Goal: Task Accomplishment & Management: Manage account settings

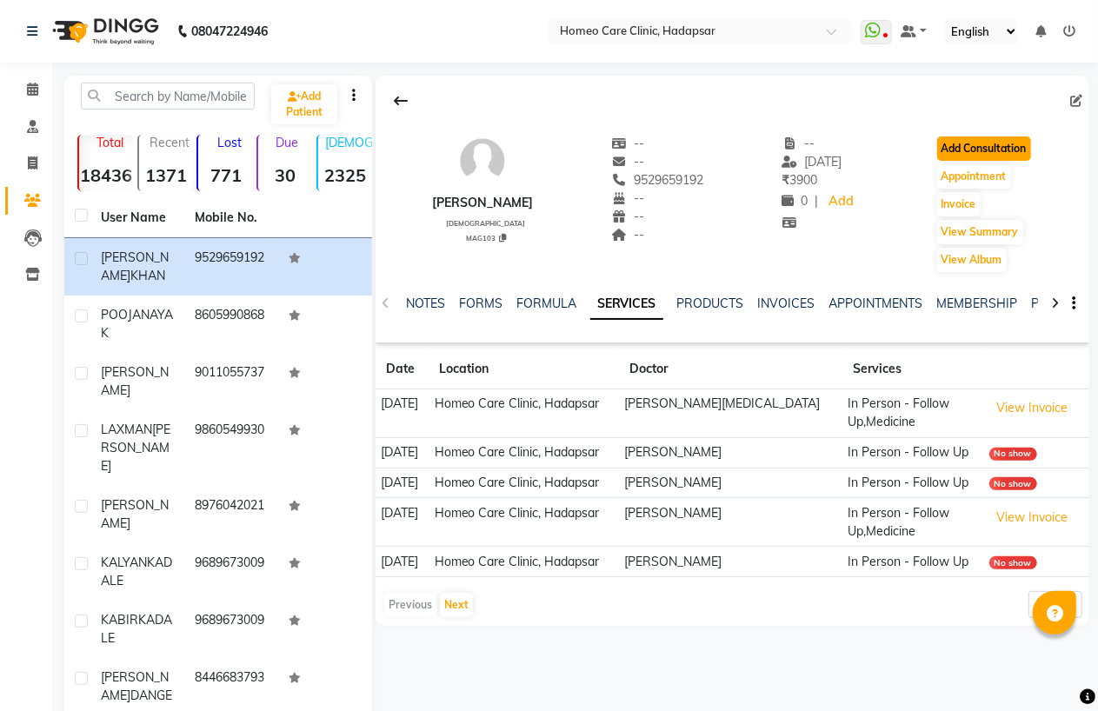
click at [1008, 136] on button "Add Consultation" at bounding box center [984, 148] width 94 height 24
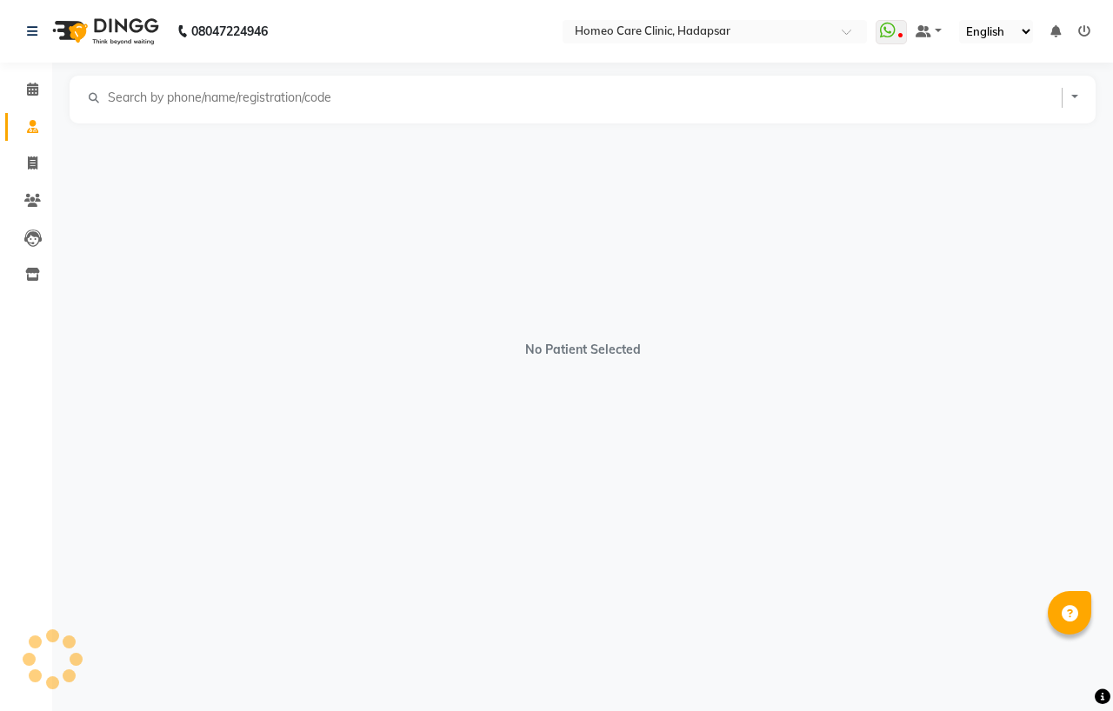
select select "[DEMOGRAPHIC_DATA]"
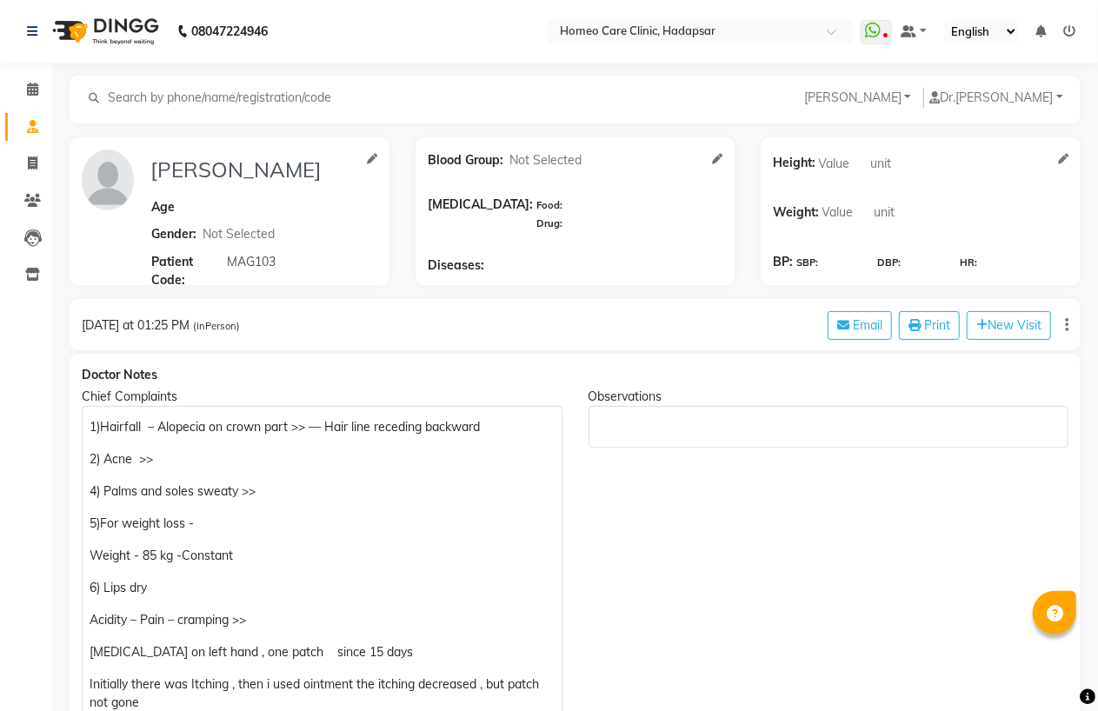
scroll to position [675, 0]
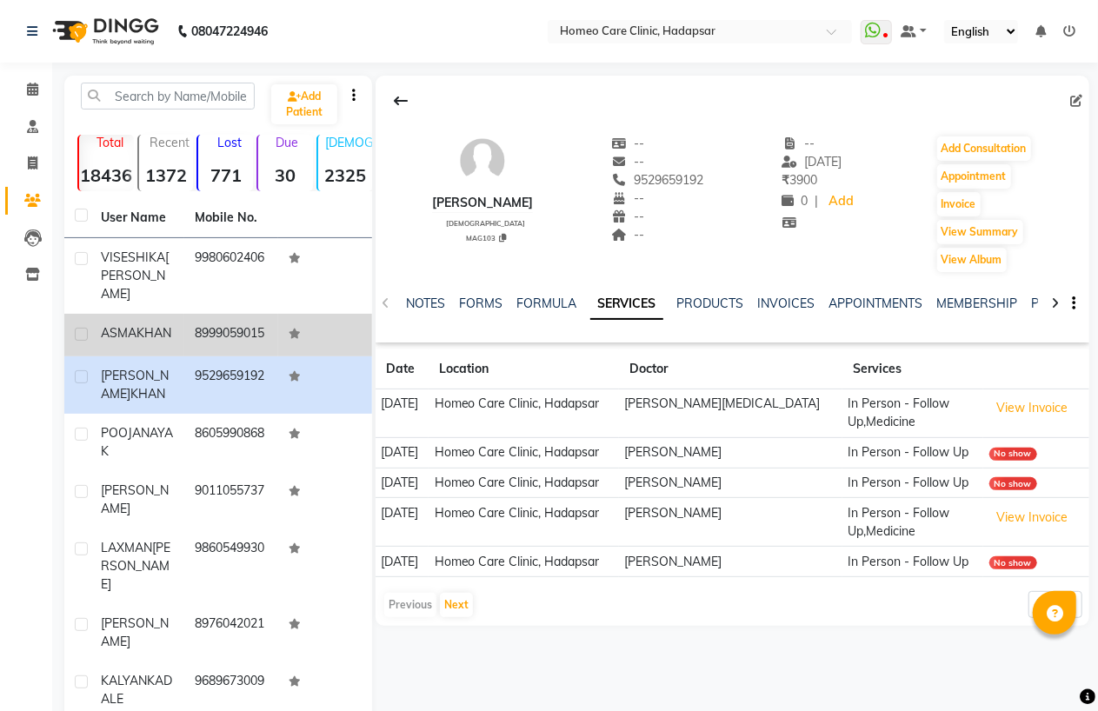
click at [139, 335] on div "[PERSON_NAME]" at bounding box center [137, 333] width 73 height 18
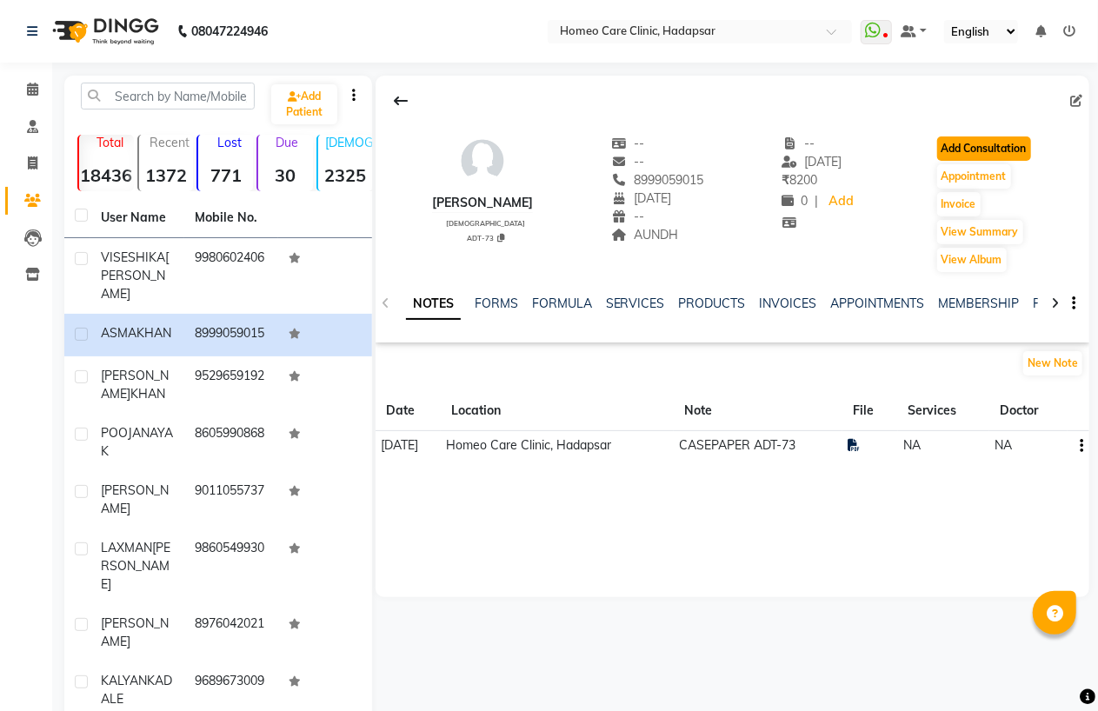
click at [1009, 155] on button "Add Consultation" at bounding box center [984, 148] width 94 height 24
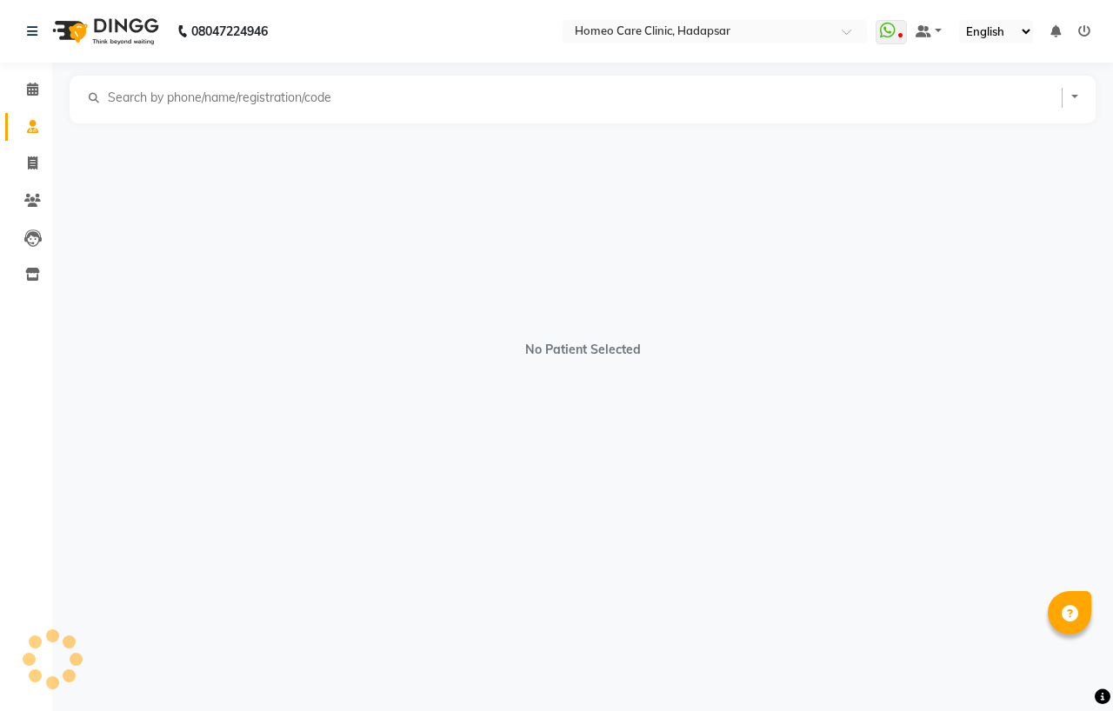
select select "[DEMOGRAPHIC_DATA]"
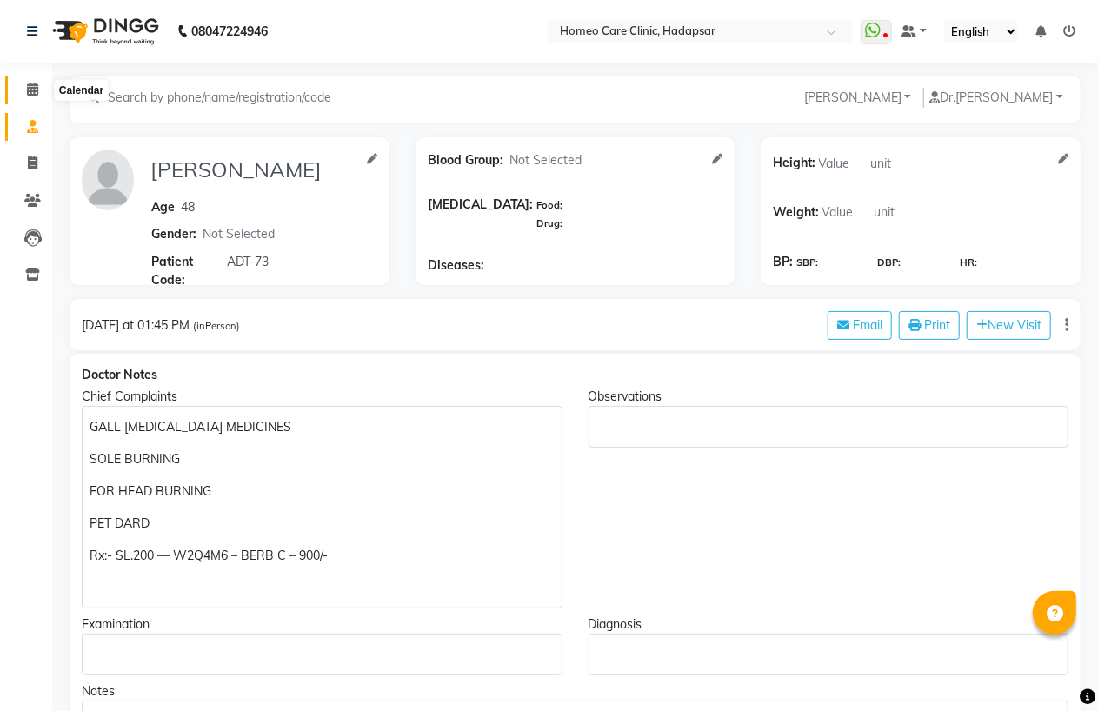
click at [33, 91] on icon at bounding box center [32, 89] width 11 height 13
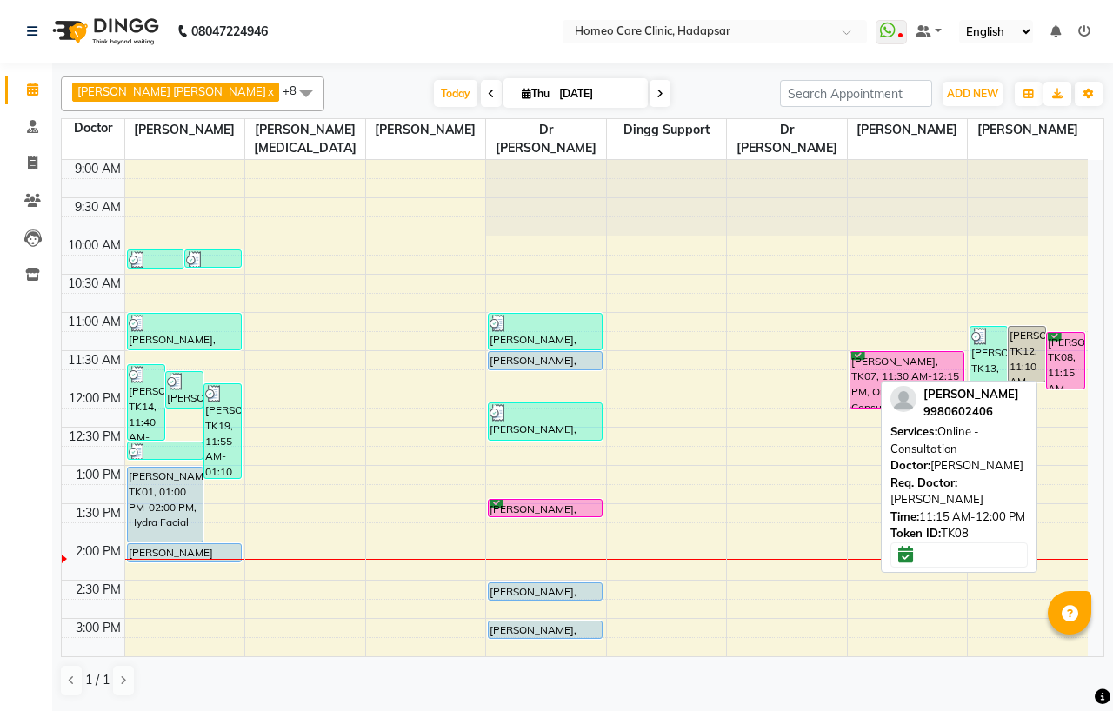
click at [1062, 350] on div "[PERSON_NAME], TK08, 11:15 AM-12:00 PM, Online - Consultation" at bounding box center [1064, 361] width 37 height 56
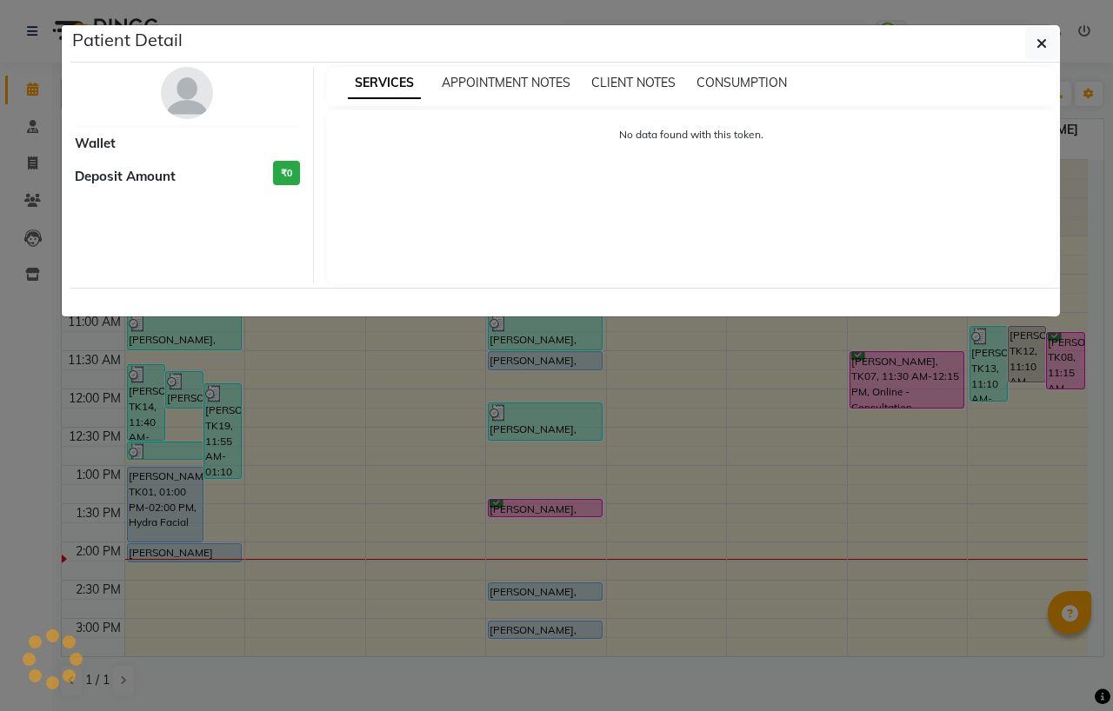
select select "6"
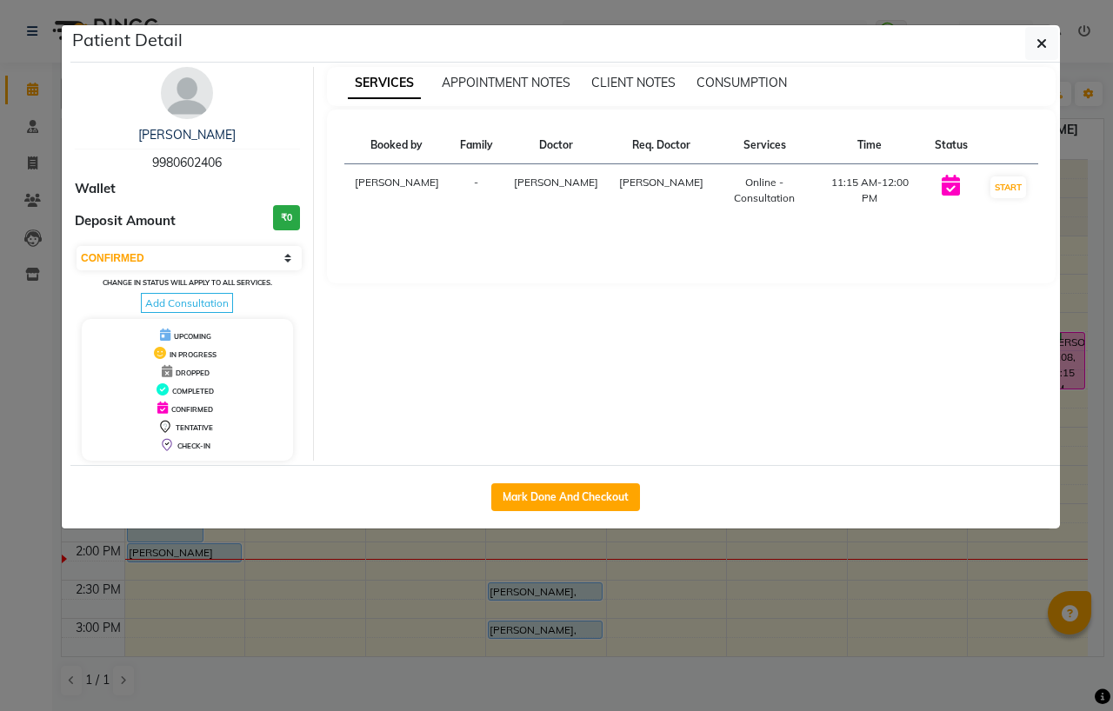
click at [192, 82] on img at bounding box center [187, 93] width 52 height 52
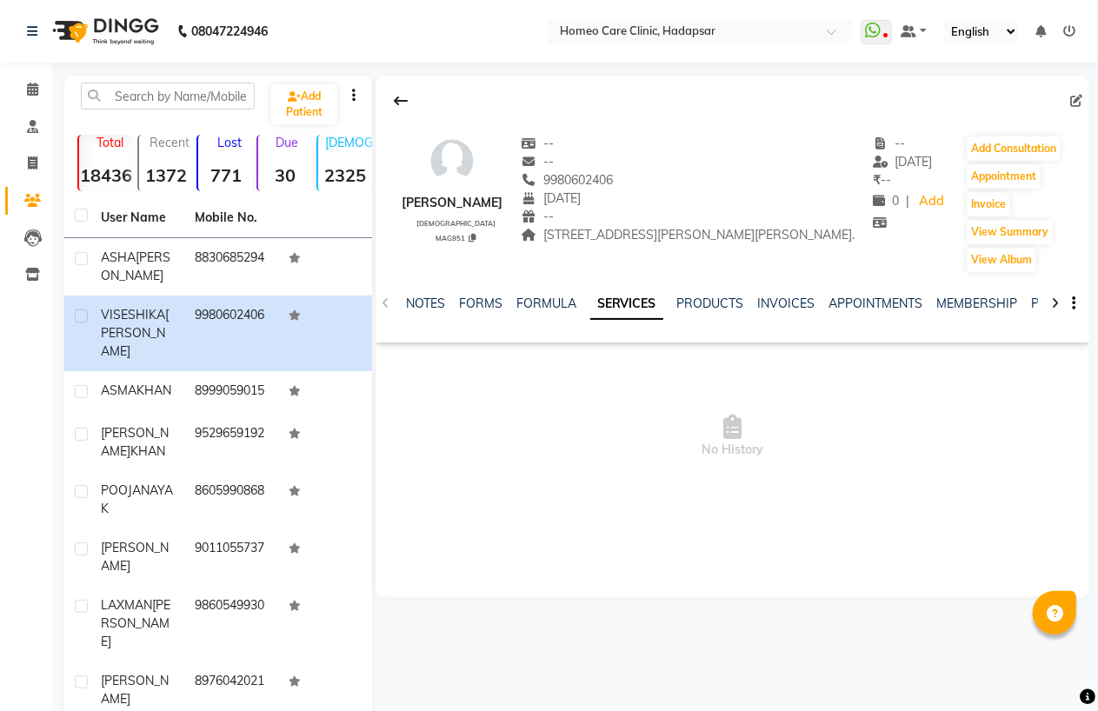
drag, startPoint x: 395, startPoint y: 197, endPoint x: 458, endPoint y: 219, distance: 67.1
click at [458, 212] on div "[PERSON_NAME]" at bounding box center [452, 203] width 101 height 18
copy div "[PERSON_NAME]"
click at [468, 242] on icon at bounding box center [471, 238] width 7 height 9
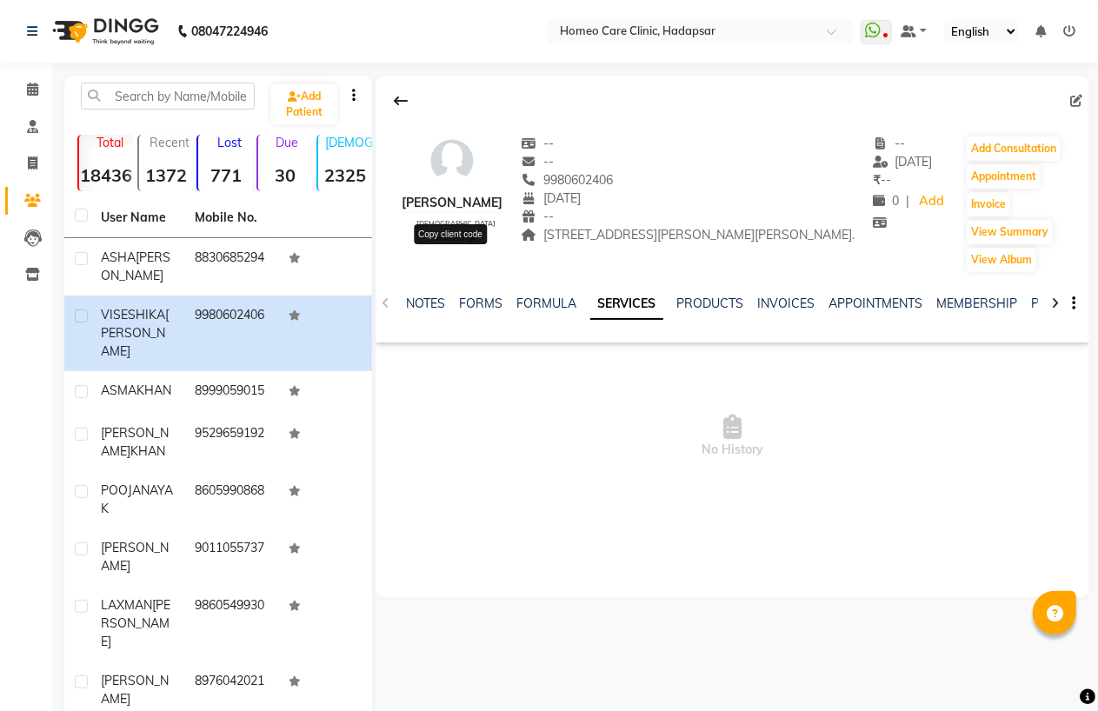
type textarea "MAG951"
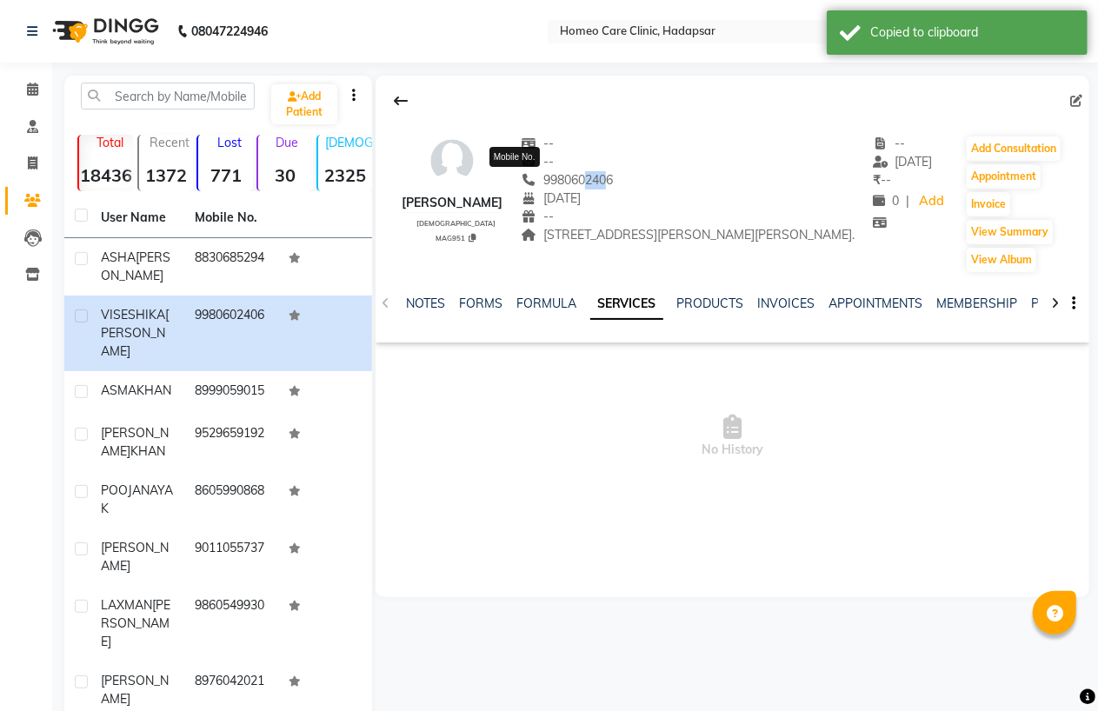
drag, startPoint x: 523, startPoint y: 179, endPoint x: 539, endPoint y: 178, distance: 15.7
click at [539, 178] on span "9980602406" at bounding box center [567, 180] width 92 height 16
drag, startPoint x: 487, startPoint y: 177, endPoint x: 588, endPoint y: 172, distance: 101.8
click at [588, 172] on div "9980602406" at bounding box center [688, 180] width 334 height 18
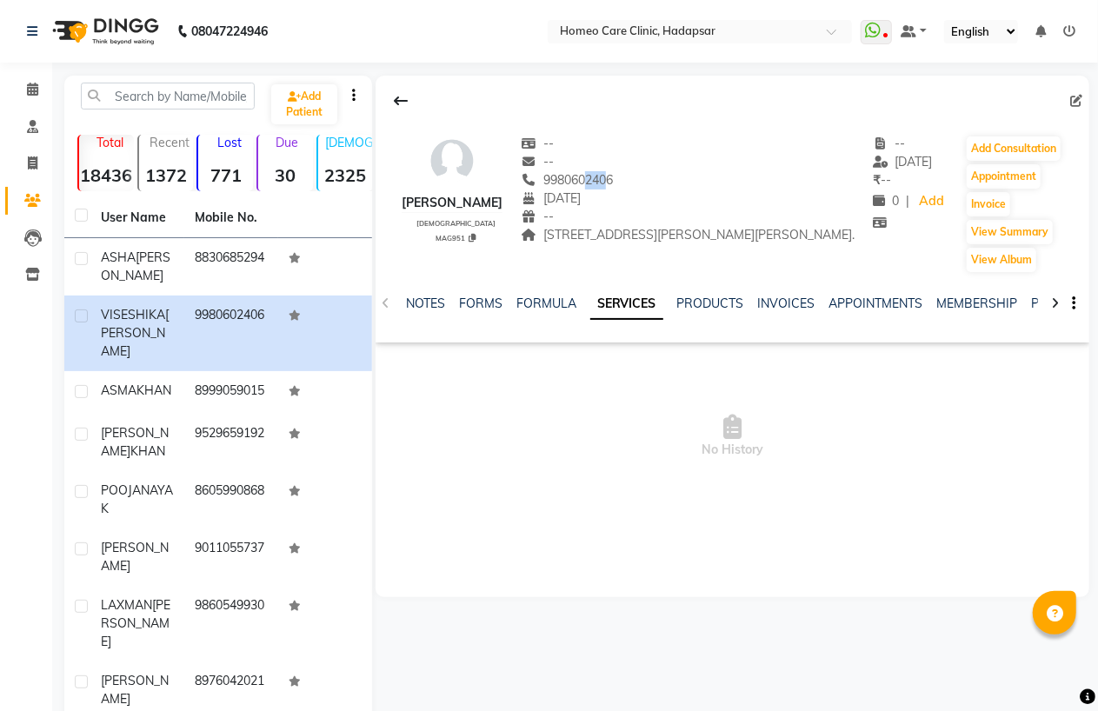
copy span "9980602406"
click at [29, 78] on link "Calendar" at bounding box center [26, 90] width 42 height 29
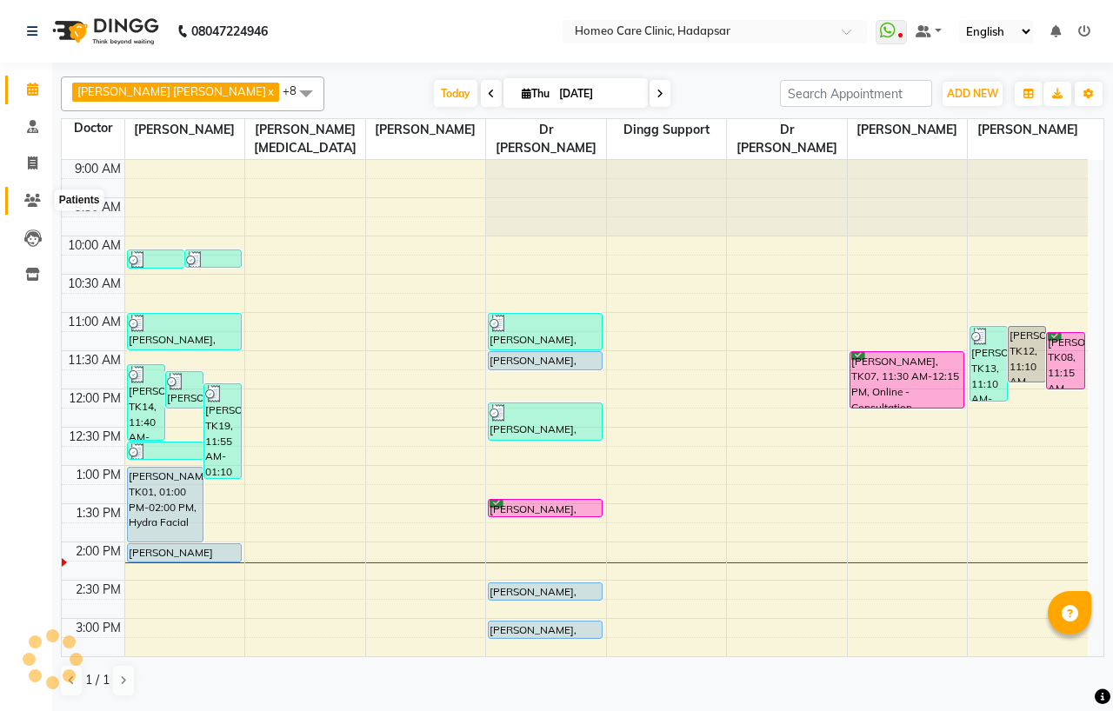
click at [24, 201] on icon at bounding box center [32, 200] width 17 height 13
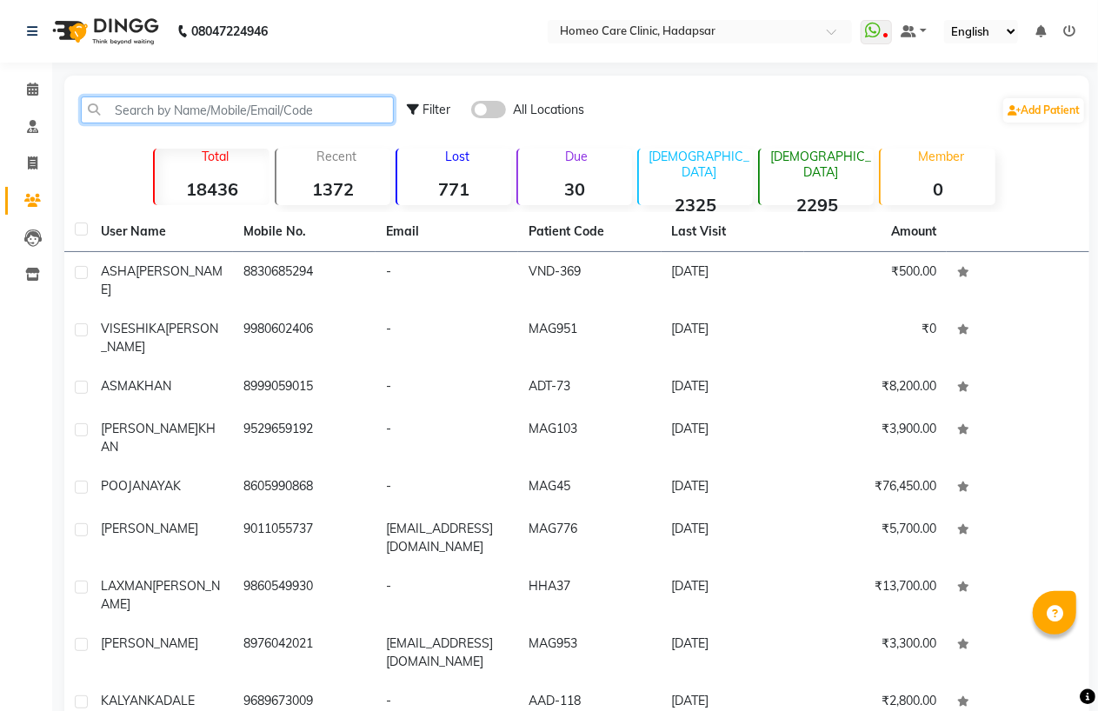
click at [220, 97] on input "text" at bounding box center [237, 109] width 313 height 27
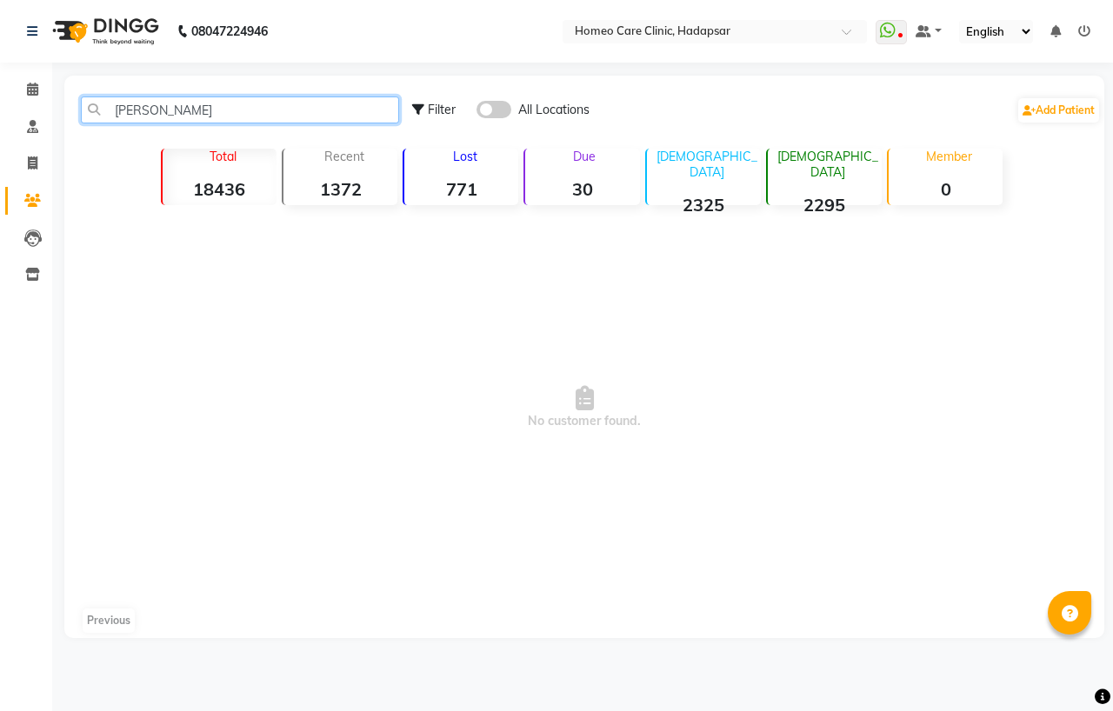
type input "J"
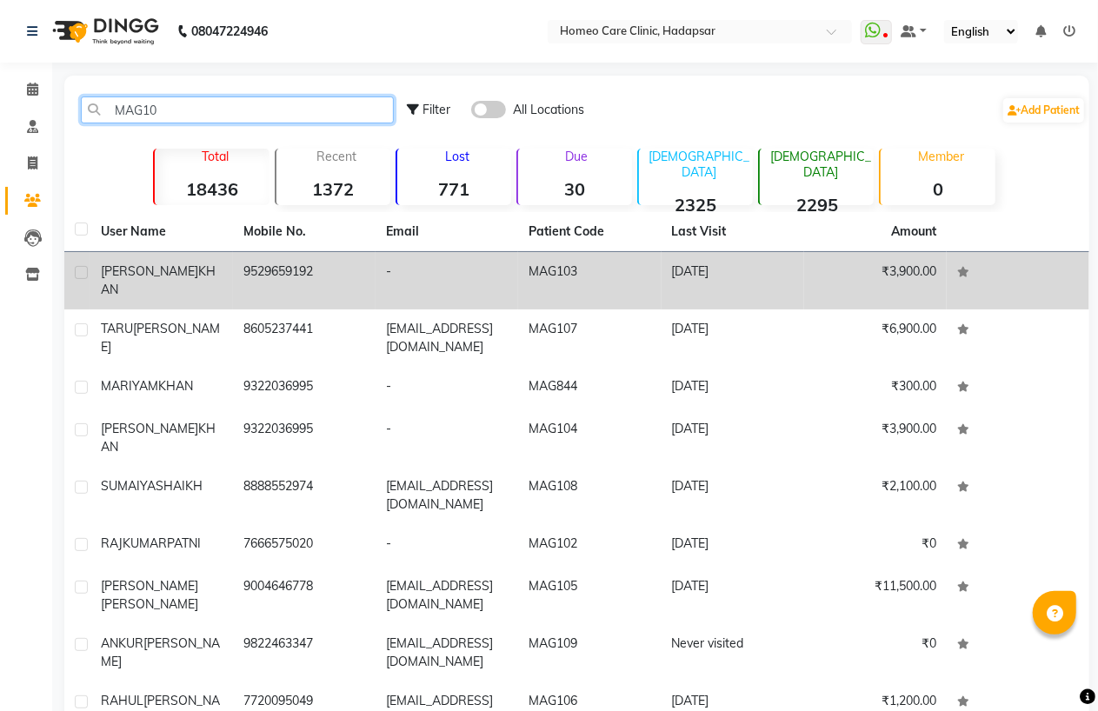
type input "MAG10"
click at [220, 267] on div "JAWWAD KHAN" at bounding box center [162, 280] width 122 height 37
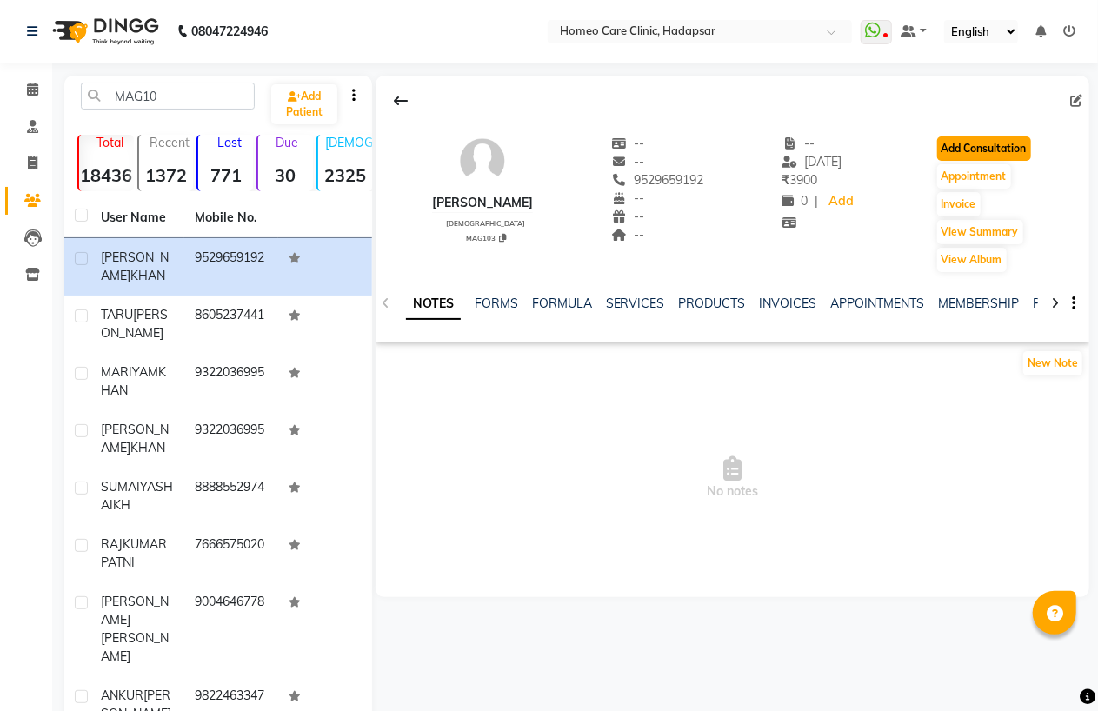
click at [976, 155] on button "Add Consultation" at bounding box center [984, 148] width 94 height 24
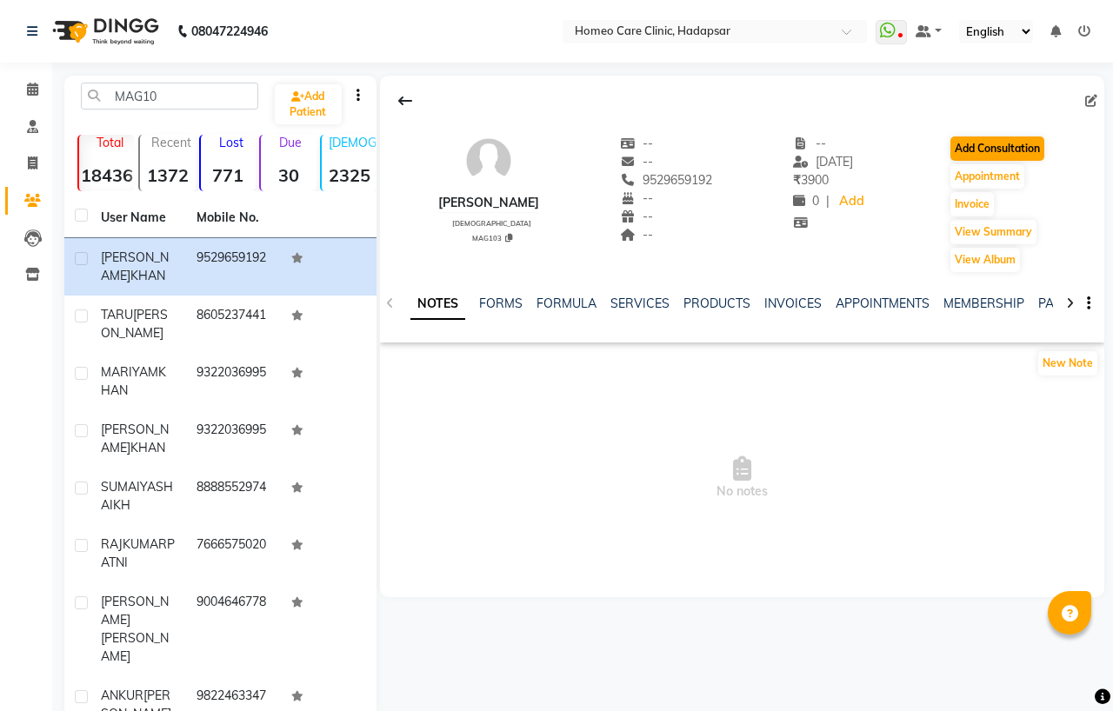
select select "[DEMOGRAPHIC_DATA]"
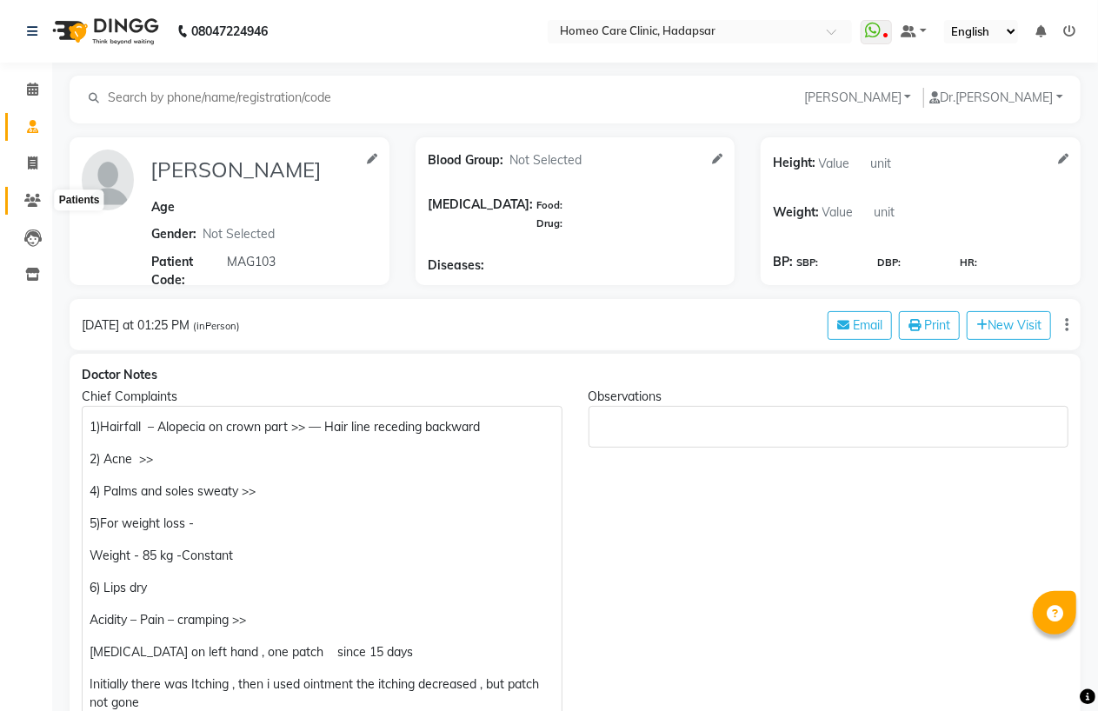
click at [33, 200] on icon at bounding box center [32, 200] width 17 height 13
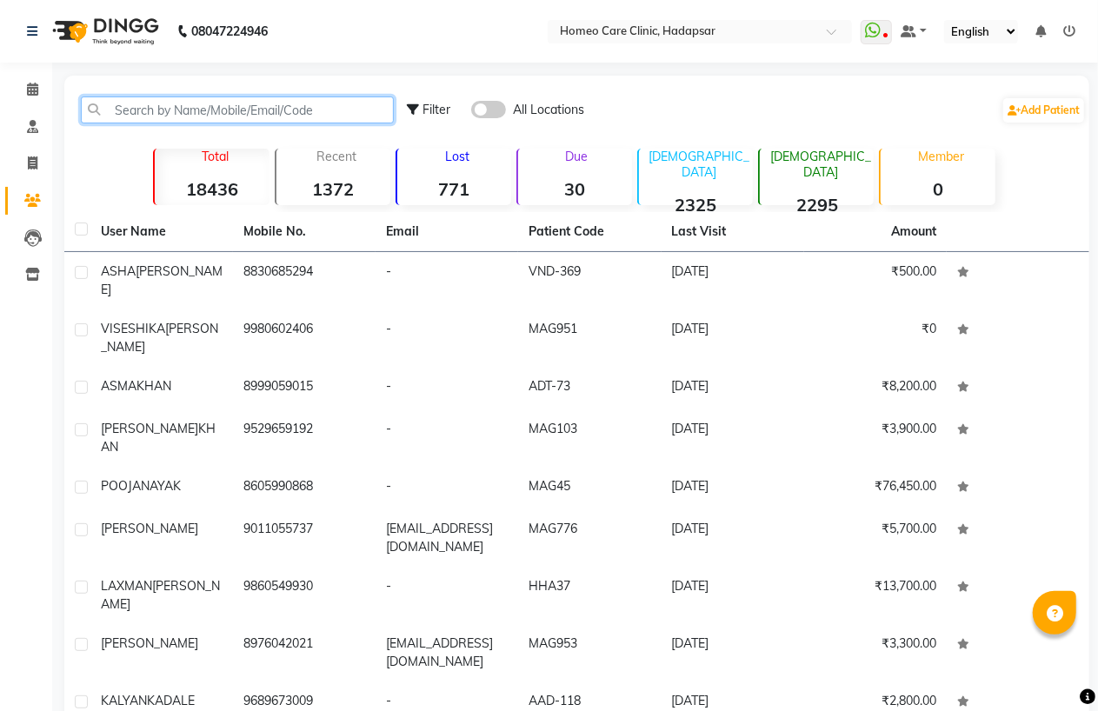
click at [194, 110] on input "text" at bounding box center [237, 109] width 313 height 27
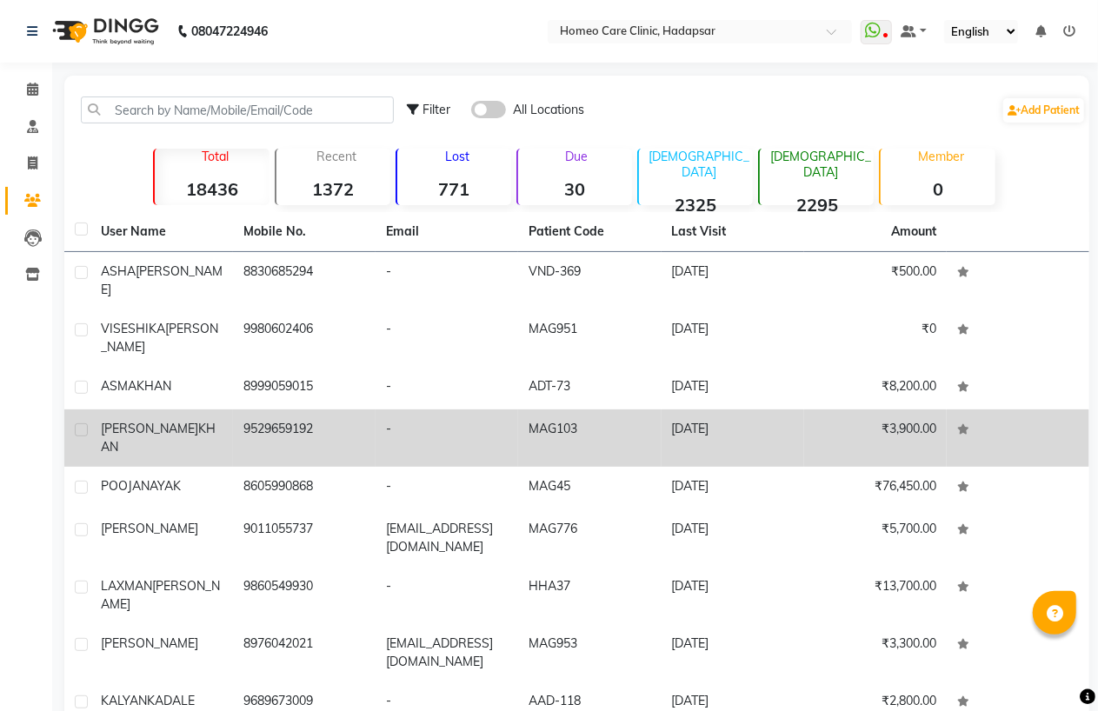
click at [158, 421] on span "KHAN" at bounding box center [158, 438] width 115 height 34
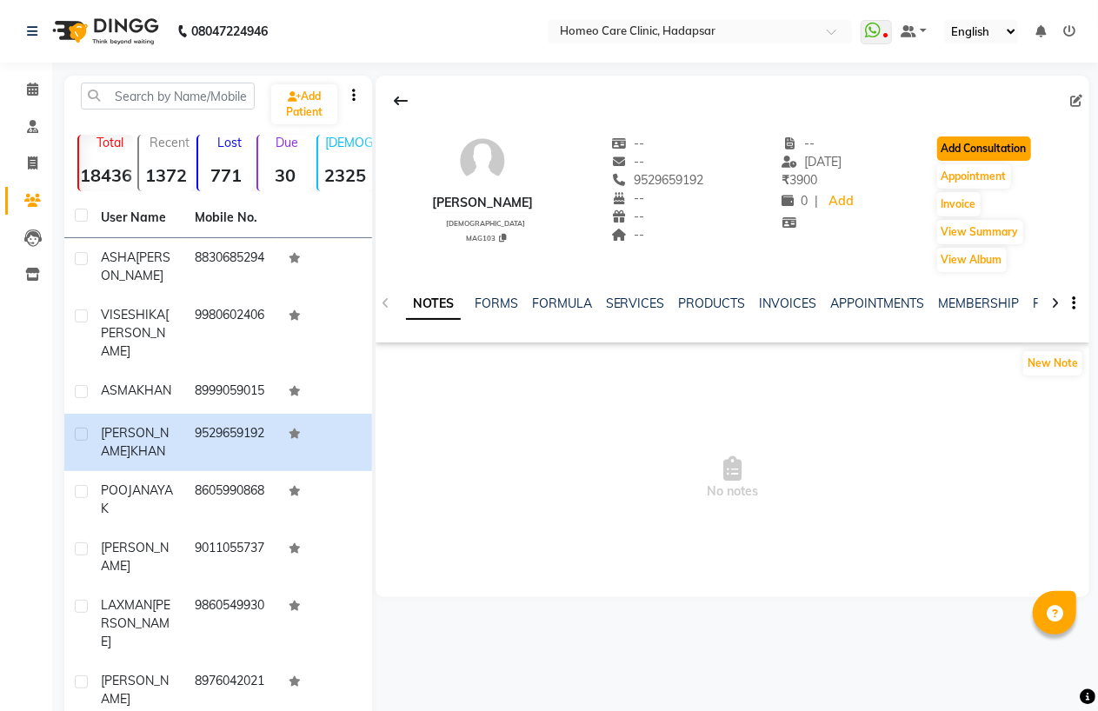
drag, startPoint x: 989, startPoint y: 144, endPoint x: 948, endPoint y: 149, distance: 41.1
click at [948, 149] on button "Add Consultation" at bounding box center [984, 148] width 94 height 24
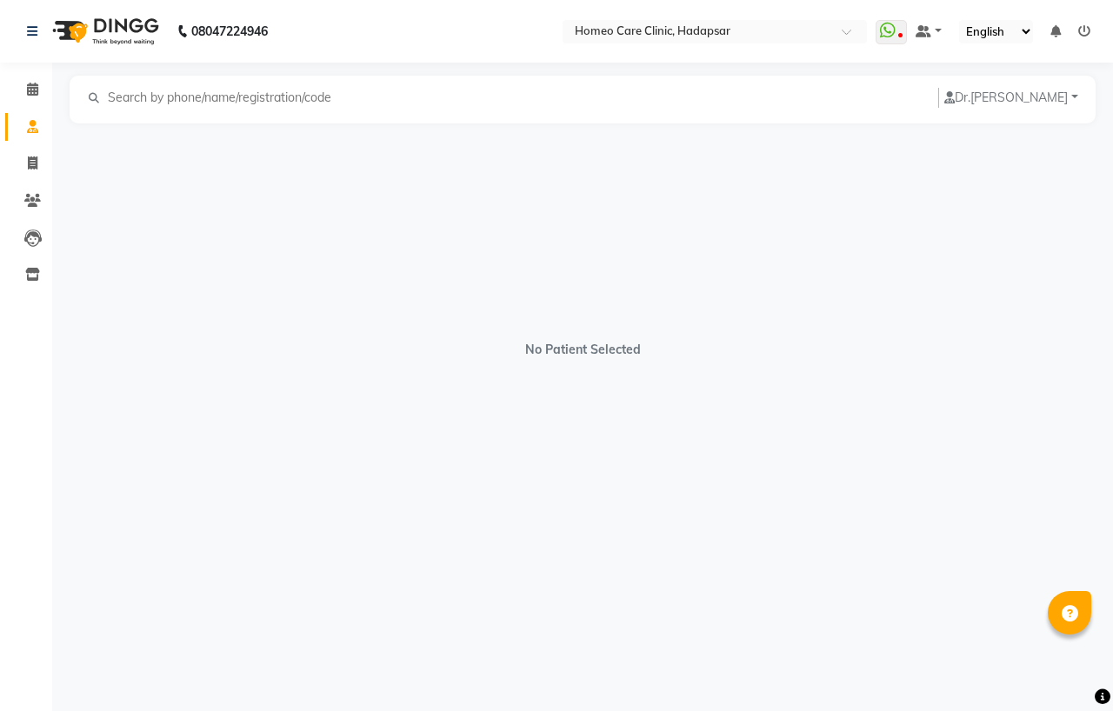
select select "[DEMOGRAPHIC_DATA]"
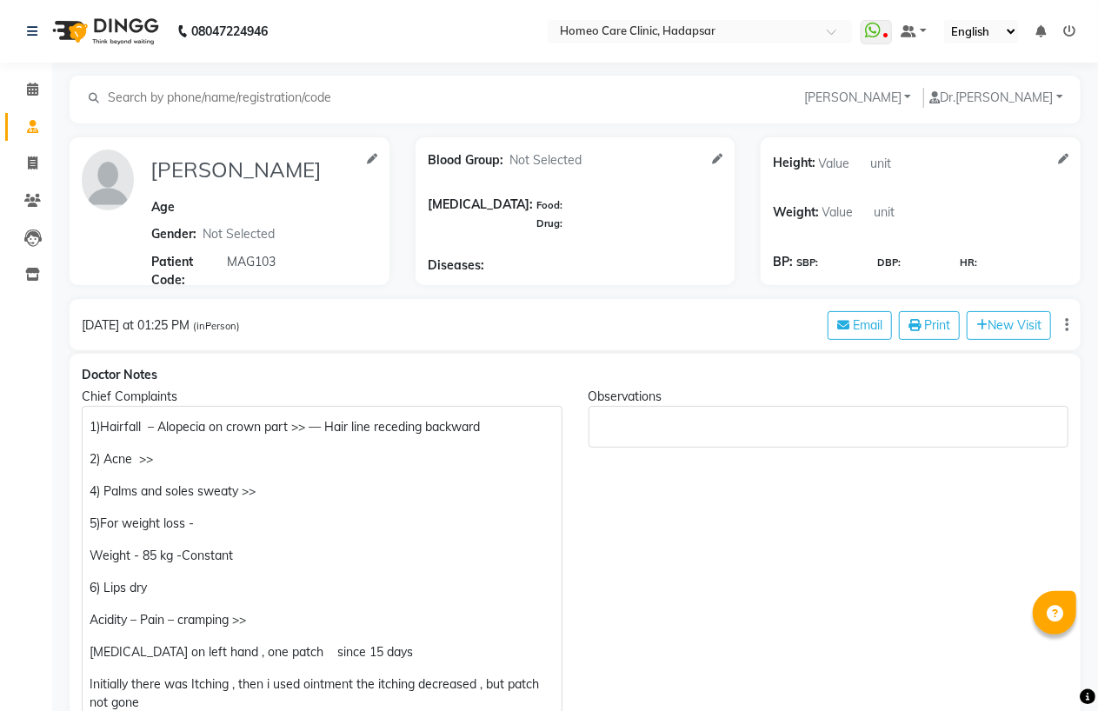
scroll to position [869, 0]
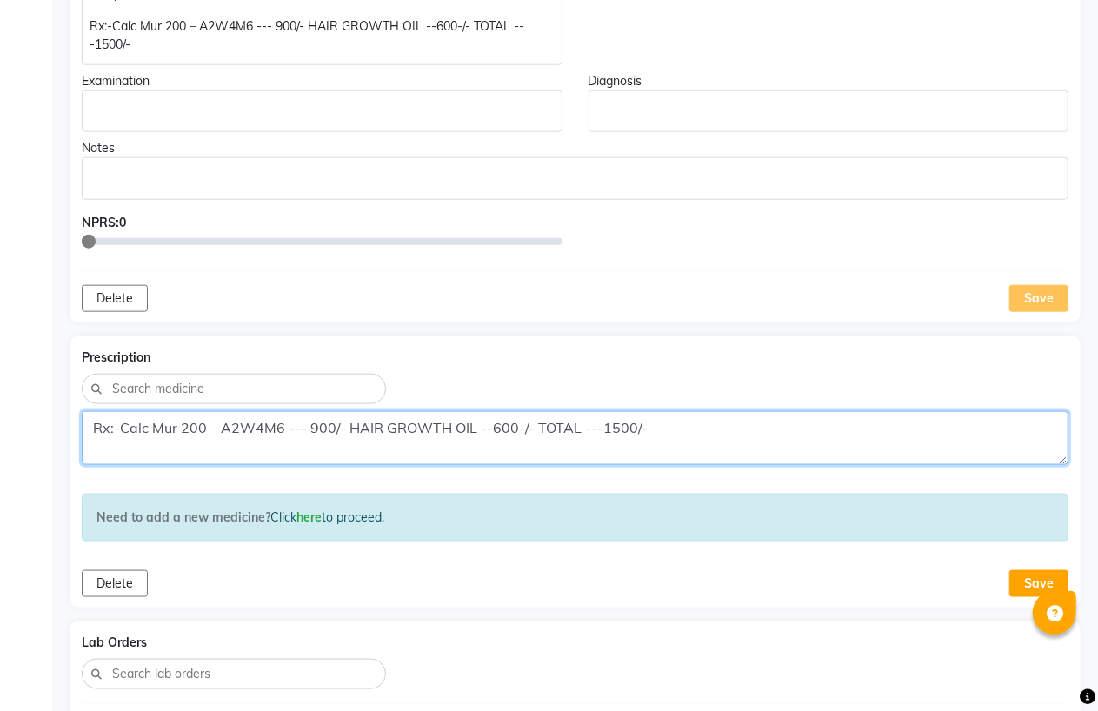
click at [342, 430] on textarea "Rx:-Calc Mur 200 – A2W4M6 --- 900/- HAIR GROWTH OIL --600-/- TOTAL ---1500/-" at bounding box center [575, 438] width 986 height 54
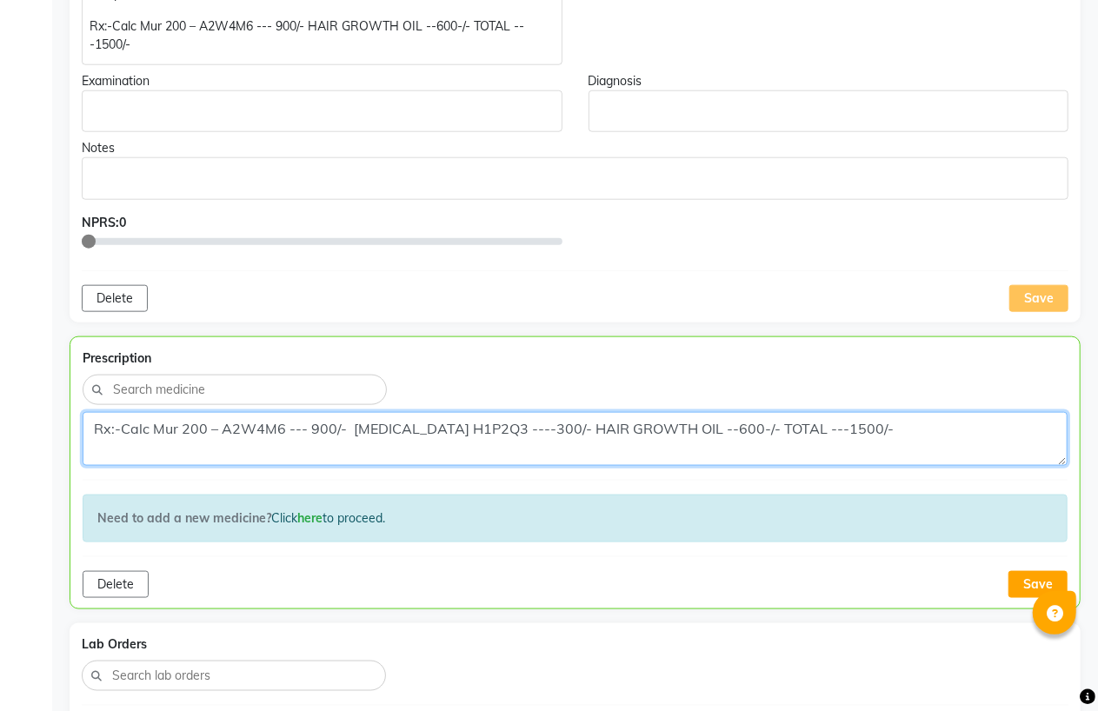
click at [878, 432] on textarea "Rx:-Calc Mur 200 – A2W4M6 --- 900/- FUNGAL INFECTION H1P2Q3 ----300/- HAIR GROW…" at bounding box center [575, 439] width 985 height 54
click at [875, 427] on textarea "Rx:-Calc Mur 200 – A2W4M6 --- 900/- FUNGAL INFECTION H1P2Q3 ----300/- HAIR GROW…" at bounding box center [575, 439] width 985 height 54
type textarea "Rx:-Calc Mur 200 – A2W4M6 --- 900/- FUNGAL INFECTION H1P2Q3 ----300/- HAIR GROW…"
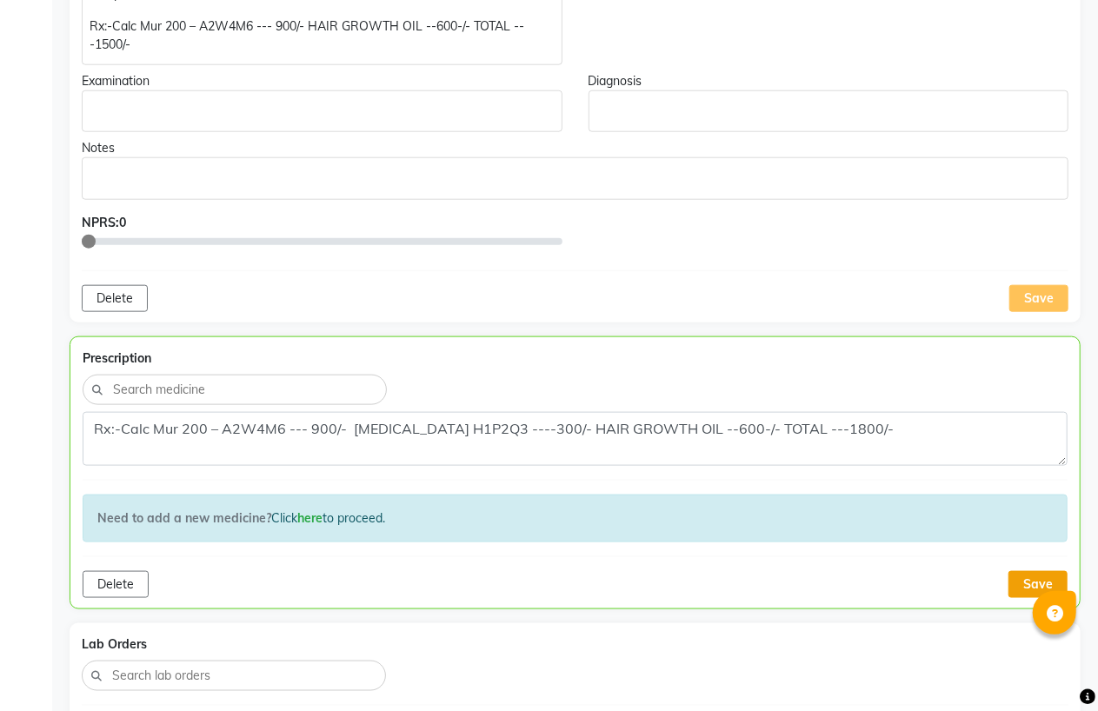
click at [1017, 580] on button "Save" at bounding box center [1037, 584] width 59 height 27
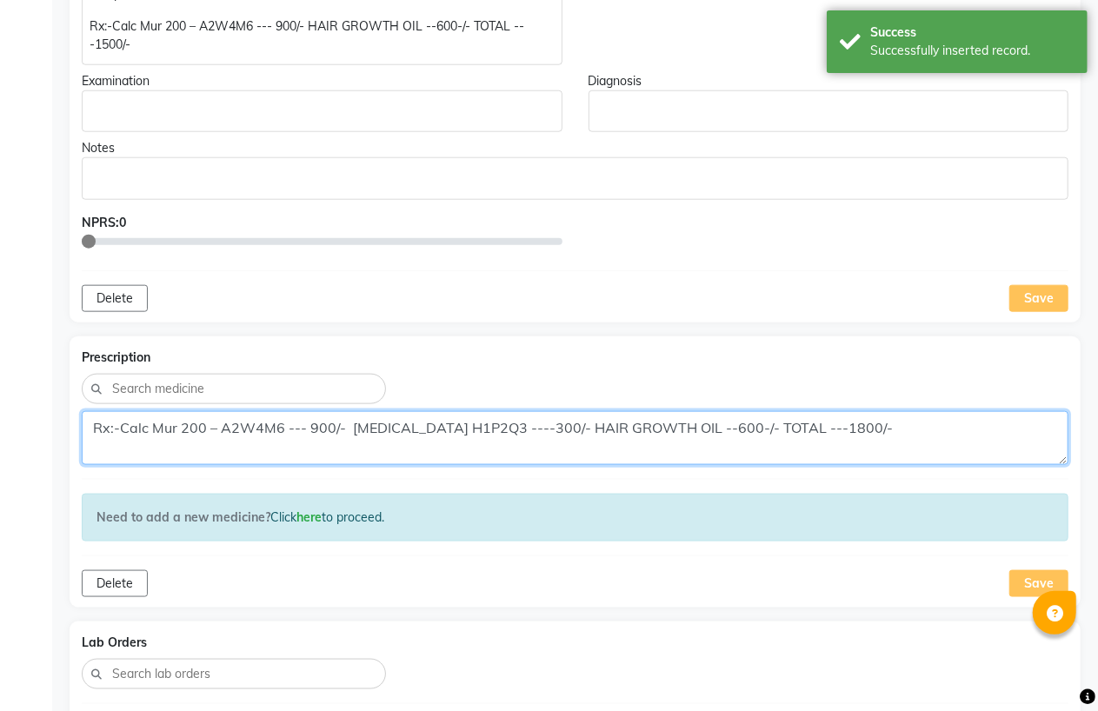
drag, startPoint x: 90, startPoint y: 426, endPoint x: 1111, endPoint y: 418, distance: 1020.4
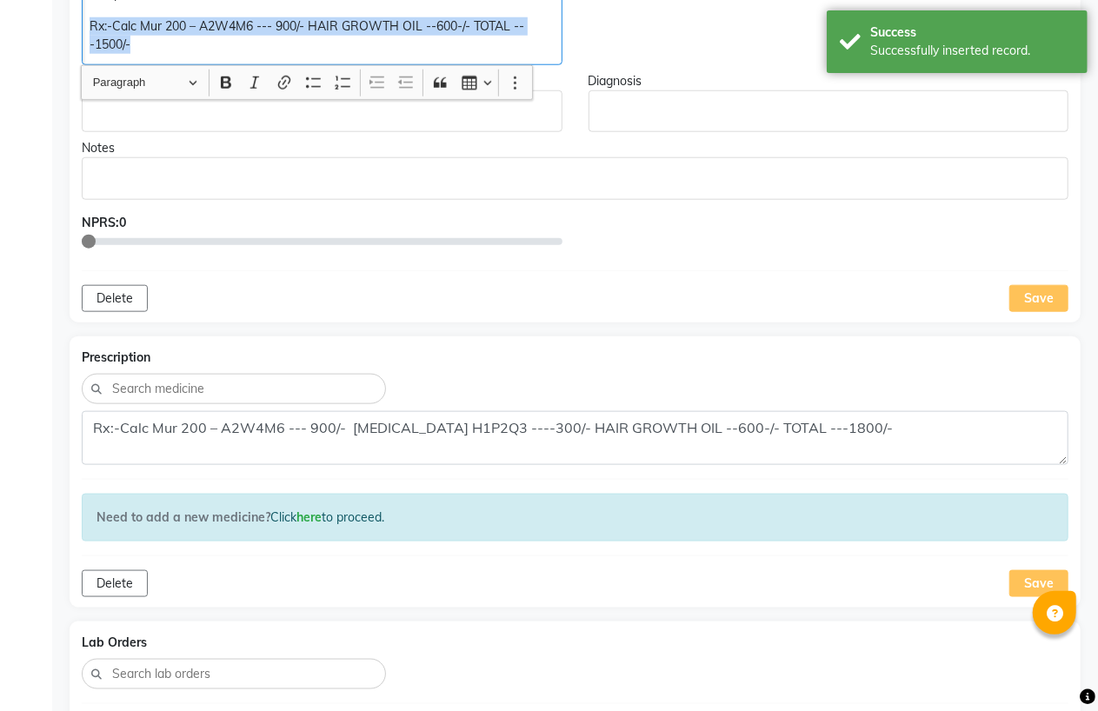
drag, startPoint x: 89, startPoint y: 28, endPoint x: 143, endPoint y: 50, distance: 58.9
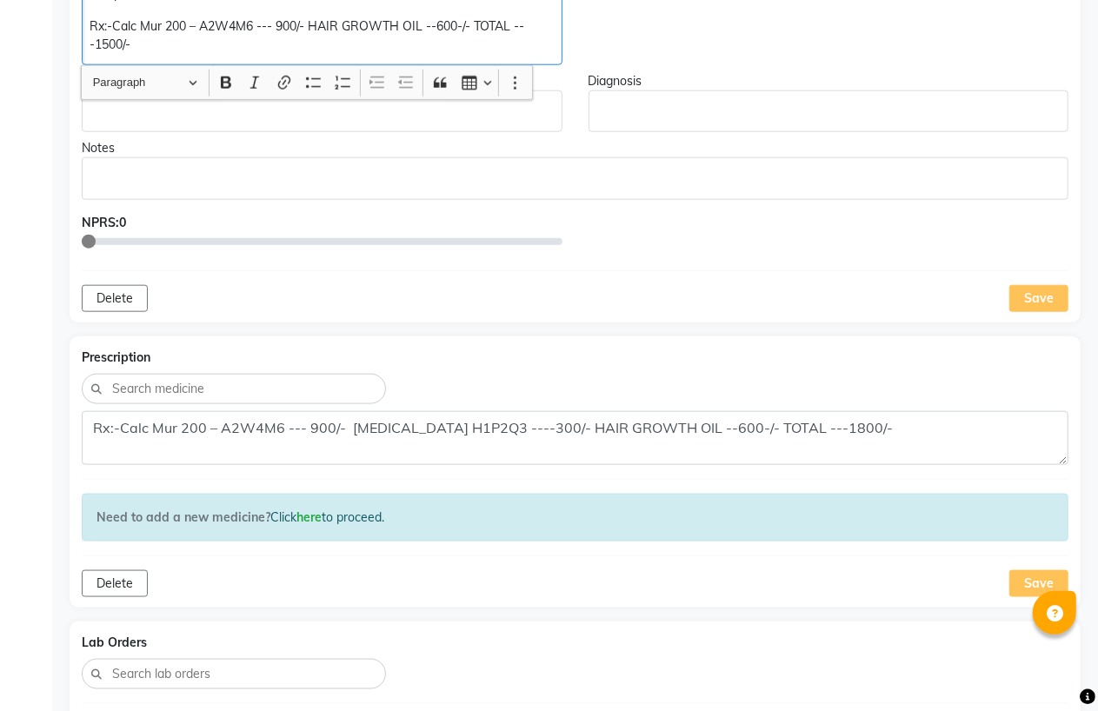
scroll to position [870, 0]
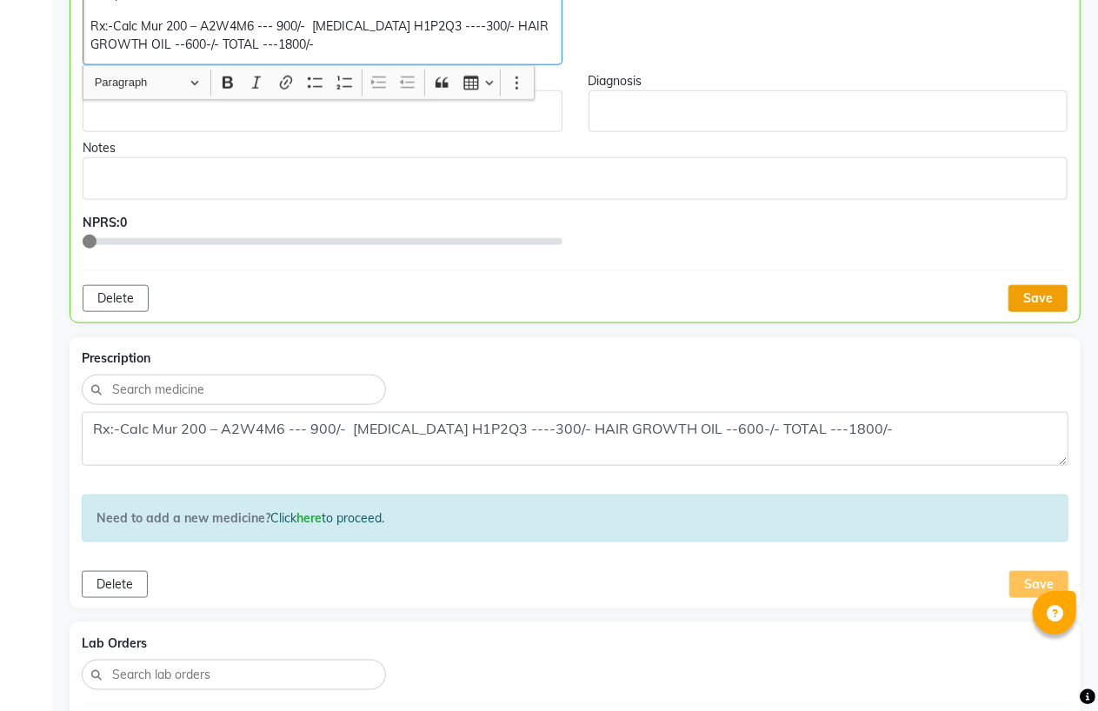
click at [1033, 296] on button "Save" at bounding box center [1037, 298] width 59 height 27
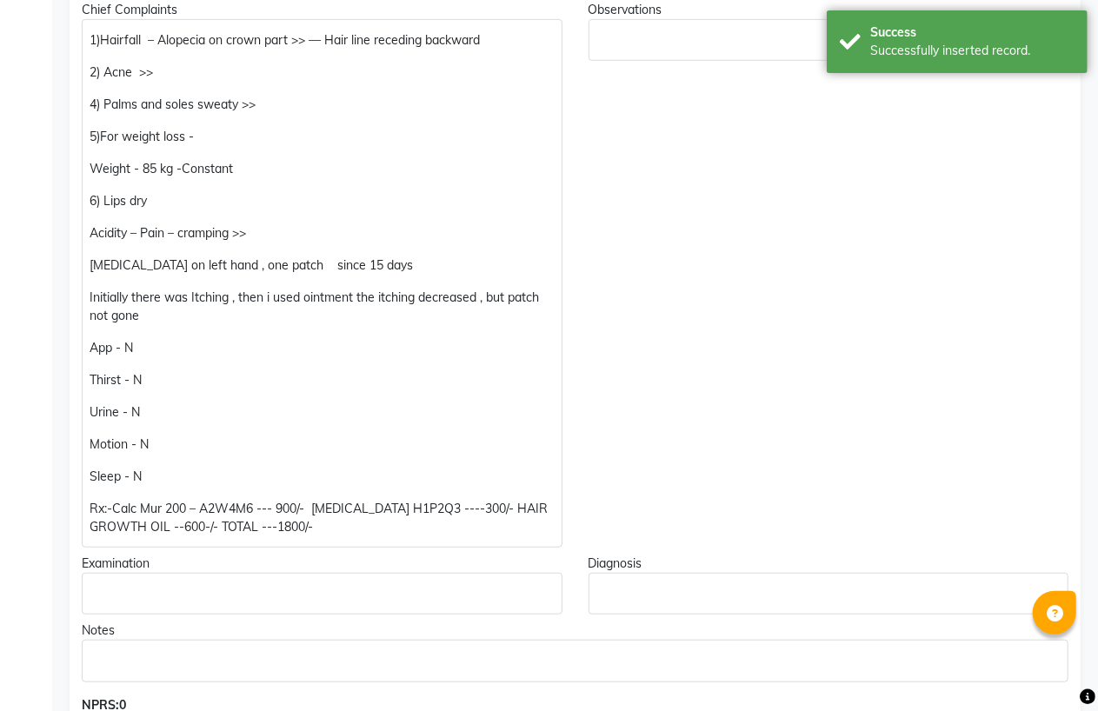
scroll to position [0, 0]
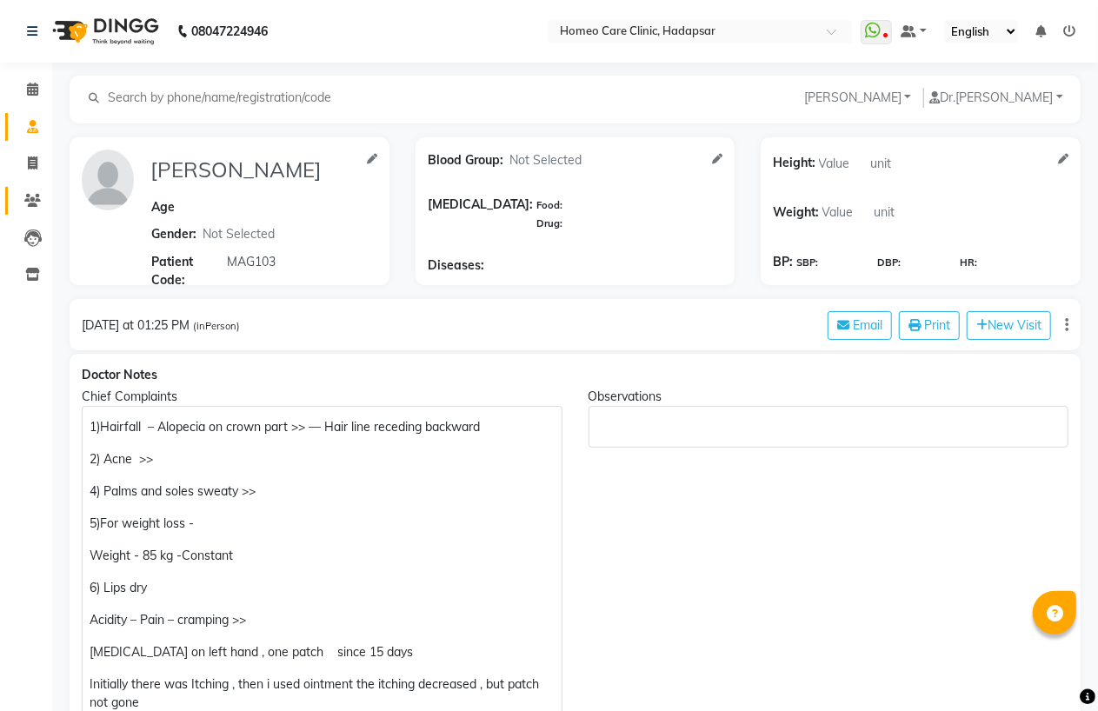
click at [41, 213] on link "Patients" at bounding box center [26, 201] width 42 height 29
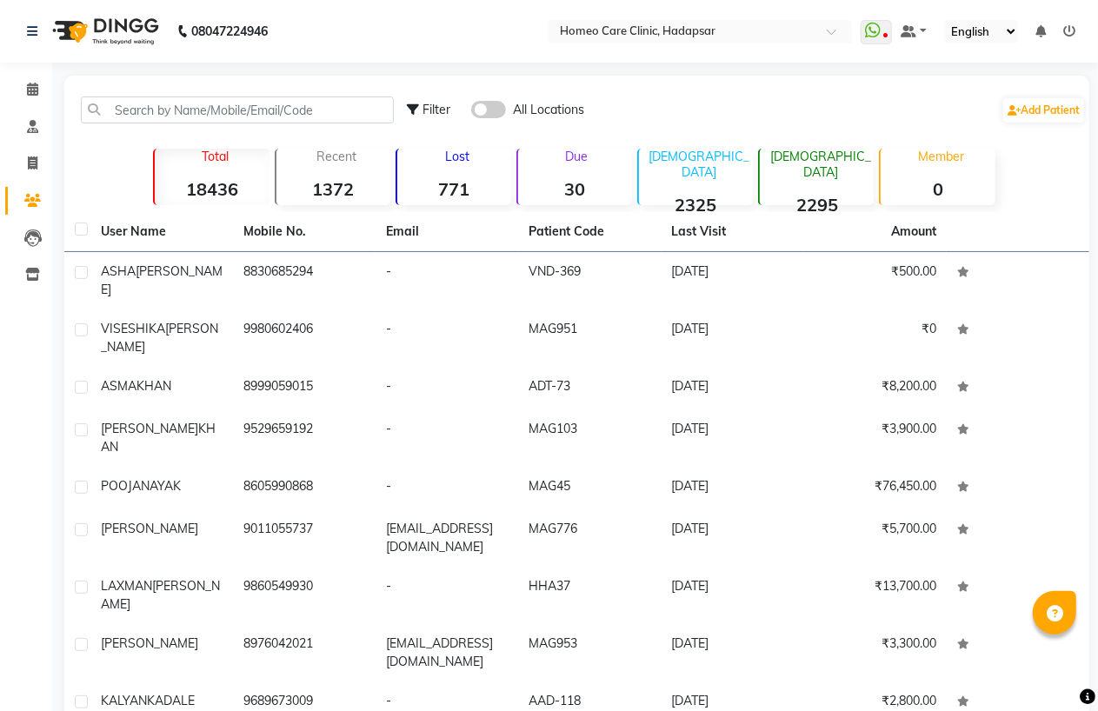
click at [129, 276] on span "ASHA" at bounding box center [118, 271] width 35 height 16
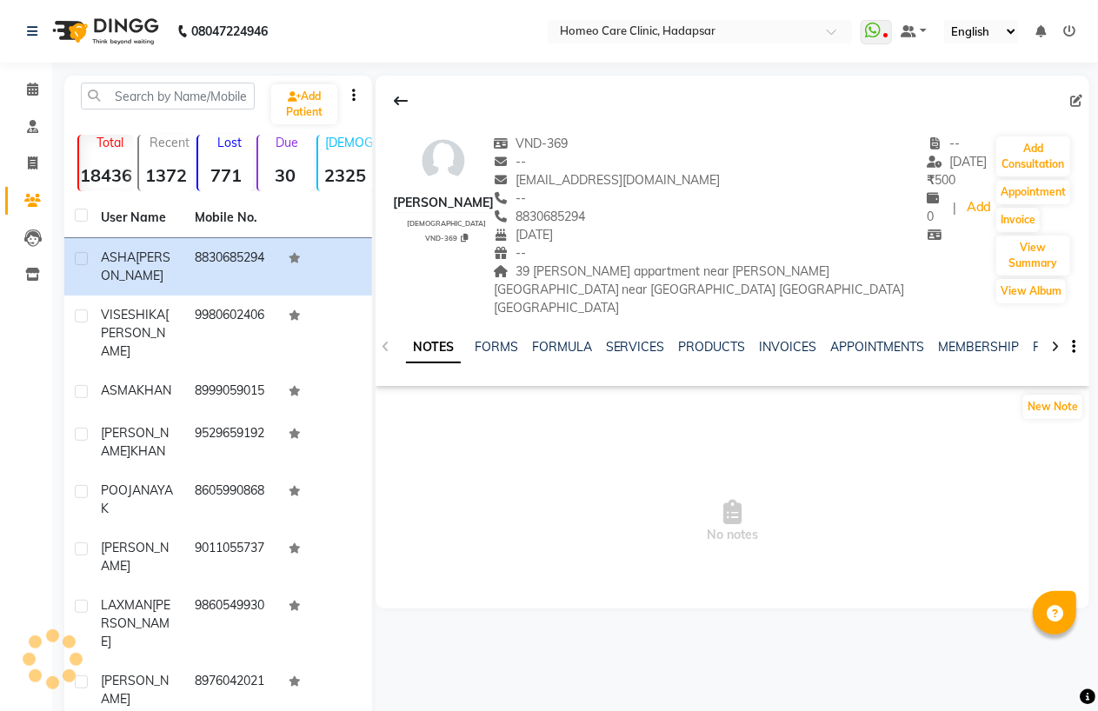
drag, startPoint x: 152, startPoint y: 389, endPoint x: 540, endPoint y: 331, distance: 391.9
click at [163, 389] on div "ASMA KHAN" at bounding box center [137, 391] width 73 height 18
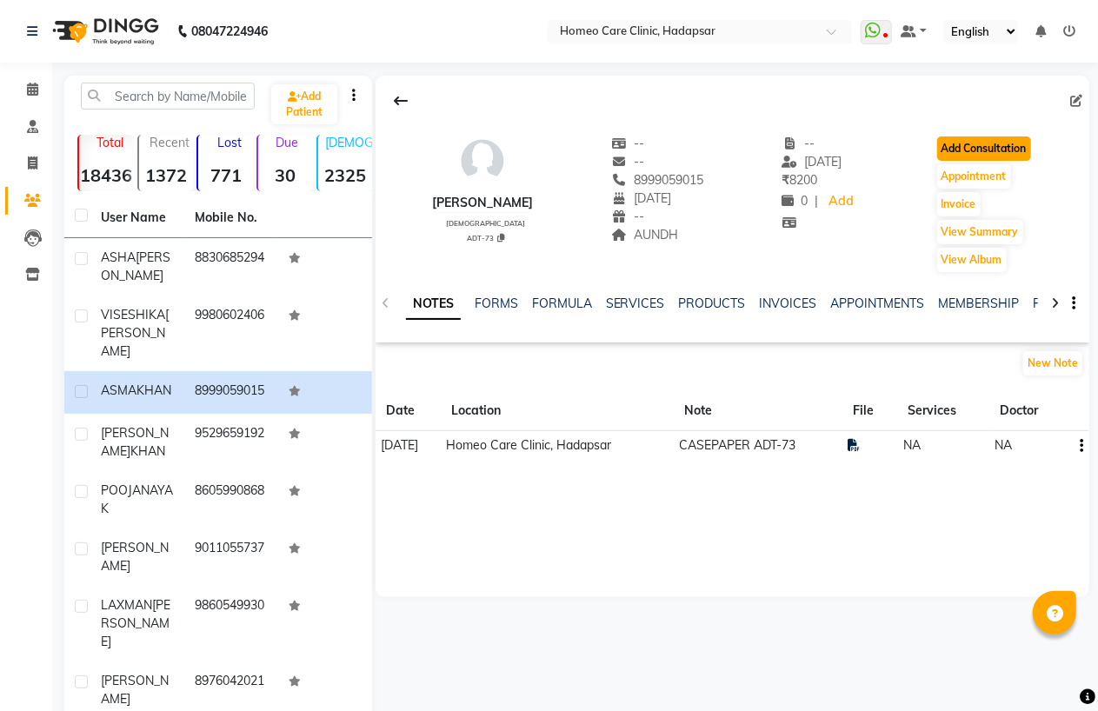
click at [976, 153] on button "Add Consultation" at bounding box center [984, 148] width 94 height 24
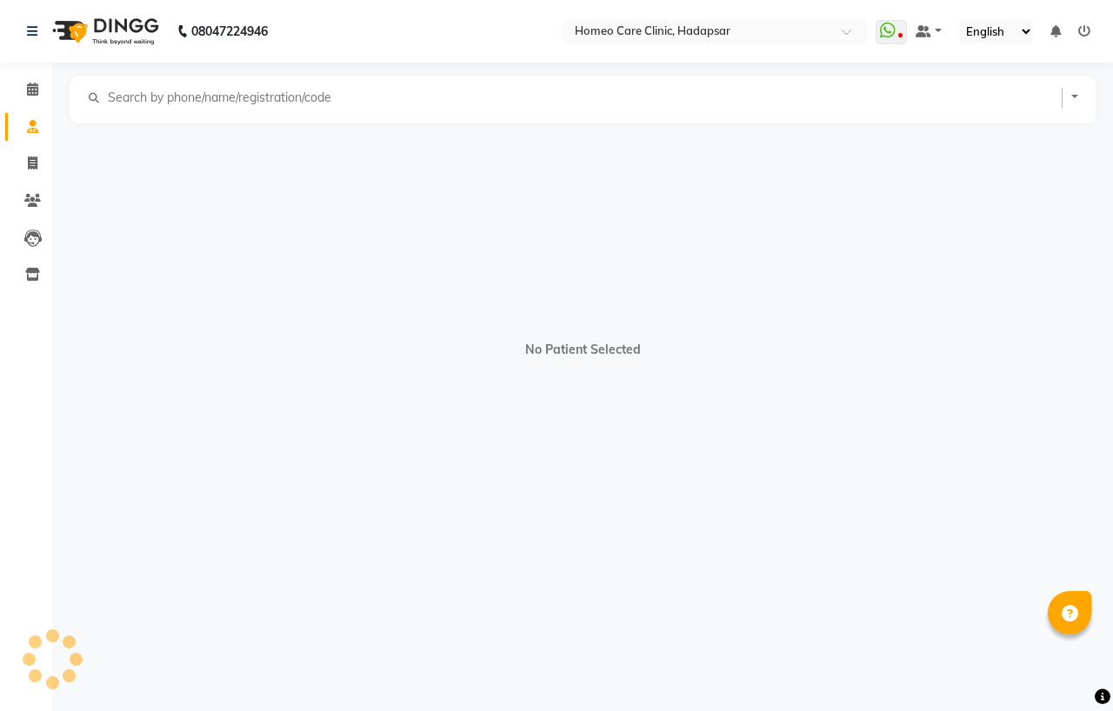
select select "[DEMOGRAPHIC_DATA]"
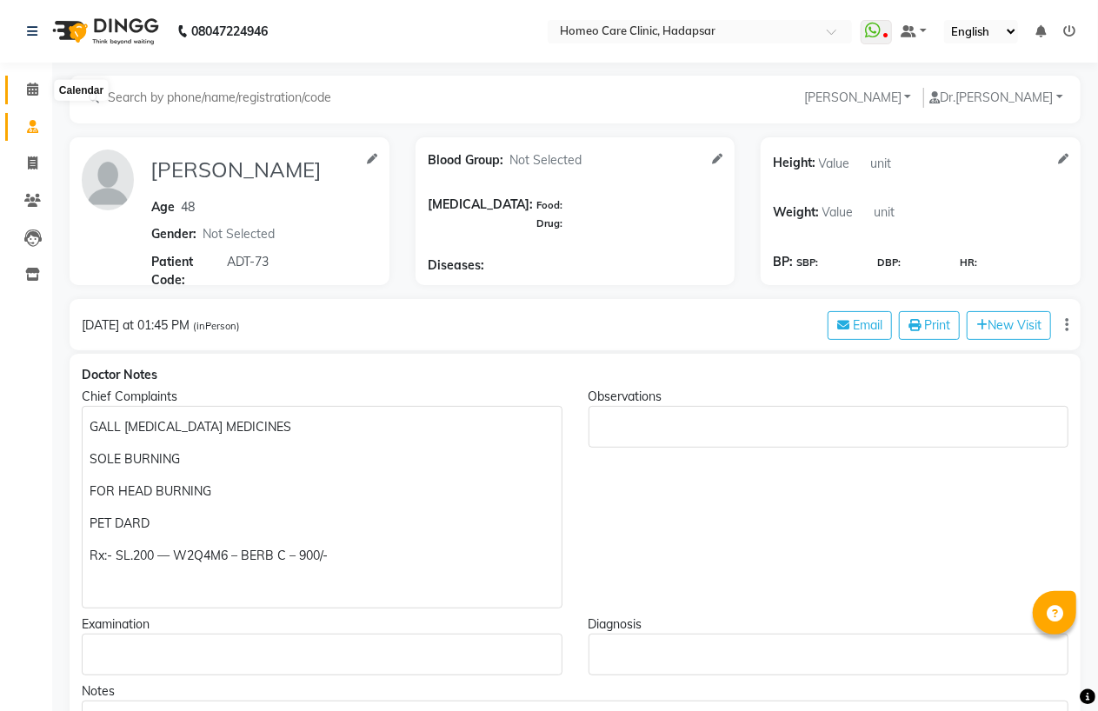
click at [38, 90] on span at bounding box center [32, 90] width 30 height 20
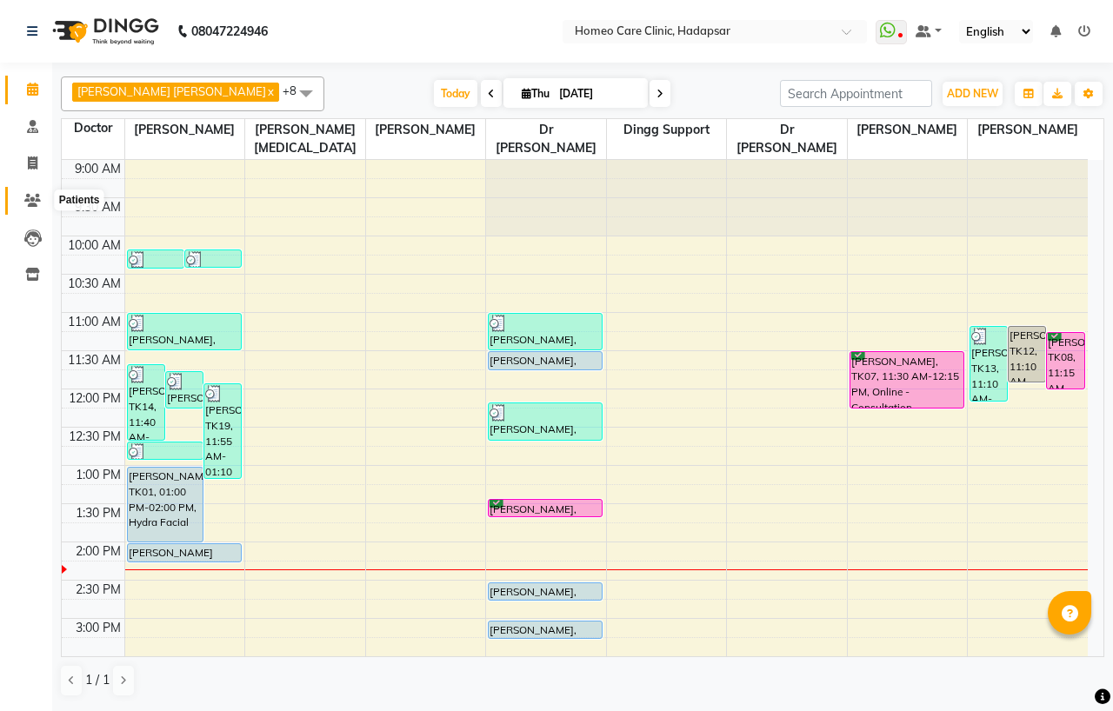
click at [30, 191] on span at bounding box center [32, 201] width 30 height 20
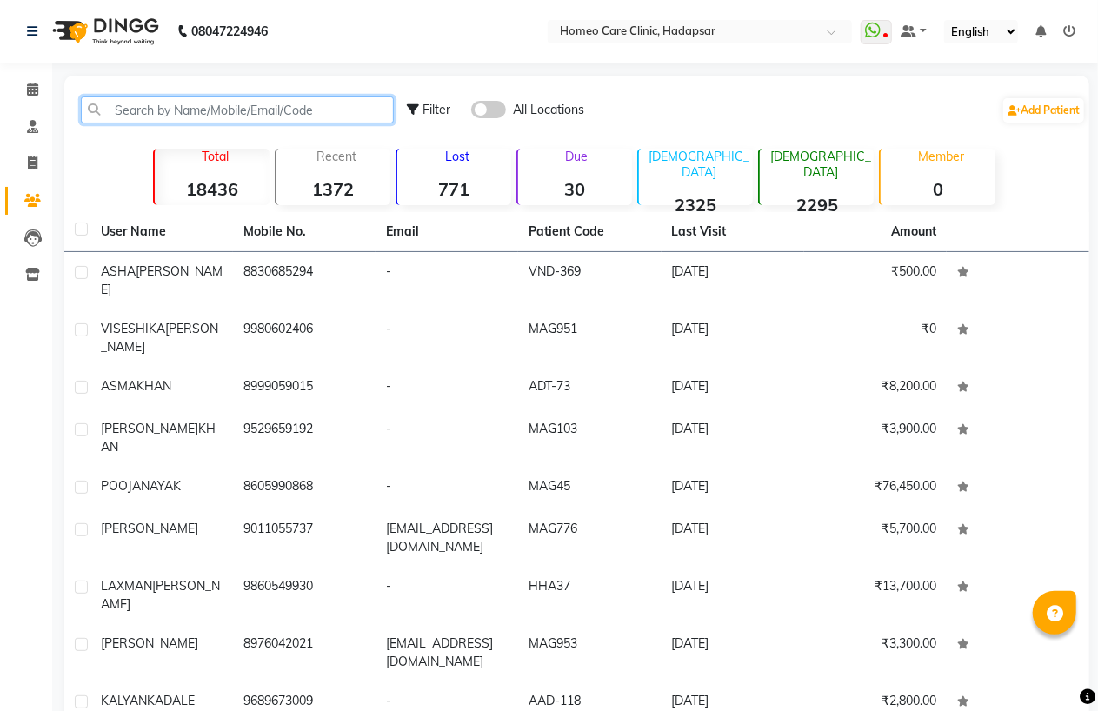
click at [163, 109] on input "text" at bounding box center [237, 109] width 313 height 27
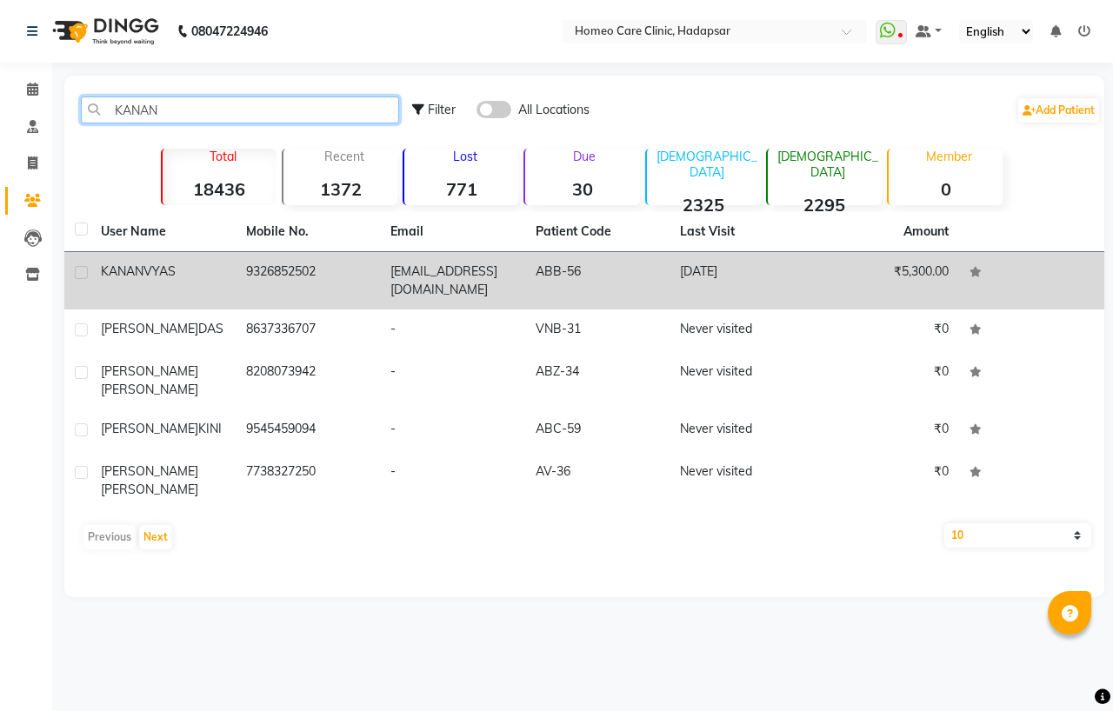
type input "KANAN"
click at [212, 296] on td "KANAN VYAS" at bounding box center [162, 280] width 145 height 57
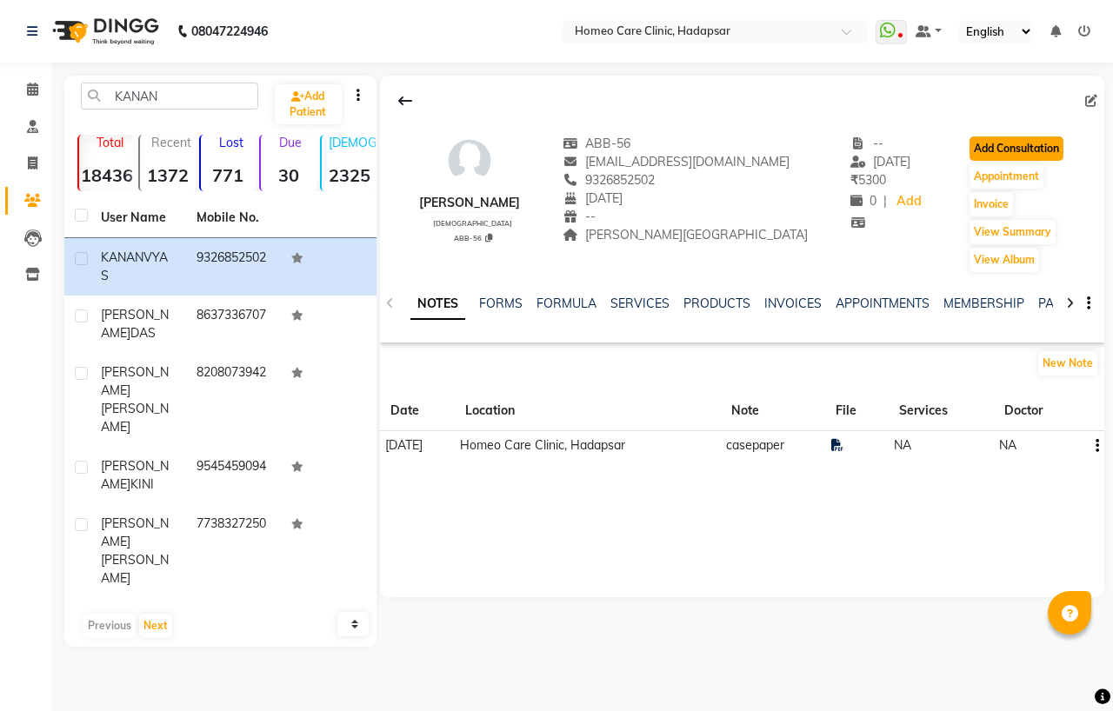
click at [1005, 142] on button "Add Consultation" at bounding box center [1016, 148] width 94 height 24
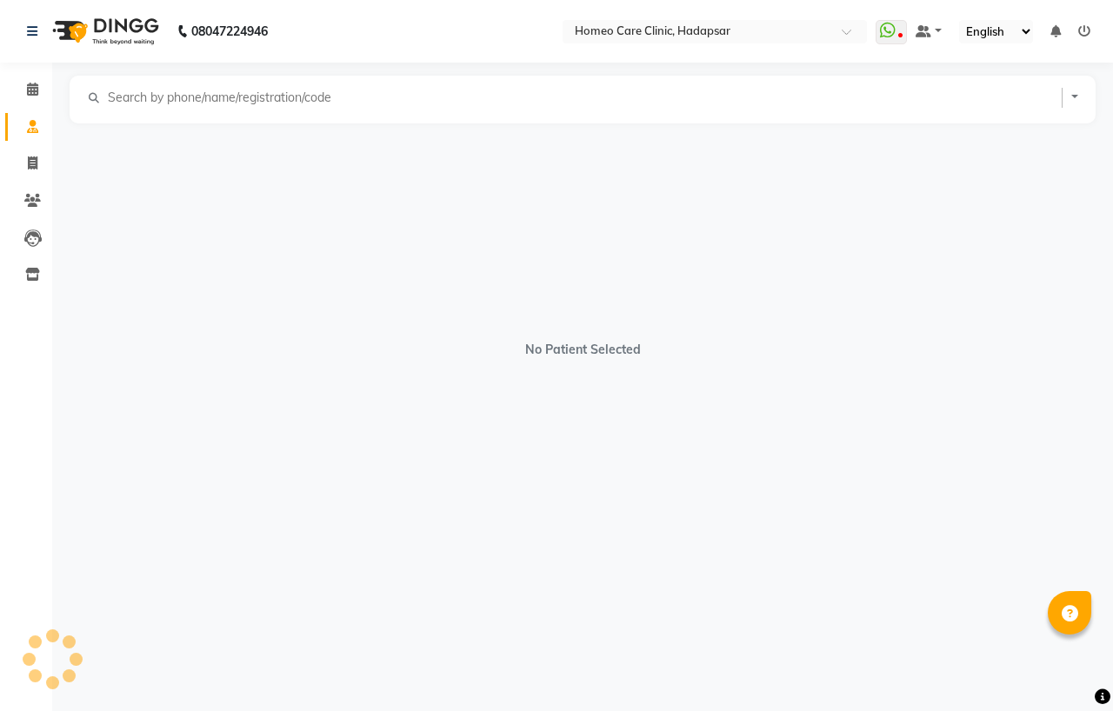
select select "[DEMOGRAPHIC_DATA]"
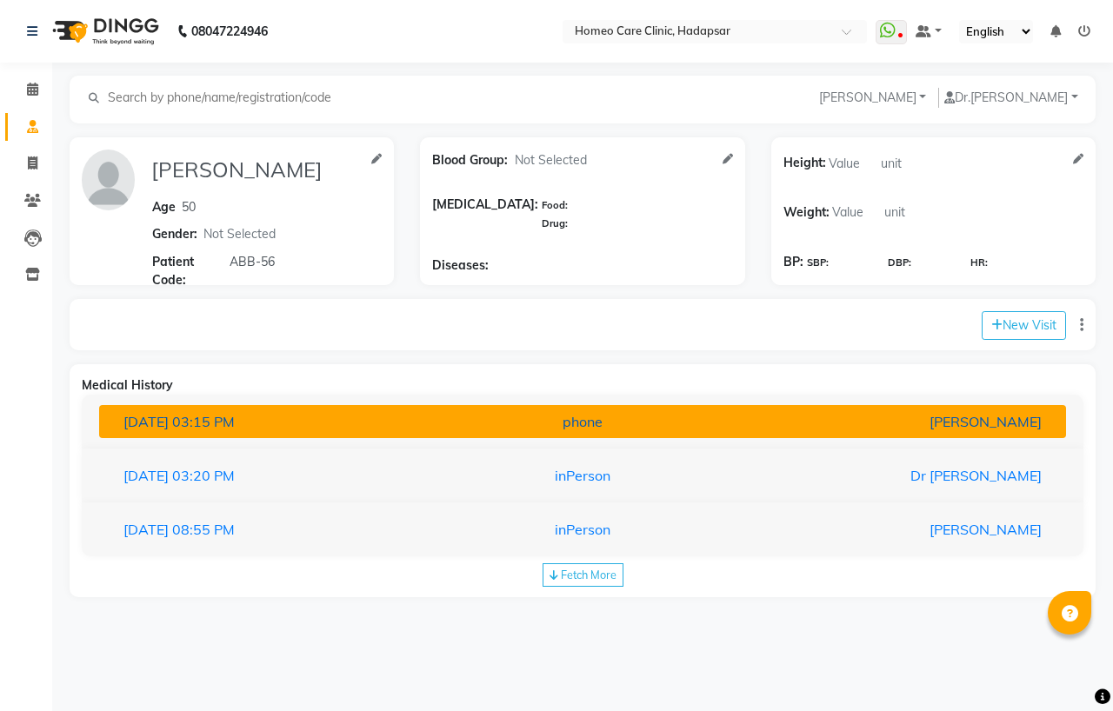
click at [152, 418] on span "30-07-2025" at bounding box center [145, 421] width 45 height 17
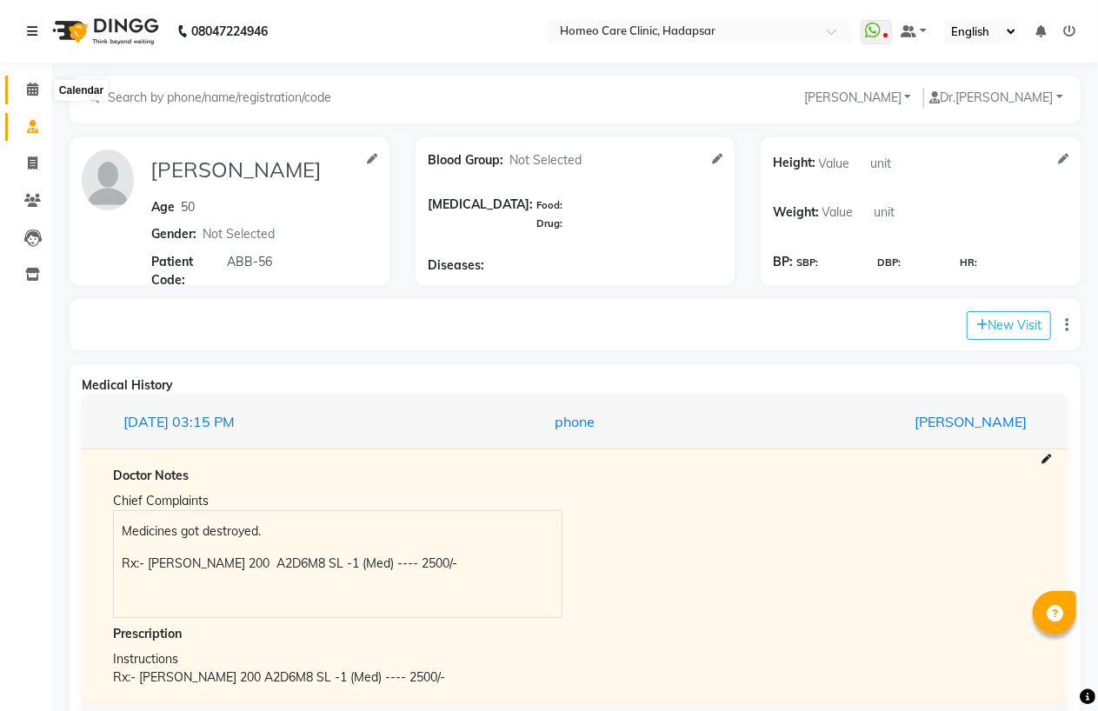
click at [23, 80] on span at bounding box center [32, 90] width 30 height 20
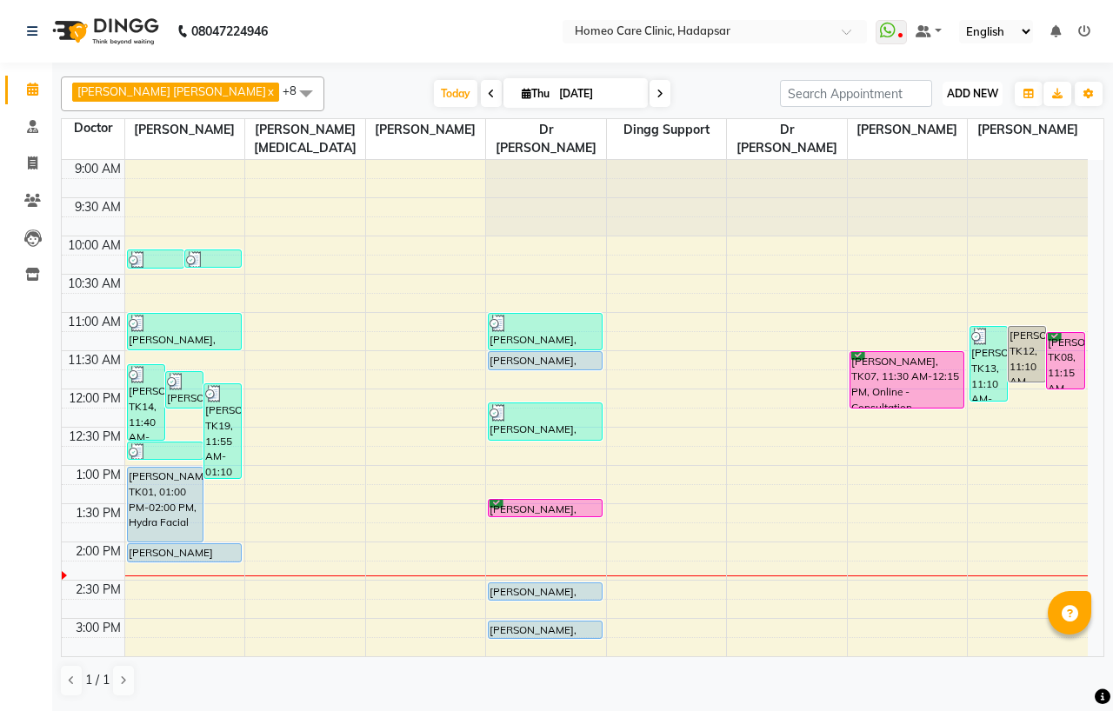
click at [951, 92] on span "ADD NEW" at bounding box center [972, 93] width 51 height 13
click at [923, 127] on button "Add Appointment" at bounding box center [932, 127] width 137 height 23
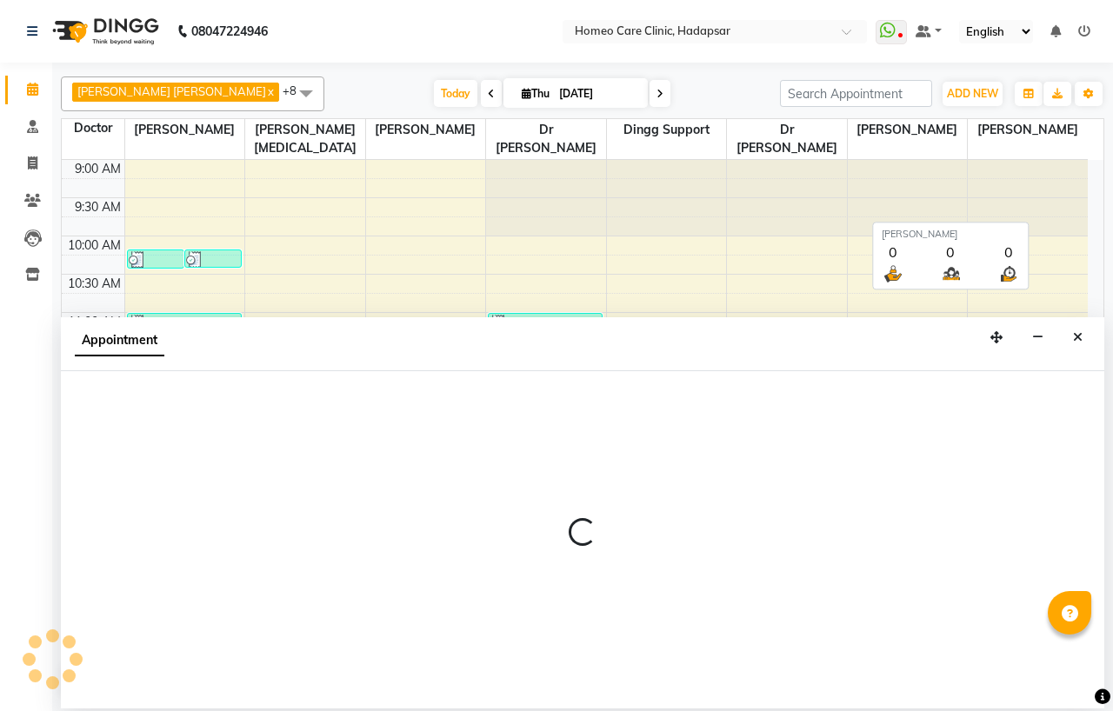
select select "tentative"
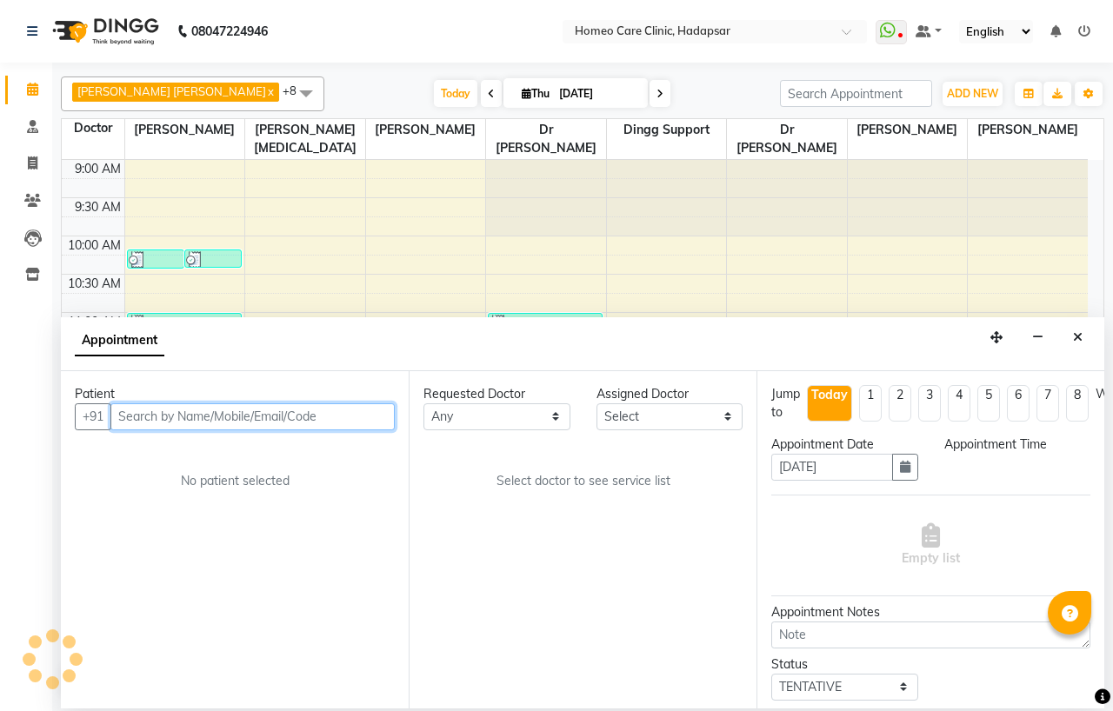
select select "600"
paste input "8446738260"
type input "8446738260"
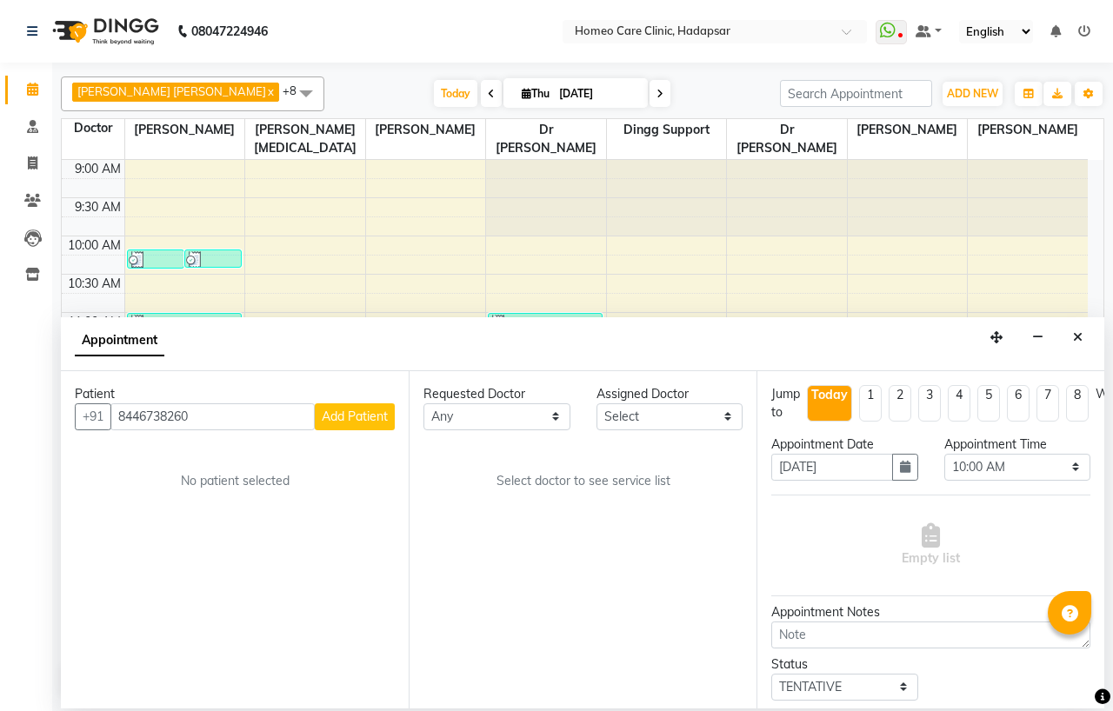
click at [383, 418] on span "Add Patient" at bounding box center [355, 417] width 66 height 16
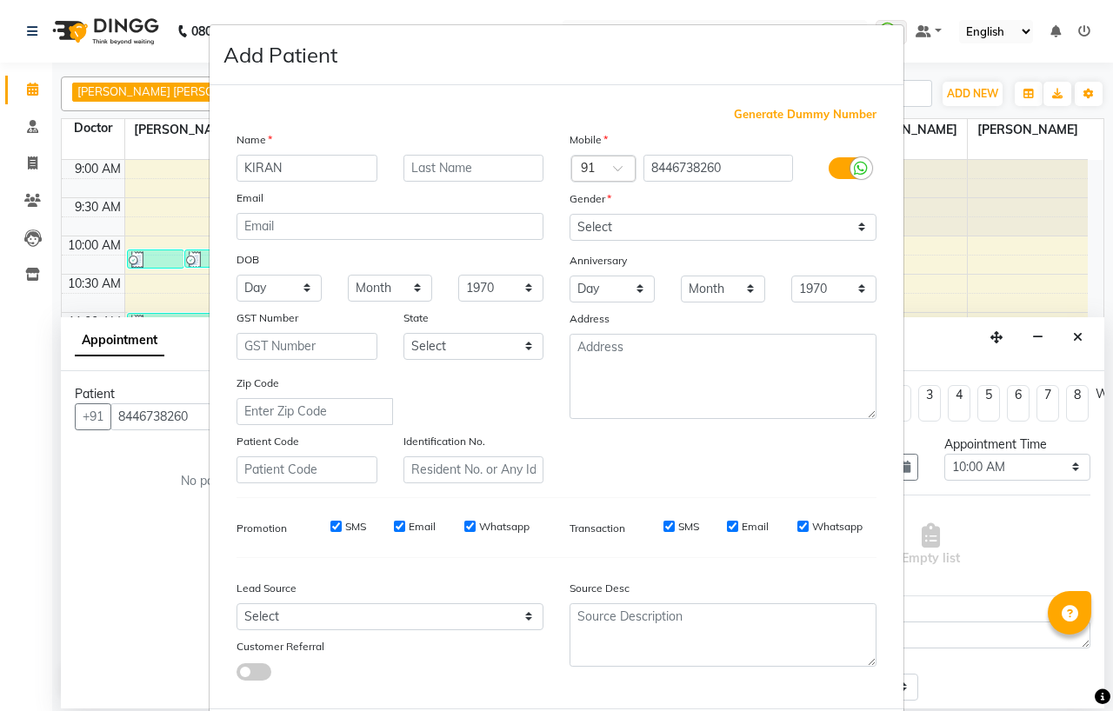
type input "KIRAN"
click at [465, 165] on input "text" at bounding box center [473, 168] width 141 height 27
type input "[PERSON_NAME]"
click at [587, 223] on select "Select Male Female Other Prefer Not To Say" at bounding box center [722, 227] width 307 height 27
select select "[DEMOGRAPHIC_DATA]"
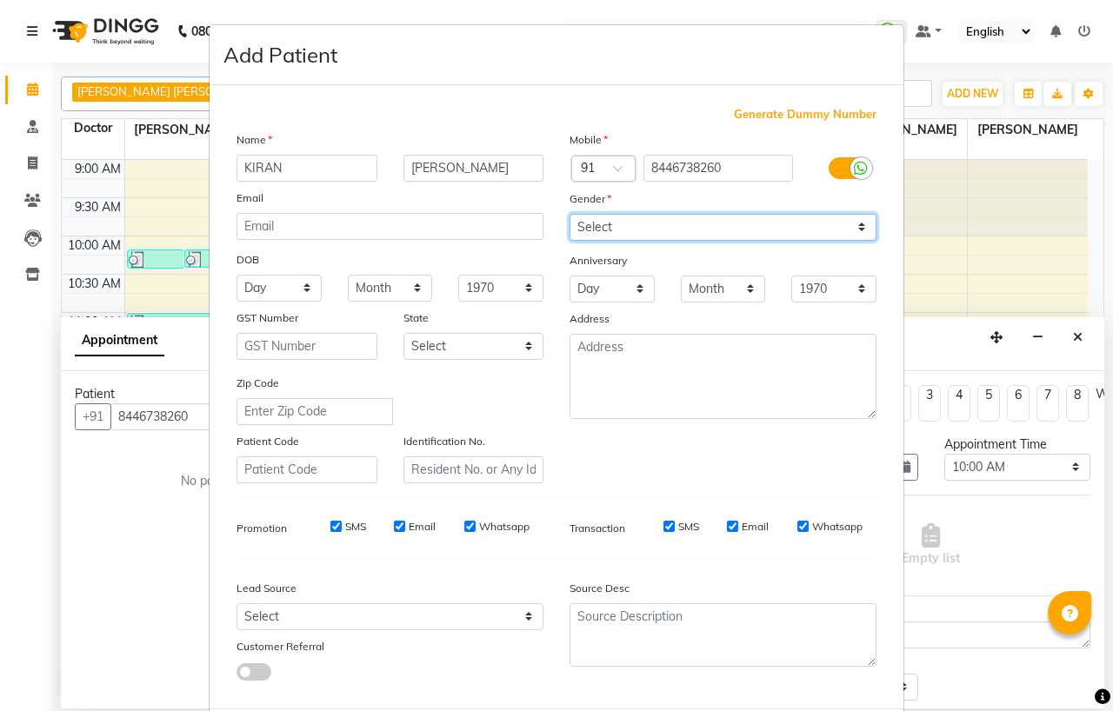
click at [569, 214] on select "Select Male Female Other Prefer Not To Say" at bounding box center [722, 227] width 307 height 27
click at [588, 331] on div "Address" at bounding box center [584, 321] width 56 height 24
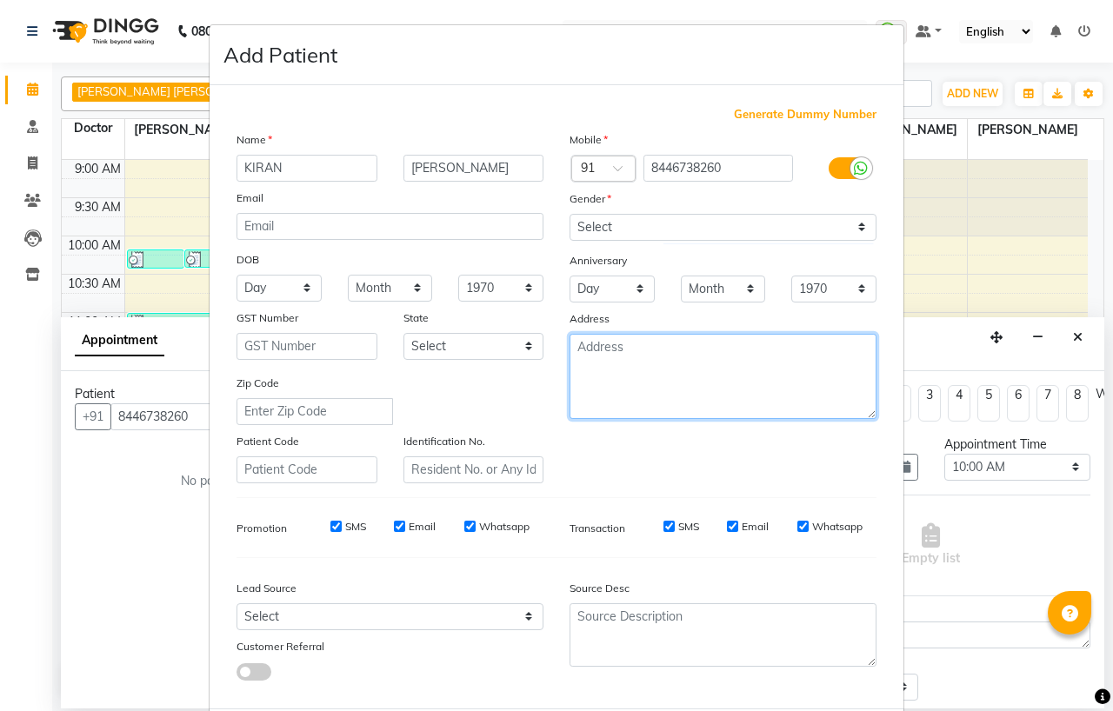
click at [580, 359] on textarea at bounding box center [722, 376] width 307 height 85
type textarea "[PERSON_NAME] NEAR [GEOGRAPHIC_DATA]"
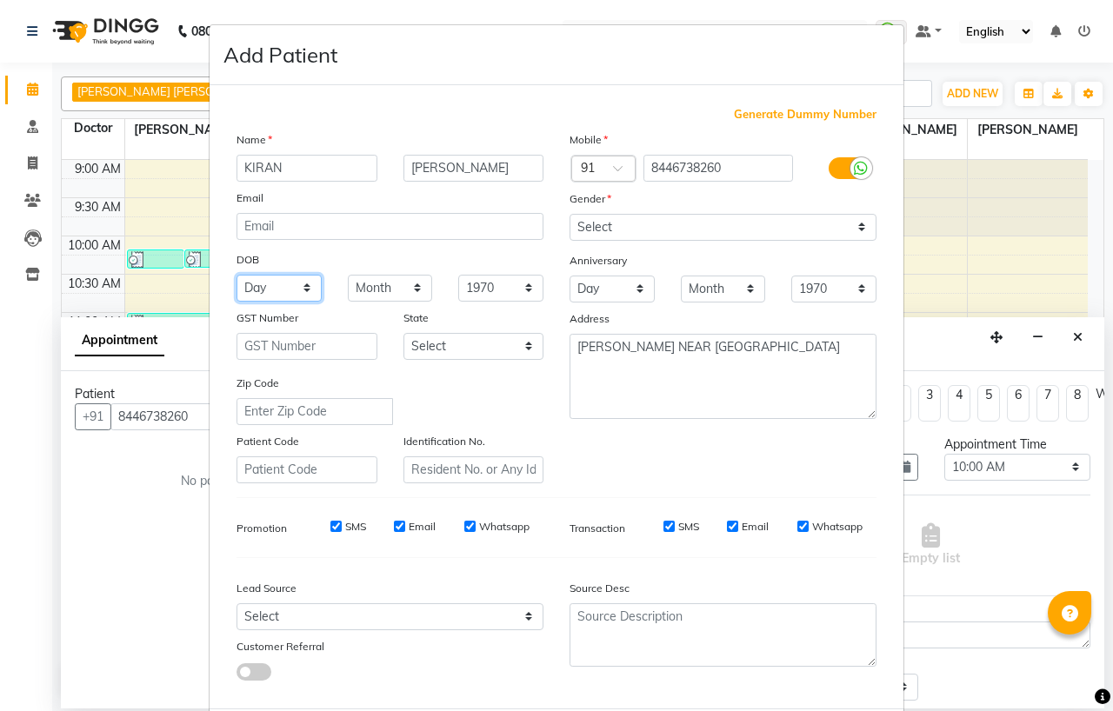
click at [262, 293] on select "Day 01 02 03 04 05 06 07 08 09 10 11 12 13 14 15 16 17 18 19 20 21 22 23 24 25 …" at bounding box center [278, 288] width 85 height 27
select select "09"
click at [236, 275] on select "Day 01 02 03 04 05 06 07 08 09 10 11 12 13 14 15 16 17 18 19 20 21 22 23 24 25 …" at bounding box center [278, 288] width 85 height 27
click at [379, 282] on select "Month January February March April May June July August September October Novem…" at bounding box center [390, 288] width 85 height 27
select select "06"
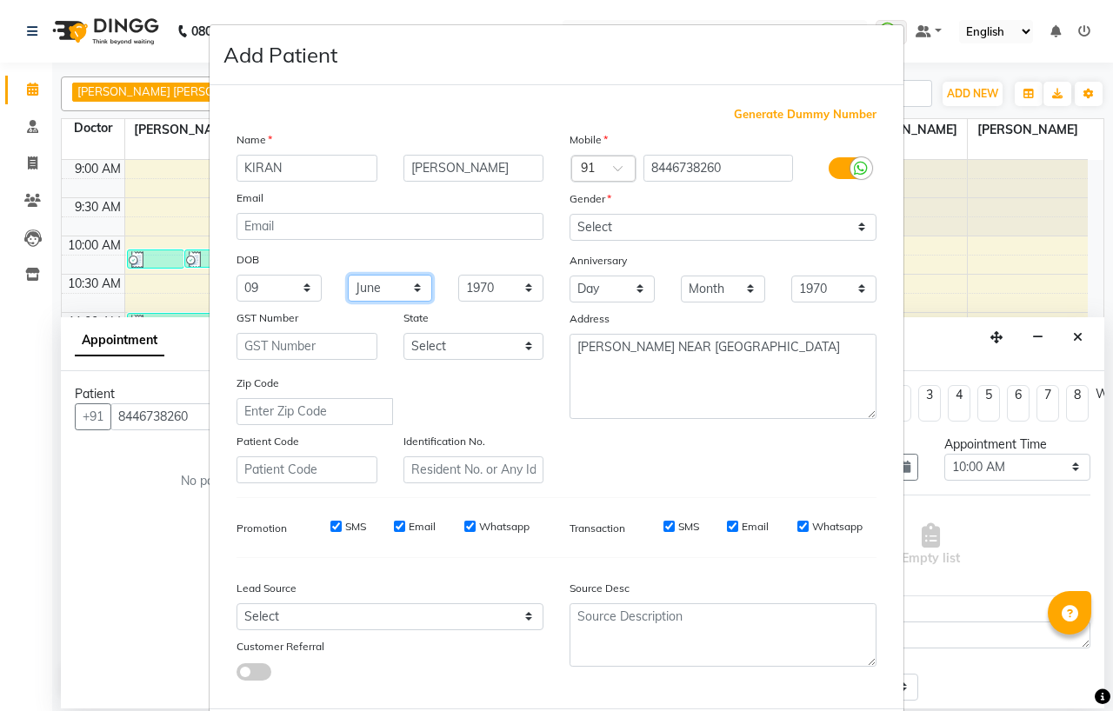
click at [348, 275] on select "Month January February March April May June July August September October Novem…" at bounding box center [390, 288] width 85 height 27
click at [480, 281] on select "1940 1941 1942 1943 1944 1945 1946 1947 1948 1949 1950 1951 1952 1953 1954 1955…" at bounding box center [500, 288] width 85 height 27
select select "1992"
click at [458, 275] on select "1940 1941 1942 1943 1944 1945 1946 1947 1948 1949 1950 1951 1952 1953 1954 1955…" at bounding box center [500, 288] width 85 height 27
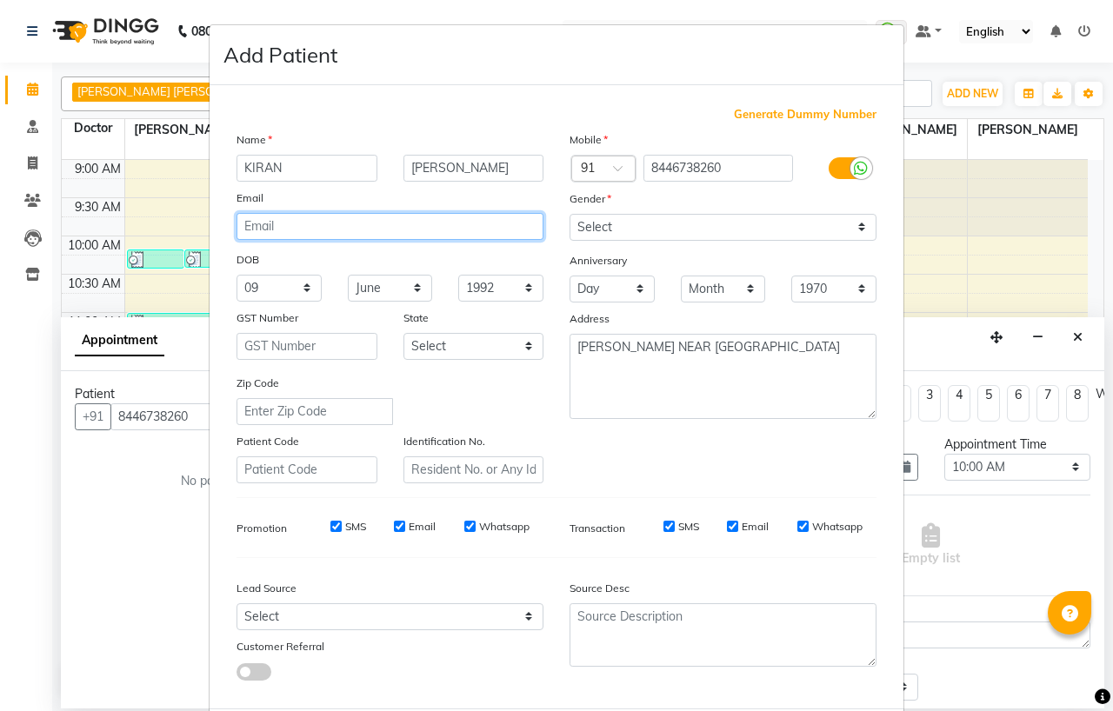
click at [256, 229] on input "email" at bounding box center [389, 226] width 307 height 27
type input "[EMAIL_ADDRESS][DOMAIN_NAME]"
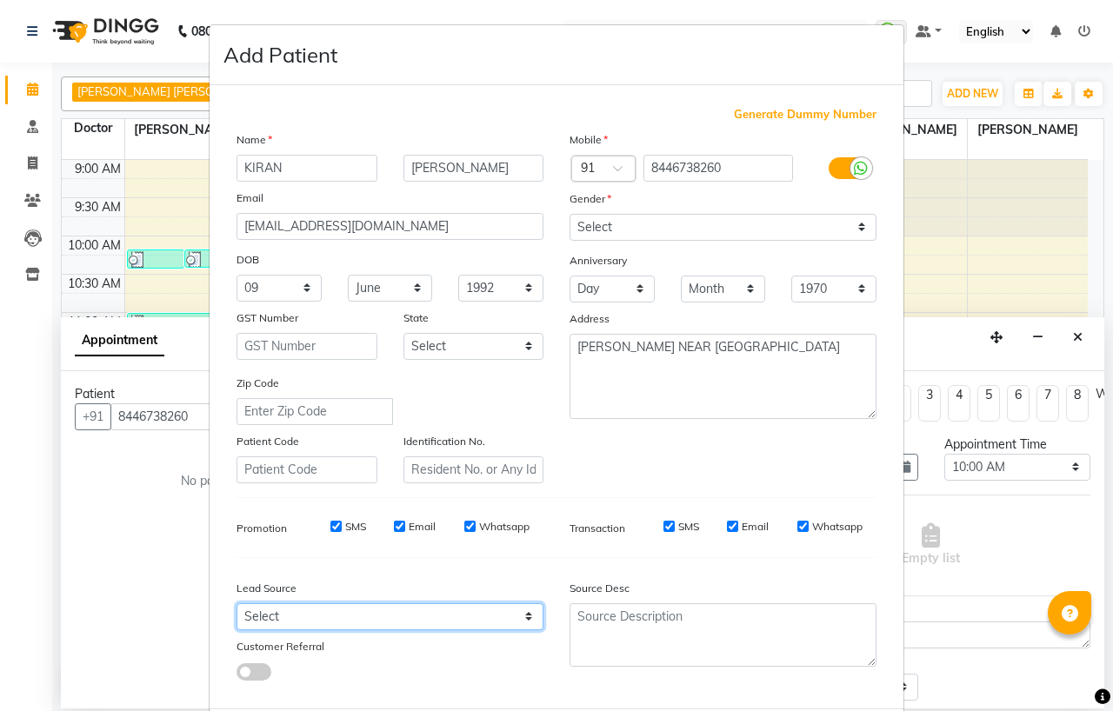
click at [264, 613] on select "Select Walk-in Referral Internet Friend Word of Mouth Advertisement Facebook Ju…" at bounding box center [389, 616] width 307 height 27
select select "50945"
click at [236, 604] on select "Select Walk-in Referral Internet Friend Word of Mouth Advertisement Facebook Ju…" at bounding box center [389, 616] width 307 height 27
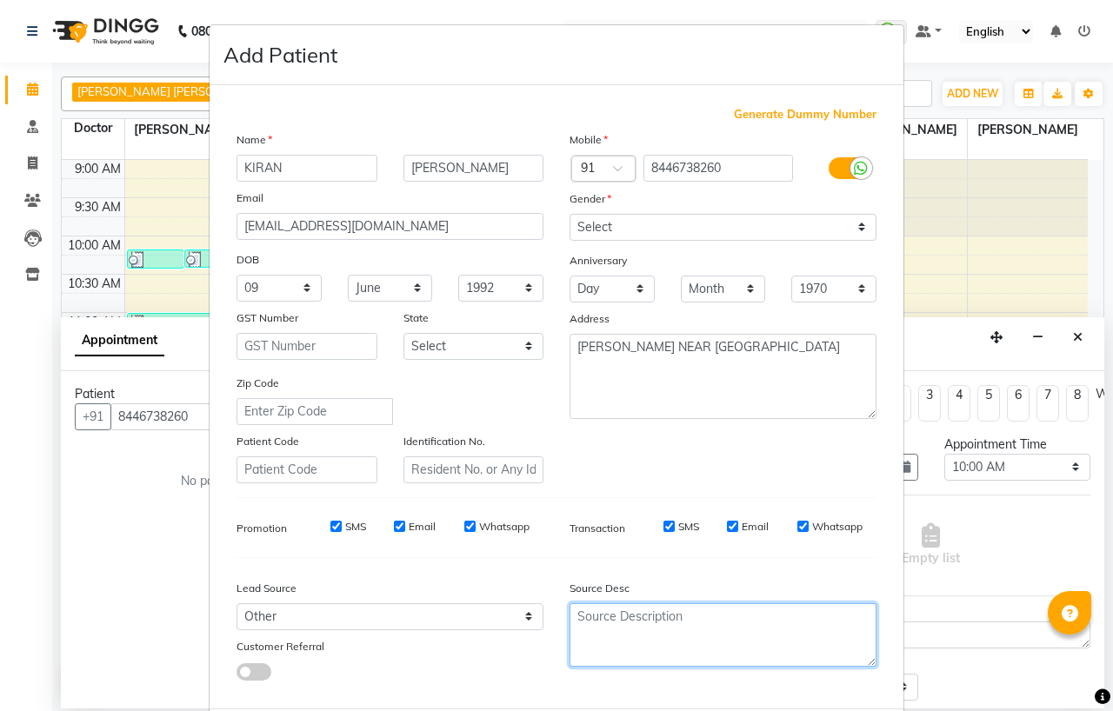
click at [628, 643] on textarea at bounding box center [722, 634] width 307 height 63
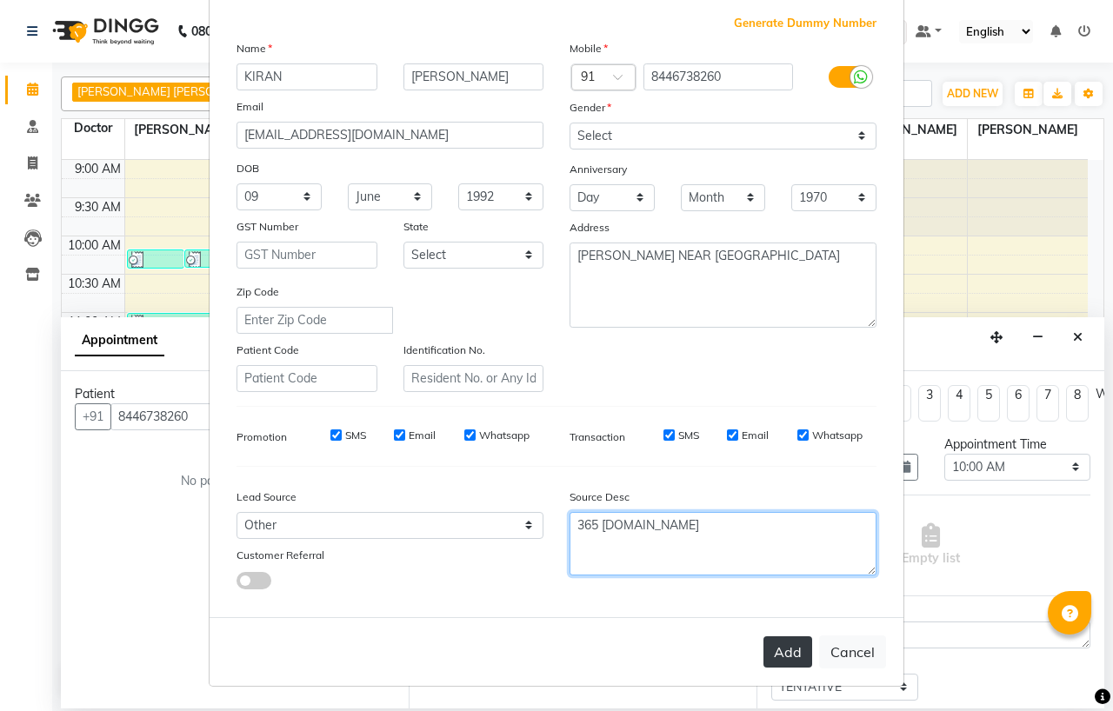
type textarea "365 docter.in"
click at [772, 664] on button "Add" at bounding box center [787, 651] width 49 height 31
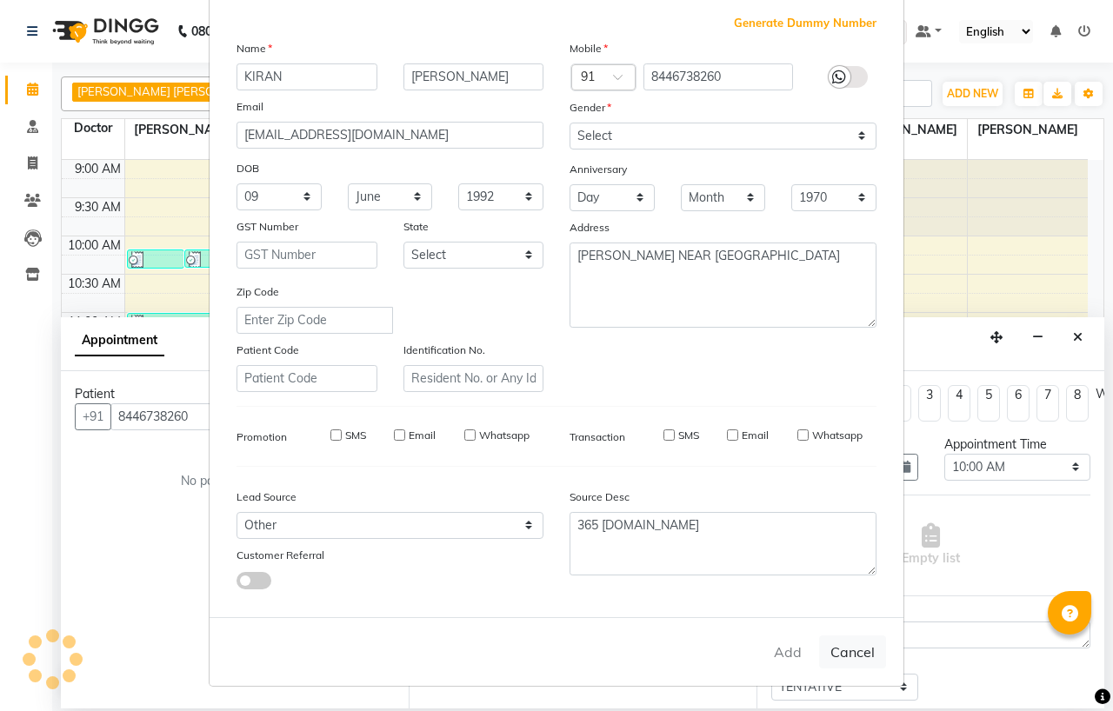
select select
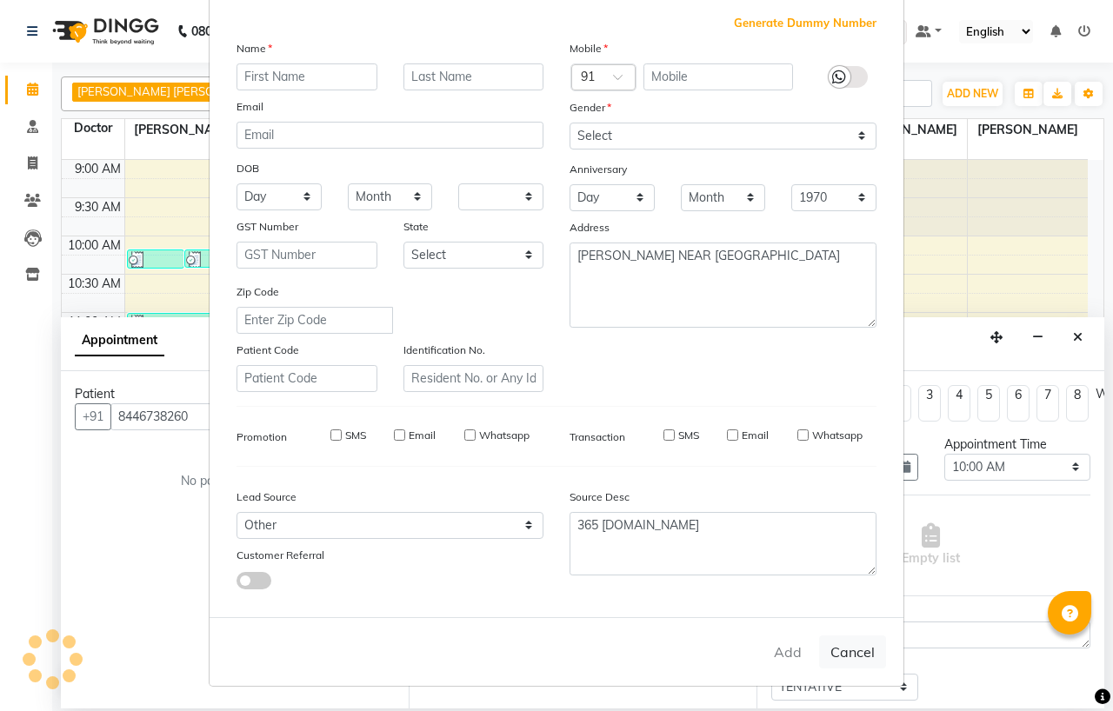
select select
checkbox input "false"
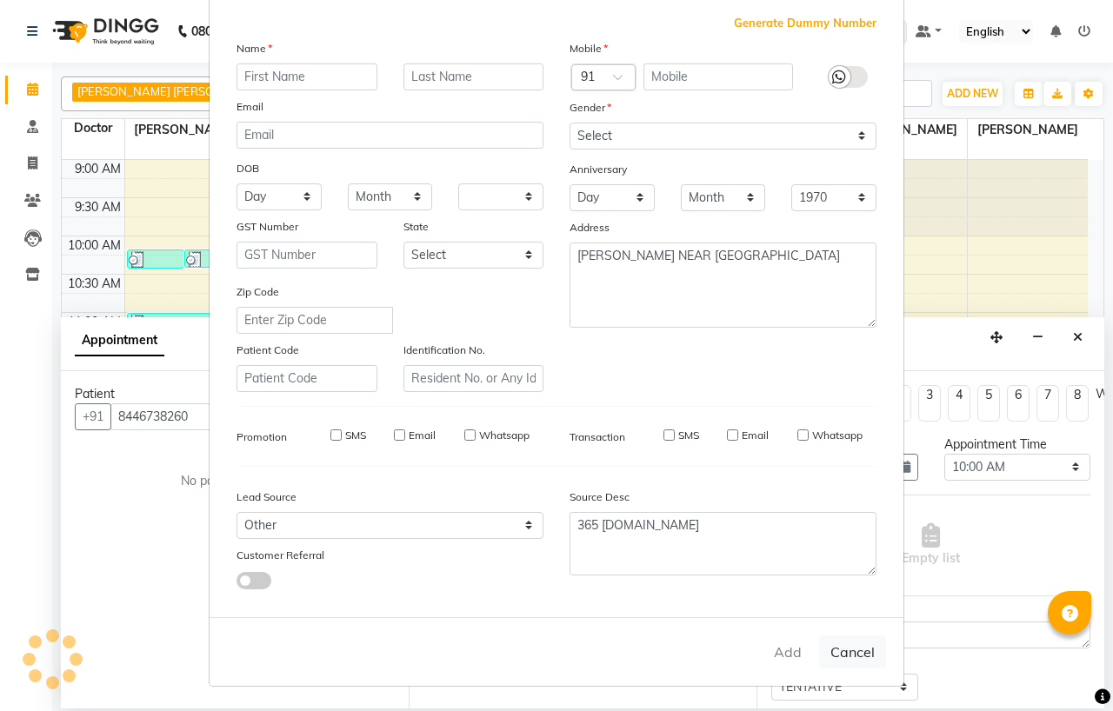
checkbox input "false"
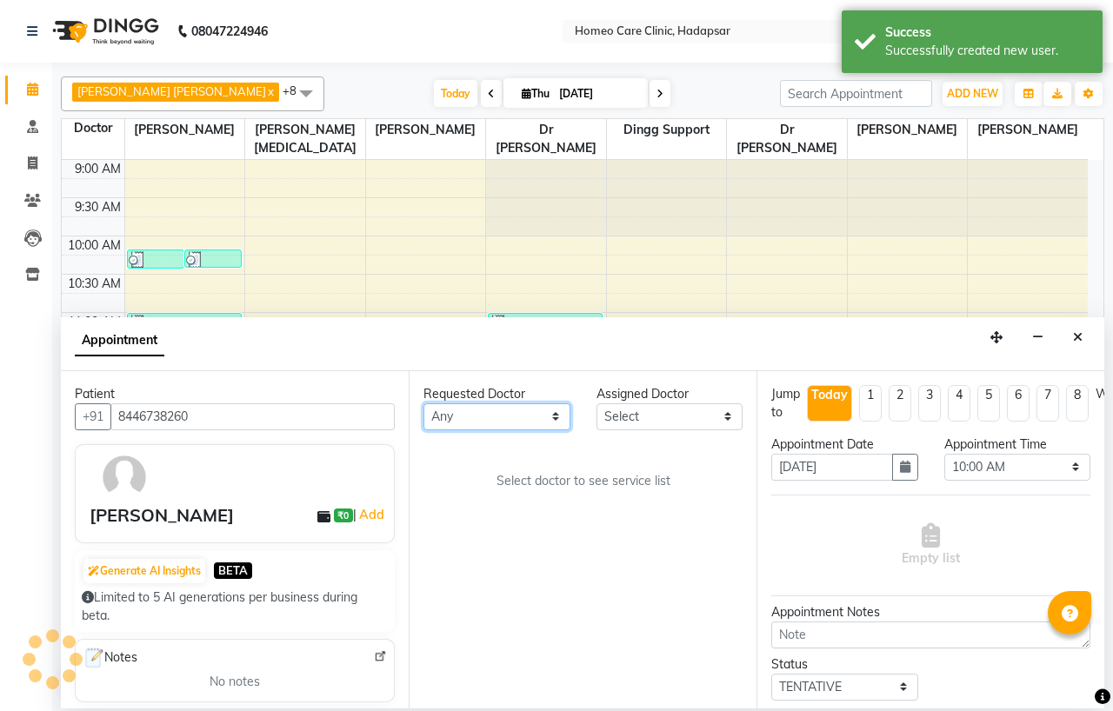
click at [464, 405] on select "Any Dingg Support [PERSON_NAME] [PERSON_NAME] [PERSON_NAME] [PERSON_NAME] [PERS…" at bounding box center [496, 416] width 147 height 27
select select "65961"
click at [423, 403] on select "Any Dingg Support [PERSON_NAME] [PERSON_NAME] [PERSON_NAME] [PERSON_NAME] [PERS…" at bounding box center [496, 416] width 147 height 27
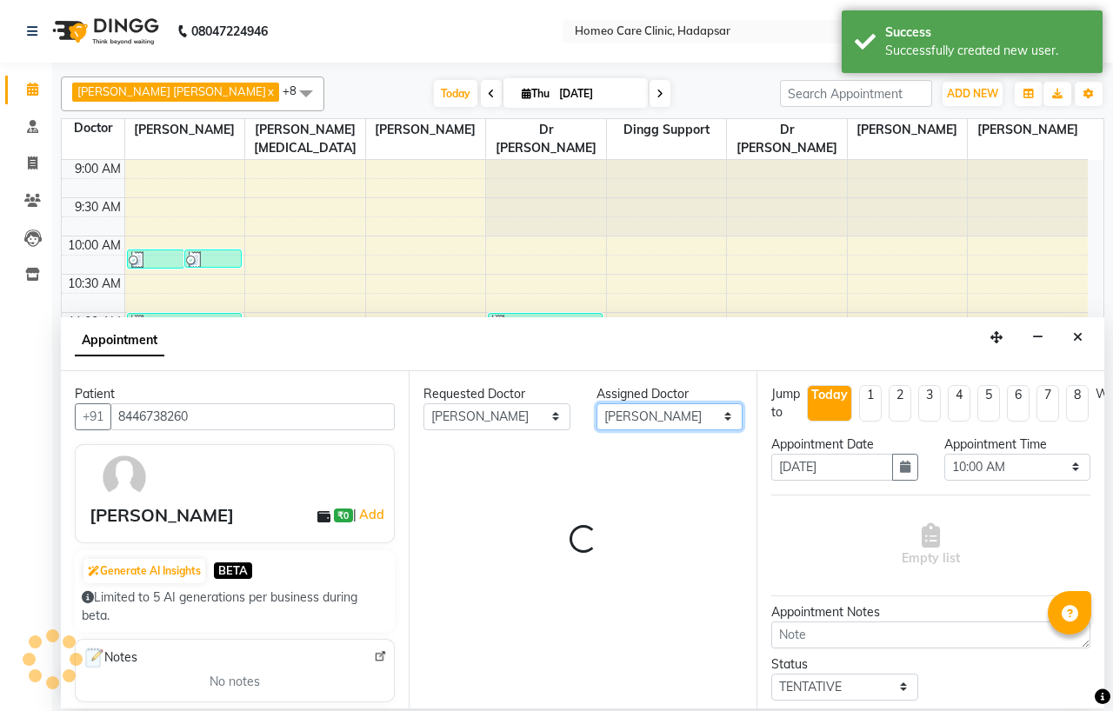
click at [648, 422] on select "Select Dingg Support Dr.Anisa Choudhary Dr Faraz Choudhary Dr Komal Saste Dr Ni…" at bounding box center [669, 416] width 147 height 27
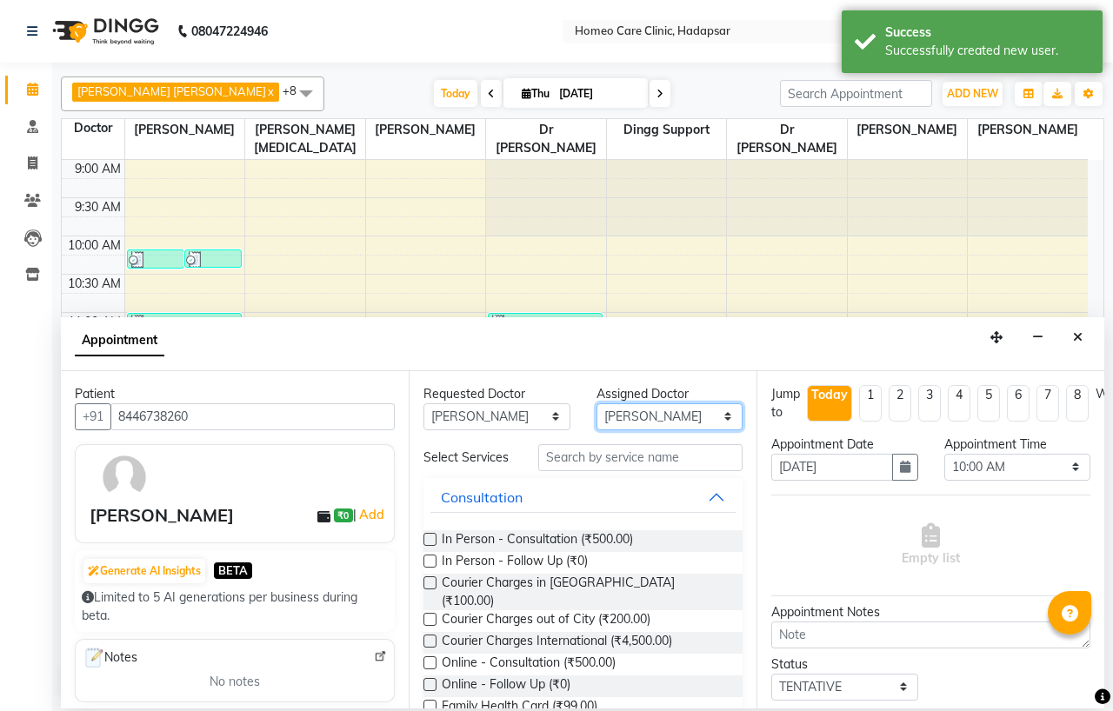
select select "66337"
click at [596, 403] on select "Select Dingg Support Dr.Anisa Choudhary Dr Faraz Choudhary Dr Komal Saste Dr Ni…" at bounding box center [669, 416] width 147 height 27
click at [435, 543] on label at bounding box center [429, 539] width 13 height 13
click at [435, 543] on input "checkbox" at bounding box center [428, 540] width 11 height 11
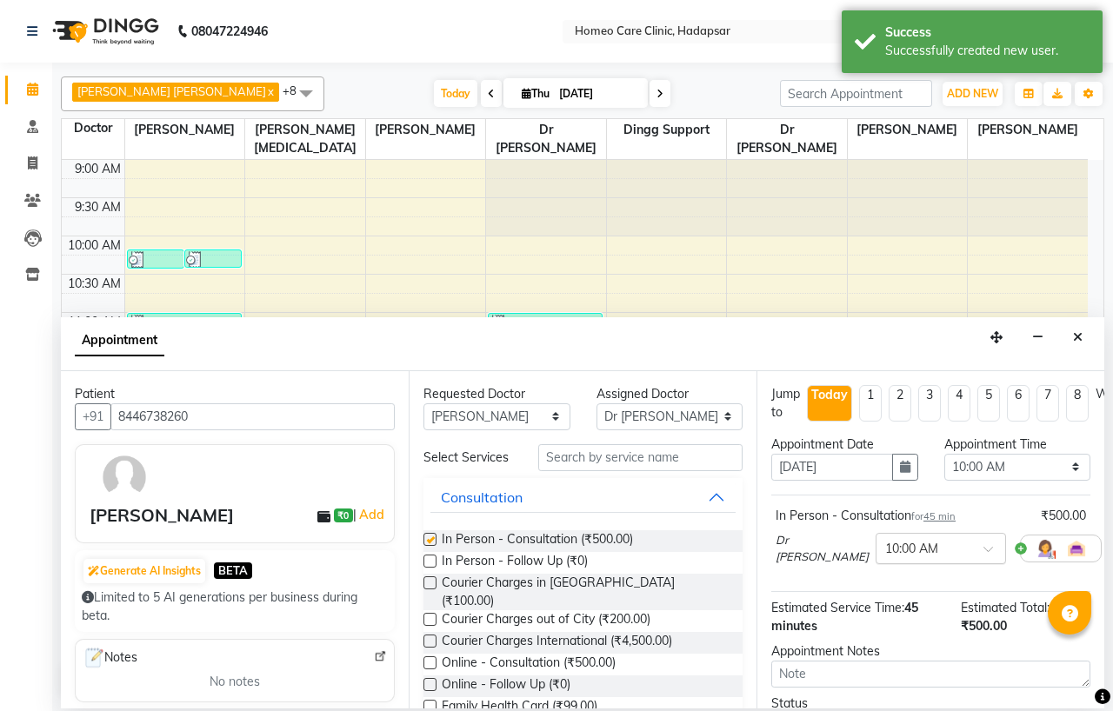
checkbox input "false"
drag, startPoint x: 969, startPoint y: 475, endPoint x: 978, endPoint y: 463, distance: 14.3
click at [969, 475] on select "Select 10:00 AM 10:05 AM 10:10 AM 10:15 AM 10:20 AM 10:25 AM 10:30 AM 10:35 AM …" at bounding box center [1017, 467] width 147 height 27
select select "870"
click at [944, 454] on select "Select 10:00 AM 10:05 AM 10:10 AM 10:15 AM 10:20 AM 10:25 AM 10:30 AM 10:35 AM …" at bounding box center [1017, 467] width 147 height 27
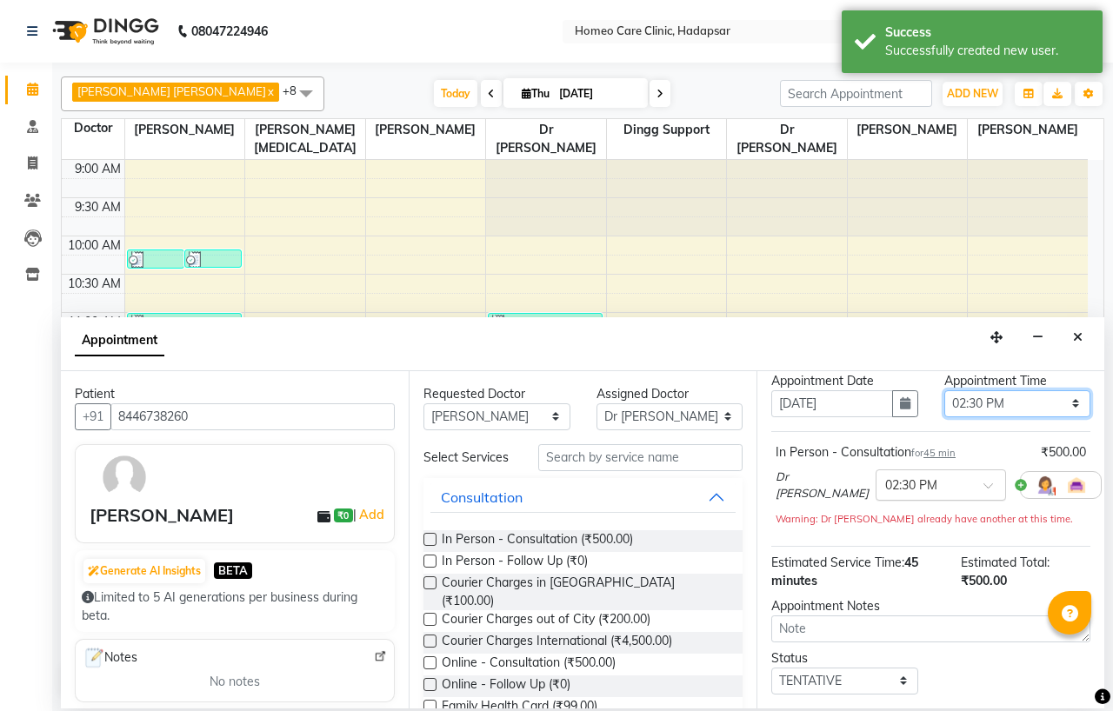
scroll to position [144, 0]
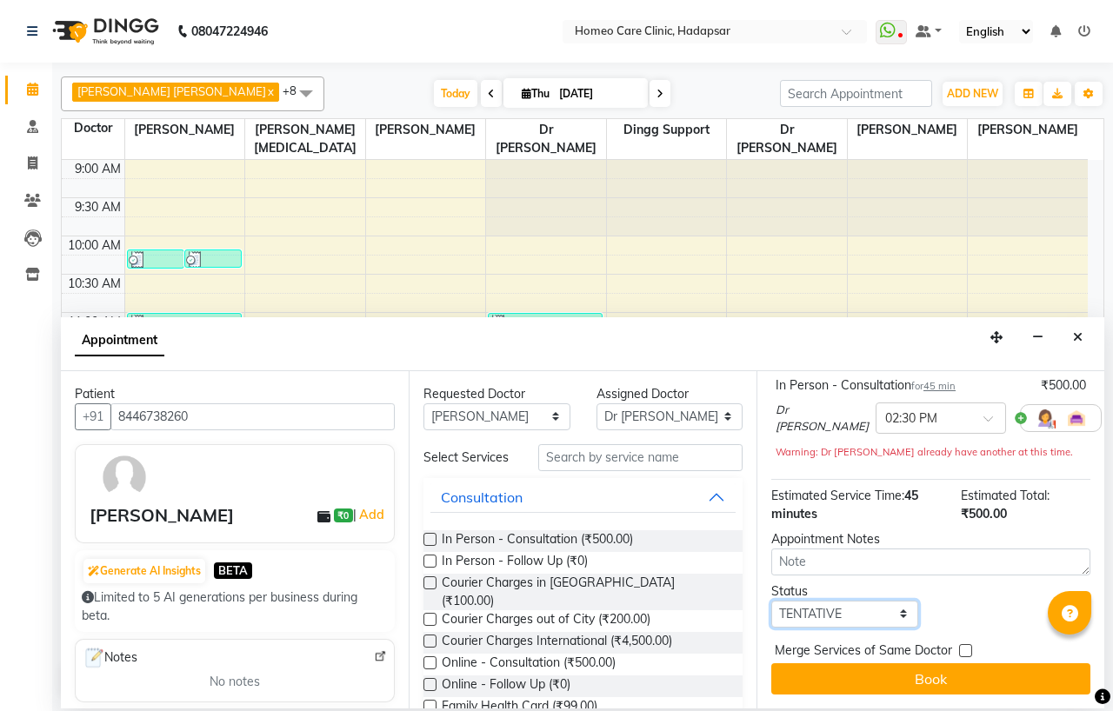
drag, startPoint x: 835, startPoint y: 600, endPoint x: 834, endPoint y: 591, distance: 8.7
click at [835, 601] on select "Select TENTATIVE CONFIRM CHECK-IN UPCOMING" at bounding box center [844, 614] width 147 height 27
select select "confirm booking"
click at [771, 601] on select "Select TENTATIVE CONFIRM CHECK-IN UPCOMING" at bounding box center [844, 614] width 147 height 27
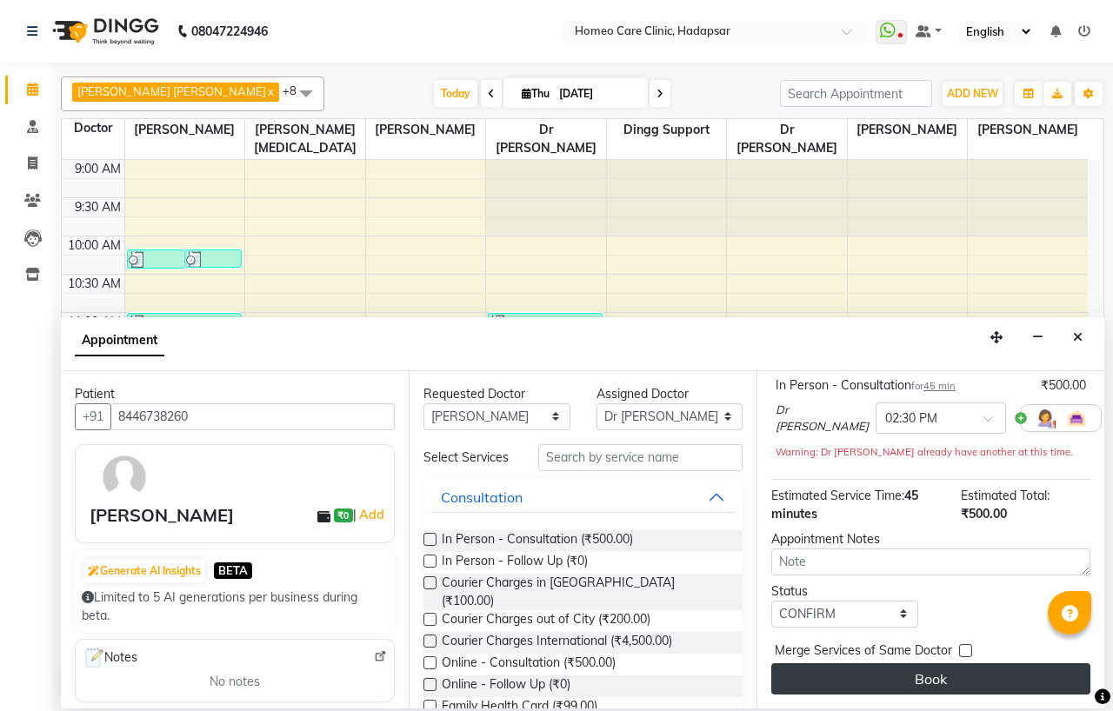
click at [863, 675] on button "Book" at bounding box center [930, 678] width 319 height 31
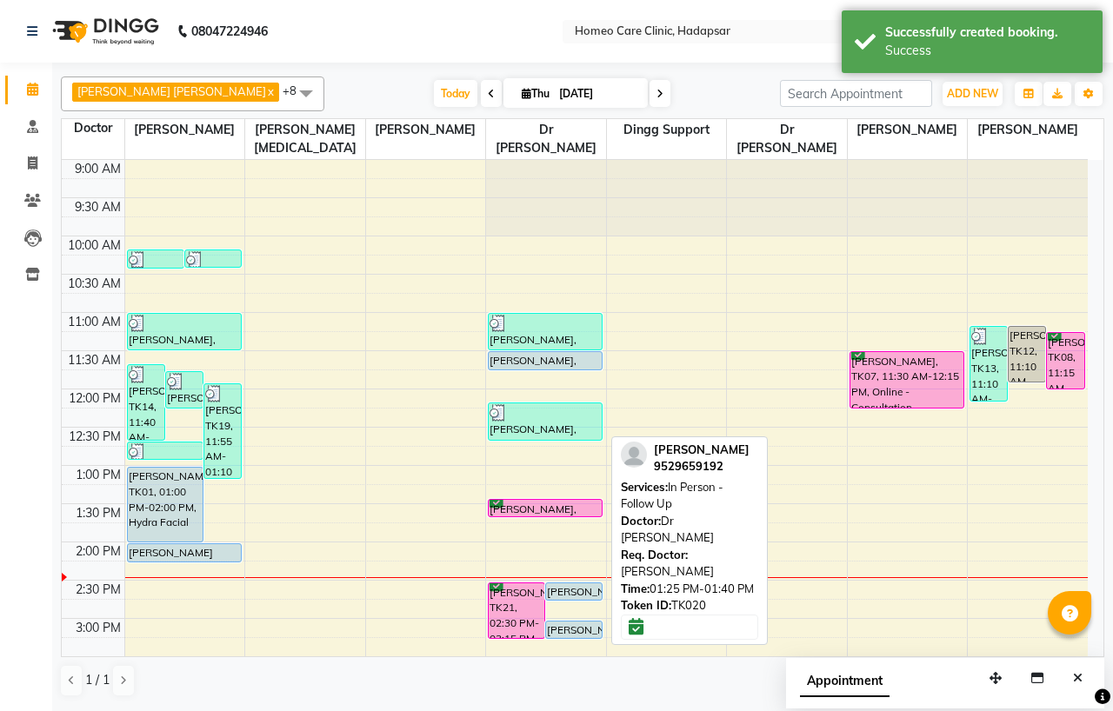
click at [557, 505] on div "JAWWAD KHAN, TK20, 01:25 PM-01:40 PM, In Person - Follow Up" at bounding box center [544, 508] width 113 height 17
select select "6"
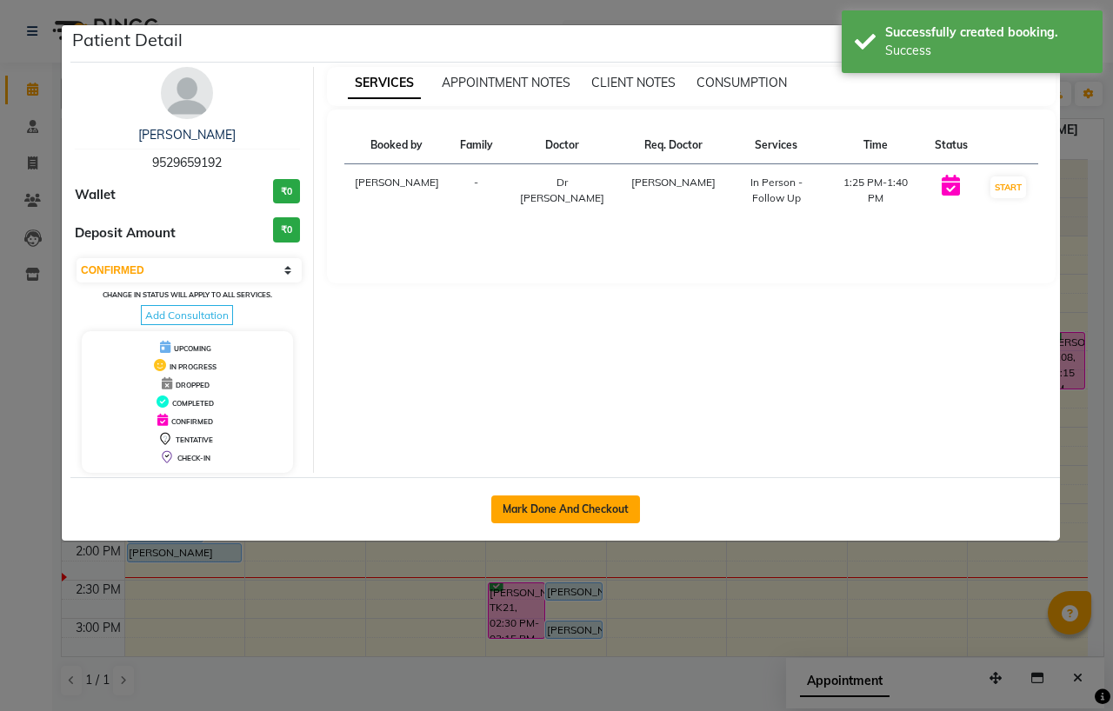
click at [539, 510] on button "Mark Done And Checkout" at bounding box center [565, 509] width 149 height 28
select select "service"
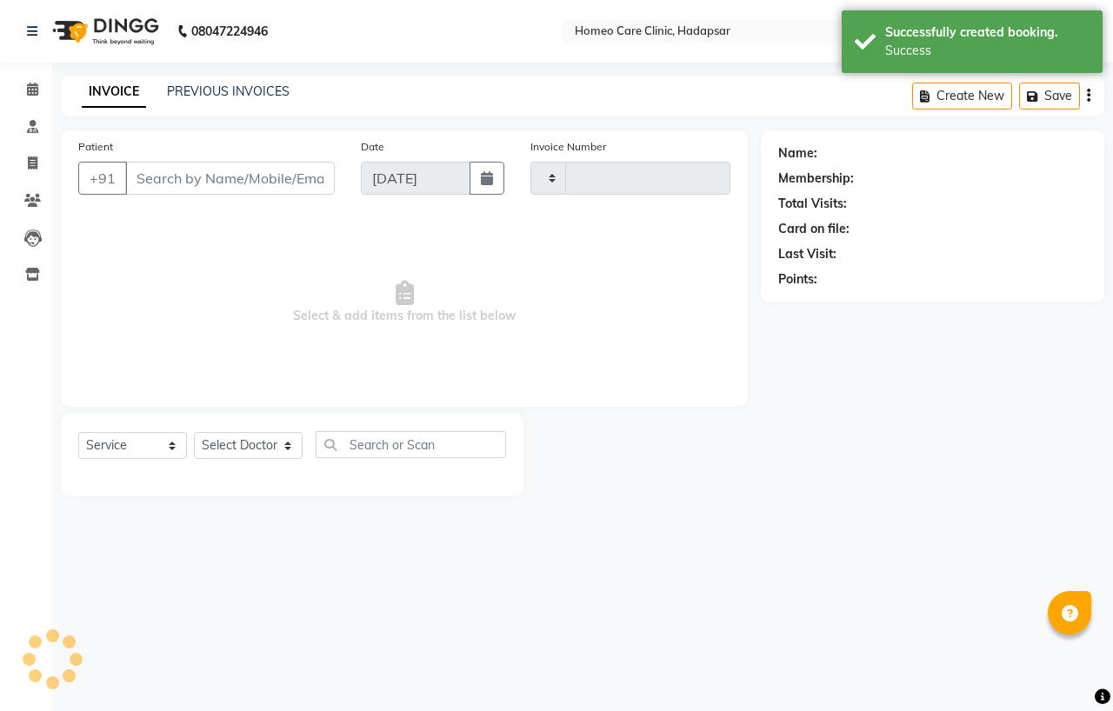
type input "3002"
select select "7485"
type input "9529659192"
select select "66337"
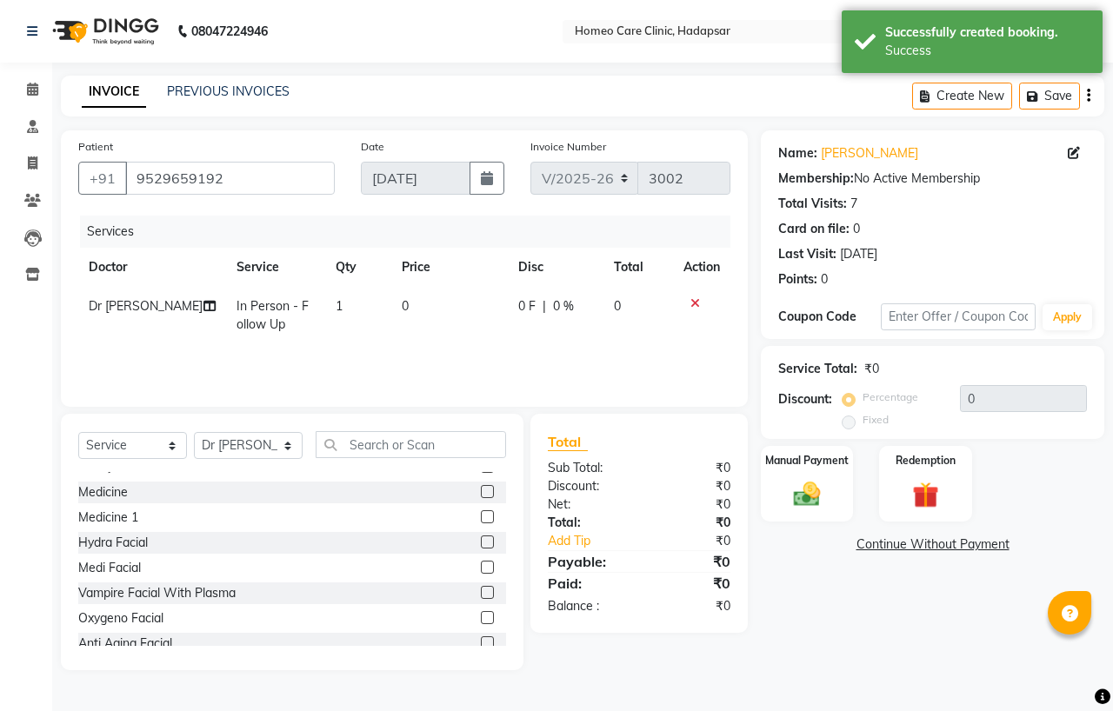
scroll to position [193, 0]
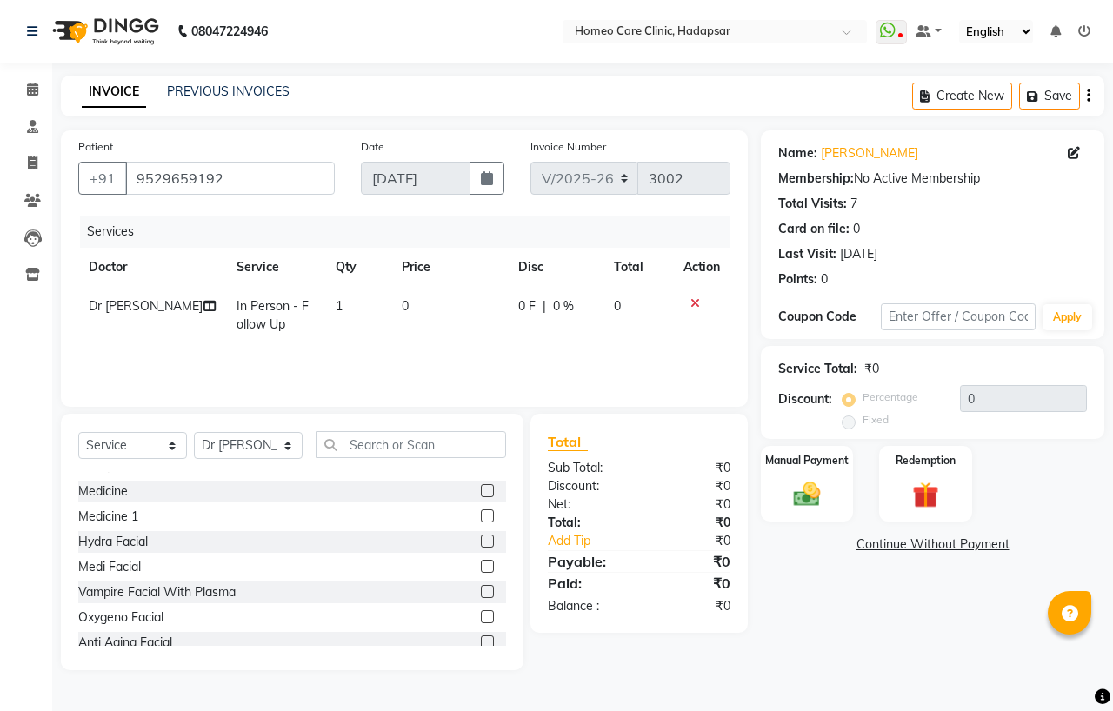
click at [481, 493] on label at bounding box center [487, 490] width 13 height 13
click at [481, 493] on input "checkbox" at bounding box center [486, 491] width 11 height 11
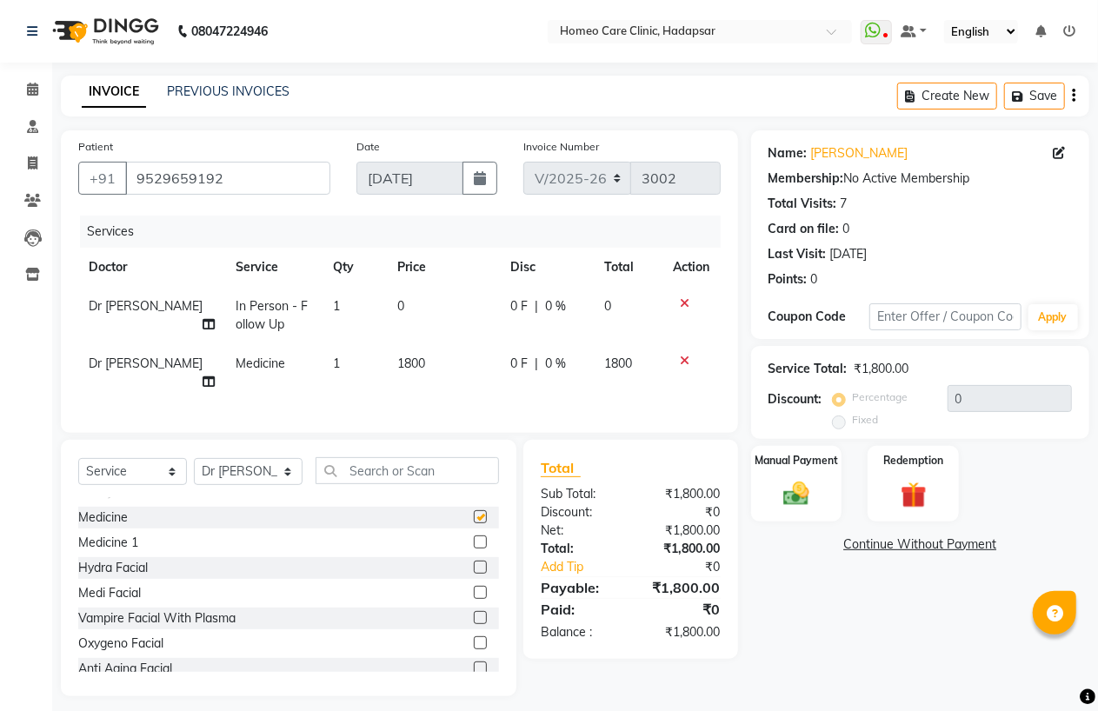
checkbox input "false"
click at [400, 362] on span "1800" at bounding box center [411, 363] width 28 height 16
select select "66337"
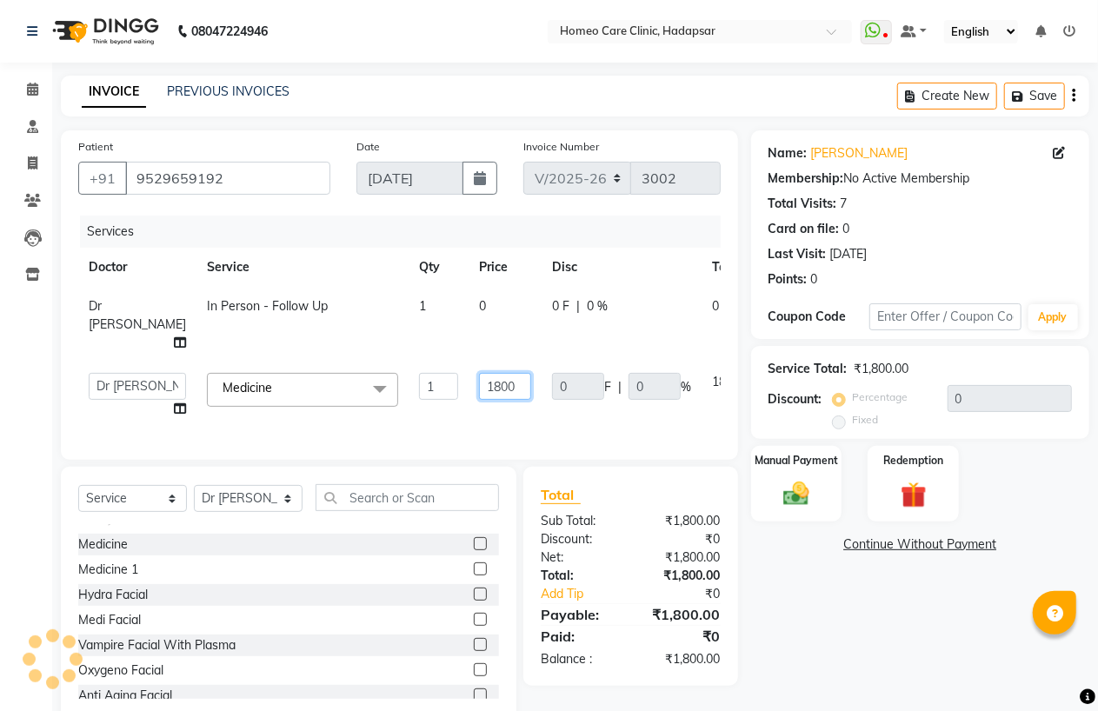
click at [479, 400] on input "1800" at bounding box center [505, 386] width 52 height 27
type input "1200"
click at [801, 495] on img at bounding box center [796, 493] width 44 height 31
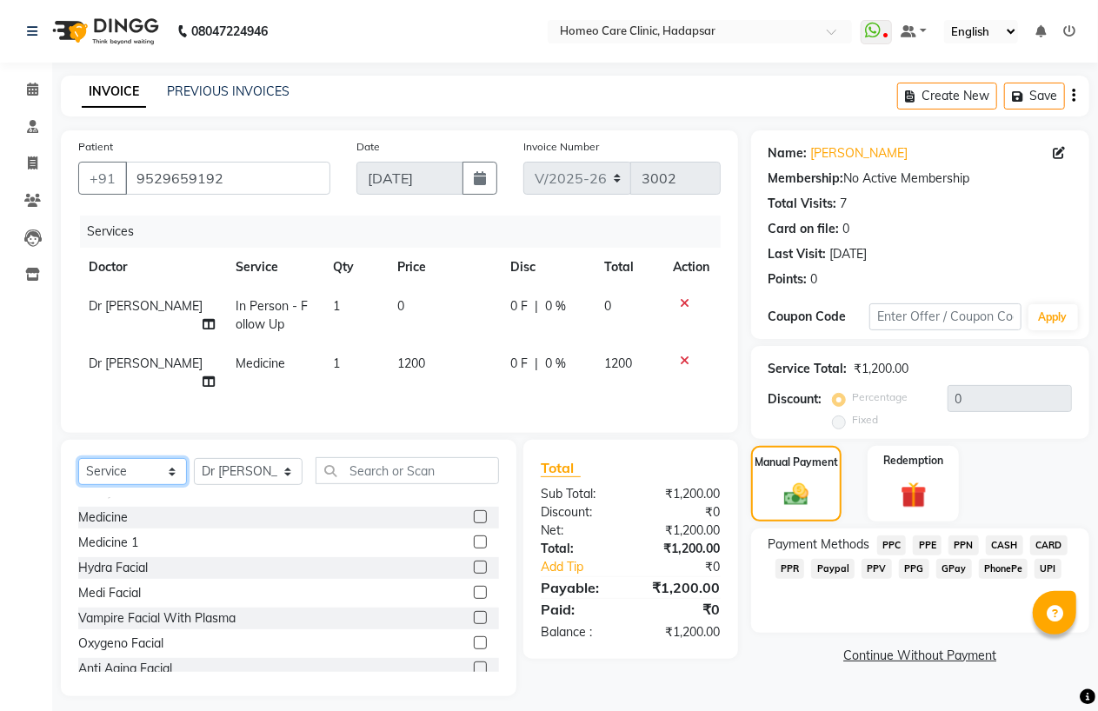
click at [119, 469] on select "Select Service Product Membership Package Voucher Prepaid Gift Card" at bounding box center [132, 471] width 109 height 27
select select "product"
click at [78, 458] on select "Select Service Product Membership Package Voucher Prepaid Gift Card" at bounding box center [132, 471] width 109 height 27
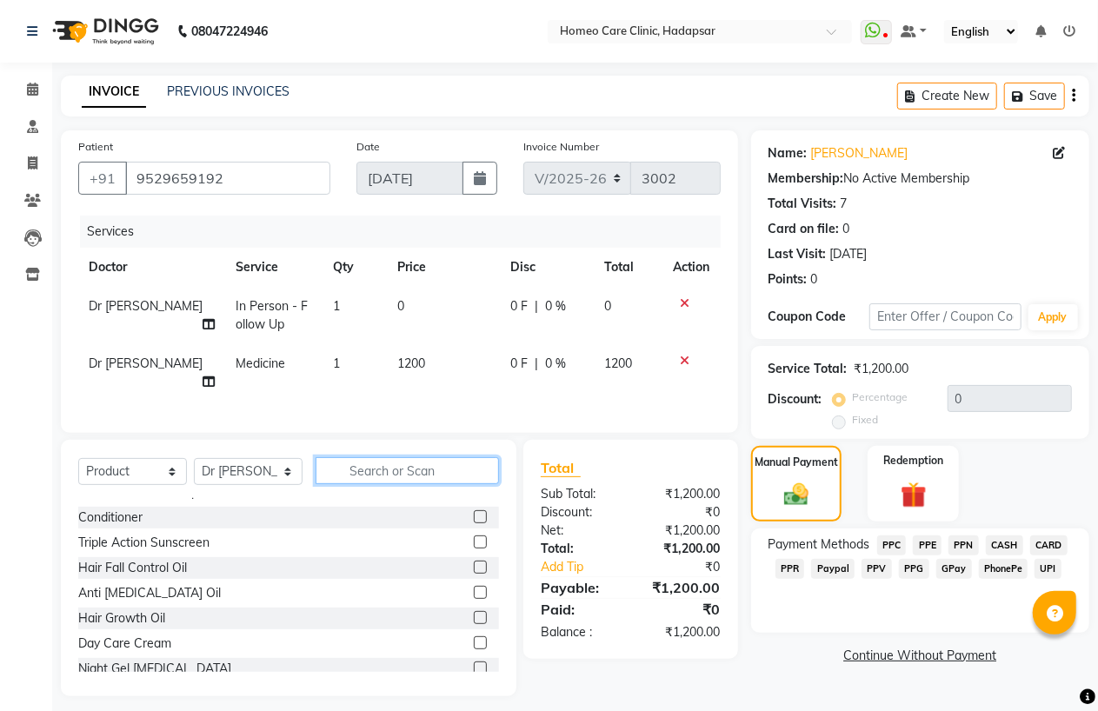
click at [438, 470] on input "text" at bounding box center [407, 470] width 183 height 27
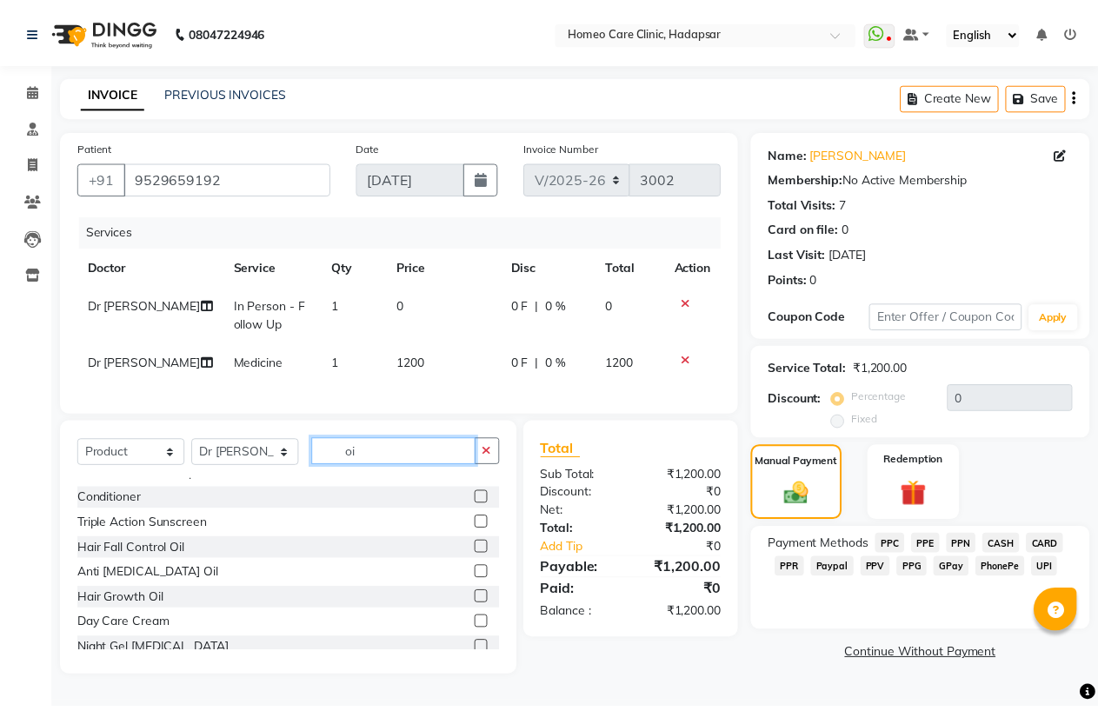
scroll to position [0, 0]
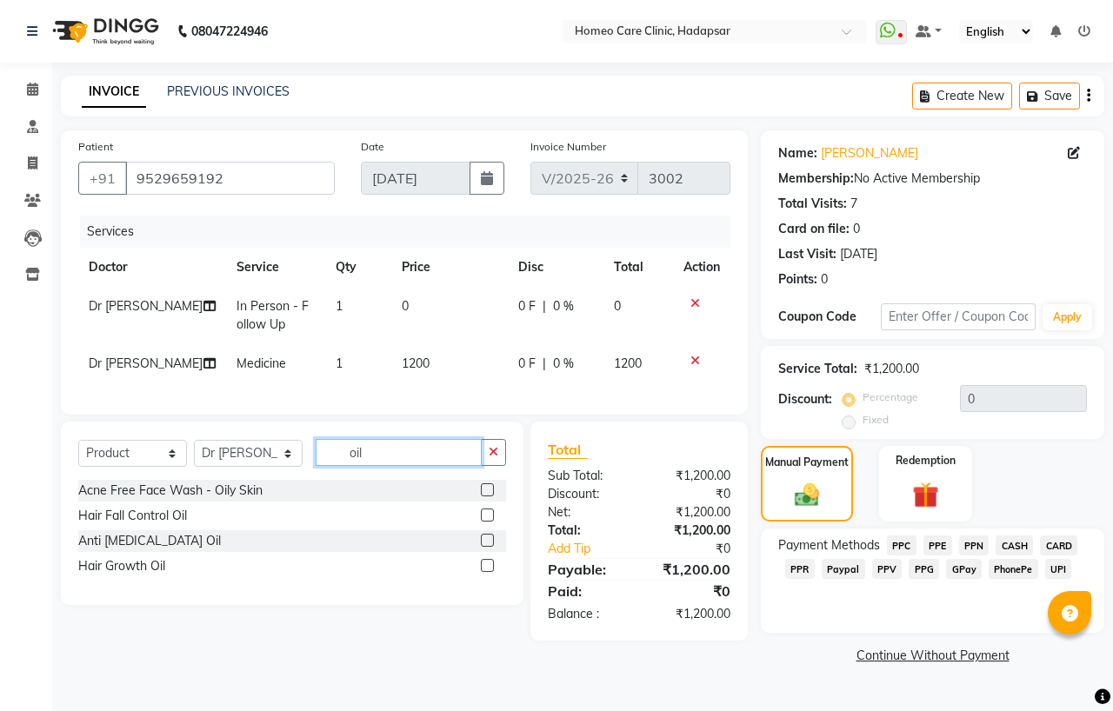
type input "oil"
click at [487, 572] on label at bounding box center [487, 565] width 13 height 13
click at [487, 572] on input "checkbox" at bounding box center [486, 566] width 11 height 11
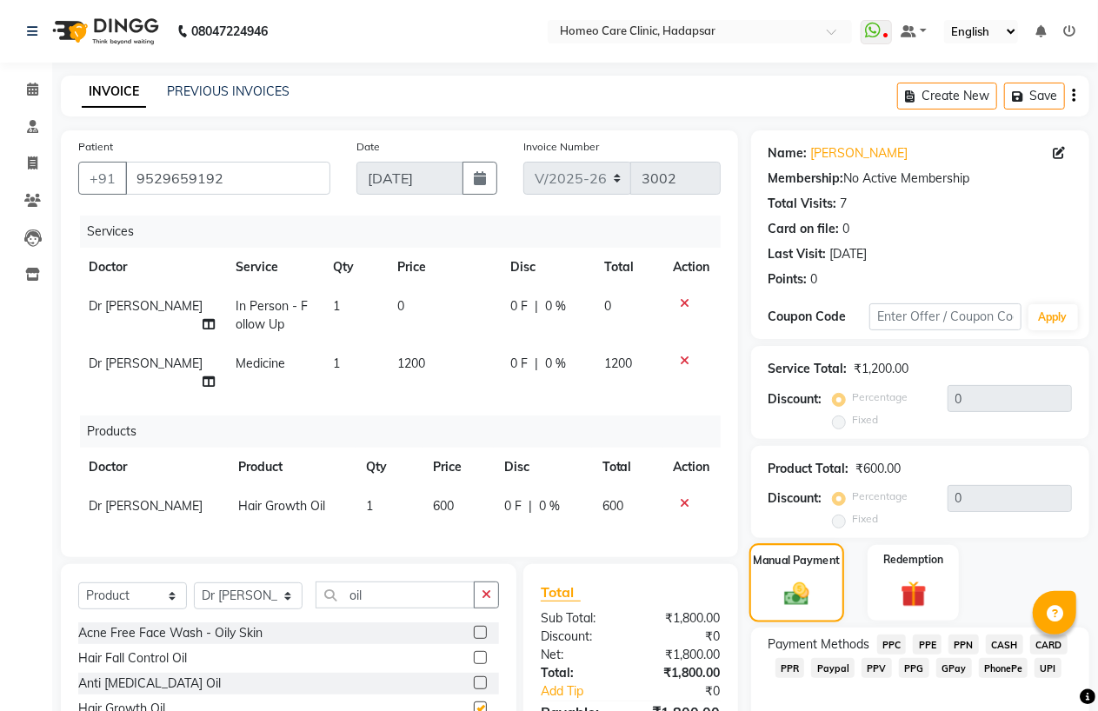
checkbox input "false"
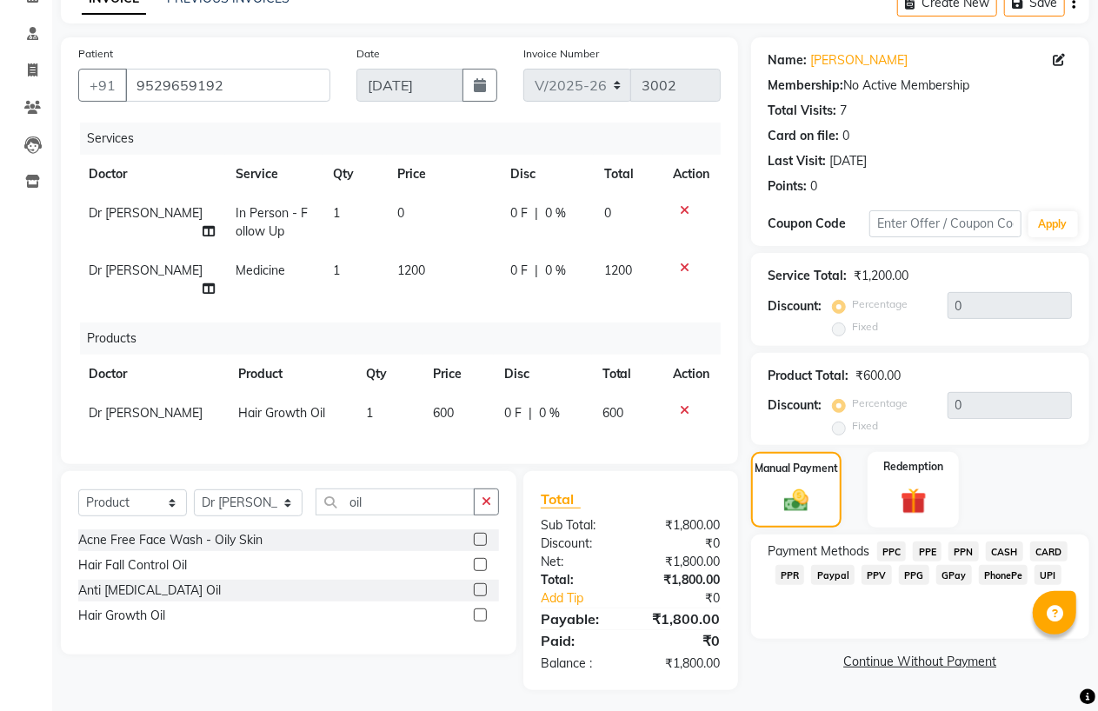
click at [1005, 551] on span "CASH" at bounding box center [1004, 551] width 37 height 20
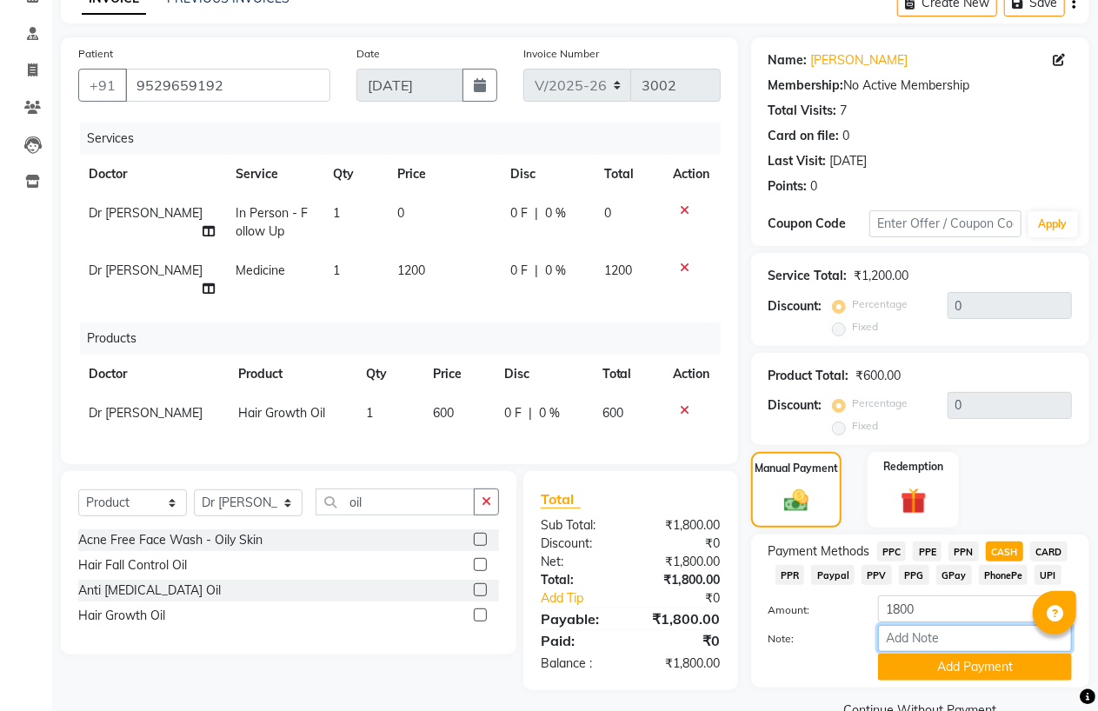
click at [908, 643] on input "Note:" at bounding box center [975, 638] width 194 height 27
click at [901, 608] on input "1800" at bounding box center [975, 608] width 194 height 27
type input "1200"
click at [911, 641] on input "Note:" at bounding box center [975, 638] width 194 height 27
type input "CASH"
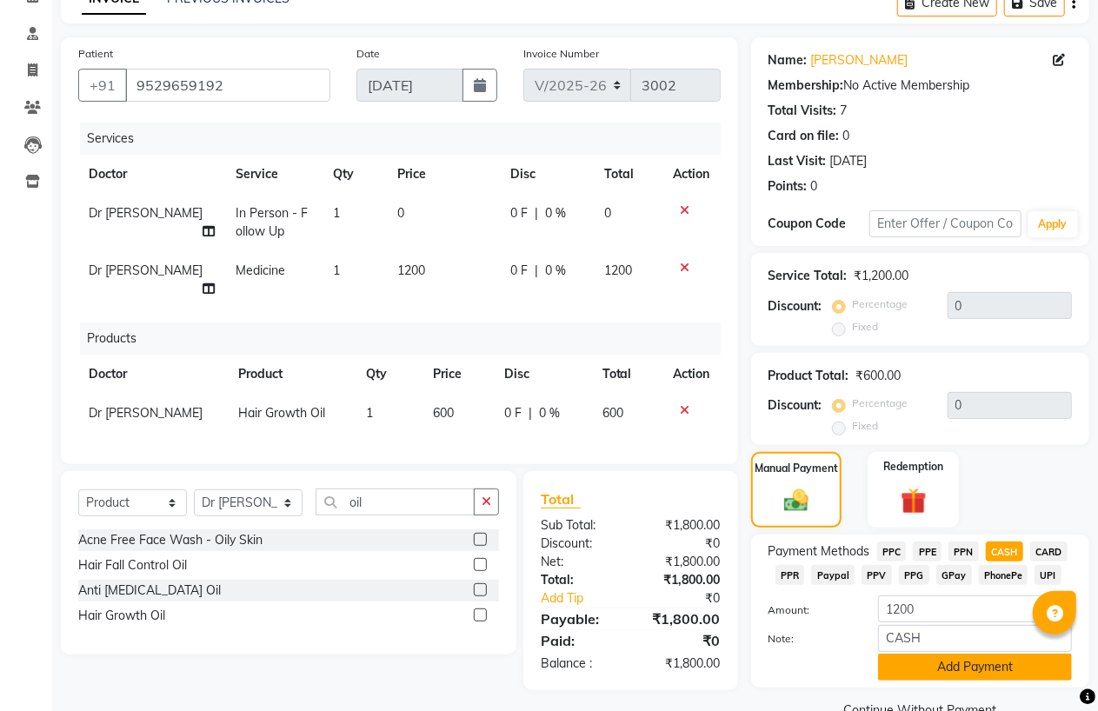
click at [952, 672] on button "Add Payment" at bounding box center [975, 667] width 194 height 27
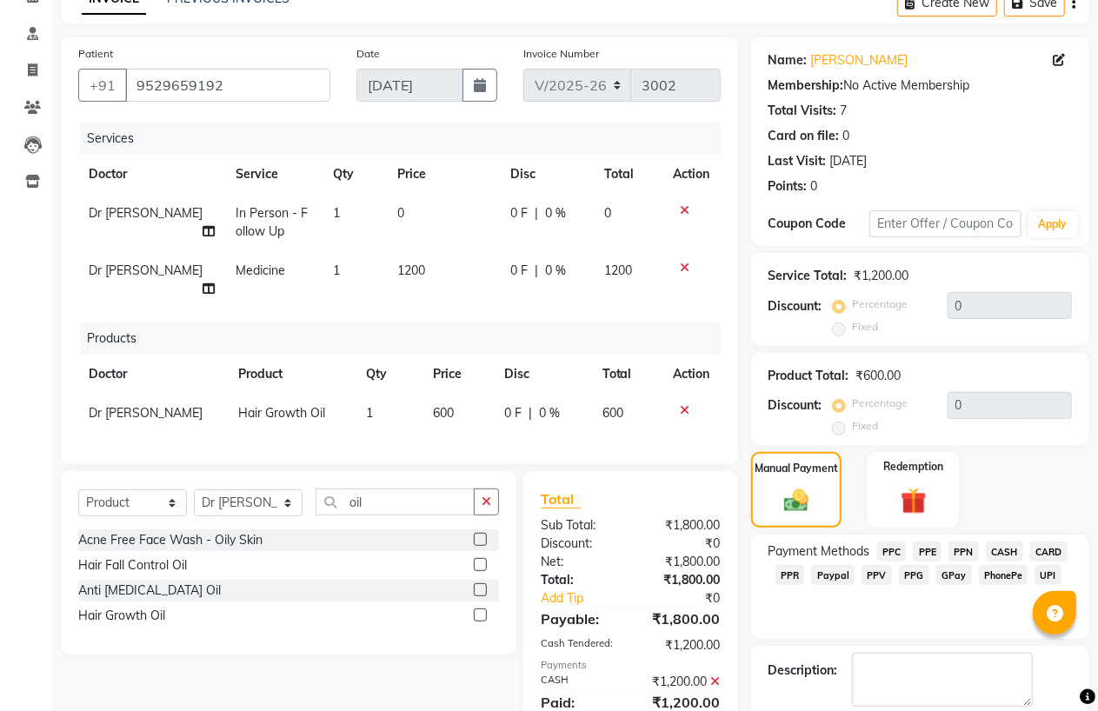
scroll to position [155, 0]
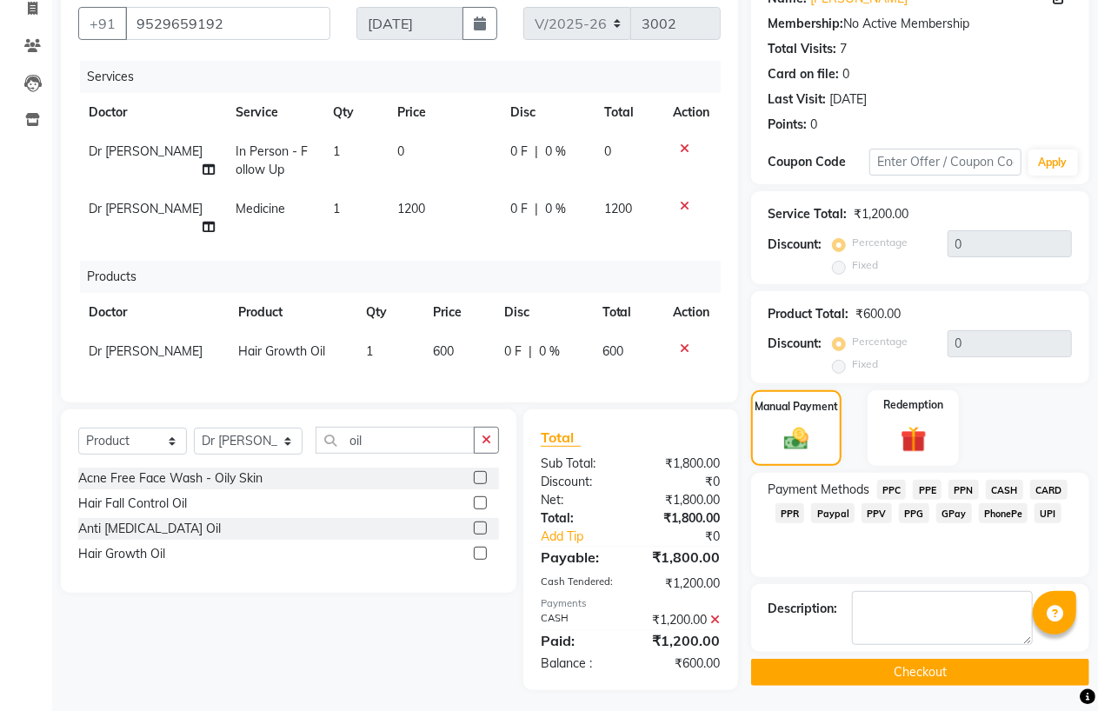
click at [950, 674] on button "Checkout" at bounding box center [920, 672] width 338 height 27
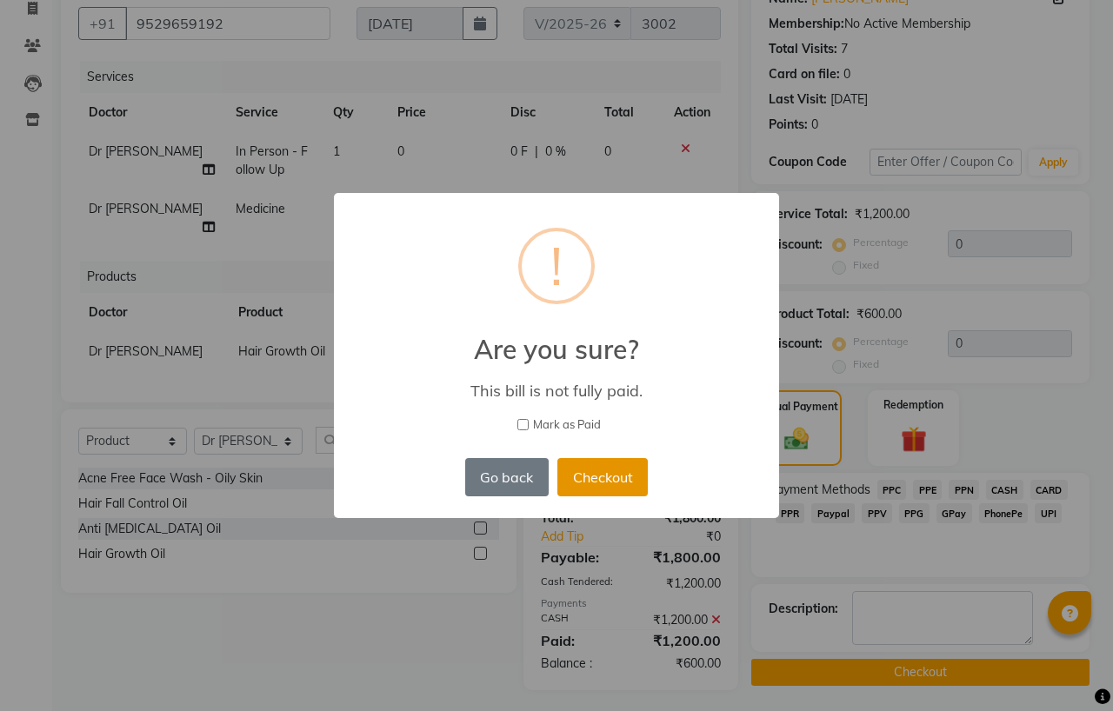
click at [588, 475] on button "Checkout" at bounding box center [602, 477] width 90 height 38
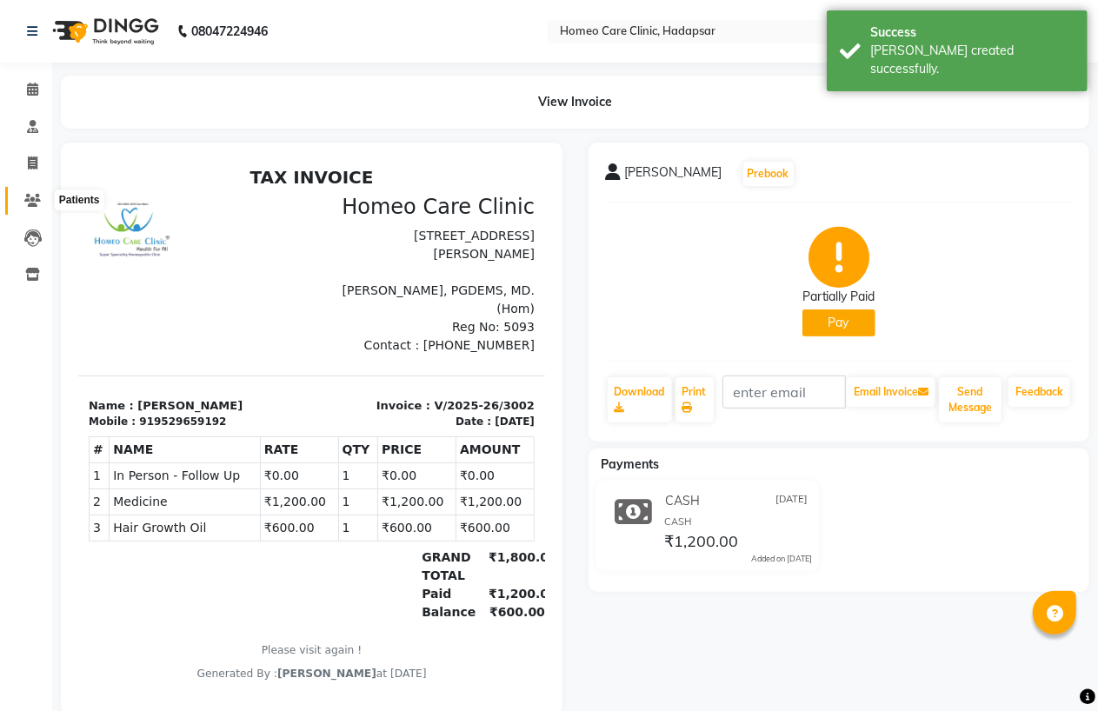
click at [36, 197] on icon at bounding box center [32, 200] width 17 height 13
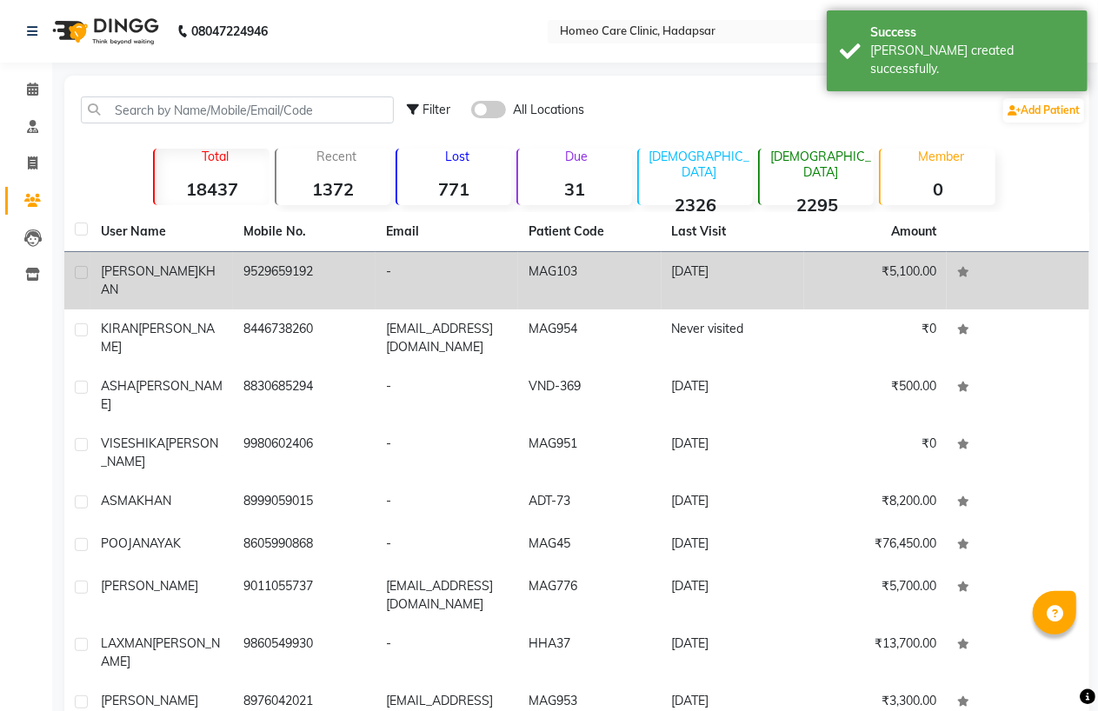
click at [163, 275] on span "KHAN" at bounding box center [158, 280] width 115 height 34
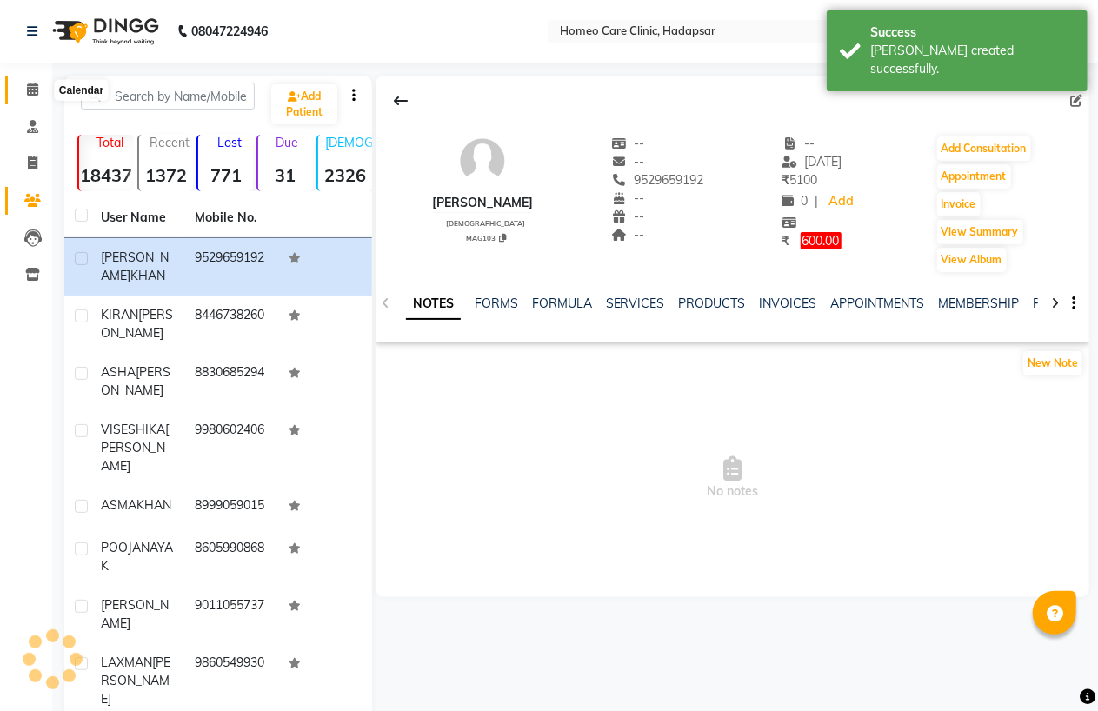
click at [32, 83] on icon at bounding box center [32, 89] width 11 height 13
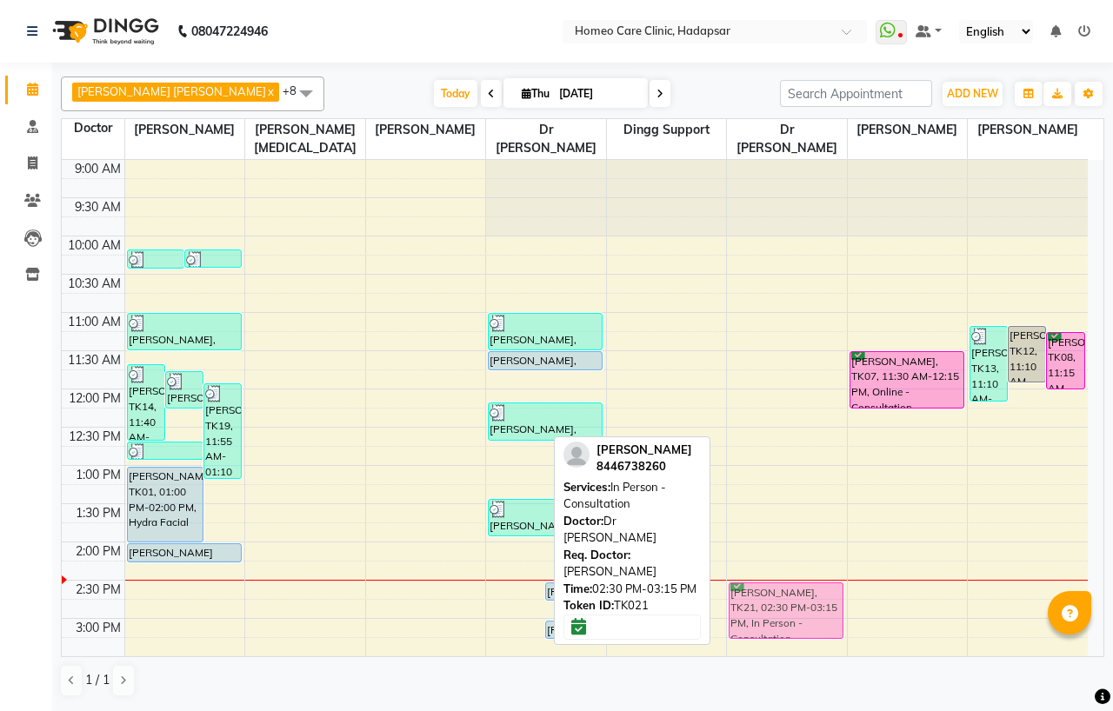
drag, startPoint x: 505, startPoint y: 597, endPoint x: 741, endPoint y: 602, distance: 235.6
click at [741, 602] on tr "KABIR KADALE, TK14, 11:40 AM-12:40 PM, In Person - Consultation,Medicine LAXMAN…" at bounding box center [575, 695] width 1026 height 1070
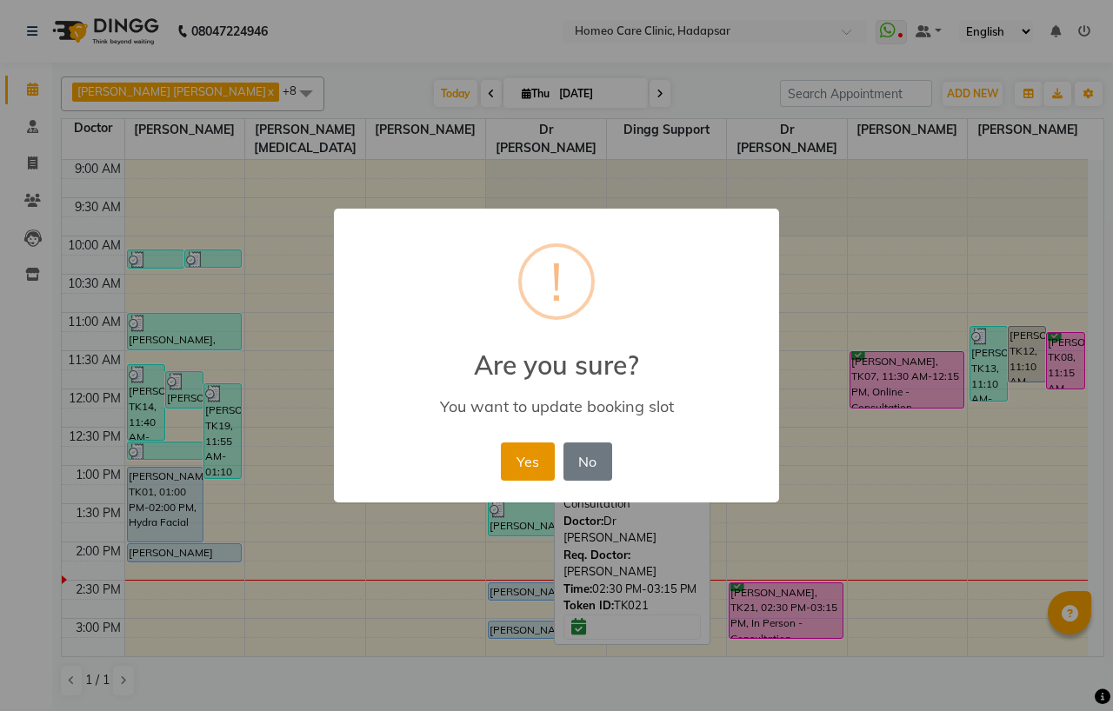
click at [520, 462] on button "Yes" at bounding box center [527, 461] width 53 height 38
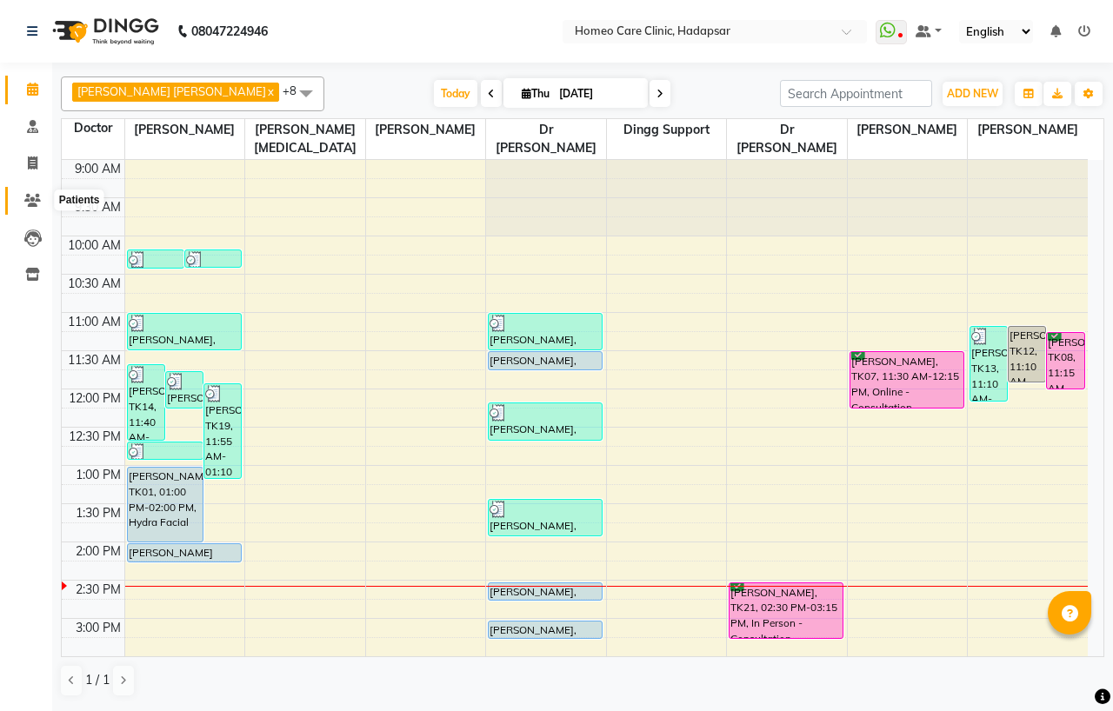
click at [35, 203] on icon at bounding box center [32, 200] width 17 height 13
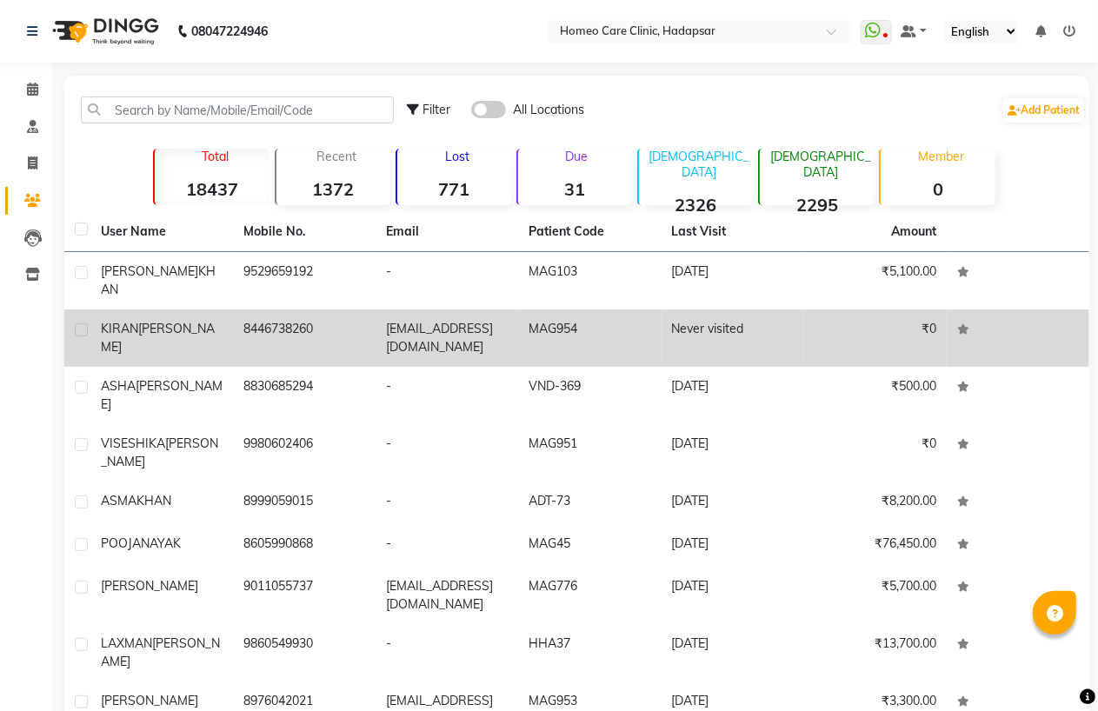
drag, startPoint x: 242, startPoint y: 316, endPoint x: 362, endPoint y: 314, distance: 120.8
click at [362, 314] on td "8446738260" at bounding box center [304, 337] width 143 height 57
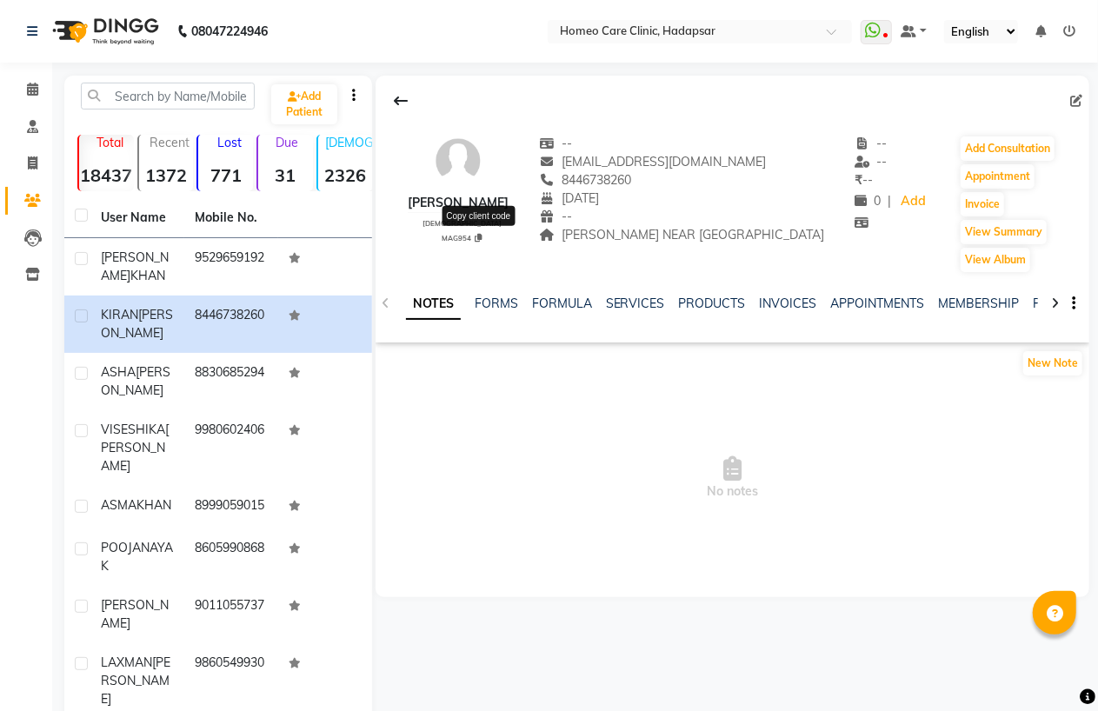
click at [478, 237] on icon at bounding box center [478, 238] width 7 height 9
type textarea "MAG954"
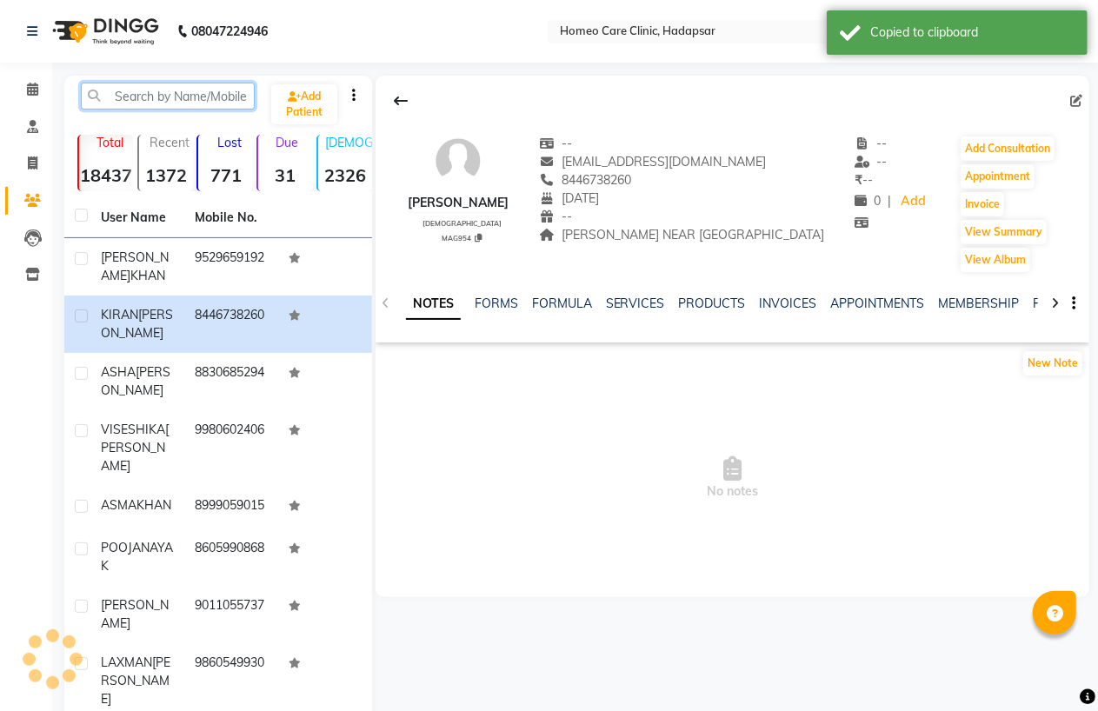
click at [155, 99] on input "text" at bounding box center [168, 96] width 174 height 27
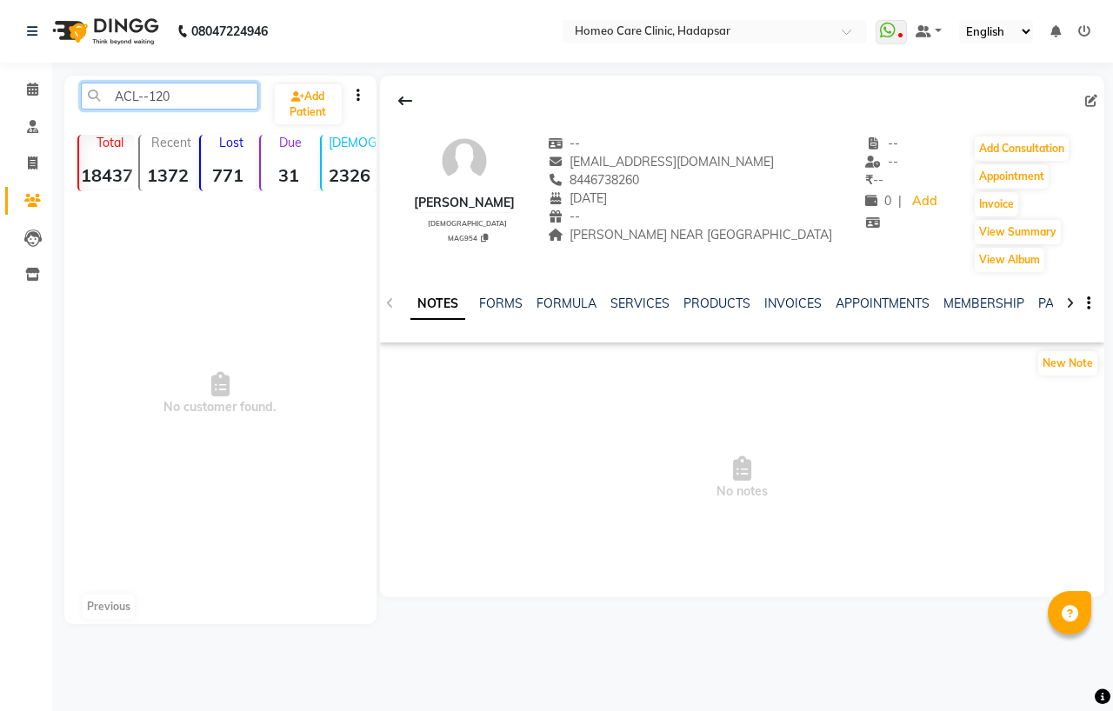
click at [149, 102] on input "ACL--120" at bounding box center [169, 96] width 177 height 27
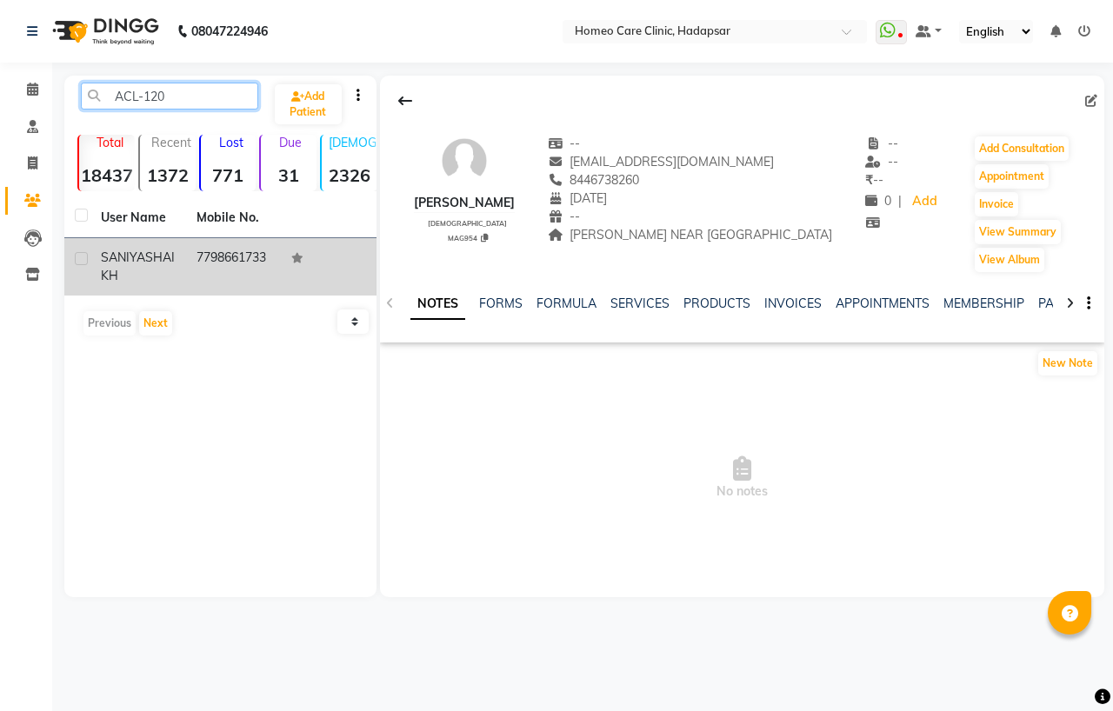
type input "ACL-120"
click at [224, 253] on td "7798661733" at bounding box center [234, 266] width 96 height 57
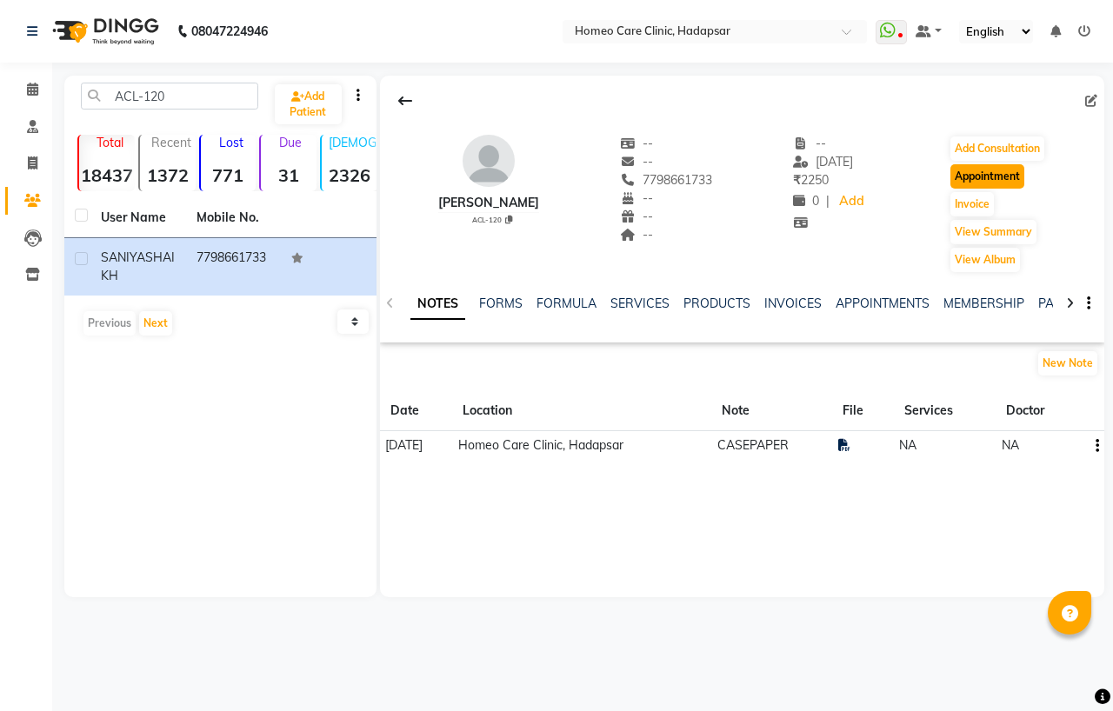
click at [974, 183] on button "Appointment" at bounding box center [987, 176] width 74 height 24
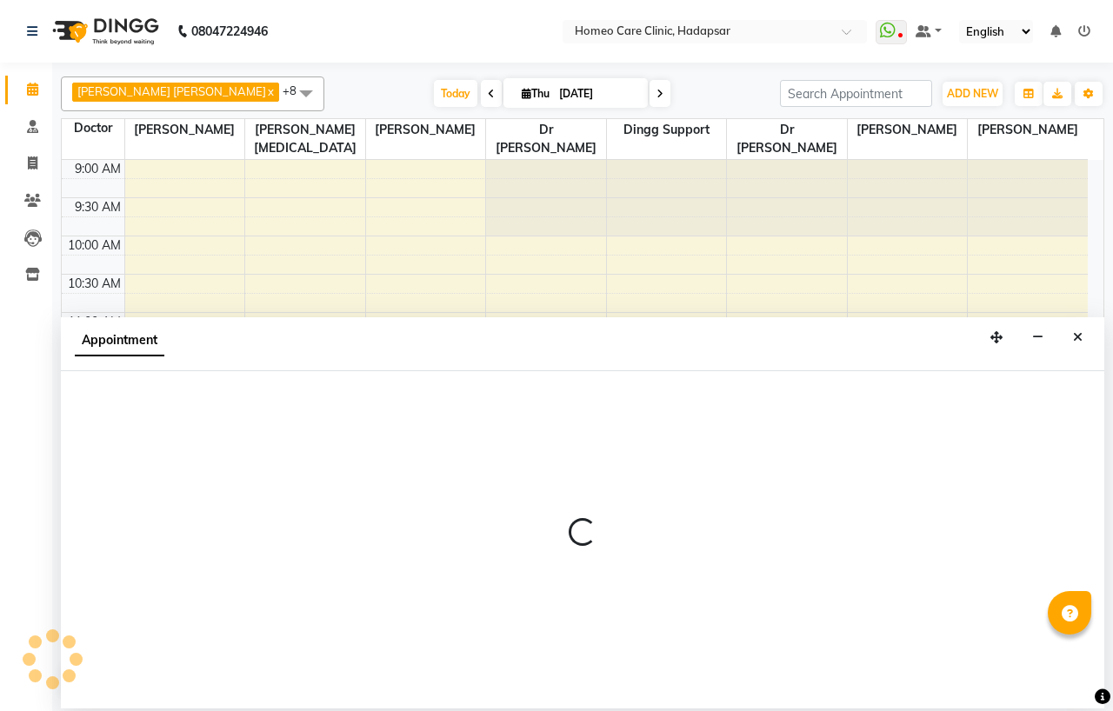
select select "tentative"
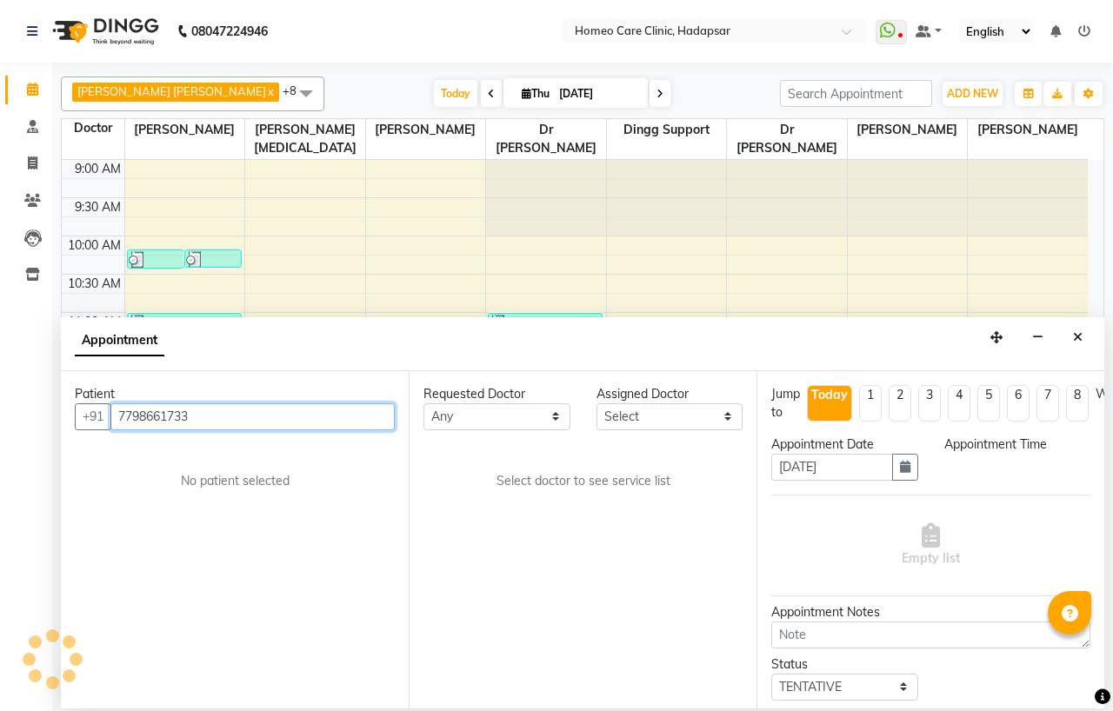
select select "600"
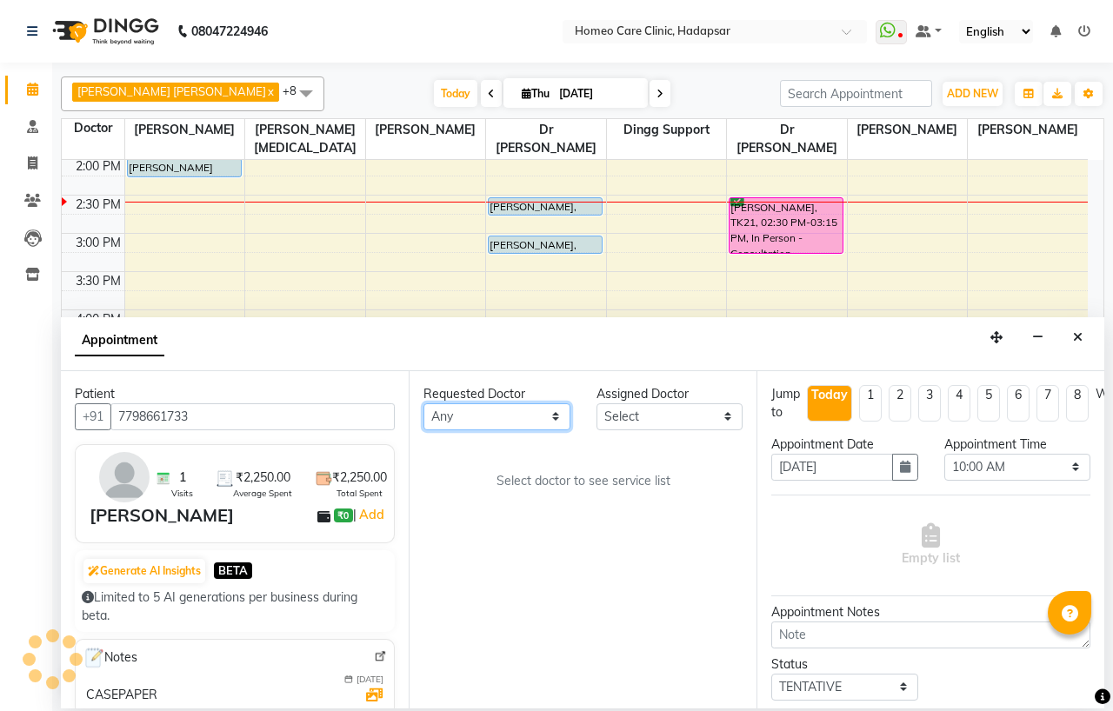
click at [442, 419] on select "Any Dingg Support [PERSON_NAME] [PERSON_NAME] [PERSON_NAME] [PERSON_NAME] [PERS…" at bounding box center [496, 416] width 147 height 27
select select "65961"
click at [423, 403] on select "Any Dingg Support [PERSON_NAME] [PERSON_NAME] [PERSON_NAME] [PERSON_NAME] [PERS…" at bounding box center [496, 416] width 147 height 27
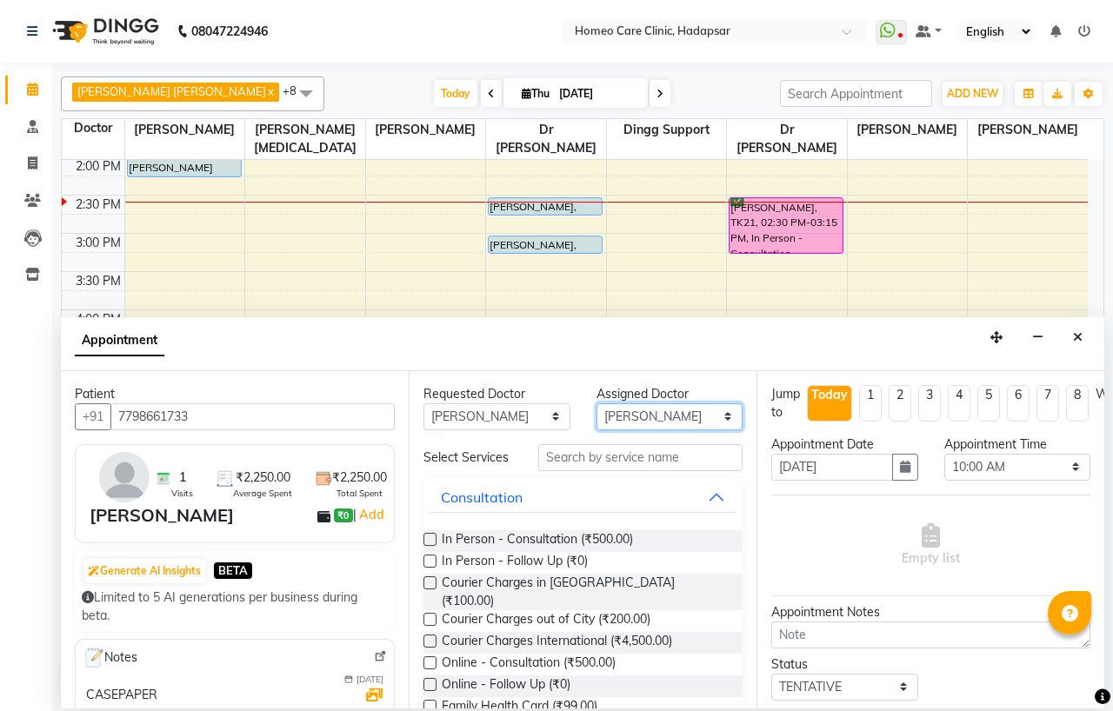
click at [678, 414] on select "Select Dingg Support Dr.Anisa Choudhary Dr Faraz Choudhary Dr Komal Saste Dr Ni…" at bounding box center [669, 416] width 147 height 27
select select "66337"
click at [596, 403] on select "Select Dingg Support Dr.Anisa Choudhary Dr Faraz Choudhary Dr Komal Saste Dr Ni…" at bounding box center [669, 416] width 147 height 27
click at [429, 568] on label at bounding box center [429, 561] width 13 height 13
click at [429, 568] on input "checkbox" at bounding box center [428, 562] width 11 height 11
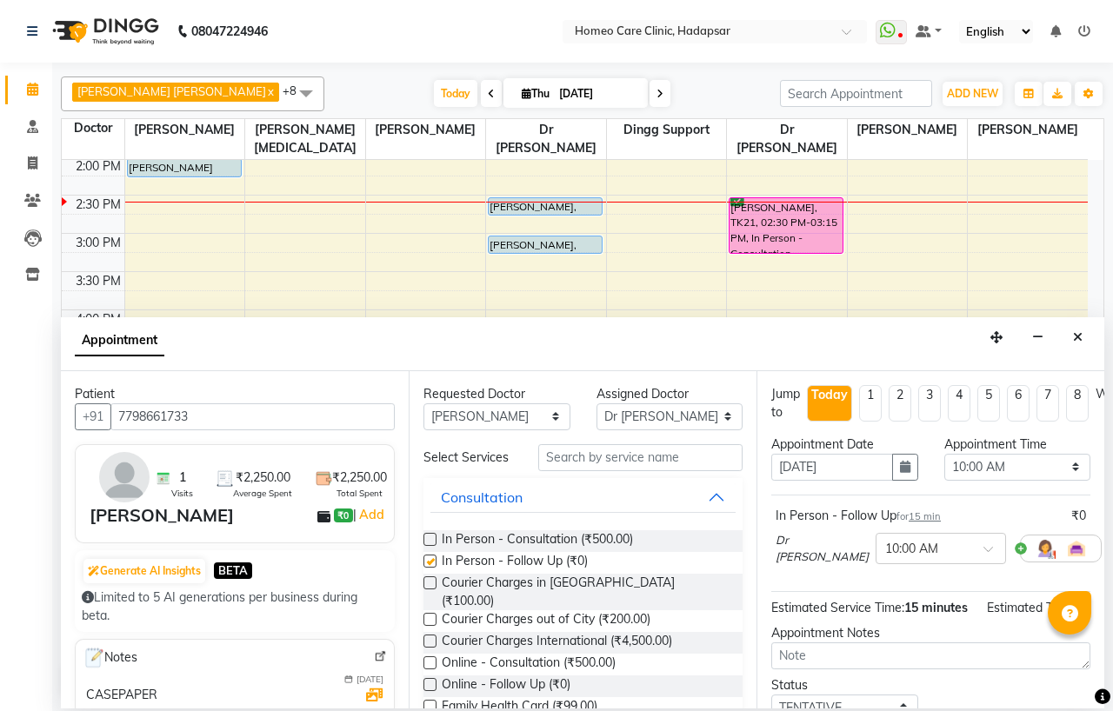
checkbox input "false"
click at [960, 472] on select "Select 10:00 AM 10:05 AM 10:10 AM 10:15 AM 10:20 AM 10:25 AM 10:30 AM 10:35 AM …" at bounding box center [1017, 467] width 147 height 27
select select "875"
click at [944, 454] on select "Select 10:00 AM 10:05 AM 10:10 AM 10:15 AM 10:20 AM 10:25 AM 10:30 AM 10:35 AM …" at bounding box center [1017, 467] width 147 height 27
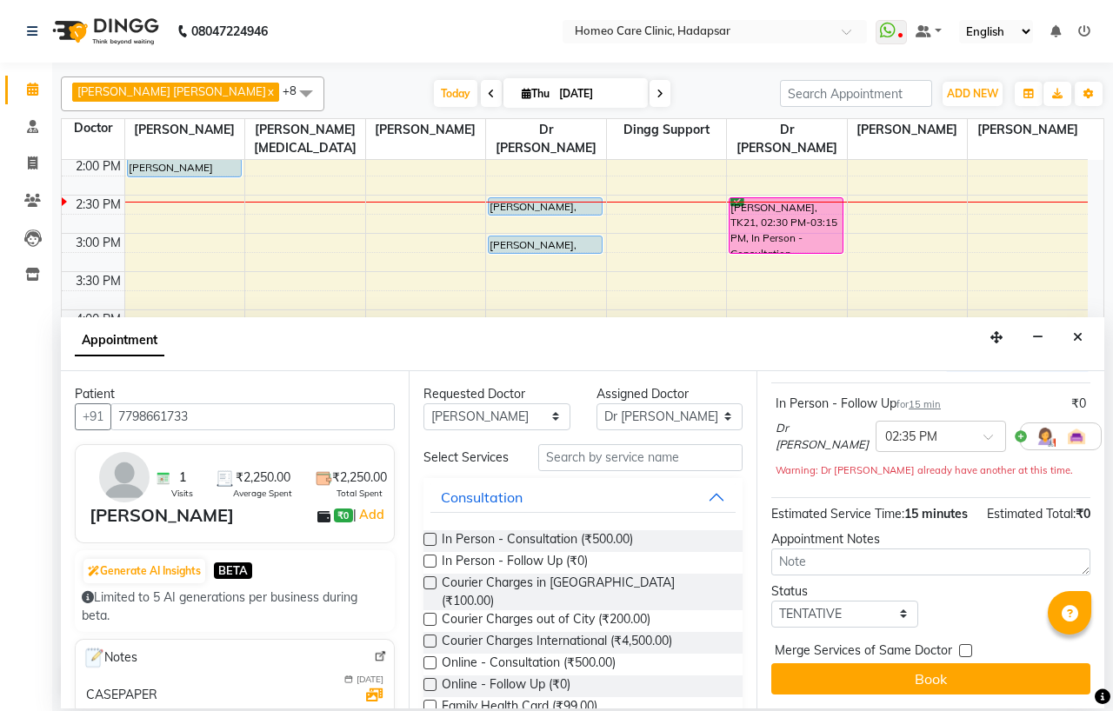
scroll to position [144, 0]
click at [819, 601] on select "Select TENTATIVE CONFIRM CHECK-IN UPCOMING" at bounding box center [844, 614] width 147 height 27
select select "confirm booking"
click at [771, 601] on select "Select TENTATIVE CONFIRM CHECK-IN UPCOMING" at bounding box center [844, 614] width 147 height 27
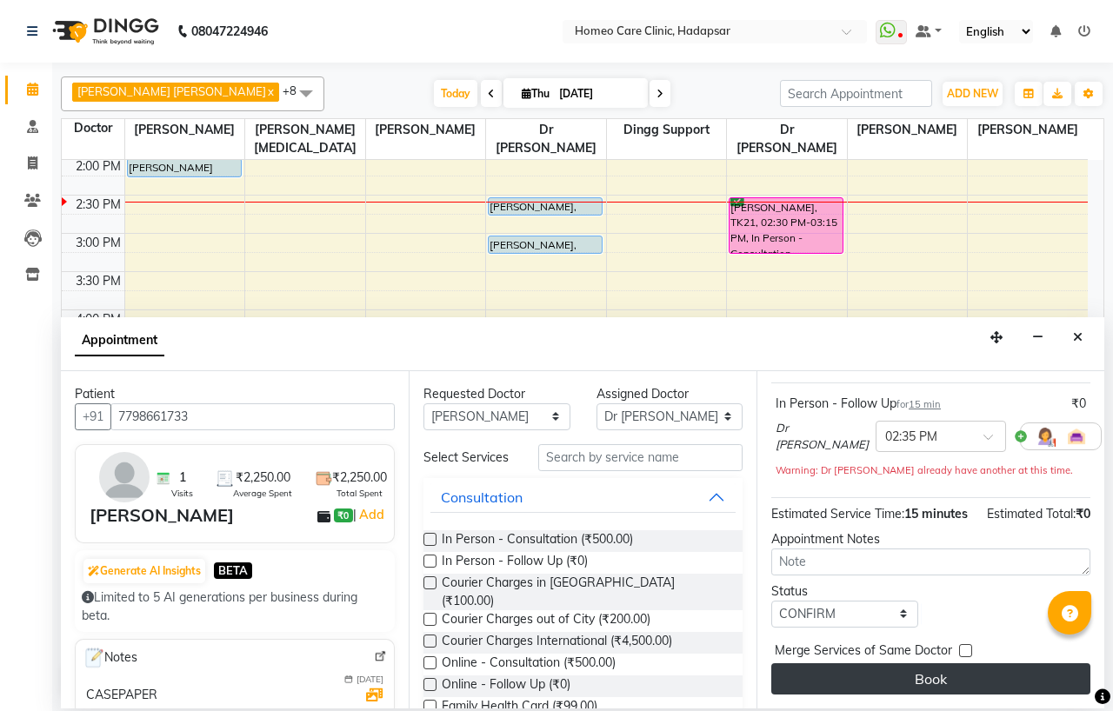
click at [831, 663] on button "Book" at bounding box center [930, 678] width 319 height 31
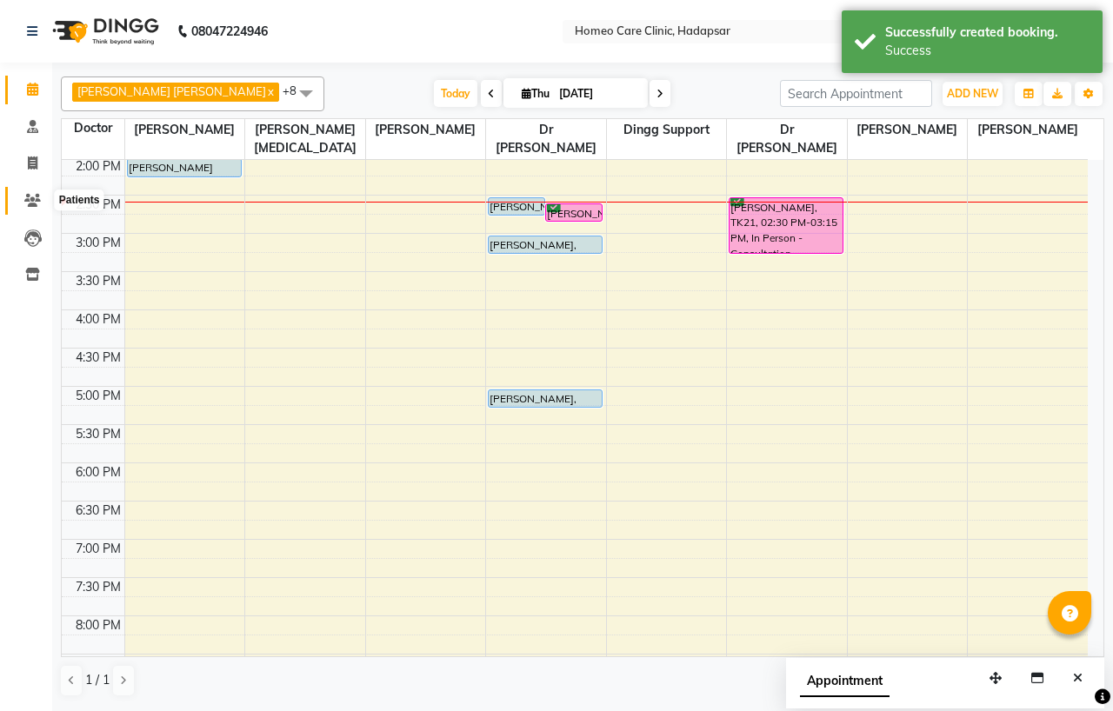
click at [39, 200] on icon at bounding box center [32, 200] width 17 height 13
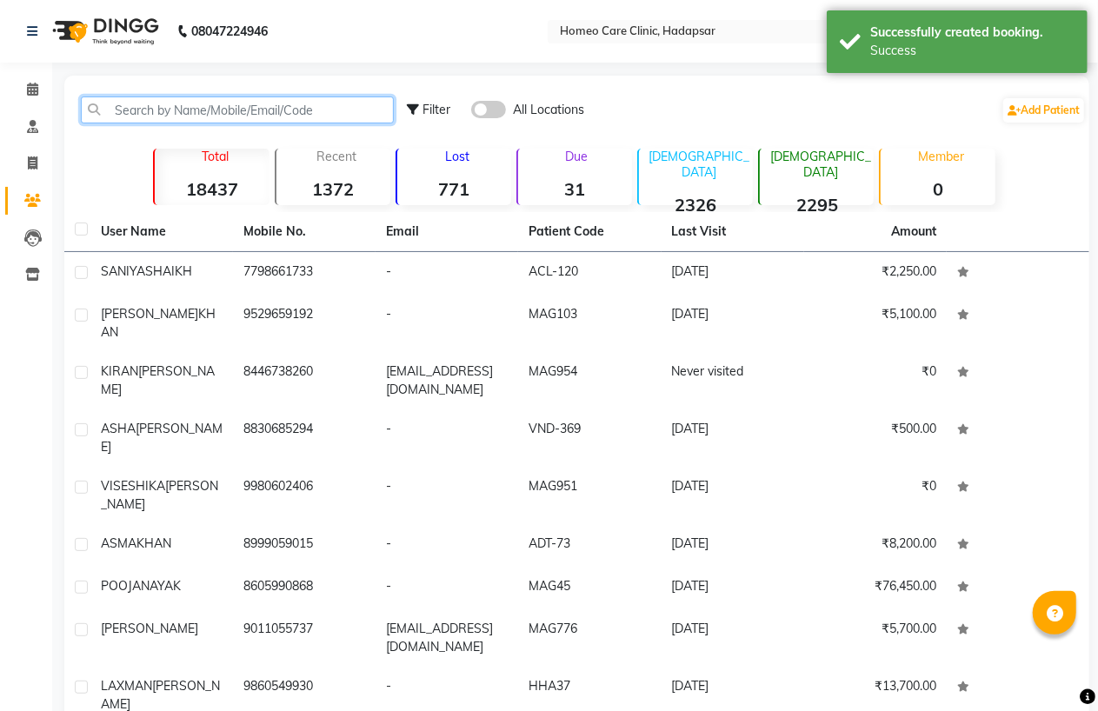
click at [205, 105] on input "text" at bounding box center [237, 109] width 313 height 27
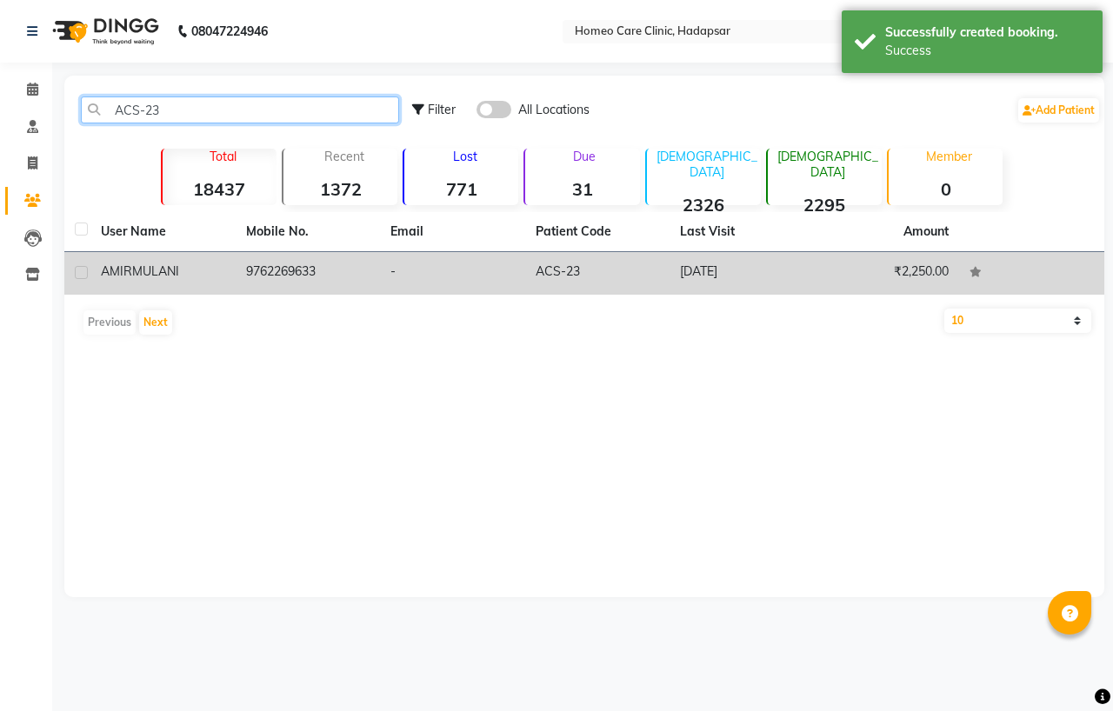
type input "ACS-23"
click at [238, 276] on td "9762269633" at bounding box center [308, 273] width 145 height 43
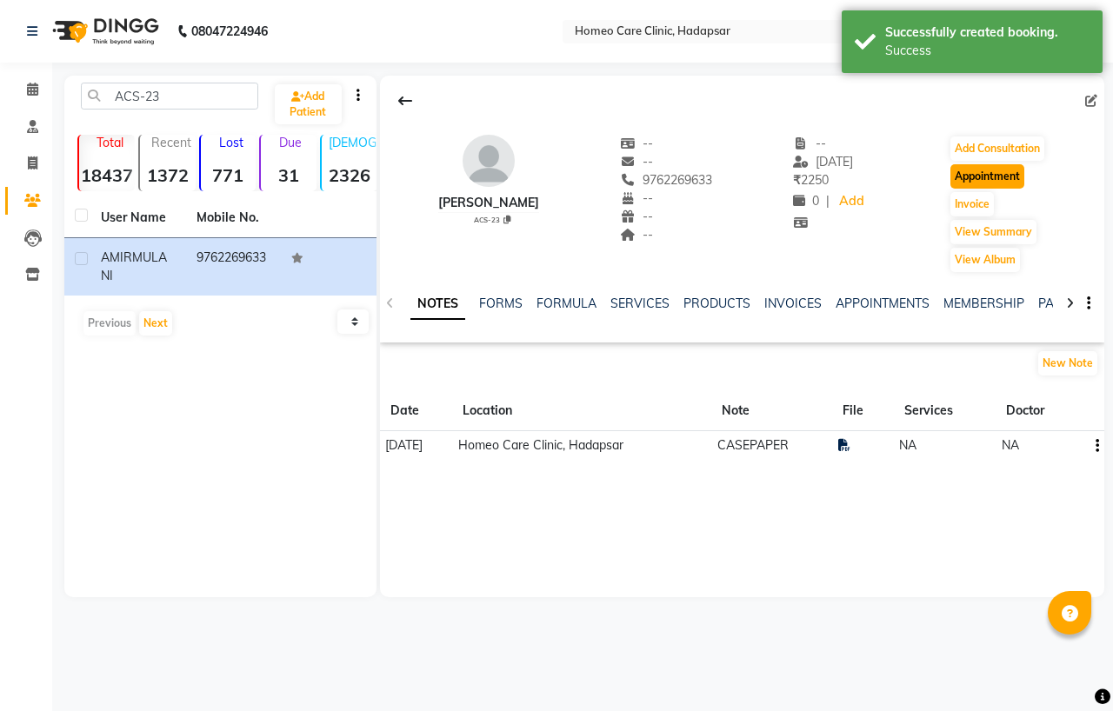
click at [967, 184] on button "Appointment" at bounding box center [987, 176] width 74 height 24
select select "tentative"
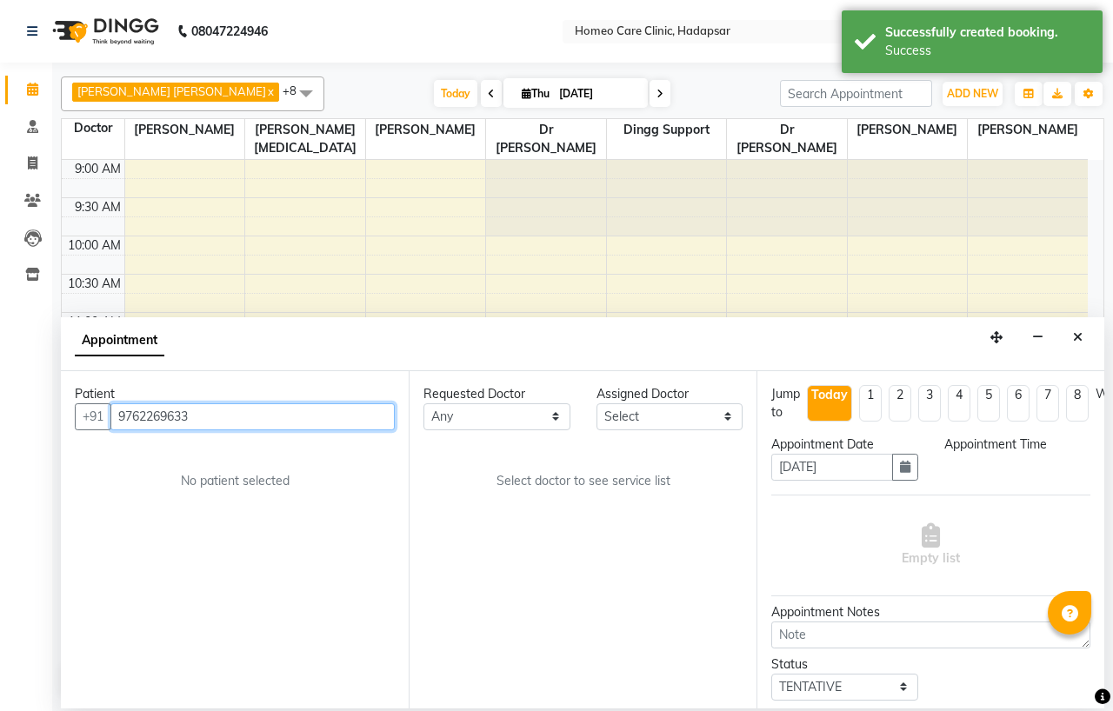
select select "600"
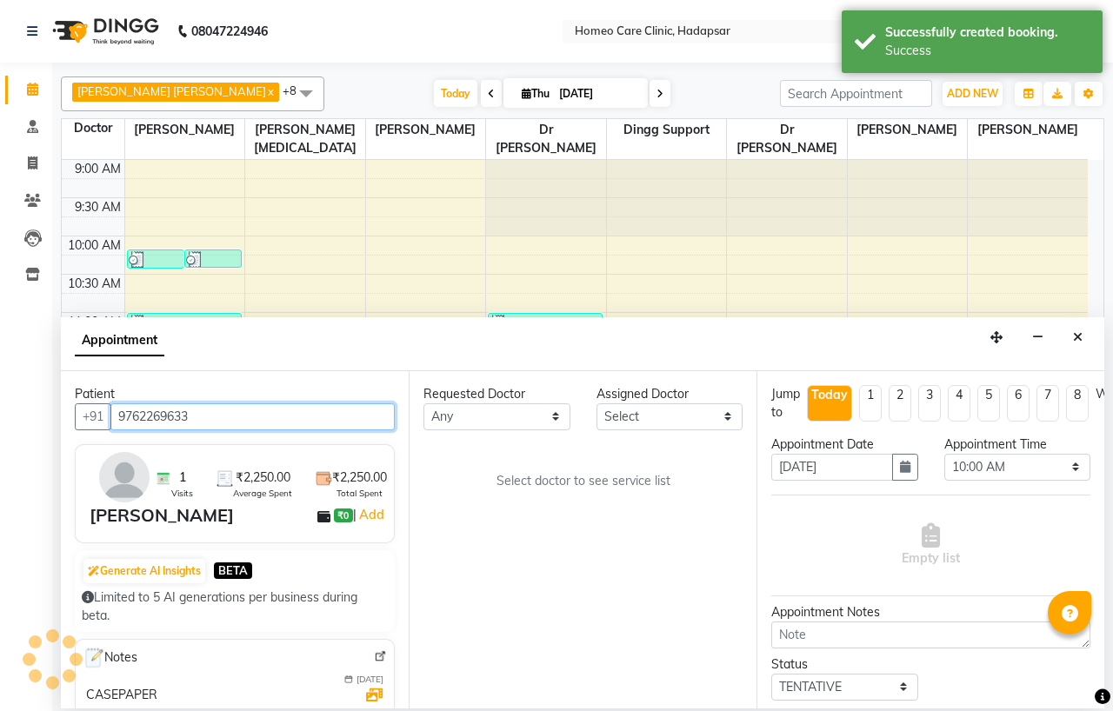
scroll to position [385, 0]
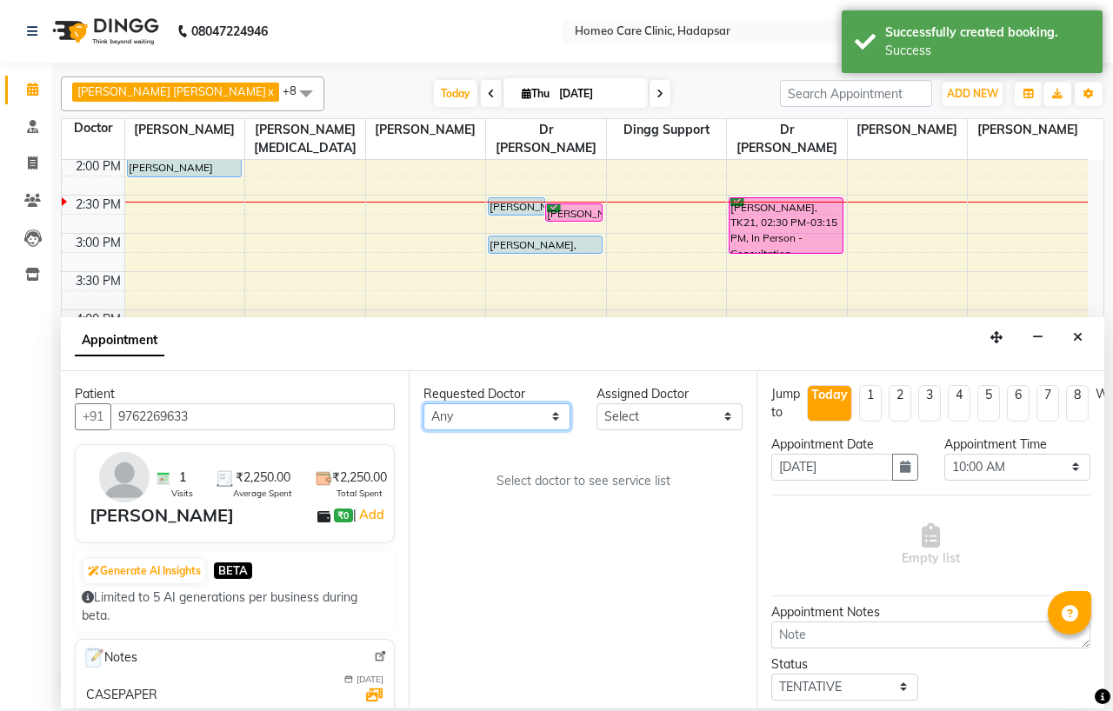
click at [505, 424] on select "Any Dingg Support [PERSON_NAME] [PERSON_NAME] [PERSON_NAME] [PERSON_NAME] [PERS…" at bounding box center [496, 416] width 147 height 27
select select "65961"
click at [423, 403] on select "Any Dingg Support [PERSON_NAME] [PERSON_NAME] [PERSON_NAME] [PERSON_NAME] [PERS…" at bounding box center [496, 416] width 147 height 27
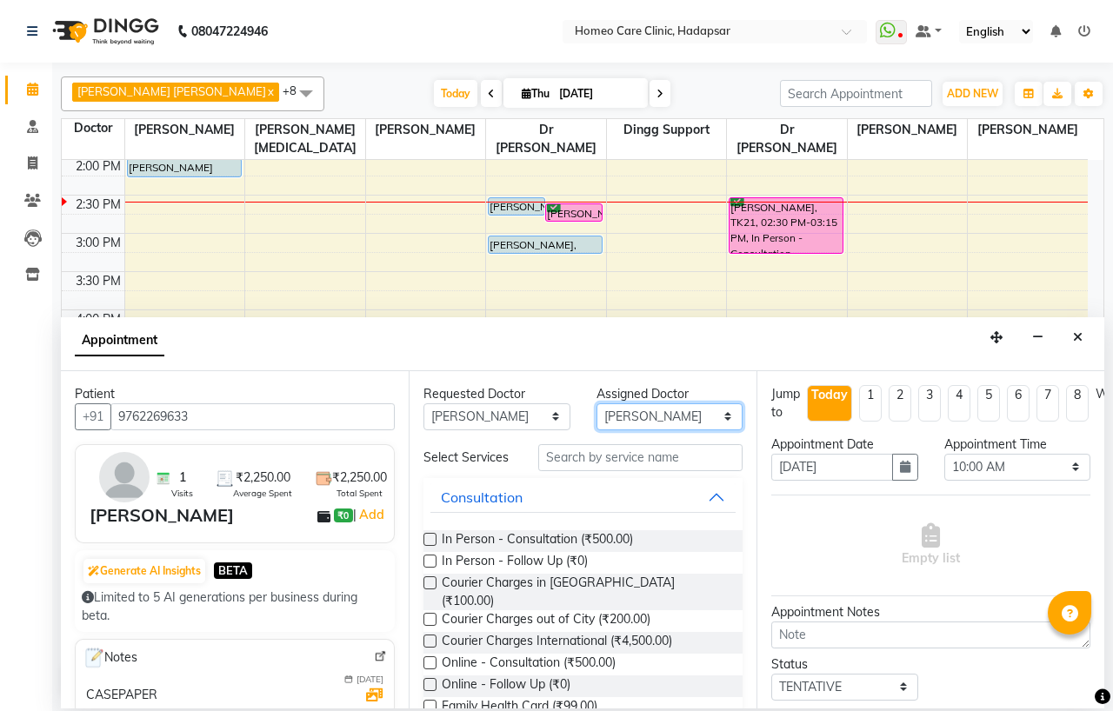
click at [641, 414] on select "Select Dingg Support Dr.Anisa Choudhary Dr Faraz Choudhary Dr Komal Saste Dr Ni…" at bounding box center [669, 416] width 147 height 27
select select "66337"
click at [596, 403] on select "Select Dingg Support Dr.Anisa Choudhary Dr Faraz Choudhary Dr Komal Saste Dr Ni…" at bounding box center [669, 416] width 147 height 27
click at [439, 570] on div "In Person - Follow Up (₹0)" at bounding box center [582, 563] width 319 height 22
click at [427, 568] on label at bounding box center [429, 561] width 13 height 13
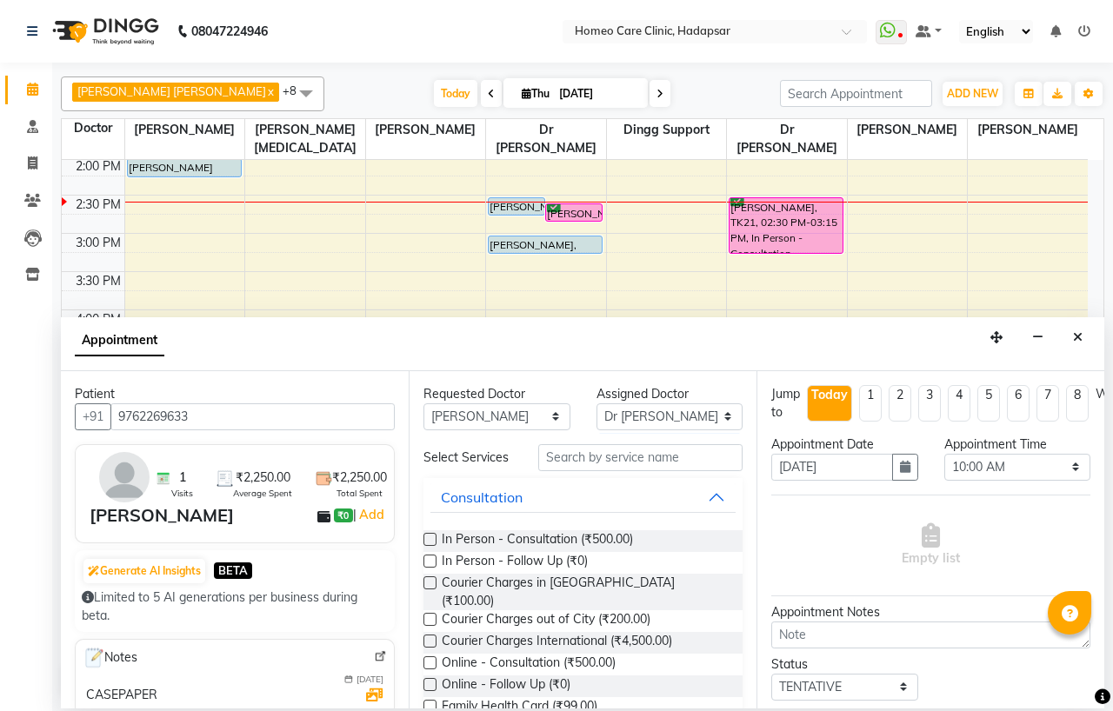
click at [427, 568] on input "checkbox" at bounding box center [428, 562] width 11 height 11
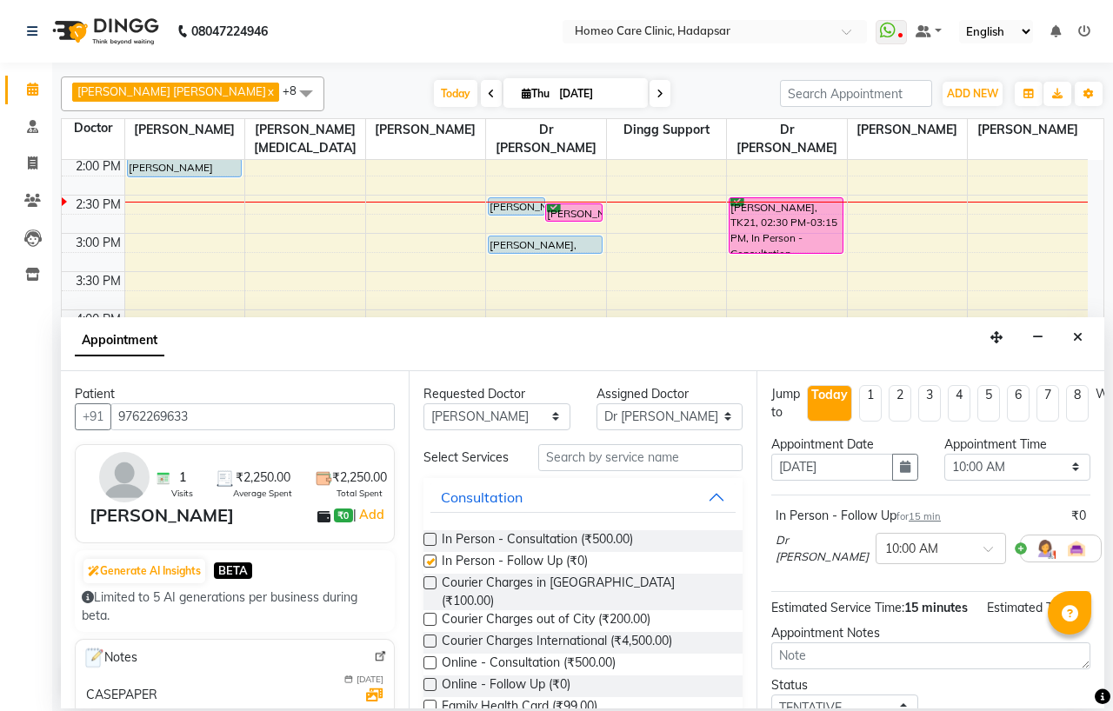
checkbox input "false"
click at [966, 466] on select "Select 10:00 AM 10:05 AM 10:10 AM 10:15 AM 10:20 AM 10:25 AM 10:30 AM 10:35 AM …" at bounding box center [1017, 467] width 147 height 27
select select "880"
click at [944, 454] on select "Select 10:00 AM 10:05 AM 10:10 AM 10:15 AM 10:20 AM 10:25 AM 10:30 AM 10:35 AM …" at bounding box center [1017, 467] width 147 height 27
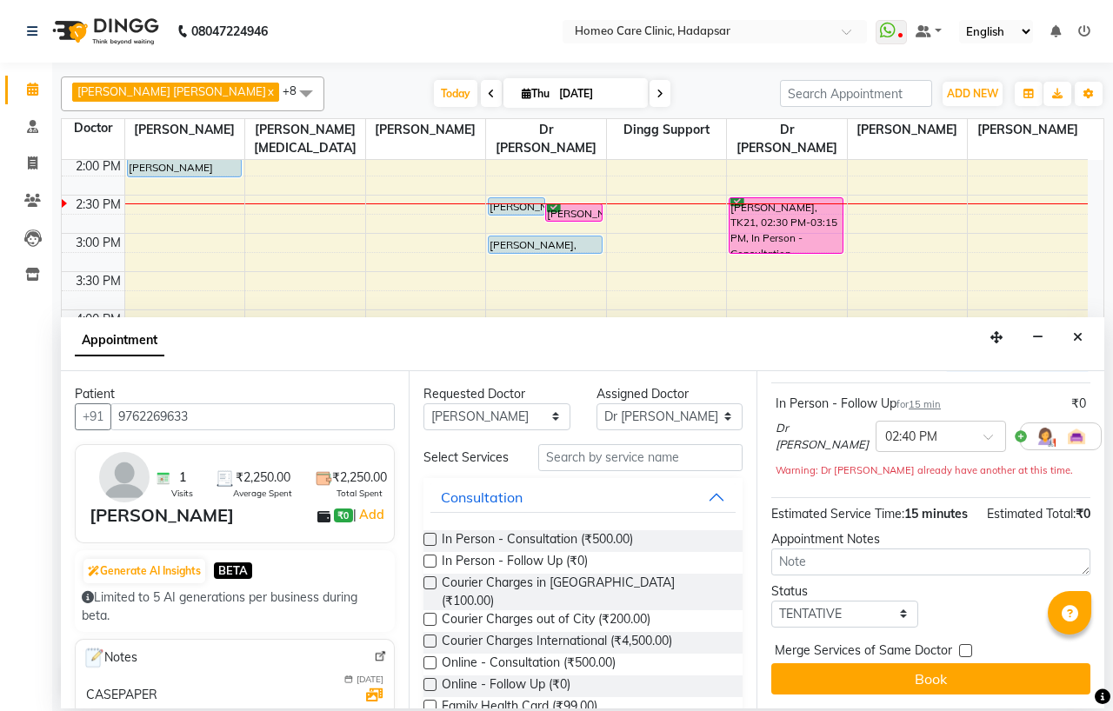
scroll to position [144, 0]
click at [798, 601] on select "Select TENTATIVE CONFIRM CHECK-IN UPCOMING" at bounding box center [844, 614] width 147 height 27
select select "confirm booking"
click at [771, 601] on select "Select TENTATIVE CONFIRM CHECK-IN UPCOMING" at bounding box center [844, 614] width 147 height 27
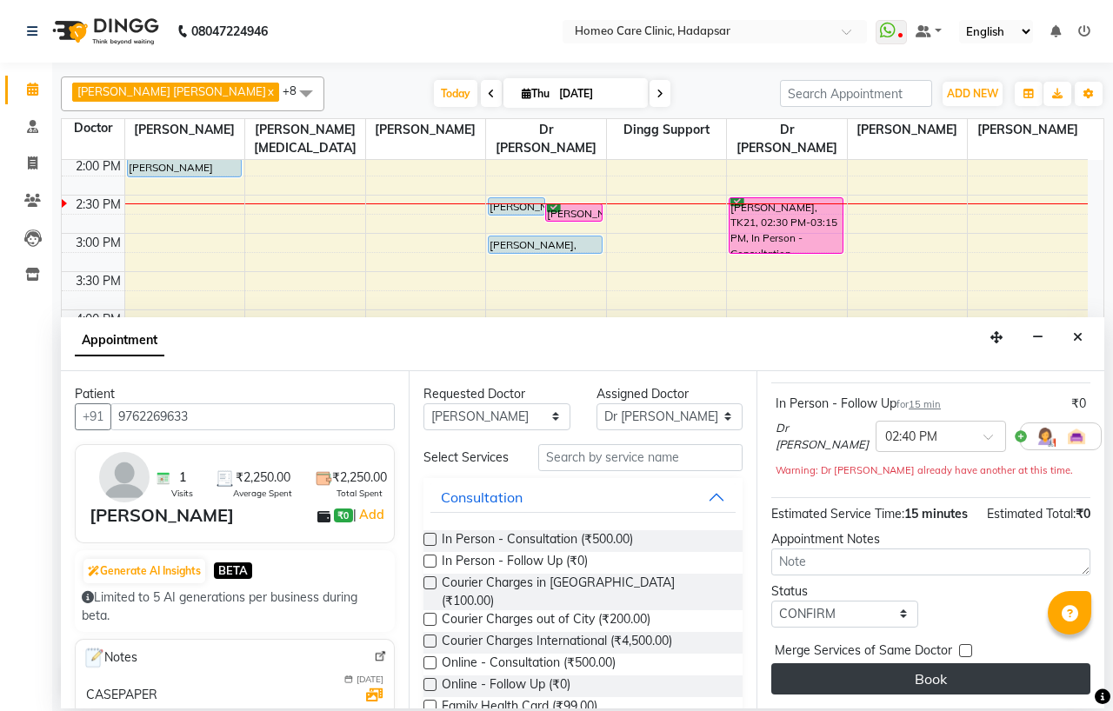
click at [840, 663] on button "Book" at bounding box center [930, 678] width 319 height 31
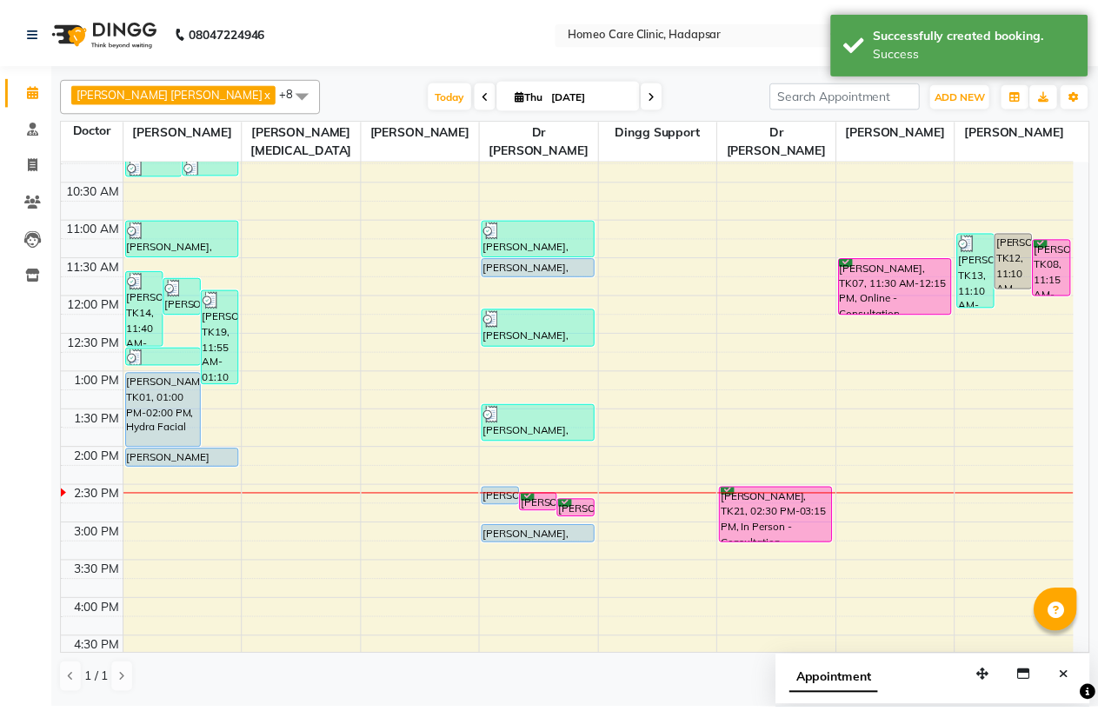
scroll to position [0, 0]
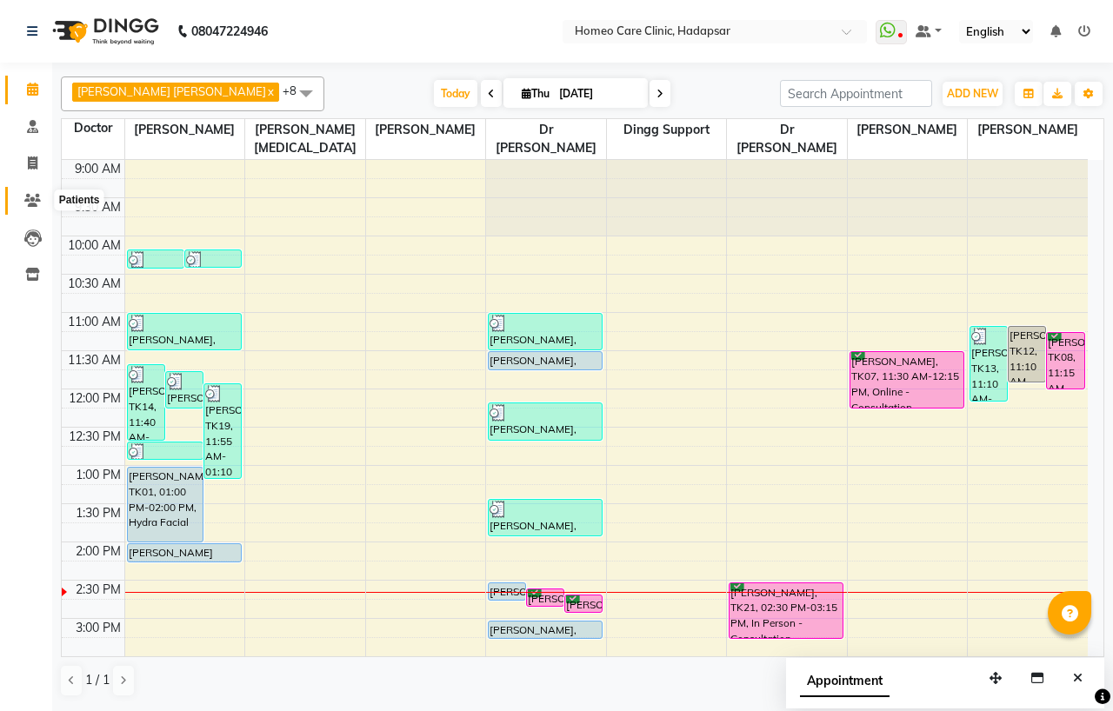
click at [24, 196] on icon at bounding box center [32, 200] width 17 height 13
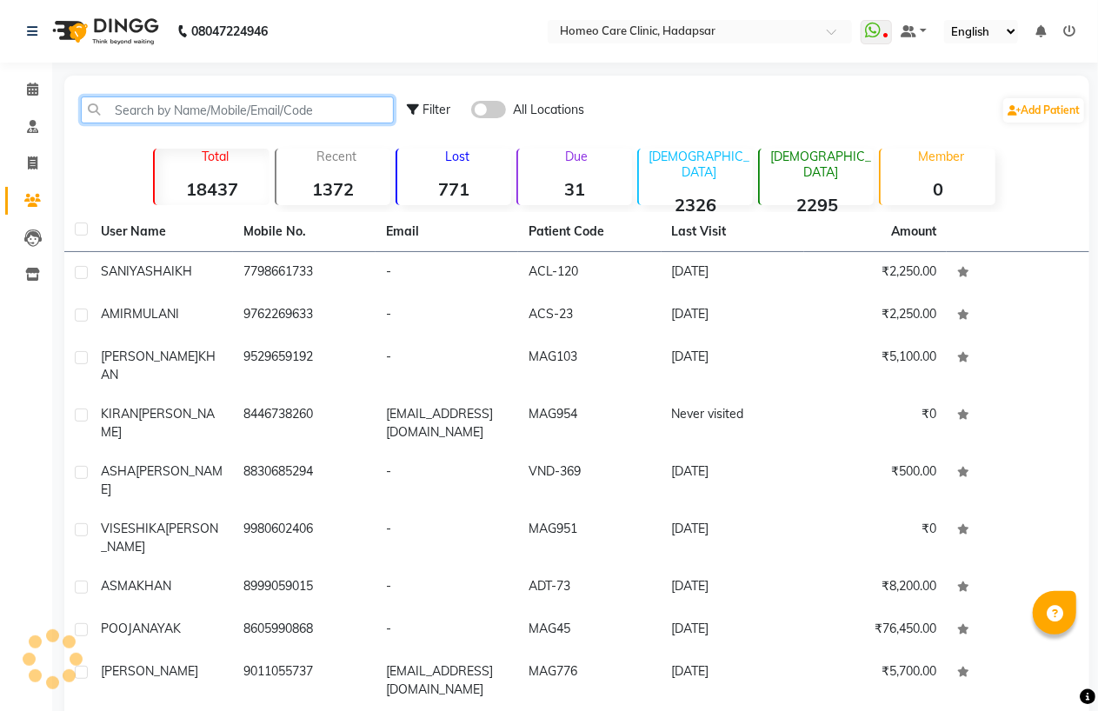
drag, startPoint x: 204, startPoint y: 108, endPoint x: 489, endPoint y: 195, distance: 298.0
click at [205, 109] on input "text" at bounding box center [237, 109] width 313 height 27
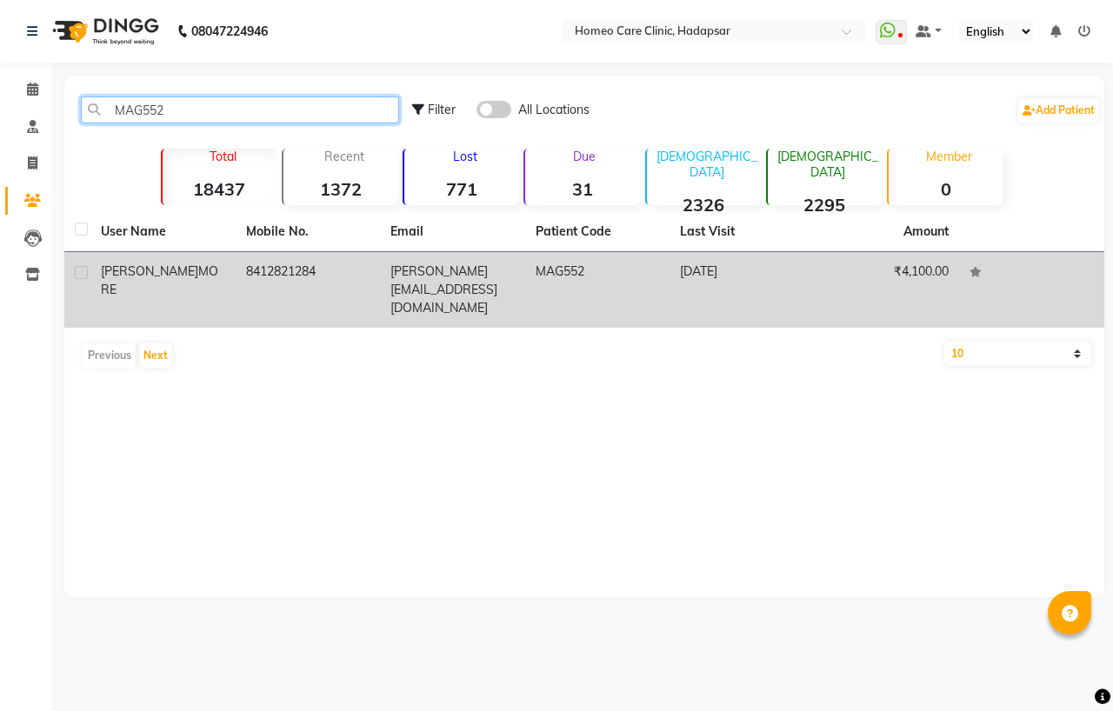
type input "MAG552"
click at [476, 263] on td "prasant.more1001@gmail.com" at bounding box center [452, 290] width 145 height 76
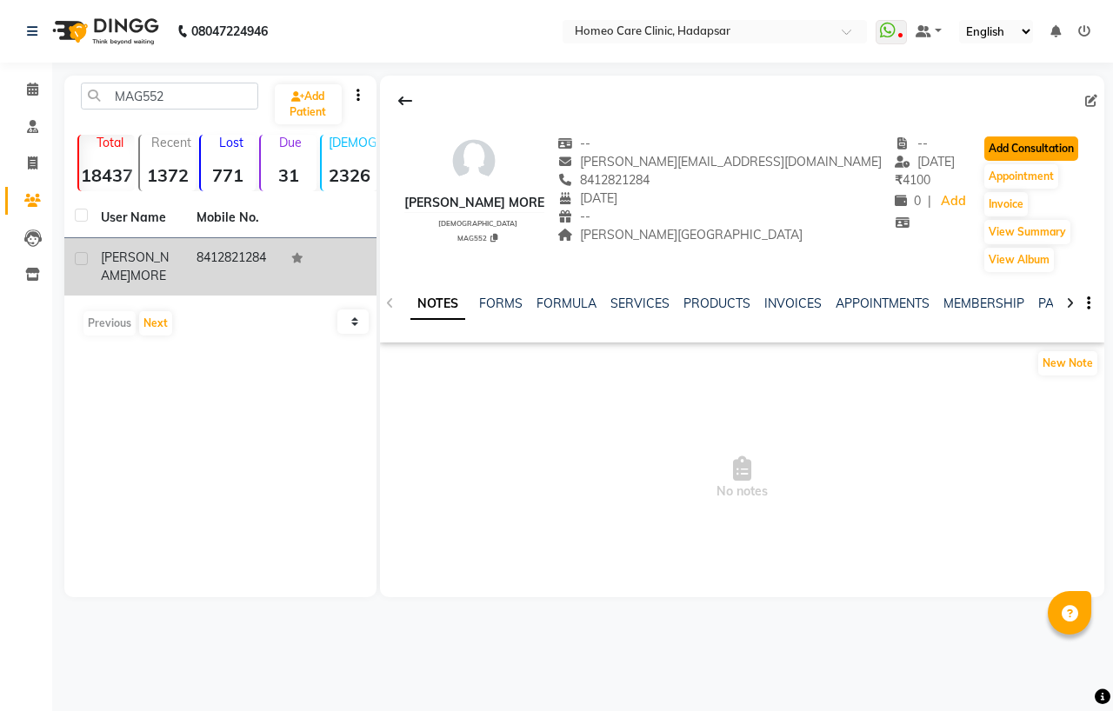
click at [997, 153] on button "Add Consultation" at bounding box center [1031, 148] width 94 height 24
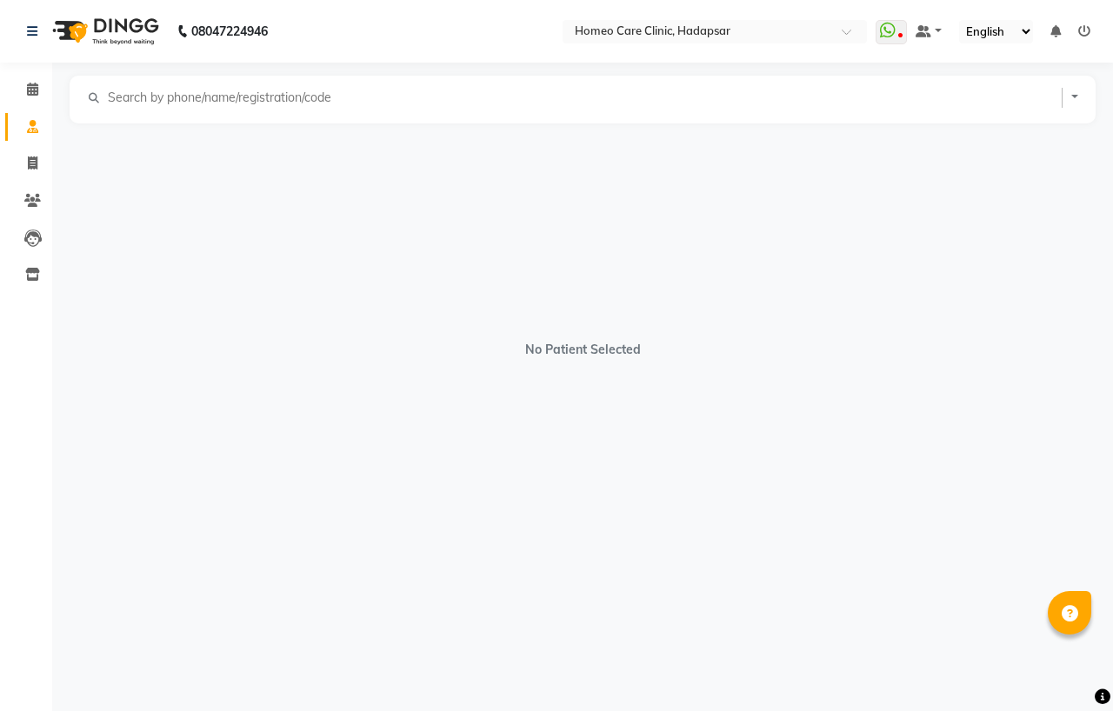
select select "[DEMOGRAPHIC_DATA]"
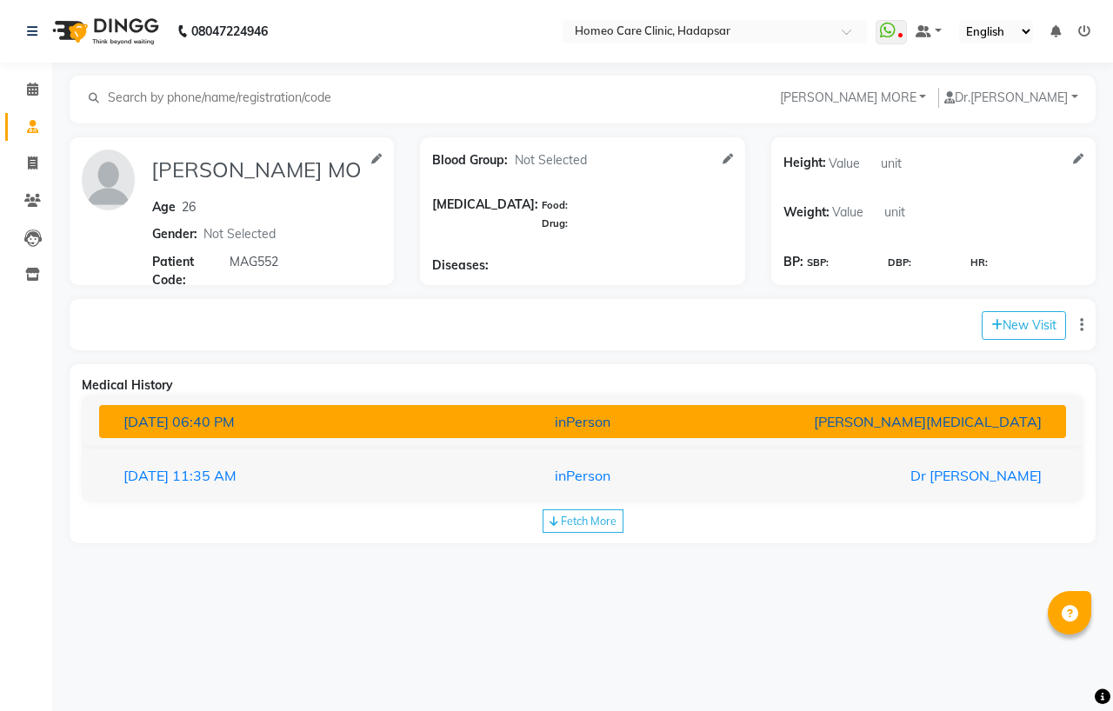
click at [282, 426] on div "21-07-2025 06:40 PM" at bounding box center [267, 421] width 315 height 21
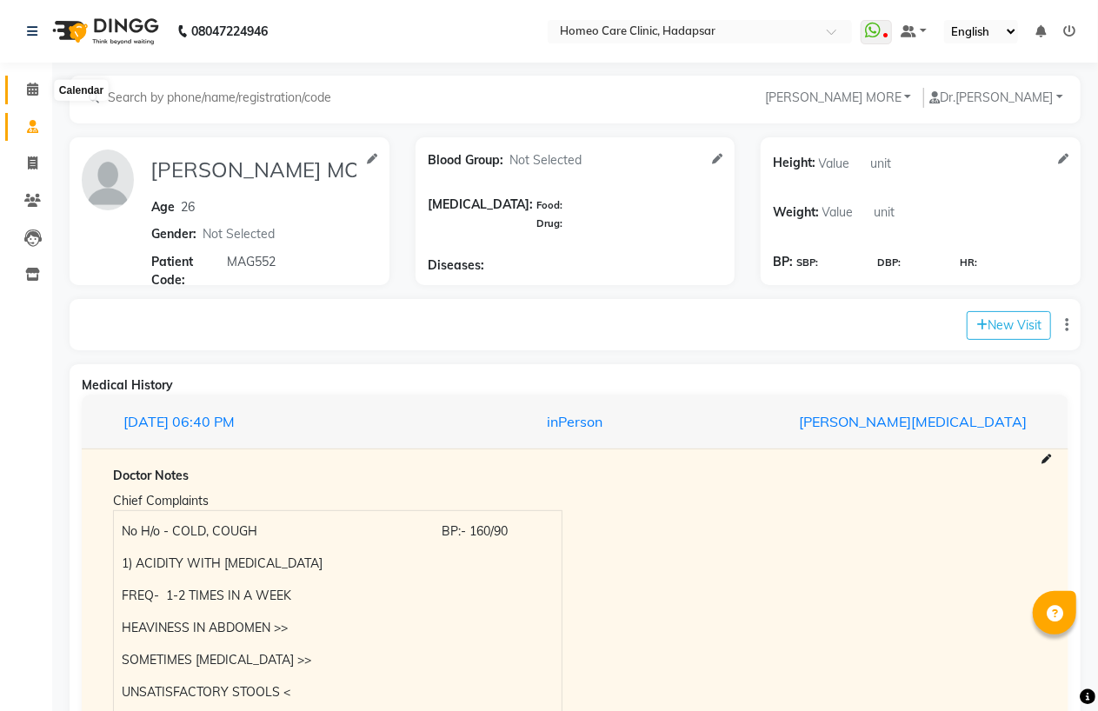
click at [29, 89] on icon at bounding box center [32, 89] width 11 height 13
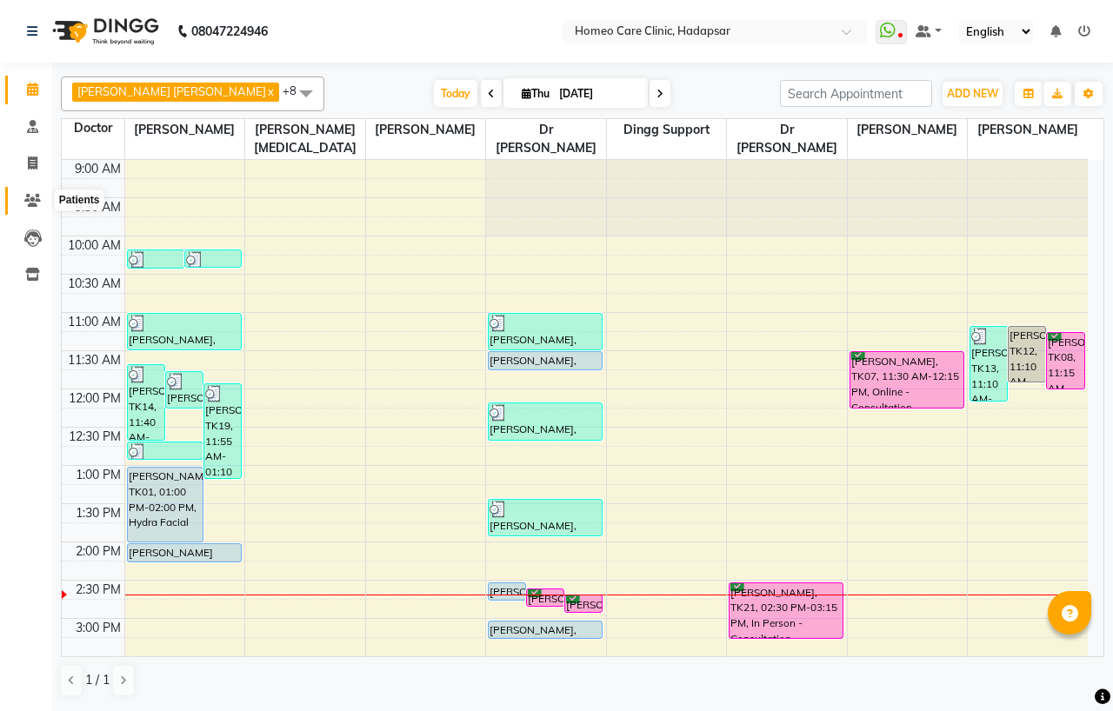
click at [29, 196] on icon at bounding box center [32, 200] width 17 height 13
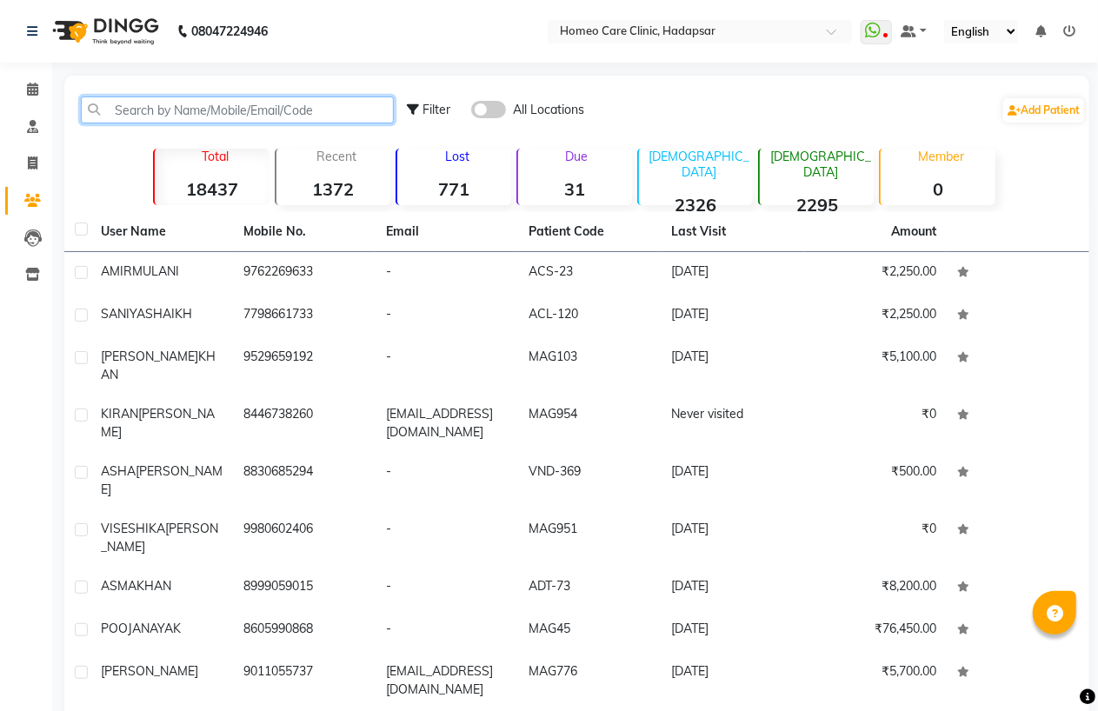
click at [131, 116] on input "text" at bounding box center [237, 109] width 313 height 27
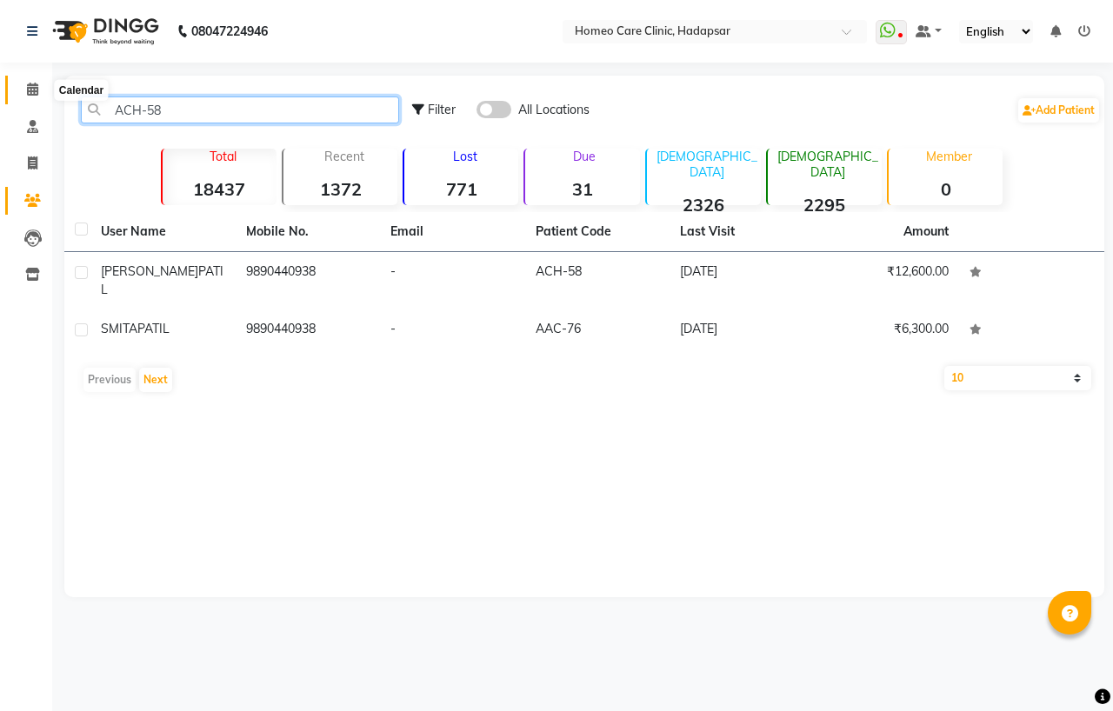
type input "ACH-58"
click at [37, 85] on icon at bounding box center [32, 89] width 11 height 13
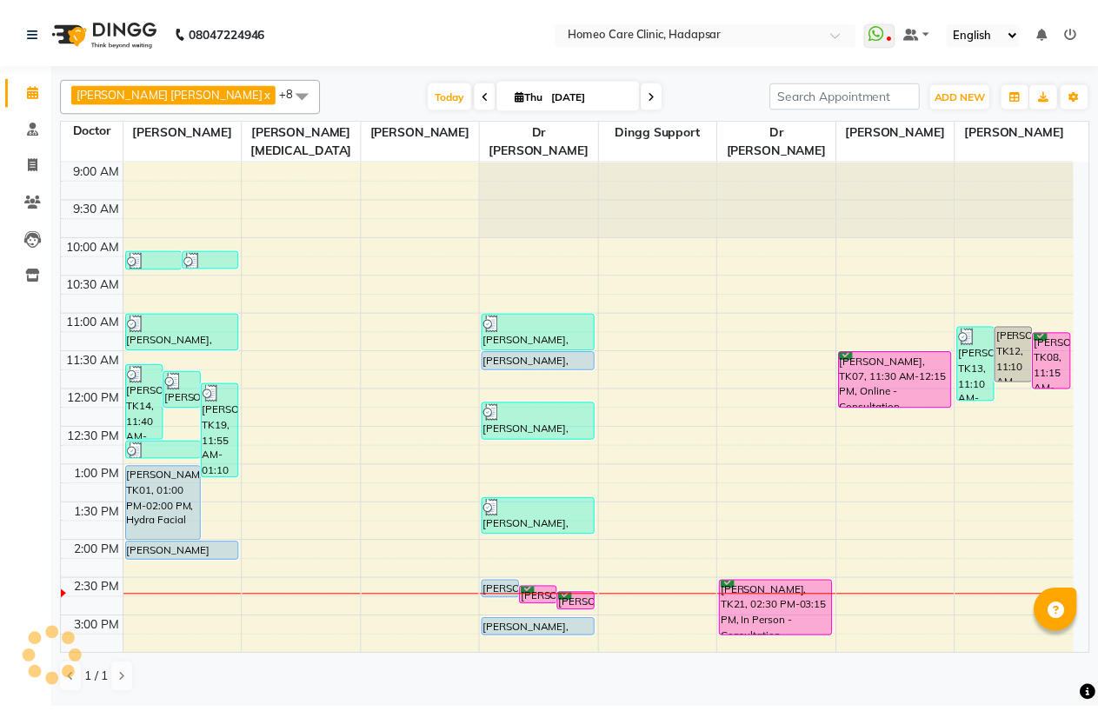
scroll to position [385, 0]
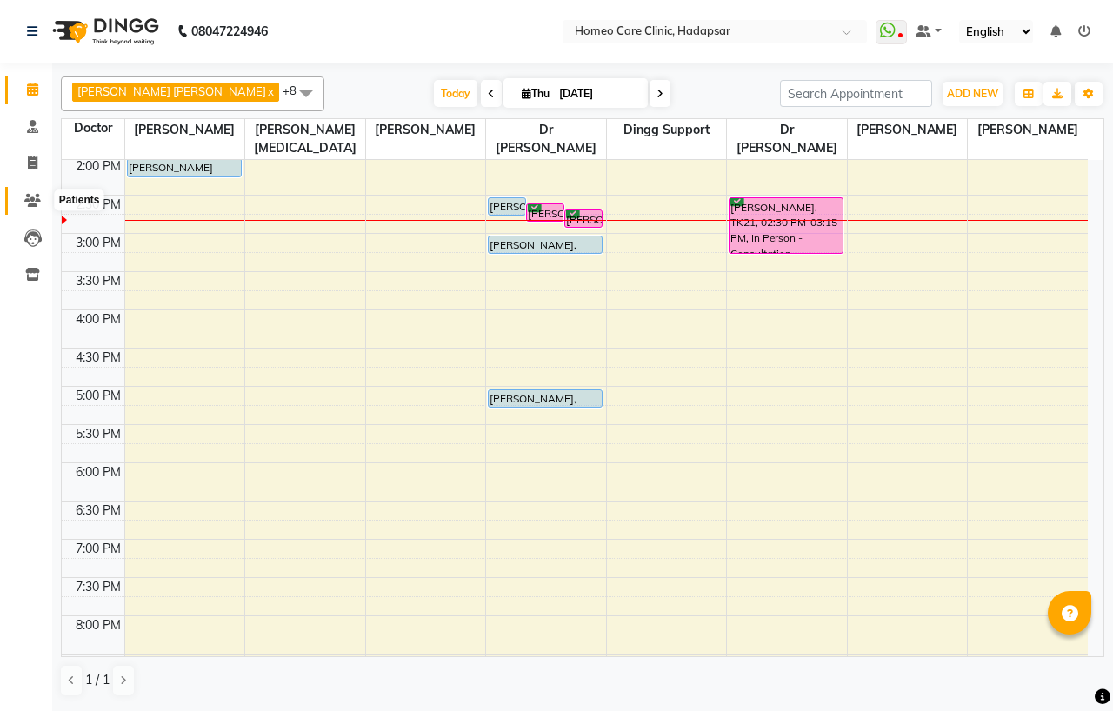
click at [39, 201] on icon at bounding box center [32, 200] width 17 height 13
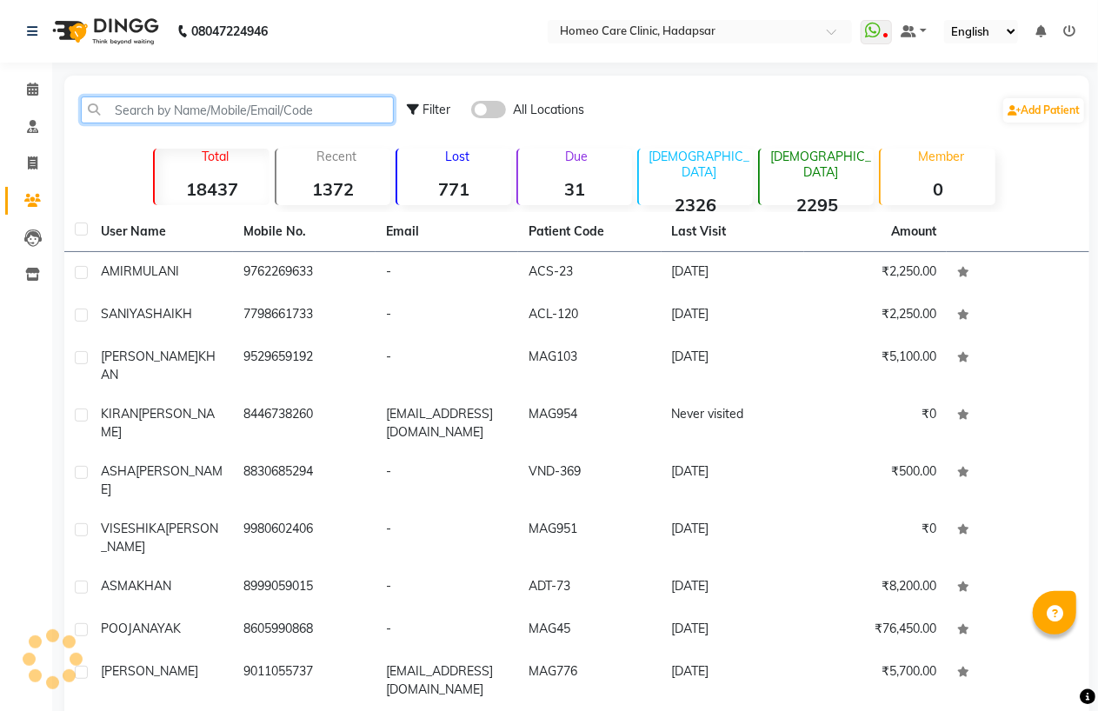
click at [186, 116] on input "text" at bounding box center [237, 109] width 313 height 27
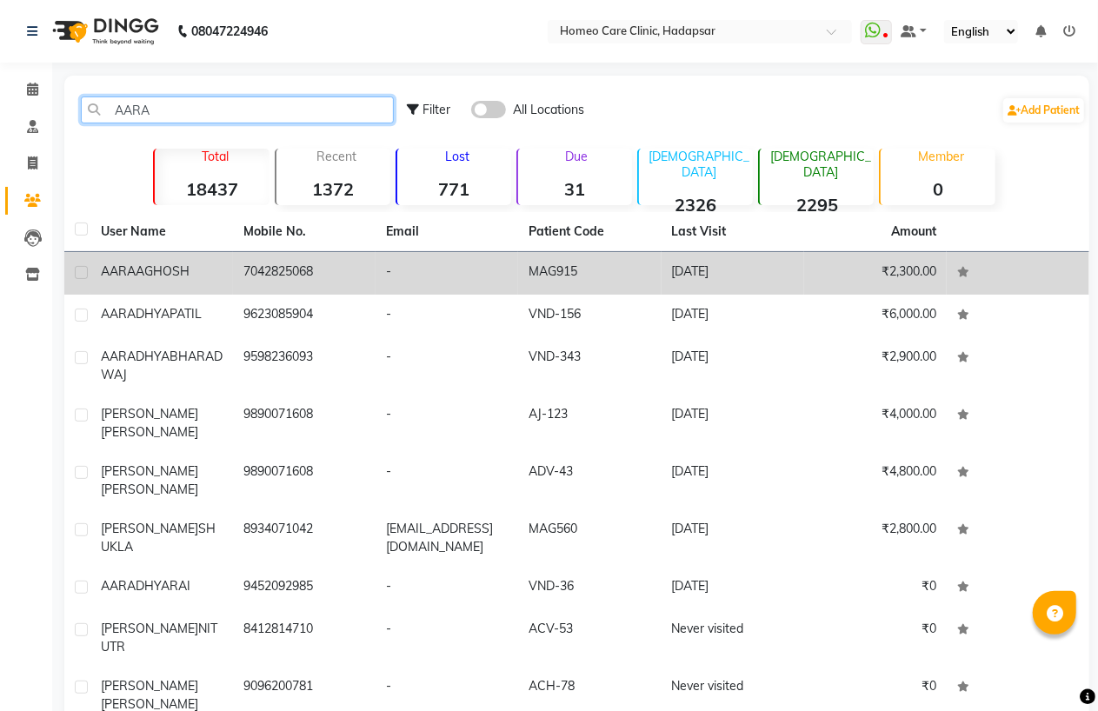
type input "AARA"
click at [244, 271] on td "7042825068" at bounding box center [304, 273] width 143 height 43
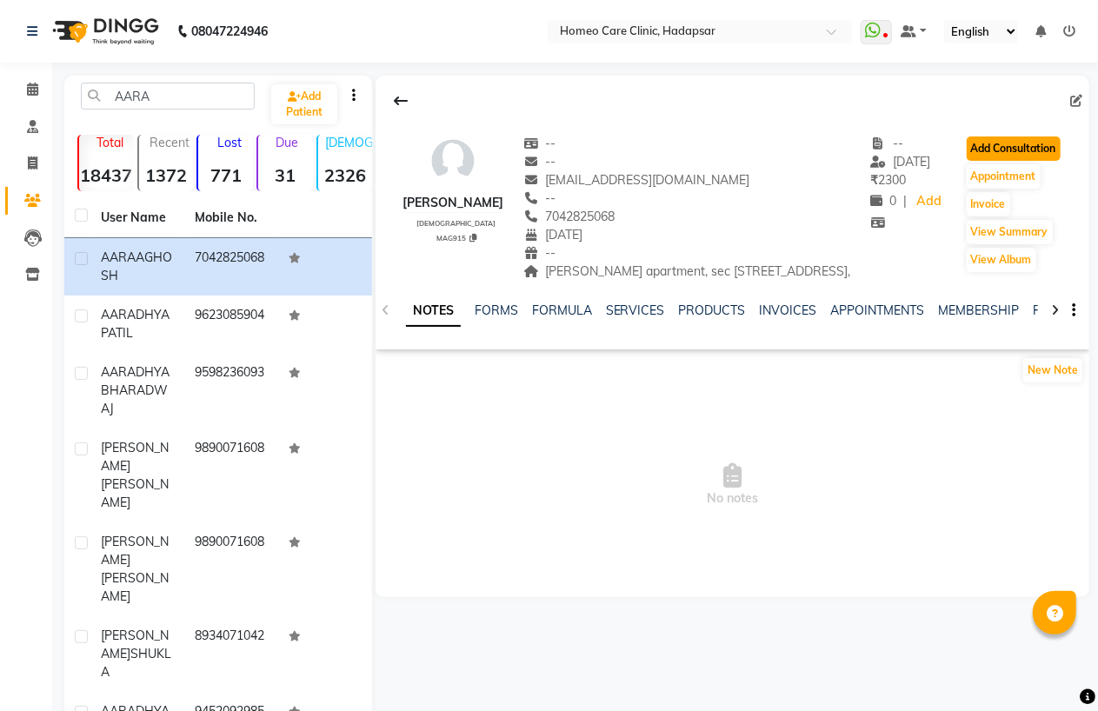
click at [1013, 161] on button "Add Consultation" at bounding box center [1014, 148] width 94 height 24
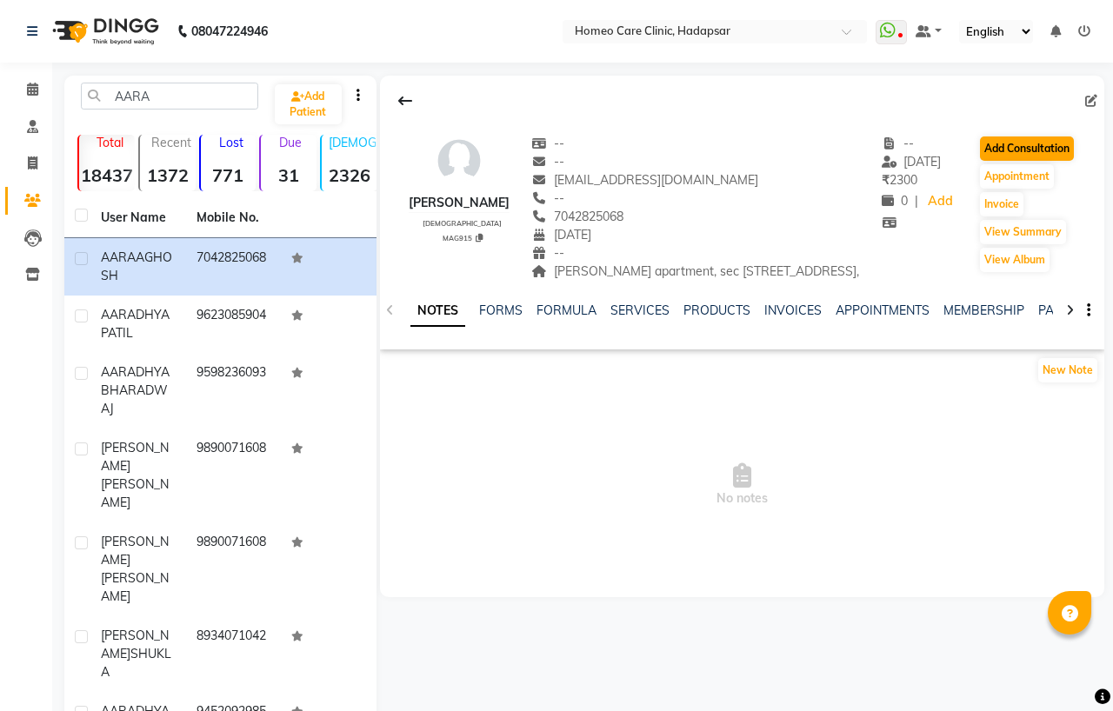
select select "[DEMOGRAPHIC_DATA]"
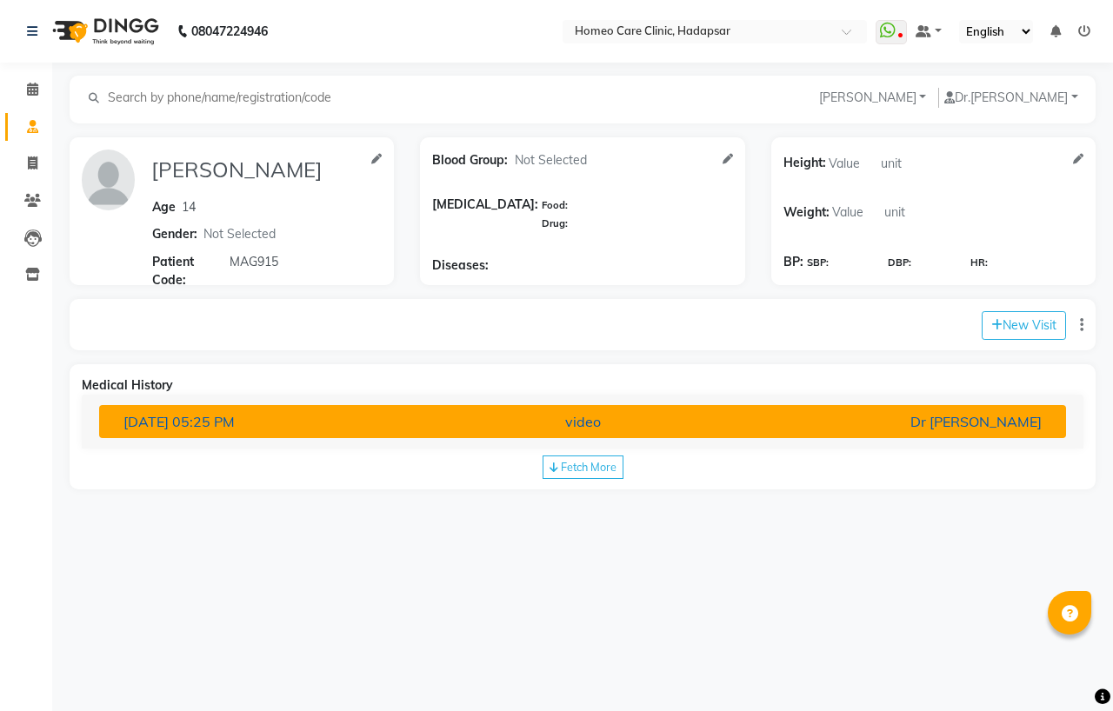
click at [359, 424] on div "28-08-2025 05:25 PM" at bounding box center [267, 421] width 315 height 21
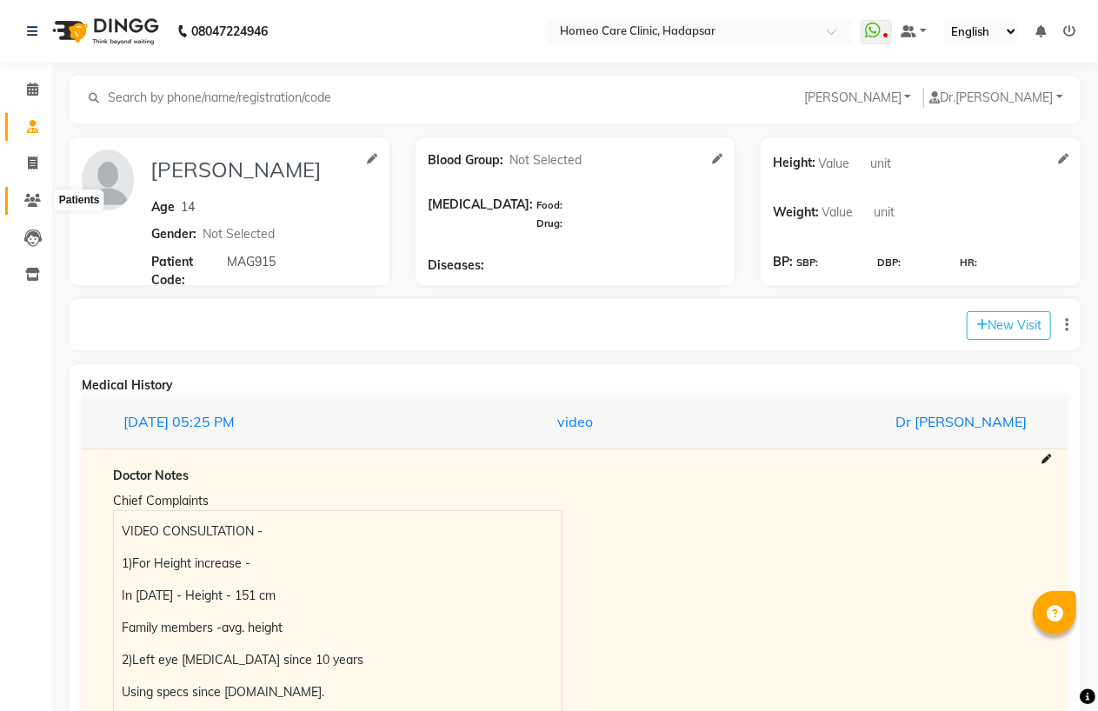
click at [38, 196] on icon at bounding box center [32, 200] width 17 height 13
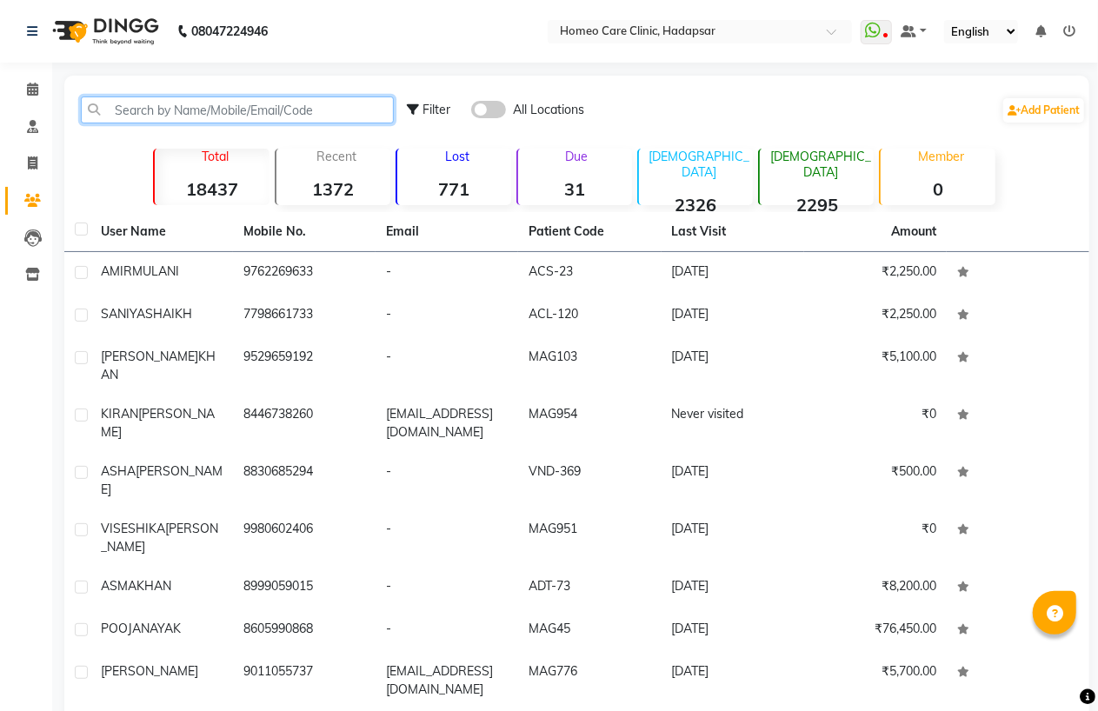
click at [152, 111] on input "text" at bounding box center [237, 109] width 313 height 27
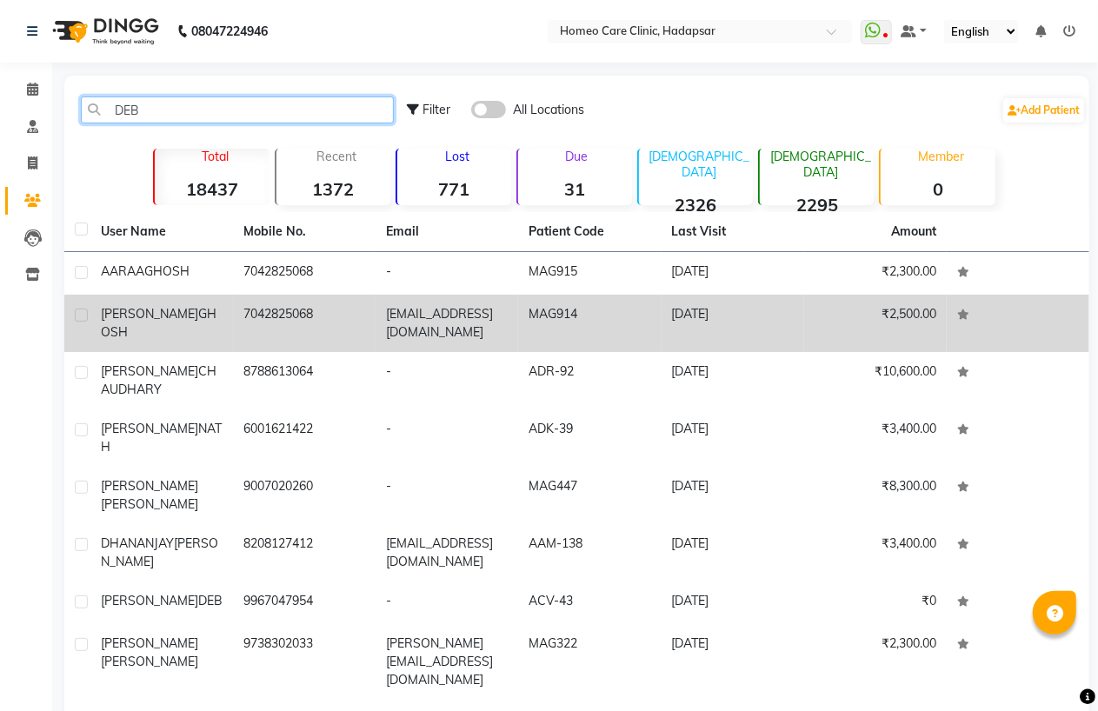
type input "DEB"
click at [139, 306] on span "DEBADRITA" at bounding box center [149, 314] width 97 height 16
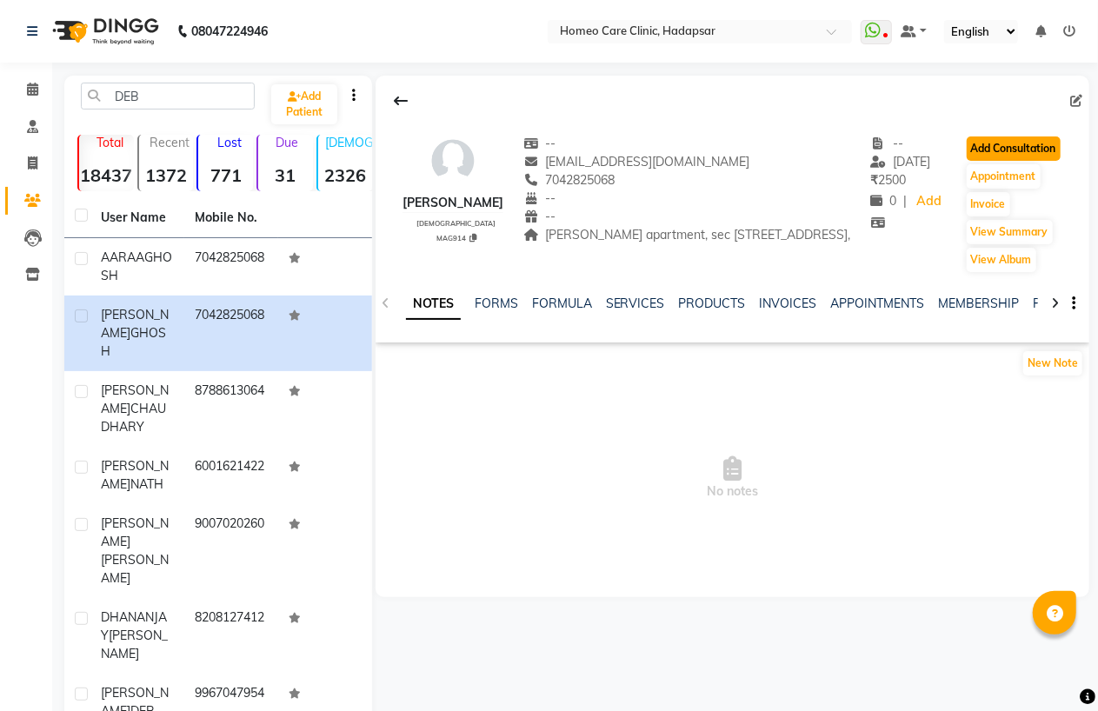
click at [1030, 161] on button "Add Consultation" at bounding box center [1014, 148] width 94 height 24
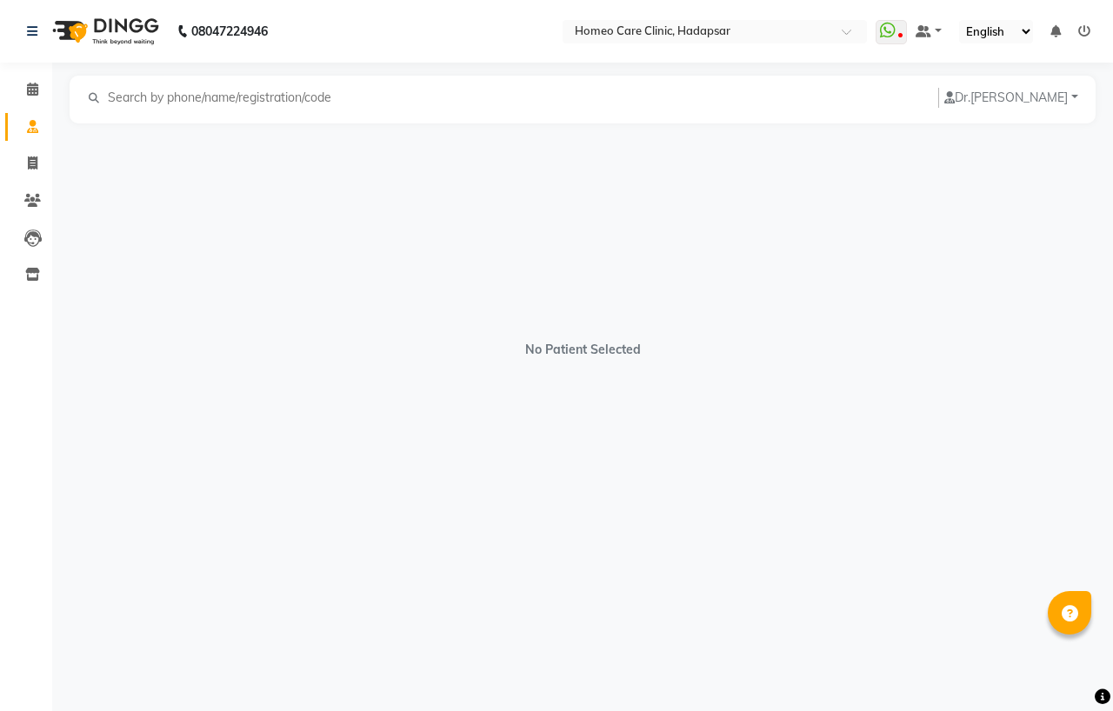
select select "[DEMOGRAPHIC_DATA]"
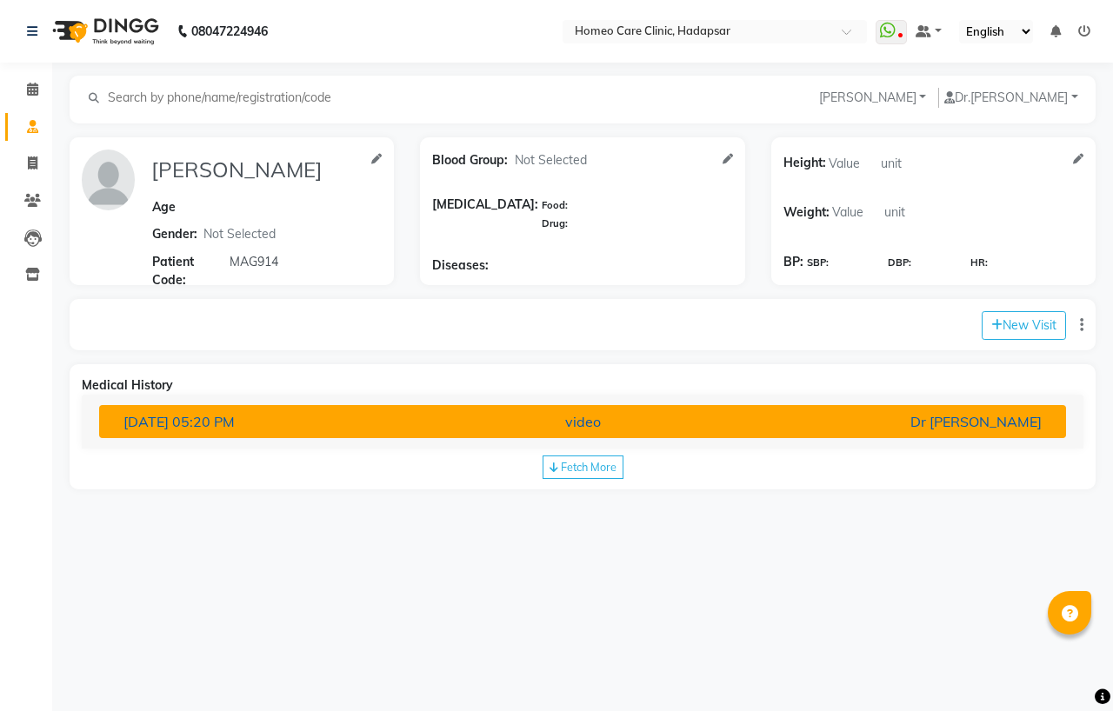
click at [129, 420] on span "28-08-2025" at bounding box center [145, 421] width 45 height 17
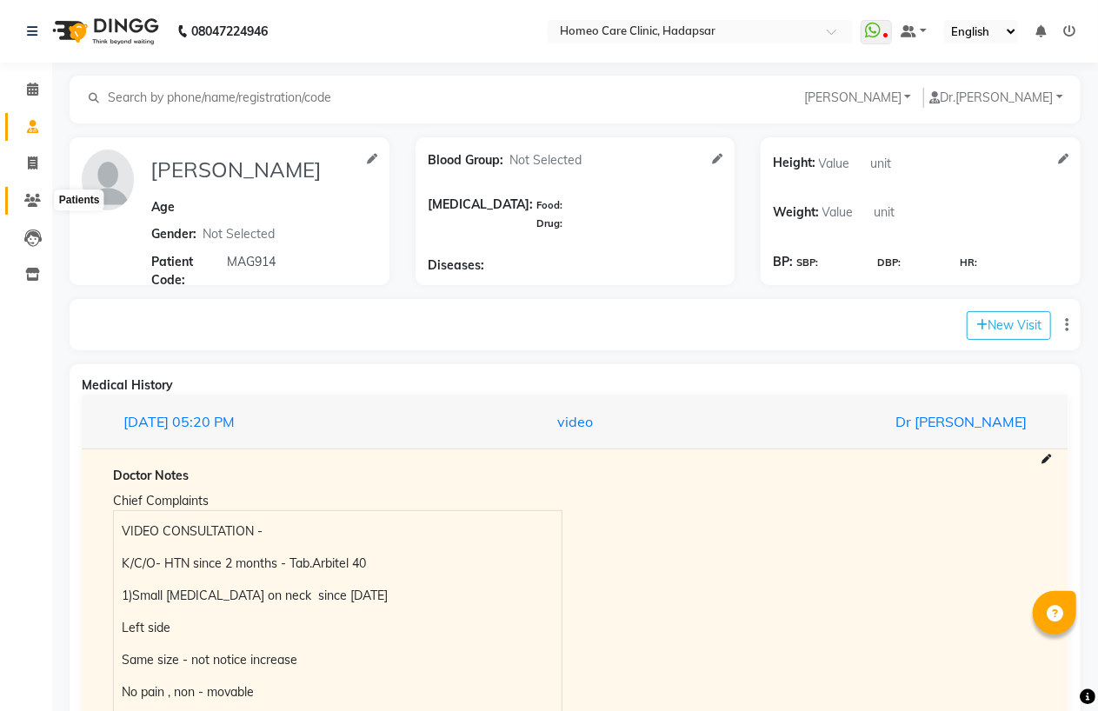
click at [32, 203] on icon at bounding box center [32, 200] width 17 height 13
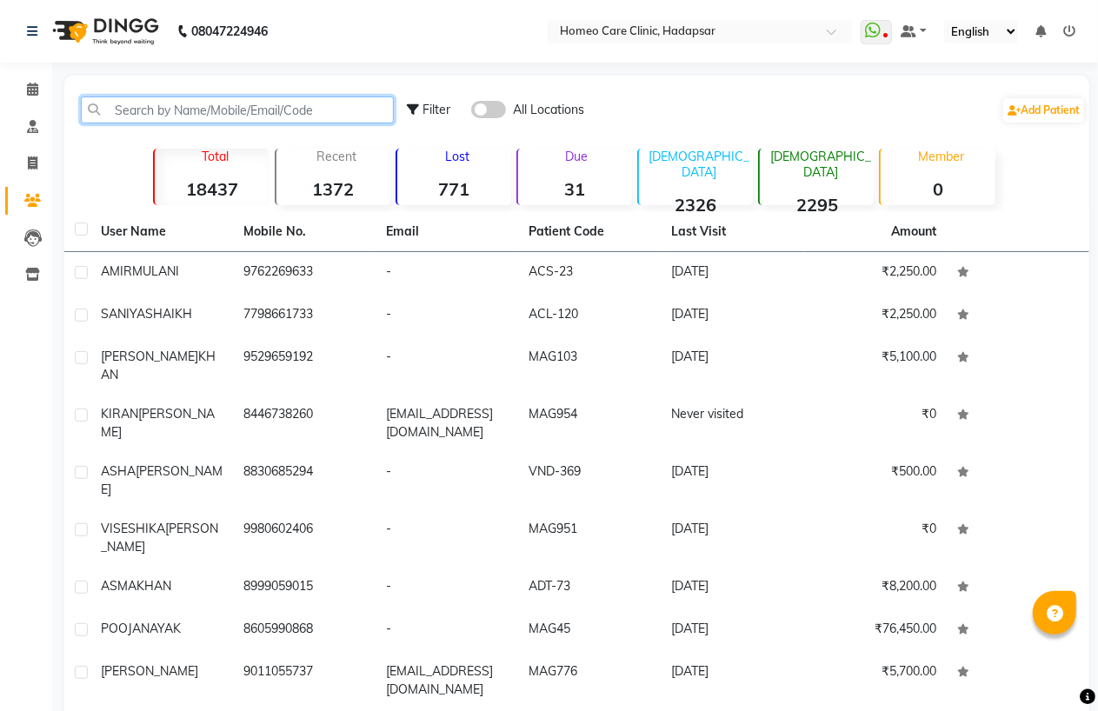
click at [189, 105] on input "text" at bounding box center [237, 109] width 313 height 27
click at [29, 90] on icon at bounding box center [32, 89] width 11 height 13
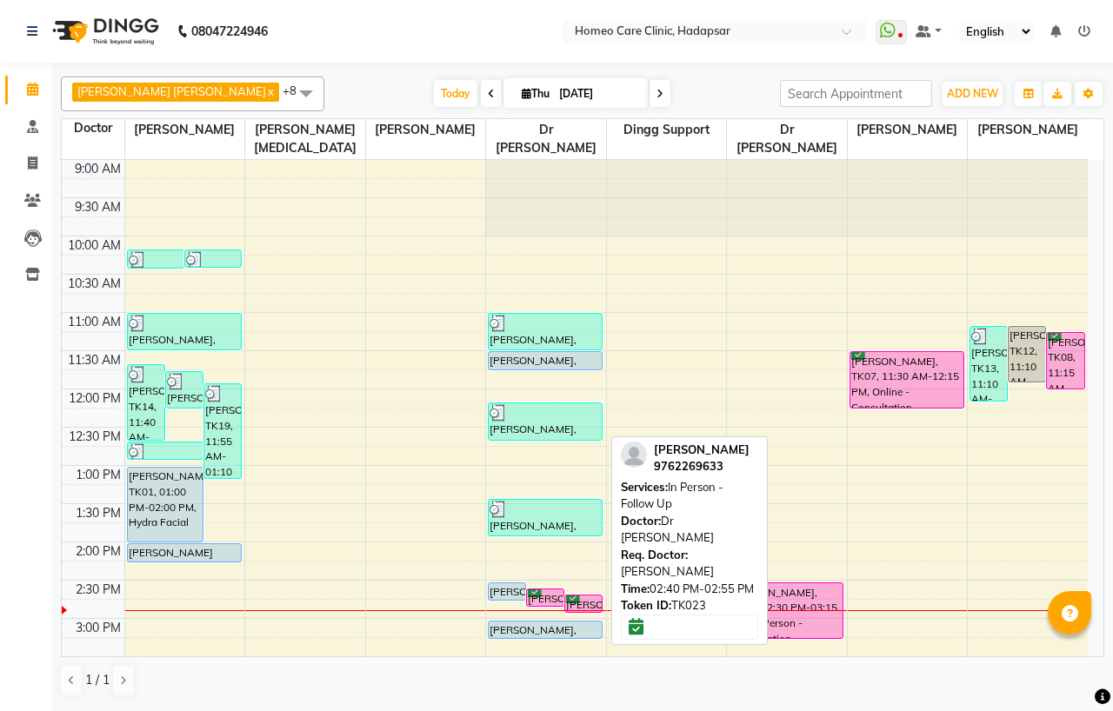
click at [594, 606] on div "AMIR MULANI, TK23, 02:40 PM-02:55 PM, In Person - Follow Up" at bounding box center [583, 603] width 37 height 17
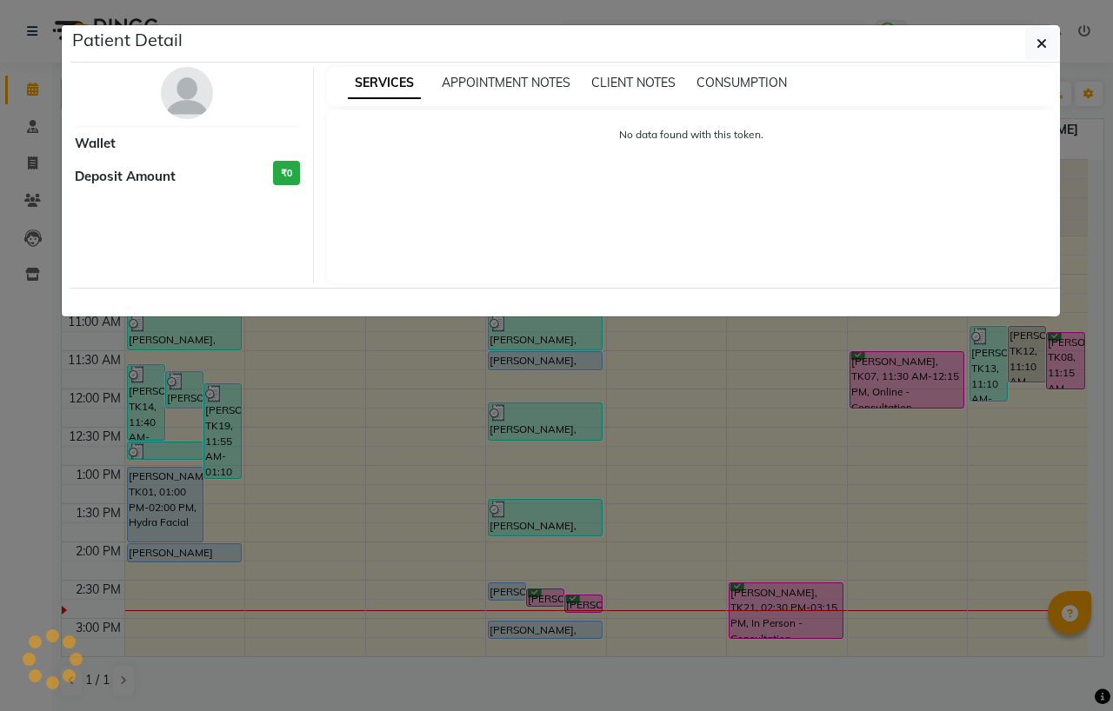
select select "6"
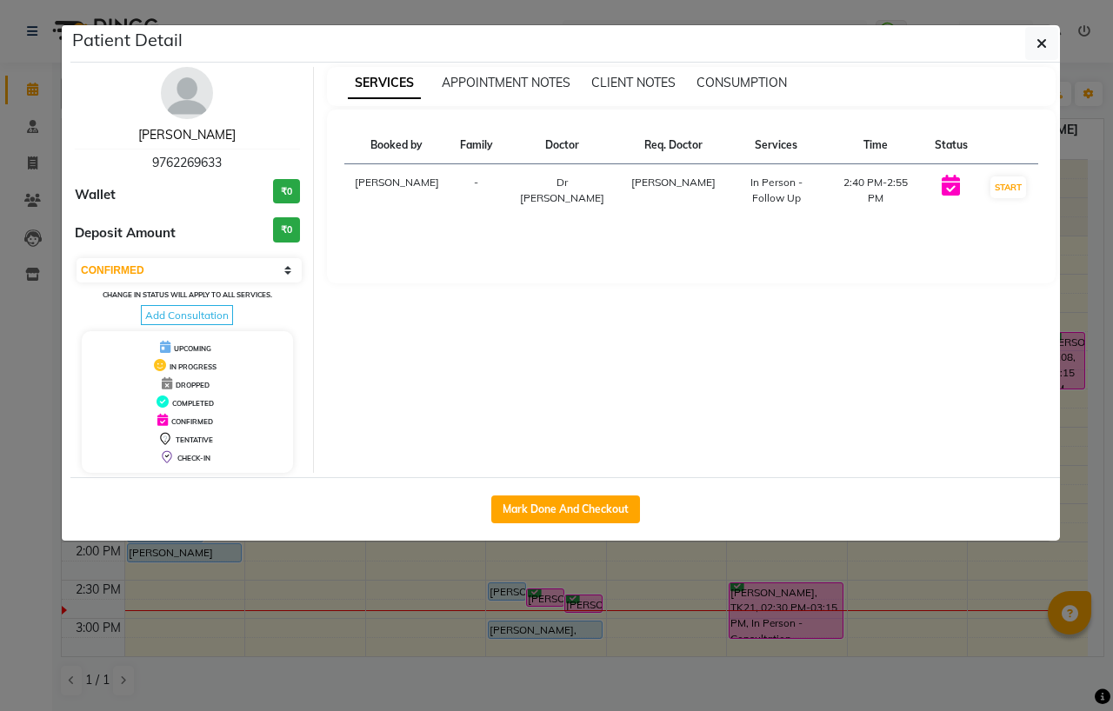
click at [203, 132] on link "[PERSON_NAME]" at bounding box center [186, 135] width 97 height 16
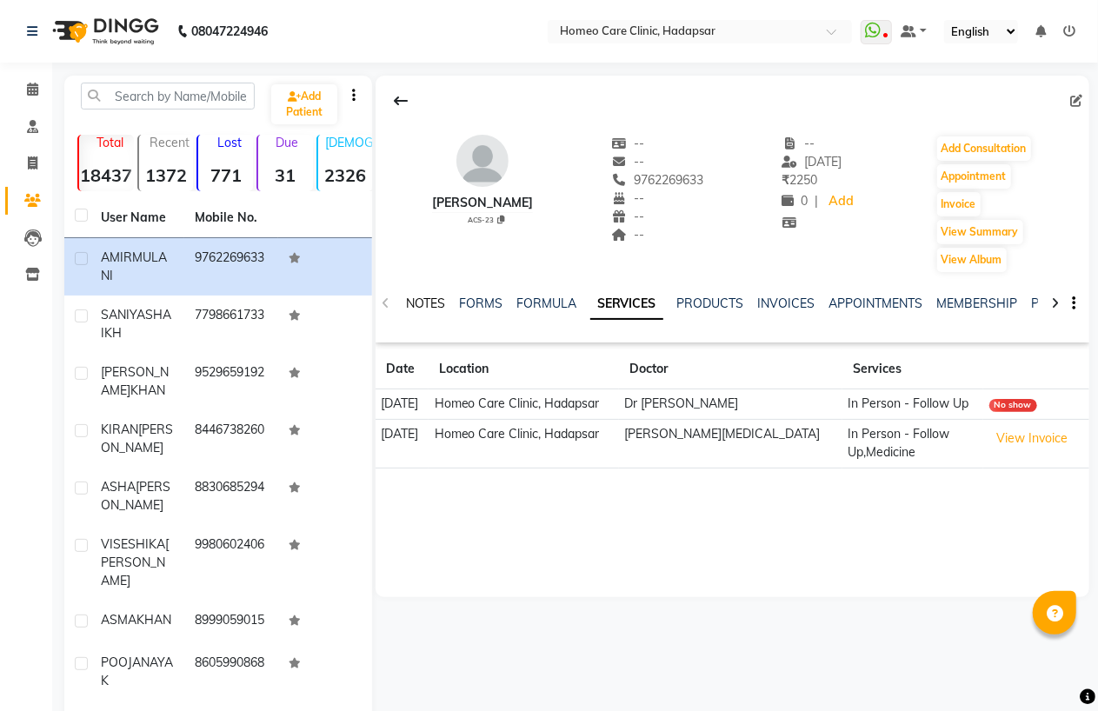
click at [428, 301] on link "NOTES" at bounding box center [425, 304] width 39 height 16
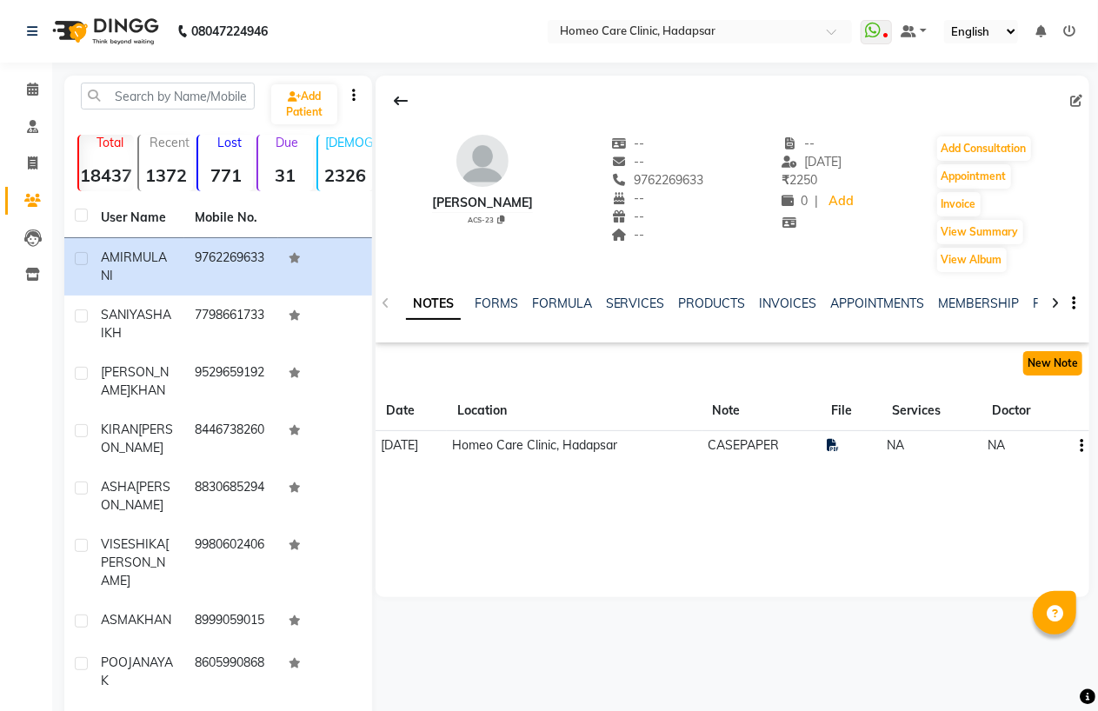
click at [1049, 366] on button "New Note" at bounding box center [1052, 363] width 59 height 24
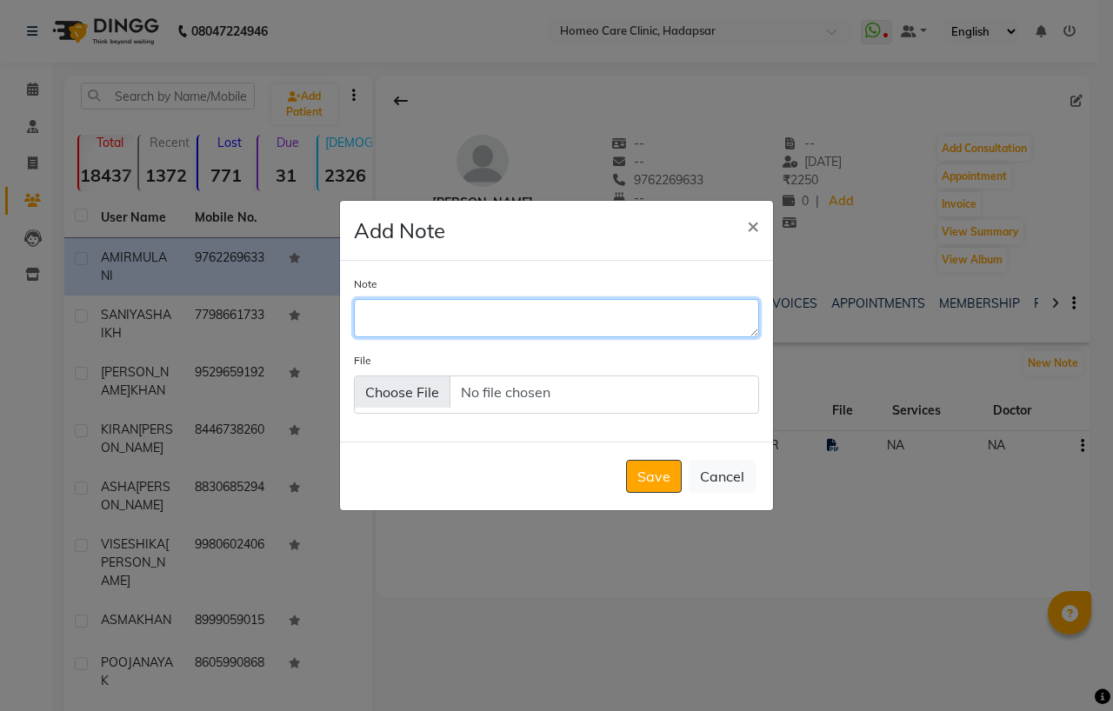
click at [402, 327] on textarea "Note" at bounding box center [556, 318] width 405 height 38
type textarea "REPORT"
type input "C:\fakepath\1754457113879.pdf"
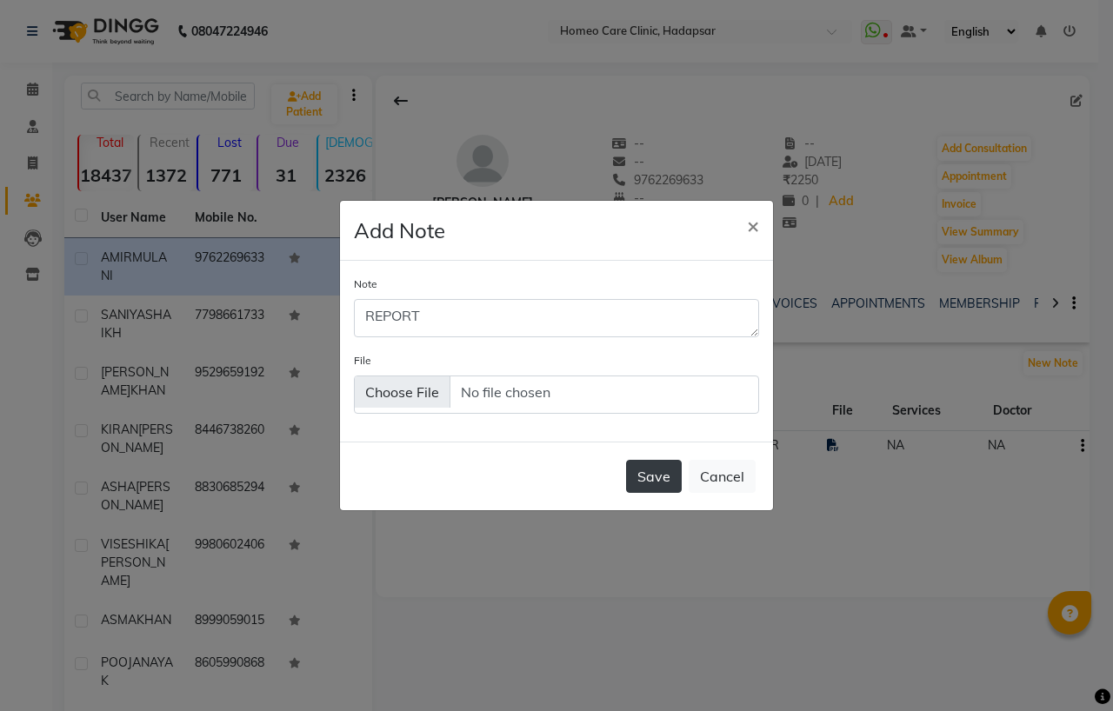
click at [656, 479] on button "Save" at bounding box center [654, 476] width 56 height 33
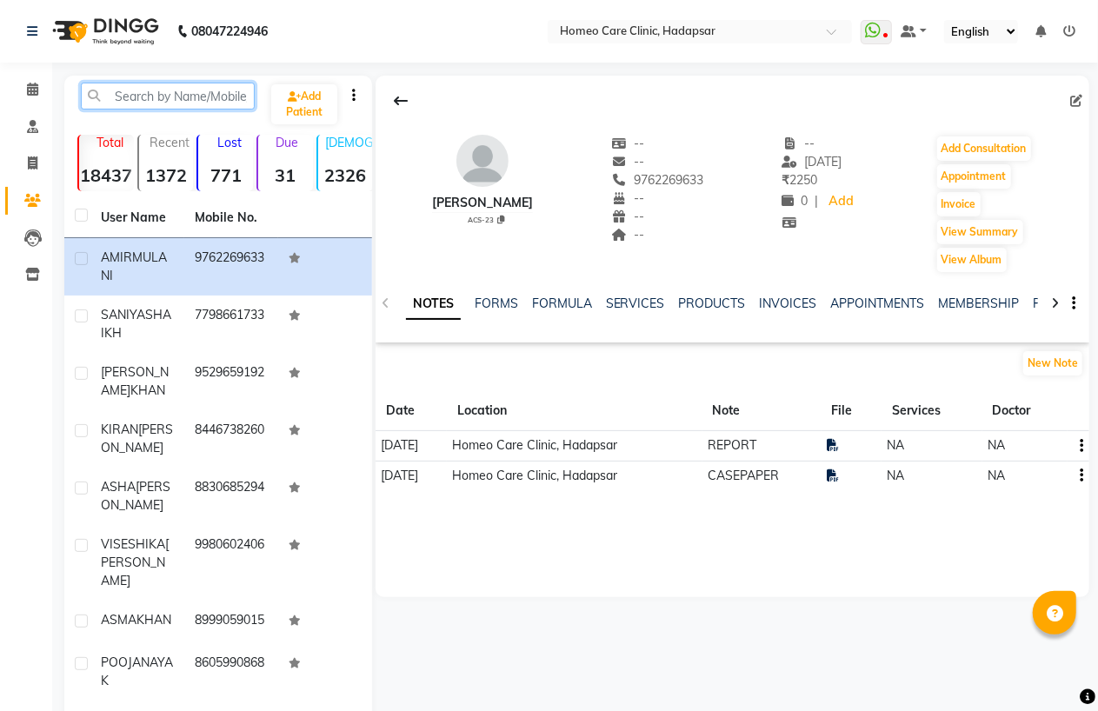
click at [207, 102] on input "text" at bounding box center [168, 96] width 174 height 27
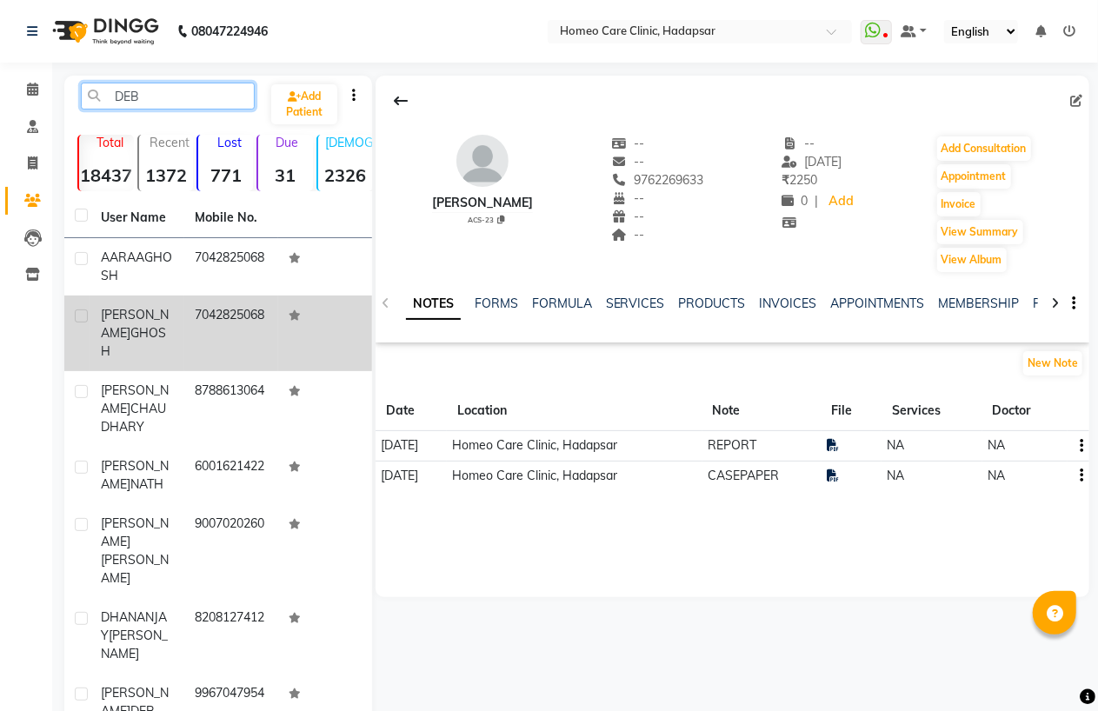
type input "DEB"
click at [184, 315] on td "7042825068" at bounding box center [231, 334] width 94 height 76
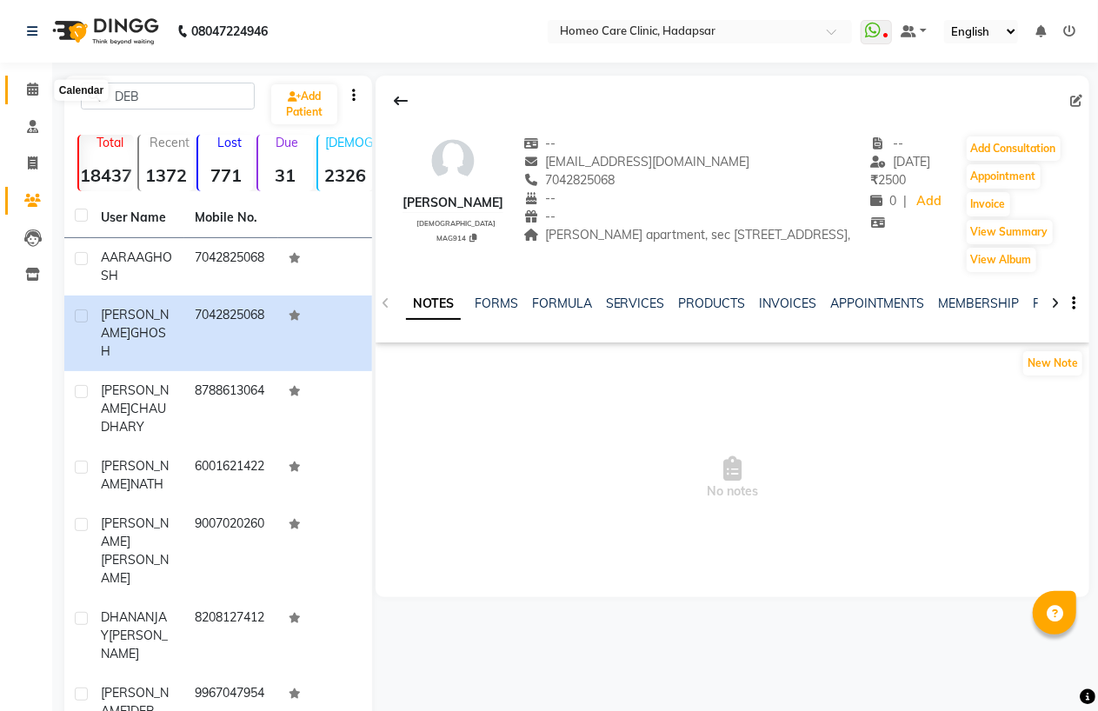
click at [27, 89] on icon at bounding box center [32, 89] width 11 height 13
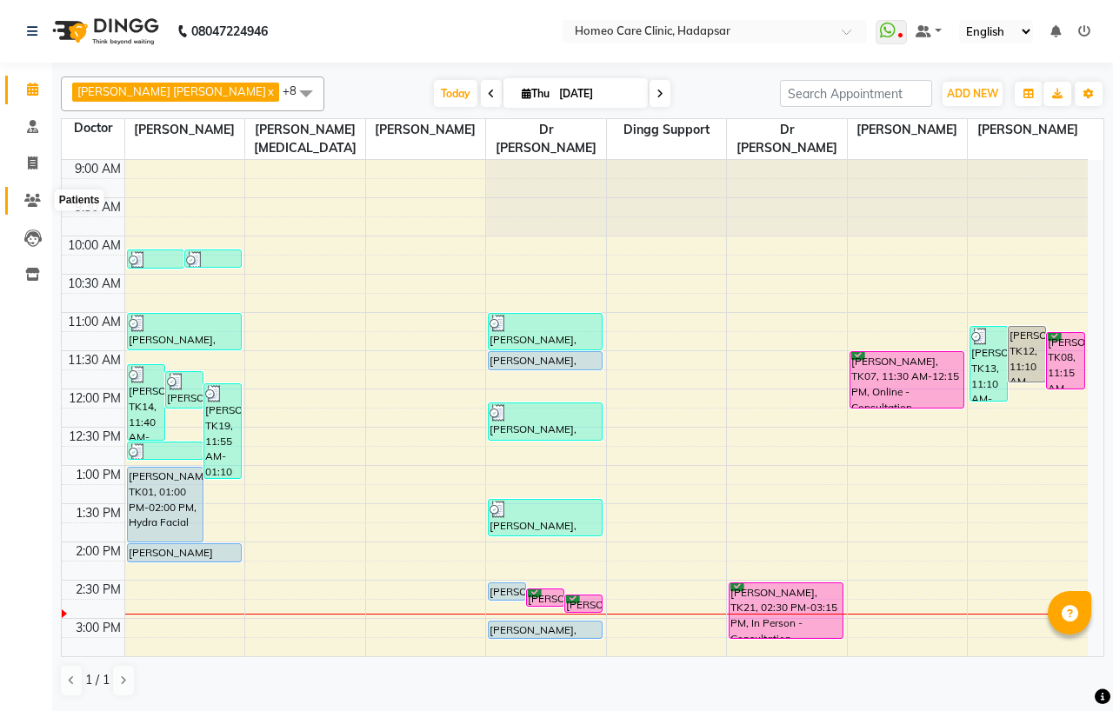
click at [42, 201] on span at bounding box center [32, 201] width 30 height 20
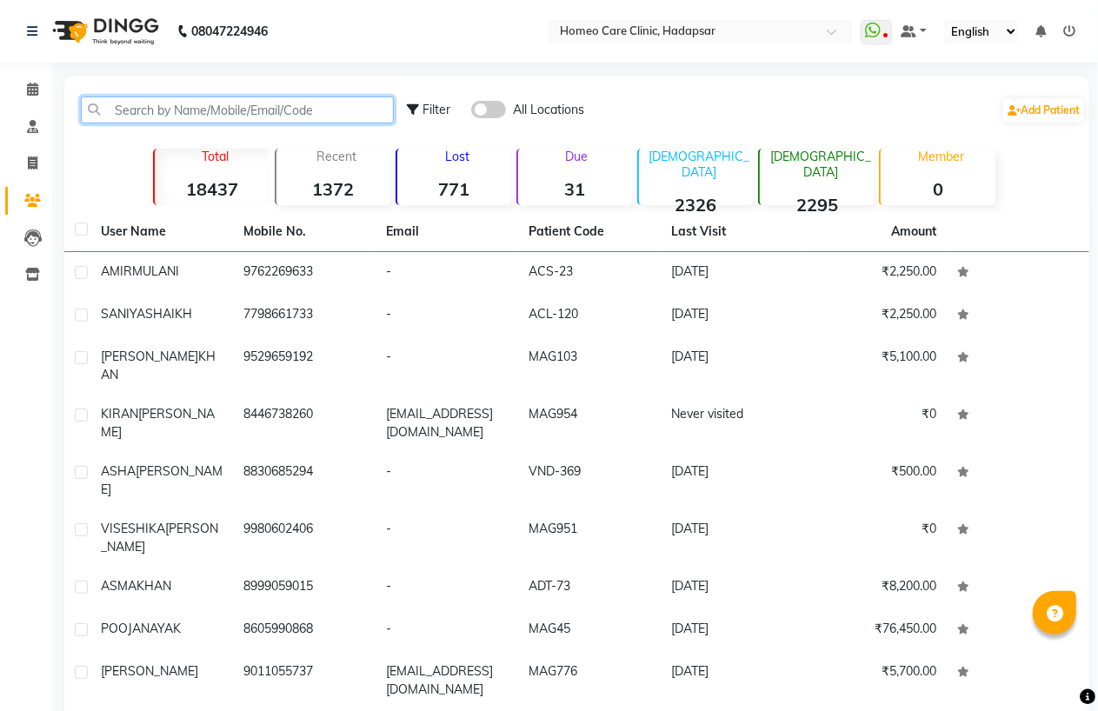
click at [142, 108] on input "text" at bounding box center [237, 109] width 313 height 27
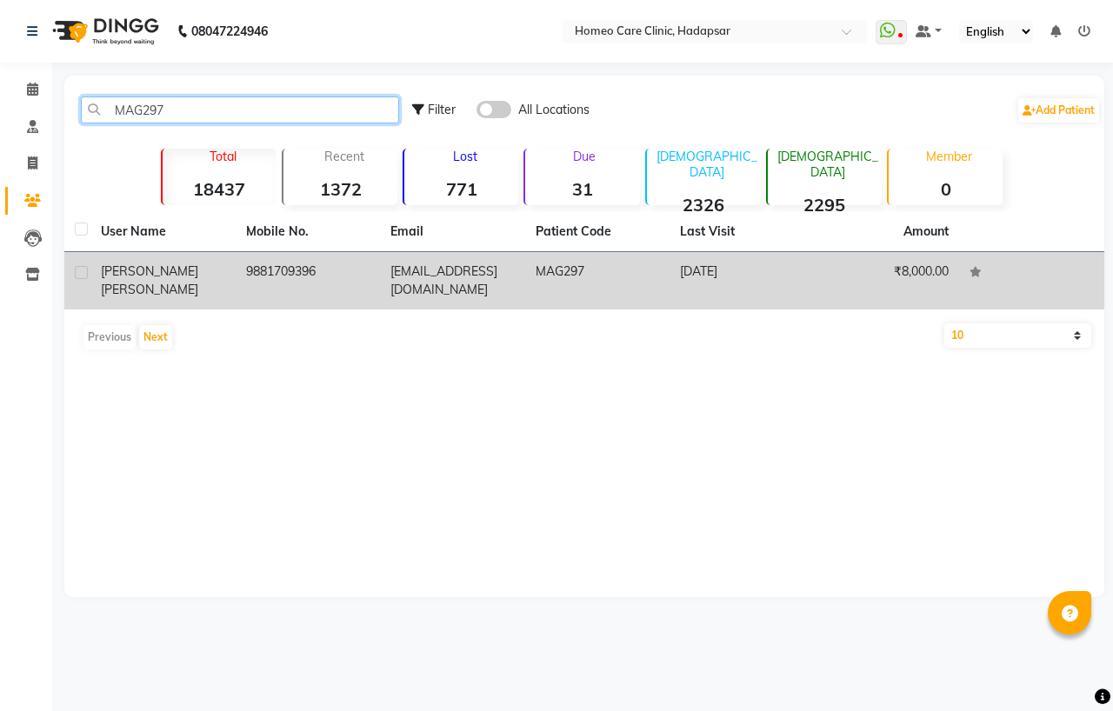
type input "MAG297"
click at [445, 292] on td "sauravsingh7@gmail.com" at bounding box center [452, 280] width 145 height 57
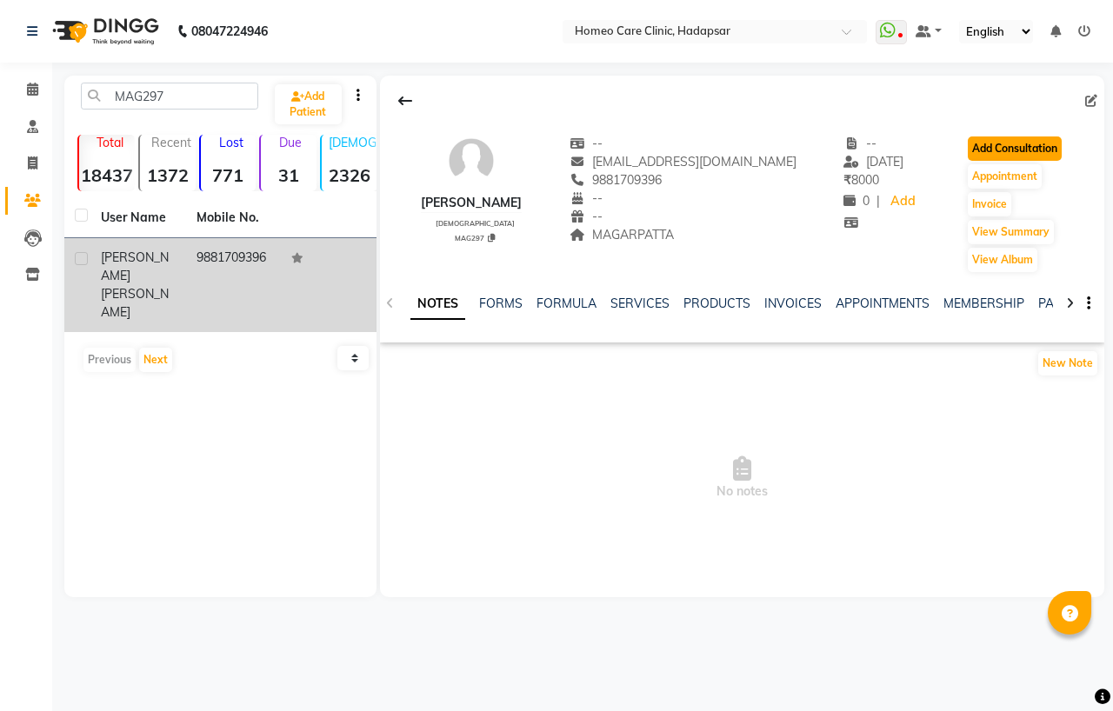
click at [993, 149] on button "Add Consultation" at bounding box center [1014, 148] width 94 height 24
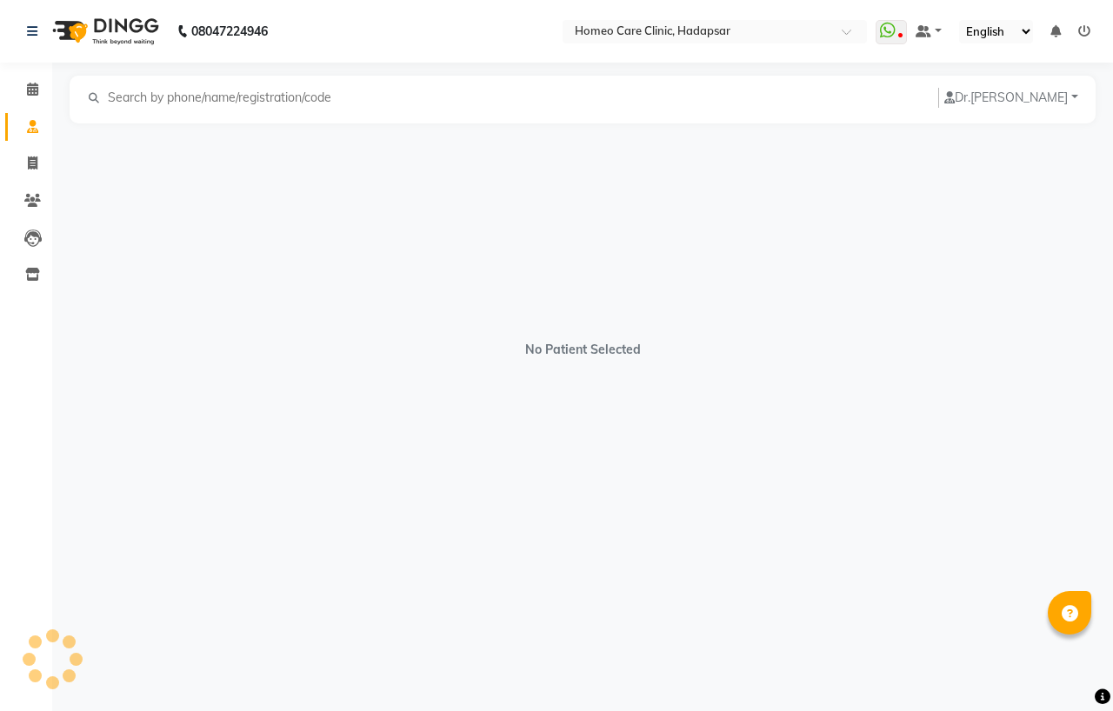
select select "[DEMOGRAPHIC_DATA]"
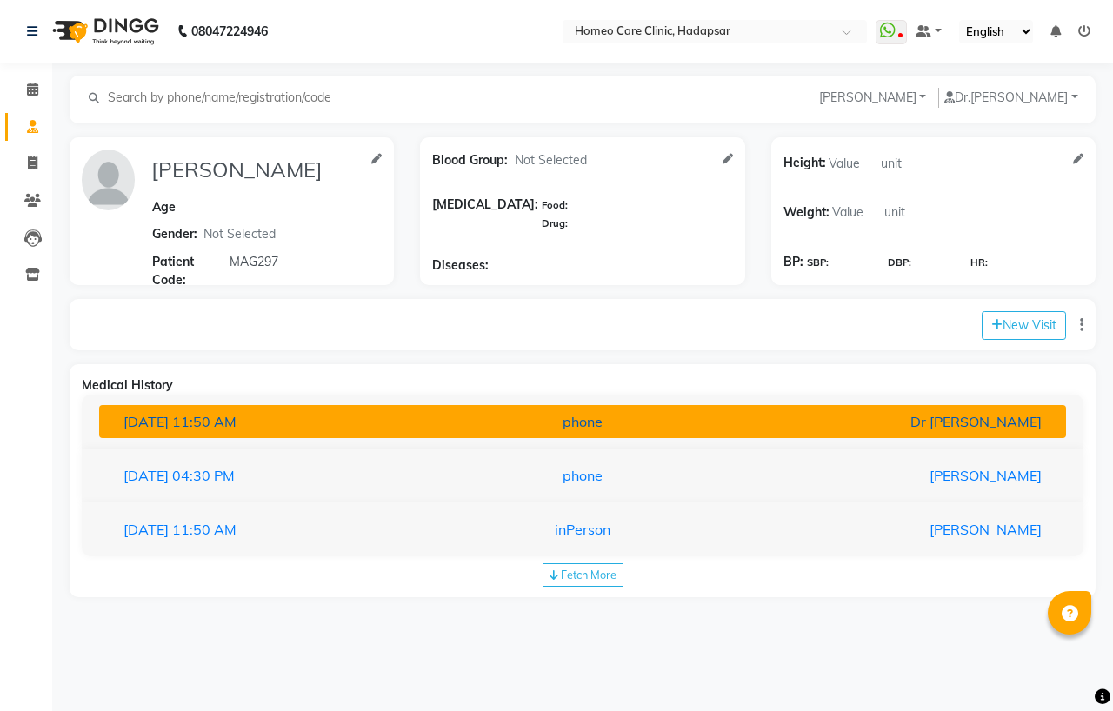
click at [857, 428] on div "Dr [PERSON_NAME]" at bounding box center [897, 421] width 315 height 21
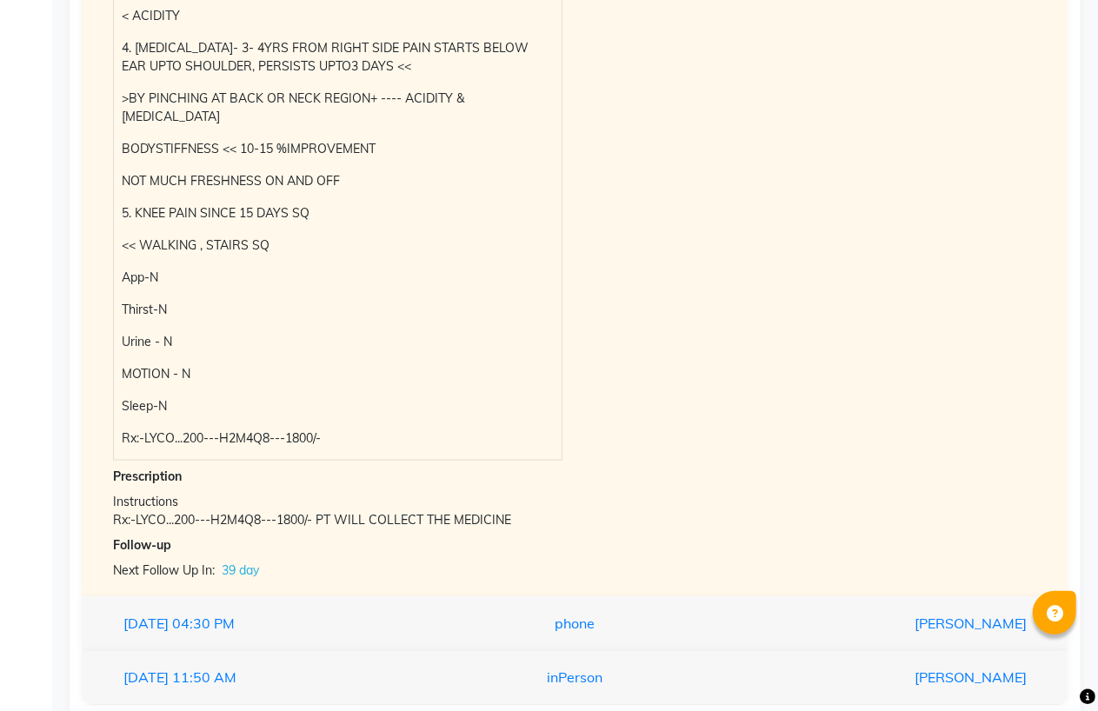
scroll to position [1062, 0]
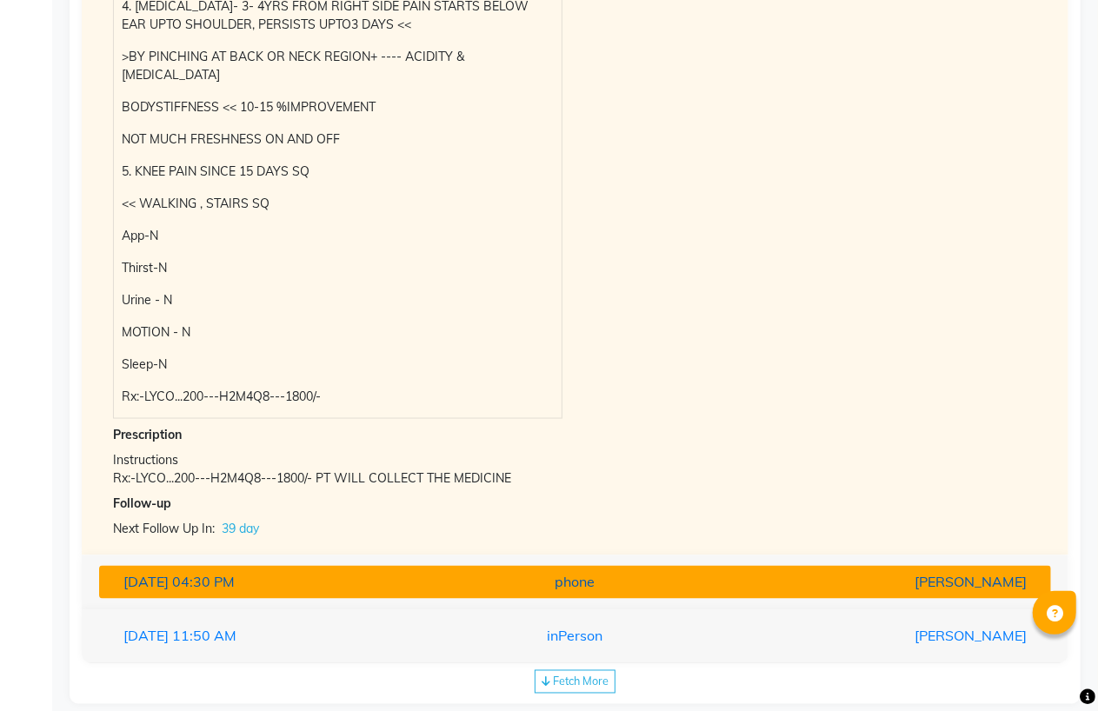
click at [674, 572] on div "phone" at bounding box center [574, 582] width 309 height 21
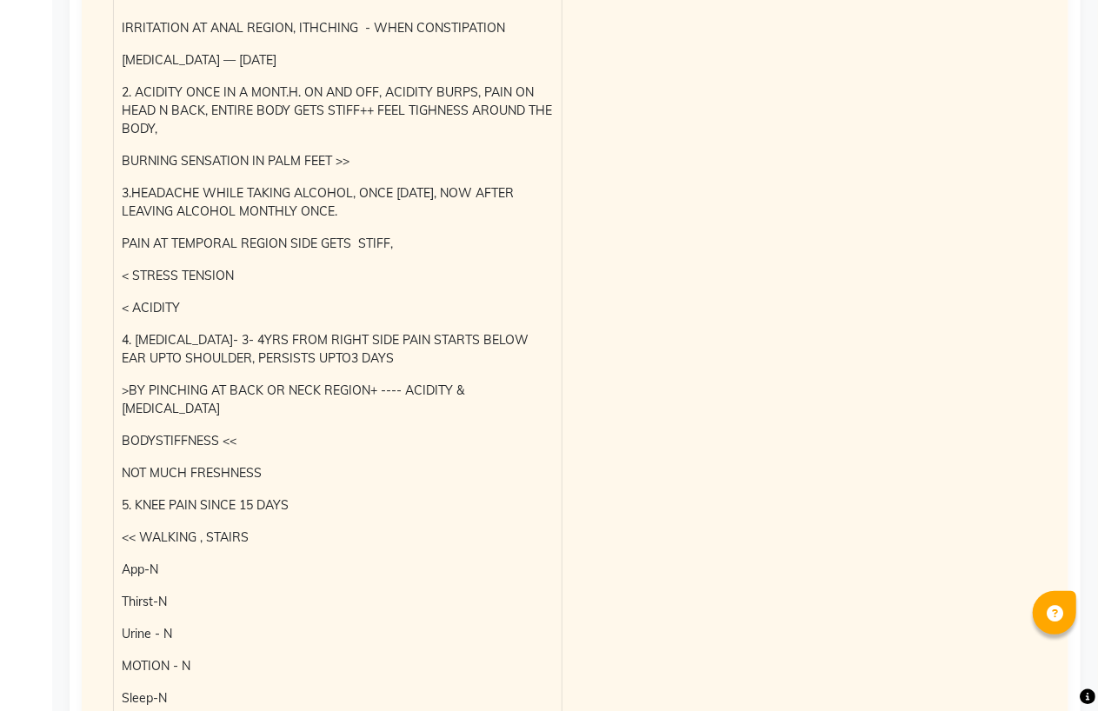
scroll to position [1090, 0]
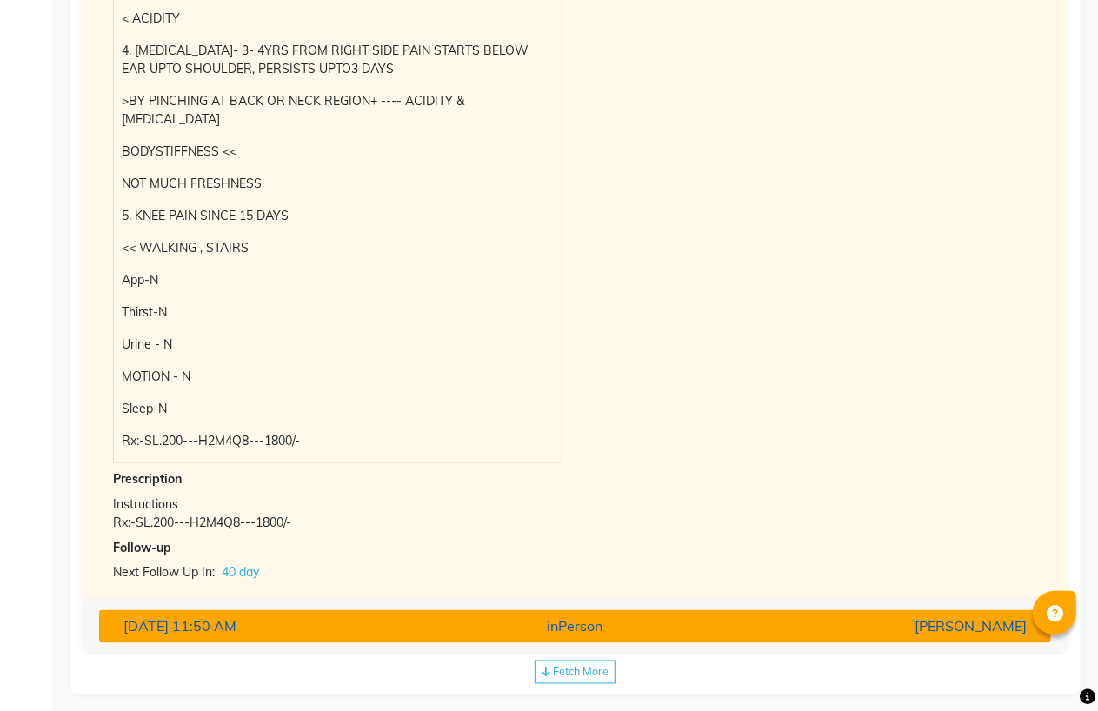
click at [588, 616] on div "inPerson" at bounding box center [574, 626] width 309 height 21
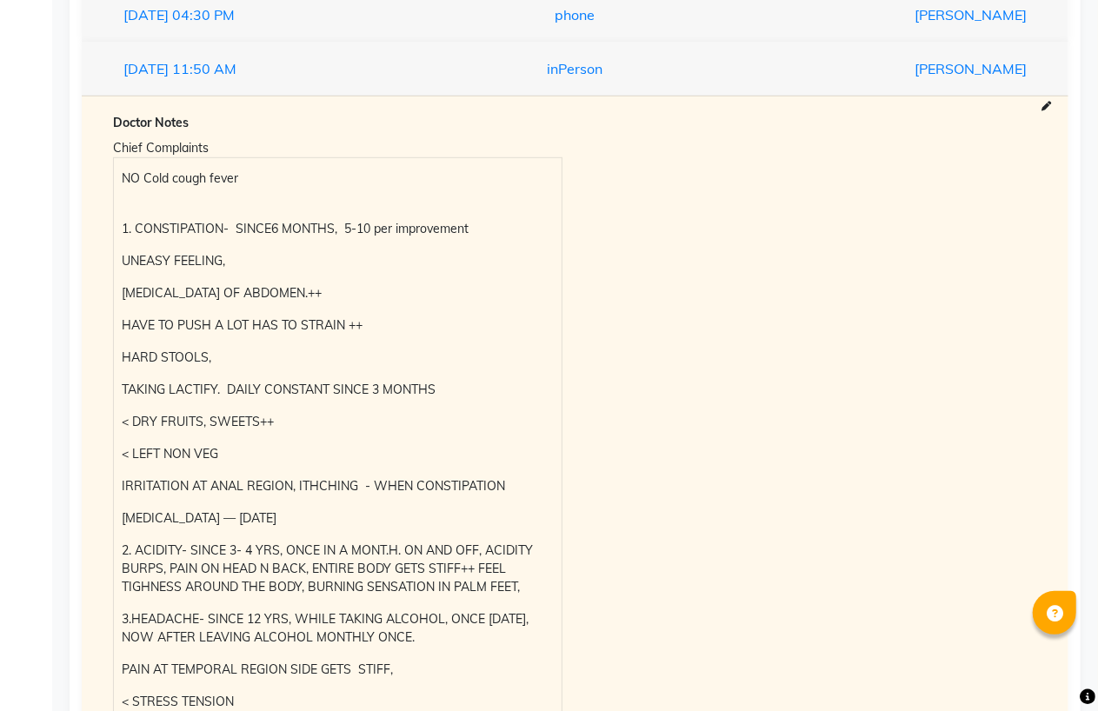
scroll to position [0, 0]
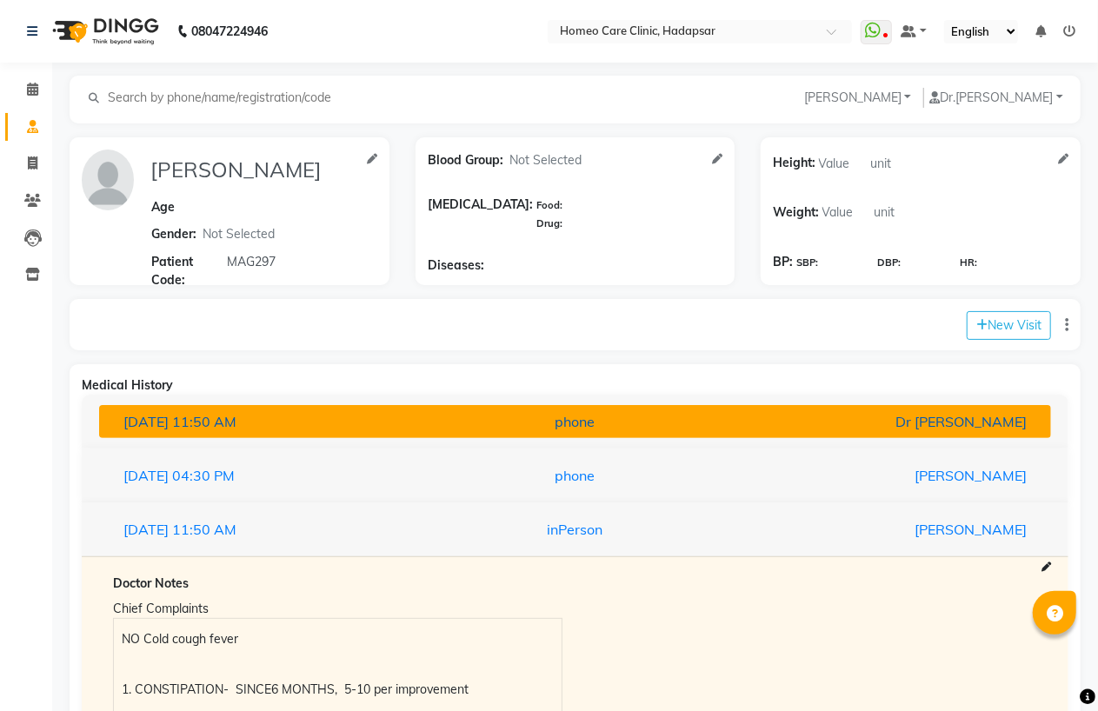
click at [810, 422] on div "Dr [PERSON_NAME]" at bounding box center [884, 421] width 309 height 21
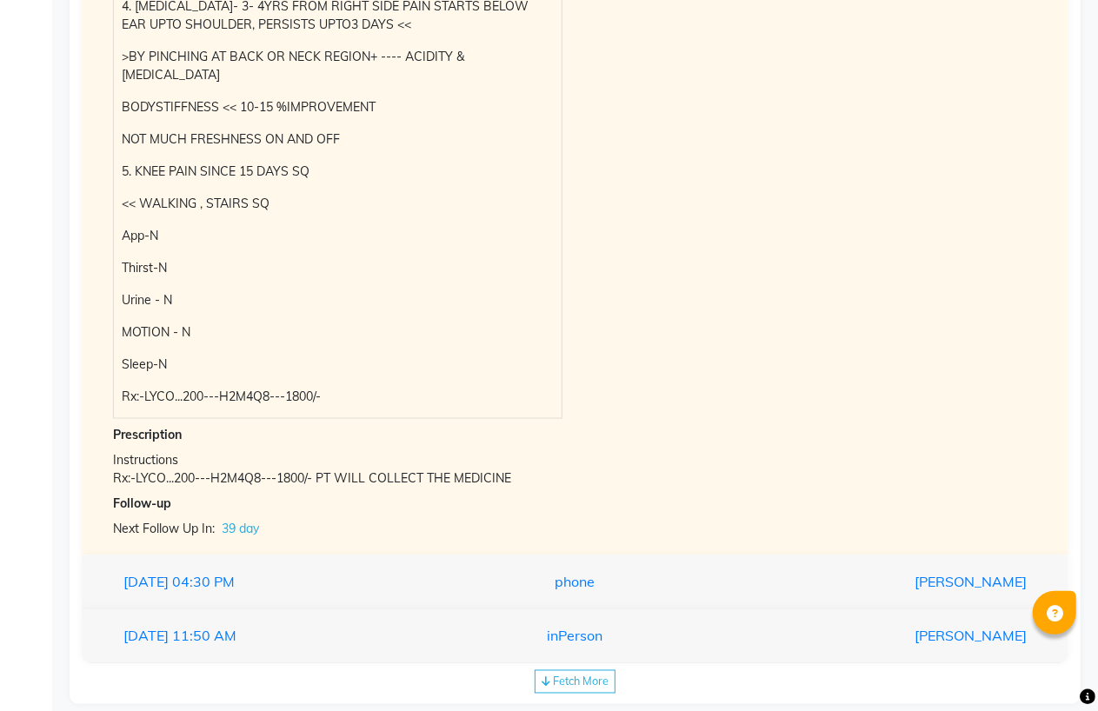
scroll to position [1072, 0]
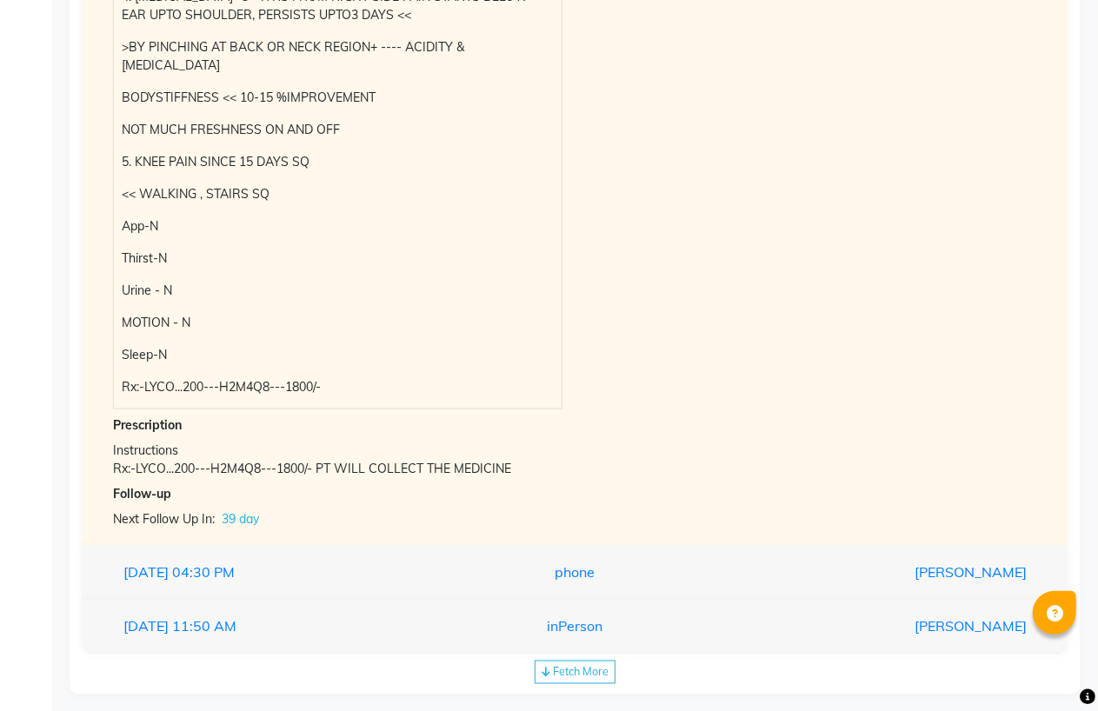
click at [563, 600] on div "15-05-2025 11:50 AM inPerson Dr Nijol Patil" at bounding box center [575, 627] width 986 height 55
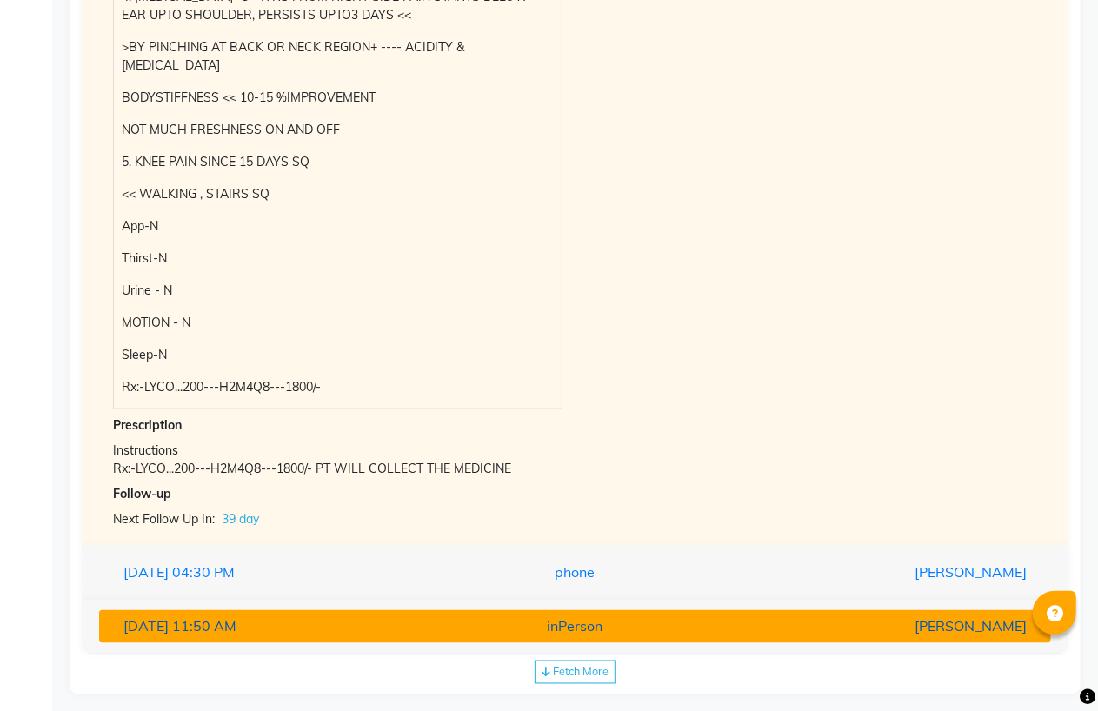
click at [562, 616] on div "inPerson" at bounding box center [574, 626] width 309 height 21
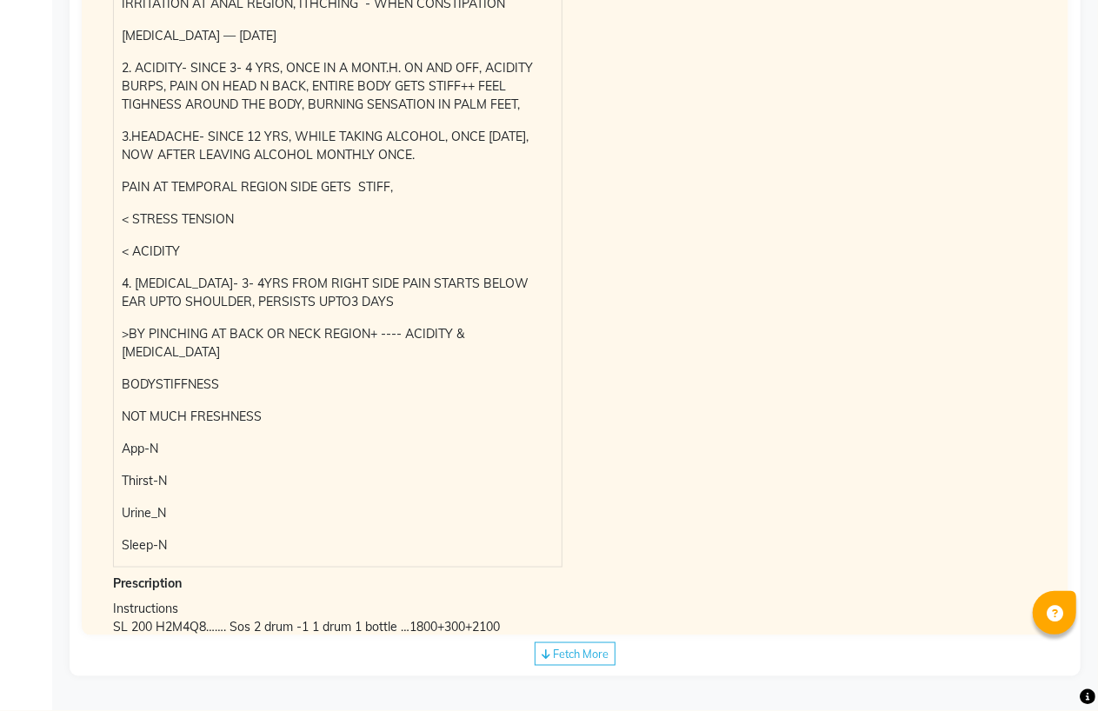
scroll to position [943, 0]
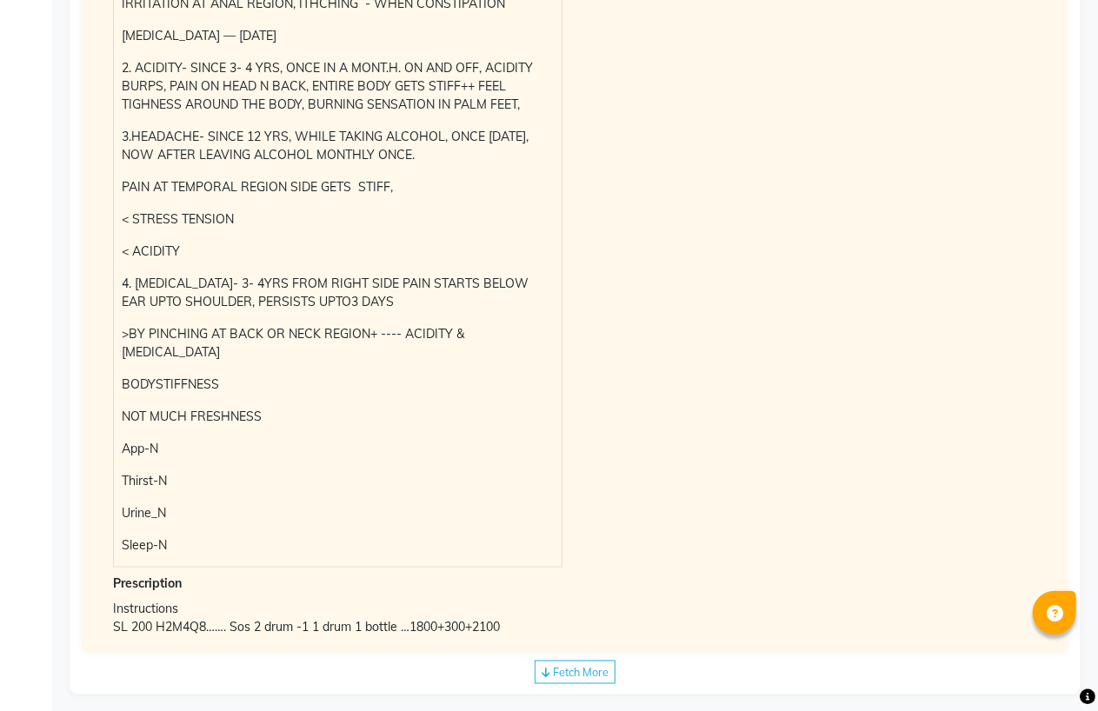
click at [546, 661] on div "Fetch More" at bounding box center [575, 672] width 81 height 23
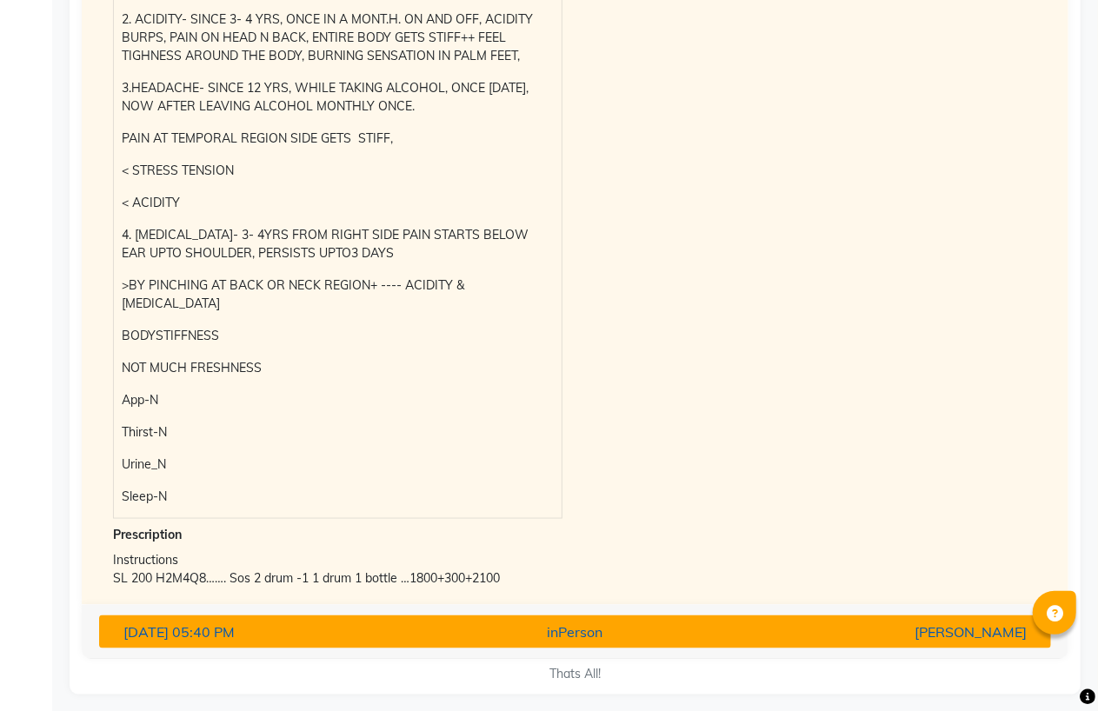
click at [561, 621] on div "inPerson" at bounding box center [574, 631] width 309 height 21
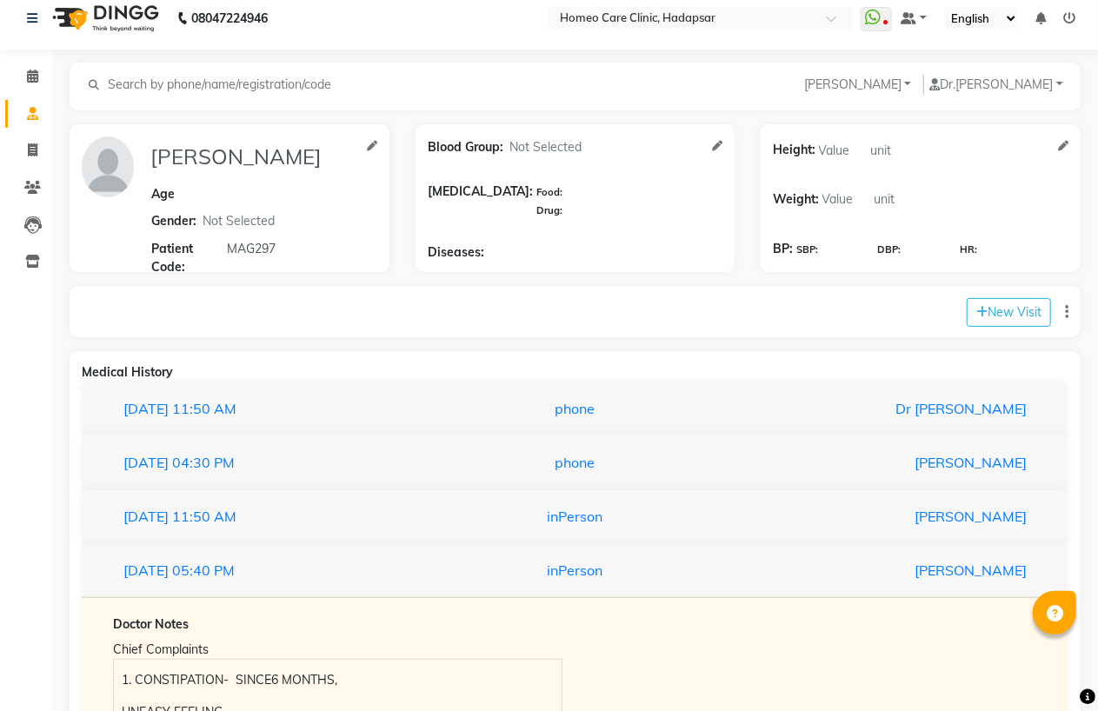
scroll to position [0, 0]
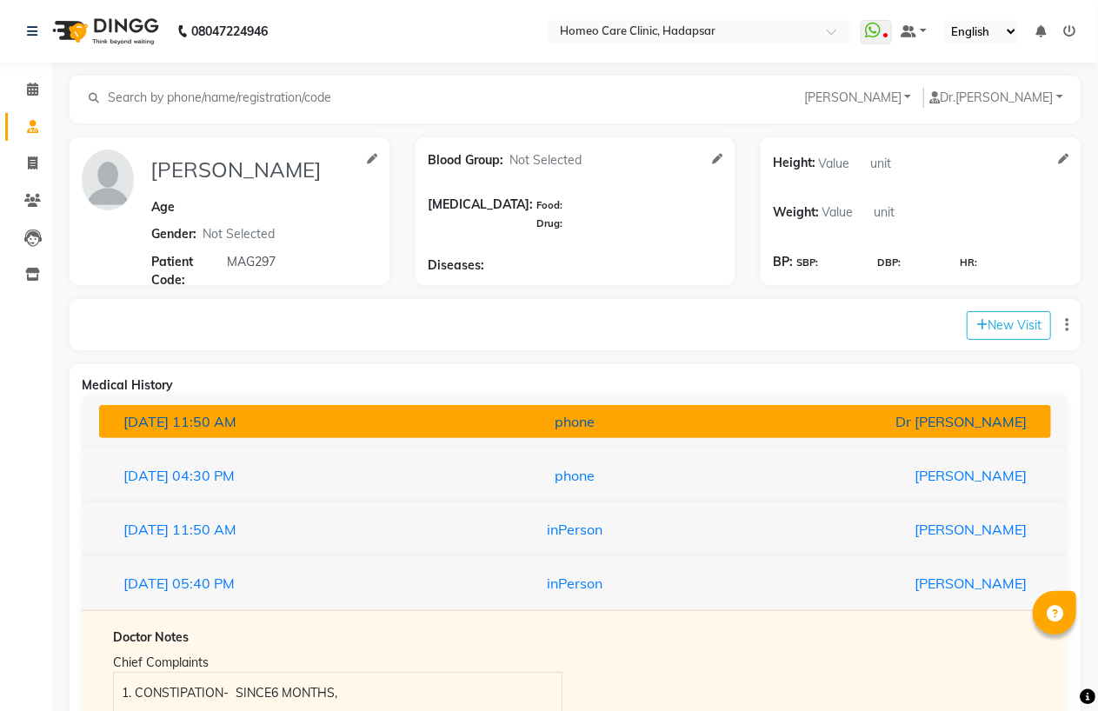
click at [675, 410] on button "28-07-2025 11:50 AM phone Dr Pooja Doshi" at bounding box center [575, 421] width 952 height 33
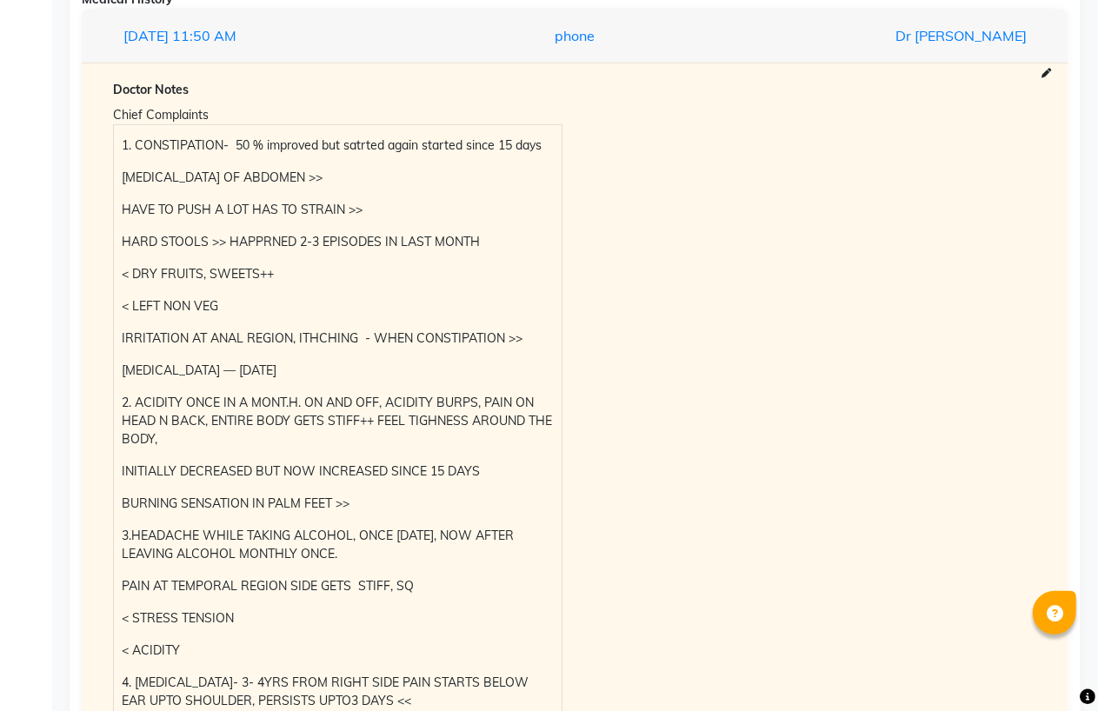
scroll to position [289, 0]
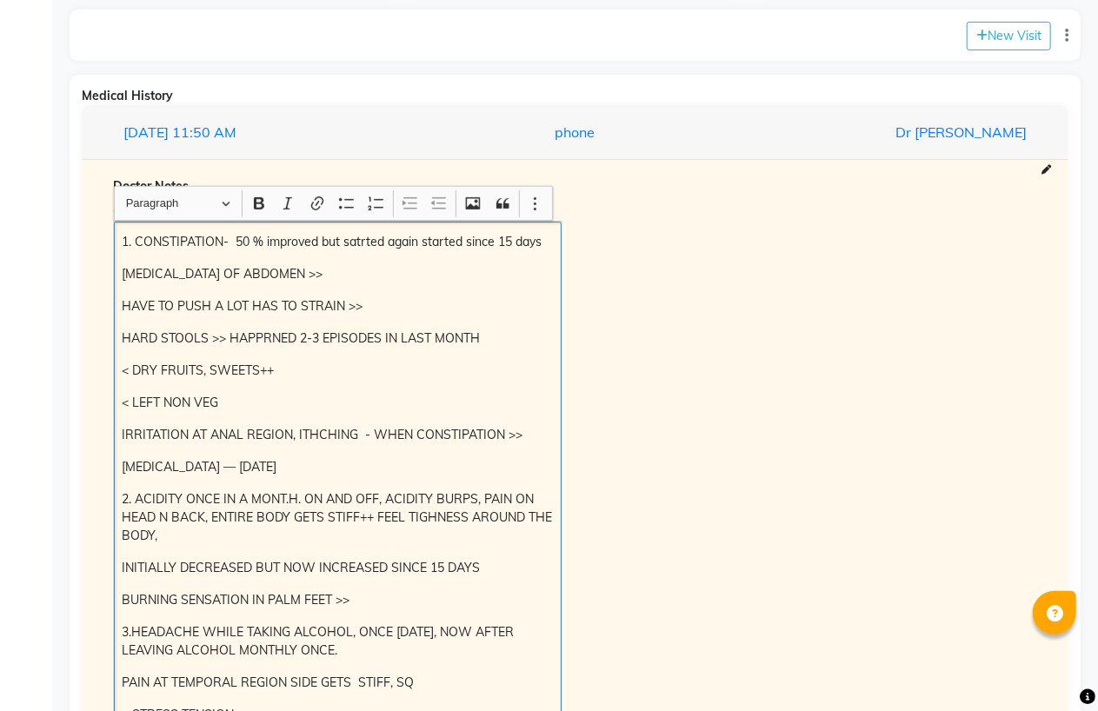
drag, startPoint x: 553, startPoint y: 238, endPoint x: 422, endPoint y: 240, distance: 130.4
click at [422, 240] on div "1. CONSTIPATION- 50 % improved but satrted again started since 15 days BLOATING…" at bounding box center [338, 706] width 448 height 969
click at [395, 305] on p "HAVE TO PUSH A LOT HAS TO STRAIN >>" at bounding box center [337, 306] width 431 height 18
click at [380, 595] on p "BURNING SENSATION IN PALM FEET >>" at bounding box center [337, 600] width 431 height 18
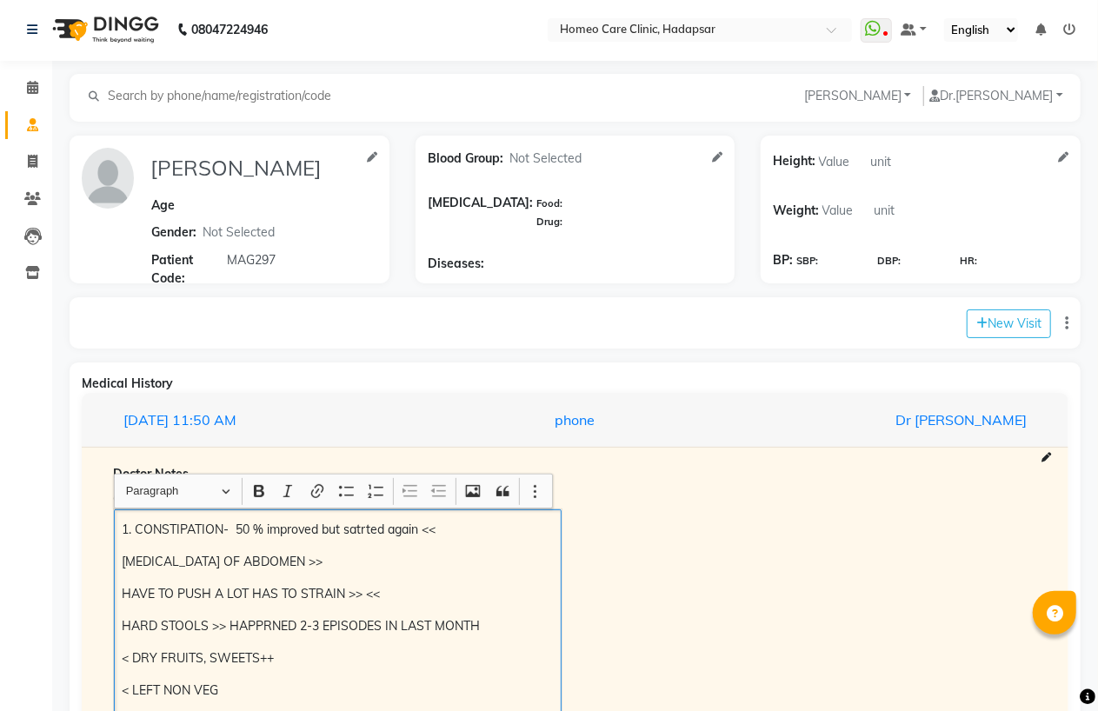
scroll to position [0, 0]
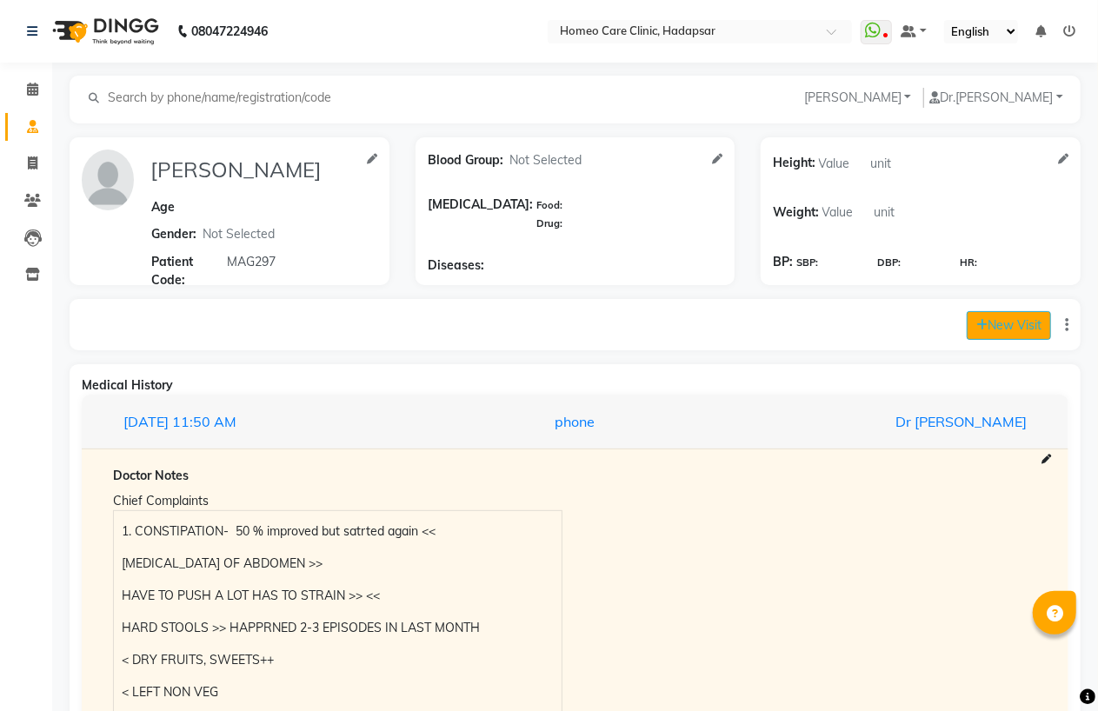
click at [995, 322] on button "New Visit" at bounding box center [1009, 325] width 84 height 29
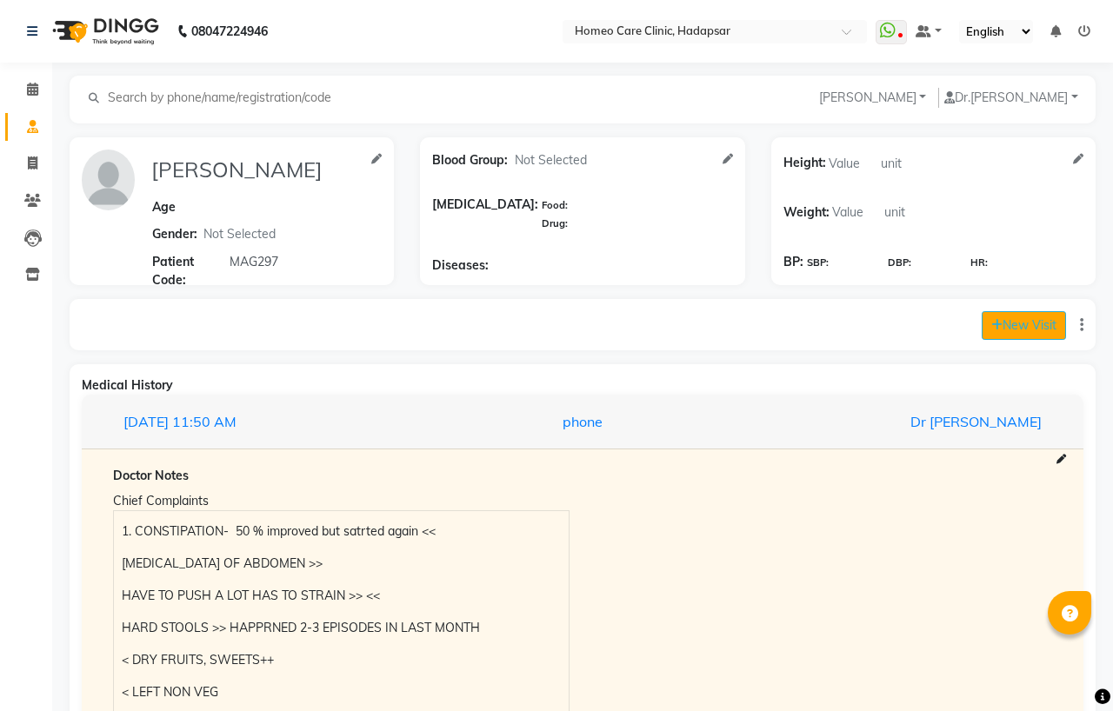
select select "895"
select select "inPerson"
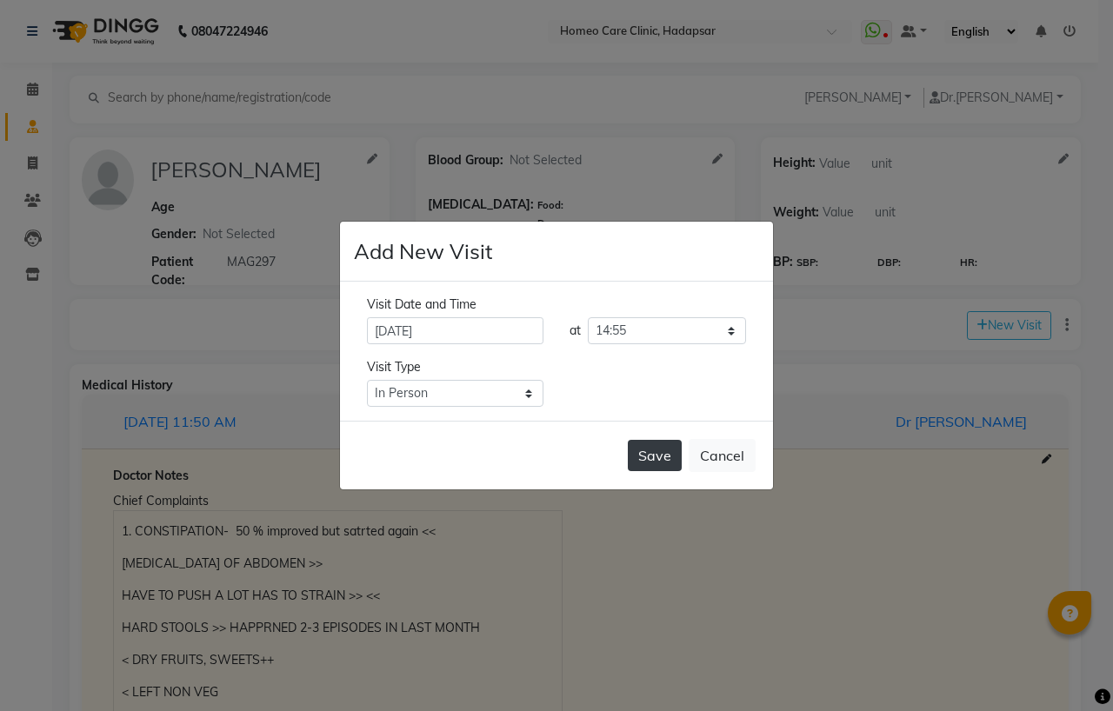
click at [641, 441] on button "Save" at bounding box center [655, 455] width 54 height 31
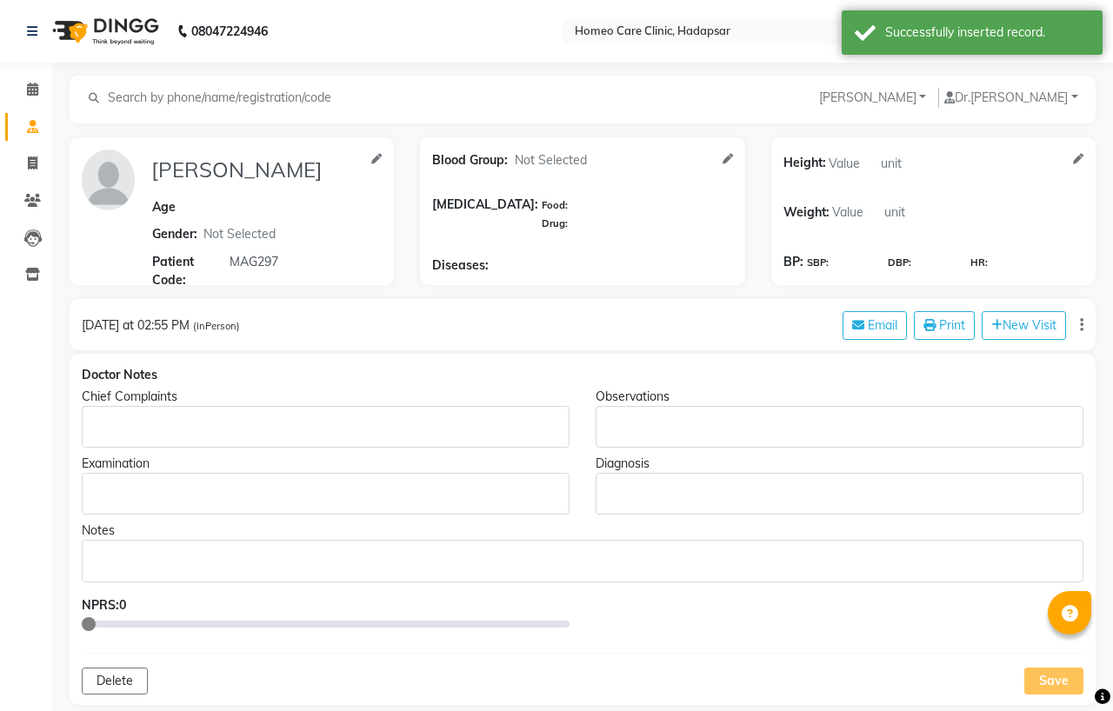
type input "SAURAV SINGH"
select select "[DEMOGRAPHIC_DATA]"
type input "MAG297"
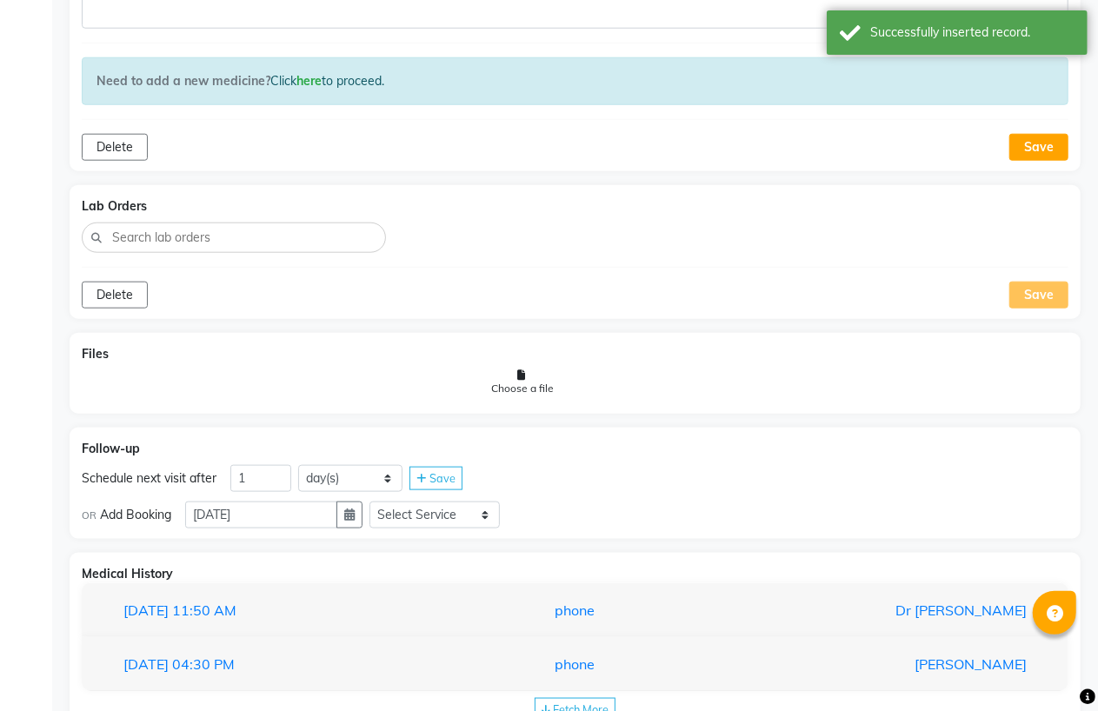
scroll to position [875, 0]
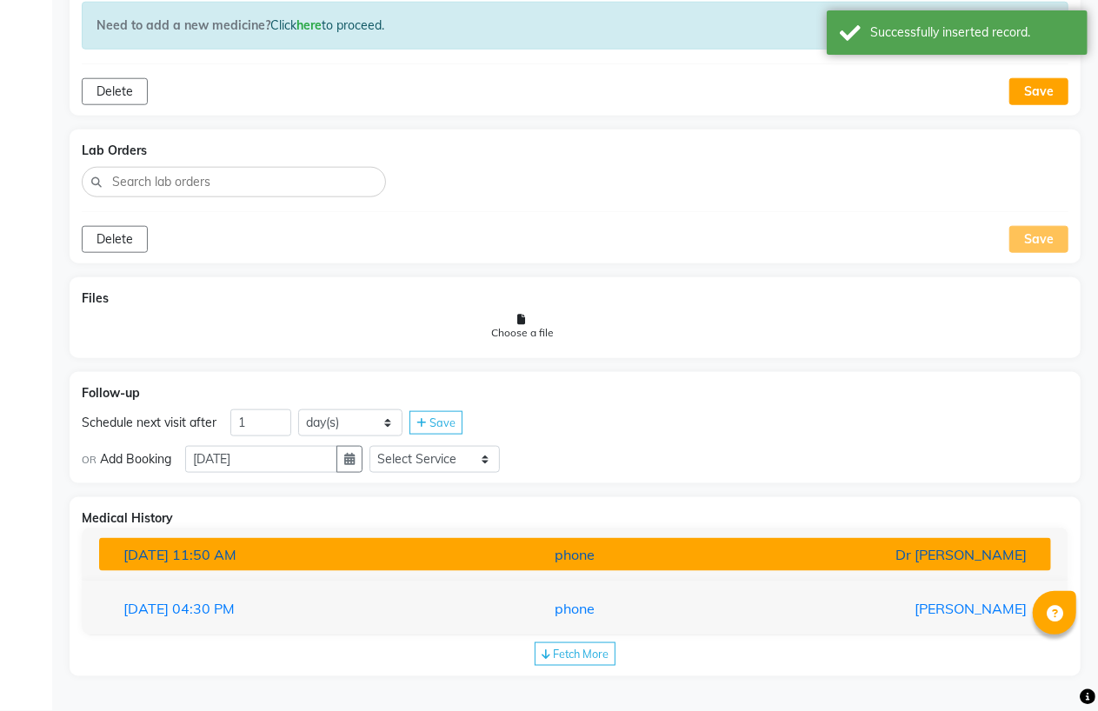
click at [548, 565] on div "phone" at bounding box center [574, 554] width 309 height 21
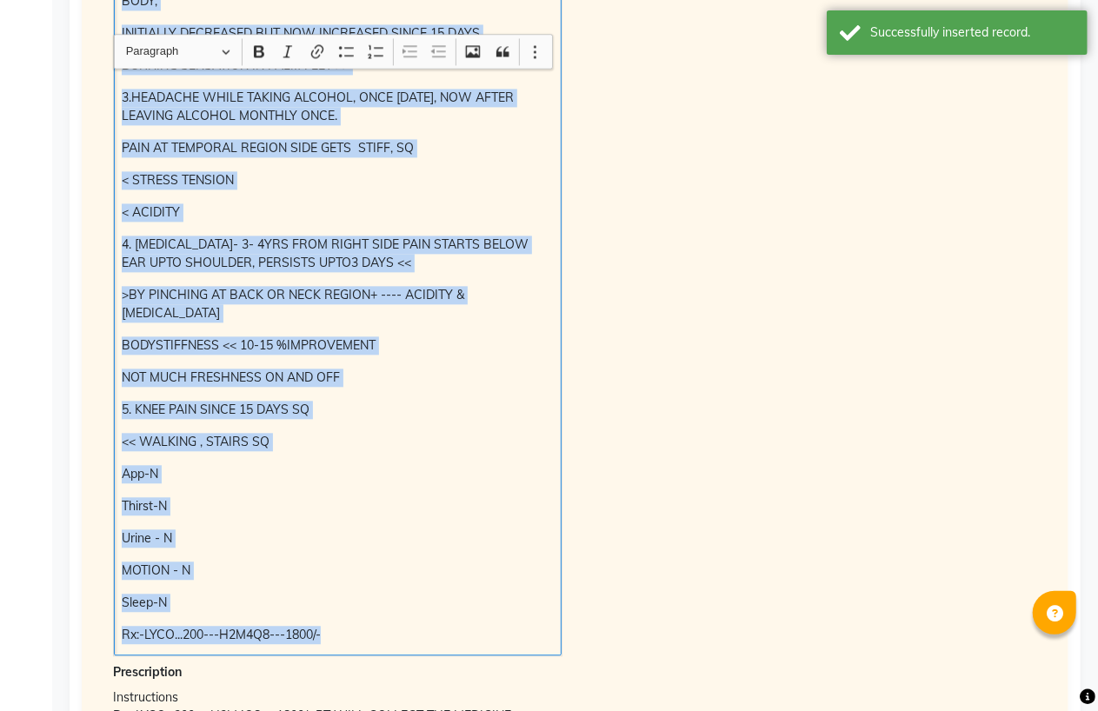
scroll to position [1866, 0]
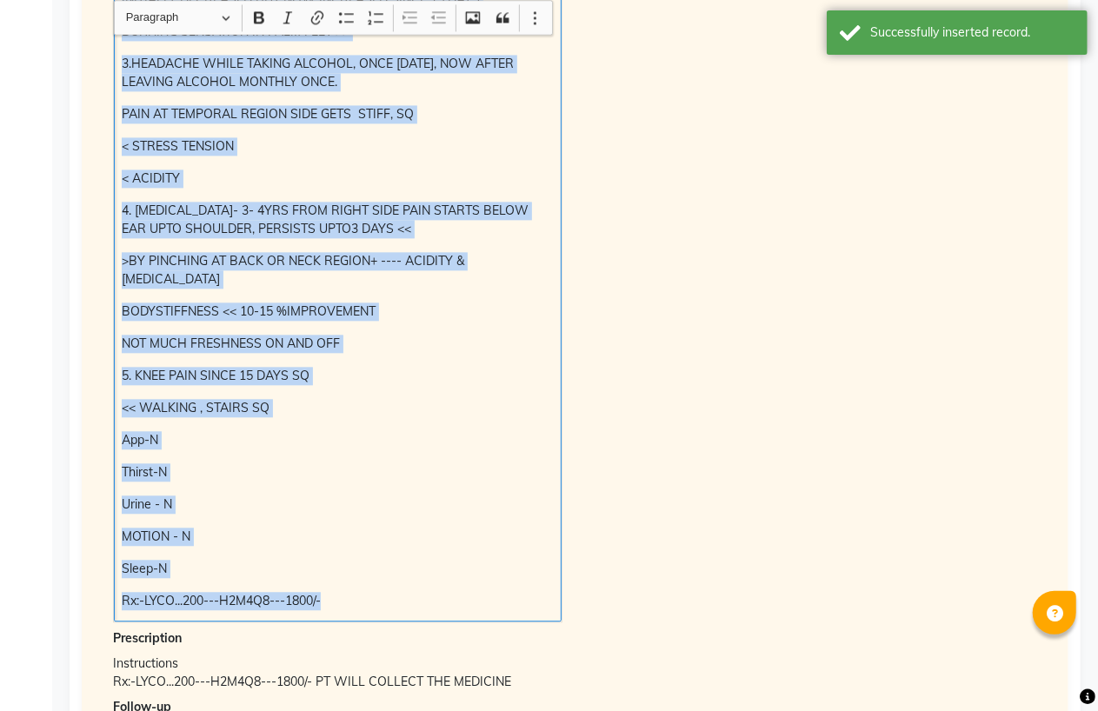
drag, startPoint x: 119, startPoint y: 174, endPoint x: 575, endPoint y: 607, distance: 628.3
click at [575, 607] on div "Doctor Notes Chief Complaints 1. CONSTIPATION- 50 % improved but satrted again …" at bounding box center [575, 174] width 952 height 1133
copy div "1. CONSTIPATION- 50 % improved but satrted again started since 15 days BLOATING…"
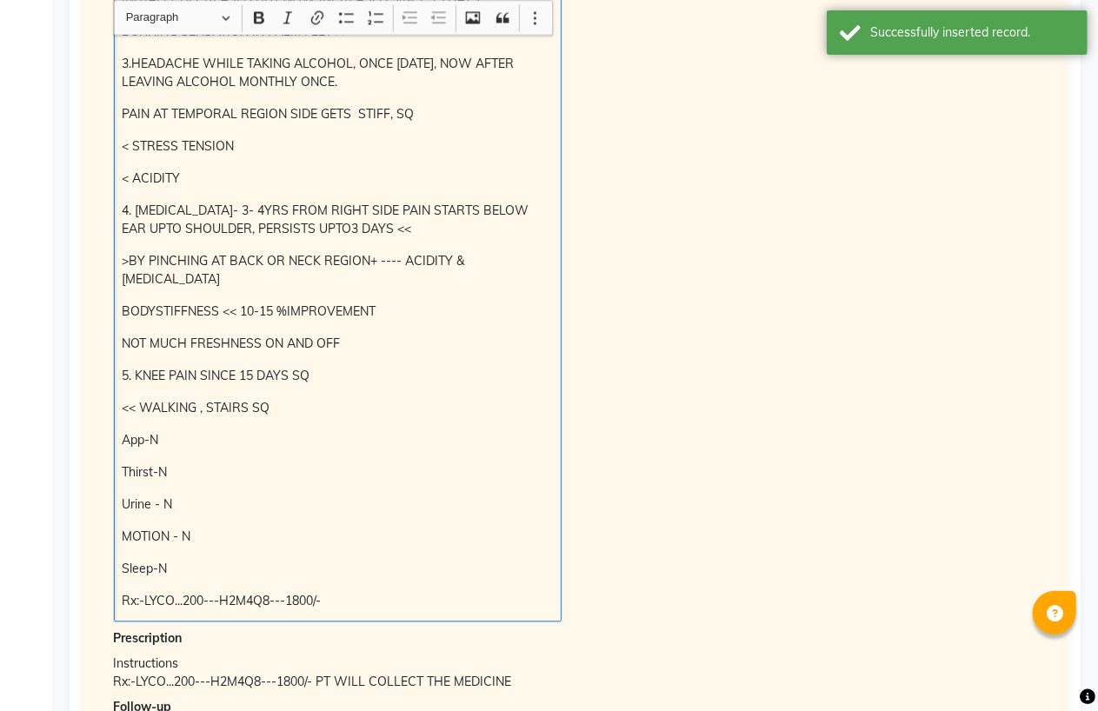
click at [689, 331] on div "Chief Complaints 1. CONSTIPATION- 50 % improved but satrted again started since…" at bounding box center [575, 126] width 950 height 993
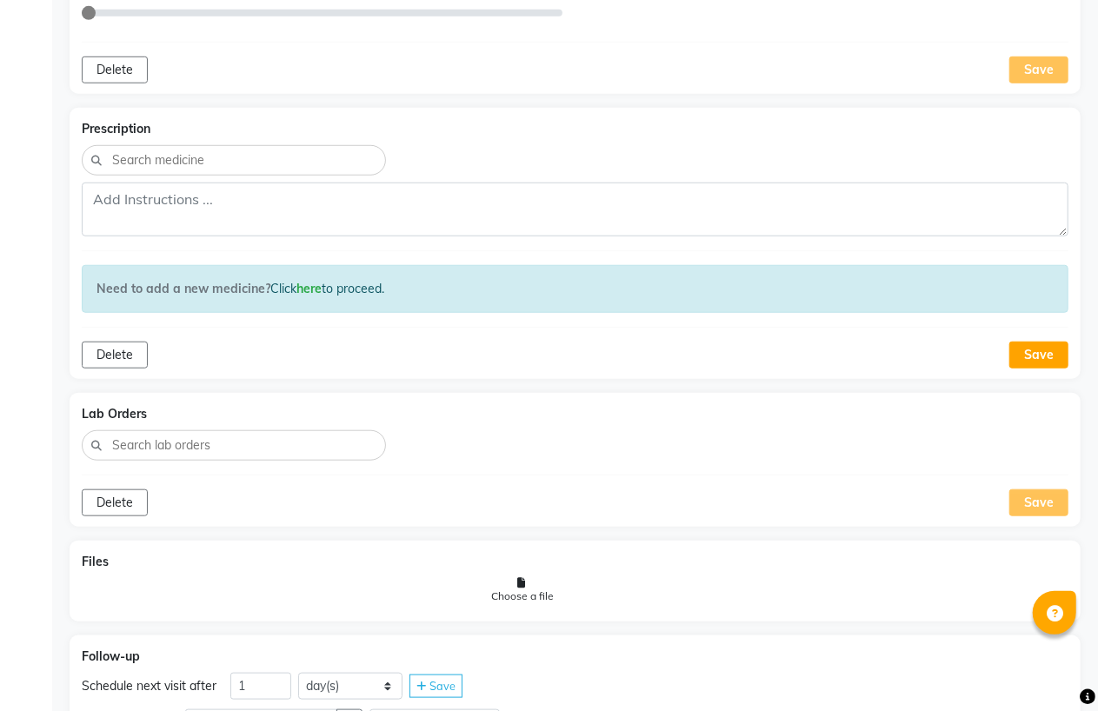
scroll to position [31, 0]
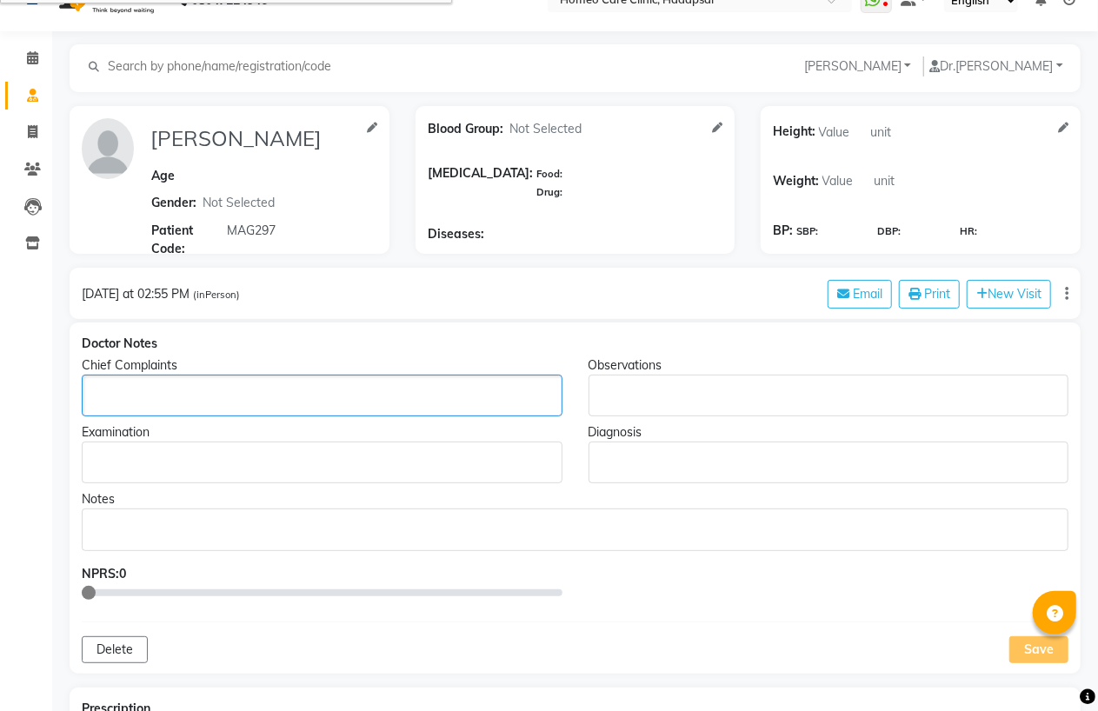
click at [145, 398] on p "Rich Text Editor, main" at bounding box center [322, 396] width 464 height 18
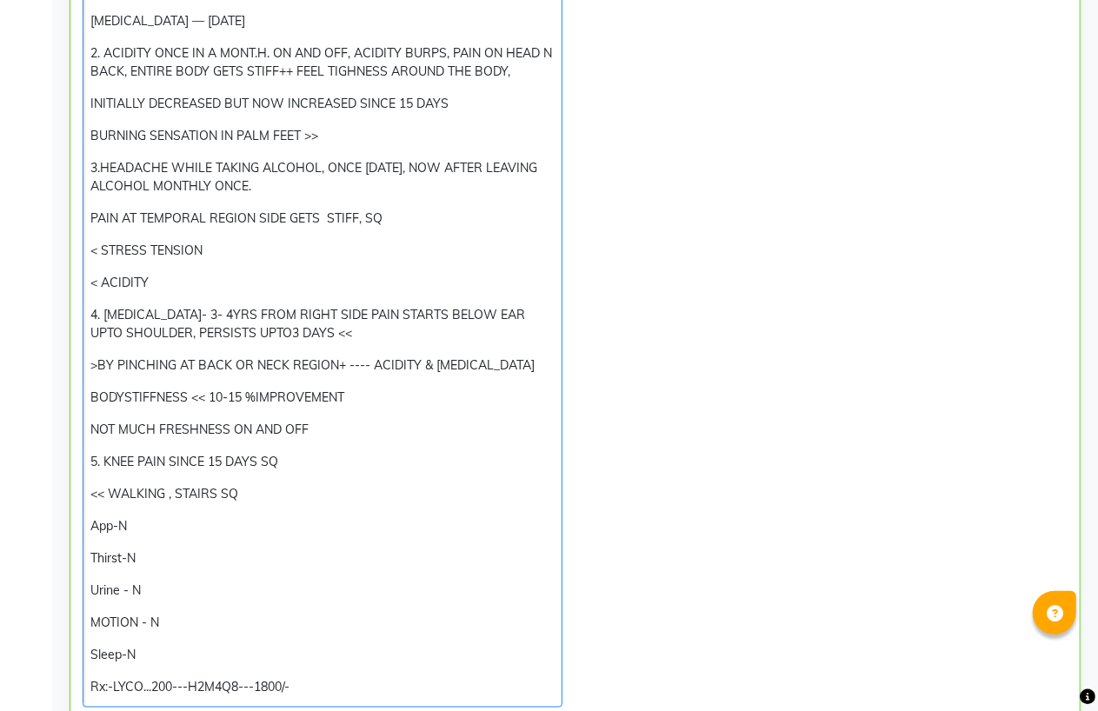
scroll to position [0, 0]
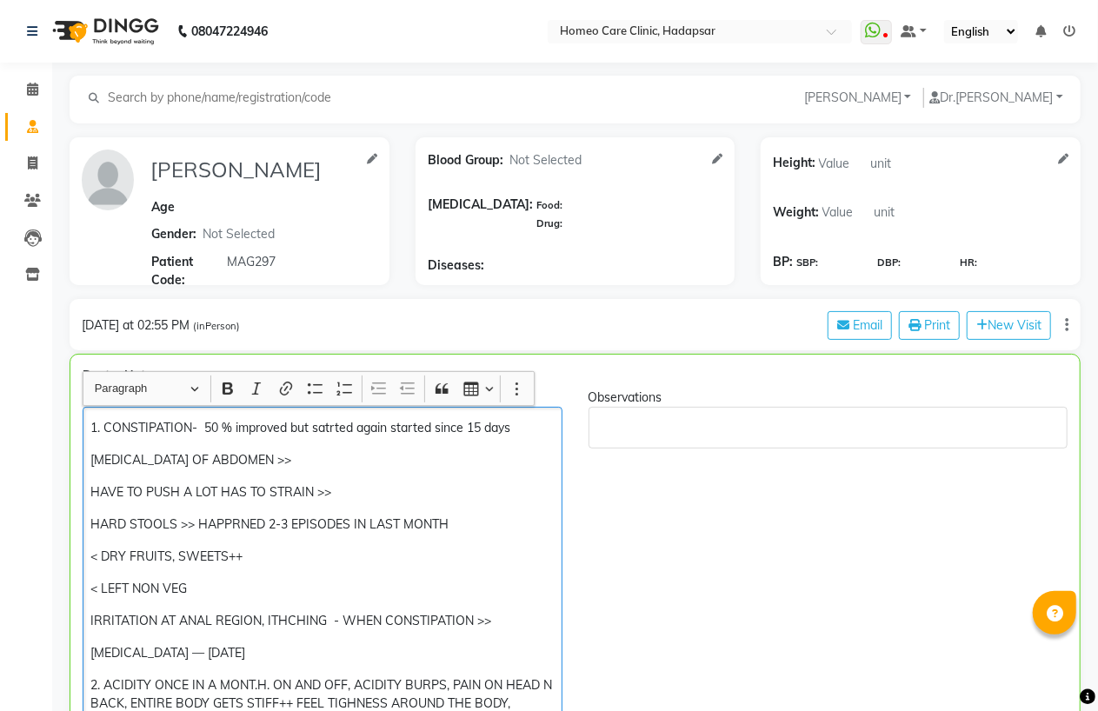
drag, startPoint x: 515, startPoint y: 429, endPoint x: 435, endPoint y: 433, distance: 80.0
click at [435, 433] on p "1. CONSTIPATION- 50 % improved but satrted again started since 15 days" at bounding box center [321, 428] width 463 height 18
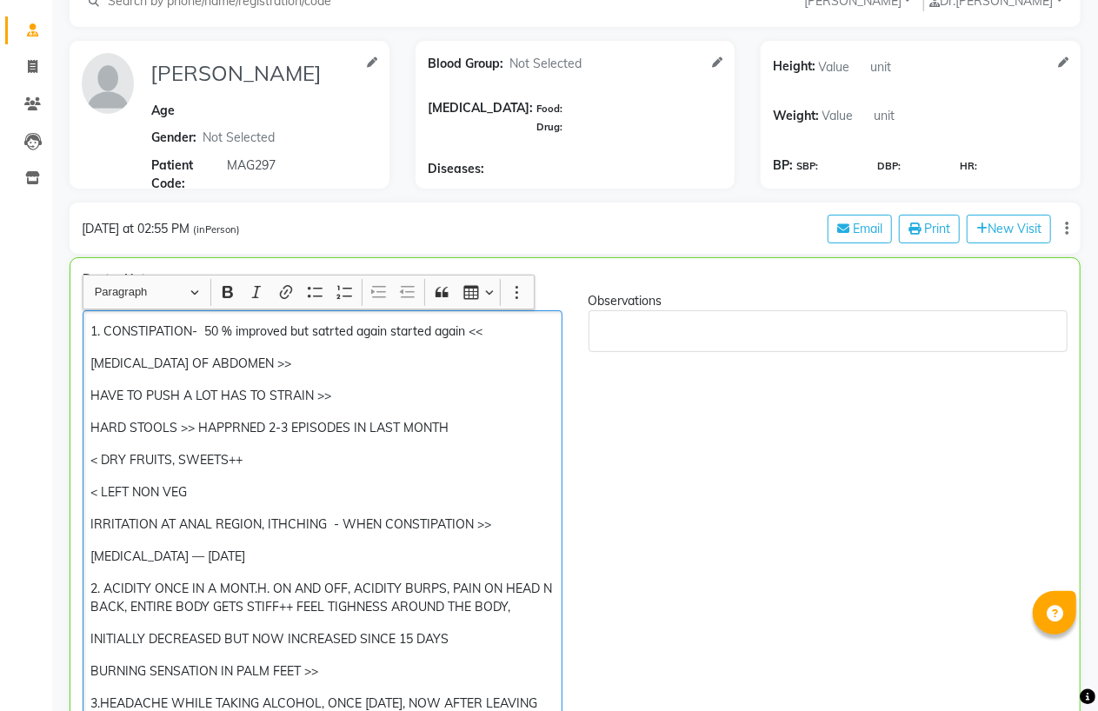
scroll to position [386, 0]
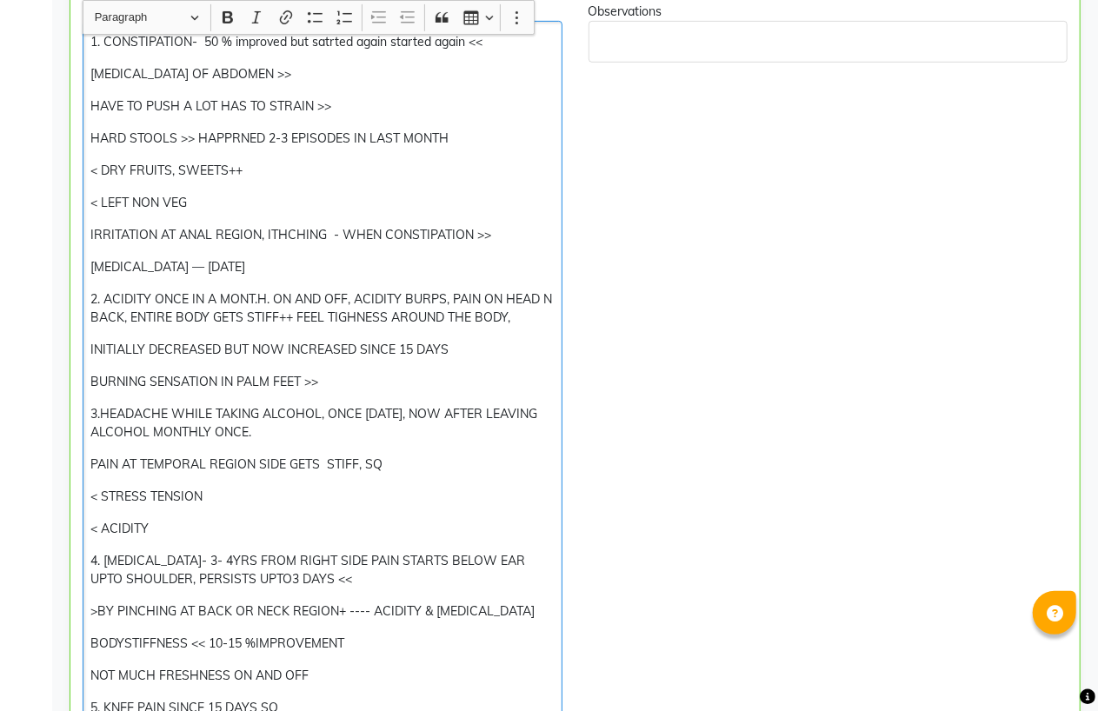
click at [528, 316] on p "2. ACIDITY ONCE IN A MONT.H. ON AND OFF, ACIDITY BURPS, PAIN ON HEAD N BACK, EN…" at bounding box center [321, 308] width 463 height 37
drag, startPoint x: 513, startPoint y: 353, endPoint x: 0, endPoint y: 355, distance: 512.8
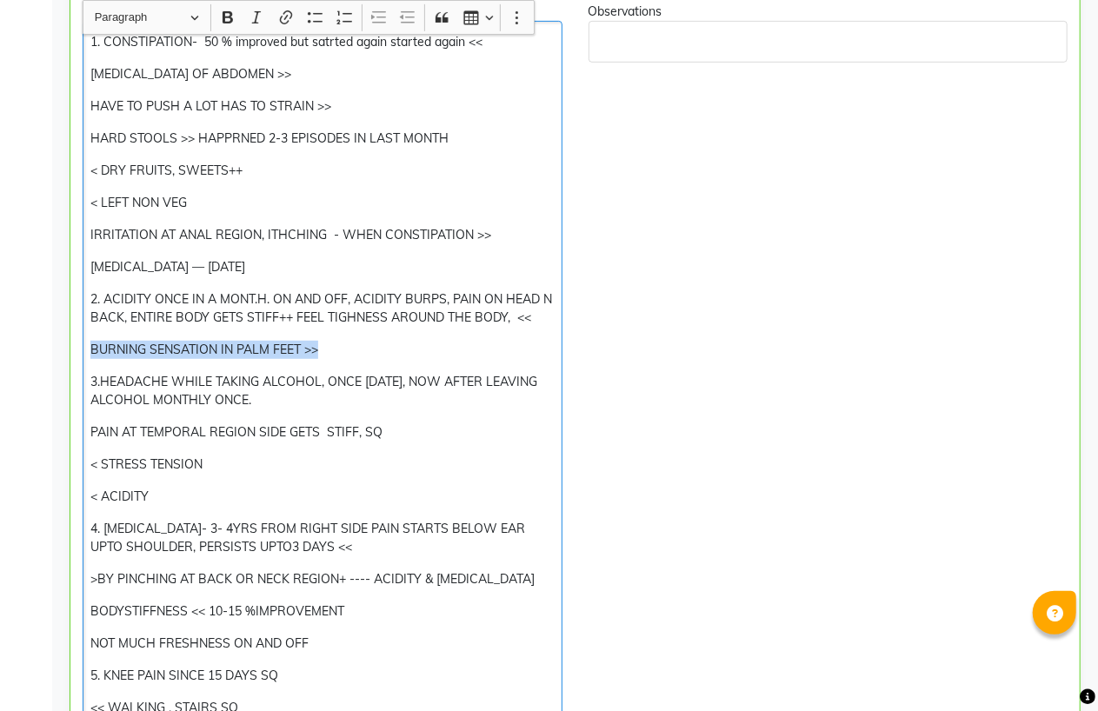
drag, startPoint x: 359, startPoint y: 348, endPoint x: 71, endPoint y: 346, distance: 287.7
click at [71, 346] on div "Chief Complaints 1. CONSTIPATION- 50 % improved but satrted again started again…" at bounding box center [323, 462] width 506 height 919
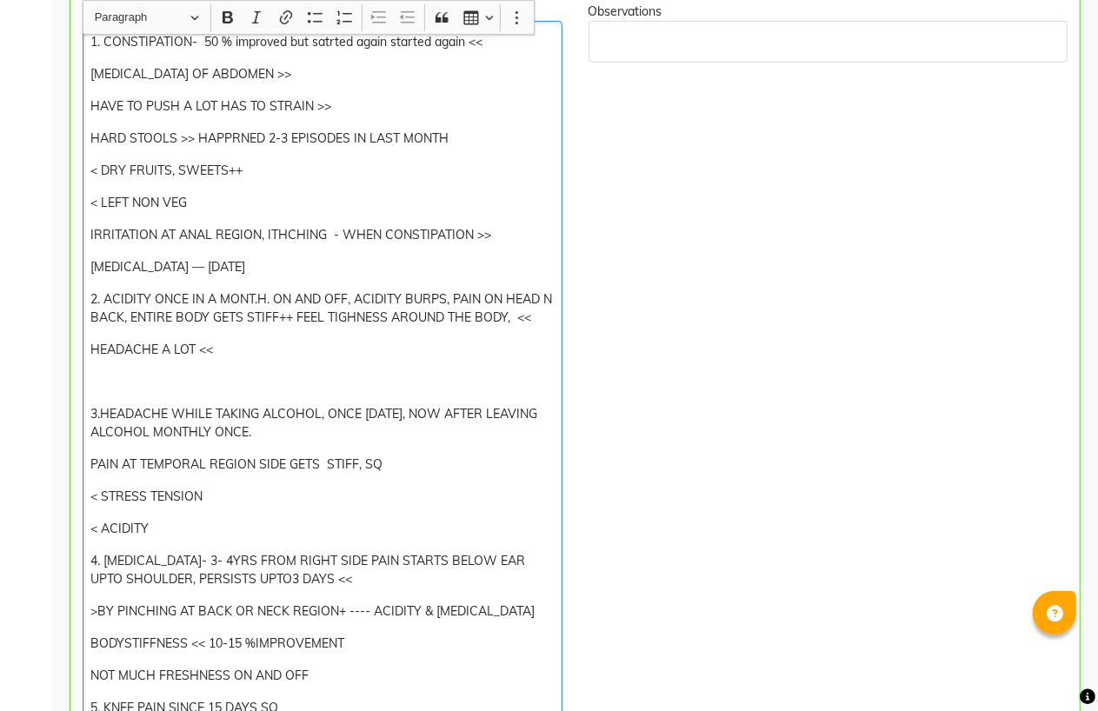
click at [232, 349] on p "HEADACHE A LOT <<" at bounding box center [321, 350] width 463 height 18
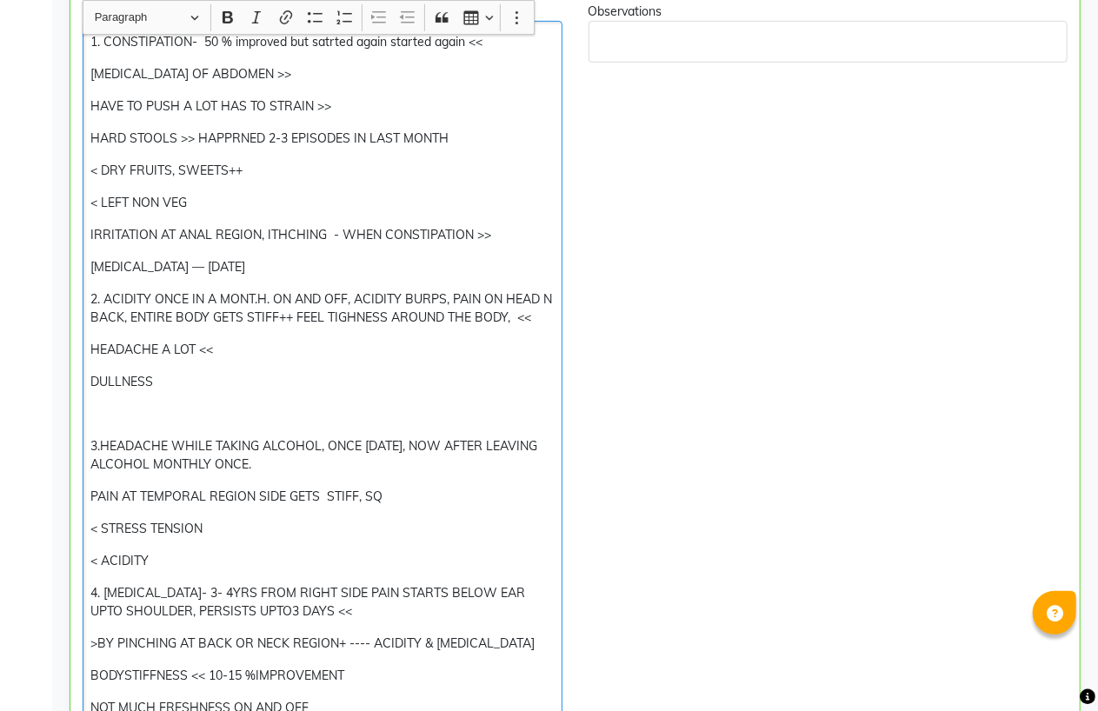
click at [123, 418] on p "Rich Text Editor, main" at bounding box center [321, 414] width 463 height 18
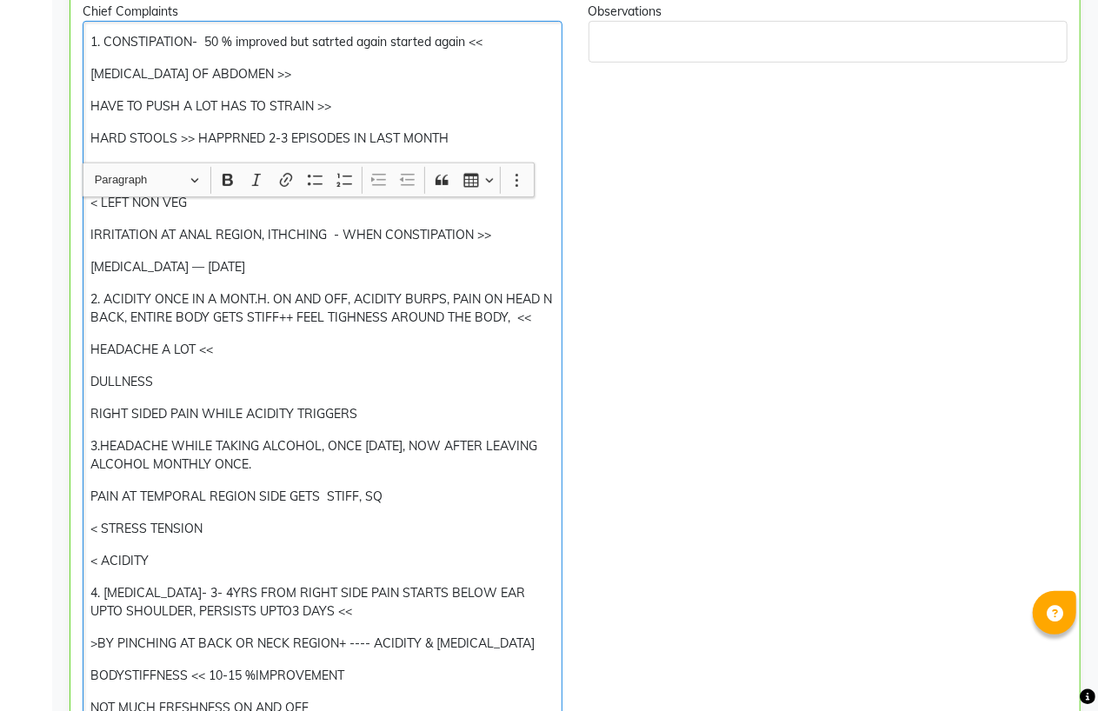
scroll to position [579, 0]
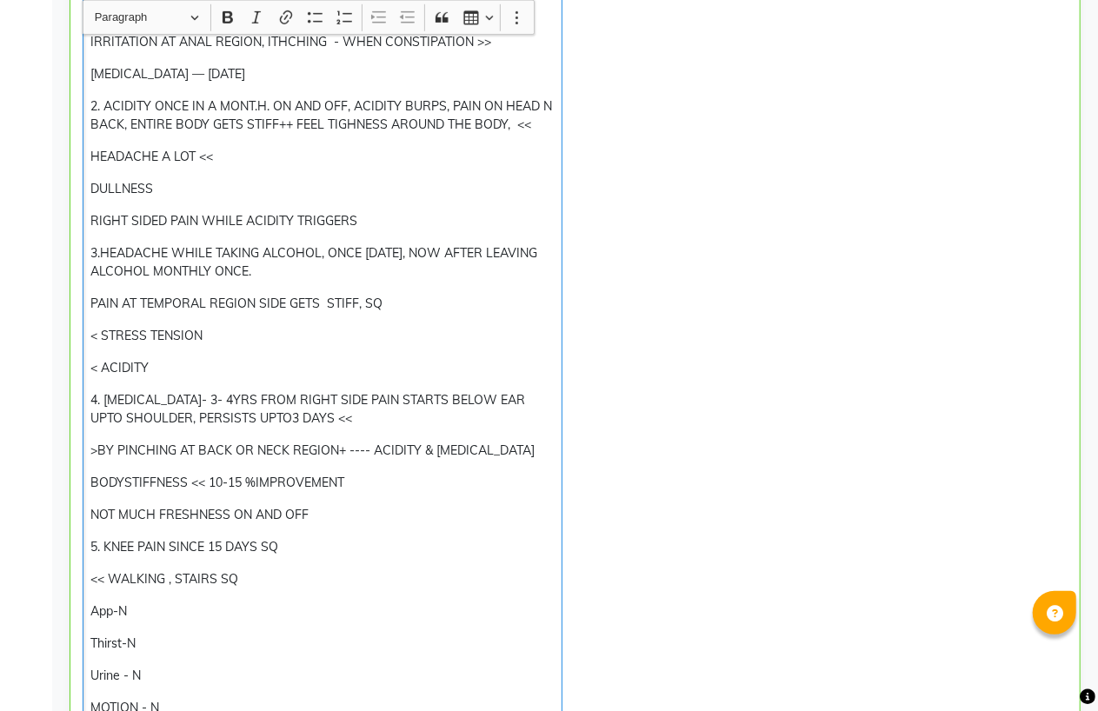
drag, startPoint x: 363, startPoint y: 461, endPoint x: 192, endPoint y: 481, distance: 172.4
click at [192, 481] on div "1. CONSTIPATION- 50 % improved but satrted again started again << BLOATING OF A…" at bounding box center [323, 310] width 480 height 965
drag, startPoint x: 294, startPoint y: 550, endPoint x: 209, endPoint y: 549, distance: 85.2
click at [209, 549] on p "5. KNEE PAIN SINCE 15 DAYS SQ" at bounding box center [321, 547] width 463 height 18
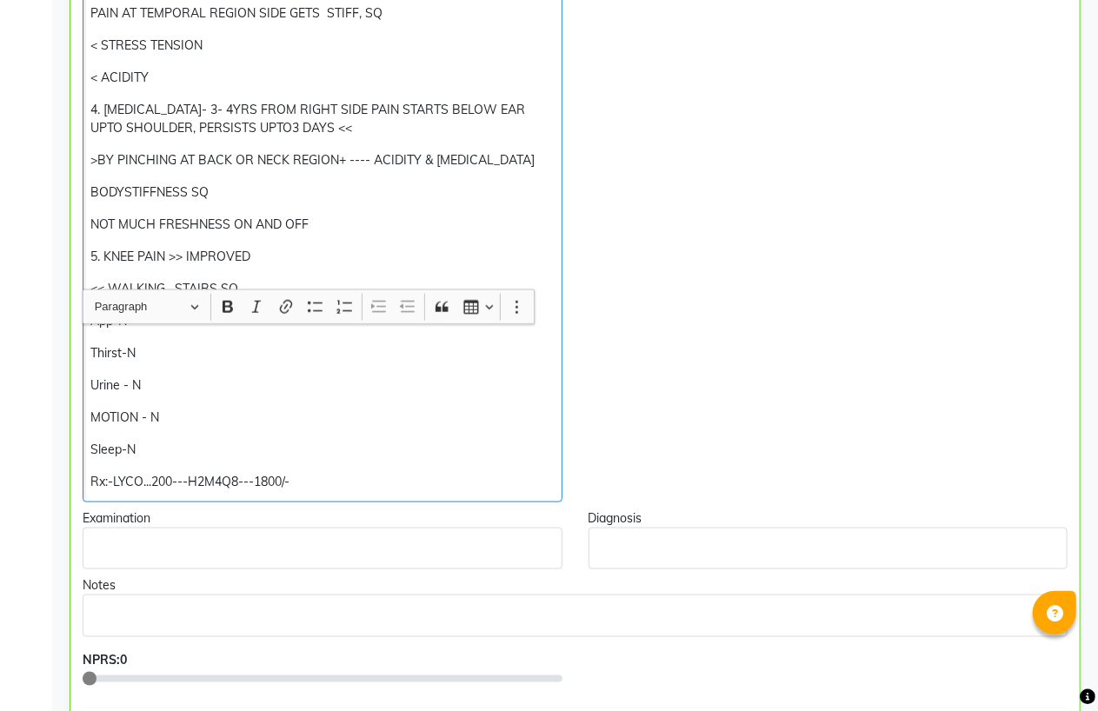
scroll to position [1159, 0]
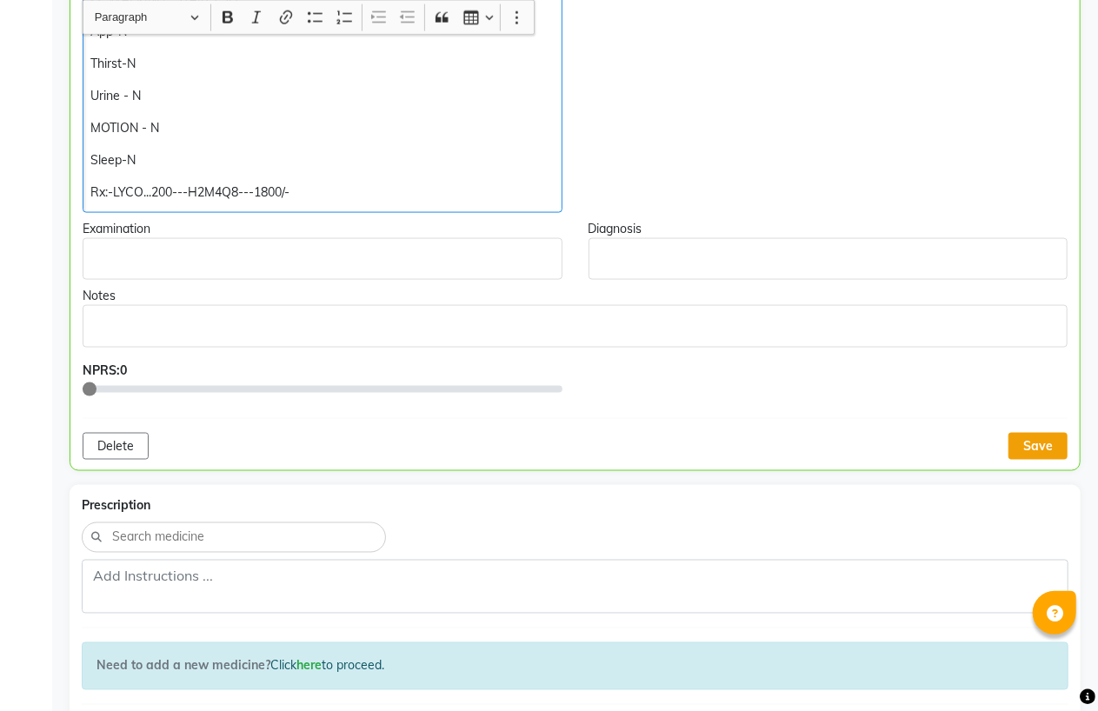
click at [1052, 444] on button "Save" at bounding box center [1037, 446] width 59 height 27
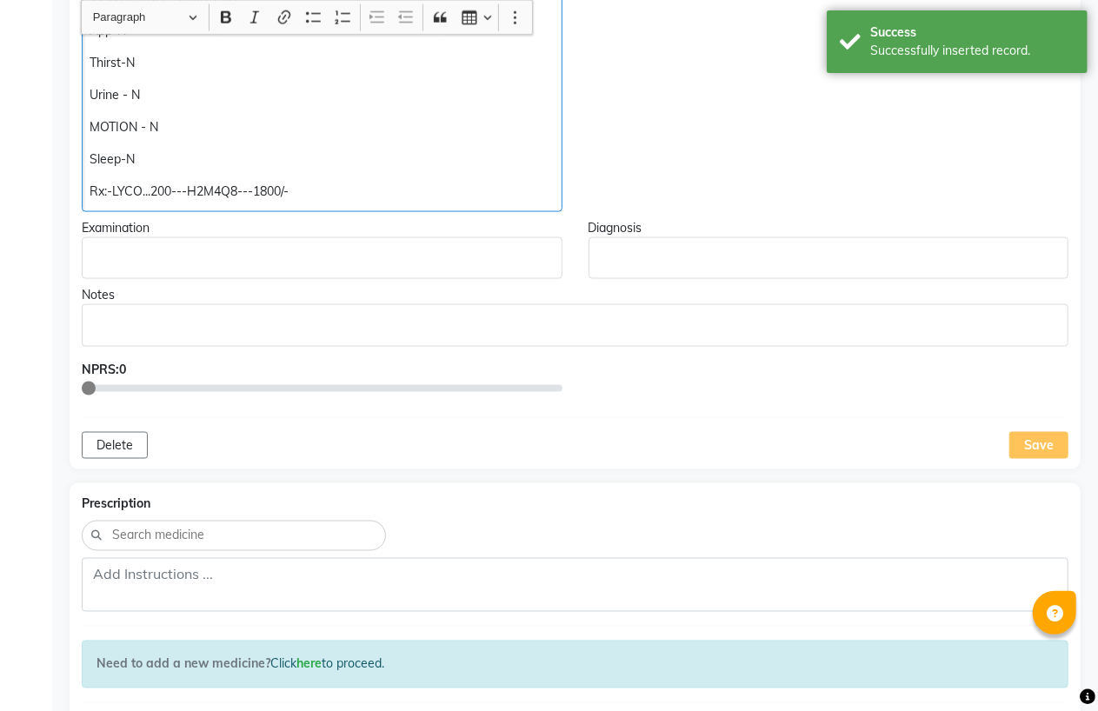
click at [91, 189] on p "Rx:-LYCO...200---H2M4Q8---1800/-" at bounding box center [322, 192] width 464 height 18
click at [172, 187] on p "Rx:-LYCO...200---H2M4Q8---1800/-" at bounding box center [322, 192] width 464 height 18
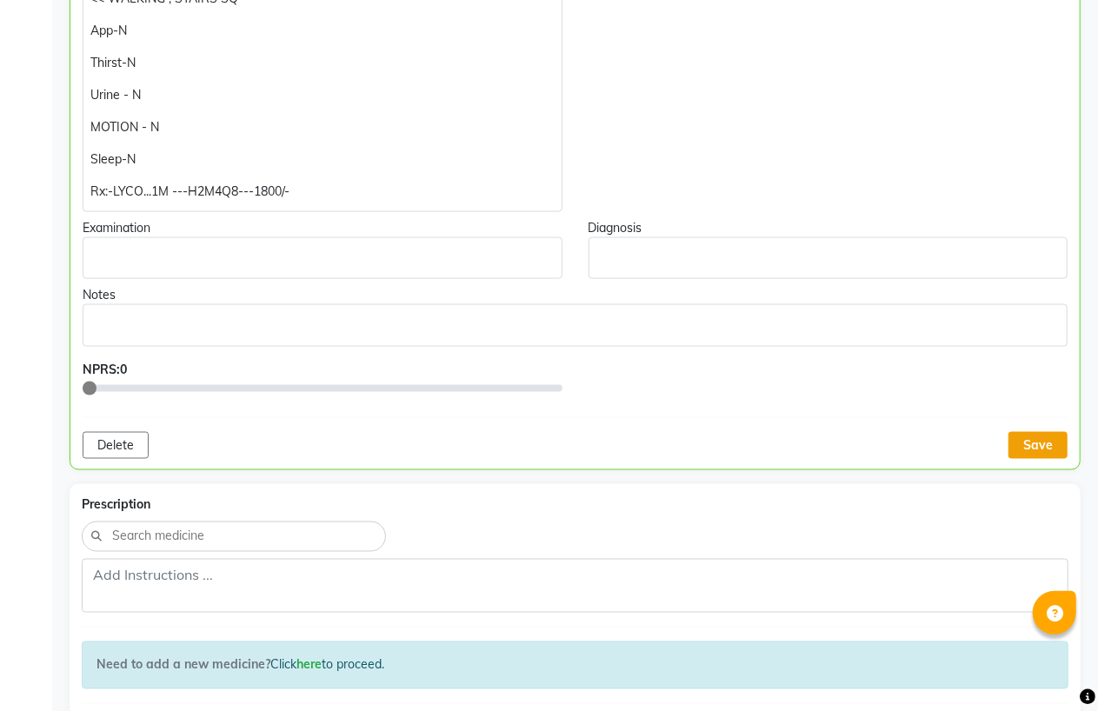
click at [1048, 446] on button "Save" at bounding box center [1037, 445] width 59 height 27
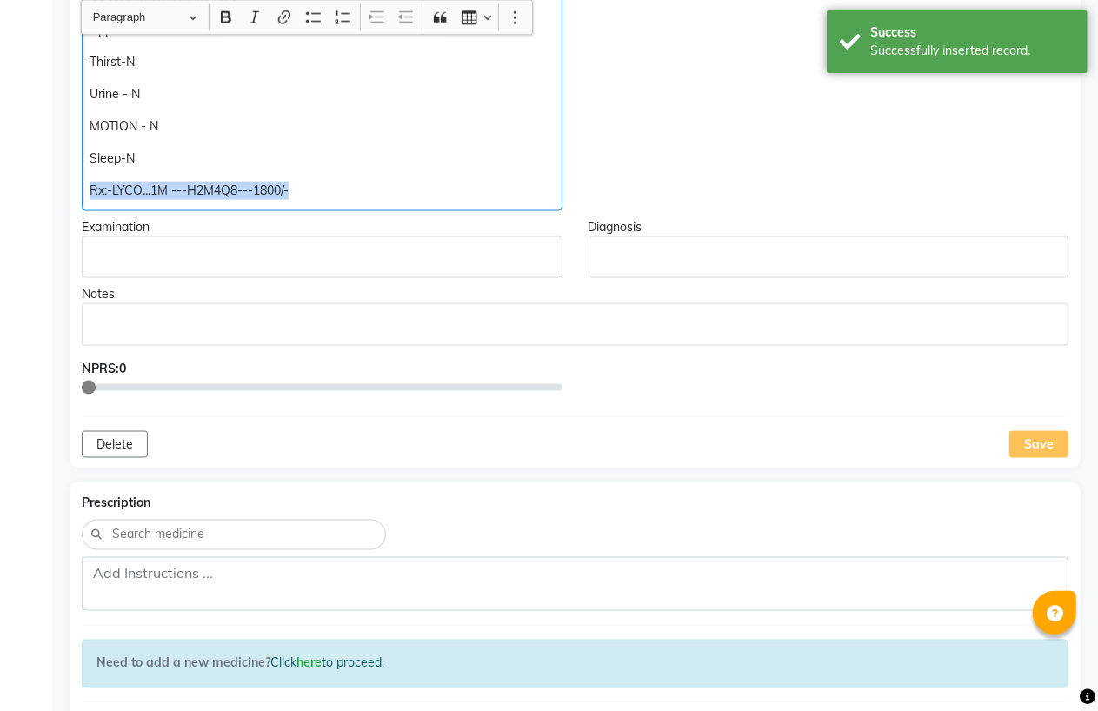
drag, startPoint x: 84, startPoint y: 189, endPoint x: 398, endPoint y: 183, distance: 313.8
copy p "Rx:-LYCO...1M ---H2M4Q8---1800/-"
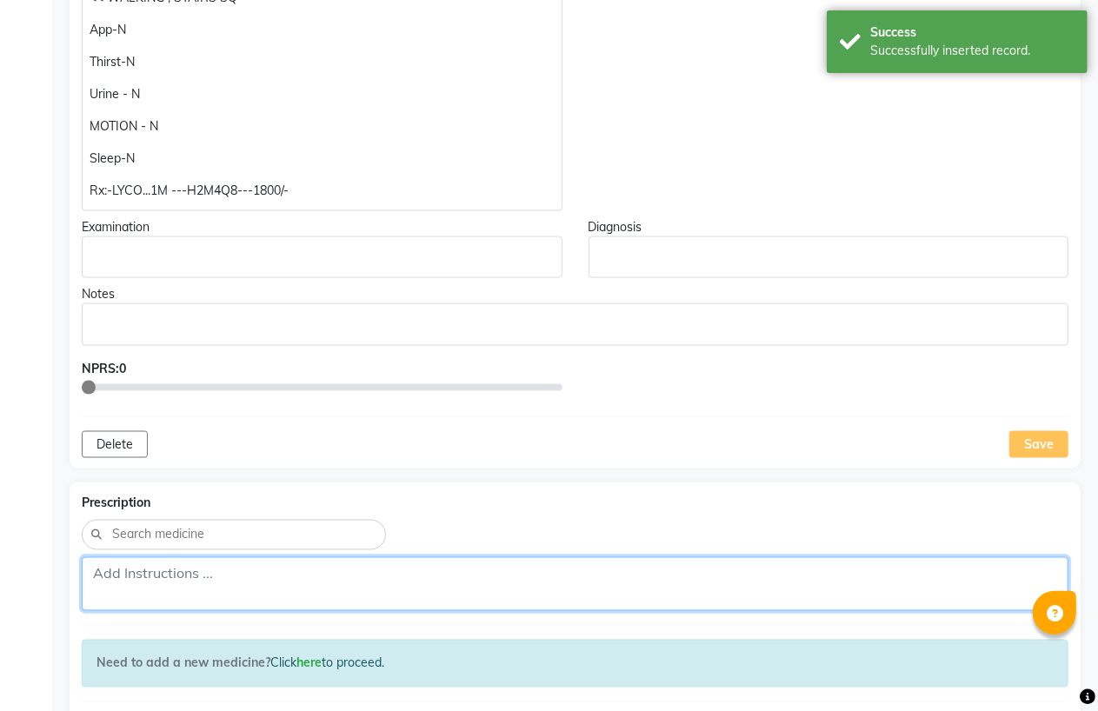
paste textarea "Rx:-LYCO...1M ---H2M4Q8---1800/-"
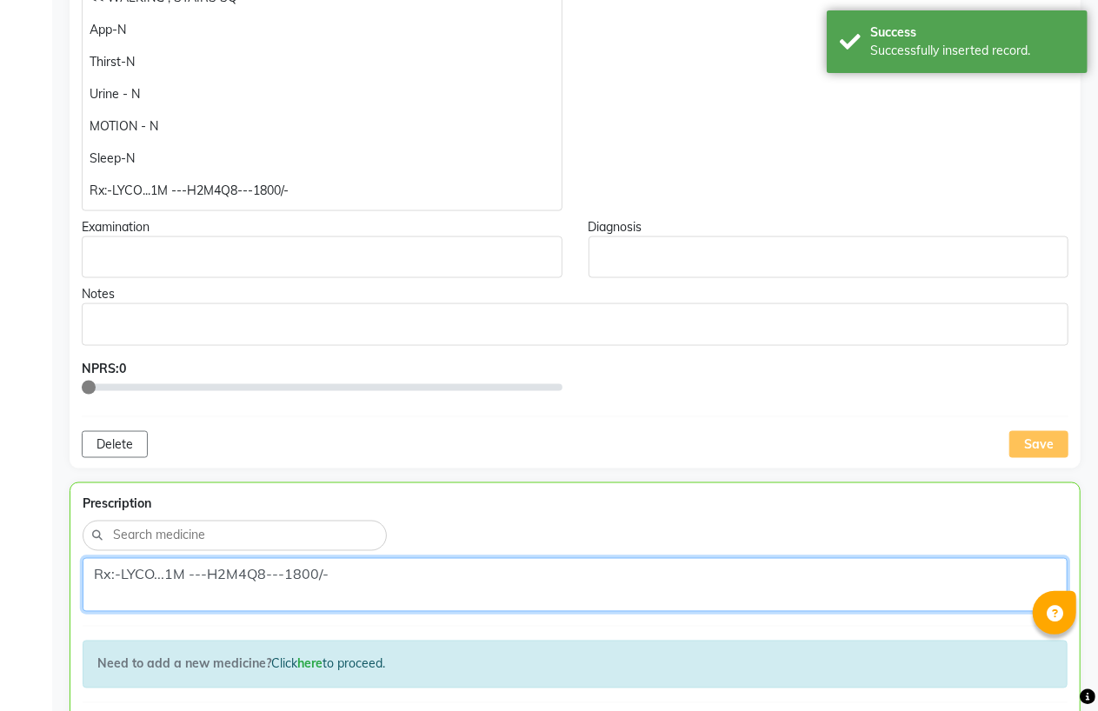
scroll to position [1352, 0]
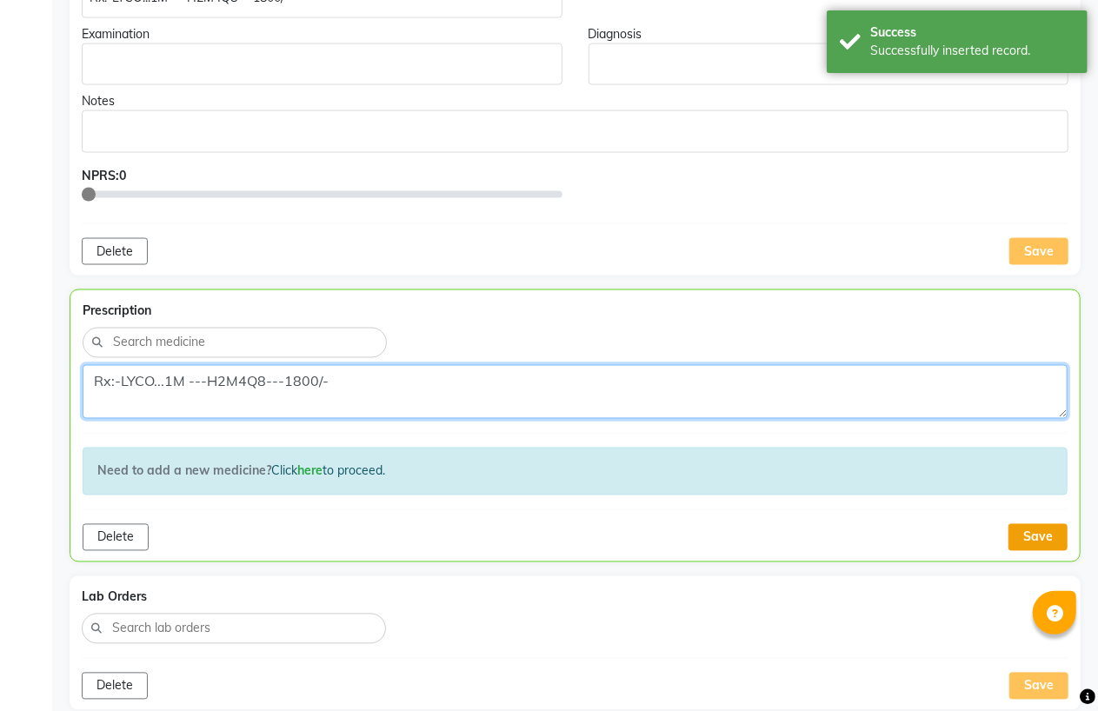
type textarea "Rx:-LYCO...1M ---H2M4Q8---1800/-"
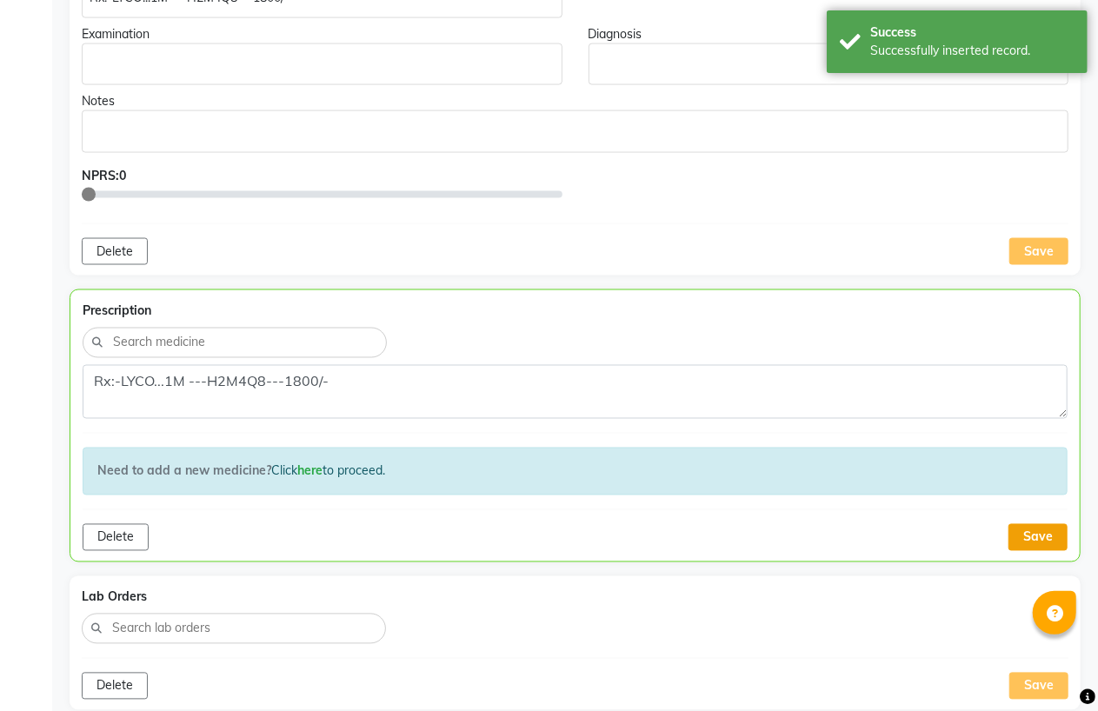
click at [1031, 548] on button "Save" at bounding box center [1037, 537] width 59 height 27
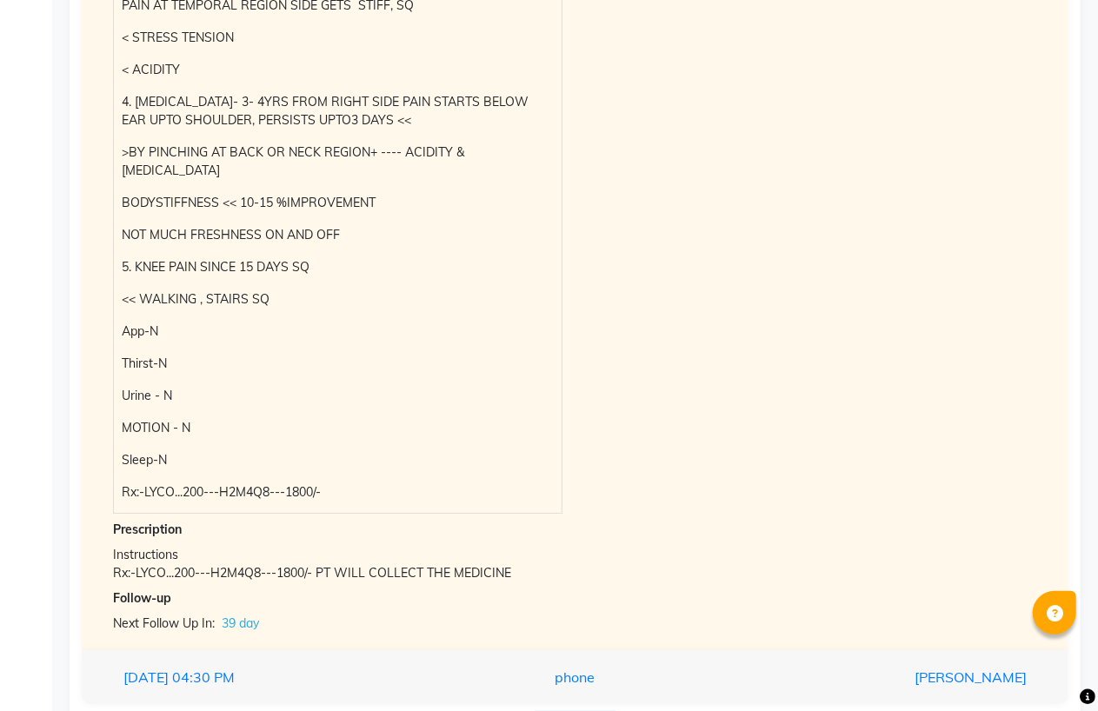
scroll to position [2948, 0]
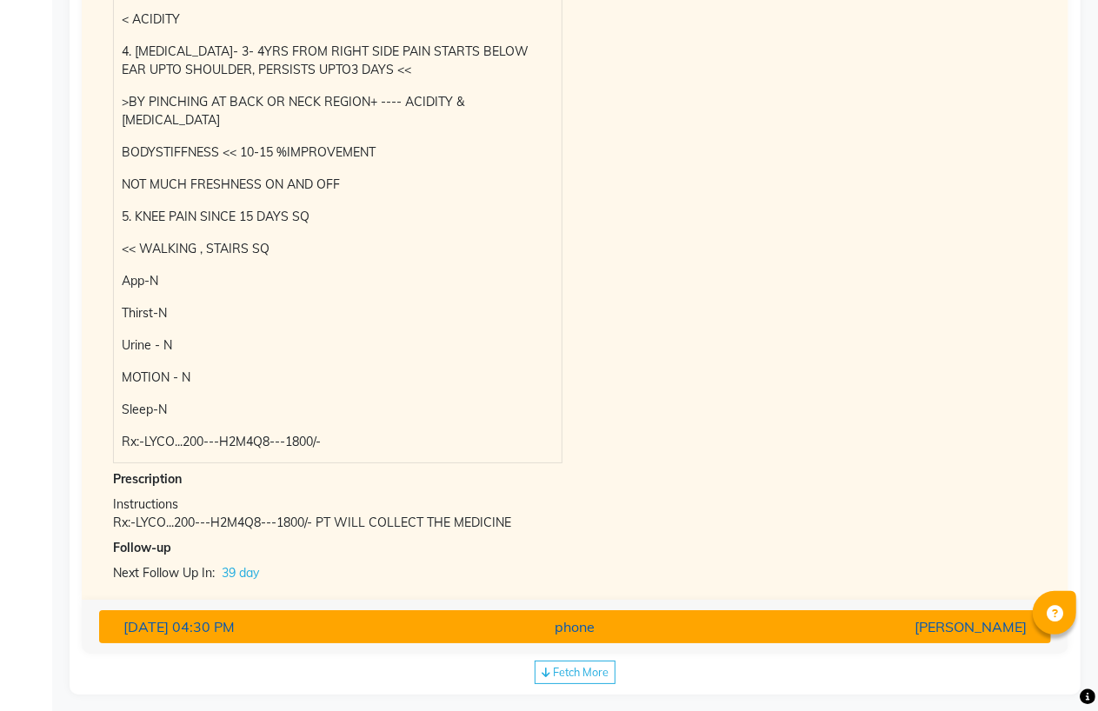
click at [758, 619] on div "[PERSON_NAME]" at bounding box center [884, 626] width 309 height 21
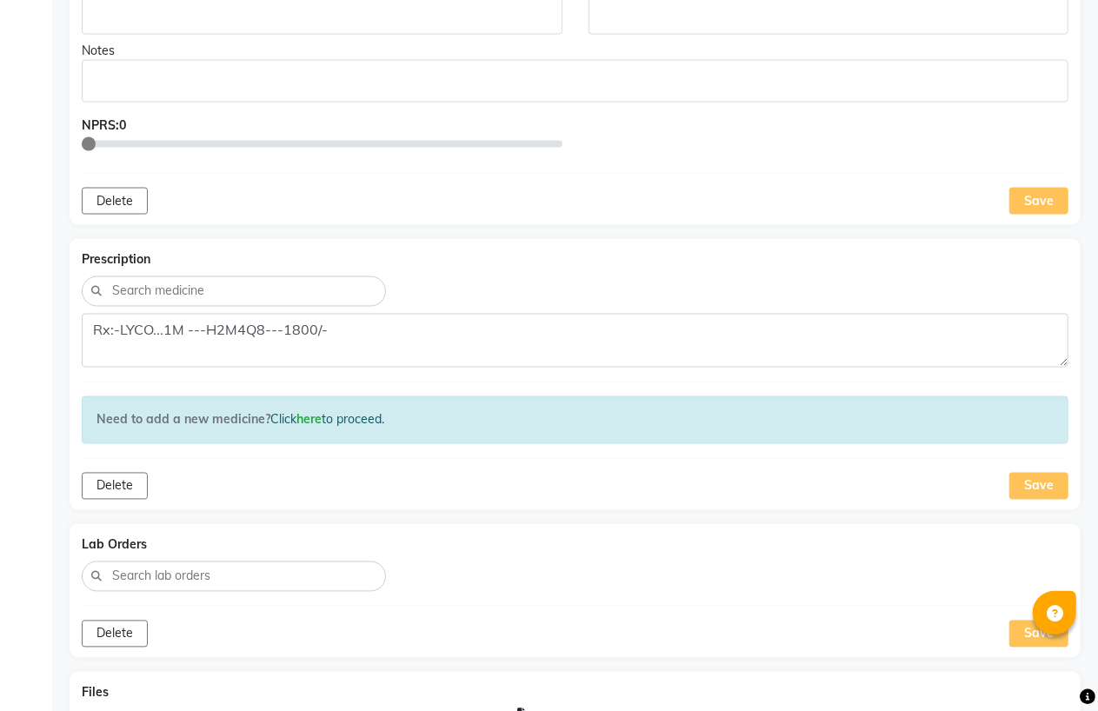
scroll to position [1692, 0]
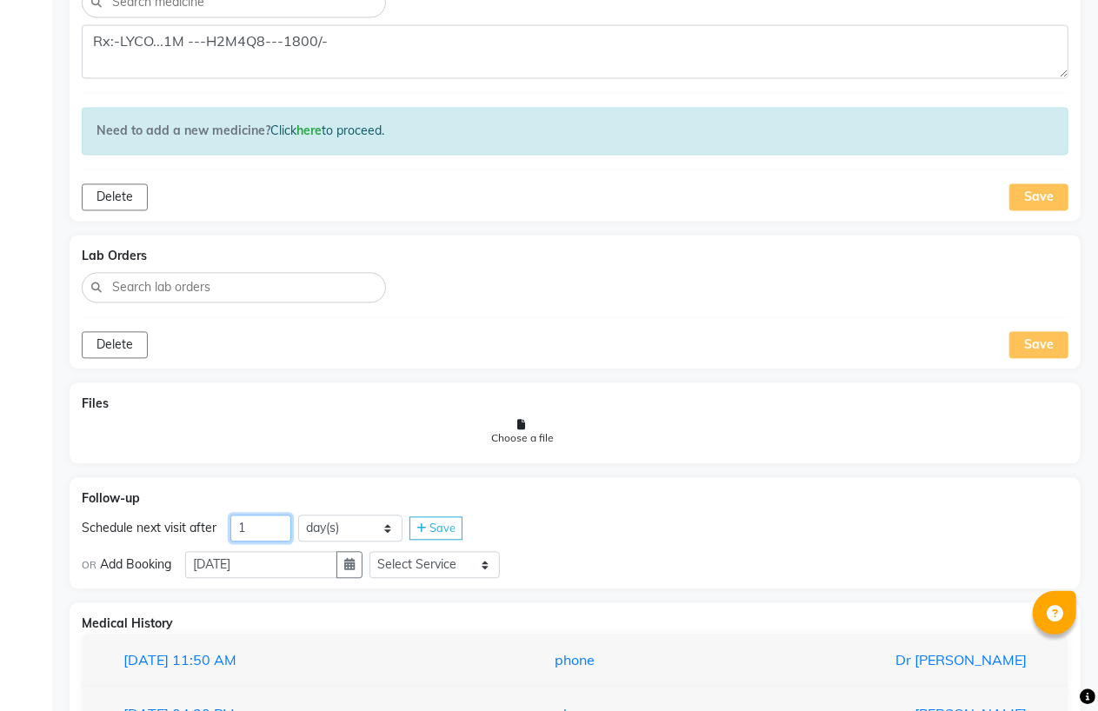
click at [271, 528] on input "1" at bounding box center [260, 528] width 61 height 27
type input "39"
click at [453, 524] on span "Save" at bounding box center [442, 528] width 26 height 14
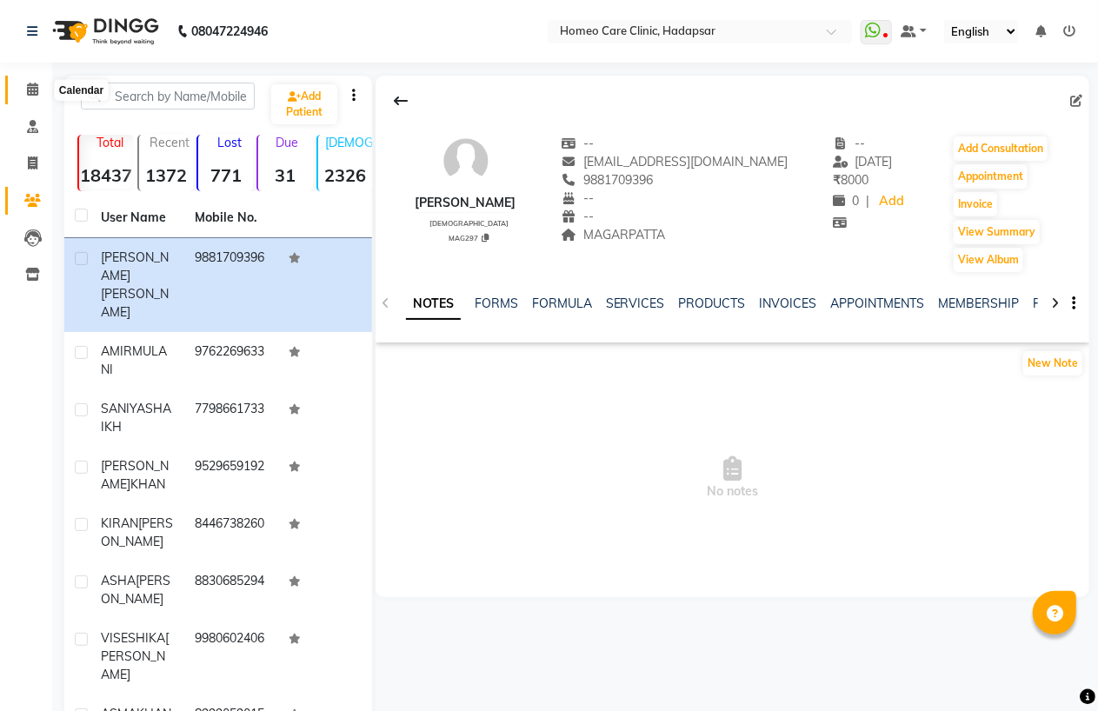
click at [37, 88] on span at bounding box center [32, 90] width 30 height 20
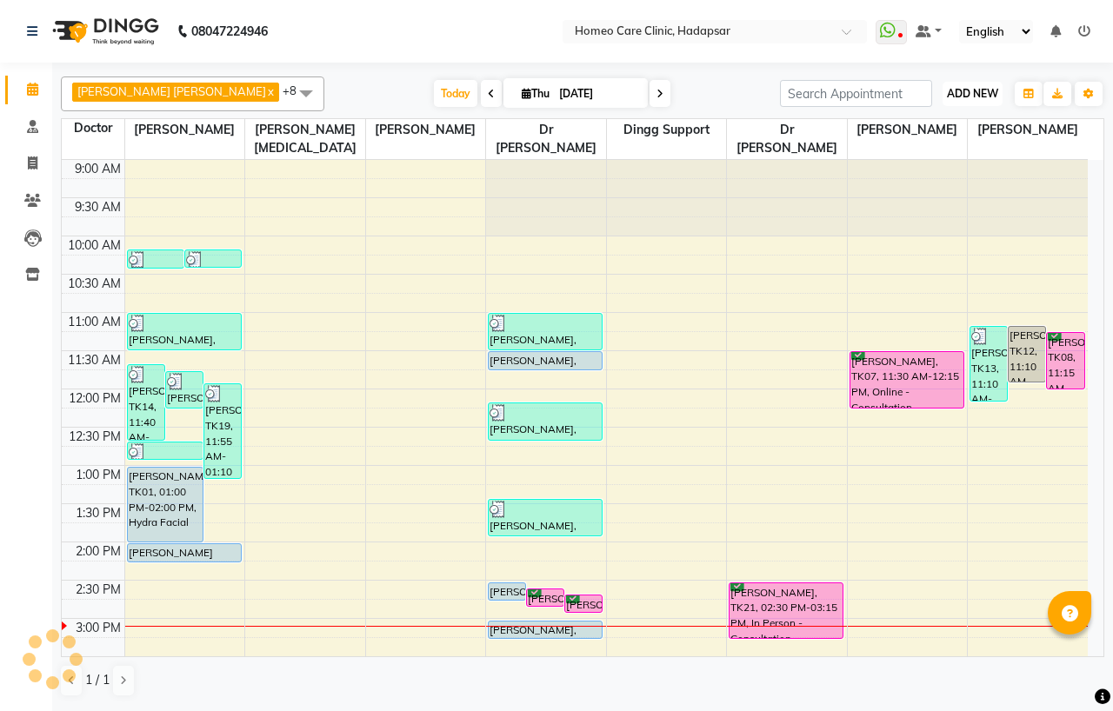
click at [972, 99] on span "ADD NEW" at bounding box center [972, 93] width 51 height 13
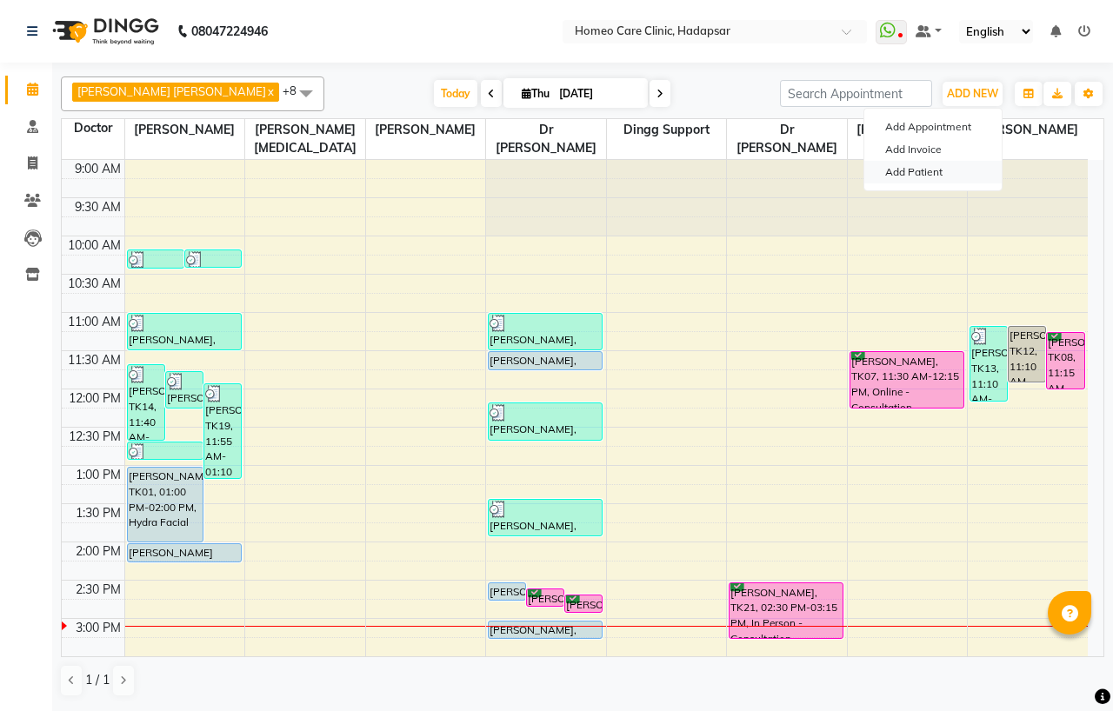
click at [918, 176] on link "Add Patient" at bounding box center [932, 172] width 137 height 23
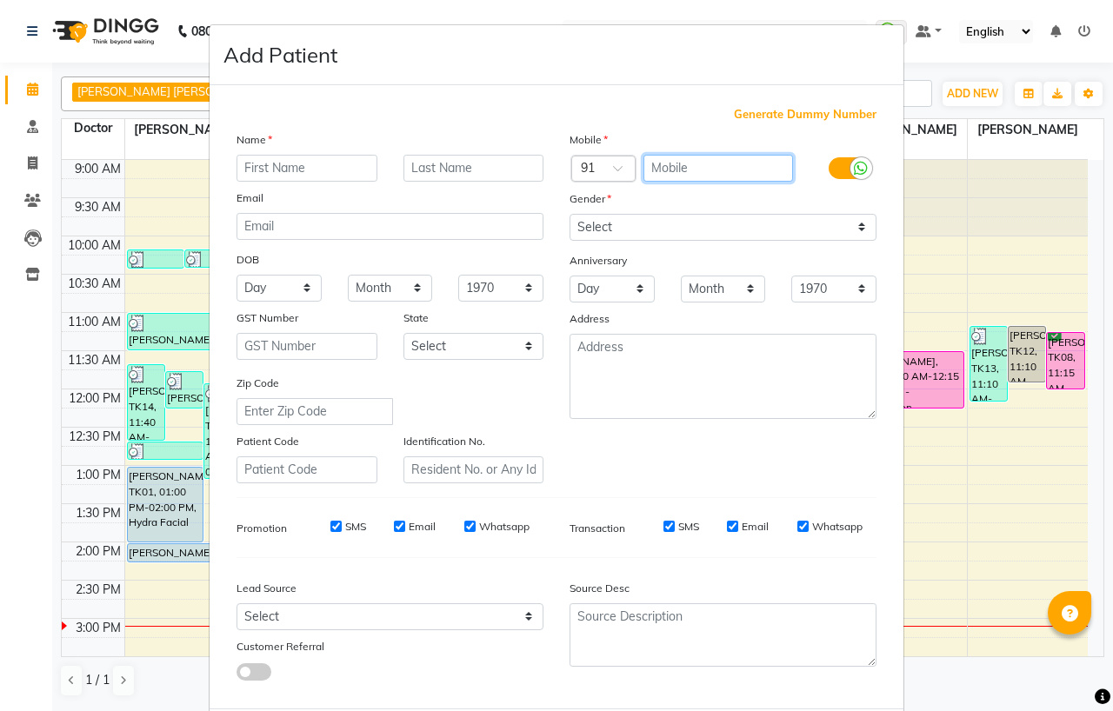
click at [701, 160] on input "text" at bounding box center [718, 168] width 150 height 27
paste input "7042825068"
type input "7042825068"
click at [673, 100] on div "Generate Dummy Number Name Email DOB Day 01 02 03 04 05 06 07 08 09 10 11 12 13…" at bounding box center [556, 396] width 694 height 623
type input "debadrita80.ghosh@hotmail.com"
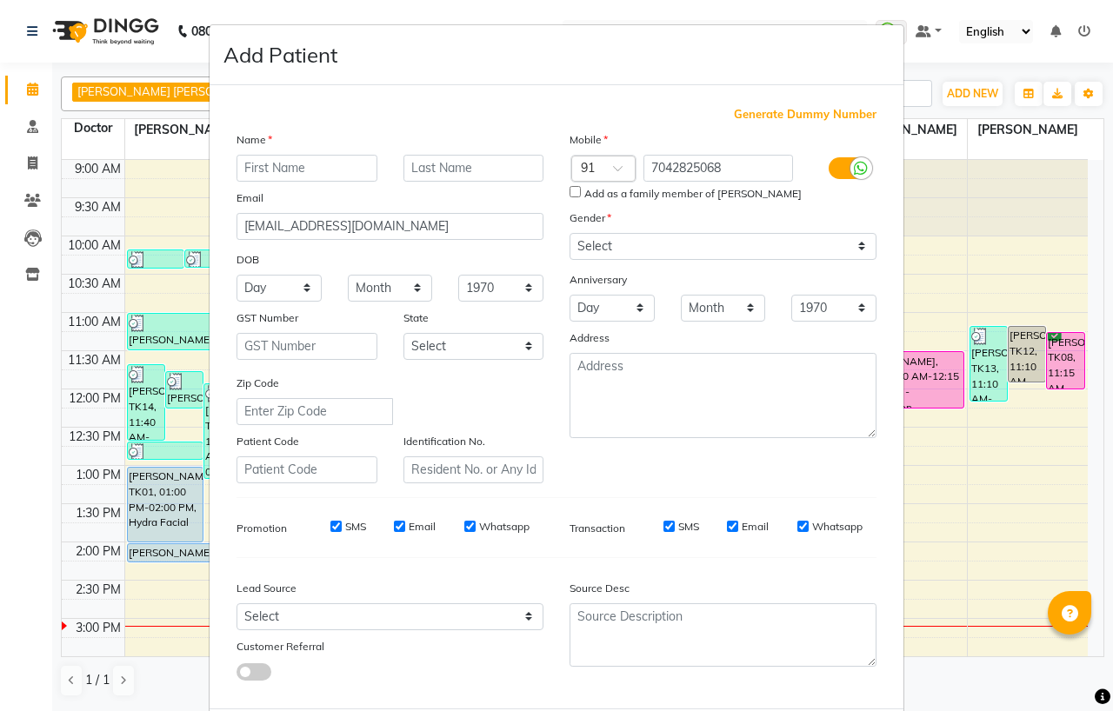
click at [571, 193] on input "Add as a family member of DEBADRITA GHOSH" at bounding box center [574, 191] width 11 height 11
checkbox input "true"
click at [324, 168] on input "text" at bounding box center [306, 168] width 141 height 27
type input "[PERSON_NAME]"
click at [450, 161] on input "text" at bounding box center [473, 168] width 141 height 27
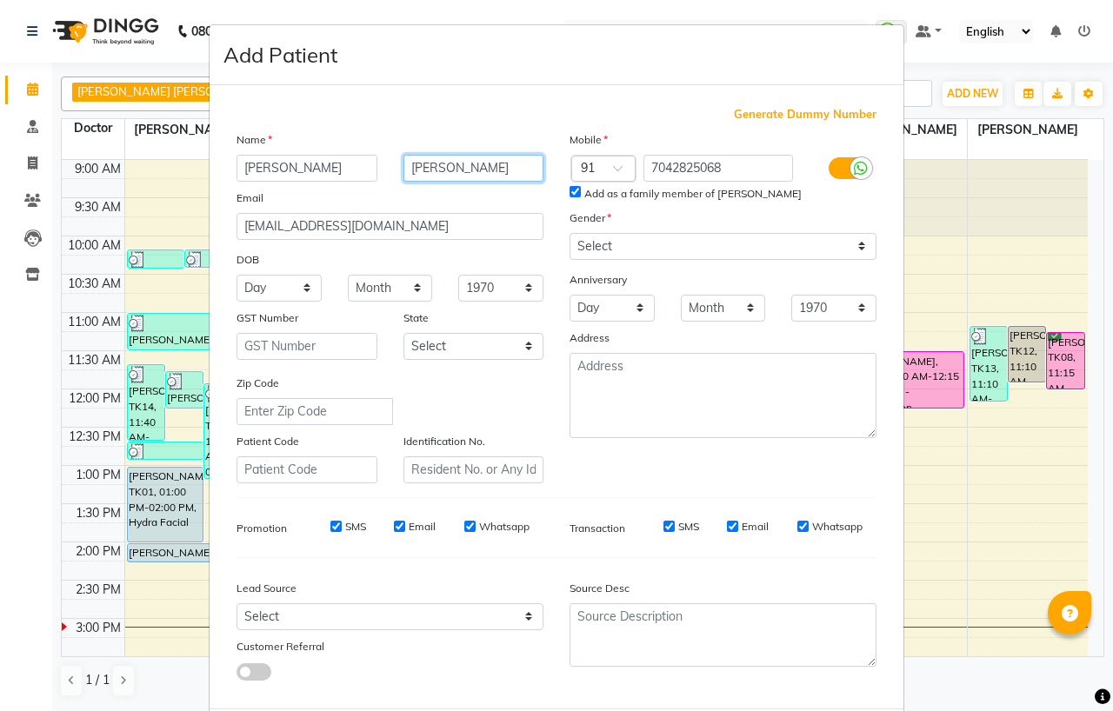
type input "[PERSON_NAME]"
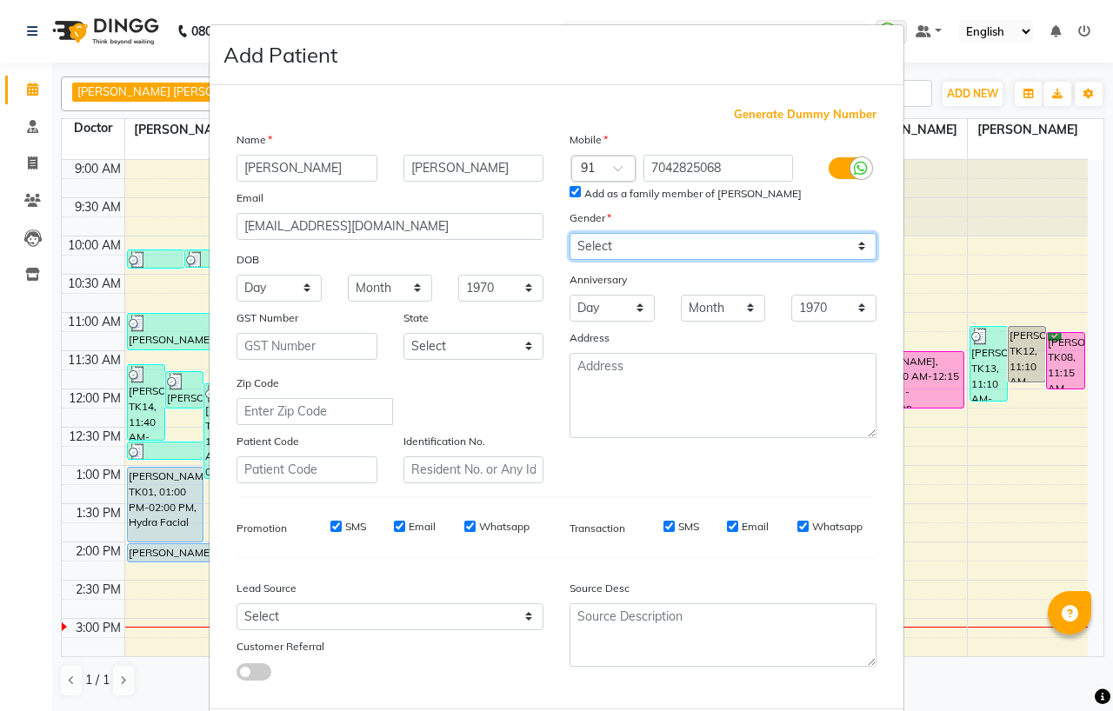
click at [587, 246] on select "Select Male Female Other Prefer Not To Say" at bounding box center [722, 246] width 307 height 27
select select "[DEMOGRAPHIC_DATA]"
click at [569, 233] on select "Select Male Female Other Prefer Not To Say" at bounding box center [722, 246] width 307 height 27
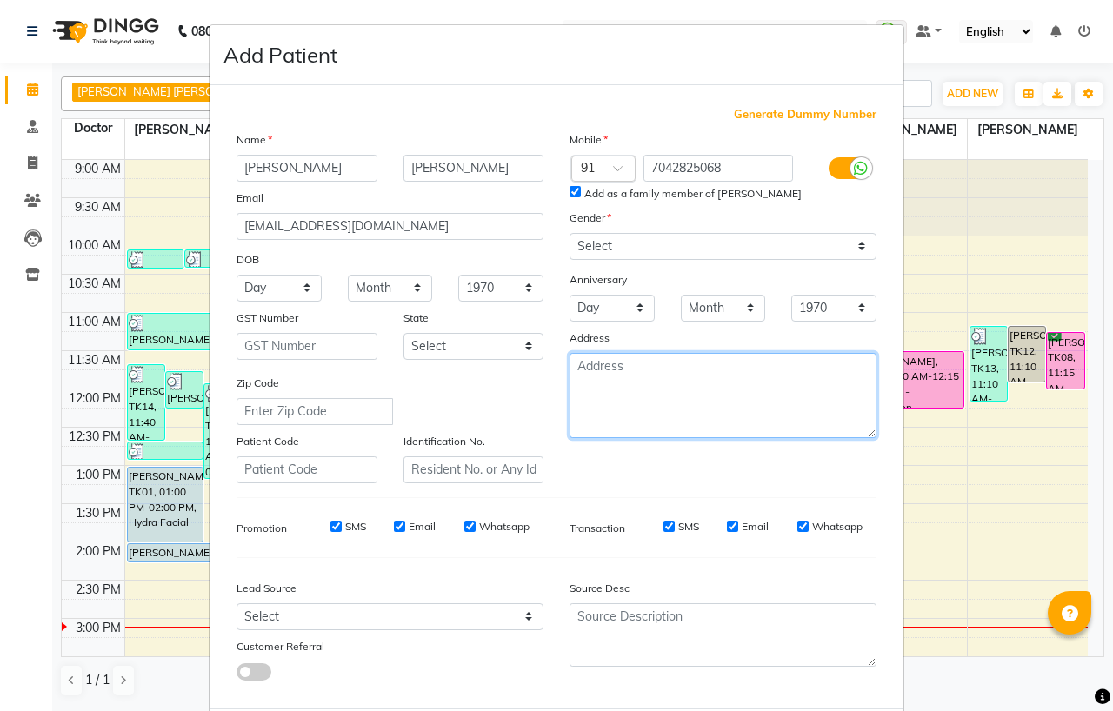
click at [604, 387] on textarea at bounding box center [722, 395] width 307 height 85
type textarea "SUNCITY AVENUE , SECTOR 102, GURUGRAM FLAT NO.B1007 PIN CODE-122505"
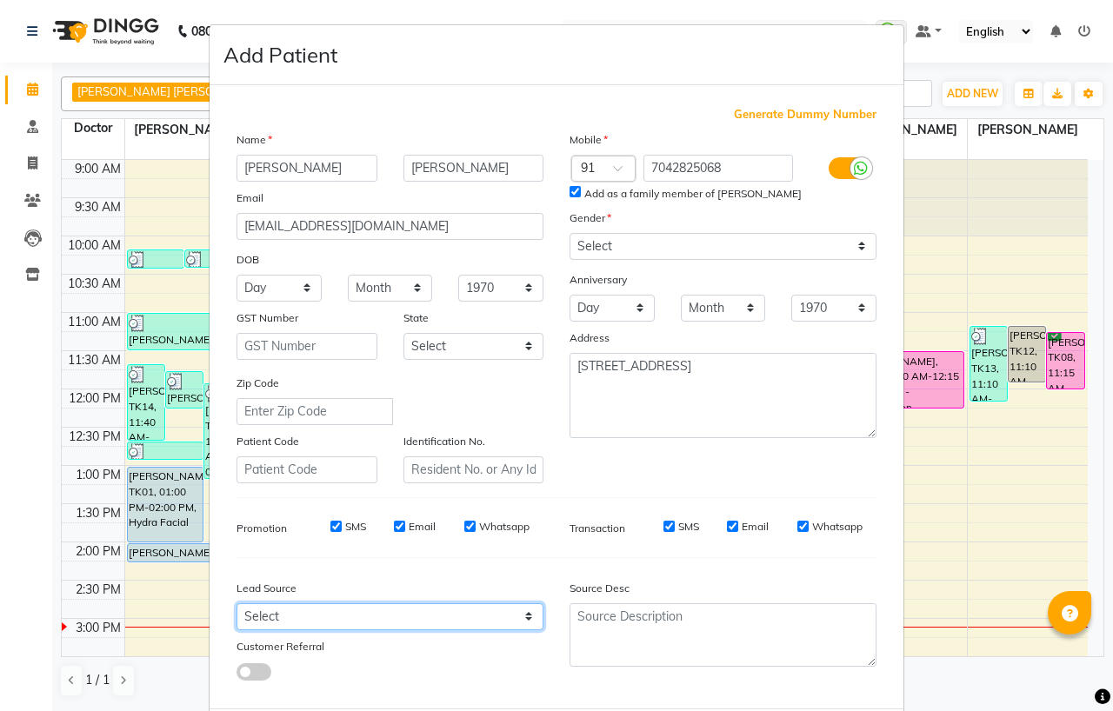
click at [256, 621] on select "Select Walk-in Referral Internet Friend Word of Mouth Advertisement Facebook Ju…" at bounding box center [389, 616] width 307 height 27
select select "50937"
click at [236, 604] on select "Select Walk-in Referral Internet Friend Word of Mouth Advertisement Facebook Ju…" at bounding box center [389, 616] width 307 height 27
click at [249, 674] on span at bounding box center [253, 671] width 35 height 17
click at [236, 674] on input "checkbox" at bounding box center [236, 674] width 0 height 0
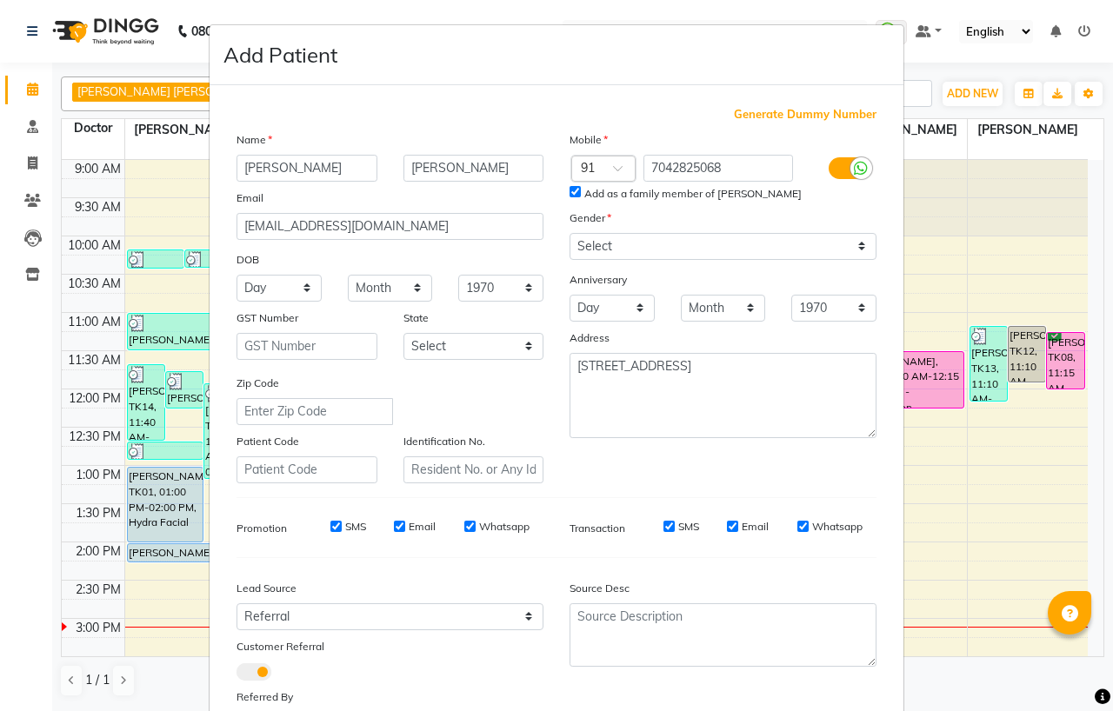
scroll to position [150, 0]
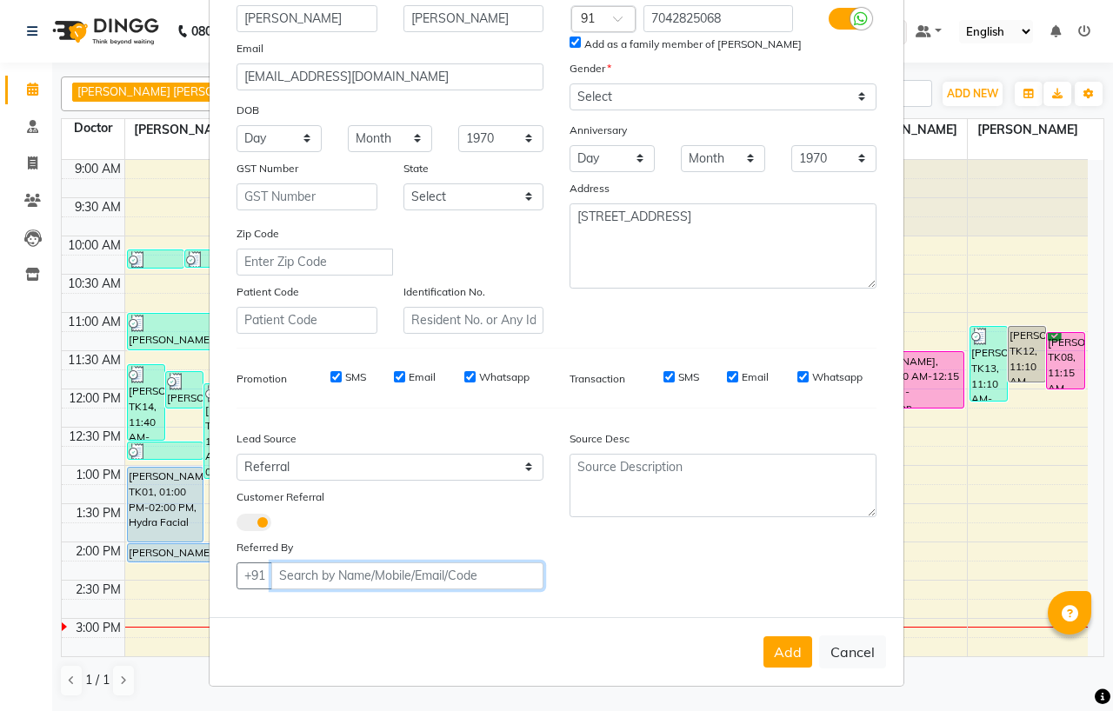
click at [313, 585] on input "text" at bounding box center [407, 575] width 272 height 27
drag, startPoint x: 362, startPoint y: 582, endPoint x: 257, endPoint y: 575, distance: 105.4
click at [257, 575] on div "+91 AARA GHO" at bounding box center [389, 575] width 307 height 27
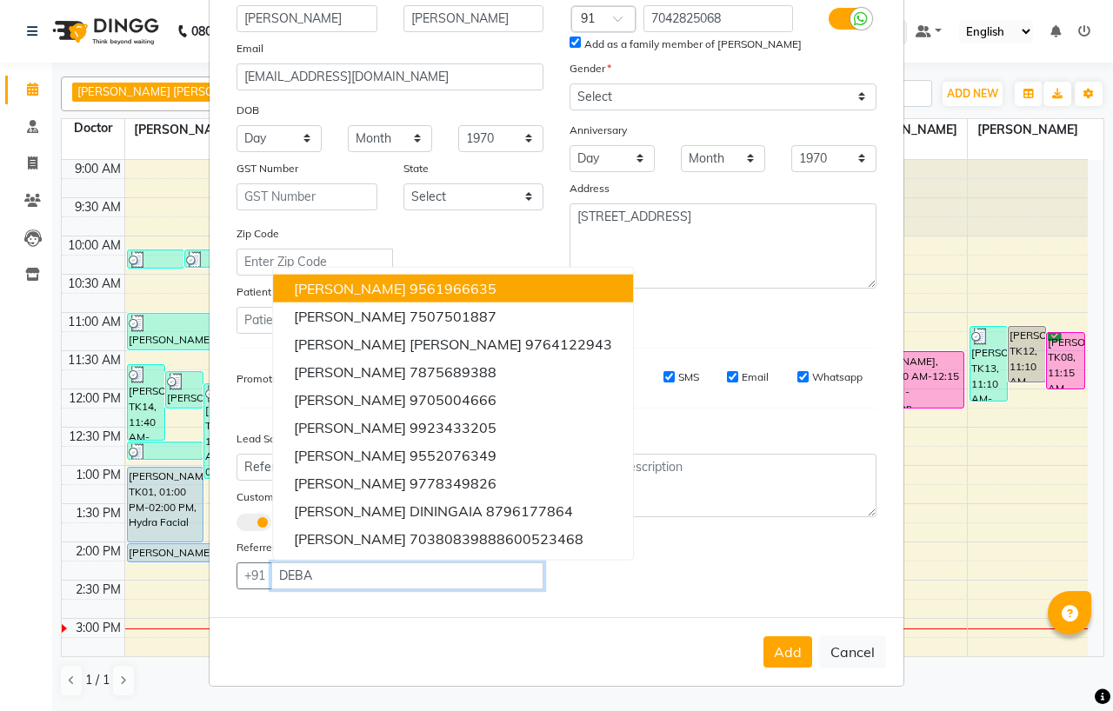
drag, startPoint x: 354, startPoint y: 559, endPoint x: 330, endPoint y: 561, distance: 23.6
click at [276, 567] on div "+91 DEBA DEBASREE TRIPATHIY 9561966635 DEBAYAN CHAUDHARY 7507501887 DEBANTI DHA…" at bounding box center [389, 575] width 307 height 27
drag, startPoint x: 313, startPoint y: 575, endPoint x: 230, endPoint y: 576, distance: 82.6
click at [236, 576] on div "+91 DEBA DEBASREE TRIPATHIY 9561966635 DEBAYAN CHAUDHARY 7507501887 DEBANTI DHA…" at bounding box center [389, 575] width 307 height 27
paste input "7042825068"
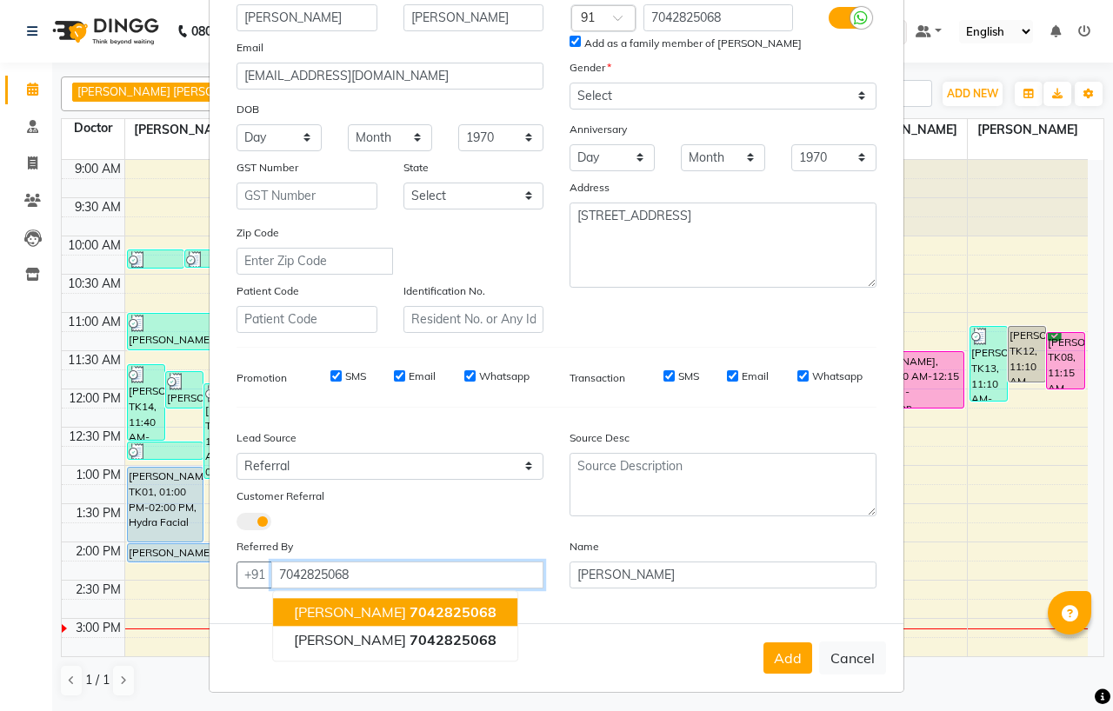
click at [367, 606] on span "DEBADRITA GHOSH" at bounding box center [350, 611] width 112 height 17
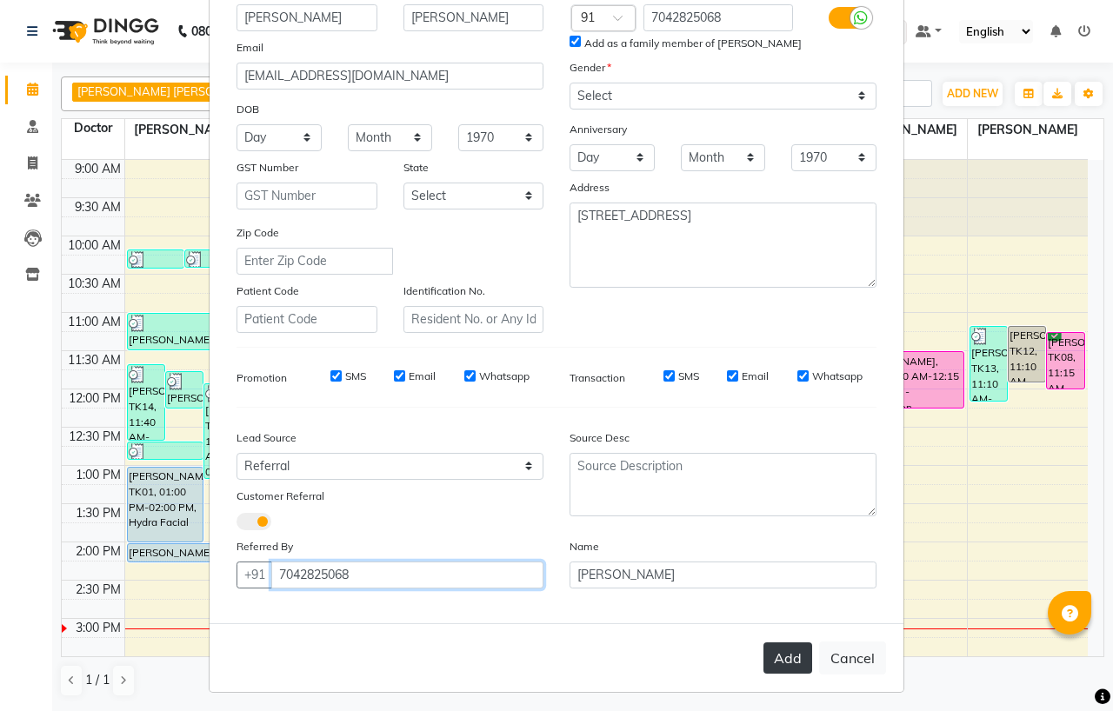
type input "7042825068"
click at [767, 661] on button "Add" at bounding box center [787, 657] width 49 height 31
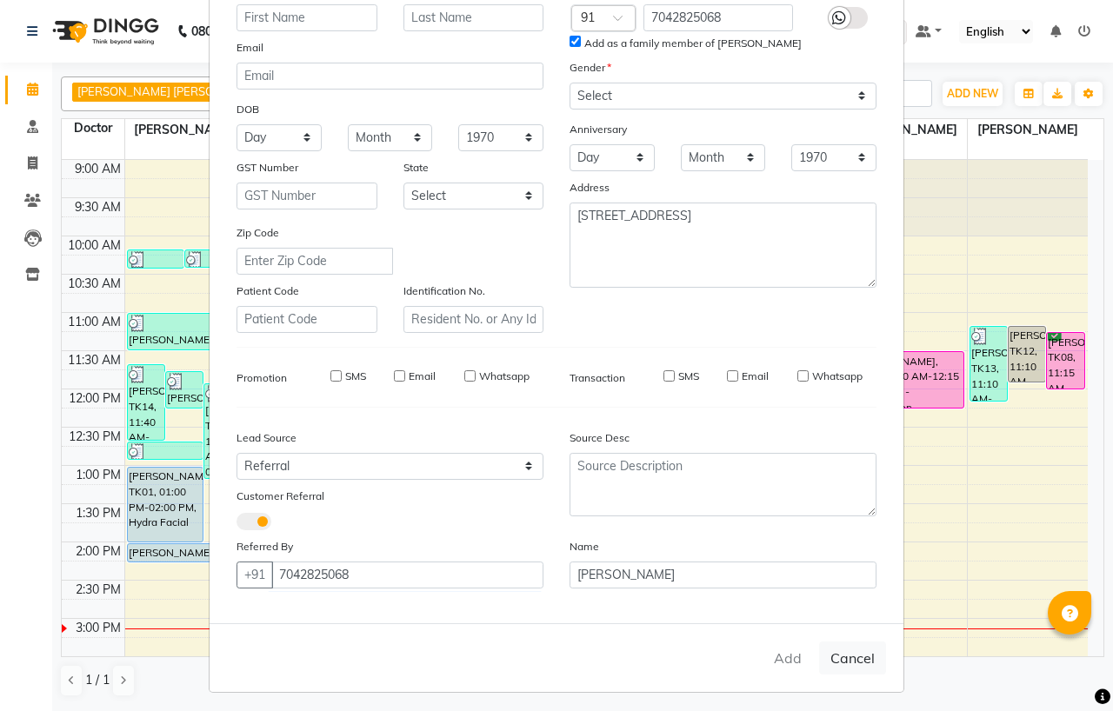
select select
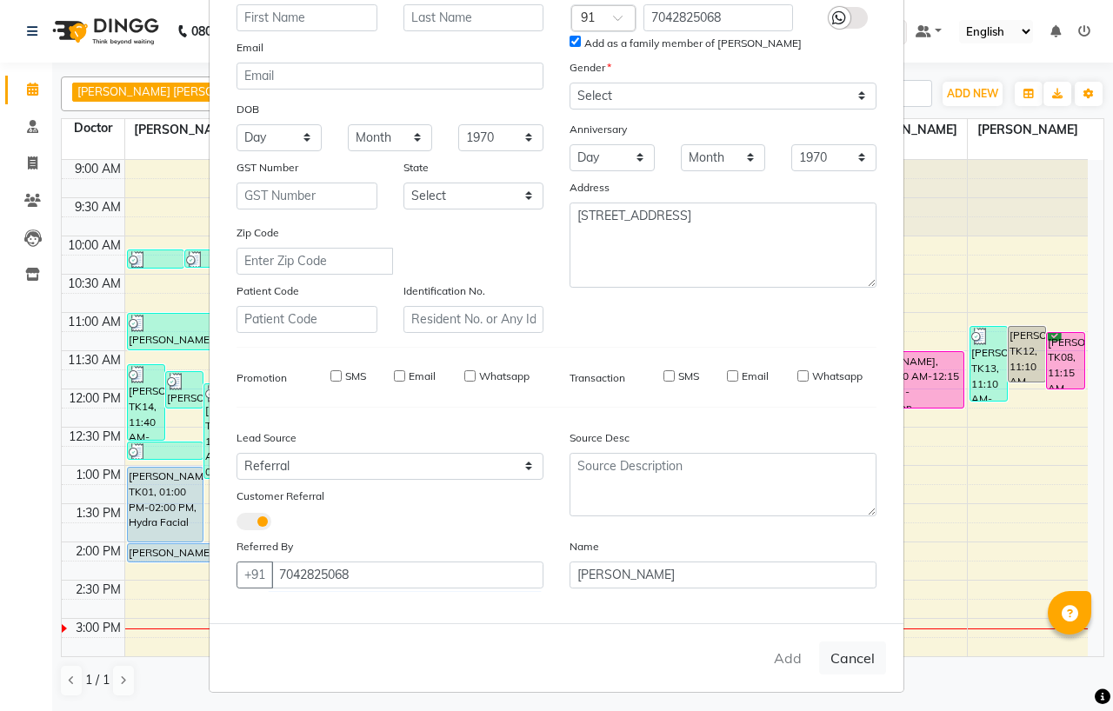
select select
checkbox input "false"
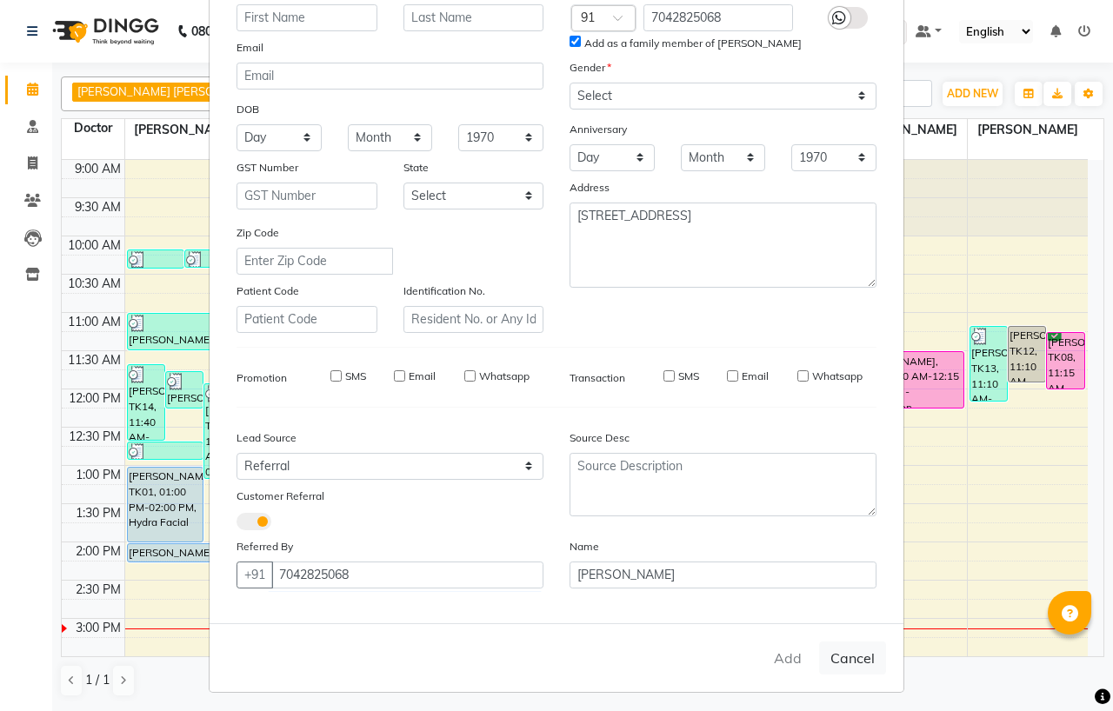
checkbox input "false"
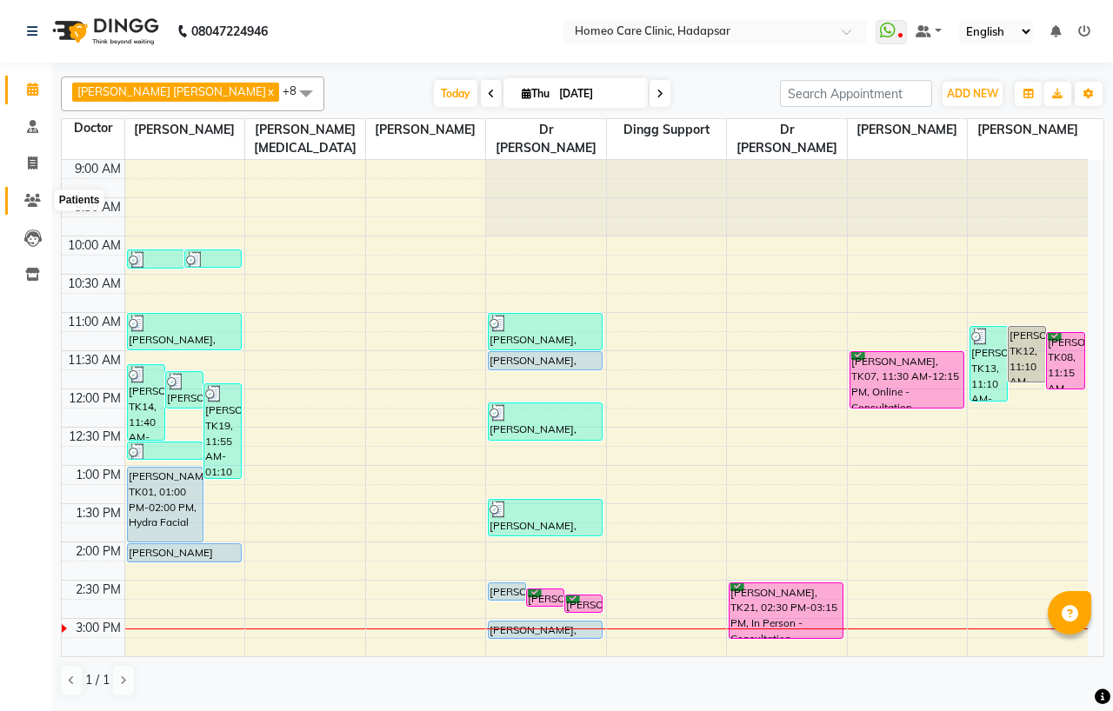
click at [35, 204] on icon at bounding box center [32, 200] width 17 height 13
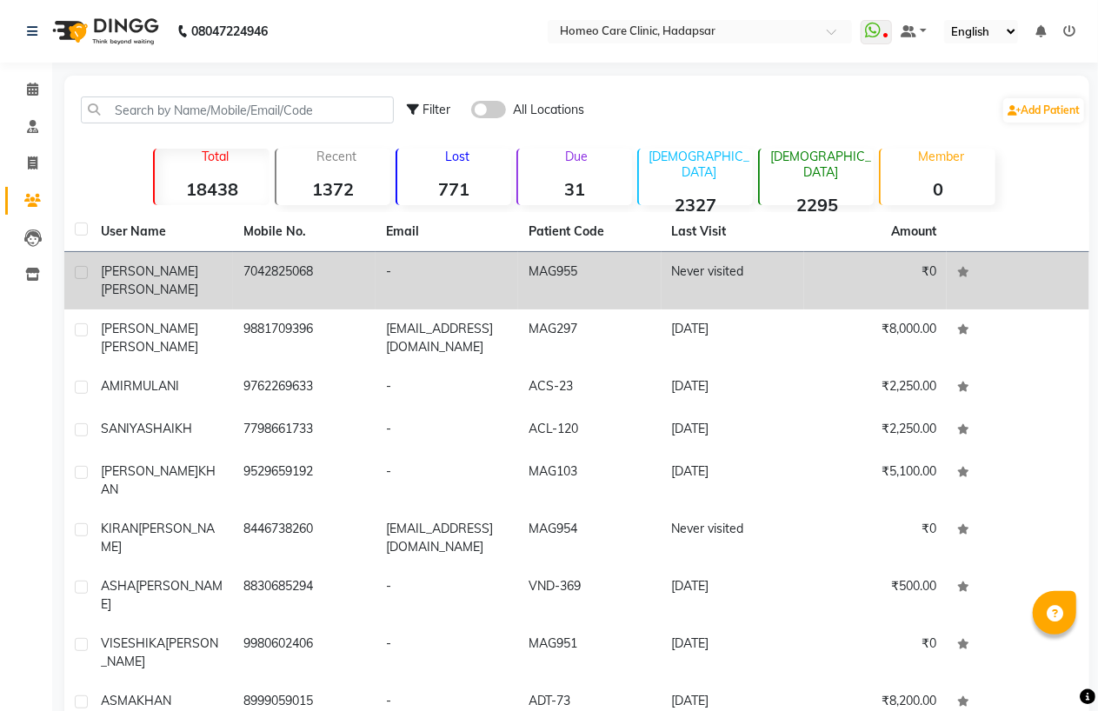
click at [244, 283] on td "7042825068" at bounding box center [304, 280] width 143 height 57
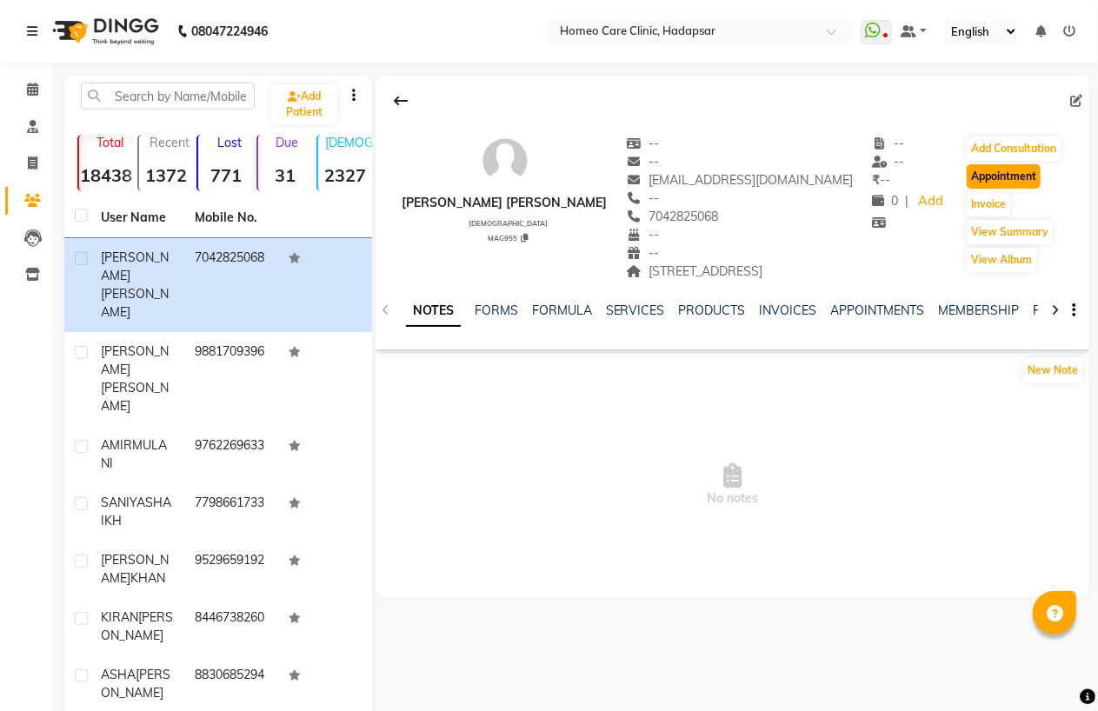
click at [1040, 183] on button "Appointment" at bounding box center [1004, 176] width 74 height 24
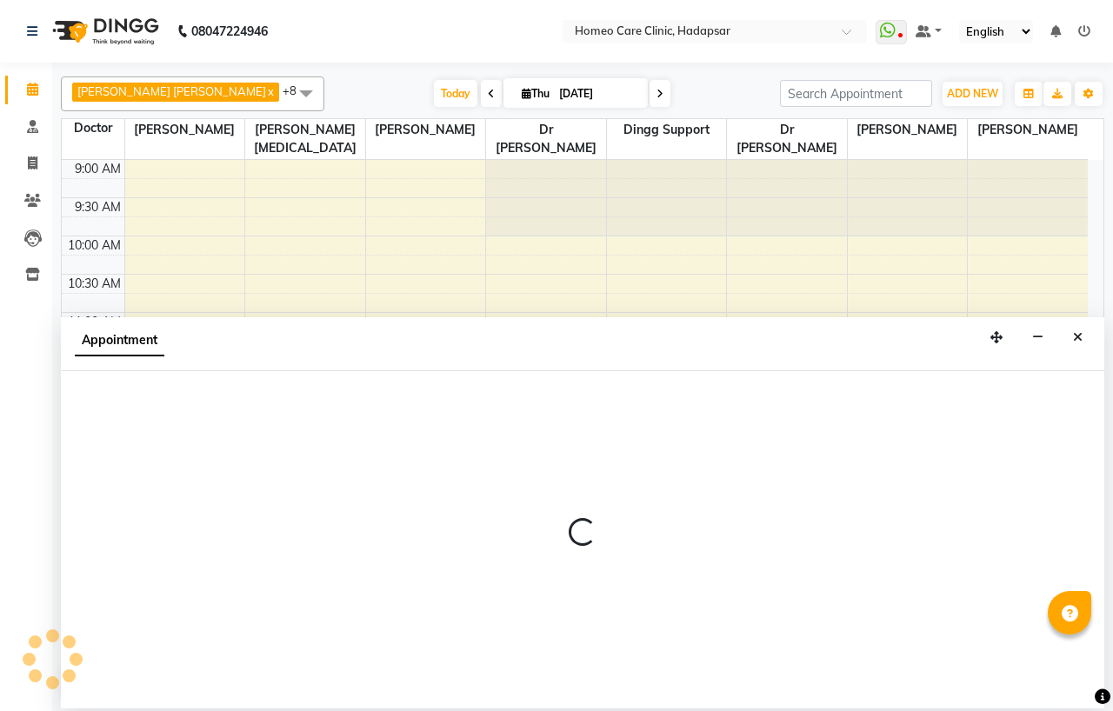
select select "tentative"
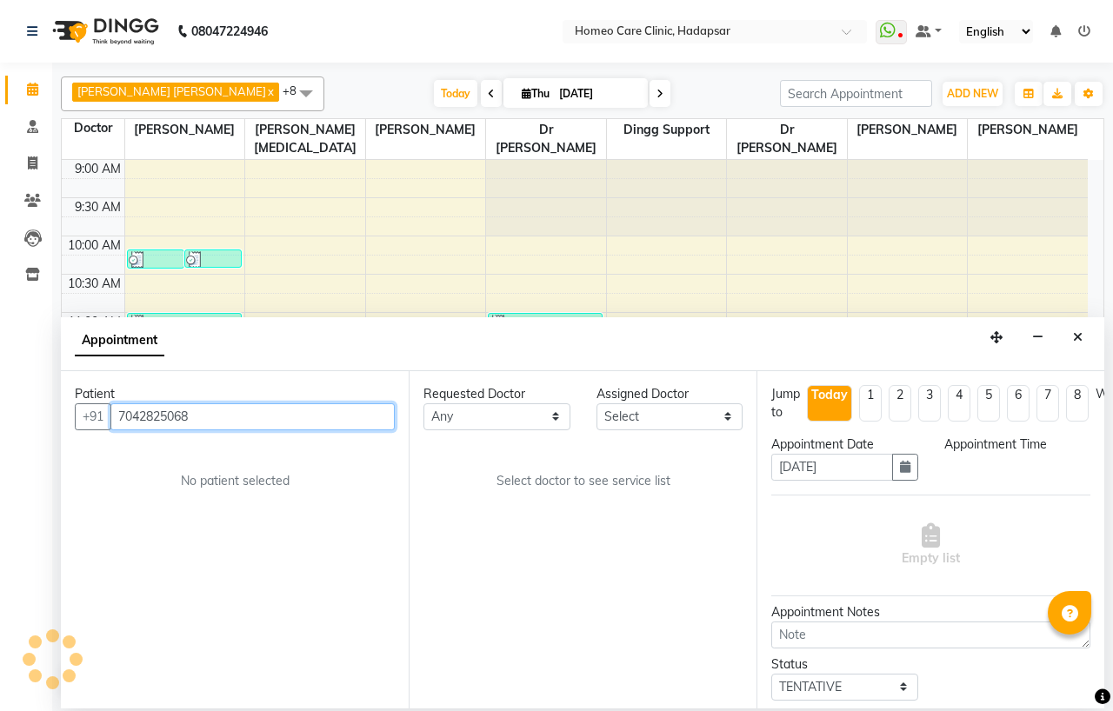
select select "600"
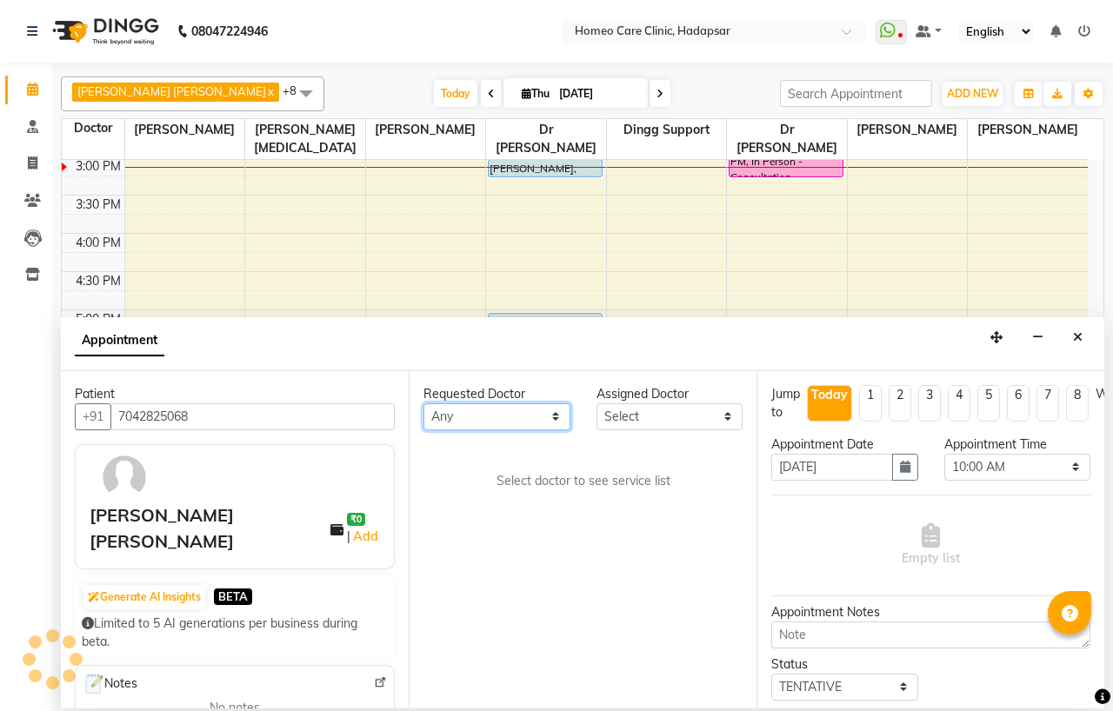
click at [443, 415] on select "Any Dingg Support [PERSON_NAME] [PERSON_NAME] [PERSON_NAME] [PERSON_NAME] [PERS…" at bounding box center [496, 416] width 147 height 27
select select "65961"
click at [423, 403] on select "Any Dingg Support [PERSON_NAME] [PERSON_NAME] [PERSON_NAME] [PERSON_NAME] [PERS…" at bounding box center [496, 416] width 147 height 27
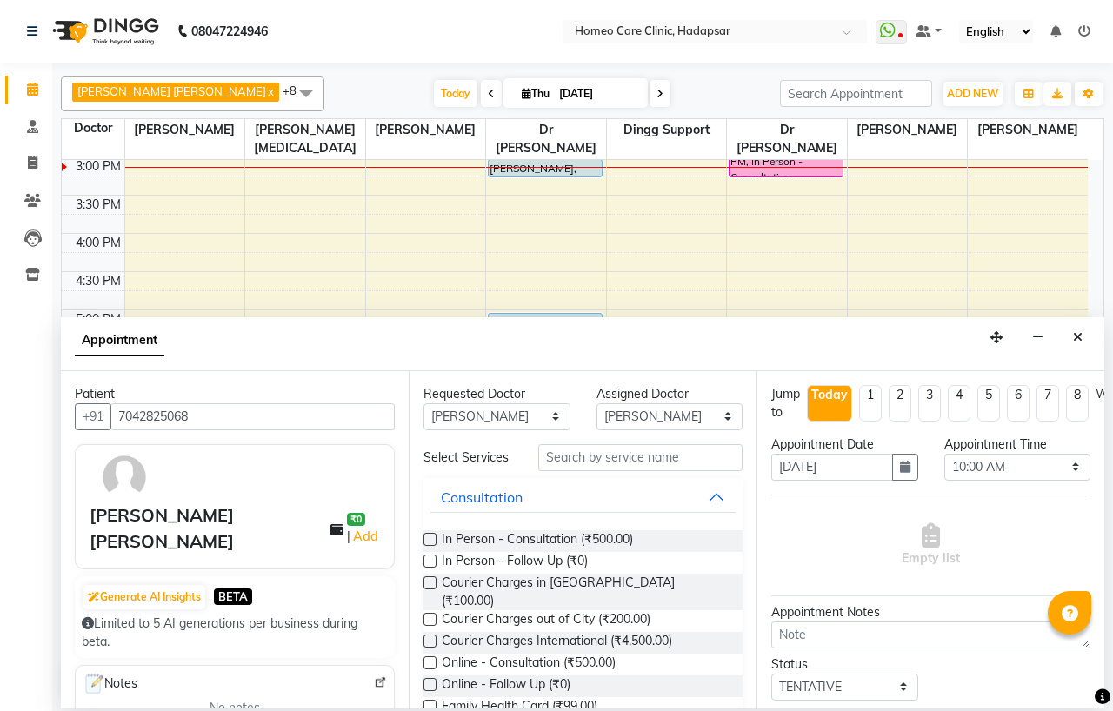
click at [654, 430] on div "Requested Doctor Any Dingg Support Dr.Anisa Choudhary Dr Faraz Choudhary Dr Kom…" at bounding box center [583, 539] width 348 height 337
click at [654, 419] on select "Select Dingg Support Dr.Anisa Choudhary Dr Faraz Choudhary Dr Komal Saste Dr Ni…" at bounding box center [669, 416] width 147 height 27
select select "85606"
click at [596, 403] on select "Select Dingg Support Dr.Anisa Choudhary Dr Faraz Choudhary Dr Komal Saste Dr Ni…" at bounding box center [669, 416] width 147 height 27
click at [429, 657] on label at bounding box center [429, 662] width 13 height 13
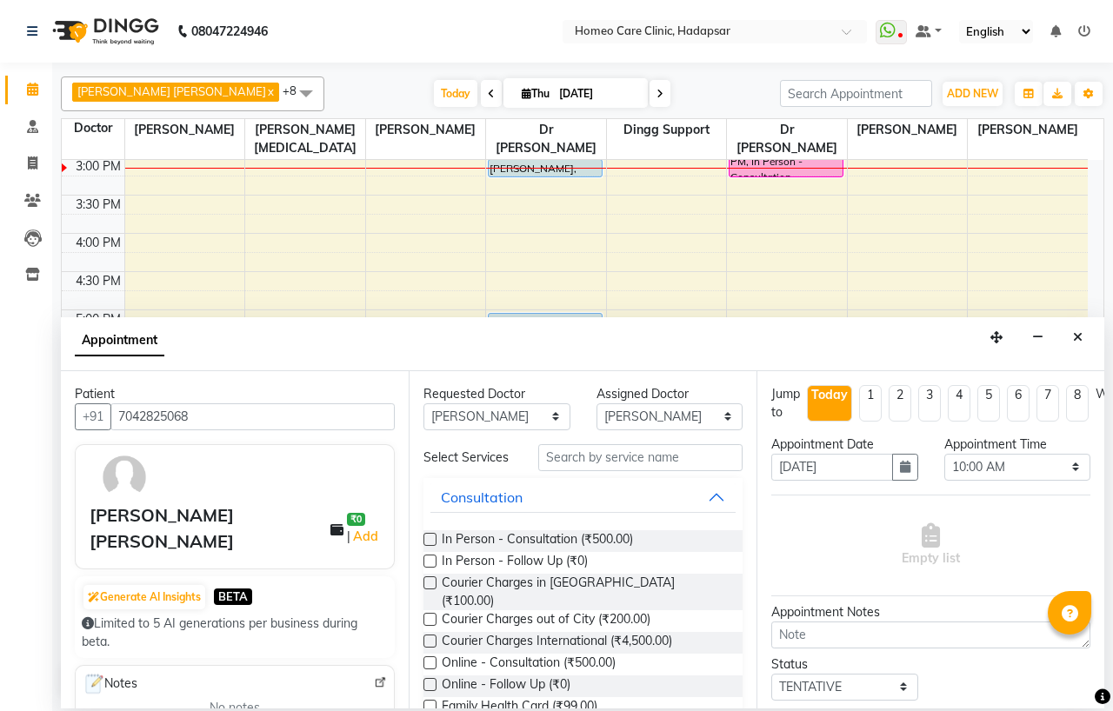
click at [429, 659] on input "checkbox" at bounding box center [428, 664] width 11 height 11
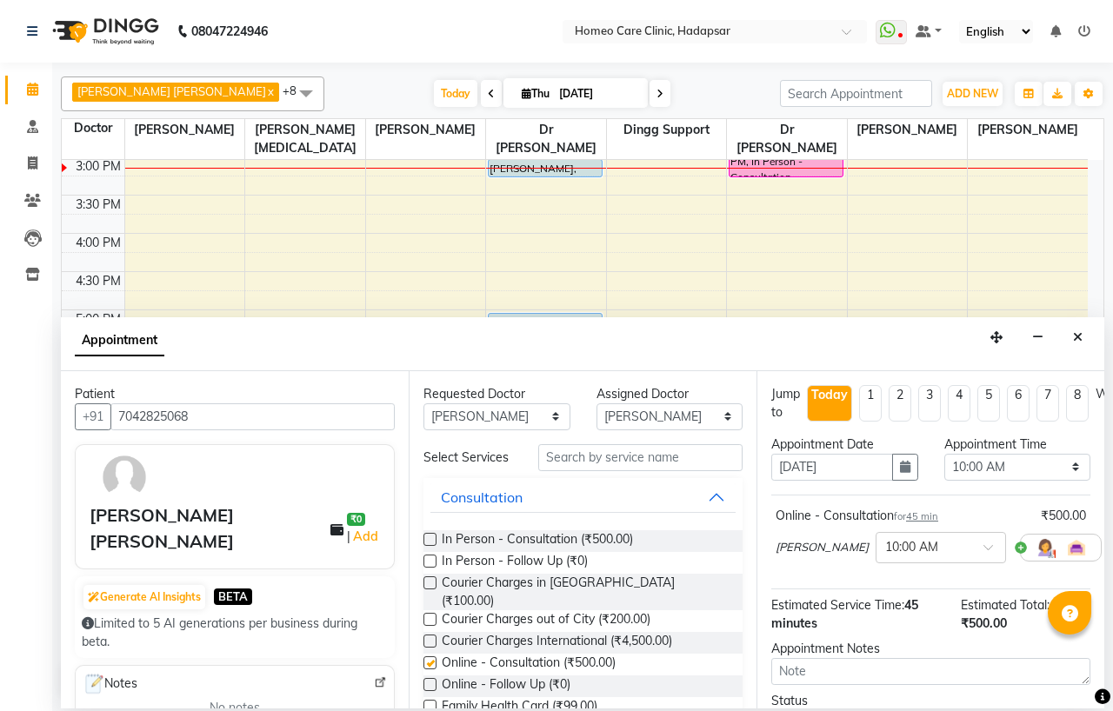
checkbox input "false"
click at [959, 461] on select "Select 10:00 AM 10:05 AM 10:10 AM 10:15 AM 10:20 AM 10:25 AM 10:30 AM 10:35 AM …" at bounding box center [1017, 467] width 147 height 27
select select "920"
click at [944, 454] on select "Select 10:00 AM 10:05 AM 10:10 AM 10:15 AM 10:20 AM 10:25 AM 10:30 AM 10:35 AM …" at bounding box center [1017, 467] width 147 height 27
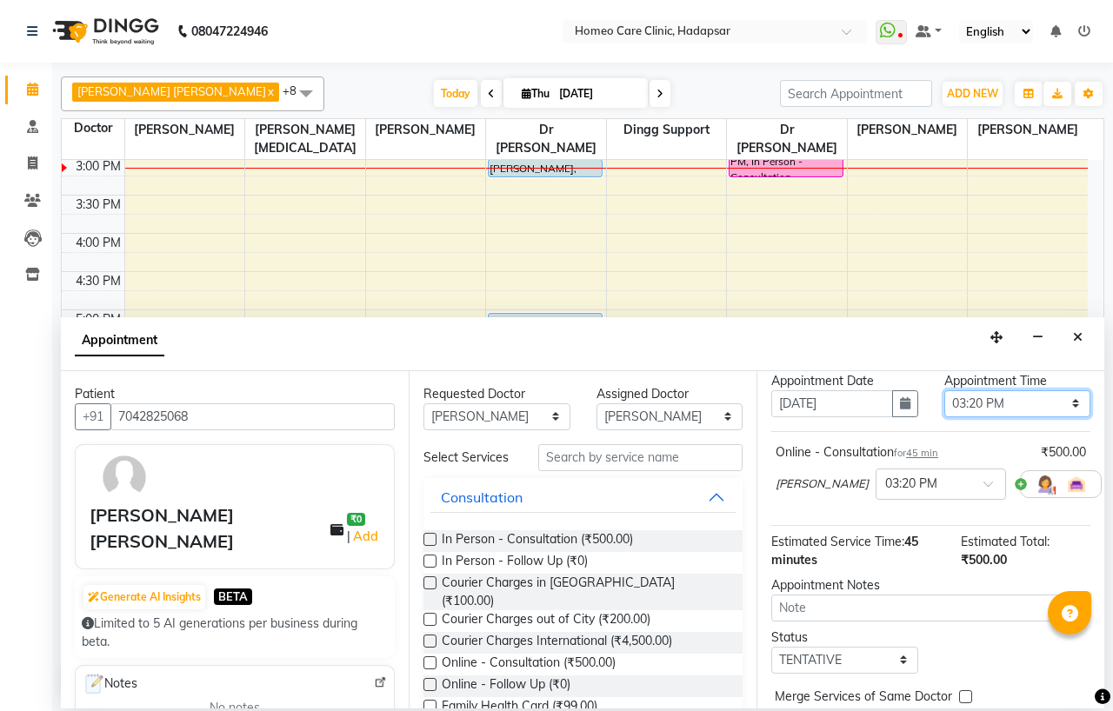
scroll to position [143, 0]
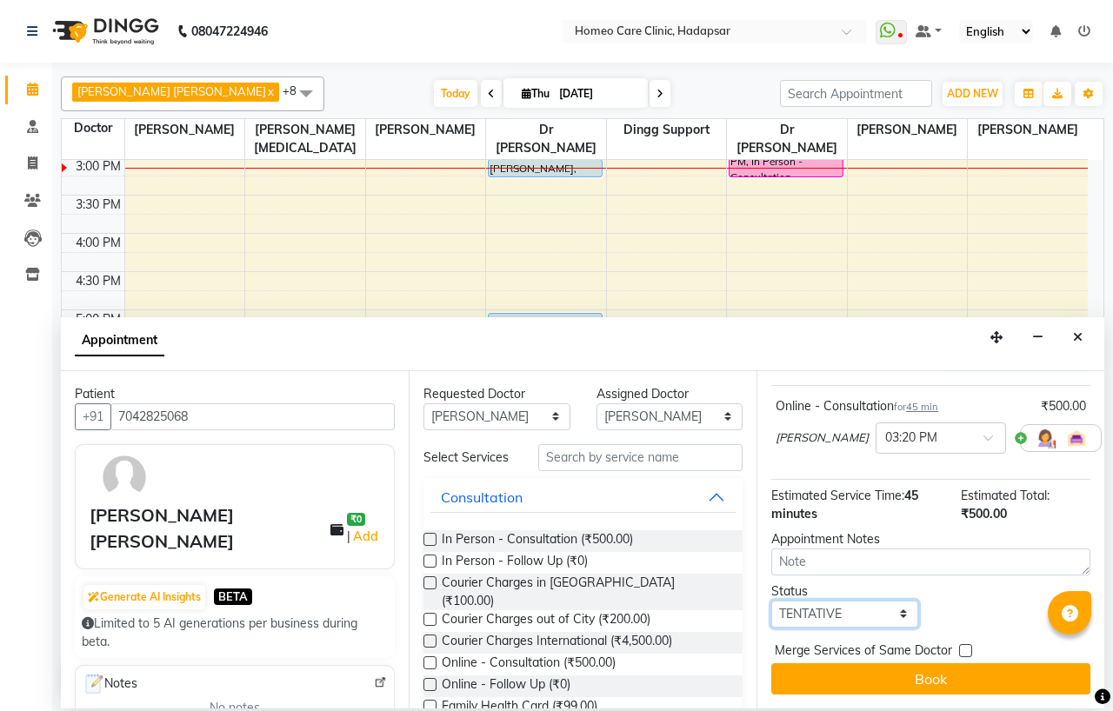
drag, startPoint x: 847, startPoint y: 600, endPoint x: 843, endPoint y: 591, distance: 9.7
click at [847, 601] on select "Select TENTATIVE CONFIRM CHECK-IN UPCOMING" at bounding box center [844, 614] width 147 height 27
select select "confirm booking"
click at [771, 601] on select "Select TENTATIVE CONFIRM CHECK-IN UPCOMING" at bounding box center [844, 614] width 147 height 27
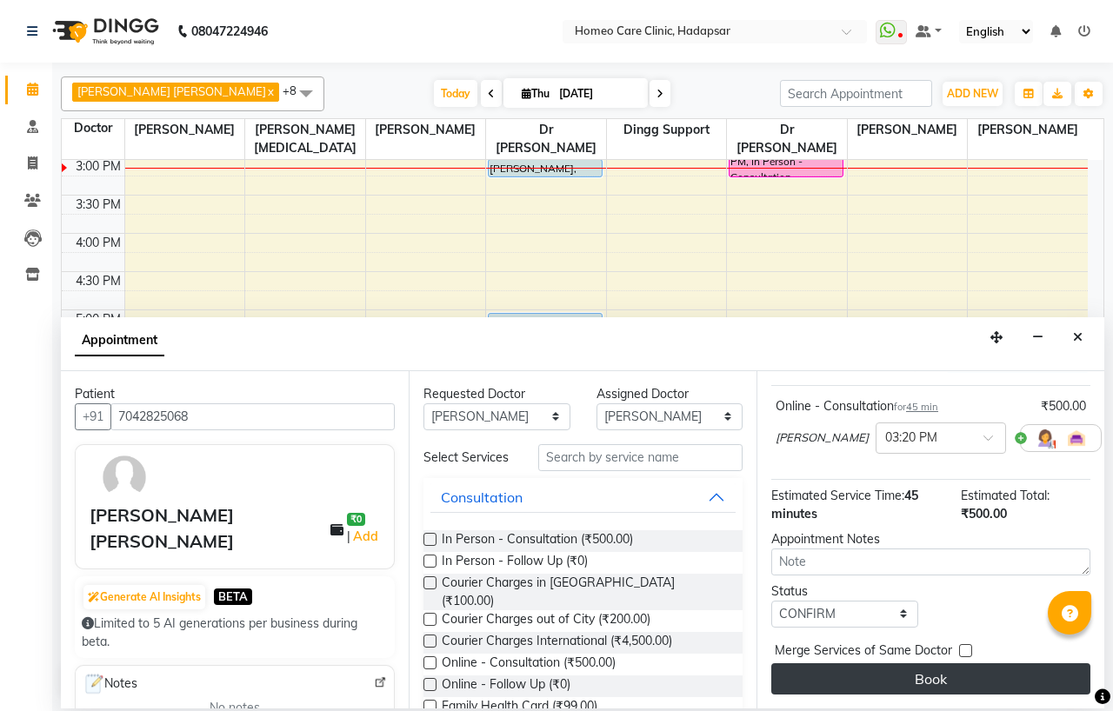
click at [827, 663] on button "Book" at bounding box center [930, 678] width 319 height 31
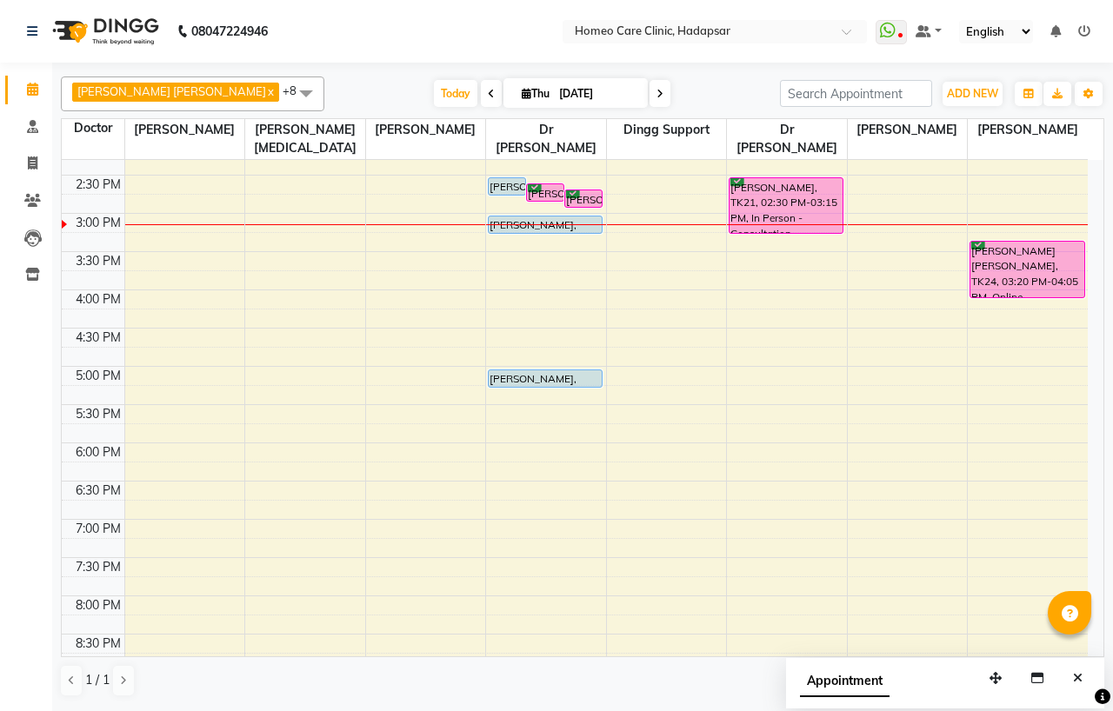
scroll to position [268, 0]
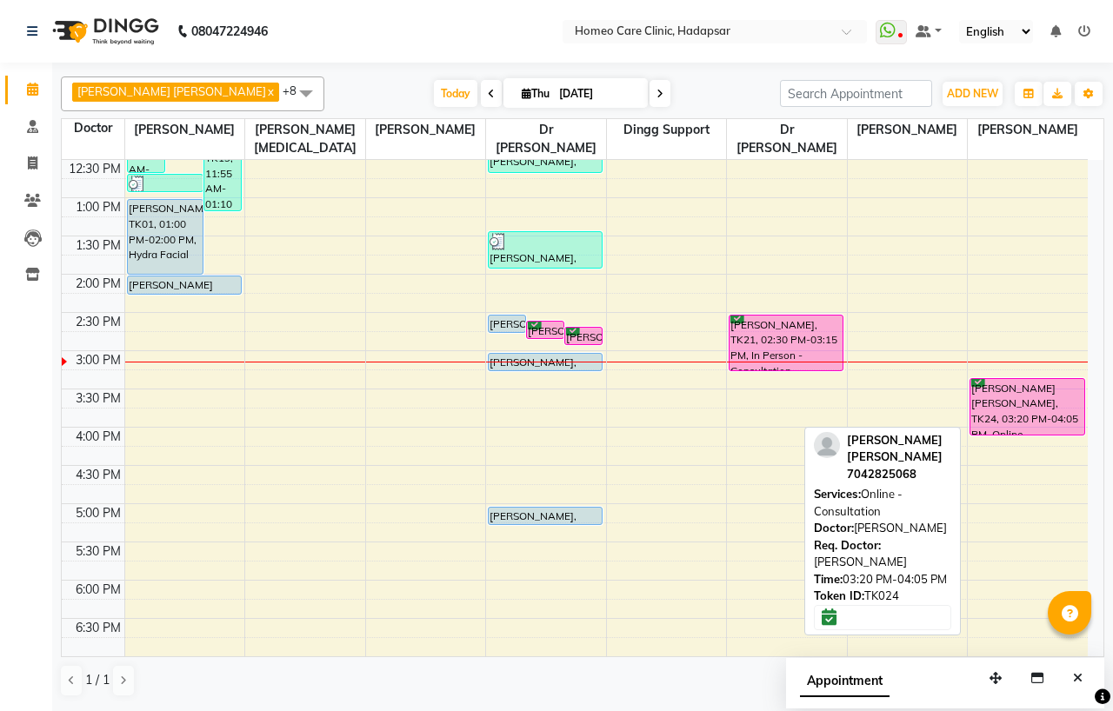
click at [1022, 386] on div "[PERSON_NAME] [PERSON_NAME], TK24, 03:20 PM-04:05 PM, Online - Consultation" at bounding box center [1027, 407] width 114 height 56
select select "6"
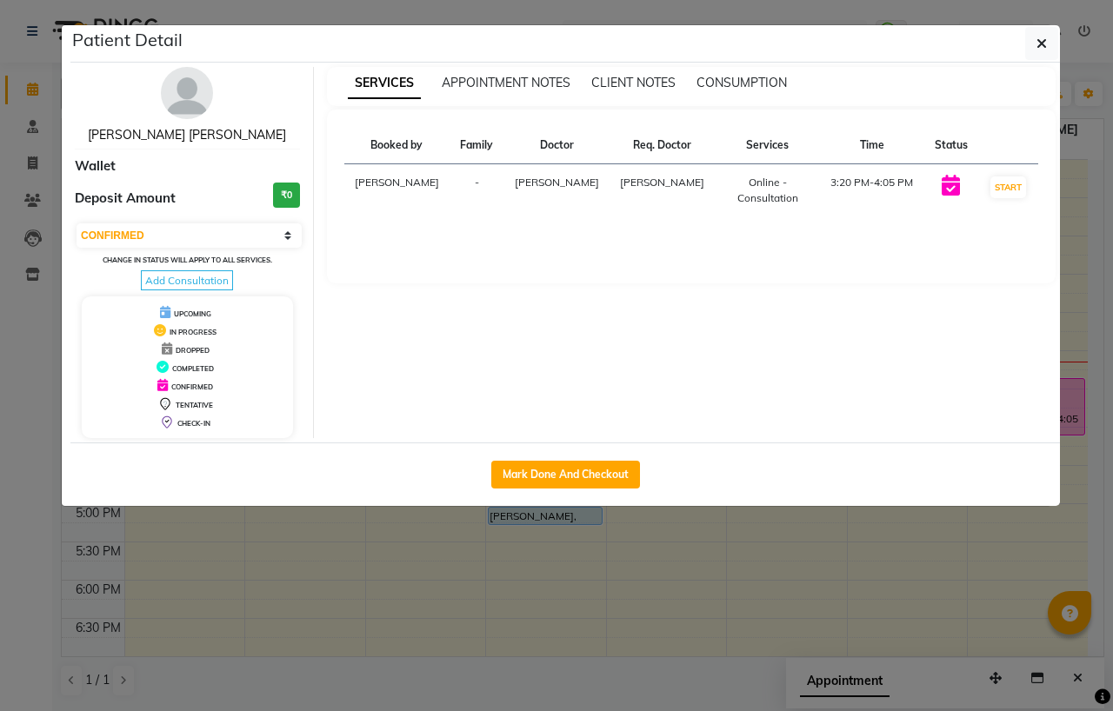
click at [236, 136] on link "[PERSON_NAME] [PERSON_NAME]" at bounding box center [187, 135] width 198 height 16
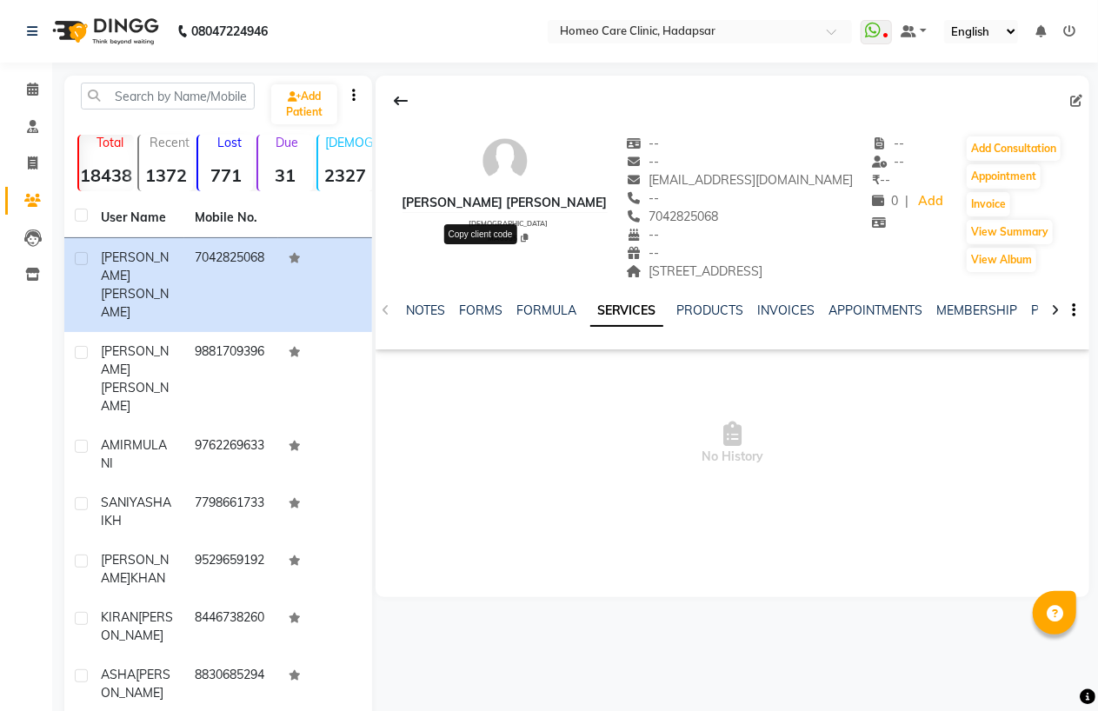
click at [521, 242] on icon at bounding box center [524, 238] width 7 height 9
type textarea "MAG955"
click at [427, 318] on link "NOTES" at bounding box center [425, 310] width 39 height 16
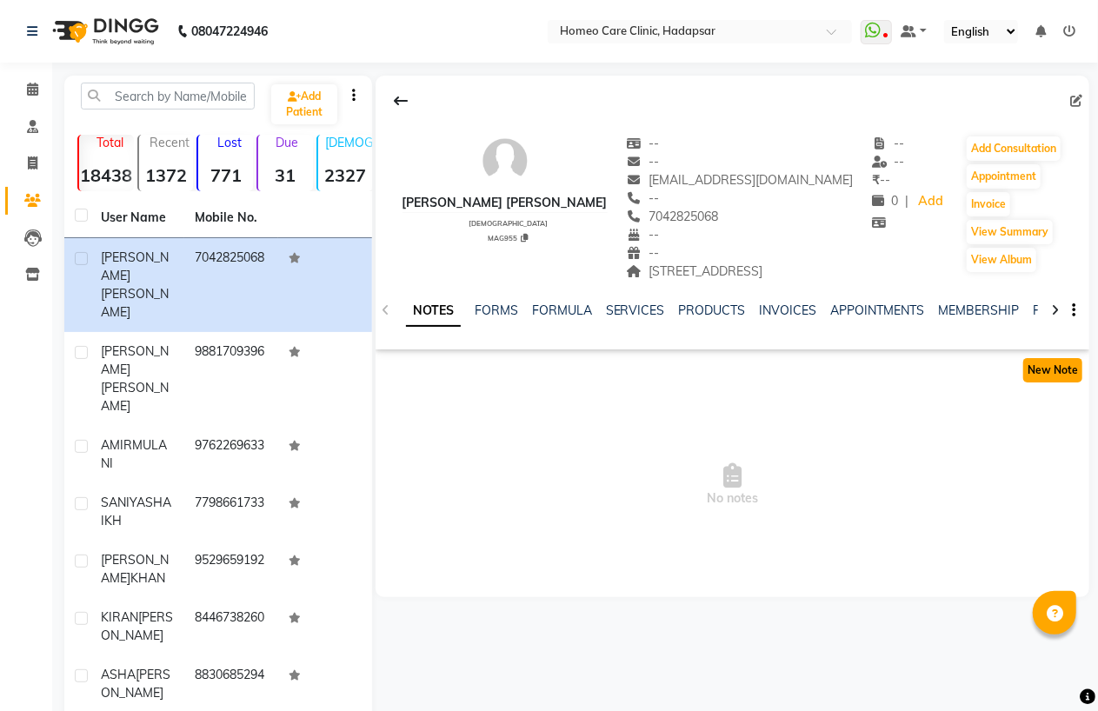
click at [1053, 382] on button "New Note" at bounding box center [1052, 370] width 59 height 24
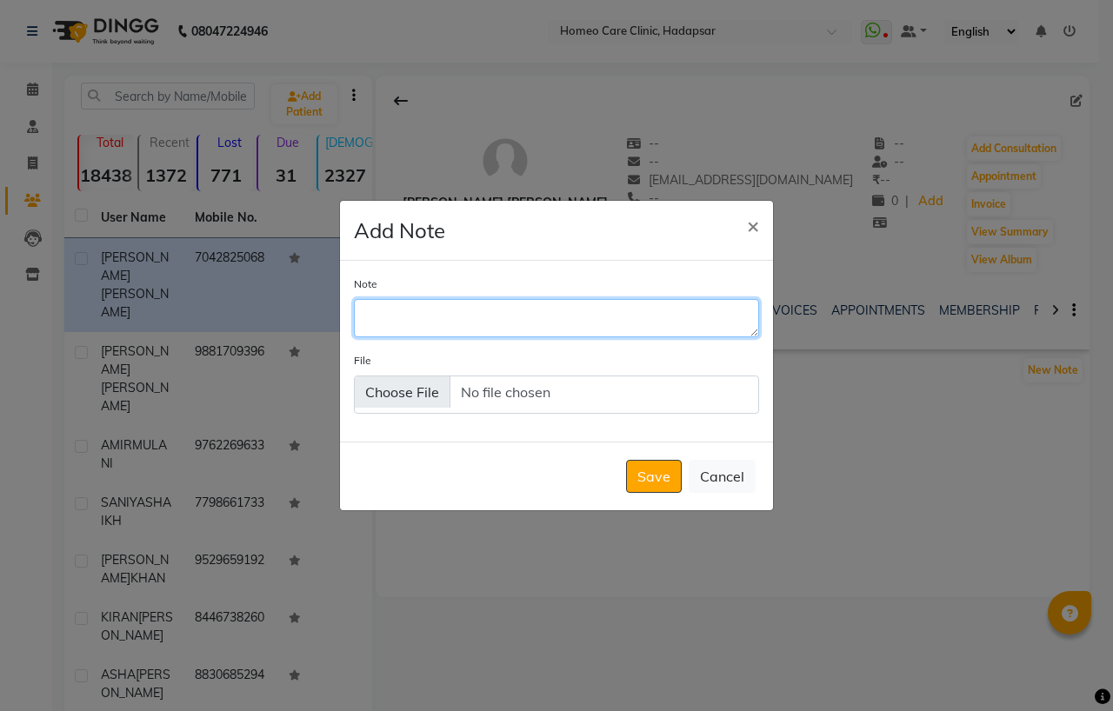
click at [463, 316] on textarea "Note" at bounding box center [556, 318] width 405 height 38
type textarea "REPORT"
type input "C:\fakepath\5d25b3b0-704d-11f0-bfff-930263dadc61.pdf"
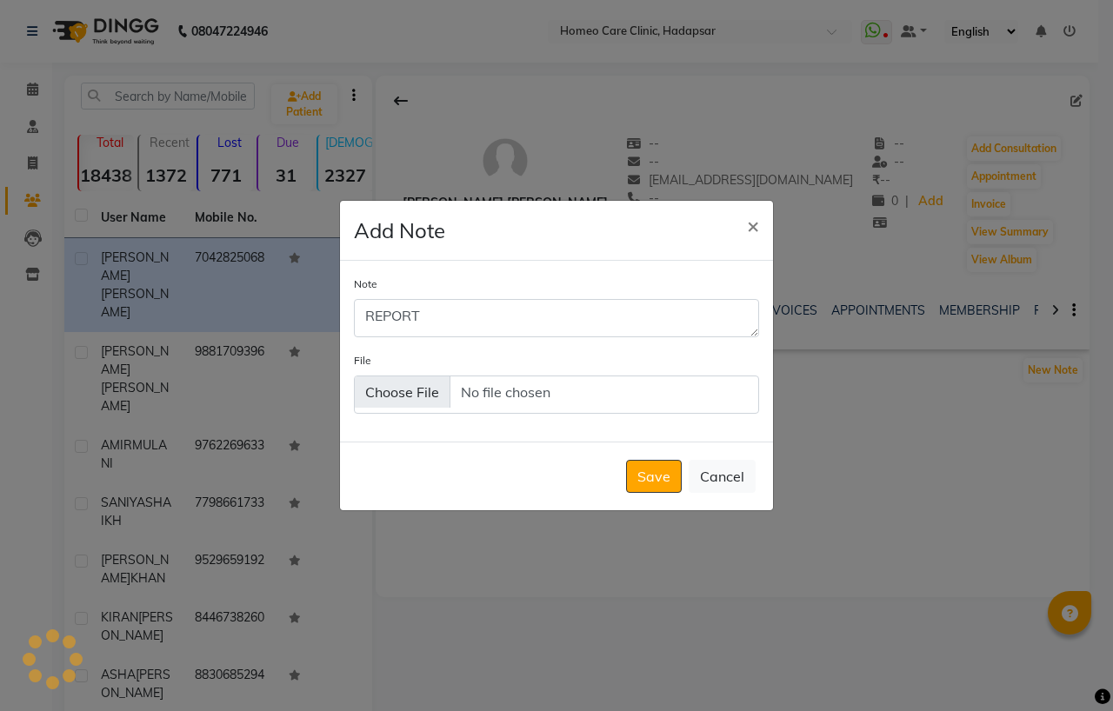
click at [664, 485] on button "Save" at bounding box center [654, 476] width 56 height 33
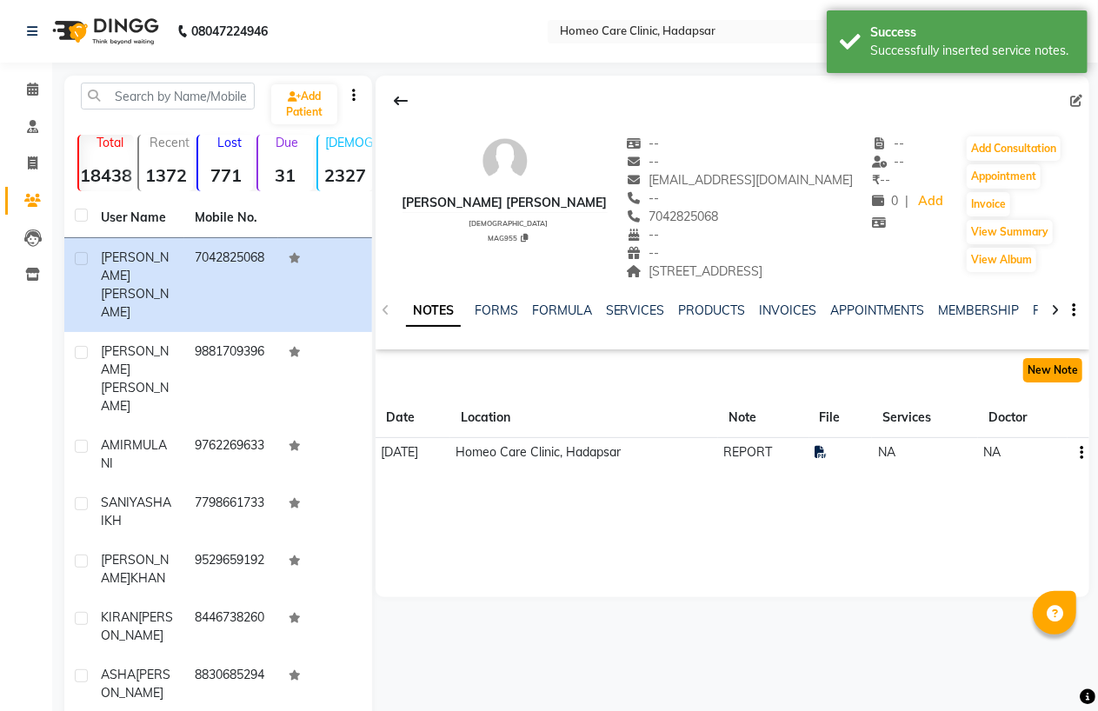
click at [1065, 382] on button "New Note" at bounding box center [1052, 370] width 59 height 24
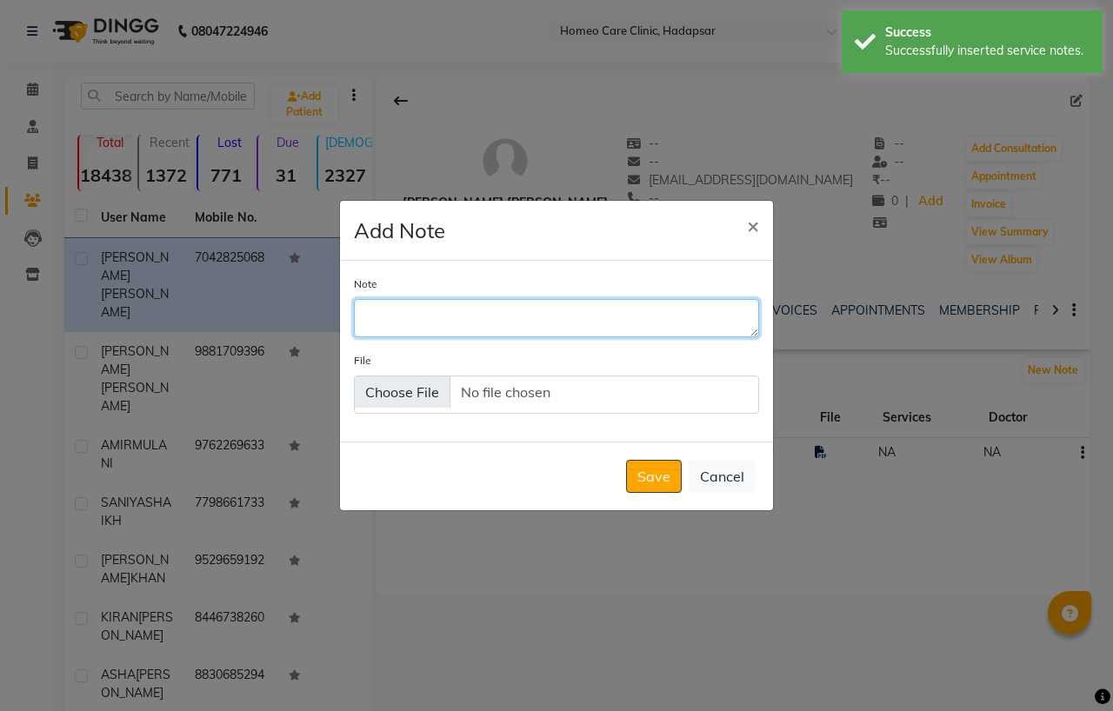
click at [443, 313] on textarea "Note" at bounding box center [556, 318] width 405 height 38
type textarea "REPORT"
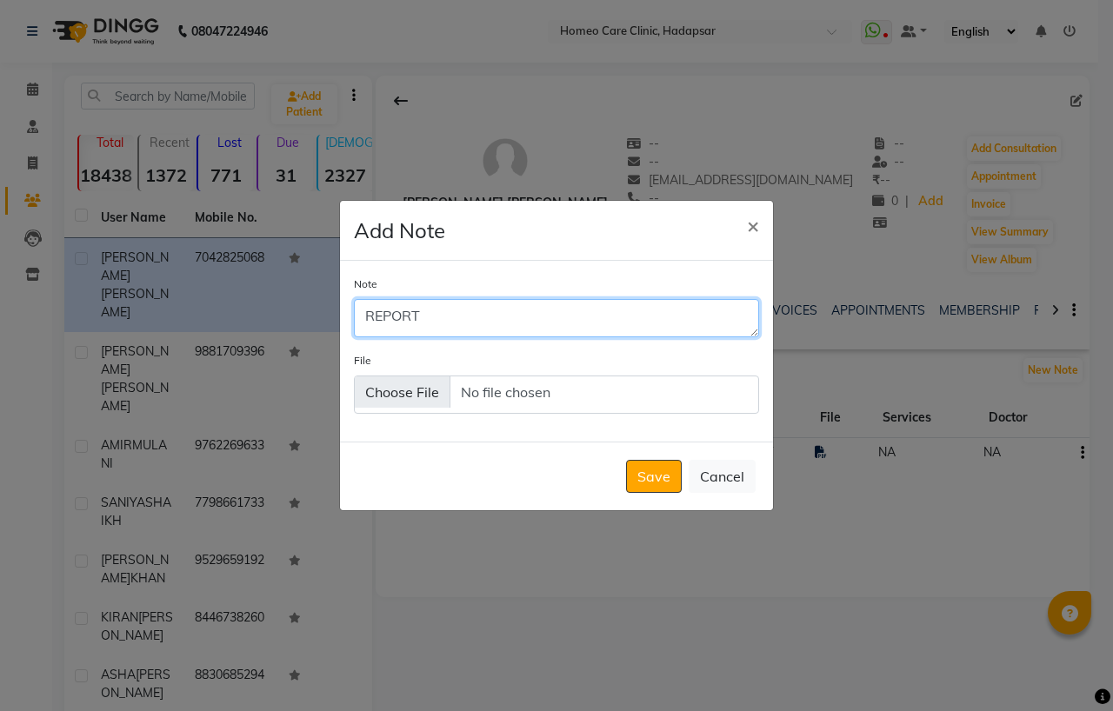
type input "C:\fakepath\68c9e560-704d-11f0-bfff-930263dadc61.pdf"
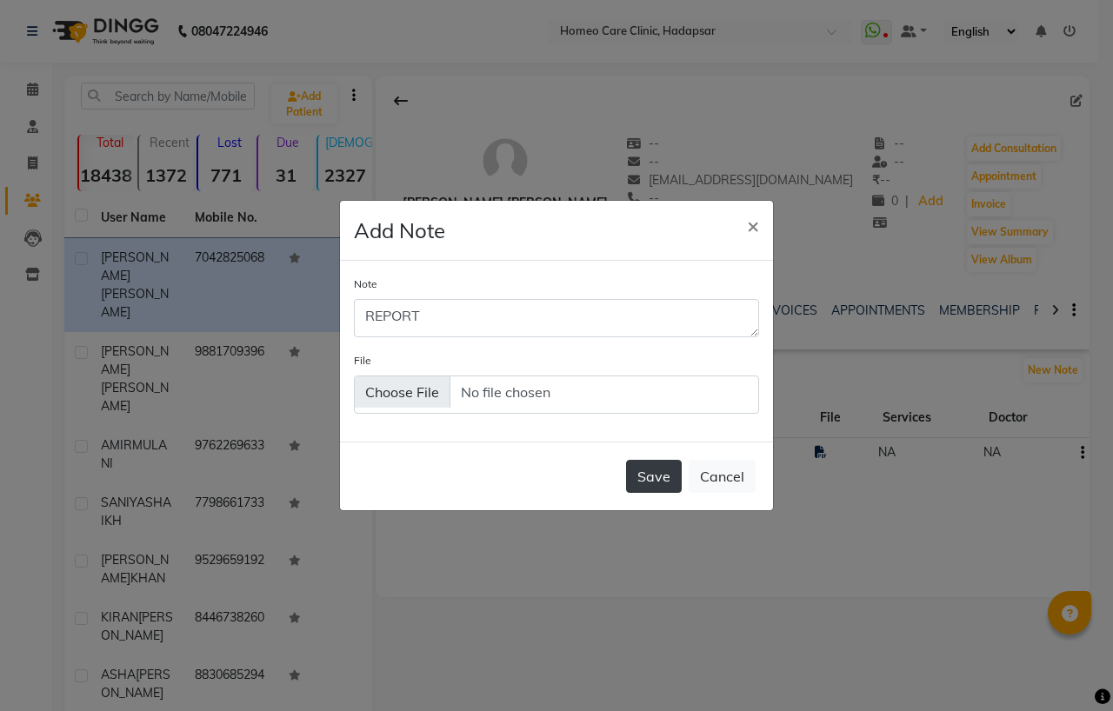
click at [662, 488] on button "Save" at bounding box center [654, 476] width 56 height 33
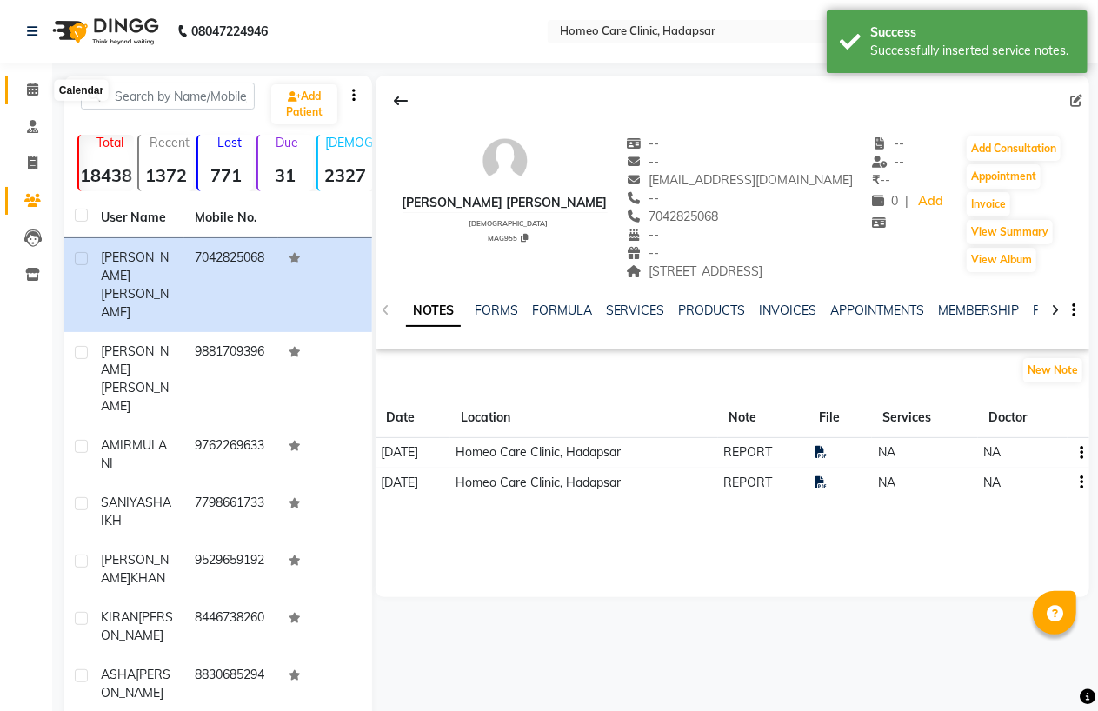
click at [31, 89] on icon at bounding box center [32, 89] width 11 height 13
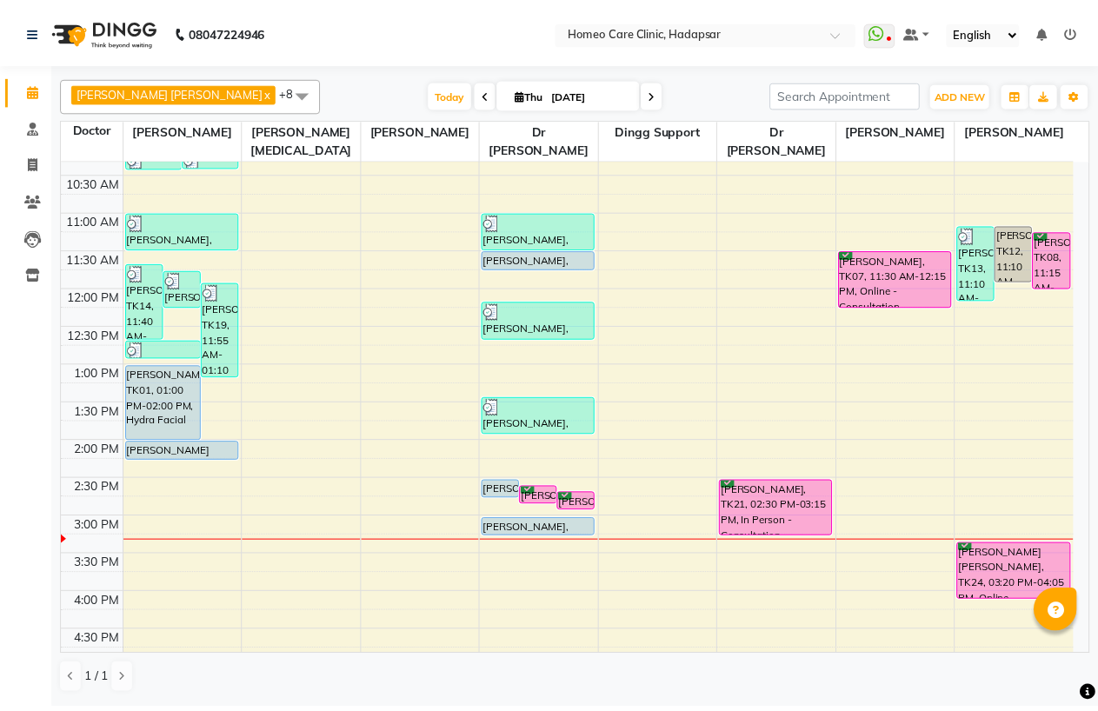
scroll to position [289, 0]
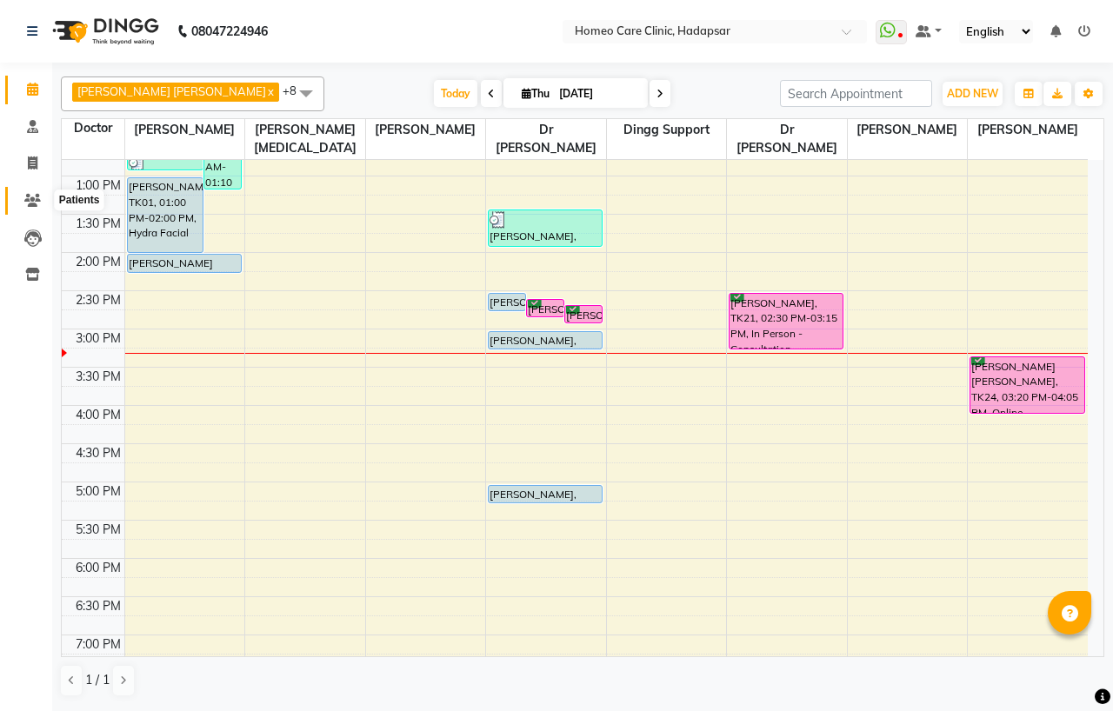
click at [22, 197] on span at bounding box center [32, 201] width 30 height 20
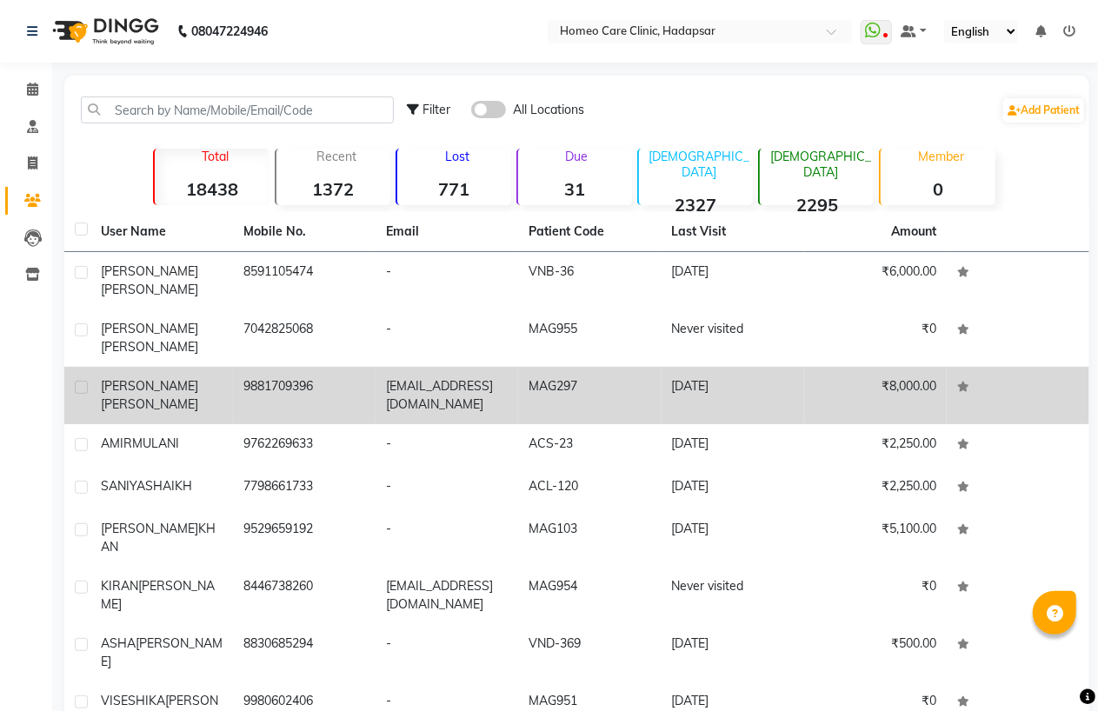
click at [397, 367] on td "sauravsingh7@gmail.com" at bounding box center [446, 395] width 143 height 57
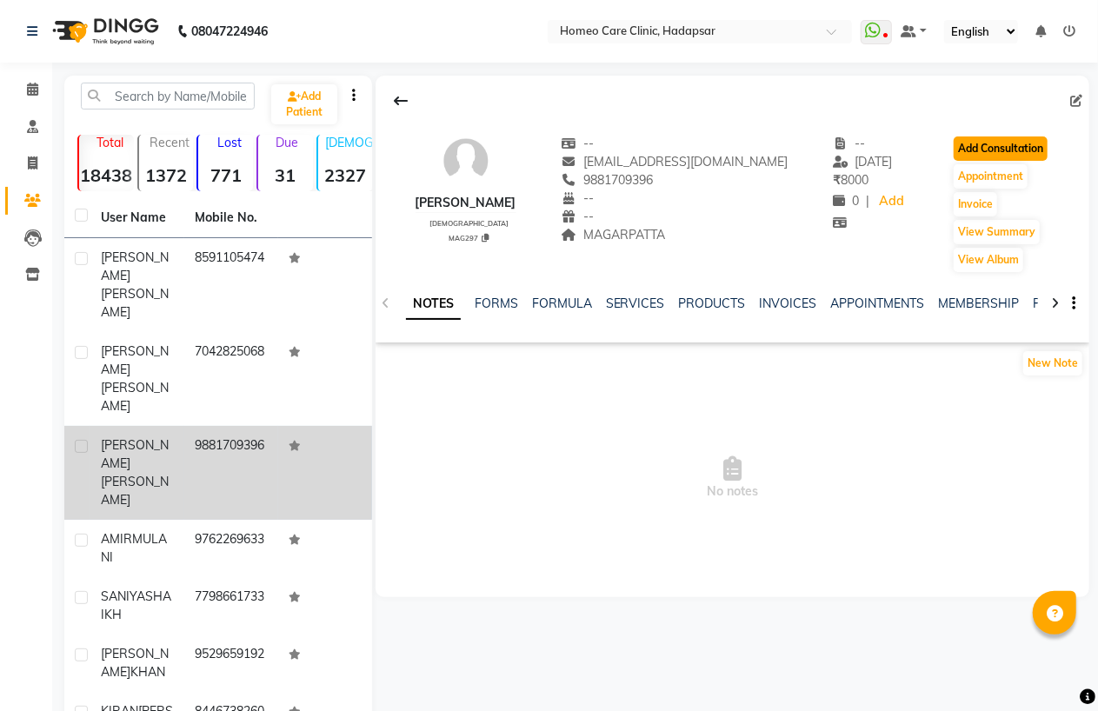
click at [1018, 143] on button "Add Consultation" at bounding box center [1000, 148] width 94 height 24
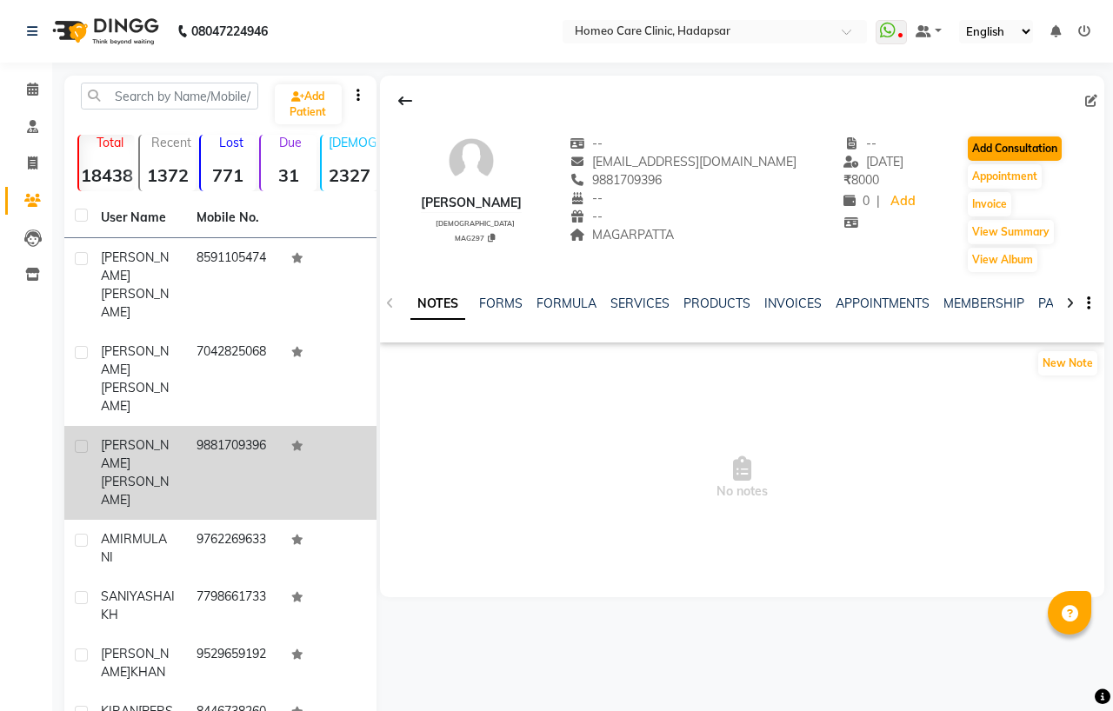
select select "[DEMOGRAPHIC_DATA]"
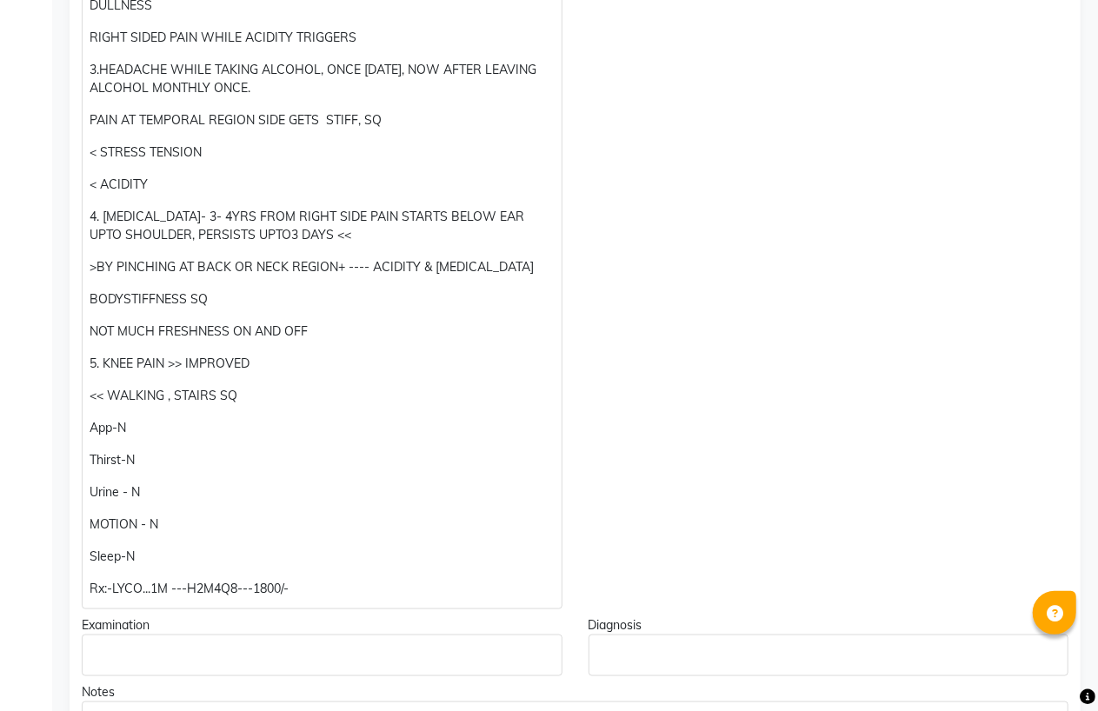
scroll to position [869, 0]
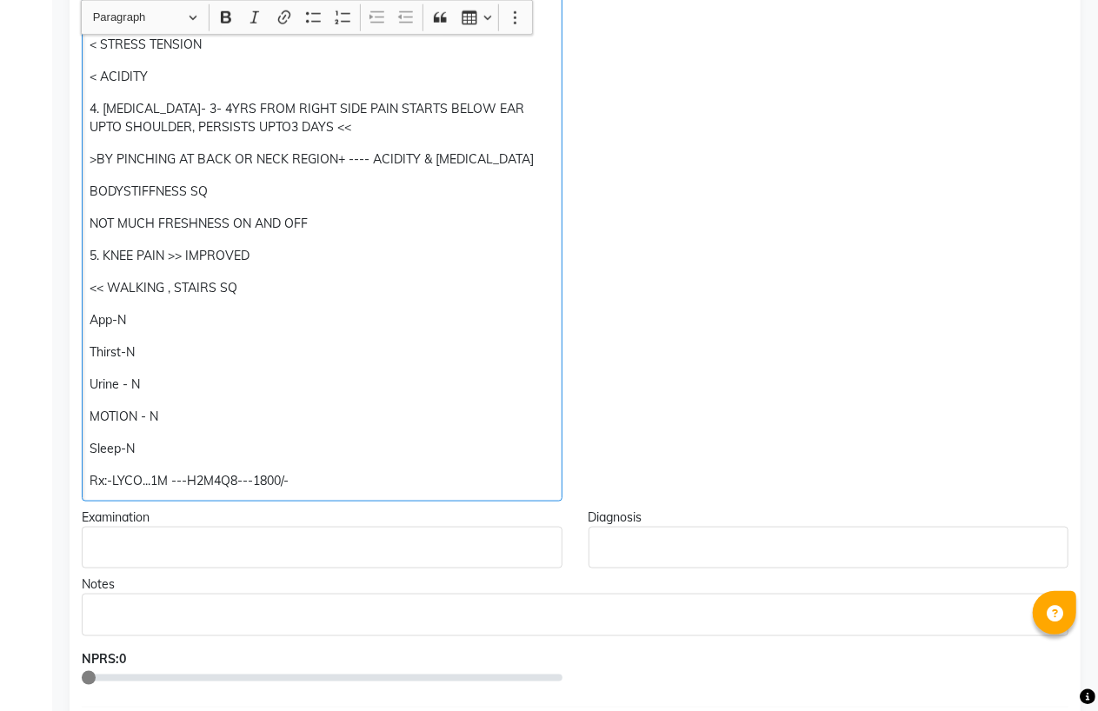
click at [189, 436] on div "1. CONSTIPATION- 50 % improved but satrted again started again << BLOATING OF A…" at bounding box center [322, 19] width 481 height 965
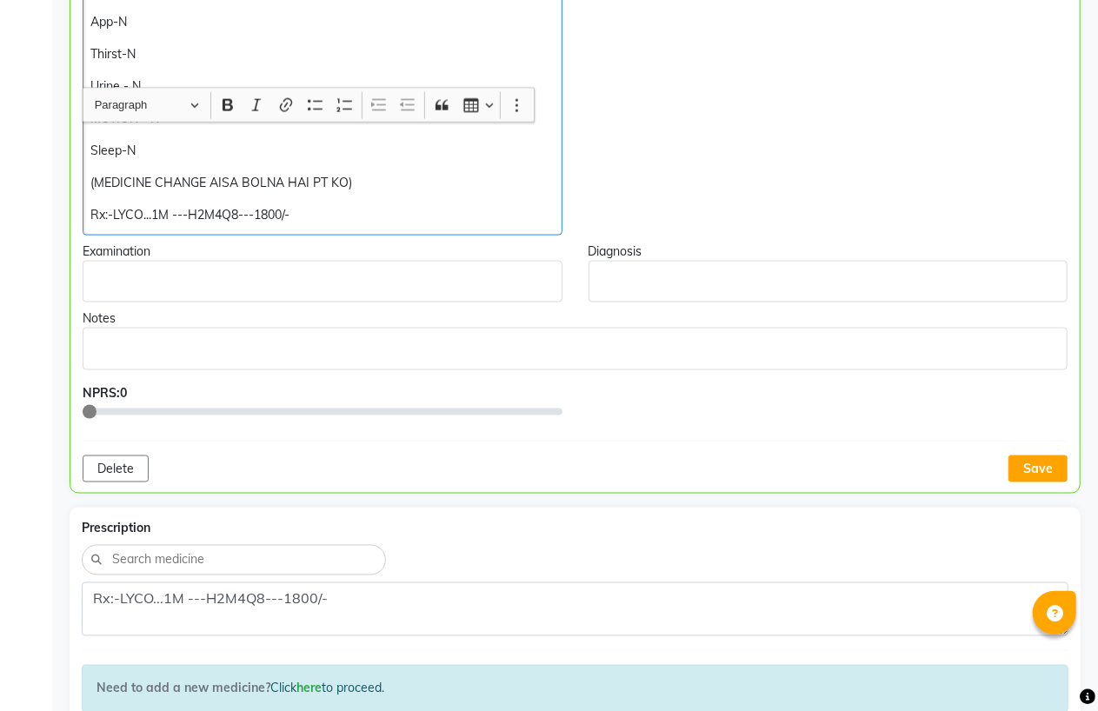
scroll to position [1256, 0]
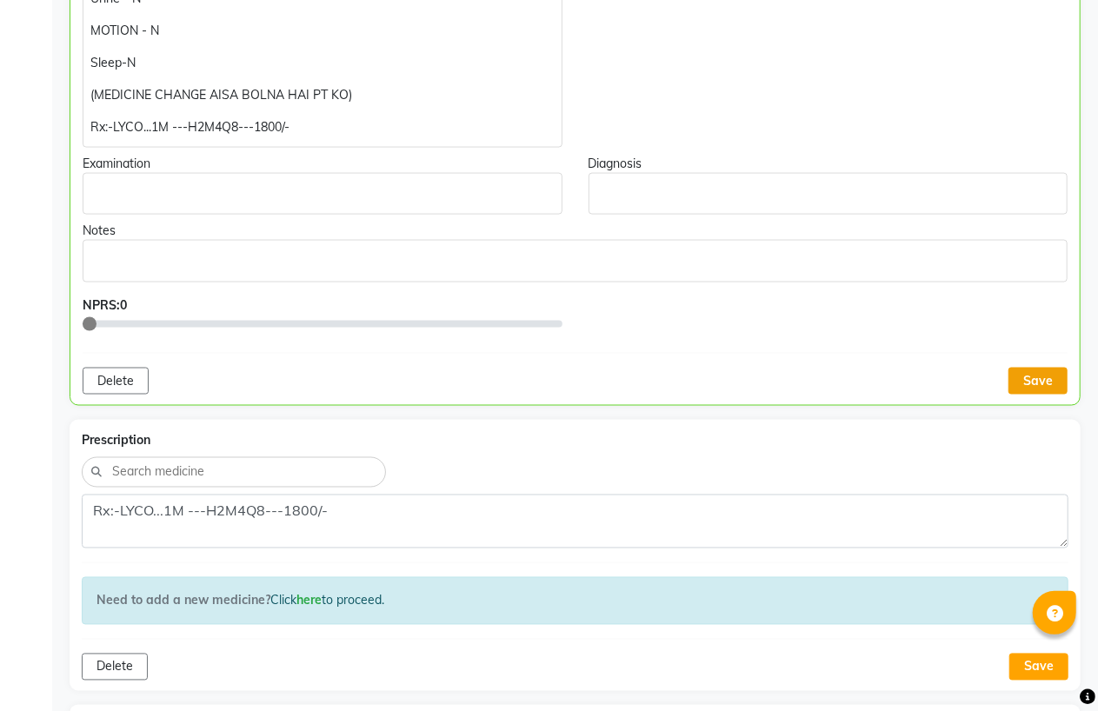
click at [1013, 379] on button "Save" at bounding box center [1037, 381] width 59 height 27
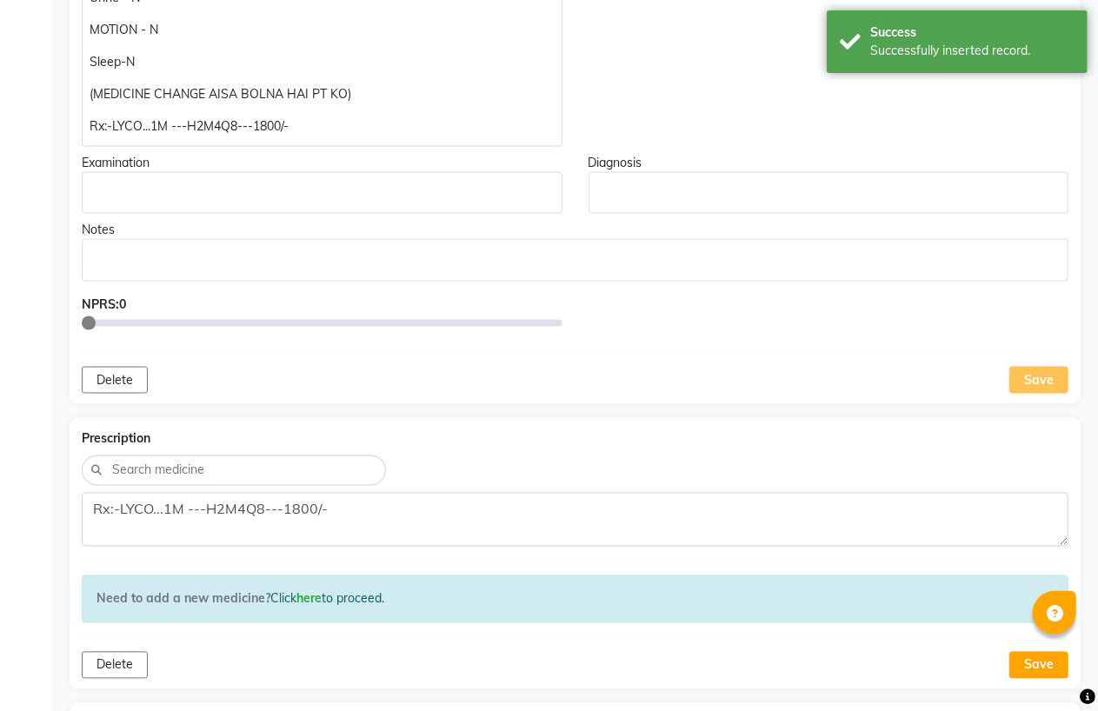
click at [211, 94] on p "(MEDICINE CHANGE AISA BOLNA HAI PT KO)" at bounding box center [322, 94] width 464 height 18
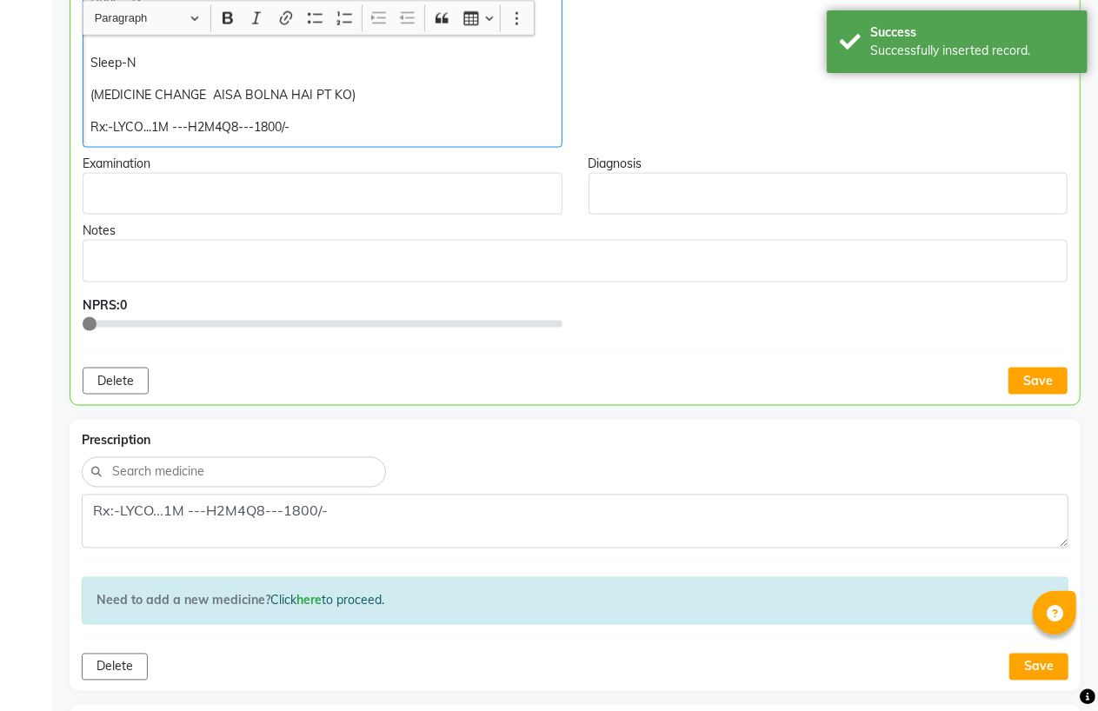
scroll to position [1257, 0]
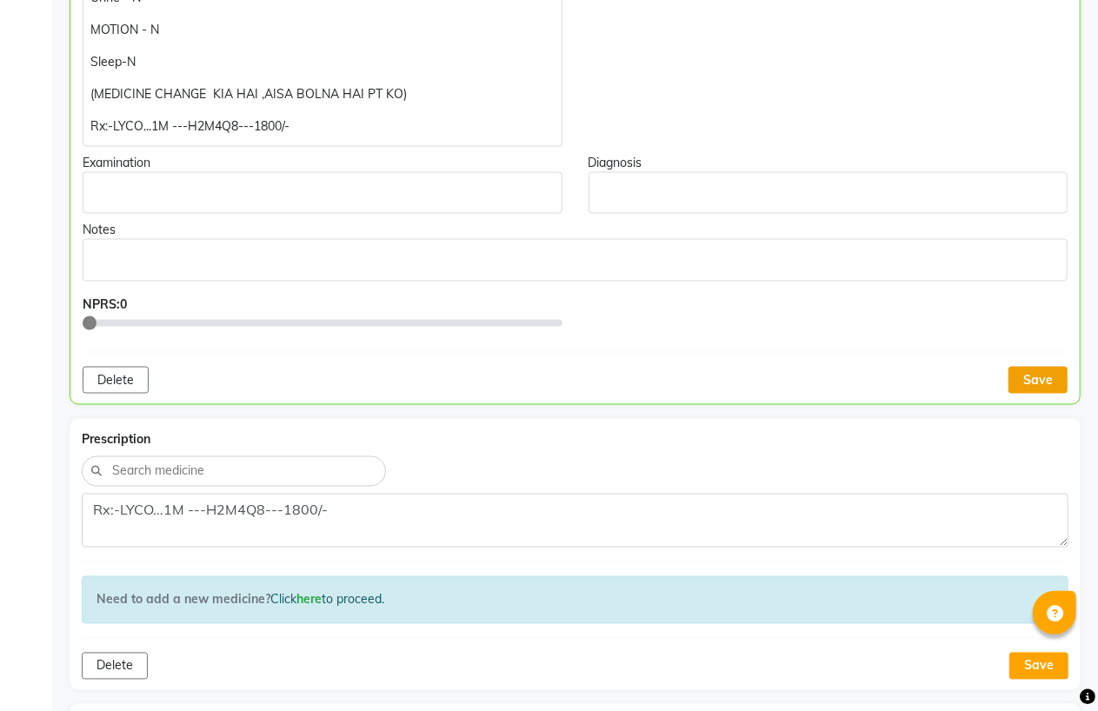
click at [1011, 380] on button "Save" at bounding box center [1037, 380] width 59 height 27
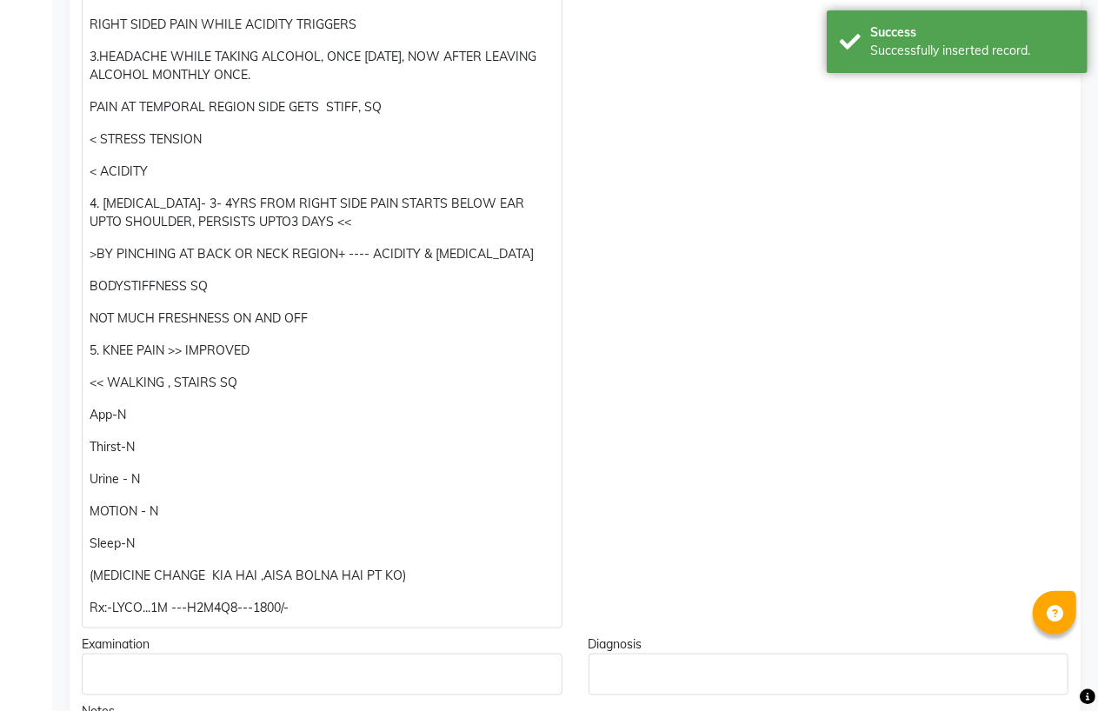
scroll to position [388, 0]
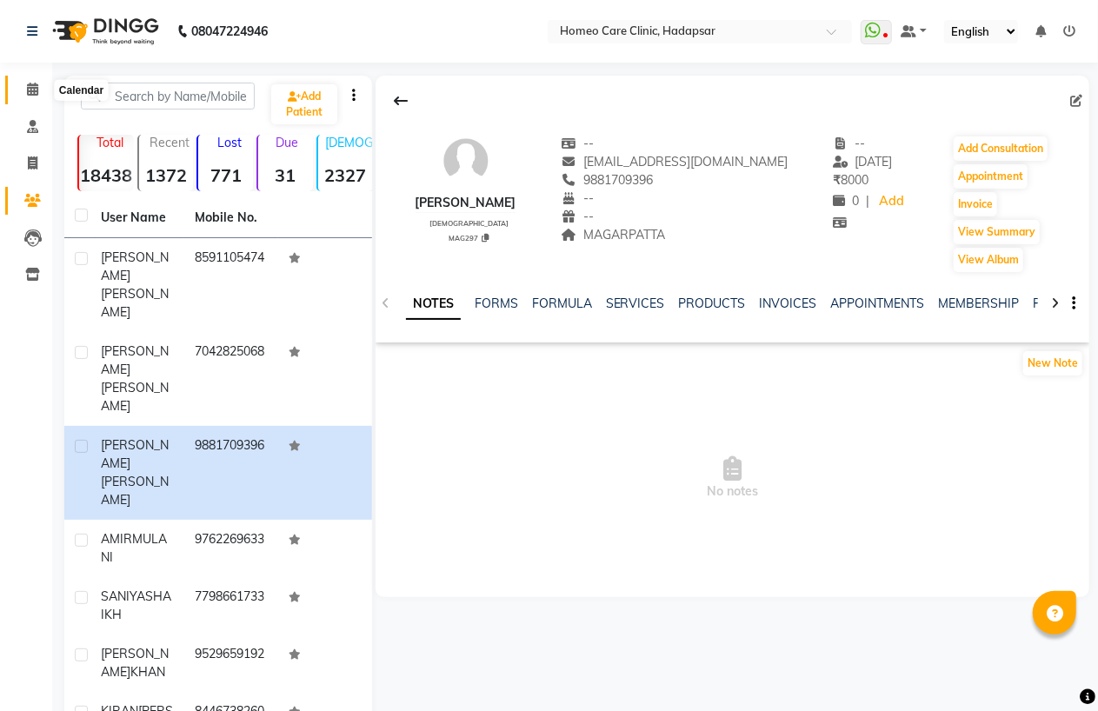
click at [30, 87] on icon at bounding box center [32, 89] width 11 height 13
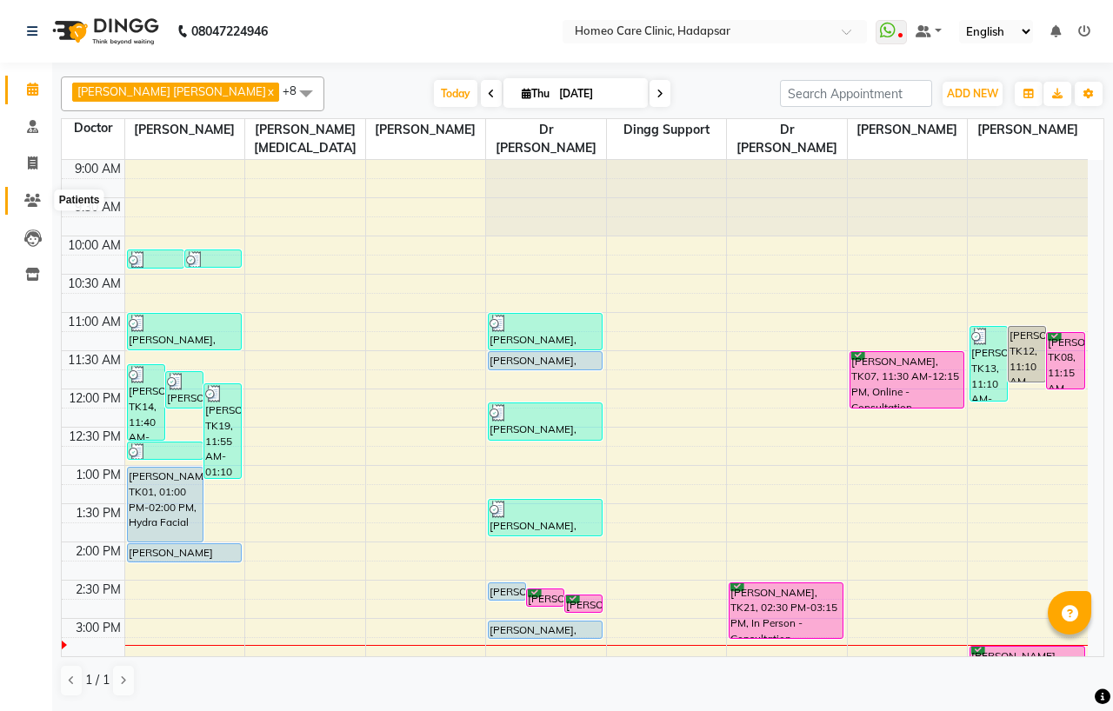
click at [31, 207] on icon at bounding box center [32, 200] width 17 height 13
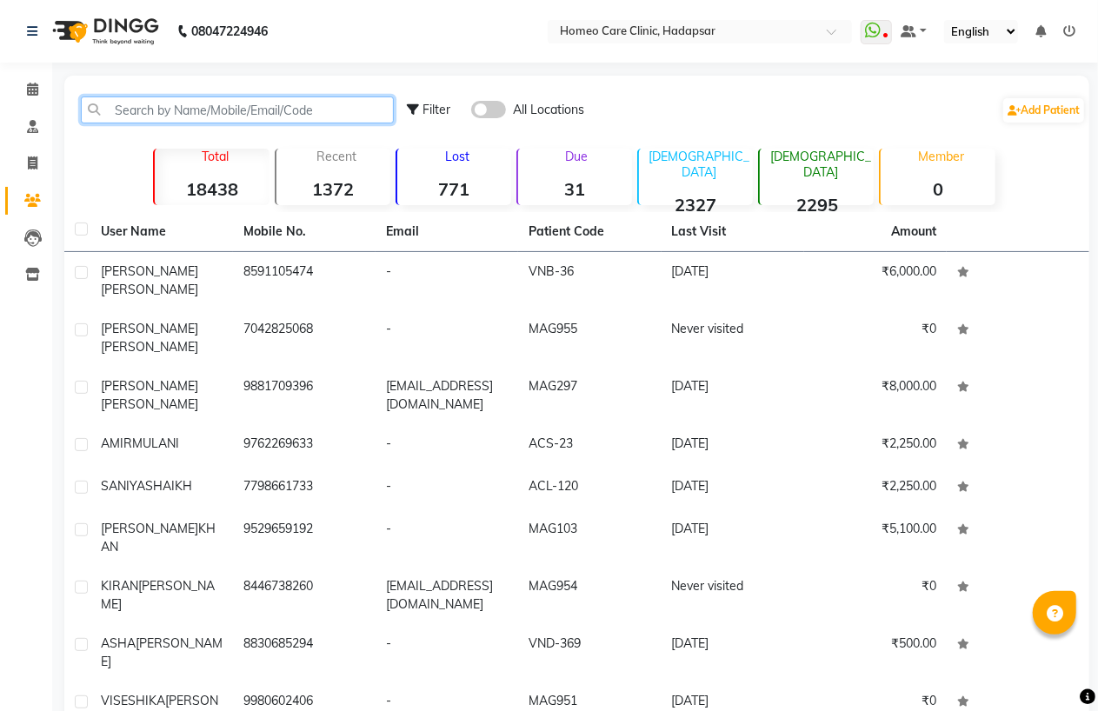
click at [150, 110] on input "text" at bounding box center [237, 109] width 313 height 27
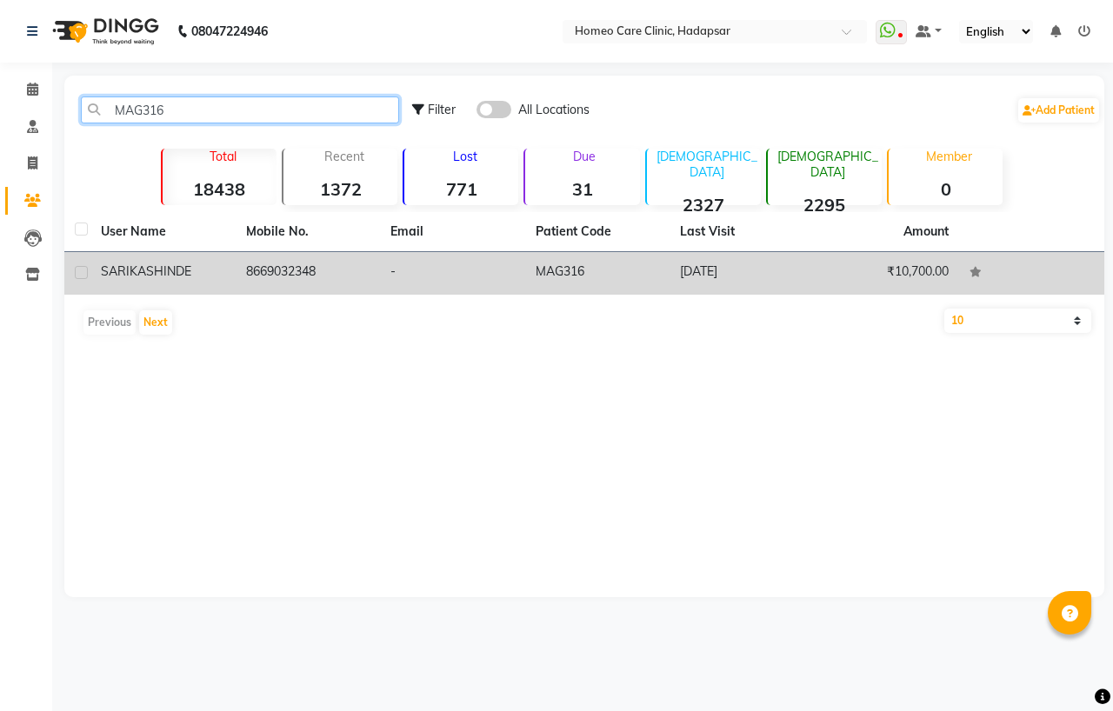
type input "MAG316"
click at [788, 258] on td "08-08-2025" at bounding box center [741, 273] width 145 height 43
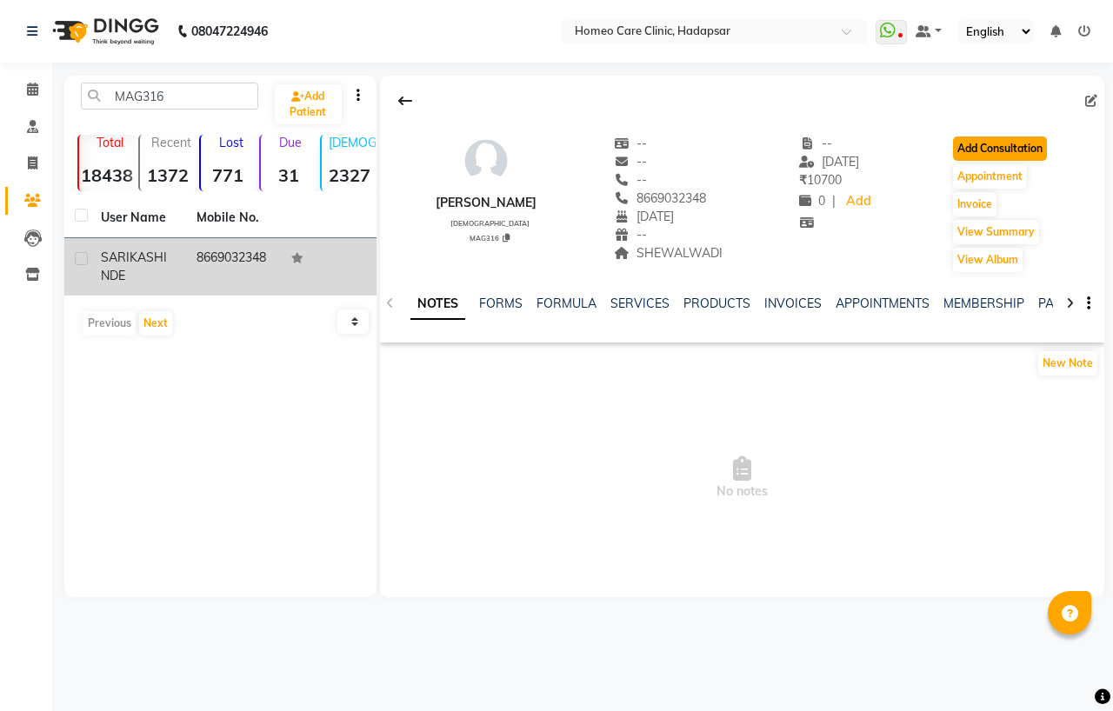
click at [1026, 136] on button "Add Consultation" at bounding box center [1000, 148] width 94 height 24
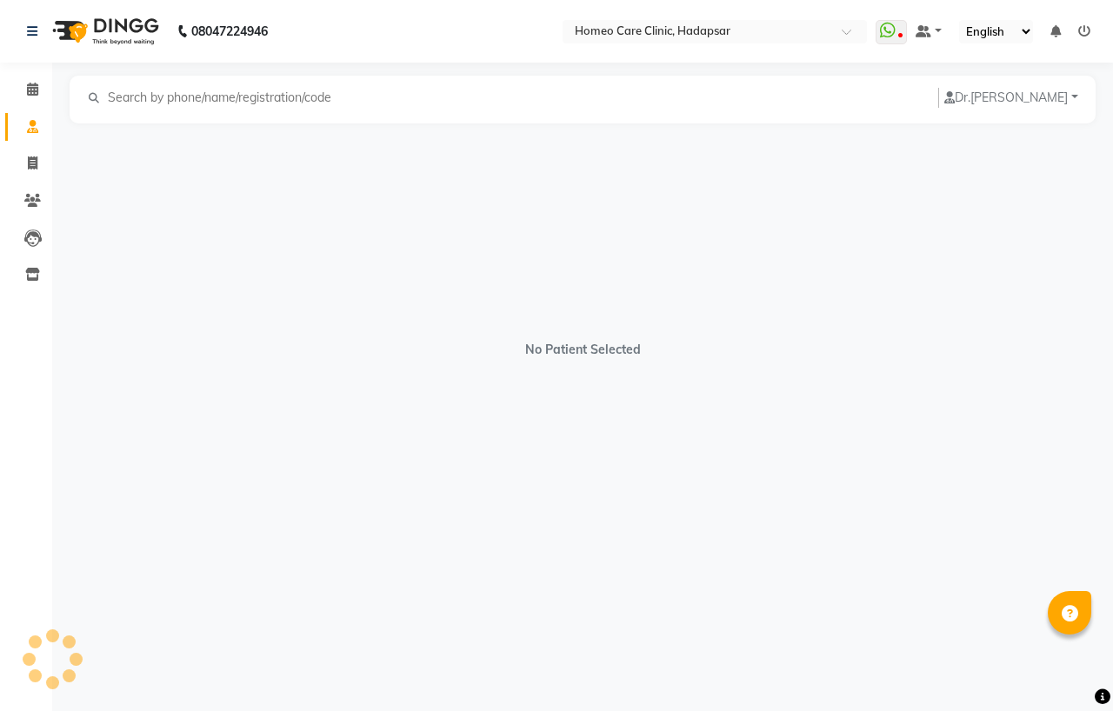
select select "[DEMOGRAPHIC_DATA]"
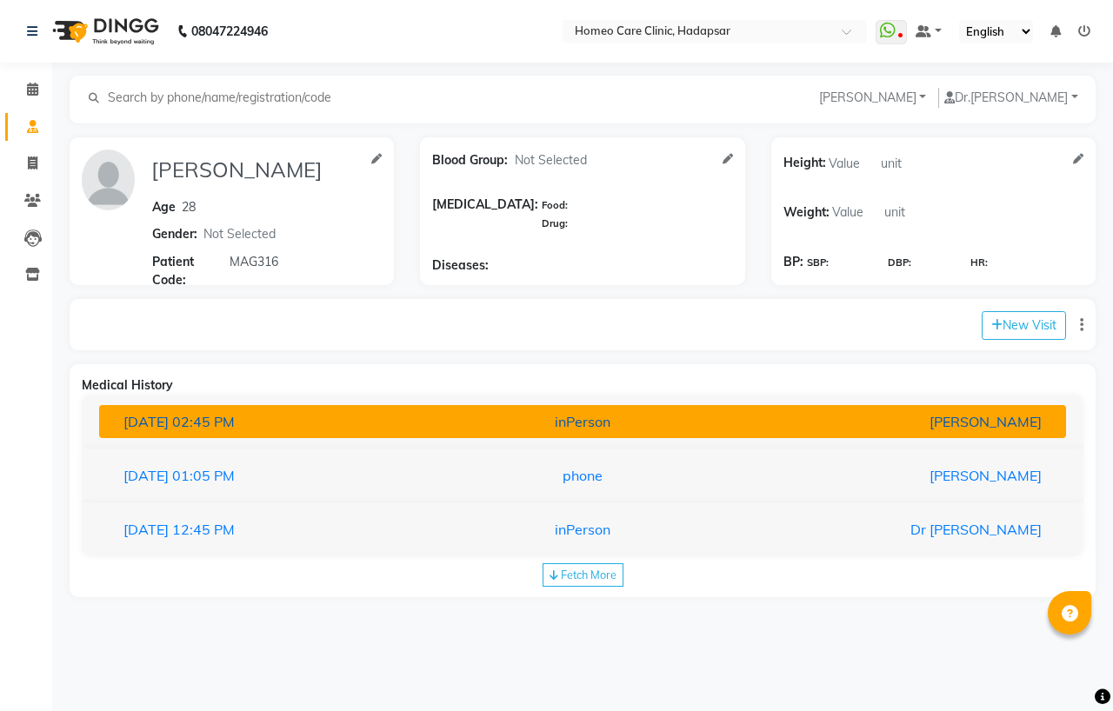
click at [800, 414] on div "[PERSON_NAME]" at bounding box center [897, 421] width 315 height 21
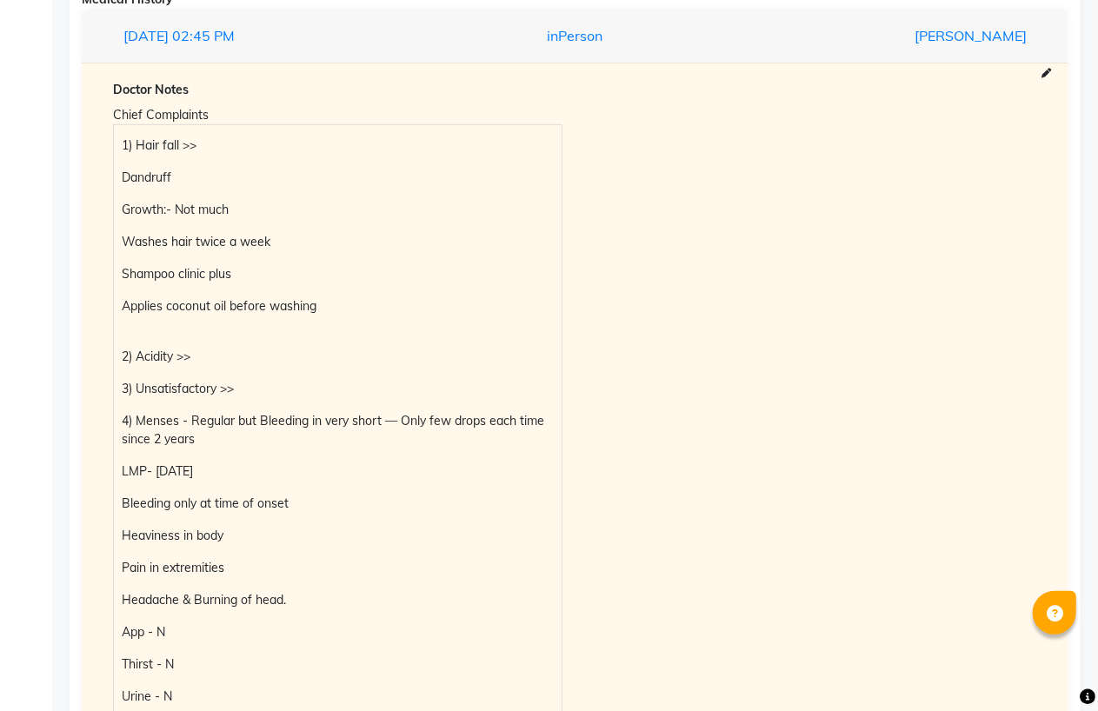
scroll to position [772, 0]
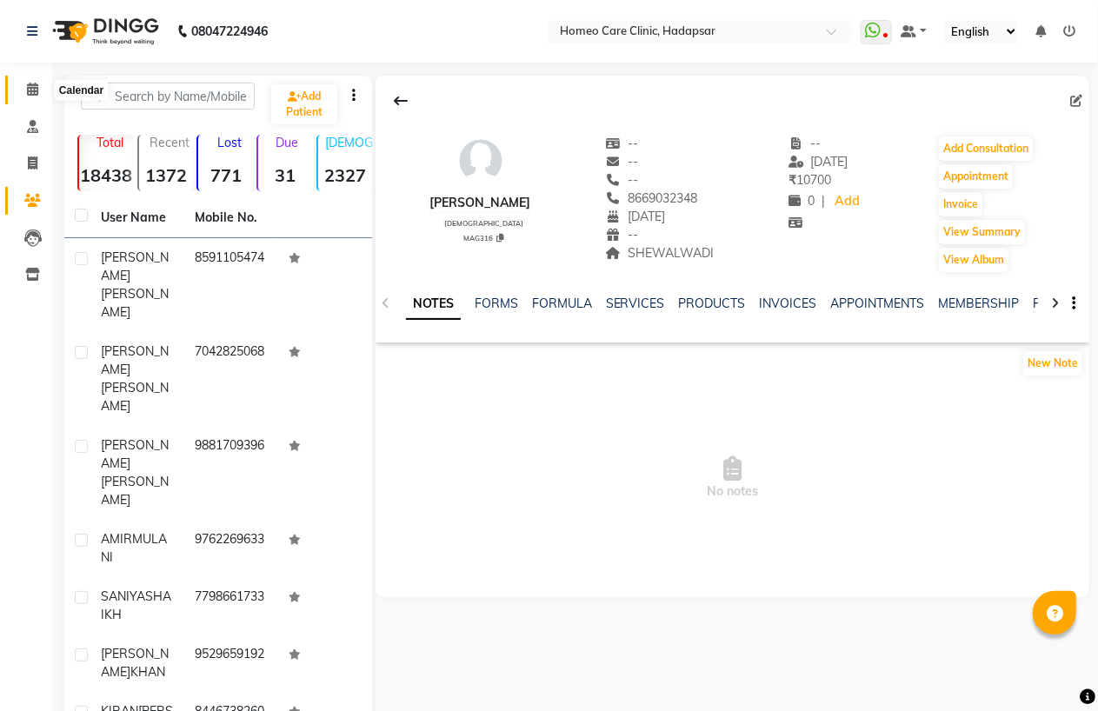
click at [36, 89] on icon at bounding box center [32, 89] width 11 height 13
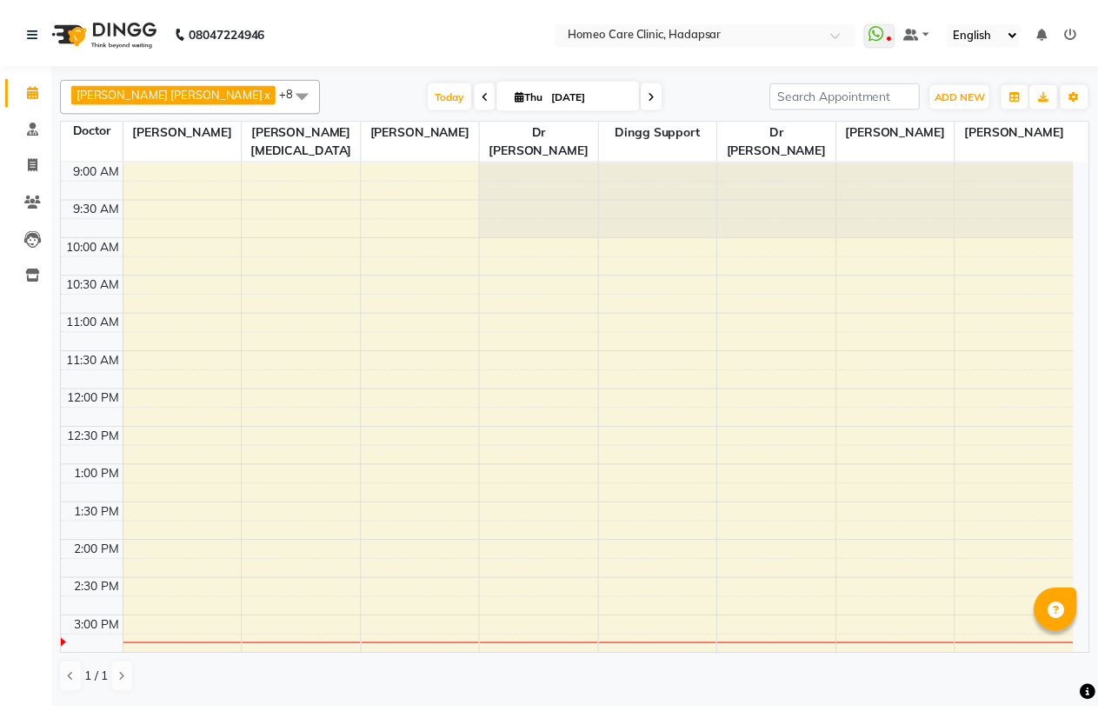
scroll to position [462, 0]
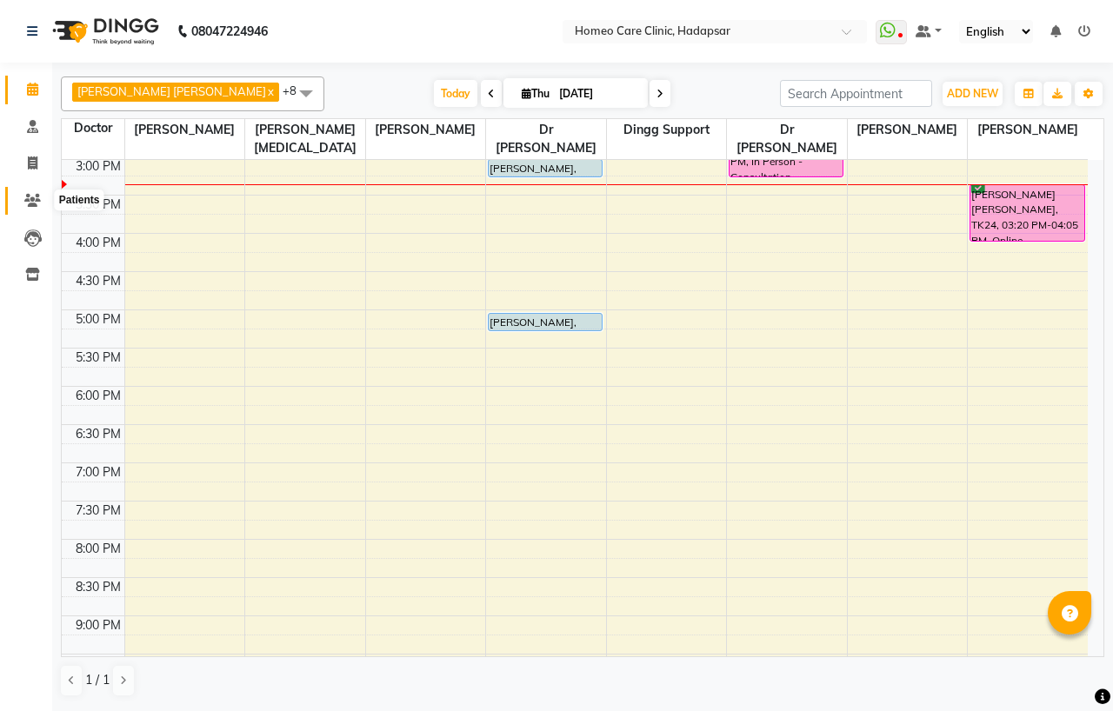
click at [30, 193] on span at bounding box center [32, 201] width 30 height 20
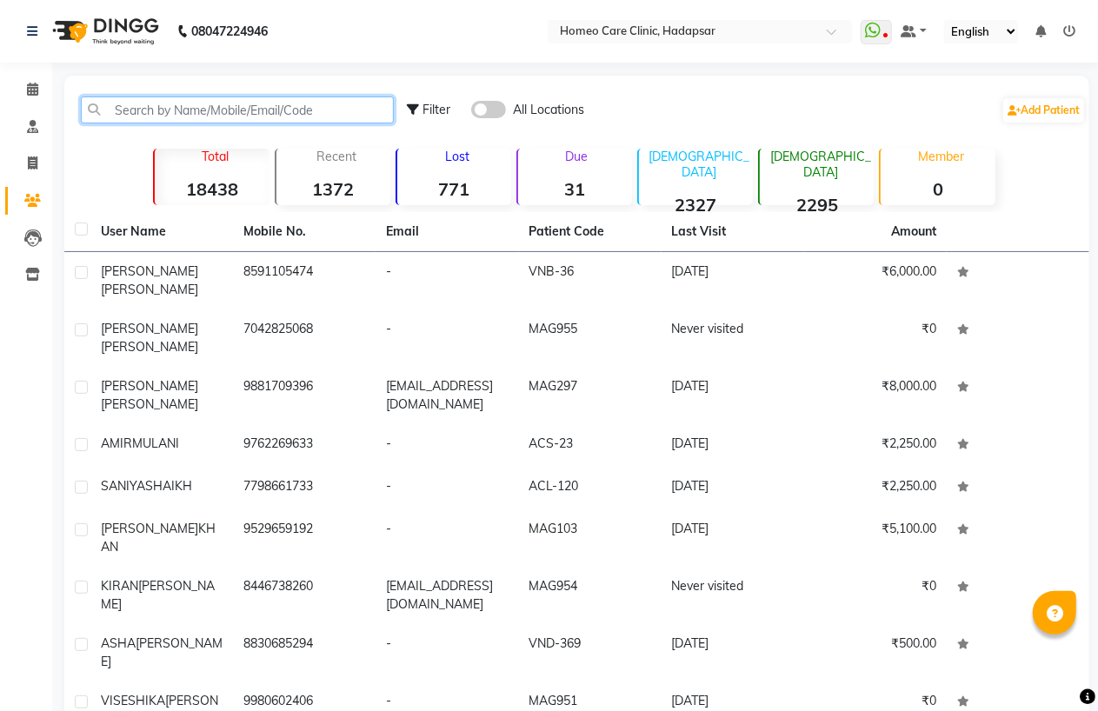
click at [178, 113] on input "text" at bounding box center [237, 109] width 313 height 27
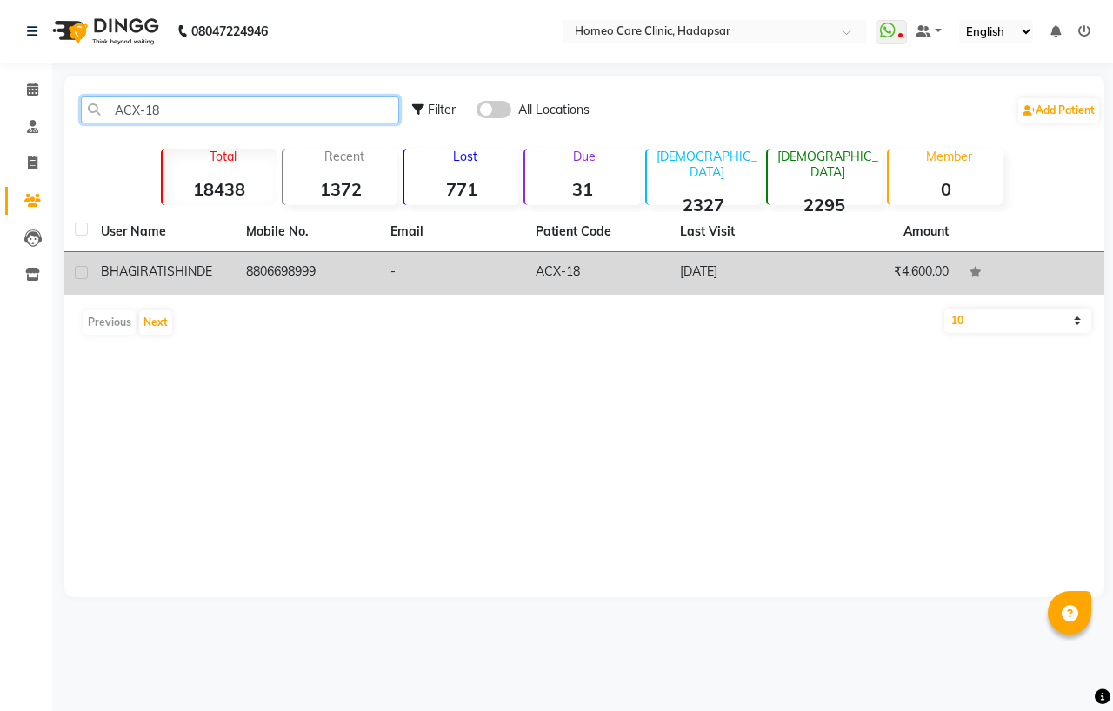
type input "ACX-18"
click at [620, 282] on td "ACX-18" at bounding box center [597, 273] width 145 height 43
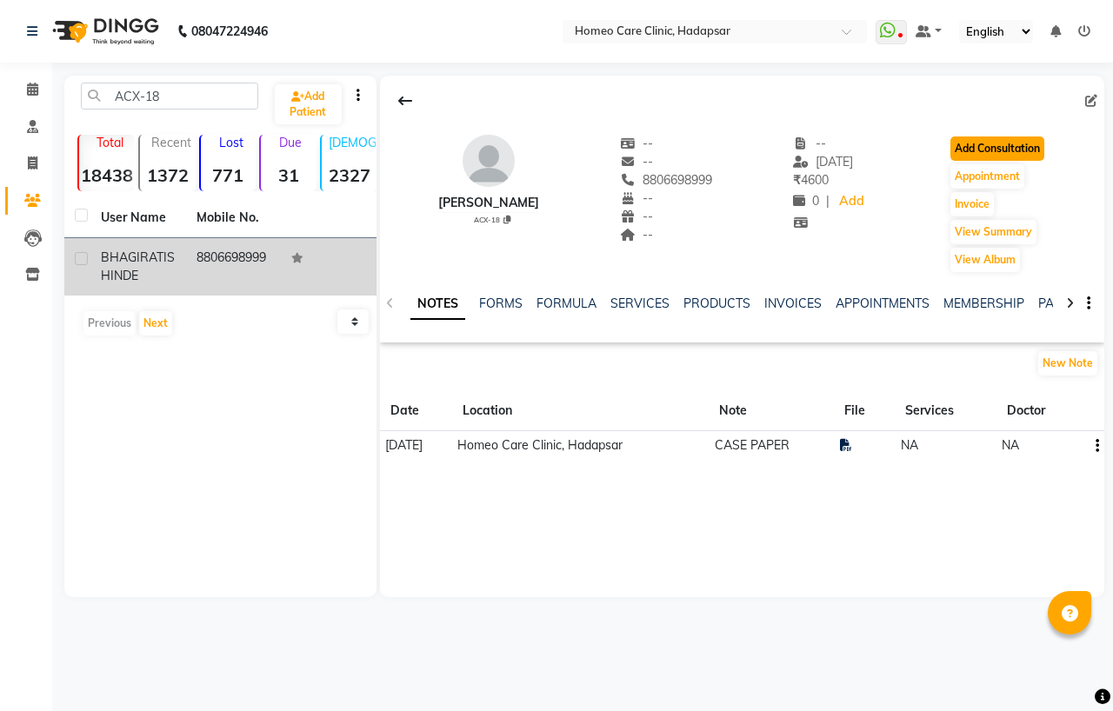
click at [998, 145] on button "Add Consultation" at bounding box center [997, 148] width 94 height 24
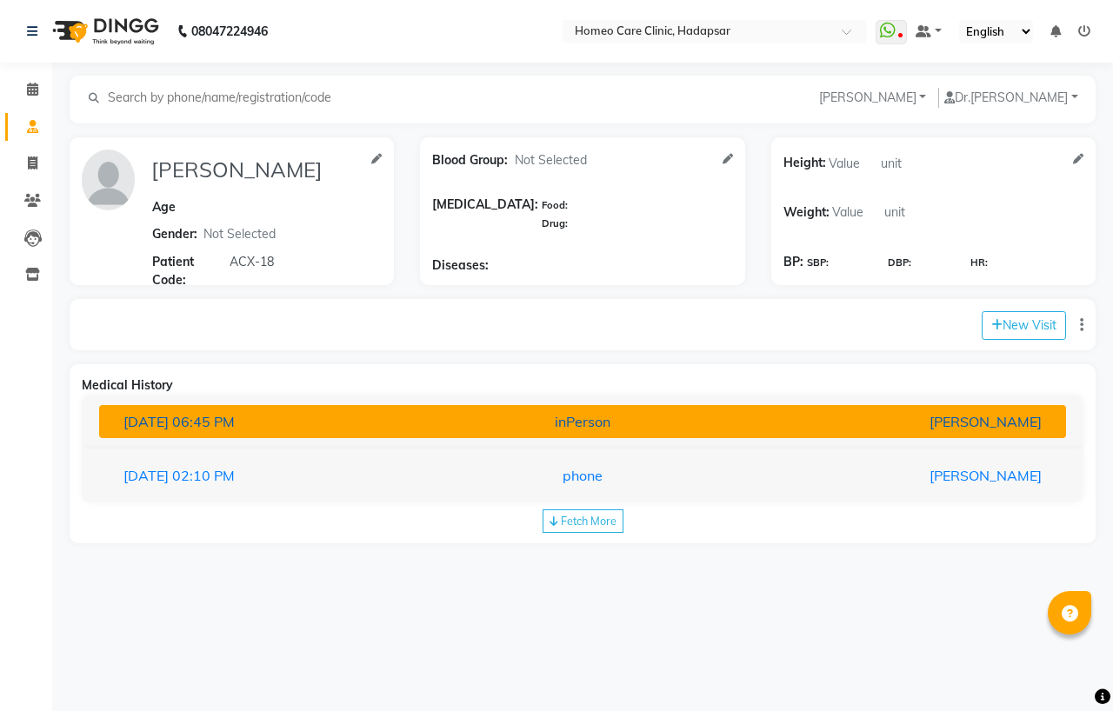
click at [902, 426] on div "[PERSON_NAME]" at bounding box center [897, 421] width 315 height 21
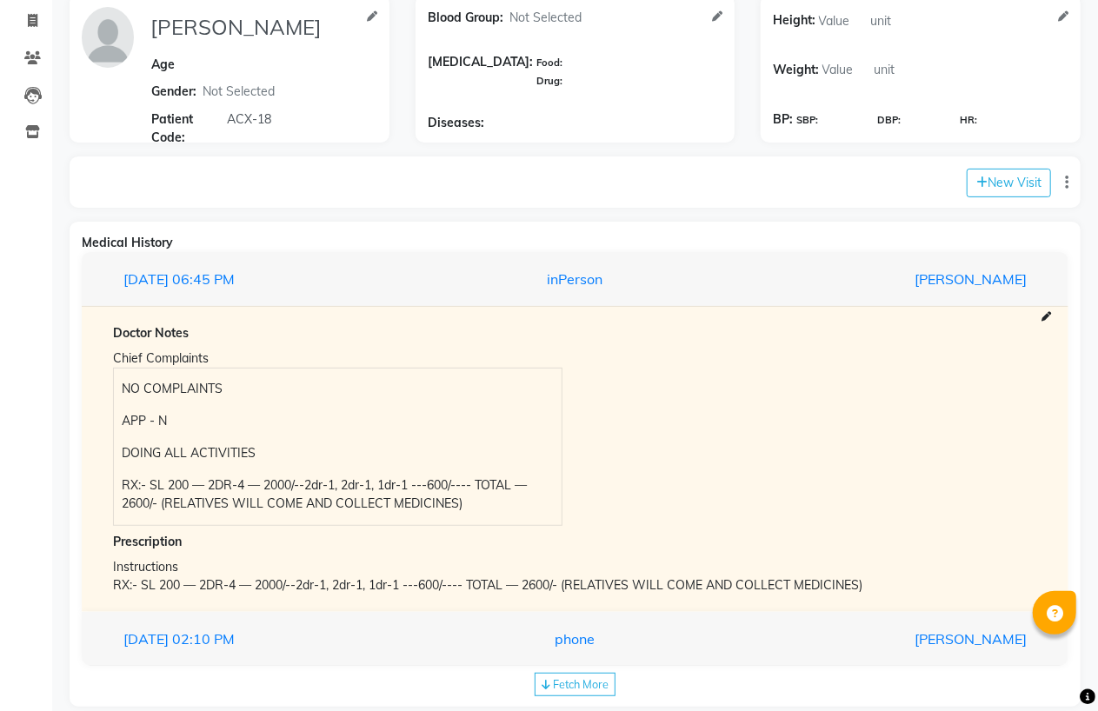
scroll to position [172, 0]
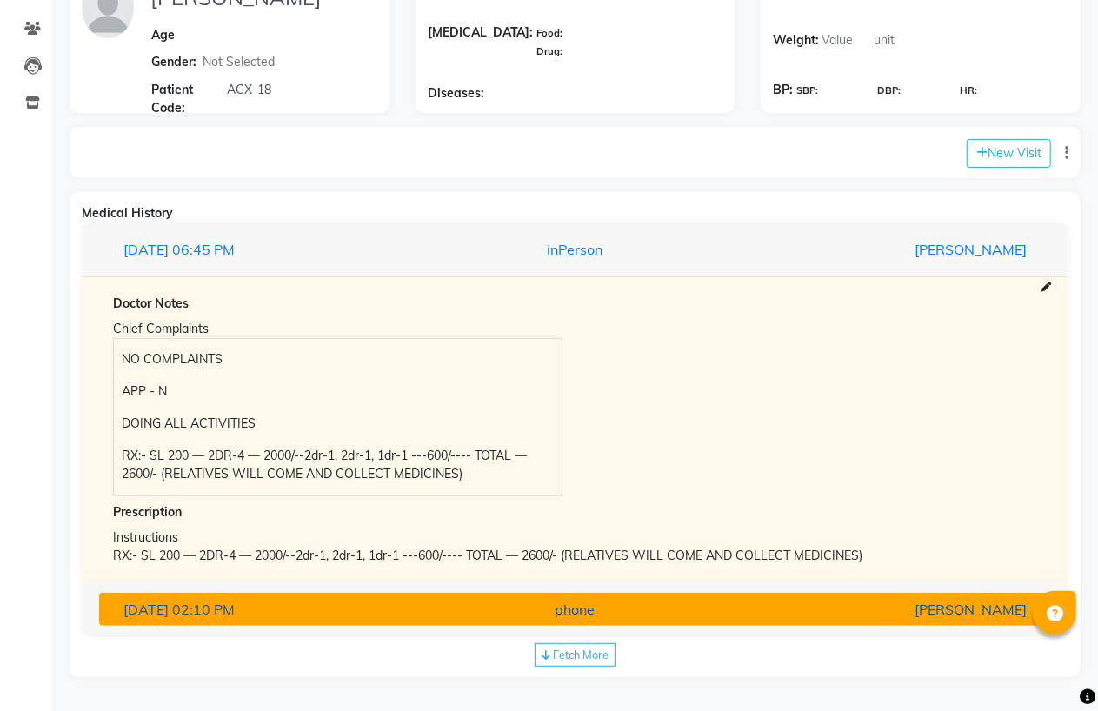
click at [611, 599] on div "phone" at bounding box center [574, 609] width 309 height 21
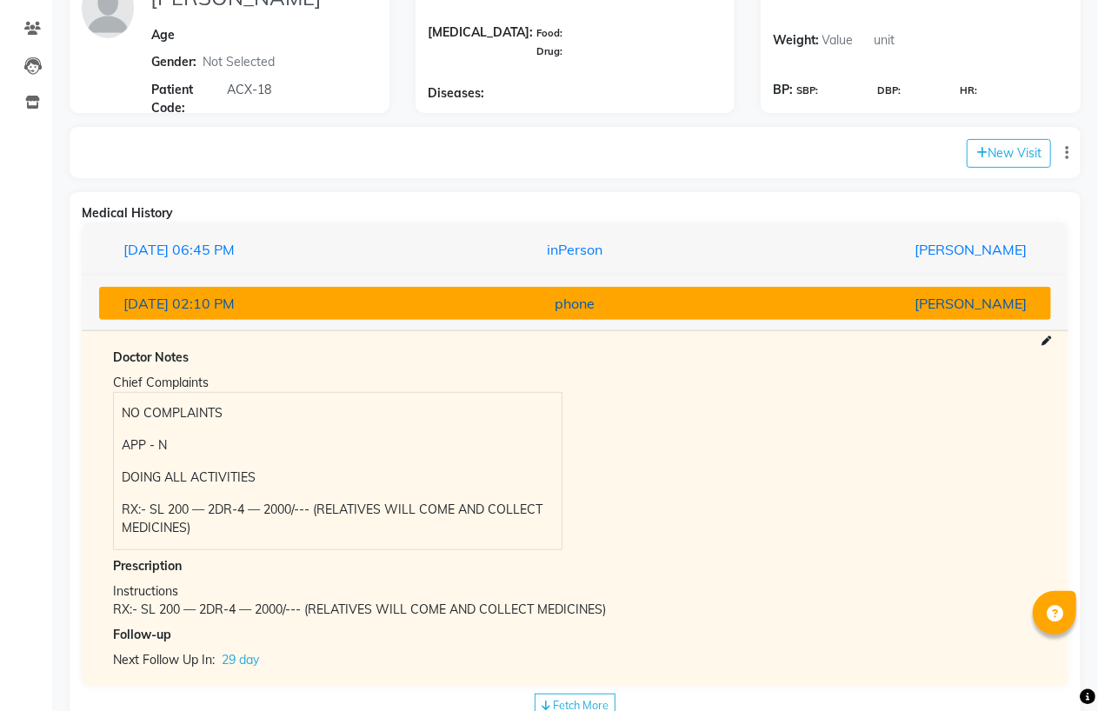
scroll to position [0, 0]
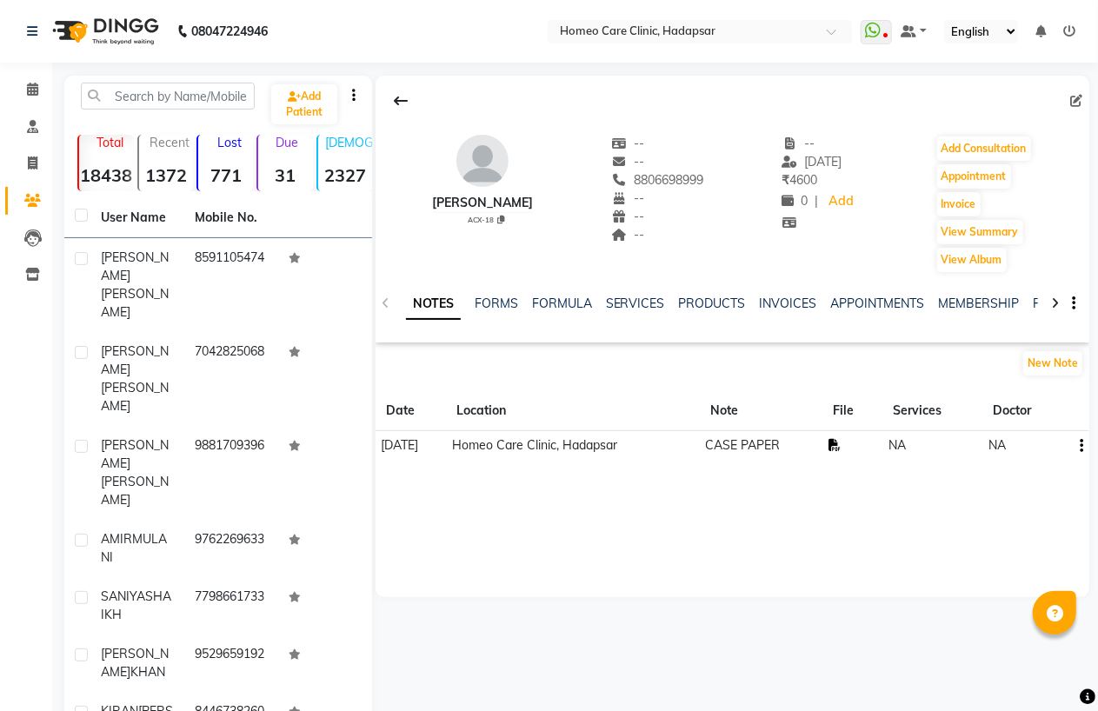
click at [840, 449] on icon at bounding box center [834, 445] width 12 height 12
click at [125, 89] on input "text" at bounding box center [168, 96] width 174 height 27
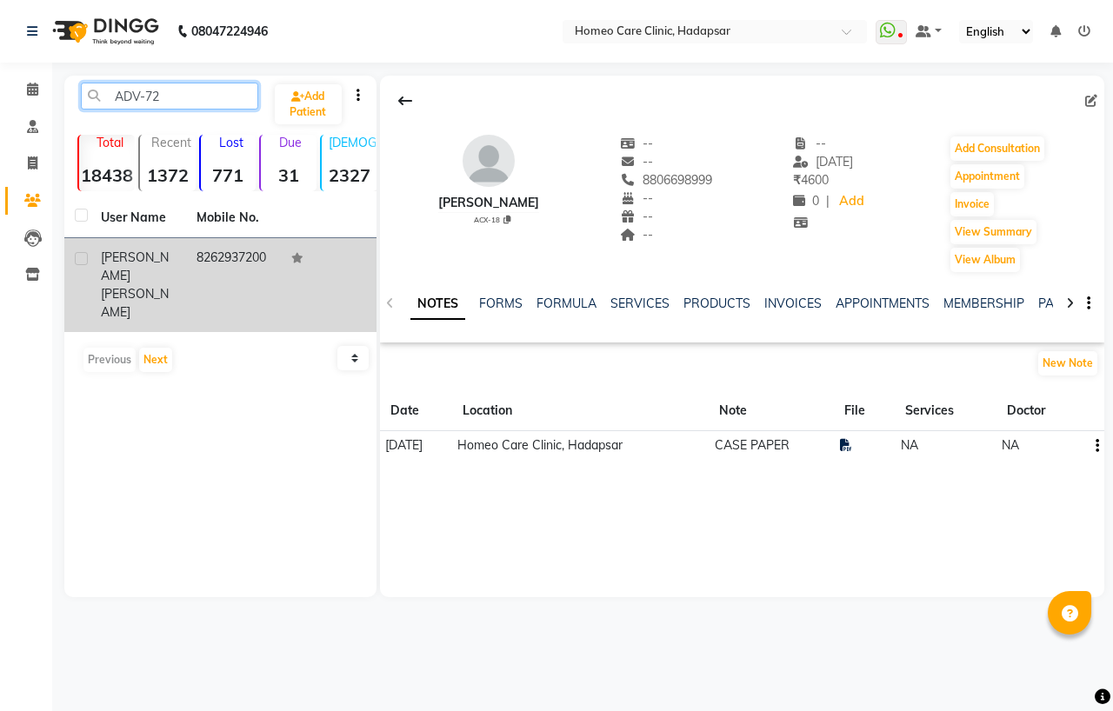
type input "ADV-72"
click at [229, 249] on td "8262937200" at bounding box center [234, 285] width 96 height 94
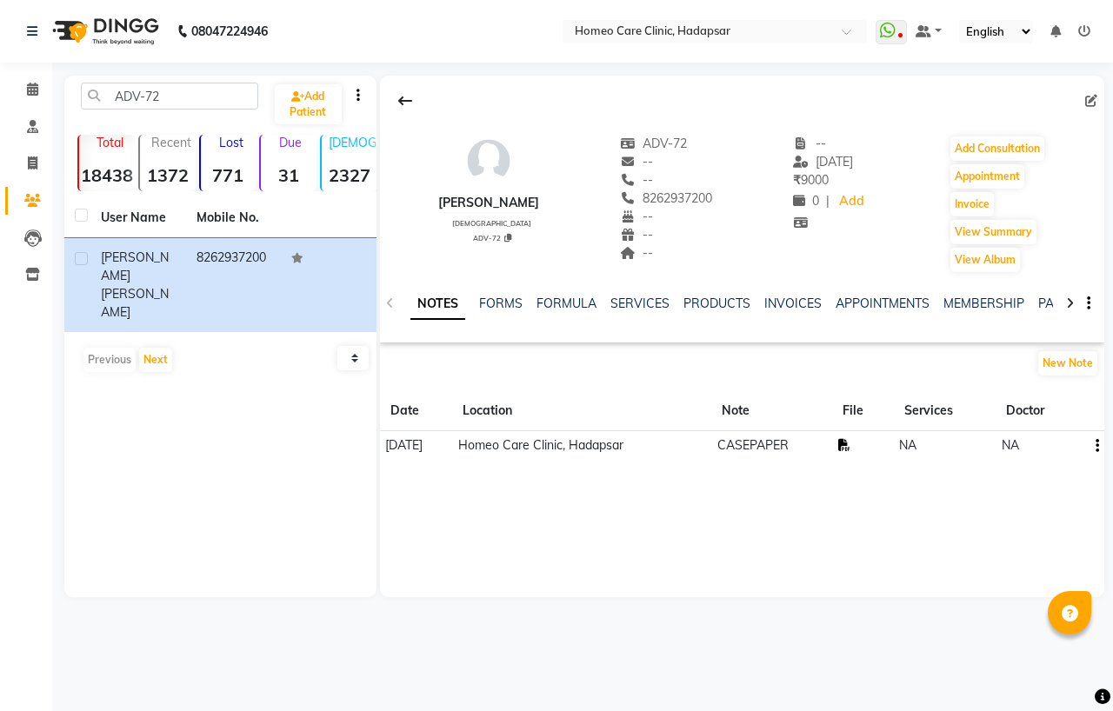
click at [850, 442] on icon at bounding box center [844, 445] width 12 height 12
click at [1005, 144] on button "Add Consultation" at bounding box center [997, 148] width 94 height 24
select select "[DEMOGRAPHIC_DATA]"
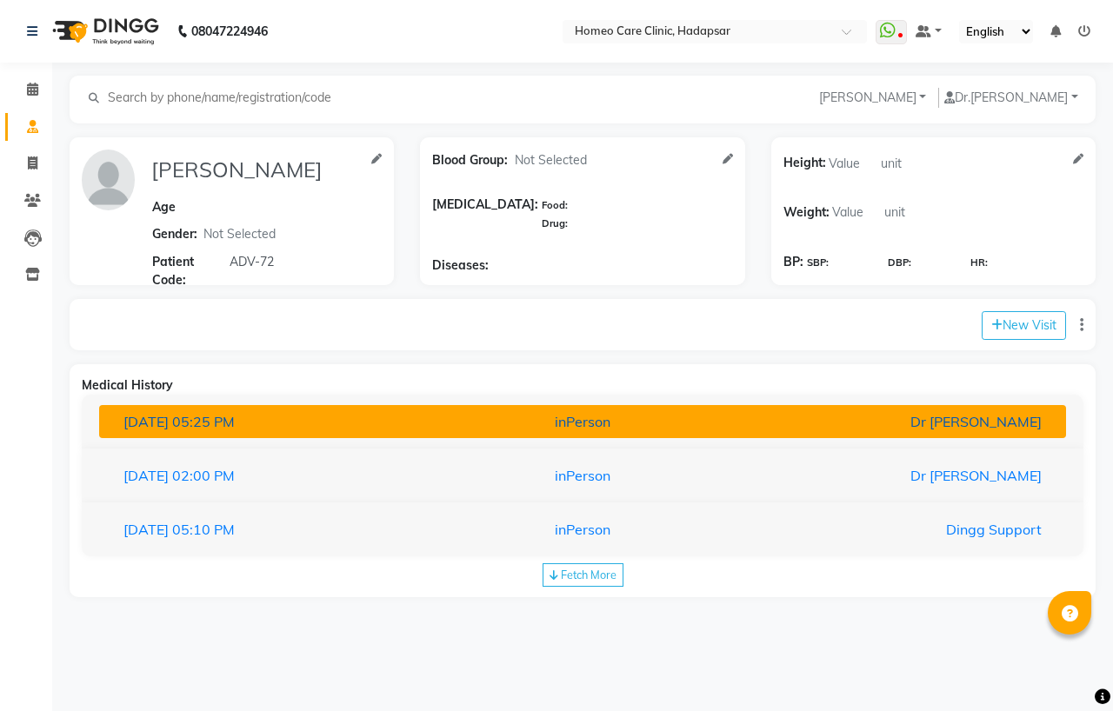
click at [940, 415] on div "Dr [PERSON_NAME]" at bounding box center [897, 421] width 315 height 21
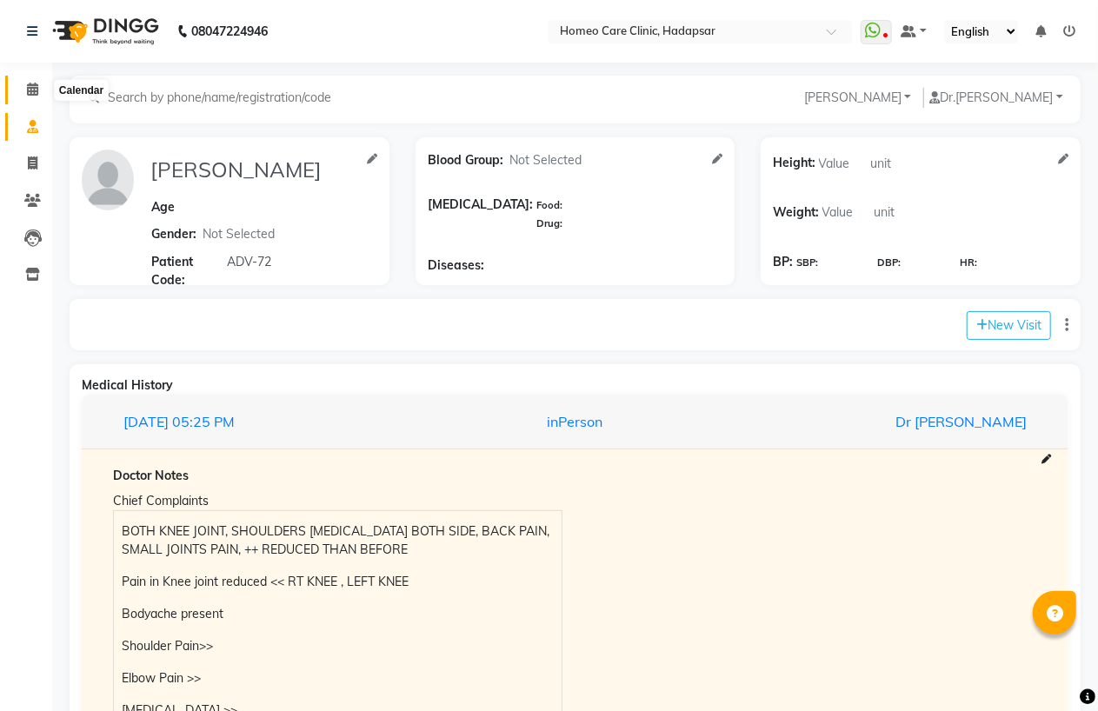
click at [23, 88] on span at bounding box center [32, 90] width 30 height 20
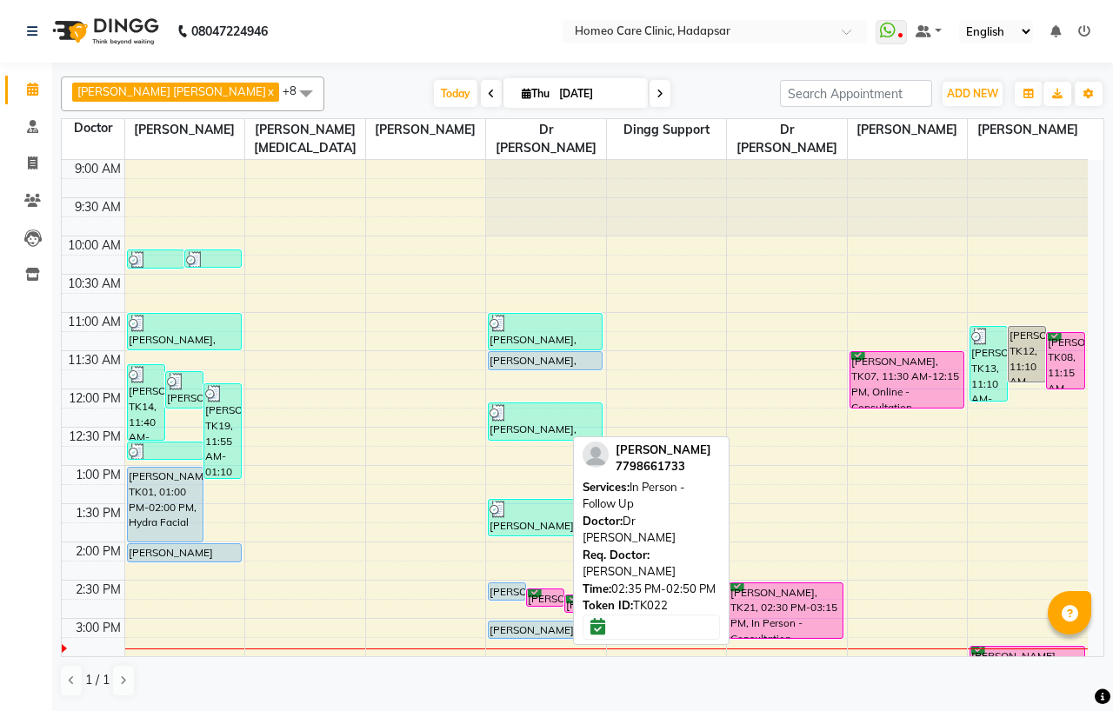
click at [541, 594] on div "SANIYA SHAIKH, TK22, 02:35 PM-02:50 PM, In Person - Follow Up" at bounding box center [545, 597] width 37 height 17
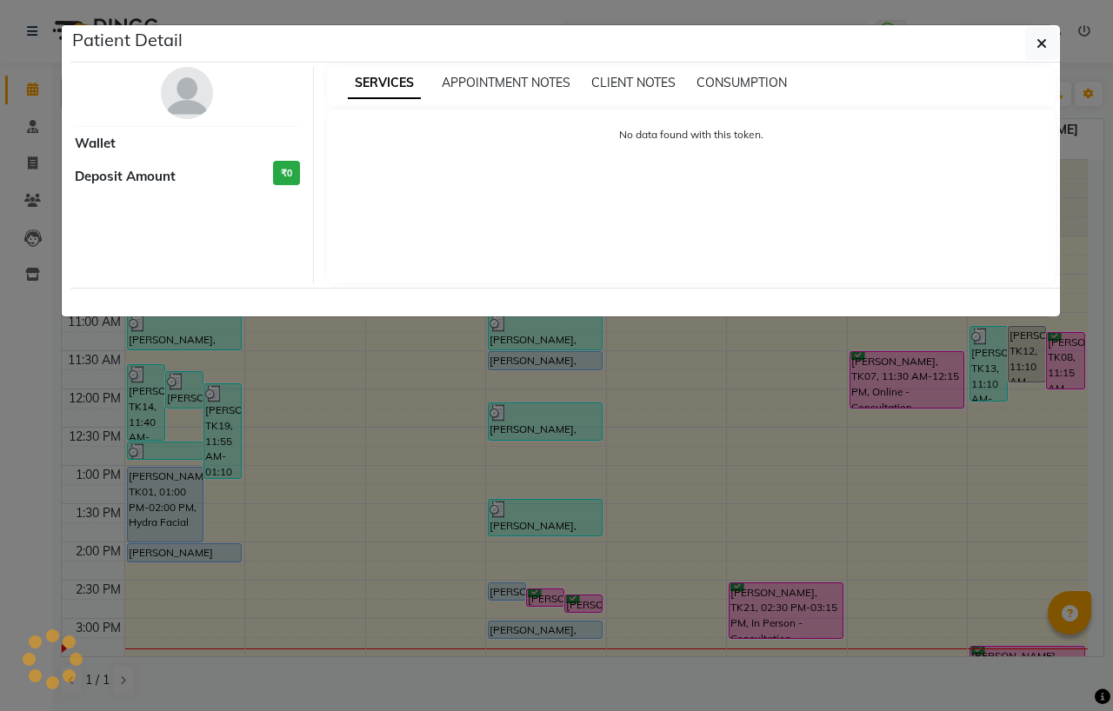
select select "6"
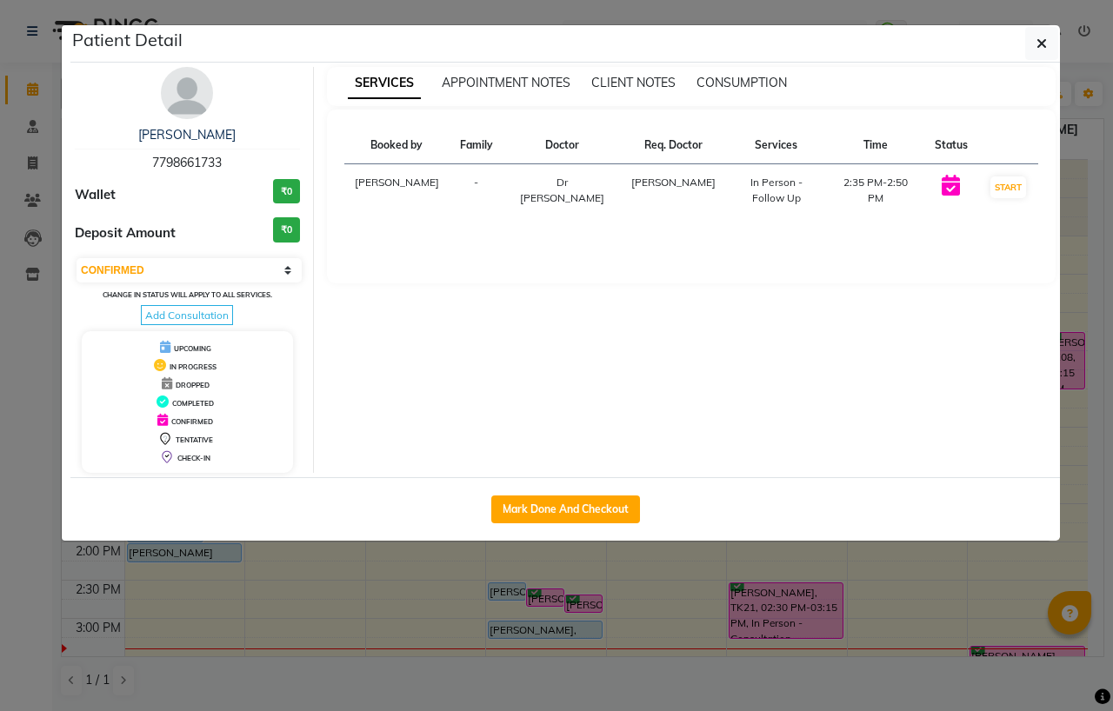
click at [184, 68] on img at bounding box center [187, 93] width 52 height 52
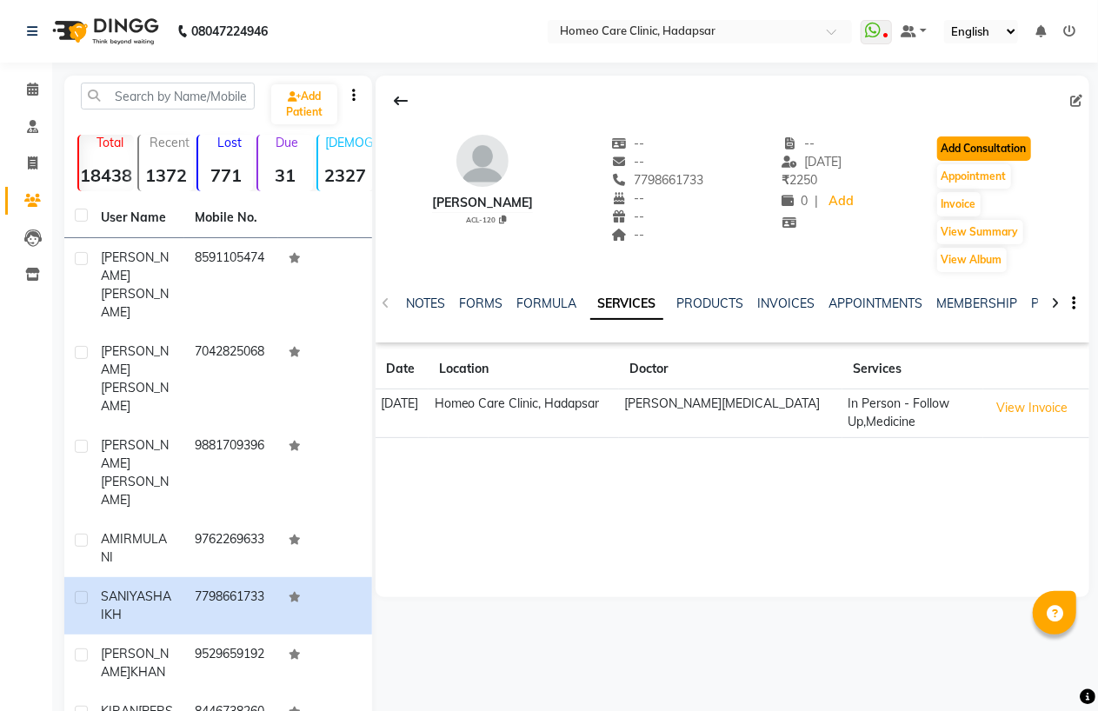
click at [1028, 146] on button "Add Consultation" at bounding box center [984, 148] width 94 height 24
click at [41, 82] on span at bounding box center [32, 90] width 30 height 20
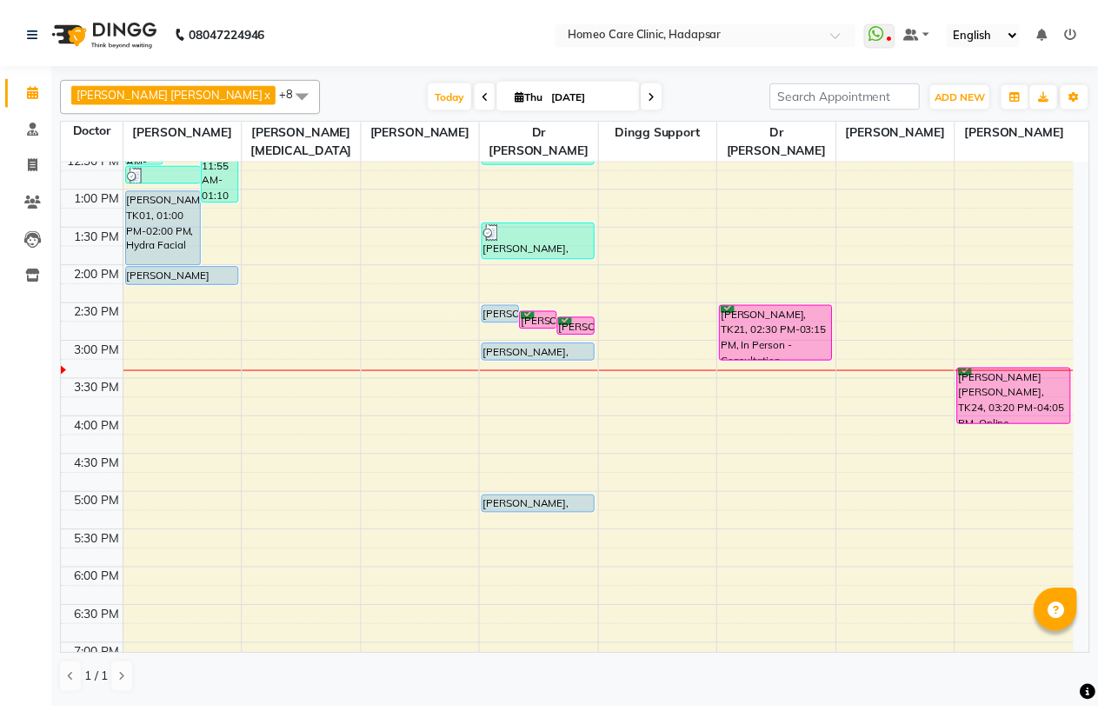
scroll to position [268, 0]
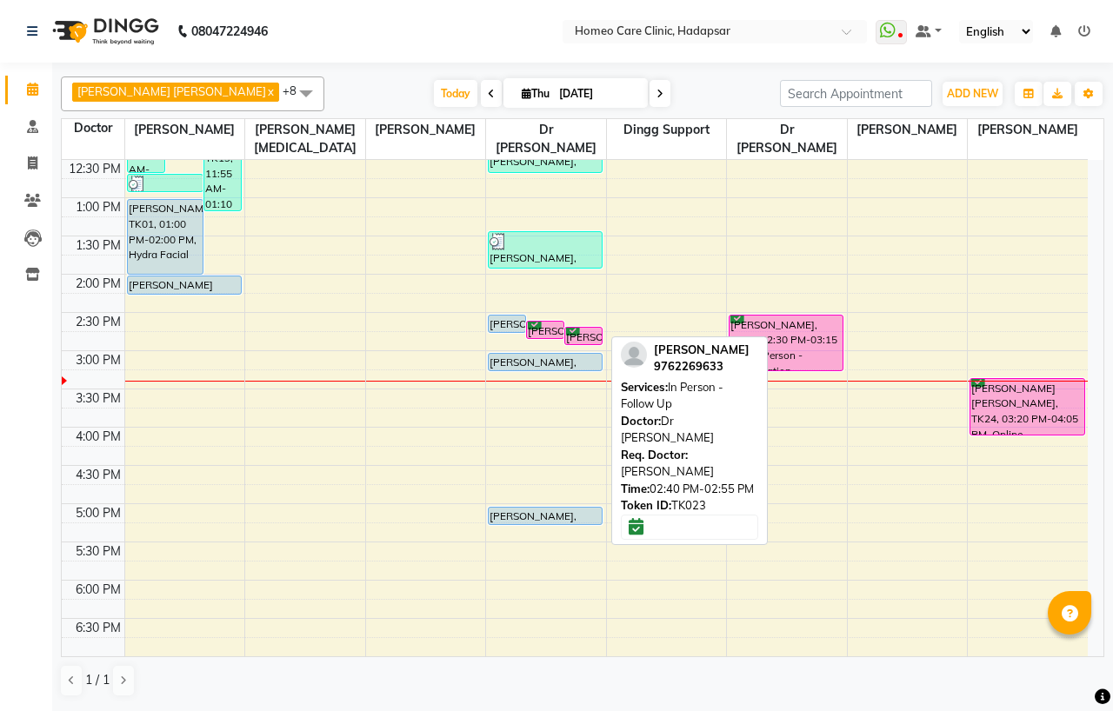
click at [588, 328] on div "AMIR MULANI, TK23, 02:40 PM-02:55 PM, In Person - Follow Up" at bounding box center [583, 336] width 37 height 17
select select "6"
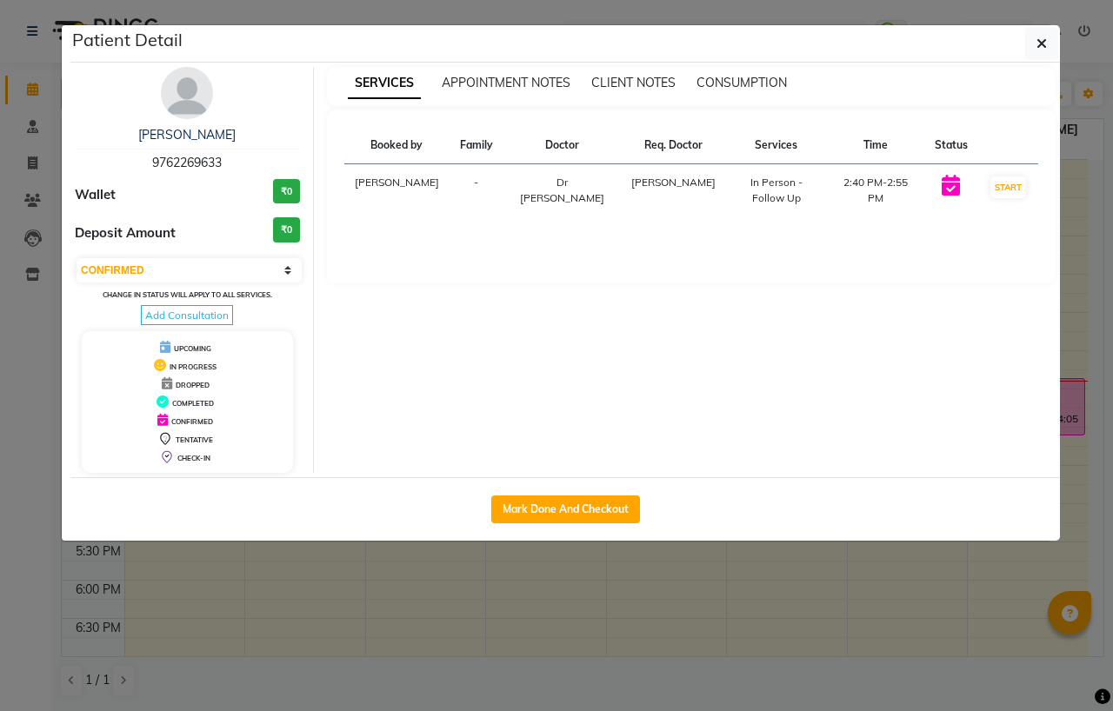
click at [184, 81] on img at bounding box center [187, 93] width 52 height 52
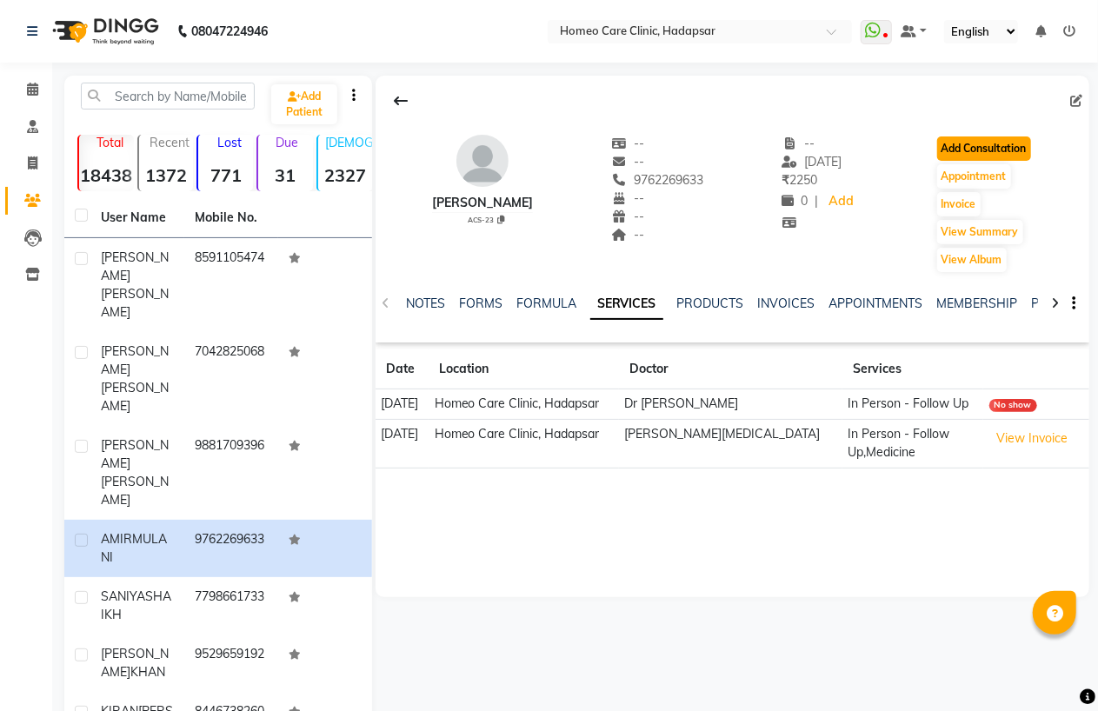
click at [986, 149] on button "Add Consultation" at bounding box center [984, 148] width 94 height 24
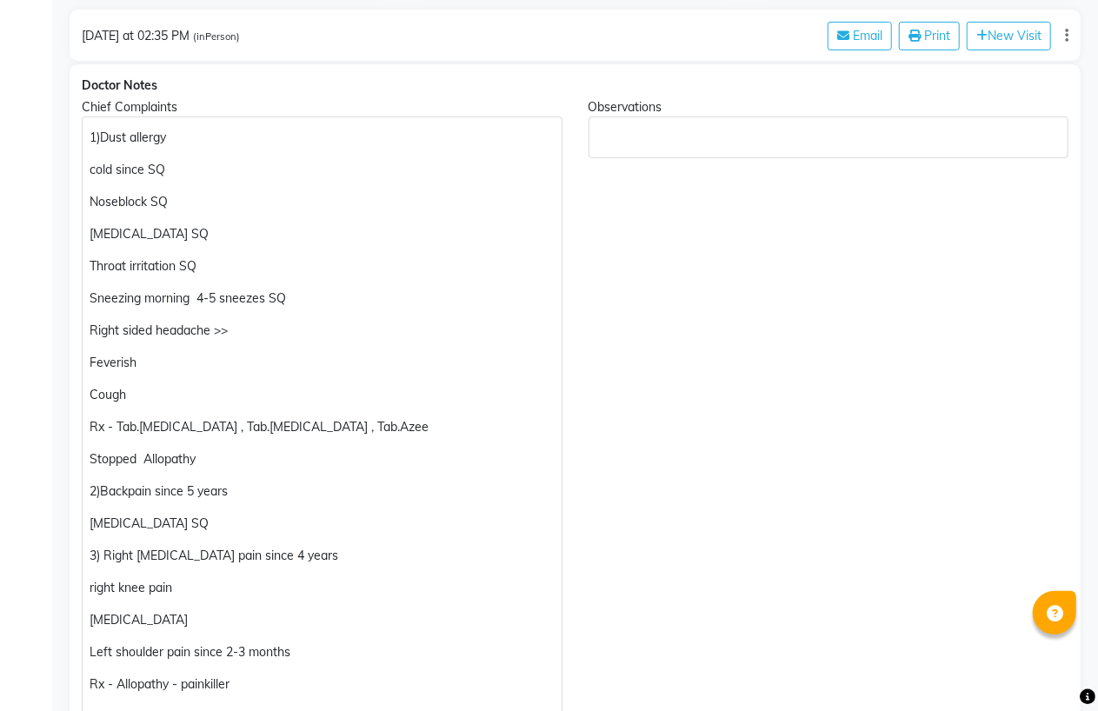
scroll to position [772, 0]
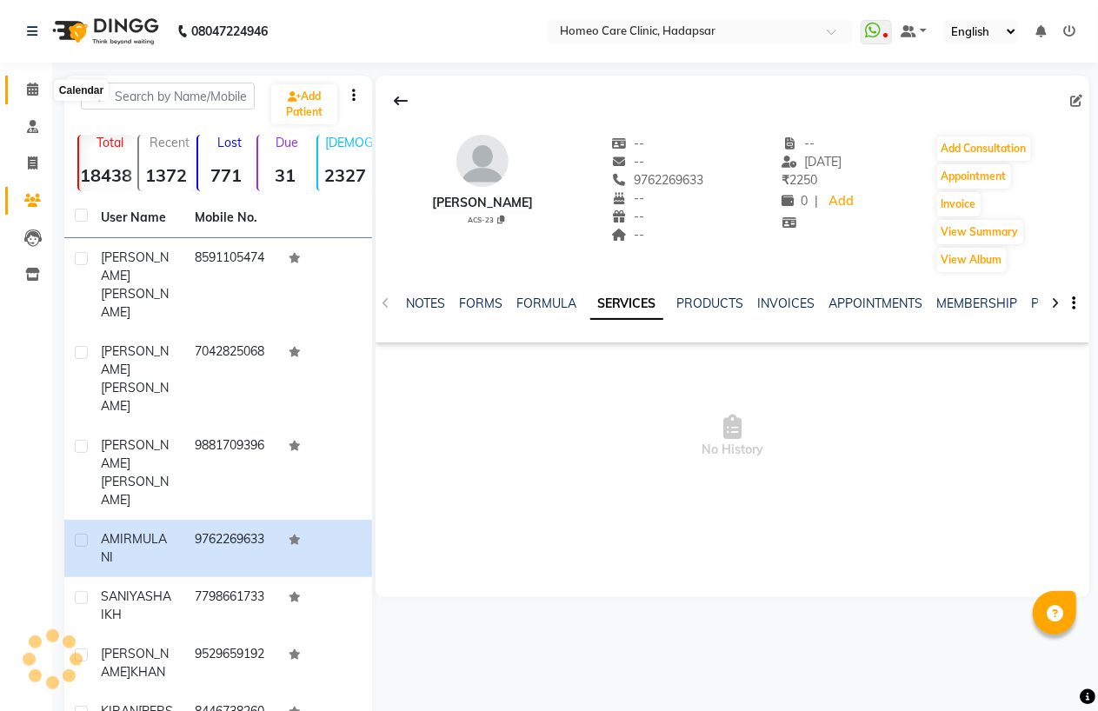
click at [33, 96] on icon at bounding box center [32, 89] width 11 height 13
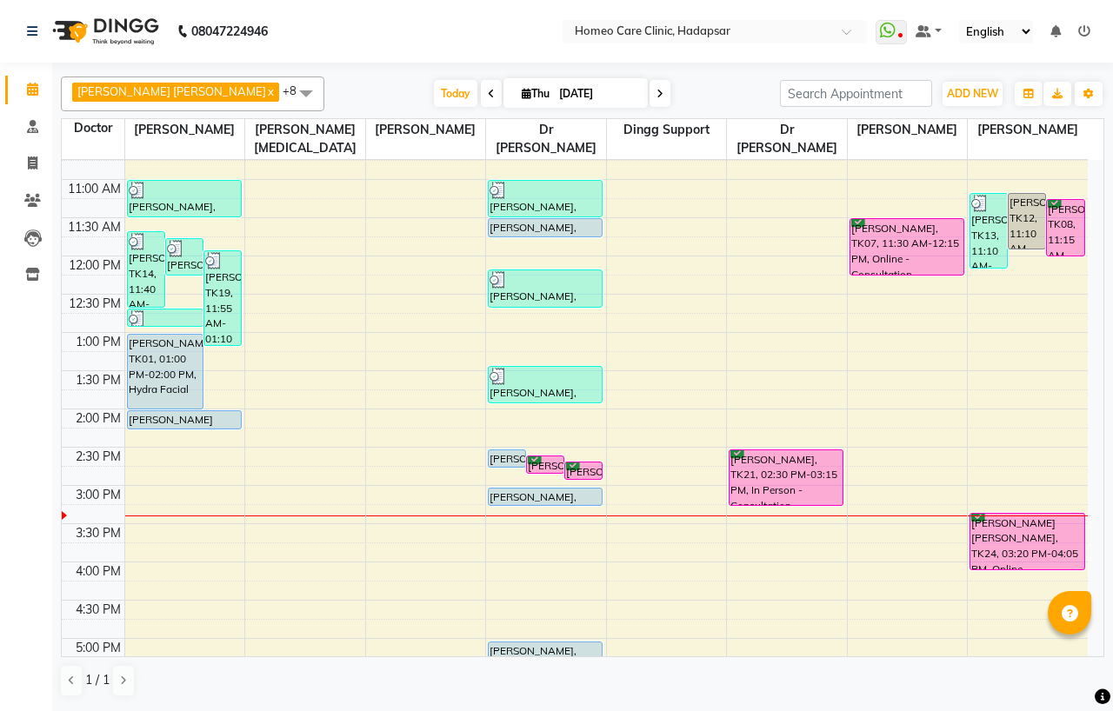
scroll to position [289, 0]
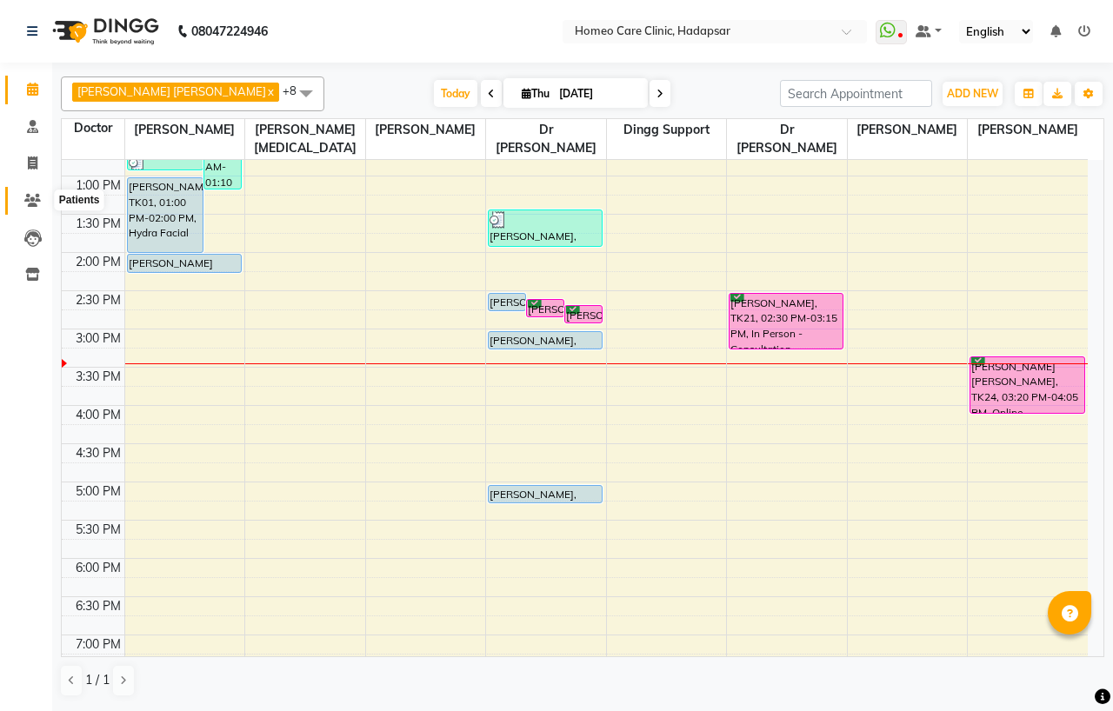
click at [28, 195] on icon at bounding box center [32, 200] width 17 height 13
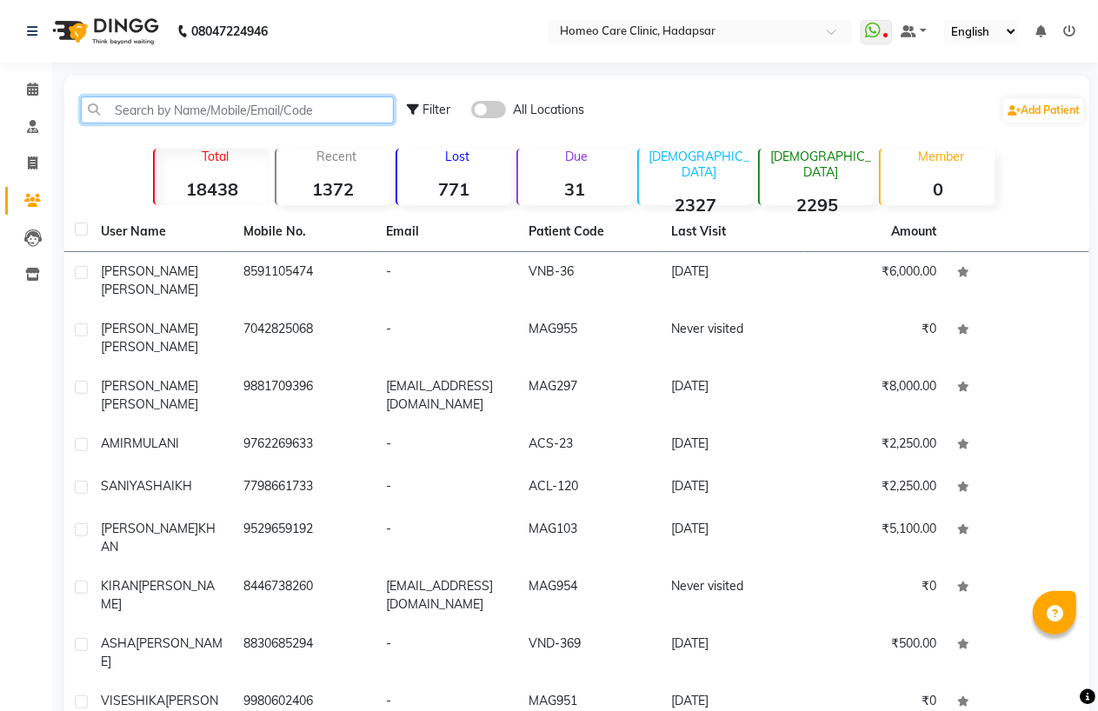
drag, startPoint x: 133, startPoint y: 109, endPoint x: 141, endPoint y: 137, distance: 29.7
click at [134, 110] on input "text" at bounding box center [237, 109] width 313 height 27
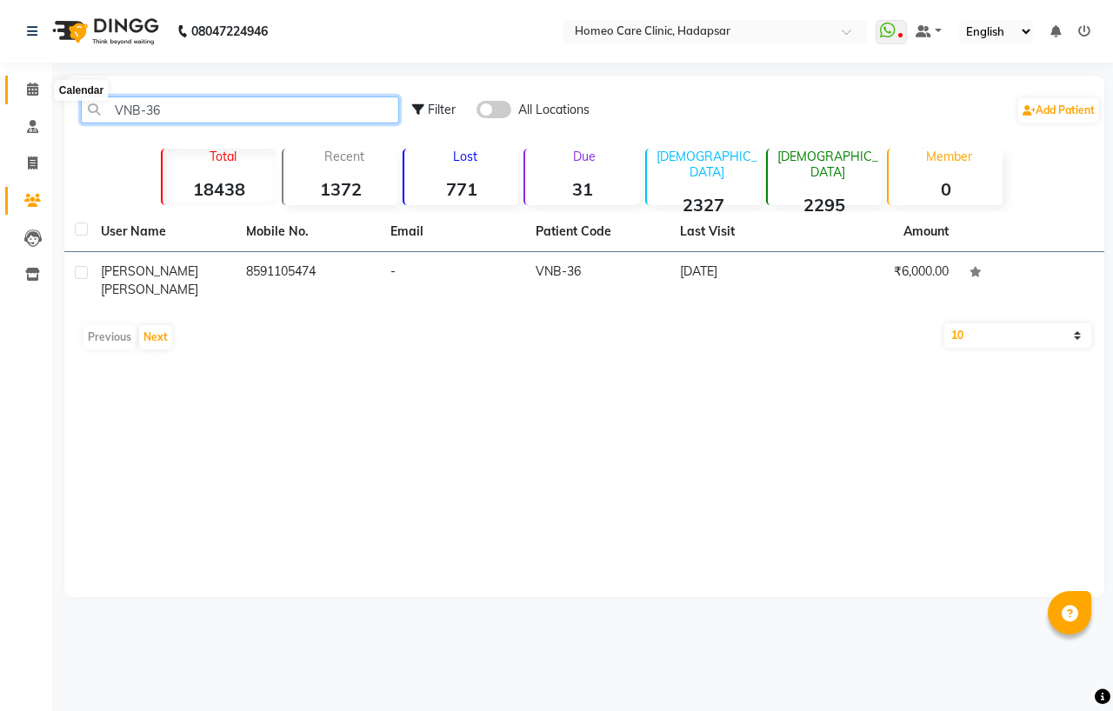
type input "VNB-36"
click at [37, 98] on span at bounding box center [32, 90] width 30 height 20
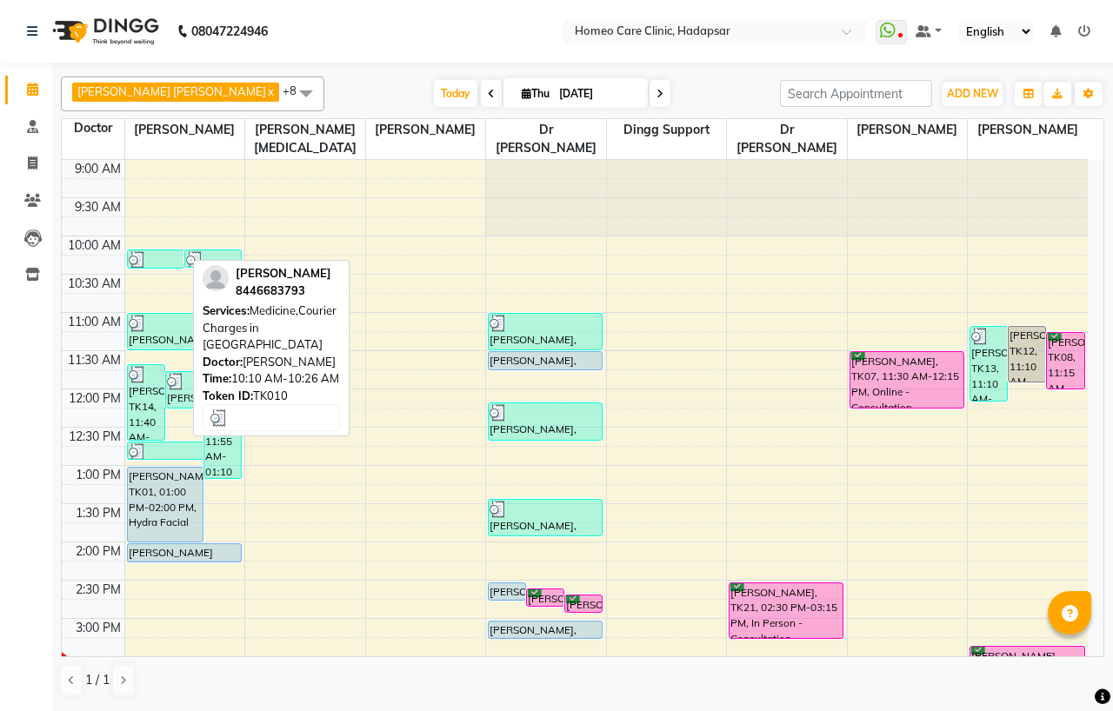
click at [153, 256] on div at bounding box center [156, 259] width 54 height 17
select select "3"
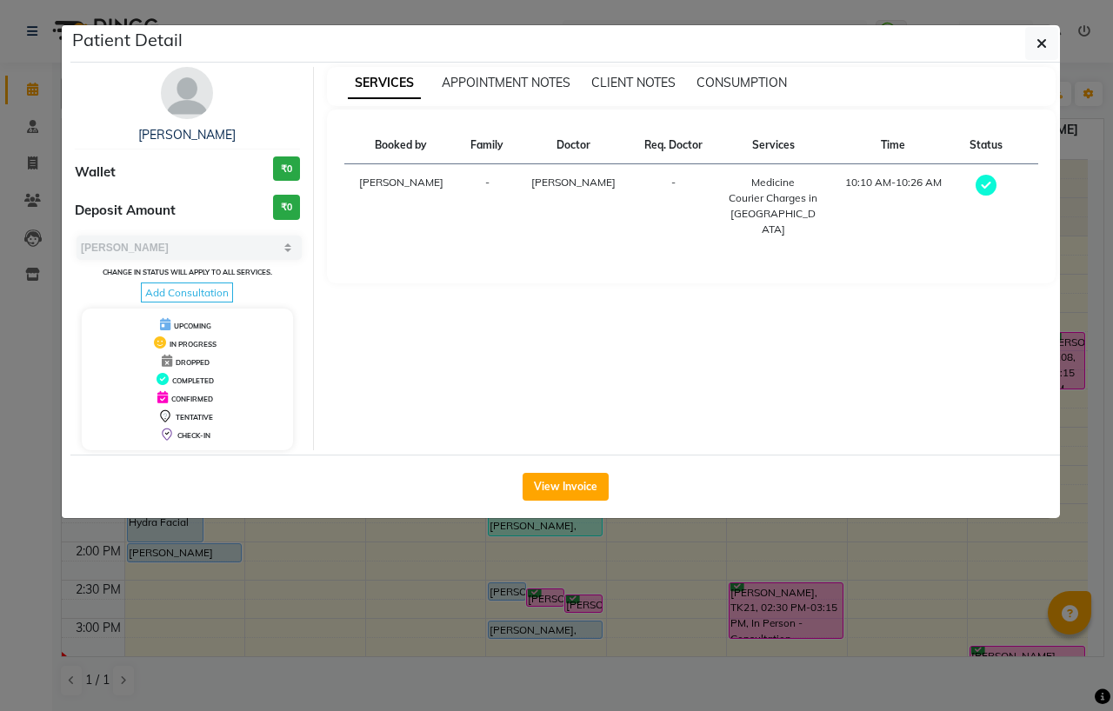
click at [185, 94] on img at bounding box center [187, 93] width 52 height 52
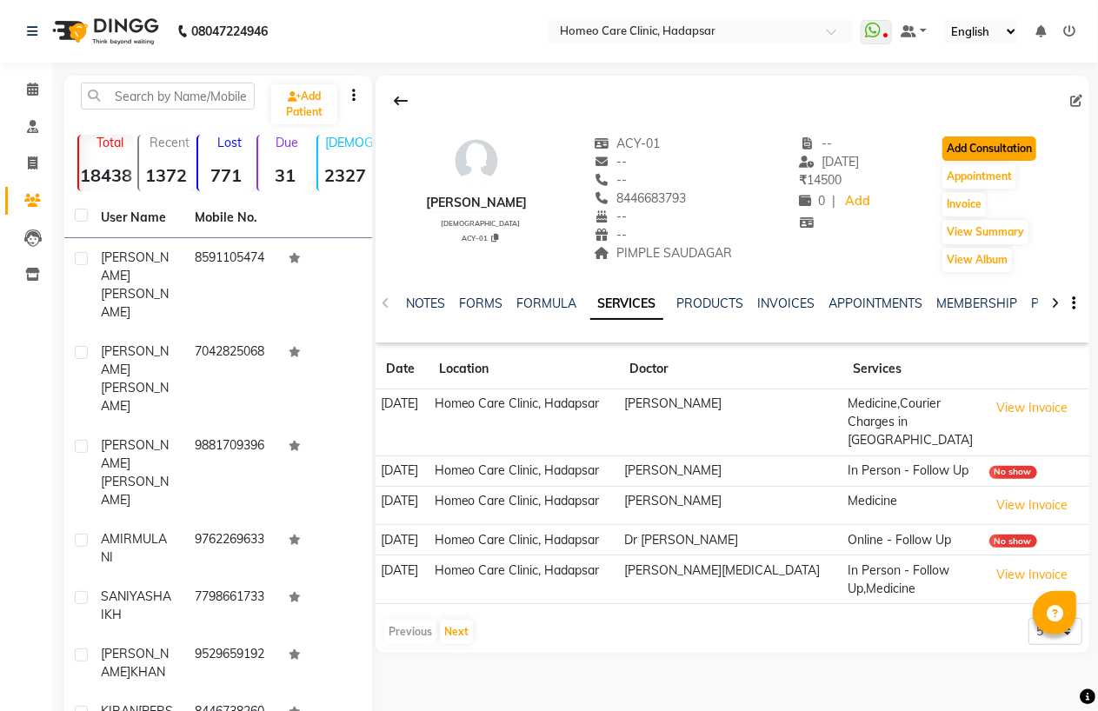
click at [988, 144] on button "Add Consultation" at bounding box center [989, 148] width 94 height 24
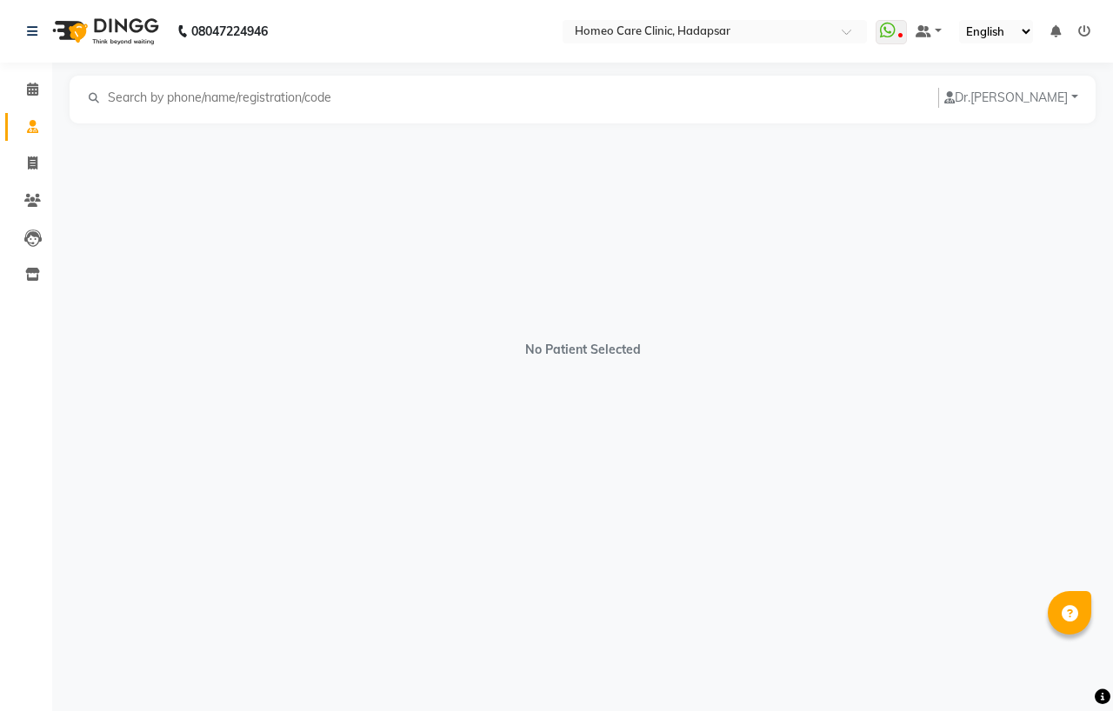
select select "[DEMOGRAPHIC_DATA]"
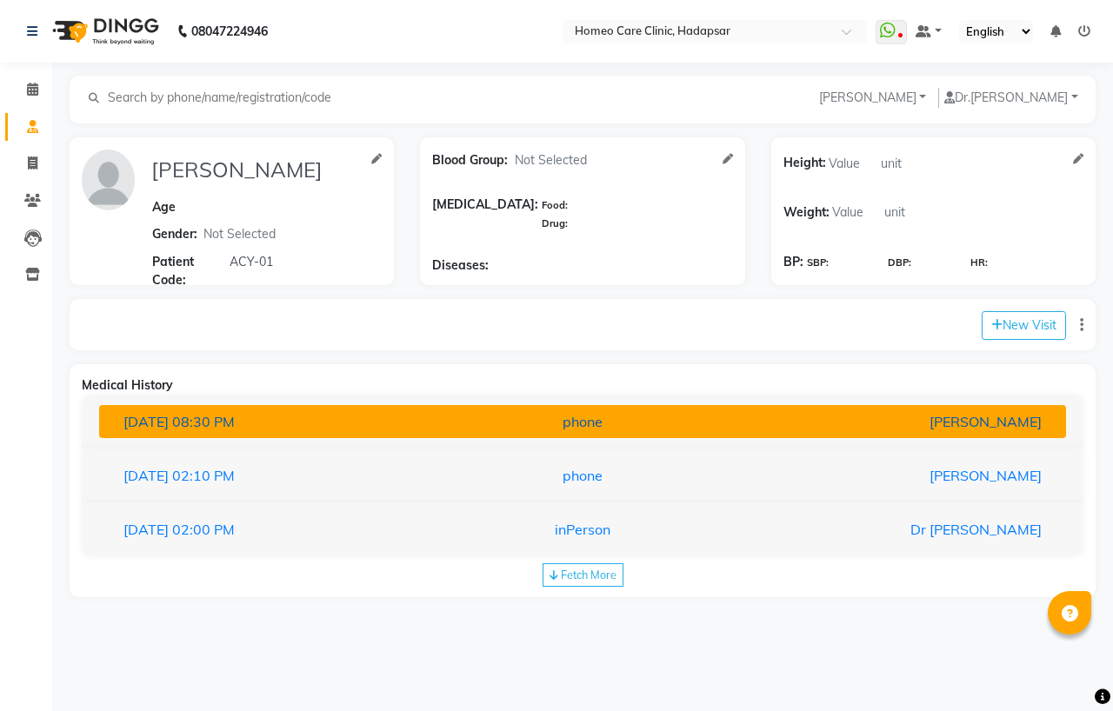
click at [386, 429] on div "02-09-2025 08:30 PM" at bounding box center [267, 421] width 315 height 21
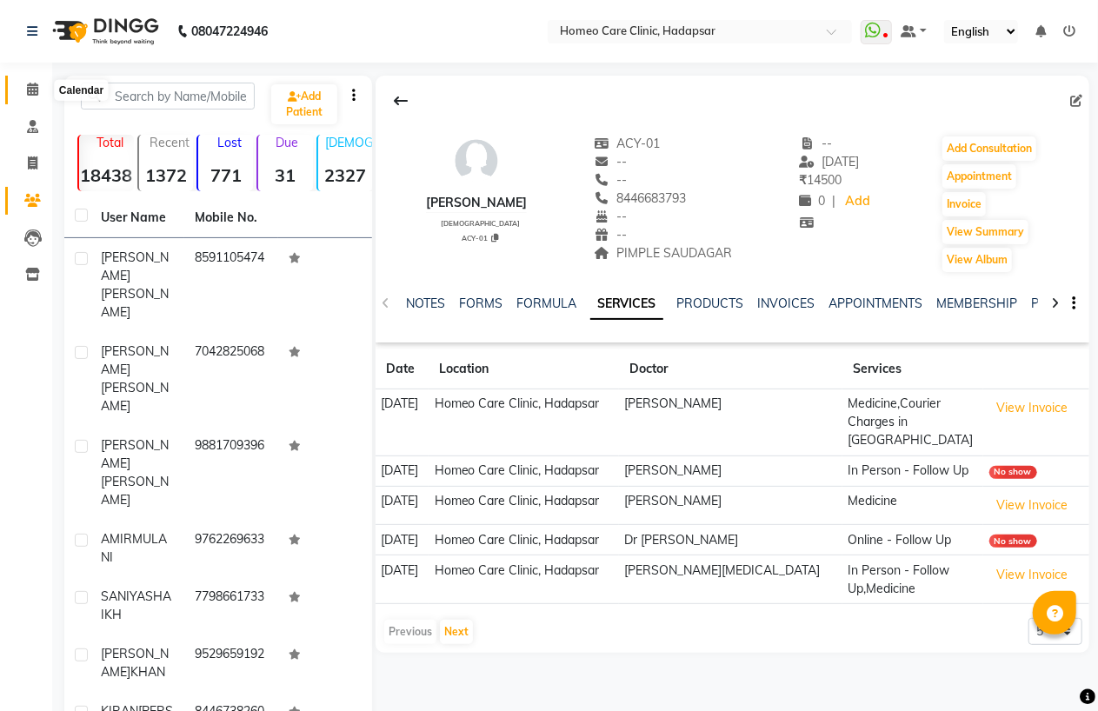
click at [37, 89] on icon at bounding box center [32, 89] width 11 height 13
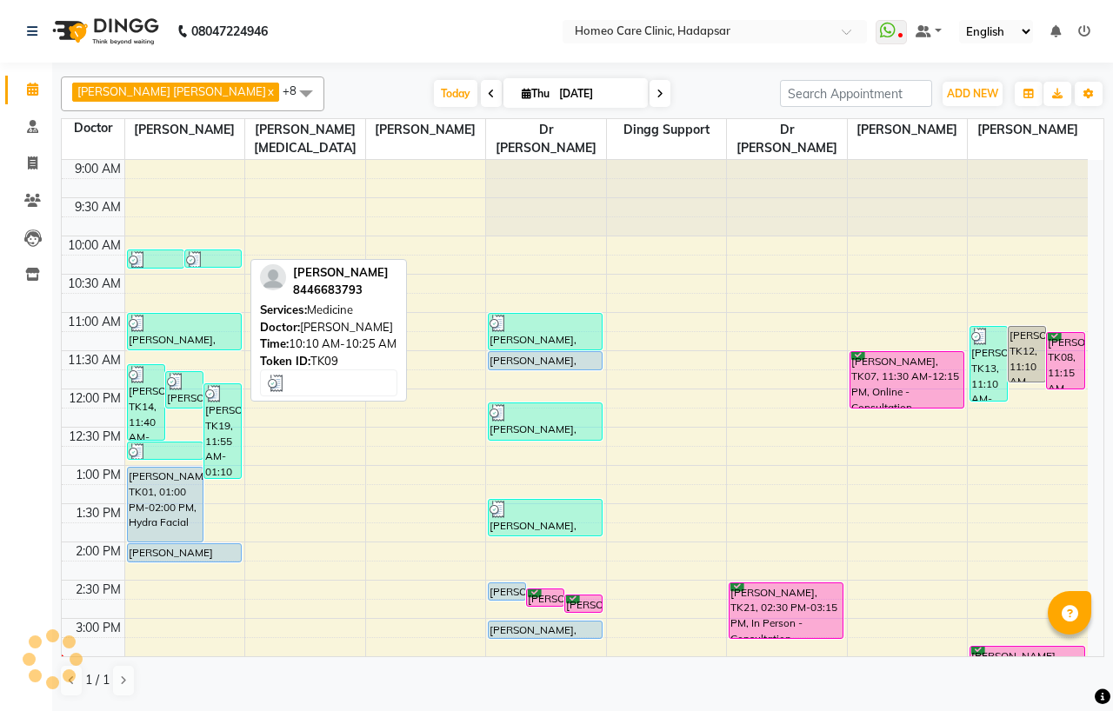
click at [219, 262] on div at bounding box center [213, 259] width 54 height 17
select select "3"
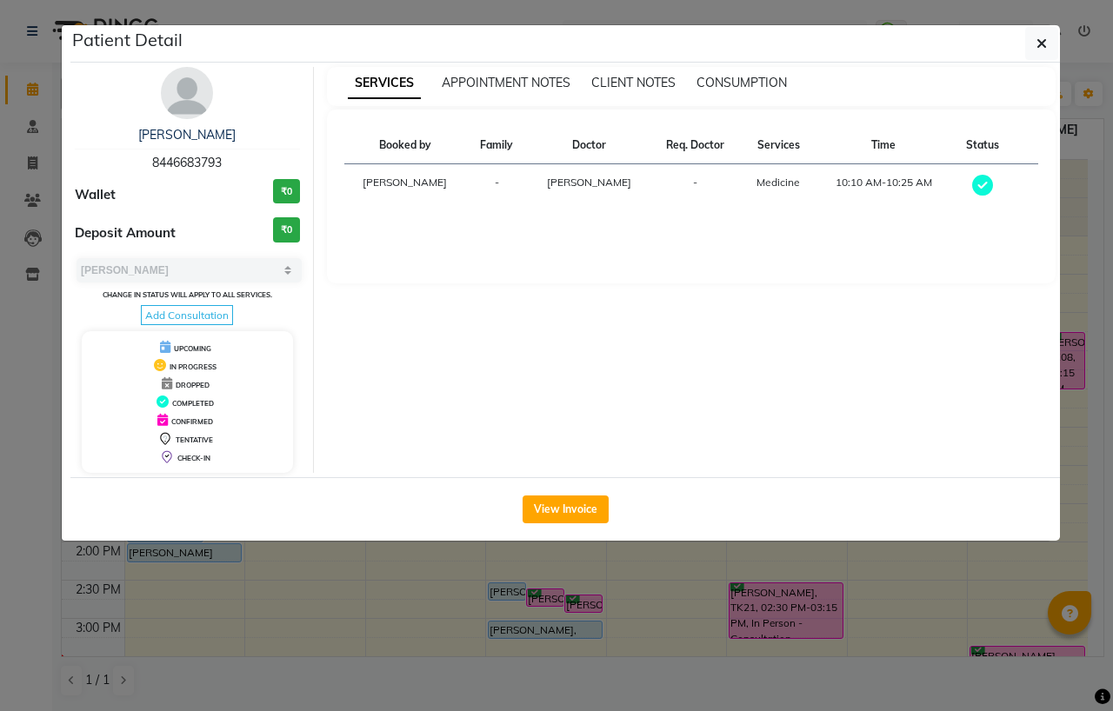
click at [178, 90] on img at bounding box center [187, 93] width 52 height 52
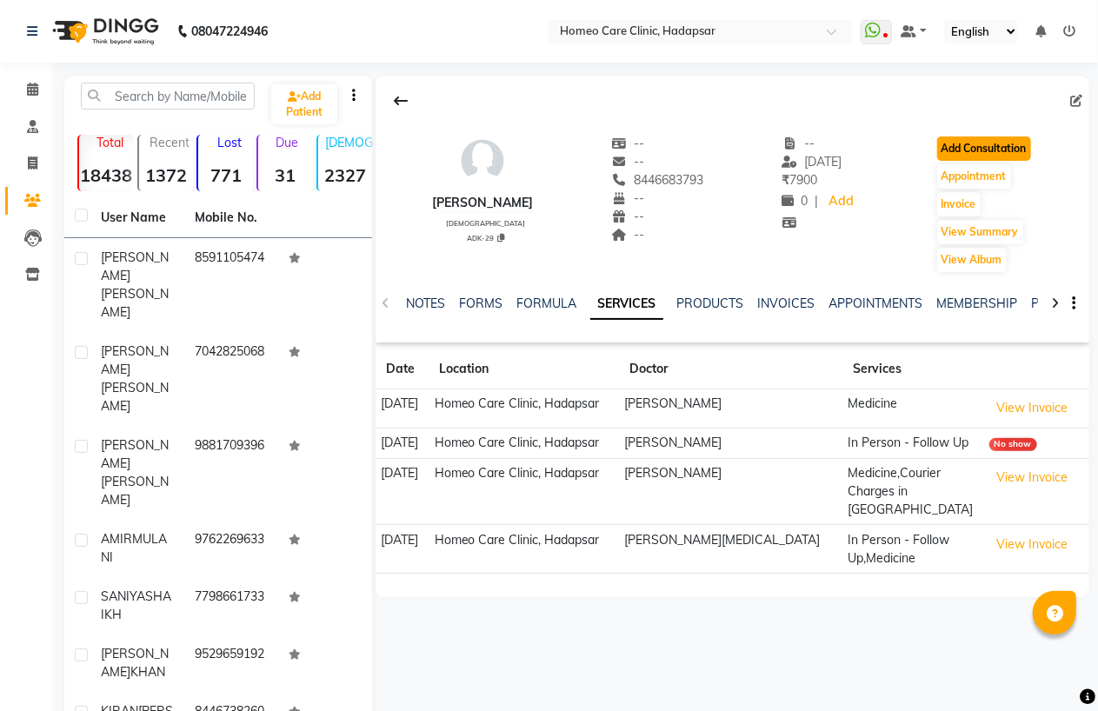
click at [971, 141] on button "Add Consultation" at bounding box center [984, 148] width 94 height 24
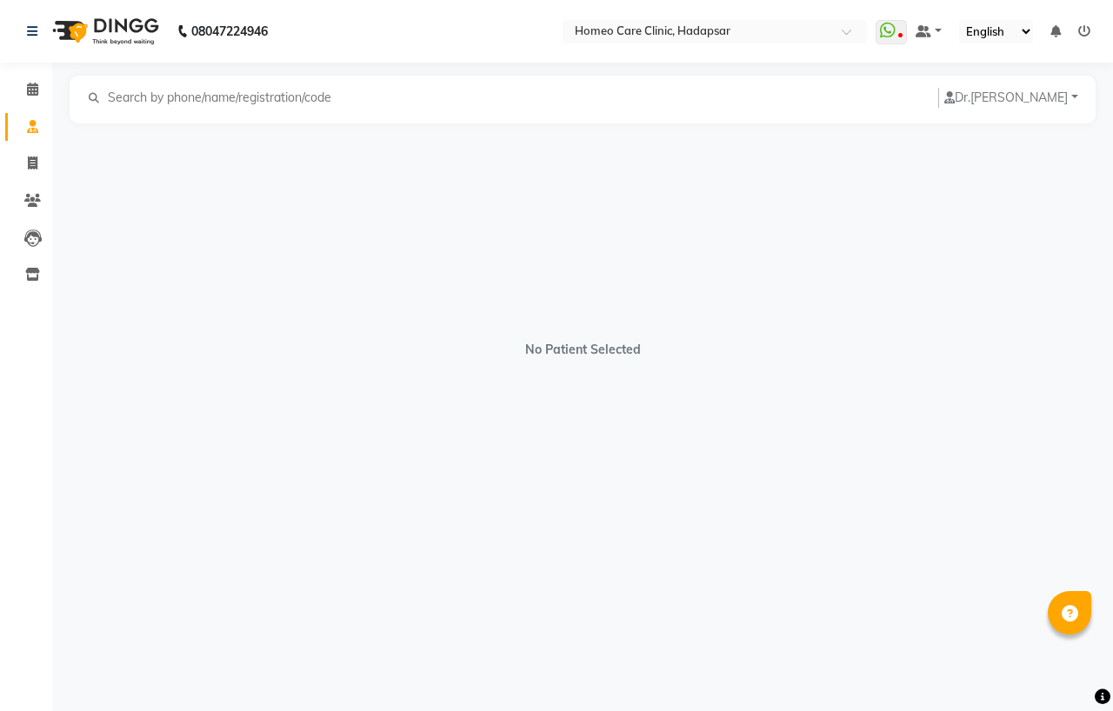
select select "[DEMOGRAPHIC_DATA]"
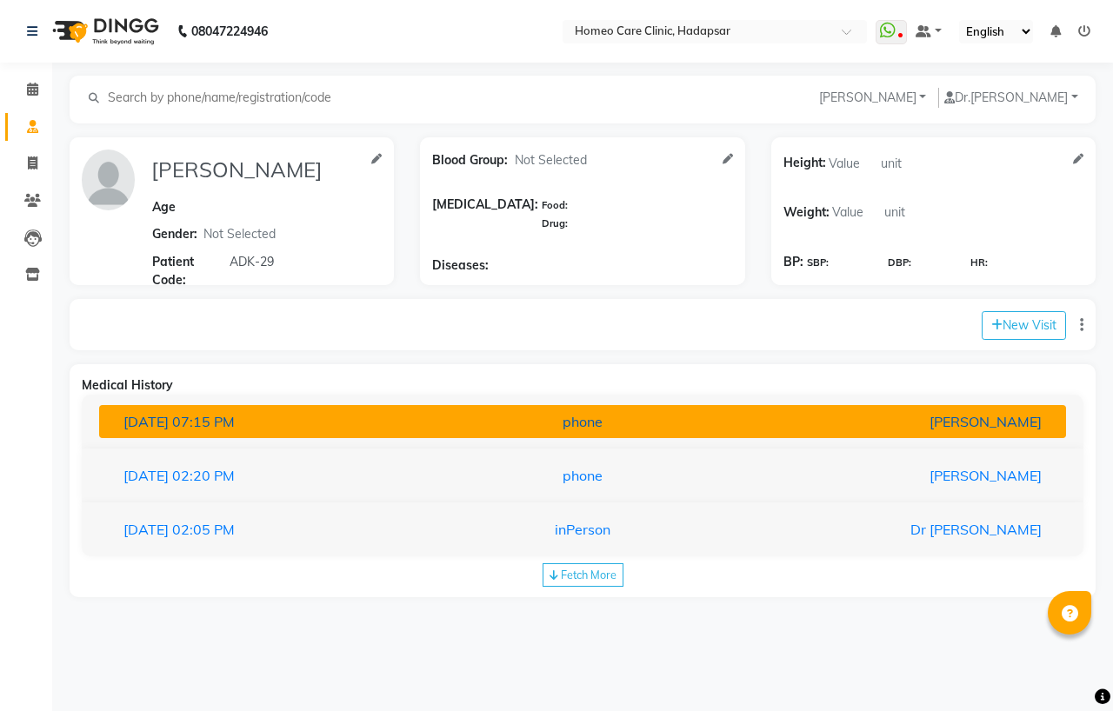
click at [400, 432] on button "03-09-2025 07:15 PM phone Dr Vaseem Choudhary" at bounding box center [582, 421] width 967 height 33
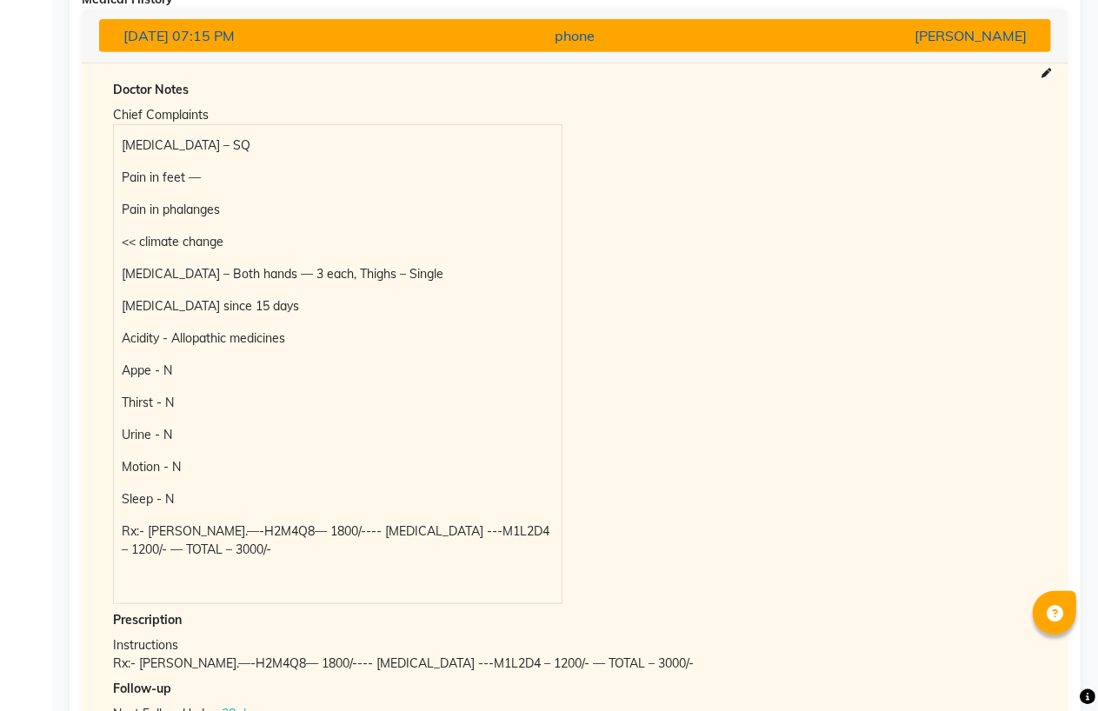
scroll to position [598, 0]
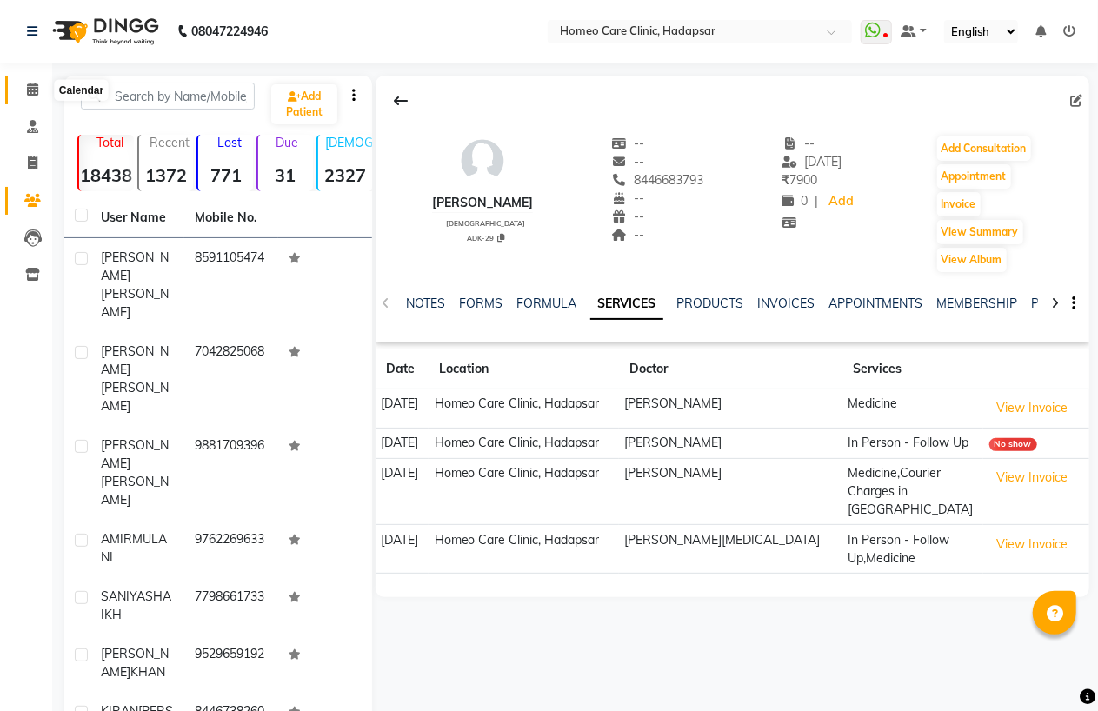
click at [23, 94] on span at bounding box center [32, 90] width 30 height 20
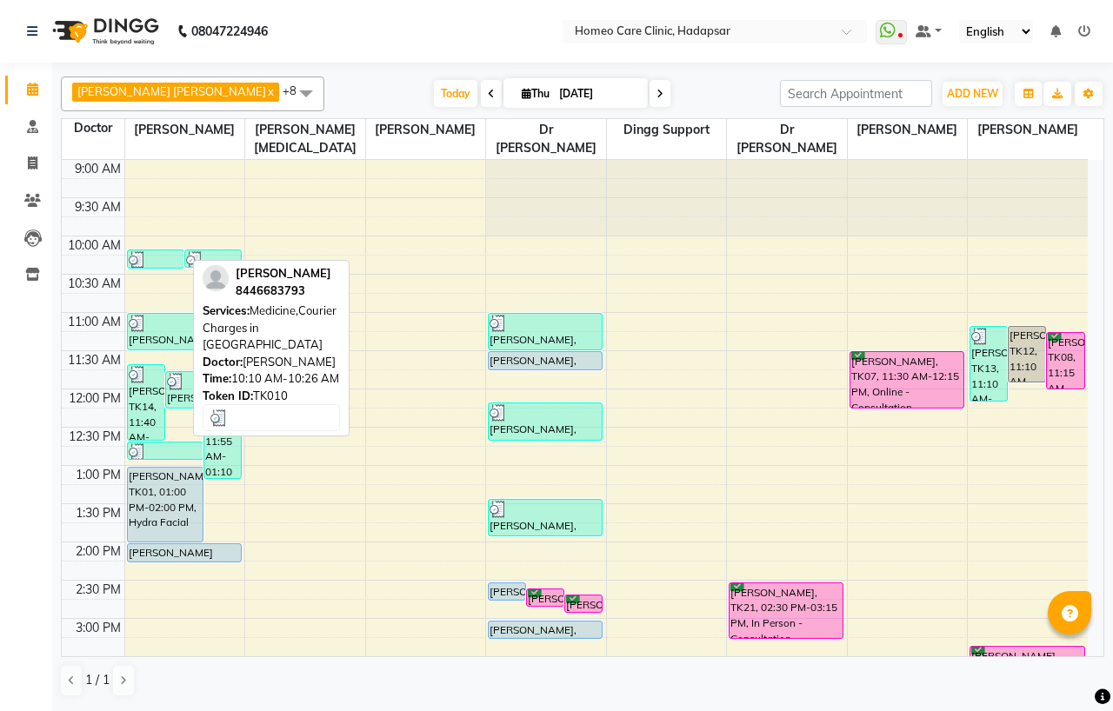
click at [158, 258] on div at bounding box center [156, 259] width 54 height 17
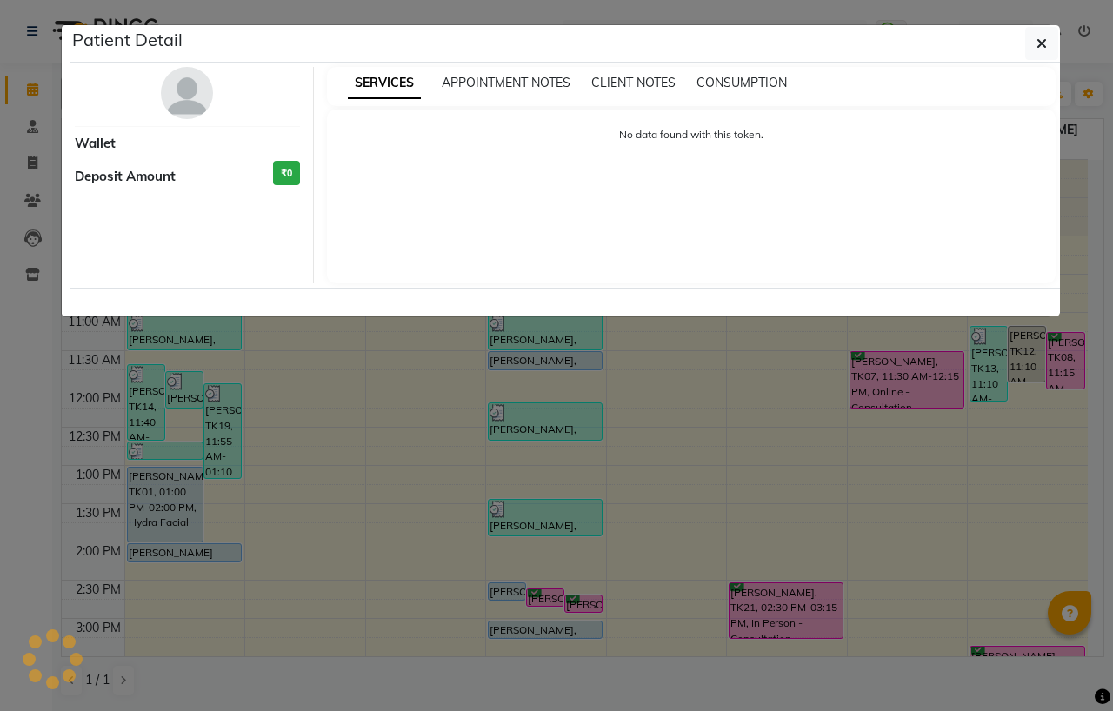
select select "3"
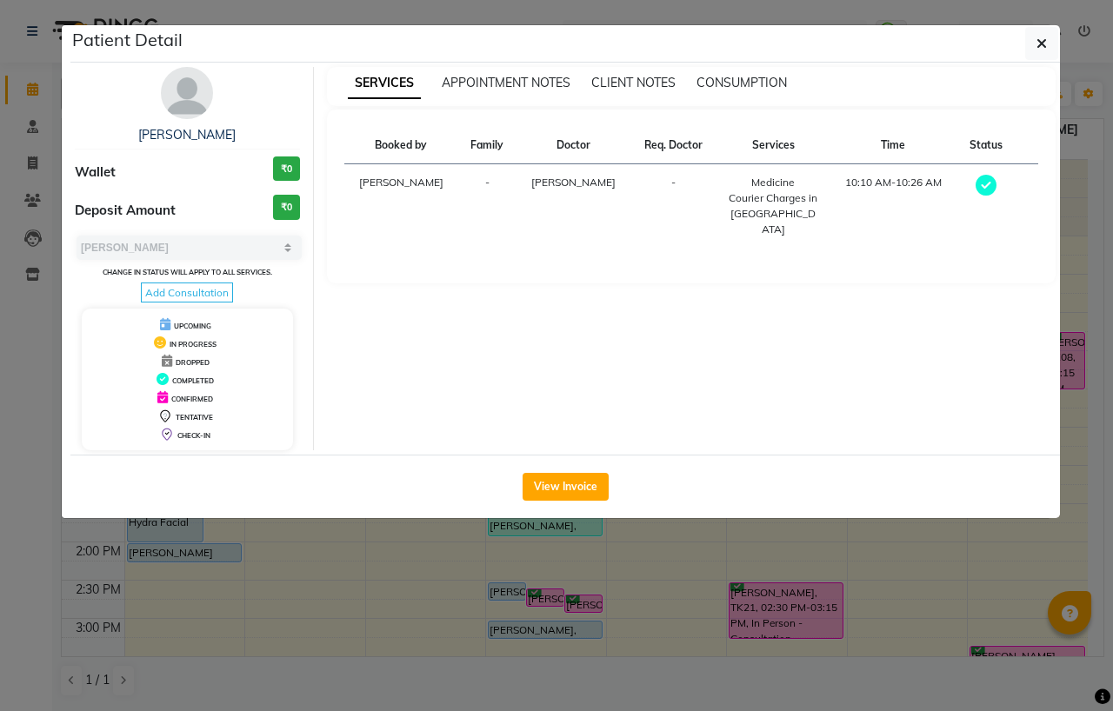
click at [183, 81] on img at bounding box center [187, 93] width 52 height 52
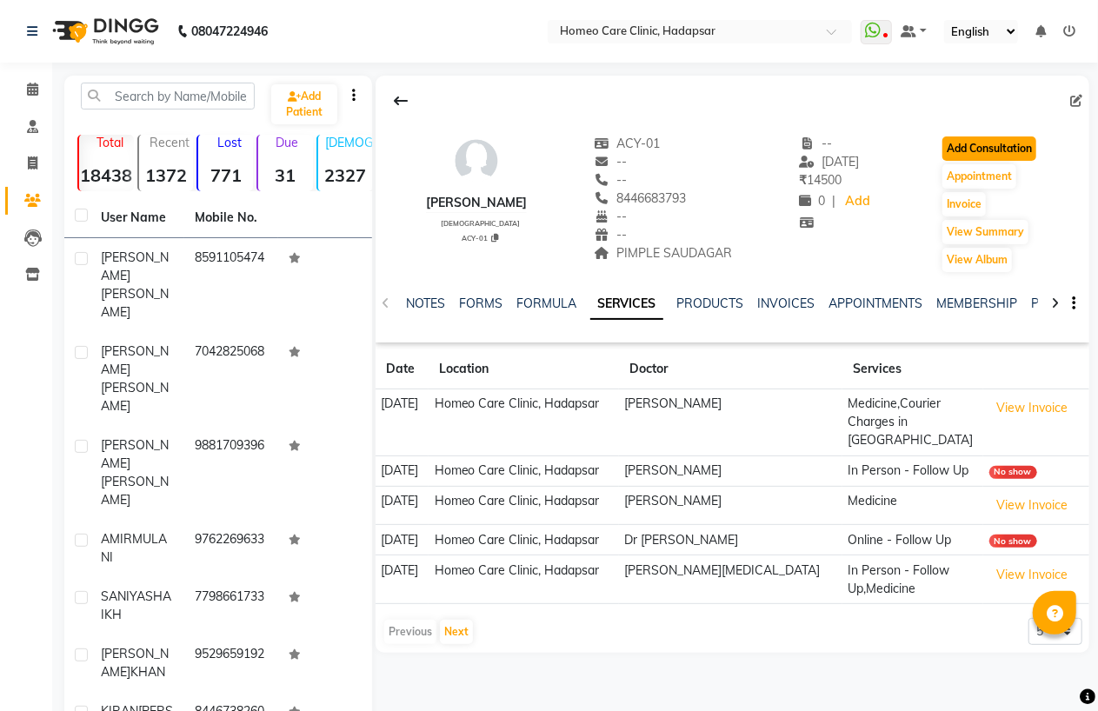
click at [974, 141] on button "Add Consultation" at bounding box center [989, 148] width 94 height 24
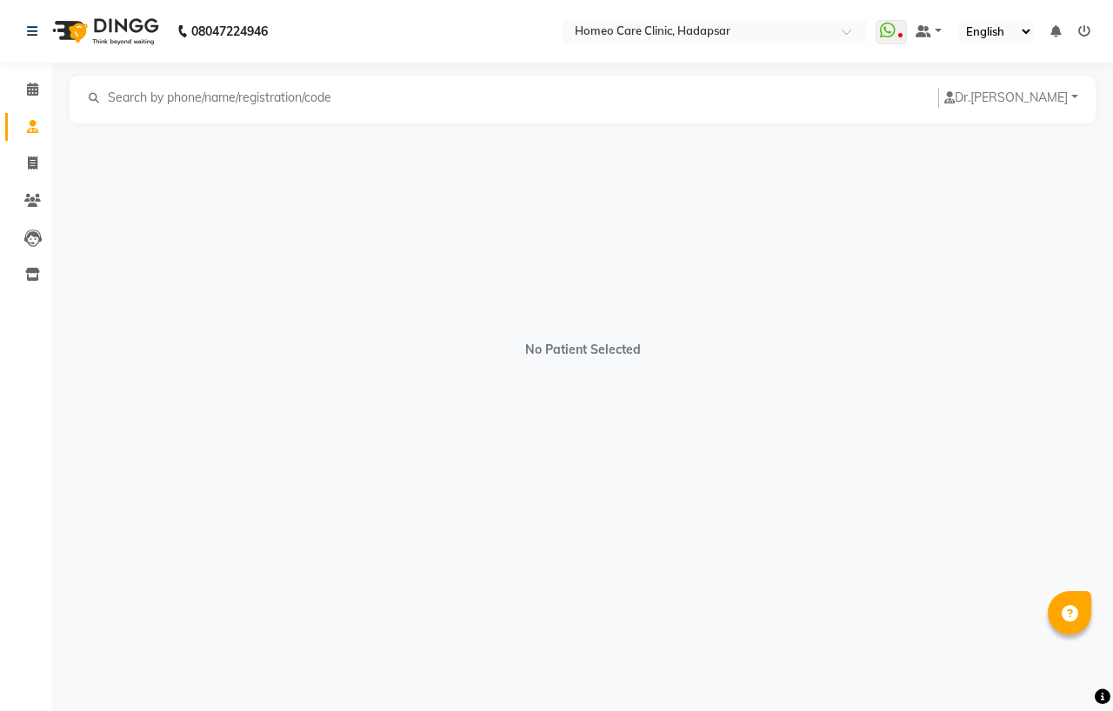
select select "[DEMOGRAPHIC_DATA]"
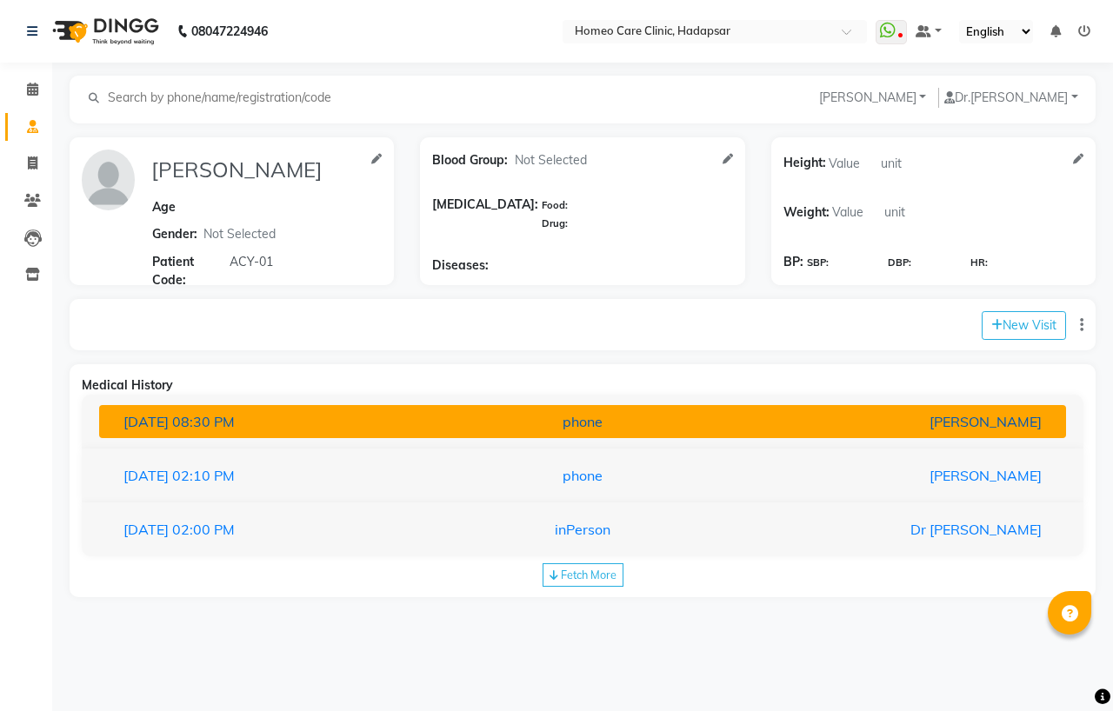
click at [430, 438] on button "02-09-2025 08:30 PM phone Dr Vaseem Choudhary" at bounding box center [582, 421] width 967 height 33
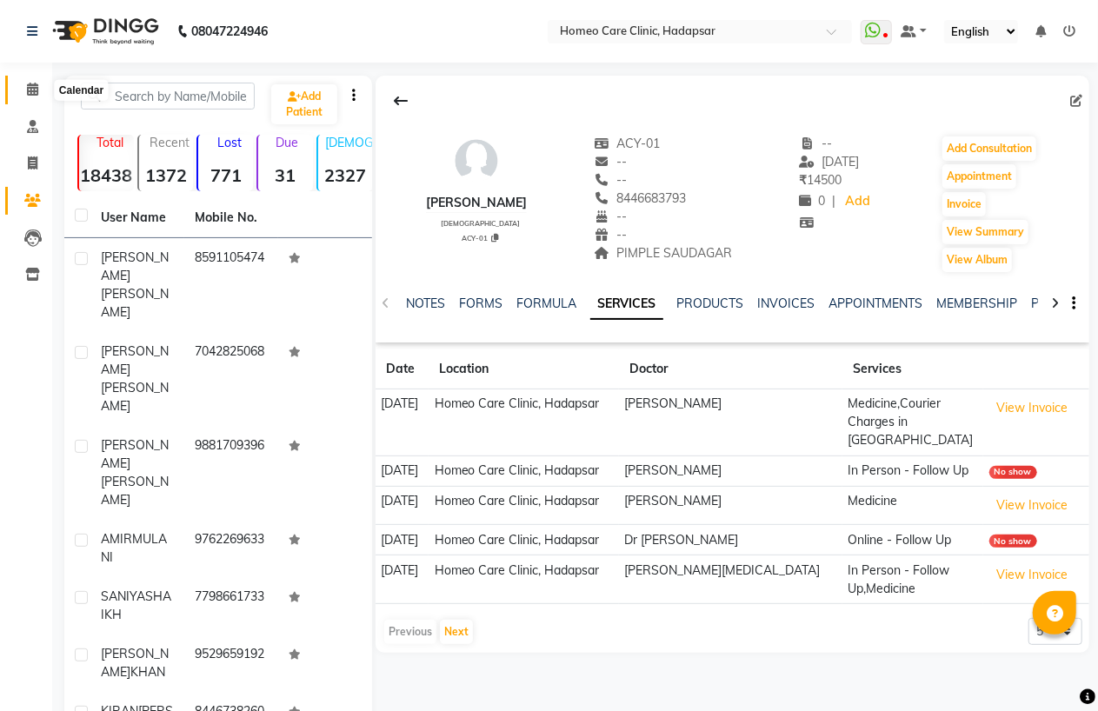
click at [28, 90] on icon at bounding box center [32, 89] width 11 height 13
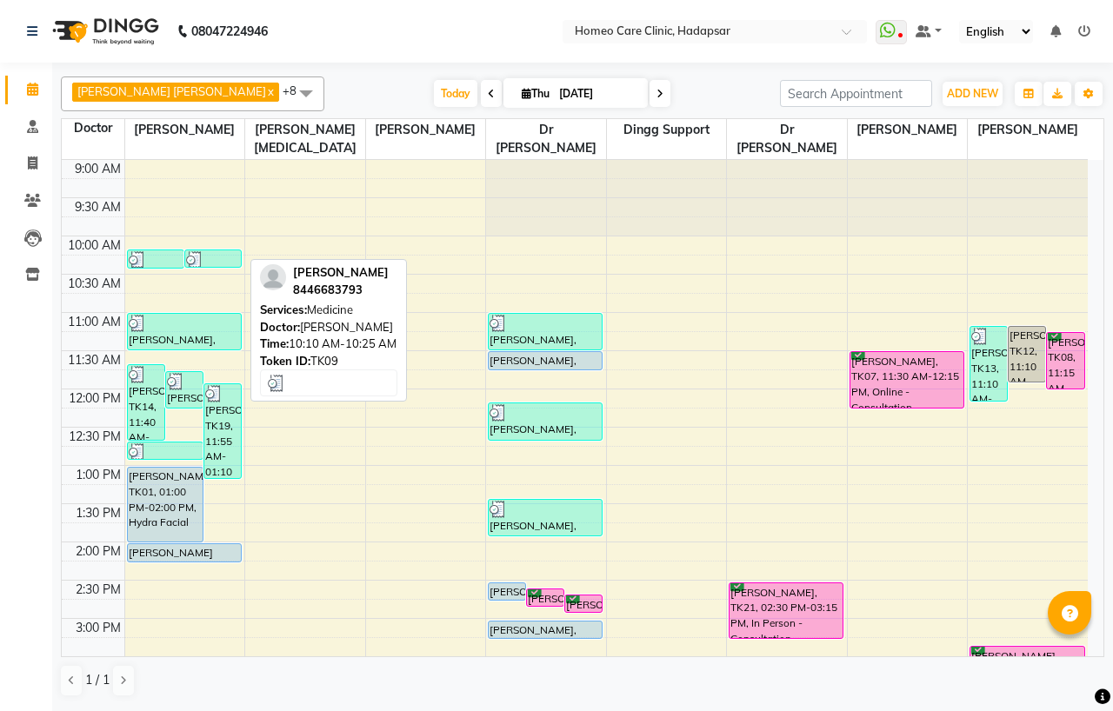
click at [215, 254] on div at bounding box center [213, 259] width 54 height 17
select select "3"
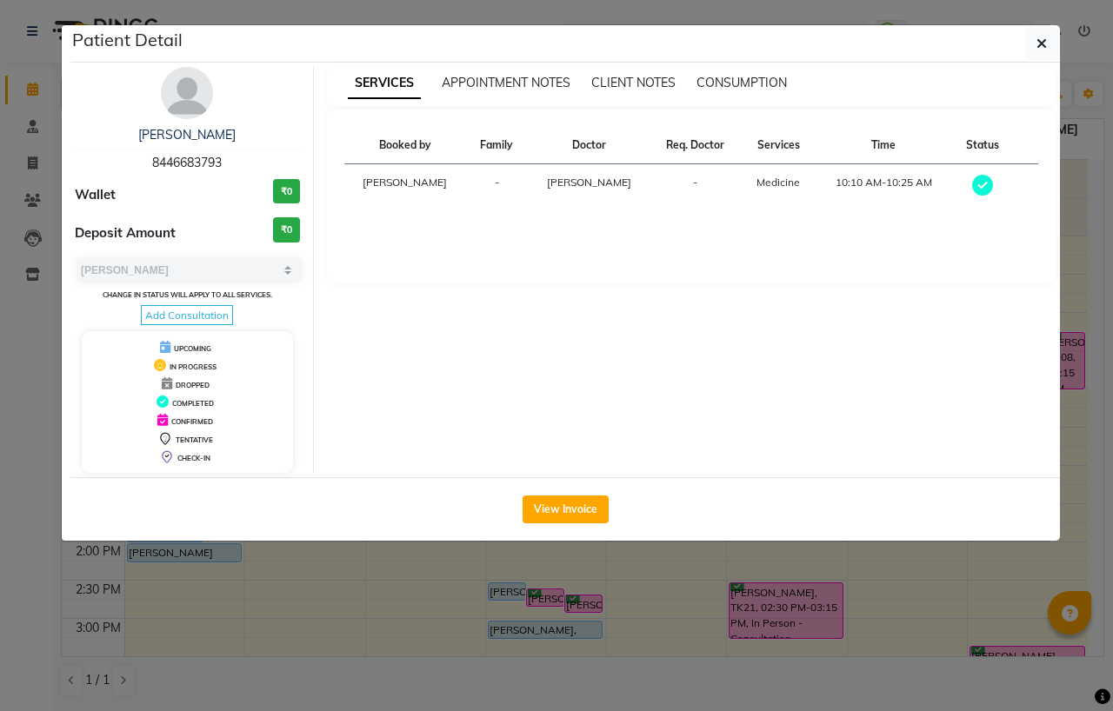
click at [195, 79] on img at bounding box center [187, 93] width 52 height 52
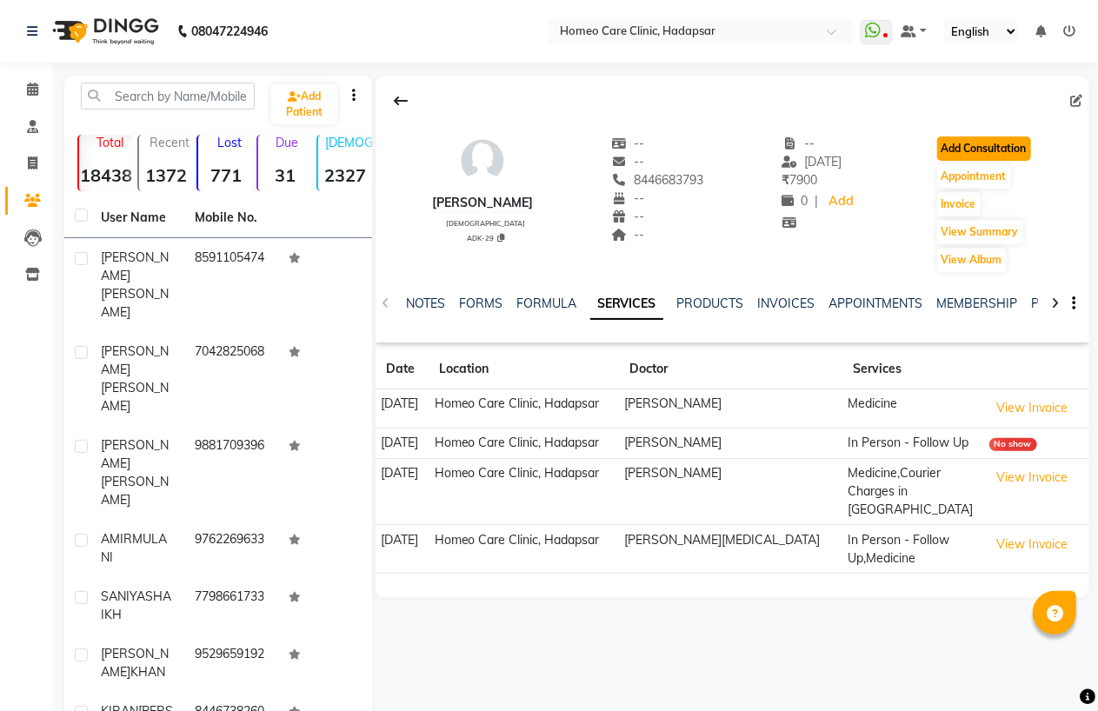
click at [972, 145] on button "Add Consultation" at bounding box center [984, 148] width 94 height 24
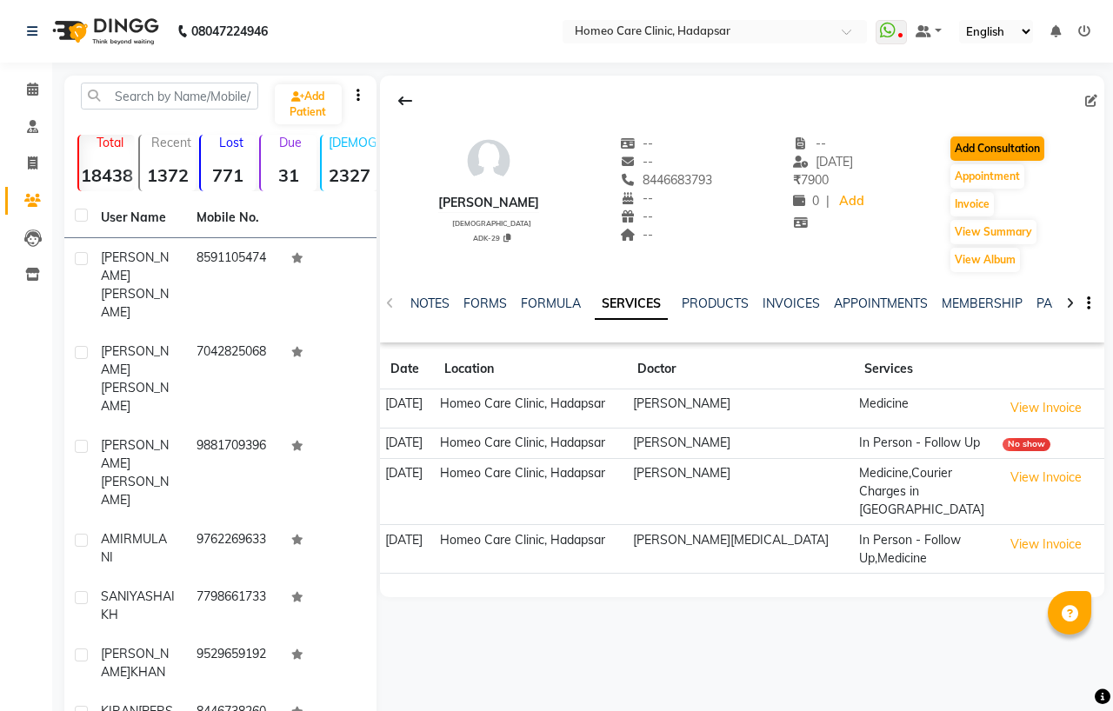
select select "[DEMOGRAPHIC_DATA]"
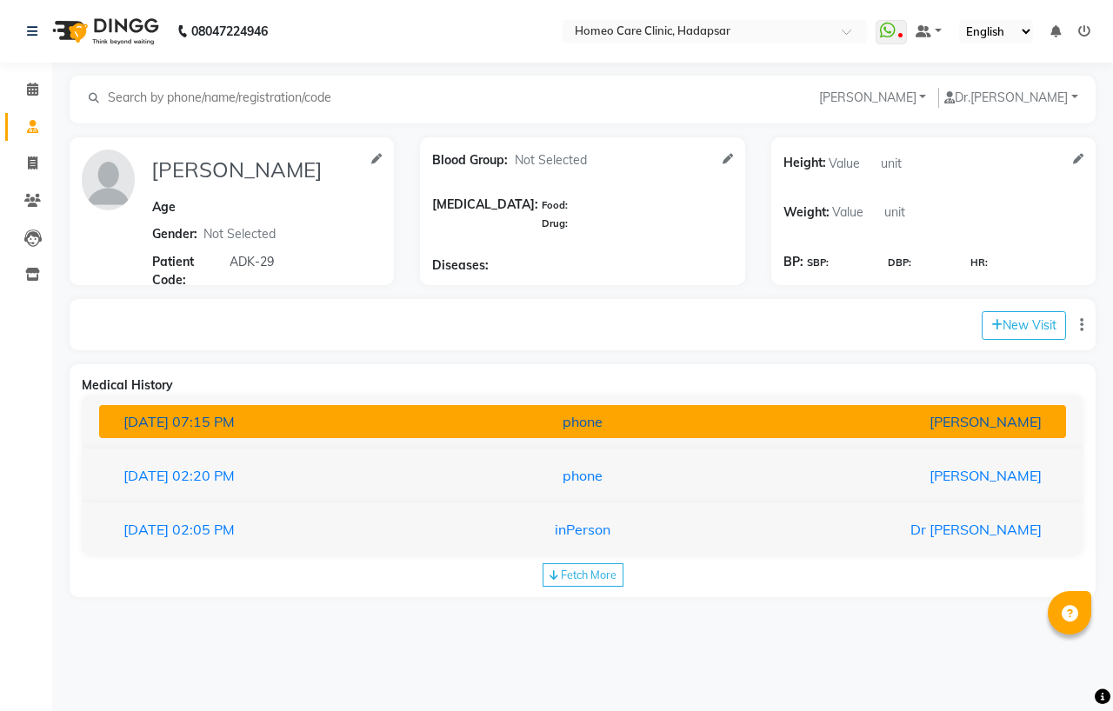
click at [339, 426] on div "03-09-2025 07:15 PM" at bounding box center [267, 421] width 315 height 21
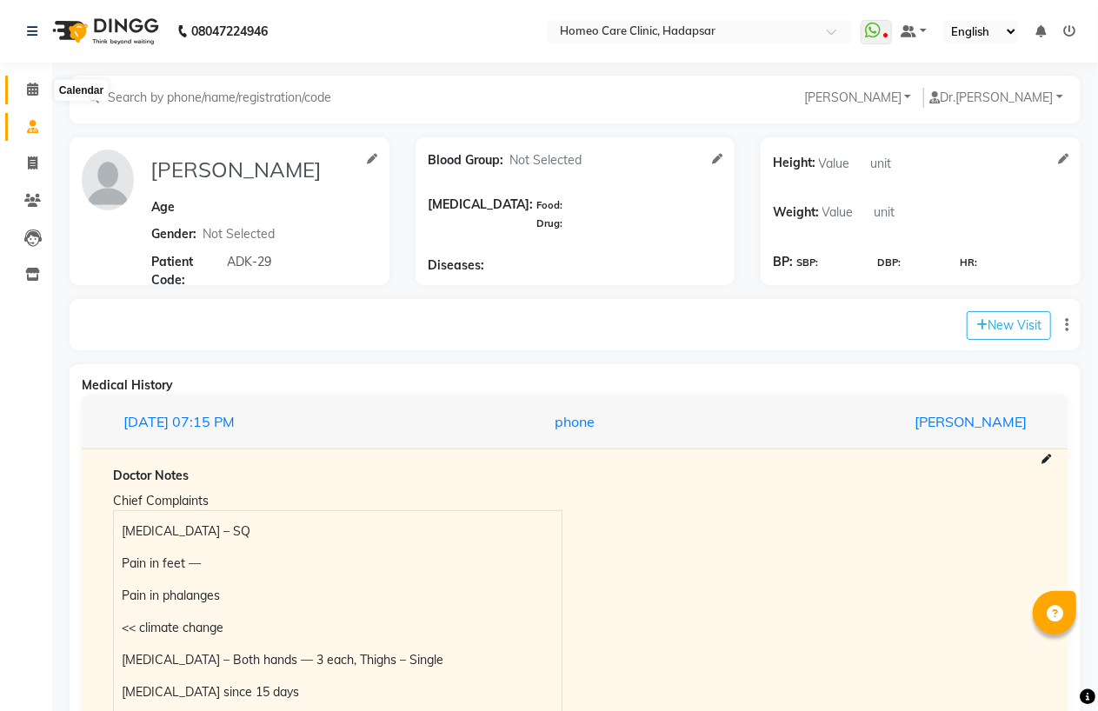
click at [30, 83] on icon at bounding box center [32, 89] width 11 height 13
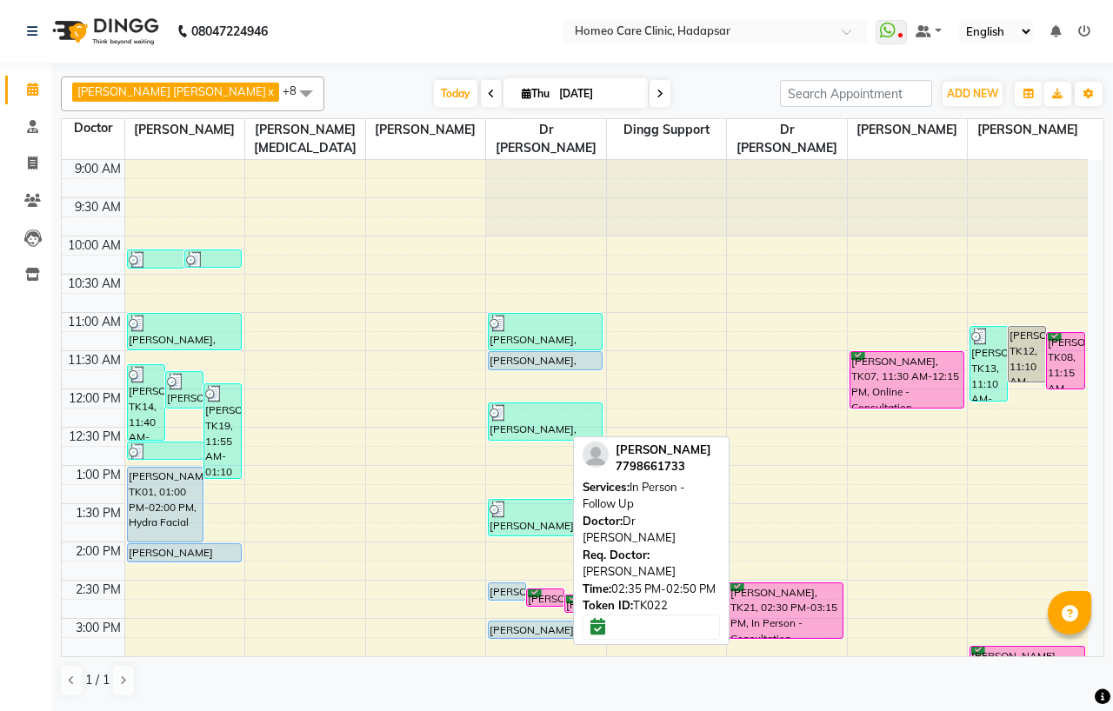
click at [530, 594] on div "SANIYA SHAIKH, TK22, 02:35 PM-02:50 PM, In Person - Follow Up" at bounding box center [545, 597] width 37 height 17
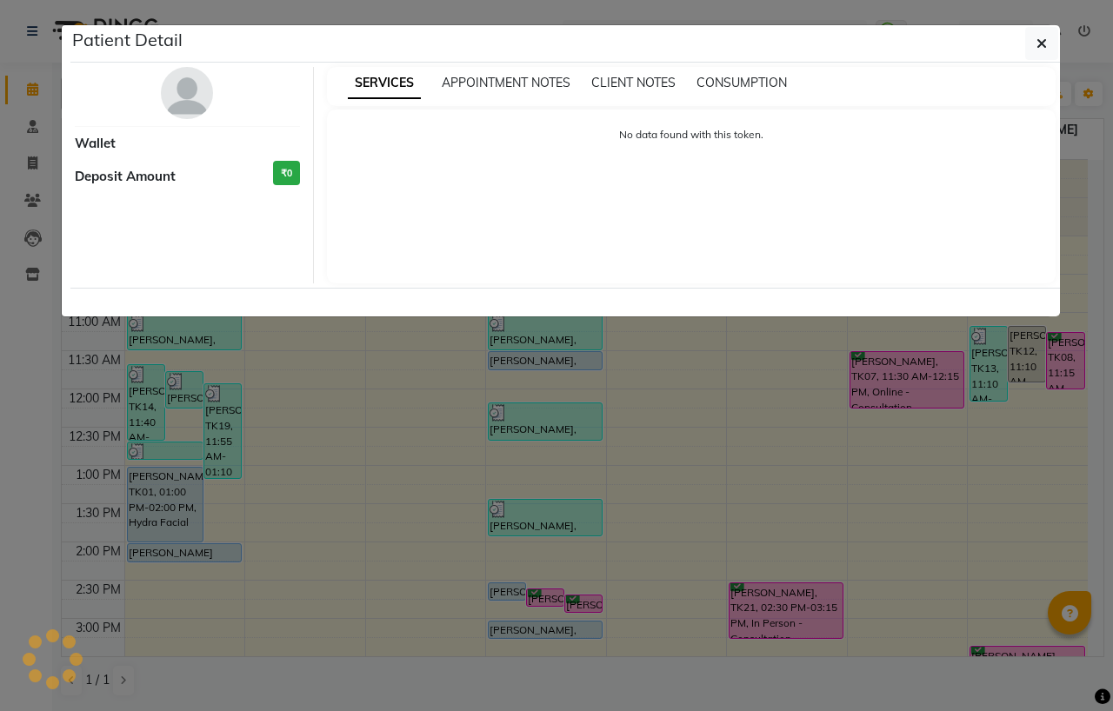
select select "6"
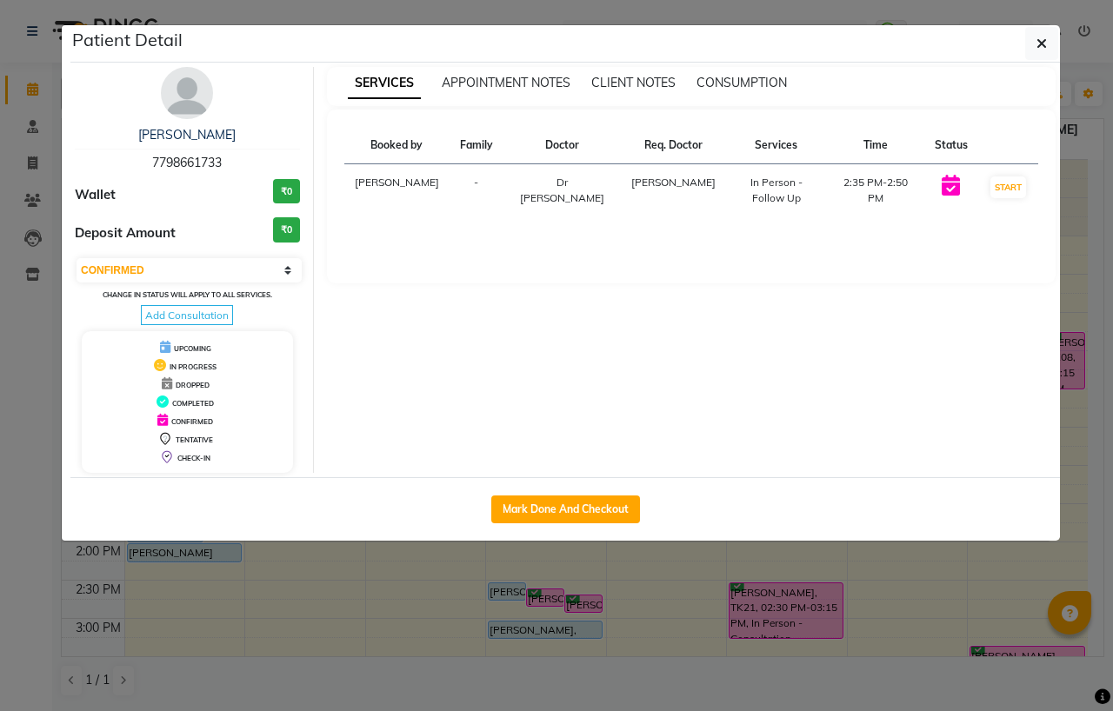
click at [196, 105] on img at bounding box center [187, 93] width 52 height 52
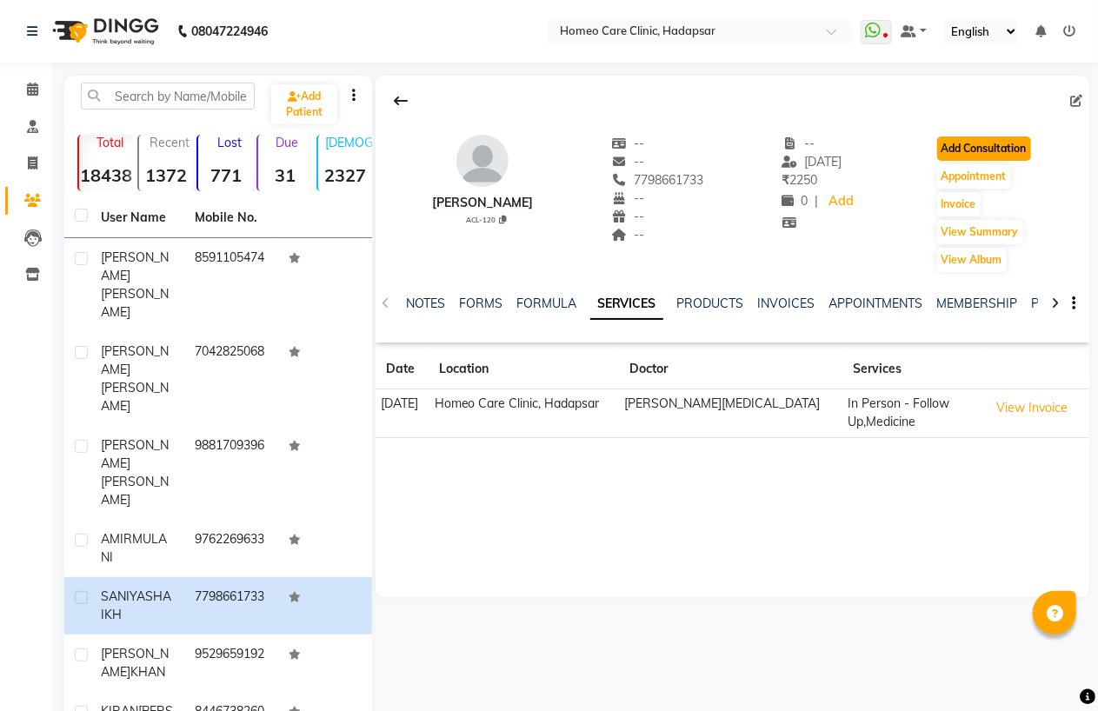
click at [972, 144] on button "Add Consultation" at bounding box center [984, 148] width 94 height 24
click at [428, 308] on link "NOTES" at bounding box center [425, 304] width 39 height 16
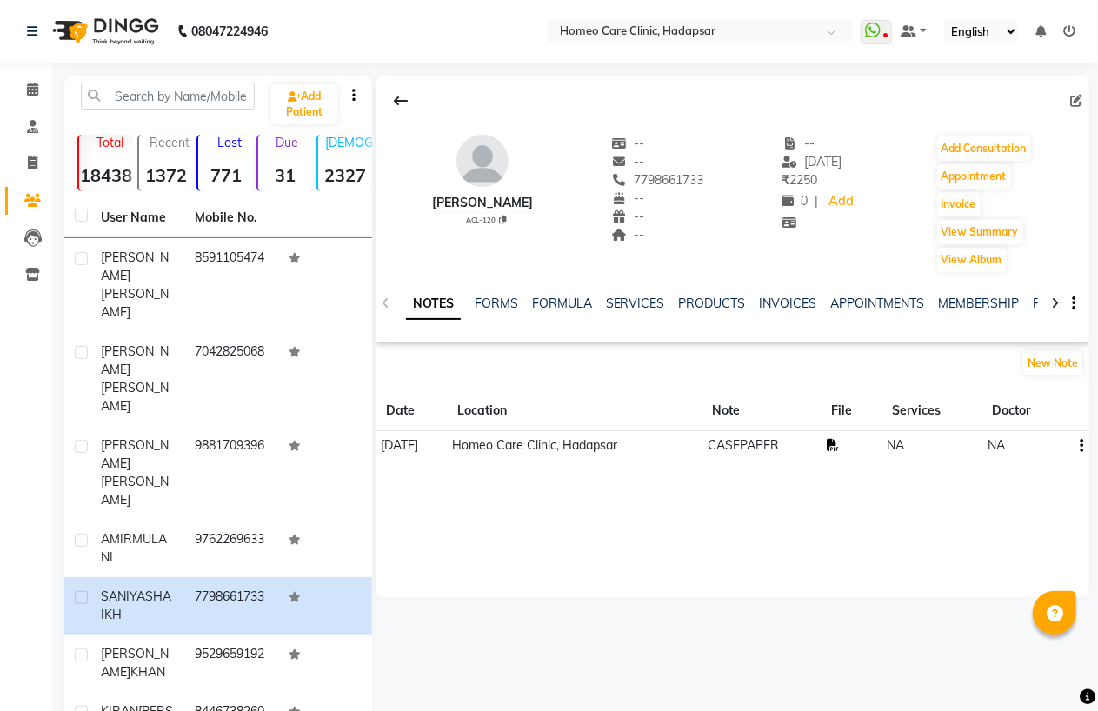
click at [839, 447] on icon at bounding box center [833, 445] width 12 height 12
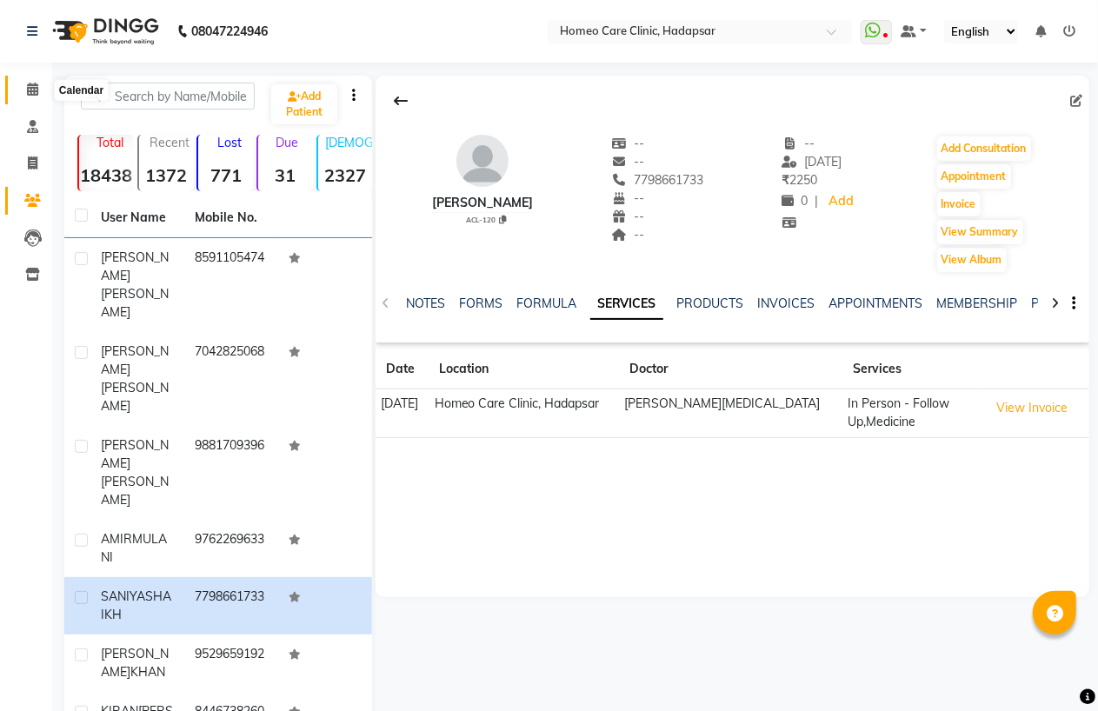
click at [37, 83] on span at bounding box center [32, 90] width 30 height 20
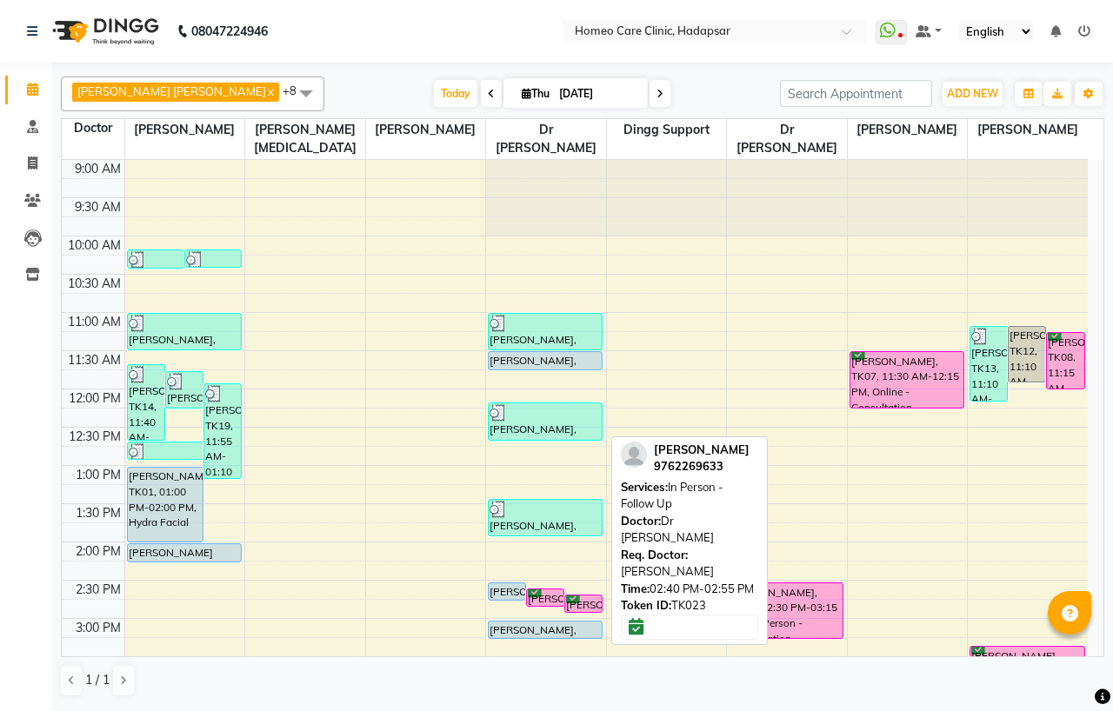
click at [588, 598] on div "AMIR MULANI, TK23, 02:40 PM-02:55 PM, In Person - Follow Up" at bounding box center [583, 603] width 37 height 17
select select "6"
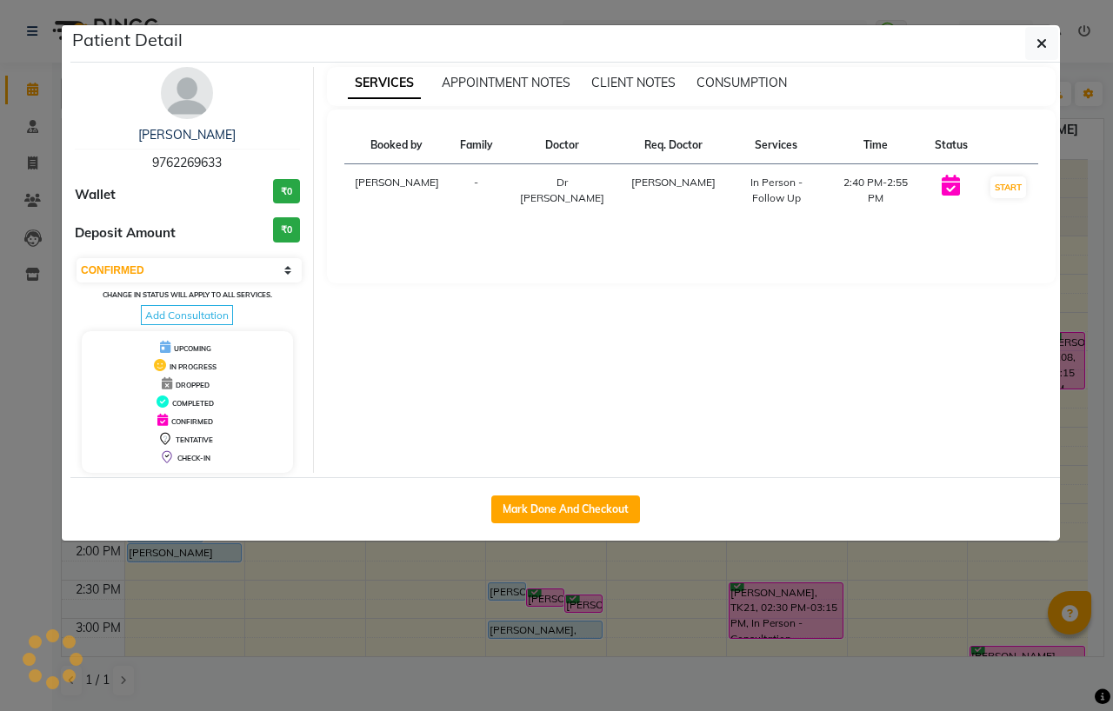
click at [201, 91] on img at bounding box center [187, 93] width 52 height 52
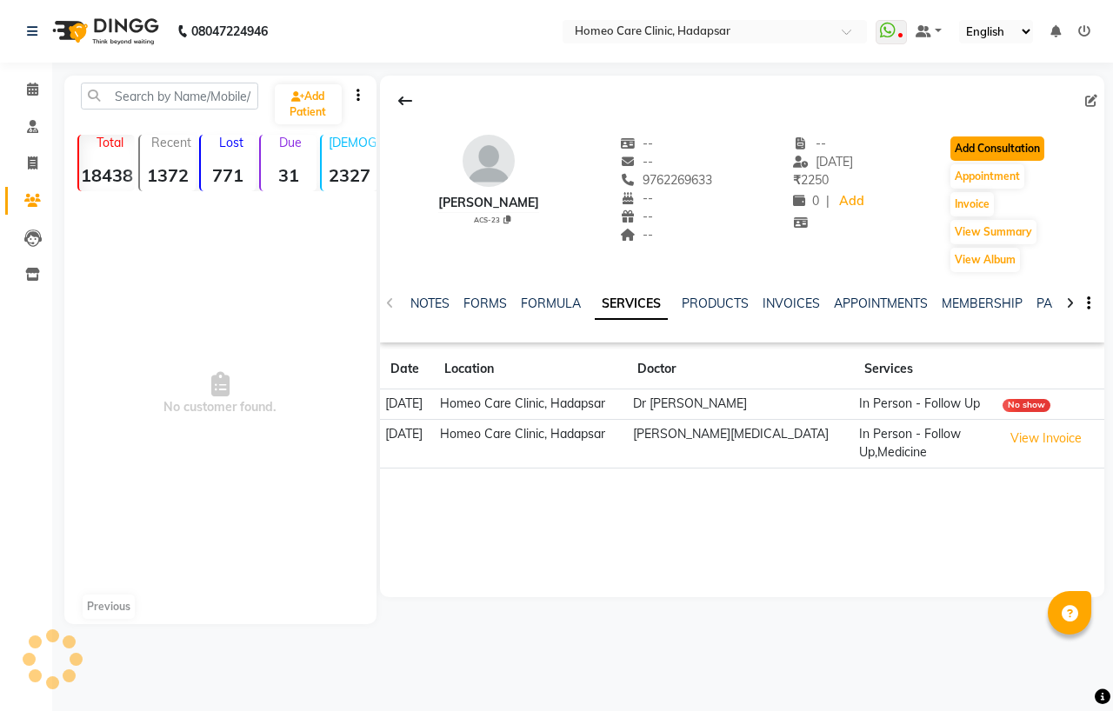
click at [1005, 145] on button "Add Consultation" at bounding box center [997, 148] width 94 height 24
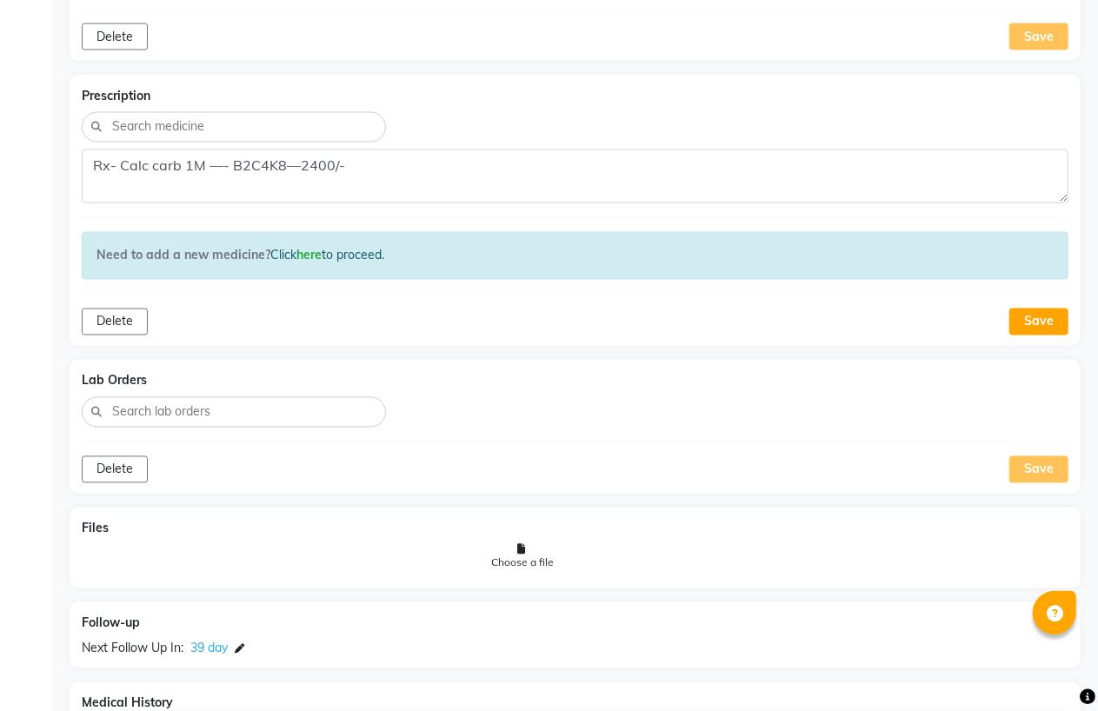
scroll to position [1676, 0]
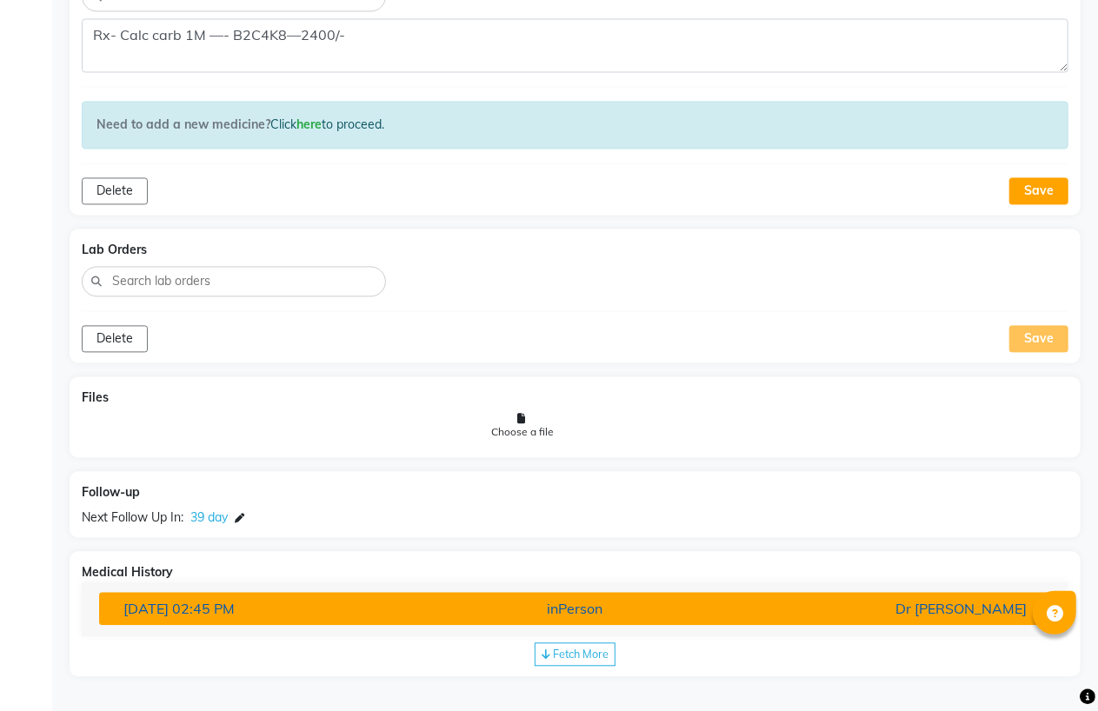
click at [235, 604] on span "02:45 PM" at bounding box center [203, 608] width 63 height 17
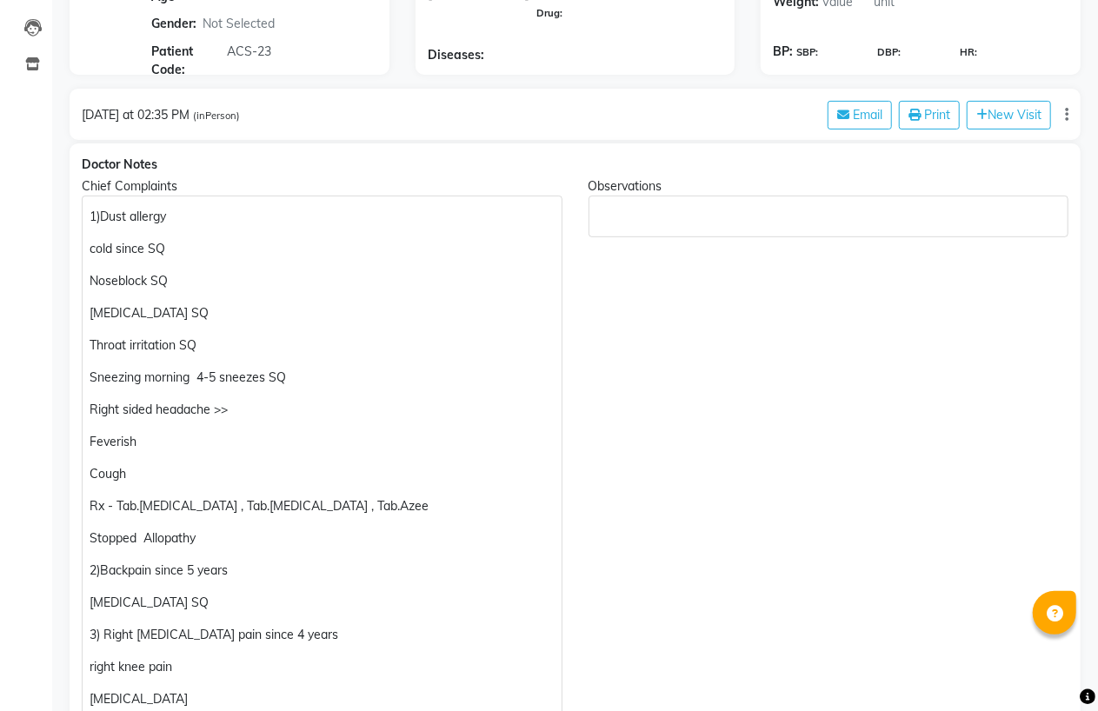
scroll to position [0, 0]
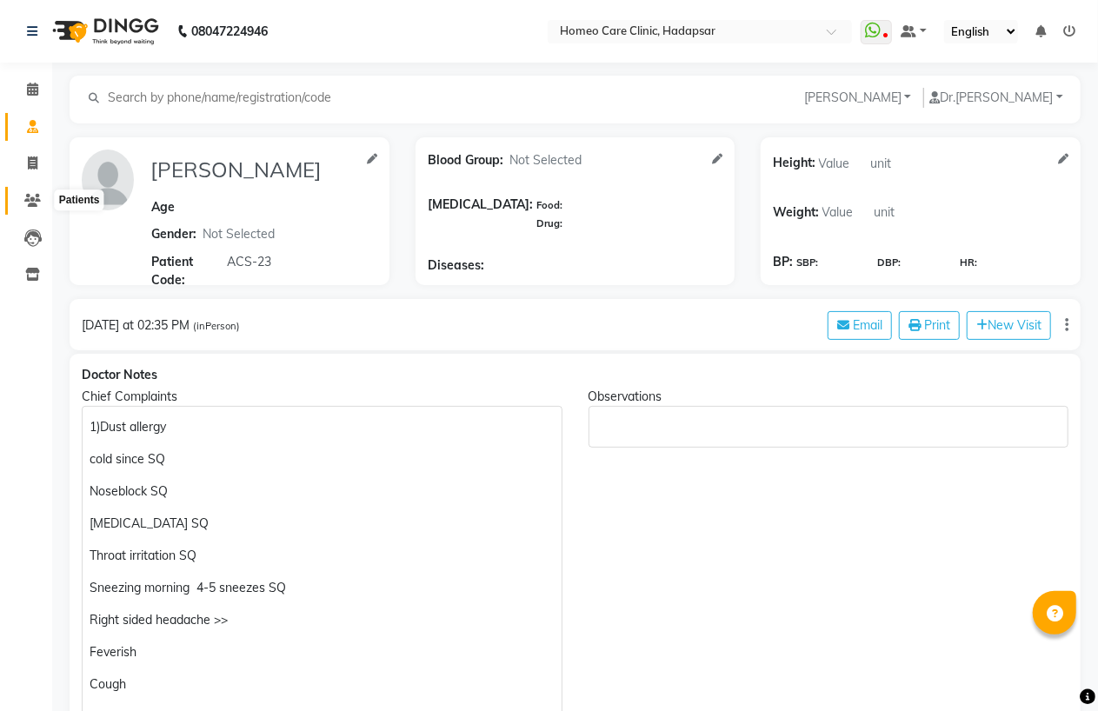
click at [40, 194] on span at bounding box center [32, 201] width 30 height 20
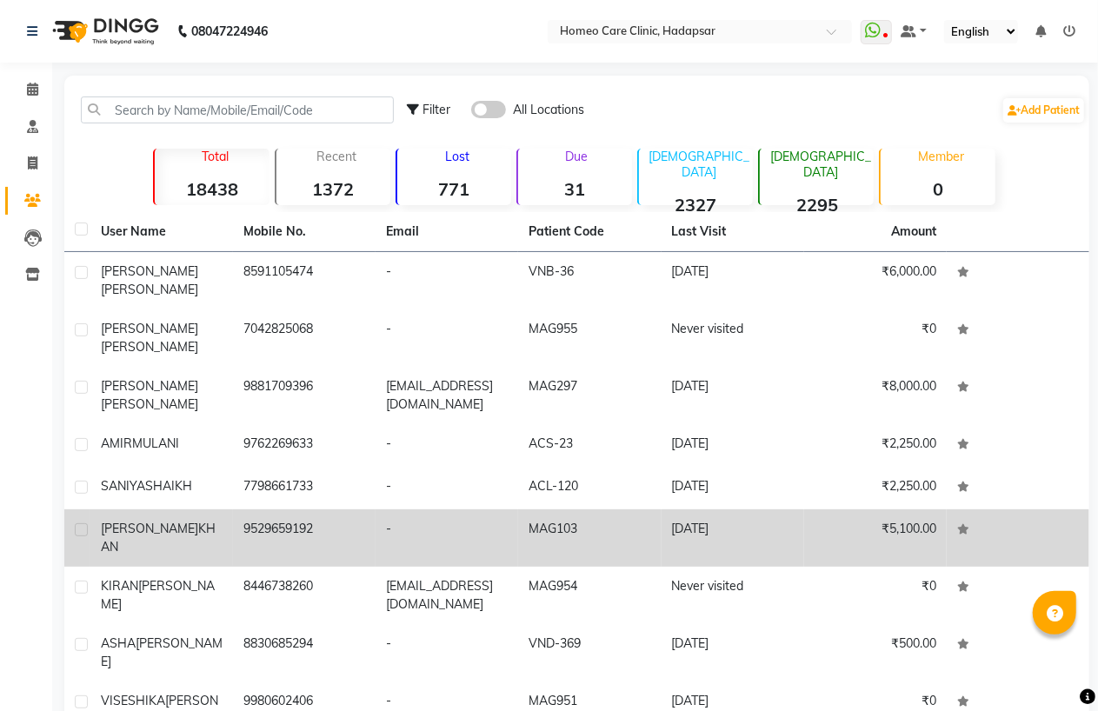
scroll to position [84, 0]
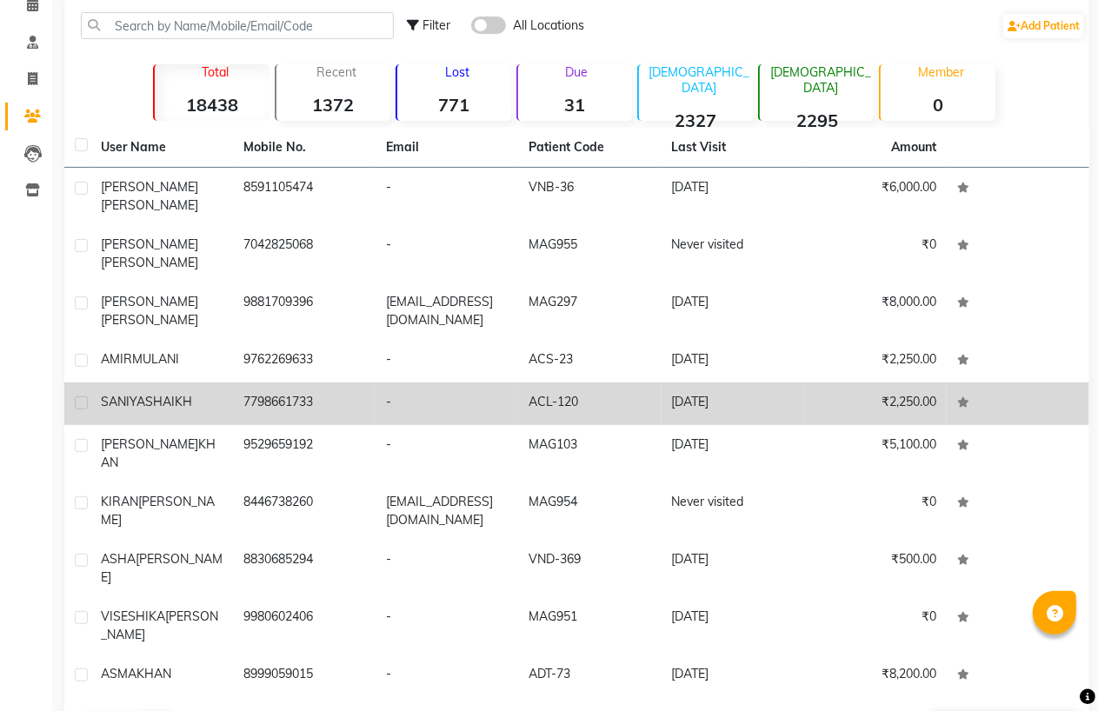
click at [369, 392] on td "7798661733" at bounding box center [304, 403] width 143 height 43
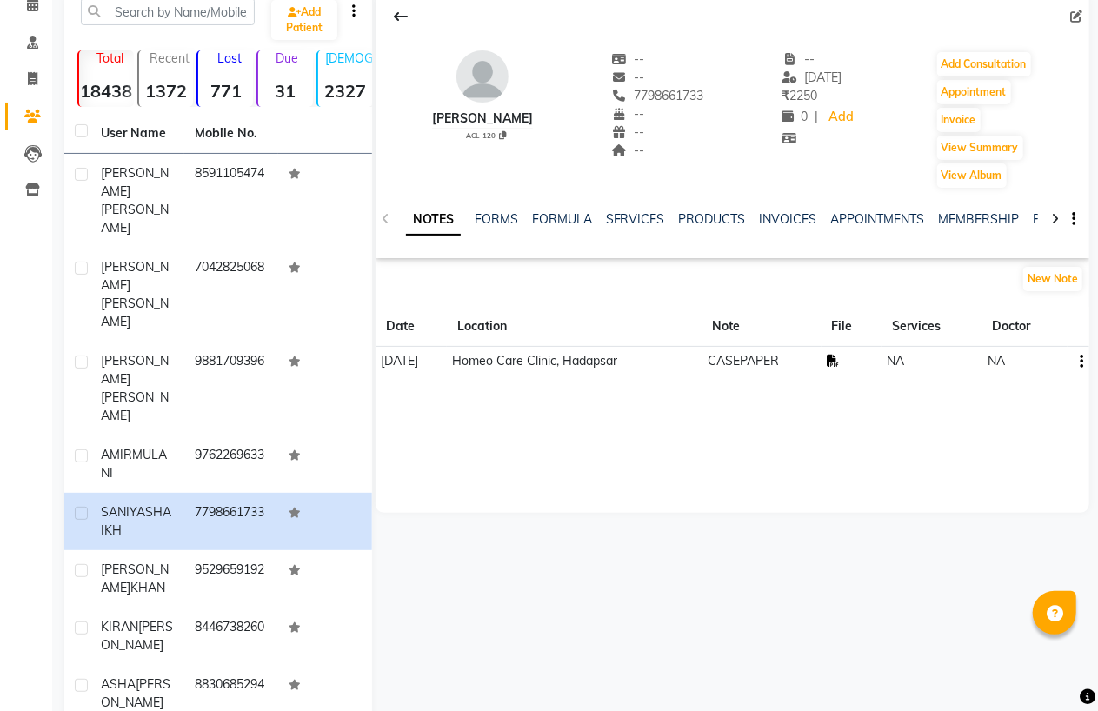
click at [839, 357] on icon at bounding box center [833, 361] width 12 height 12
click at [987, 56] on button "Add Consultation" at bounding box center [984, 64] width 94 height 24
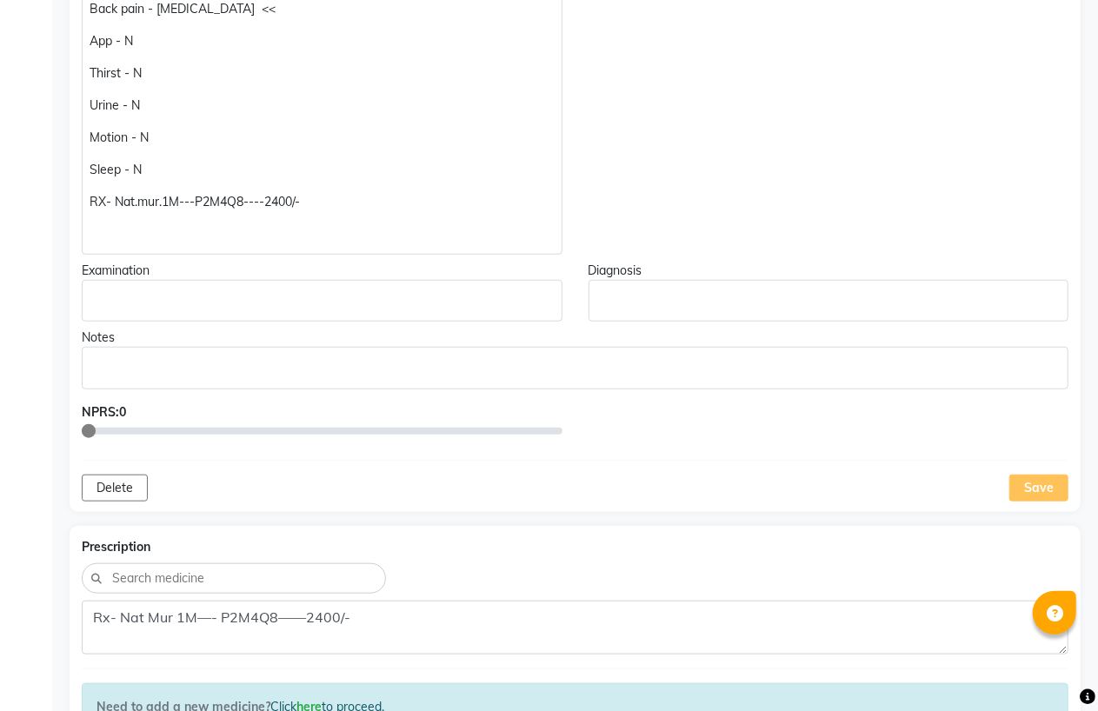
scroll to position [1161, 0]
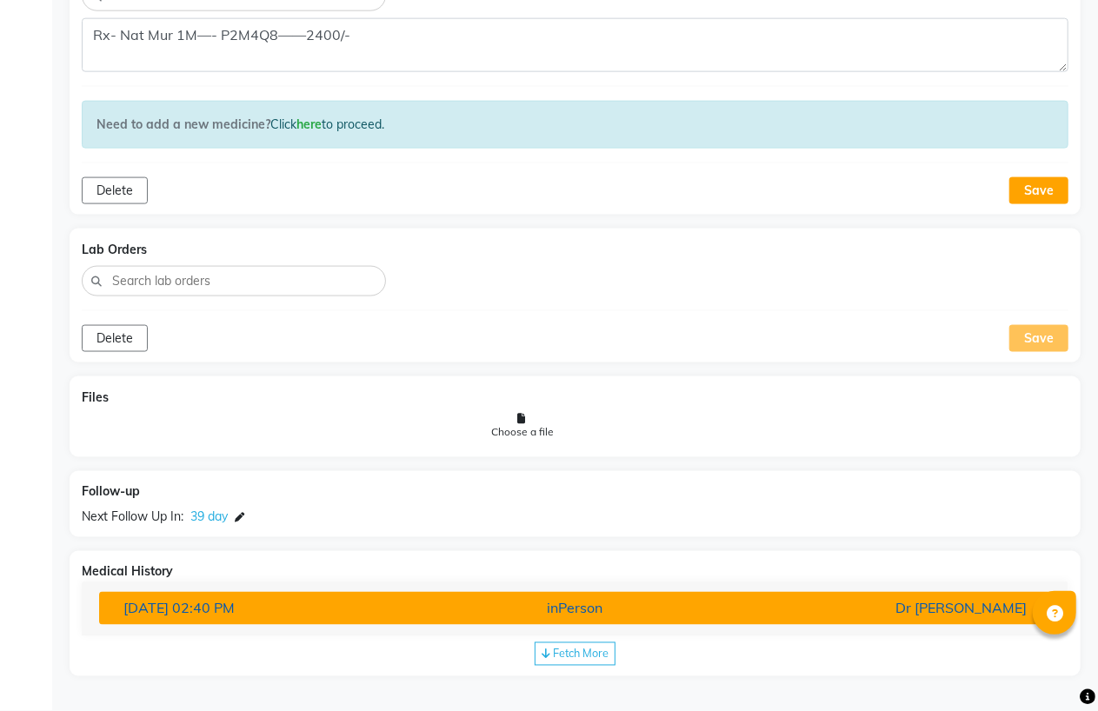
click at [870, 605] on div "Dr [PERSON_NAME]" at bounding box center [884, 608] width 309 height 21
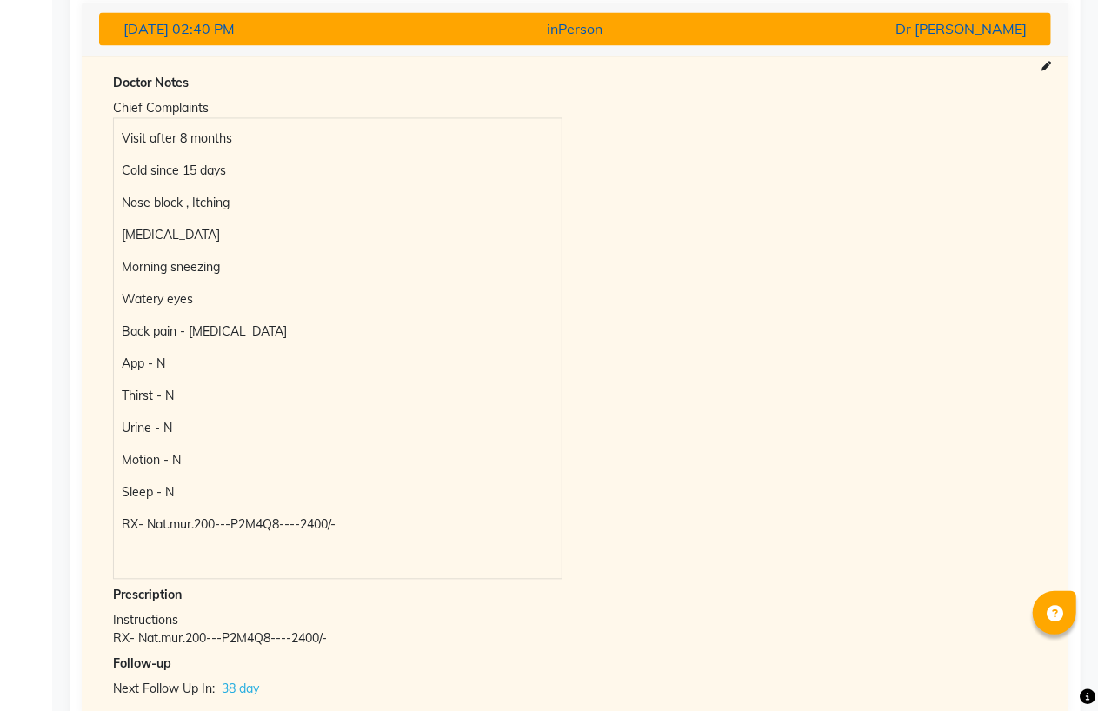
scroll to position [1821, 0]
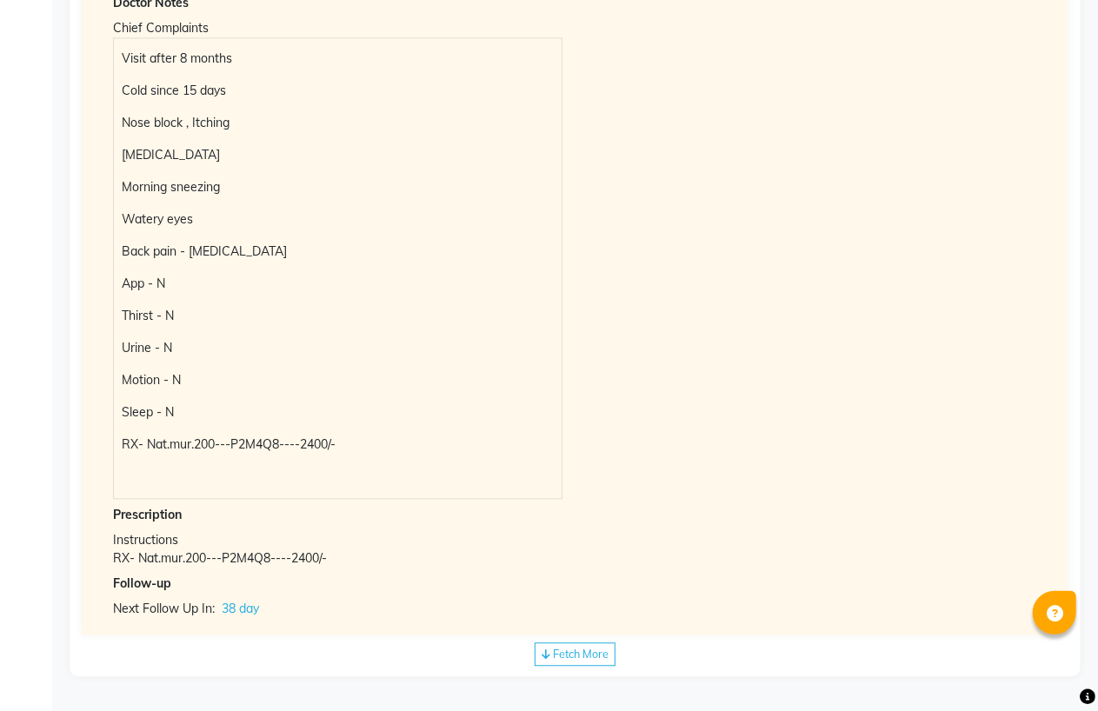
click at [572, 661] on span "Fetch More" at bounding box center [581, 654] width 56 height 14
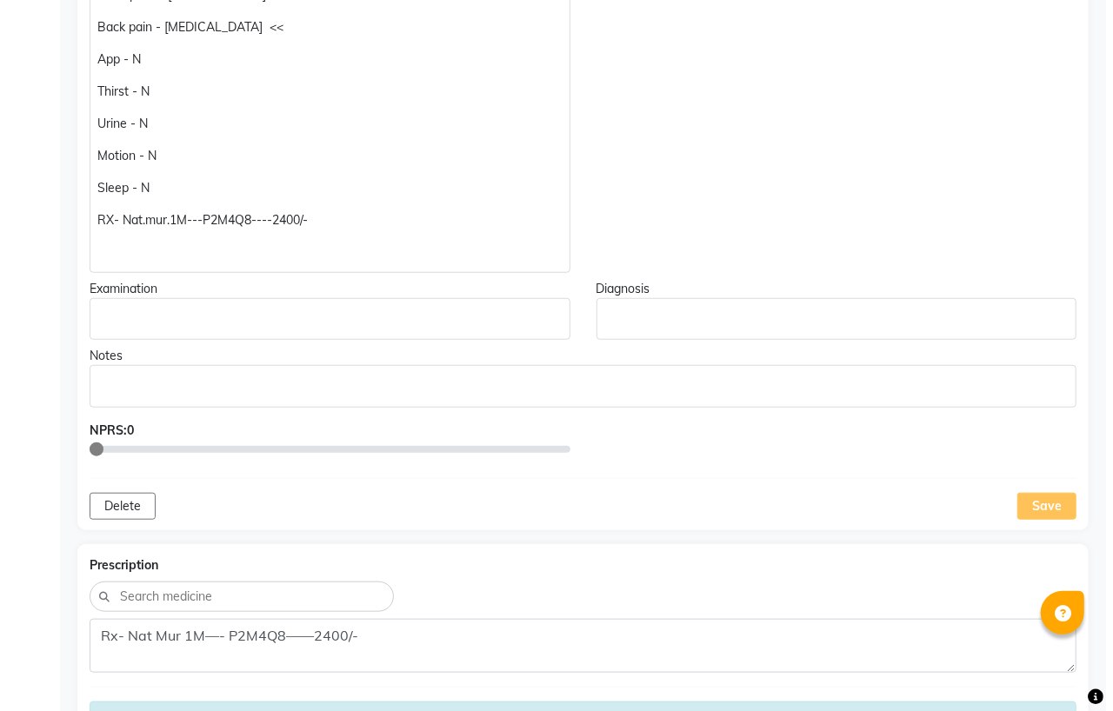
scroll to position [0, 0]
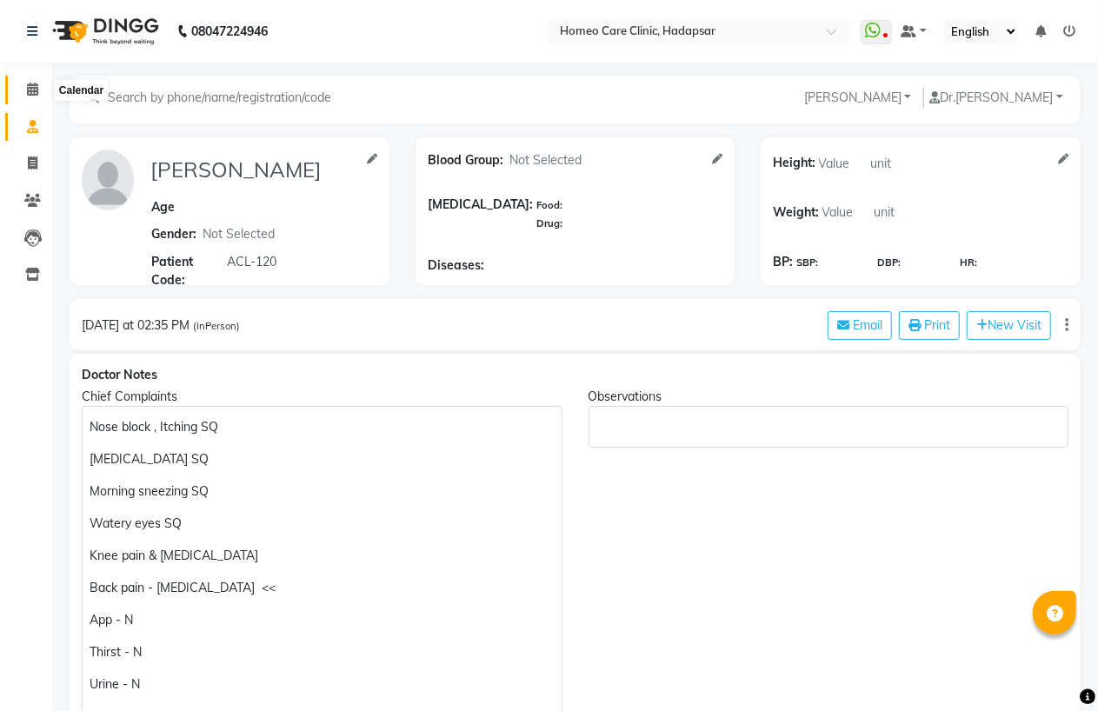
click at [31, 94] on icon at bounding box center [32, 89] width 11 height 13
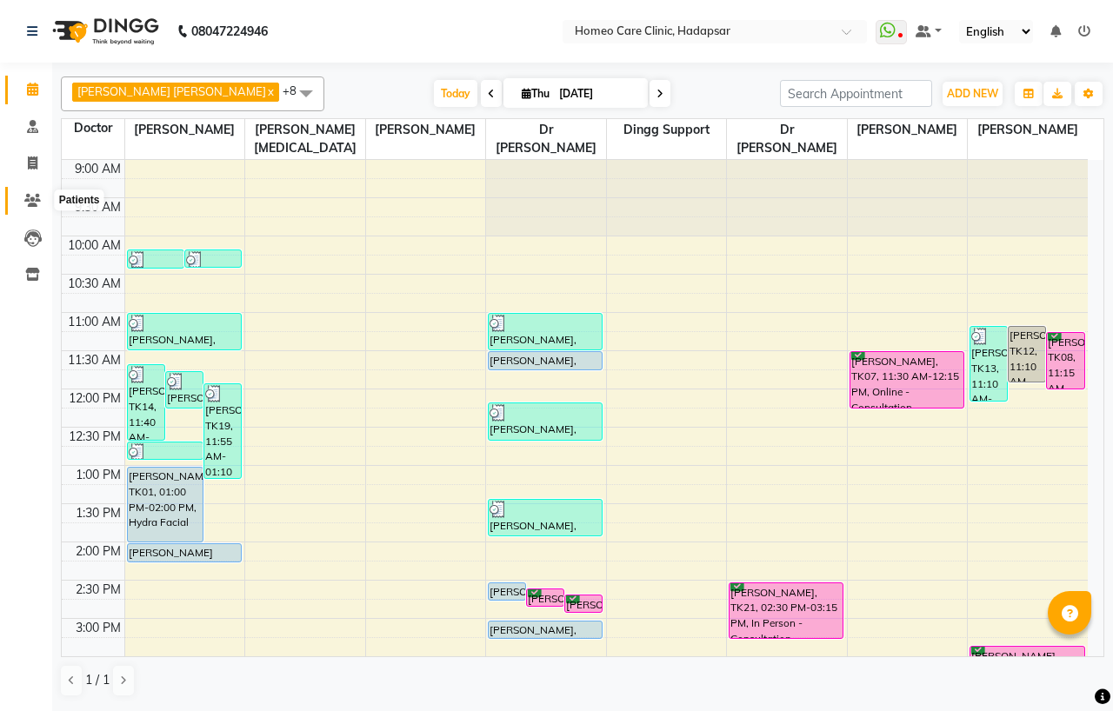
click at [37, 198] on icon at bounding box center [32, 200] width 17 height 13
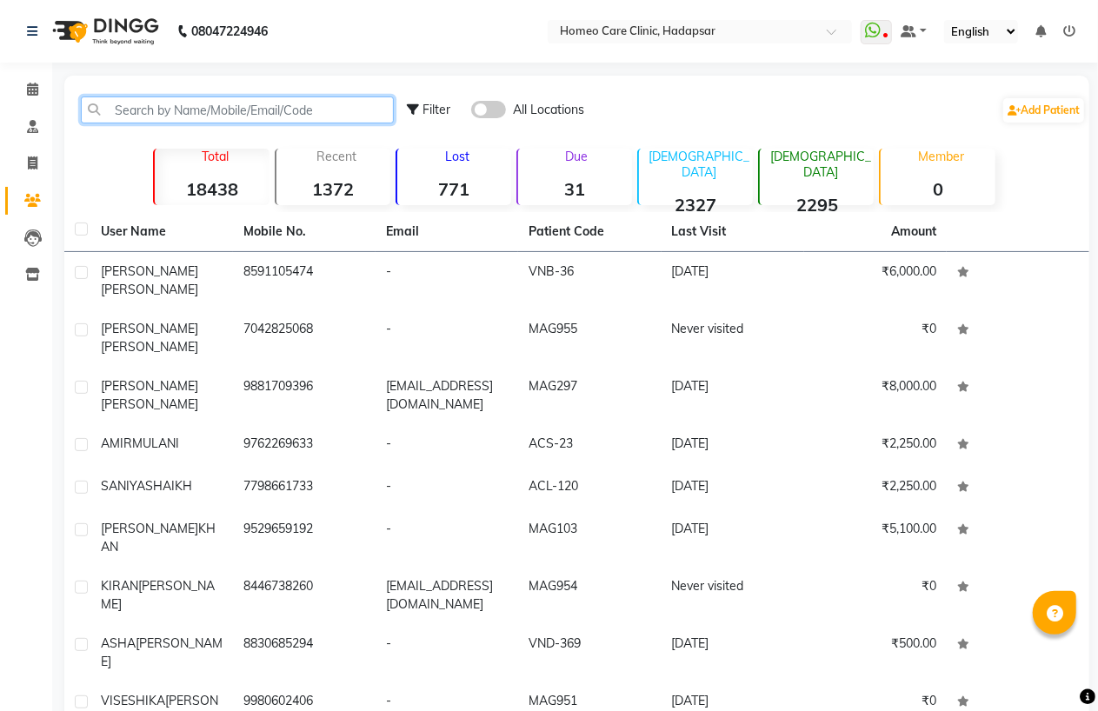
click at [218, 100] on input "text" at bounding box center [237, 109] width 313 height 27
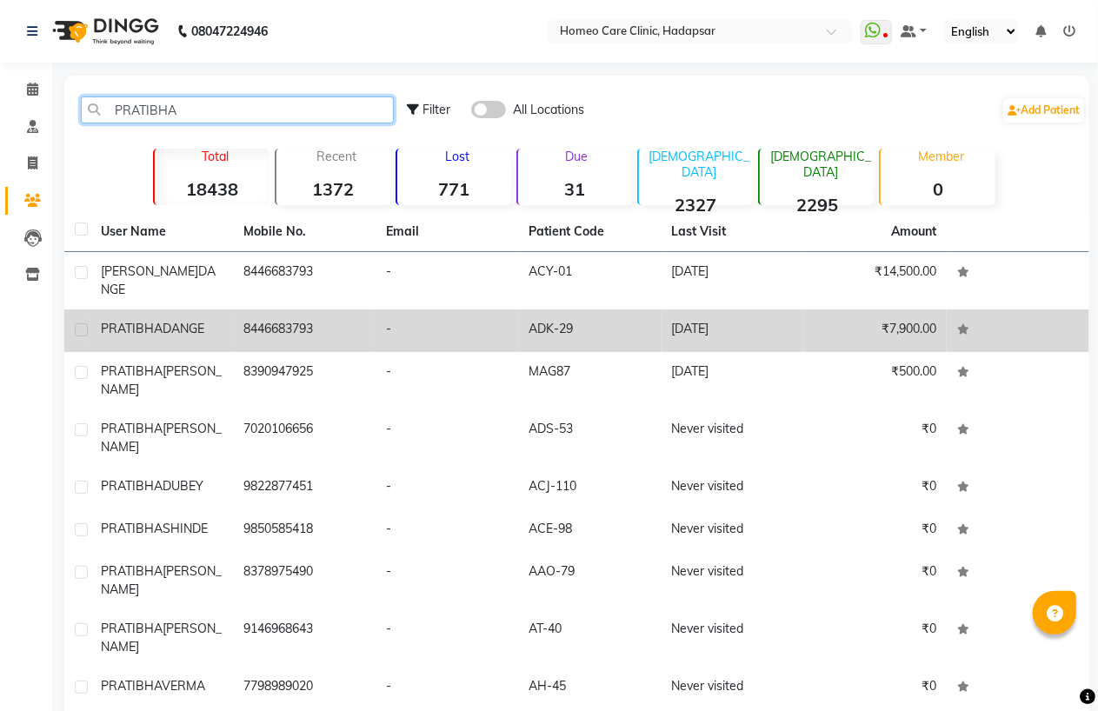
type input "PRATIBHA"
click at [901, 315] on td "₹7,900.00" at bounding box center [875, 330] width 143 height 43
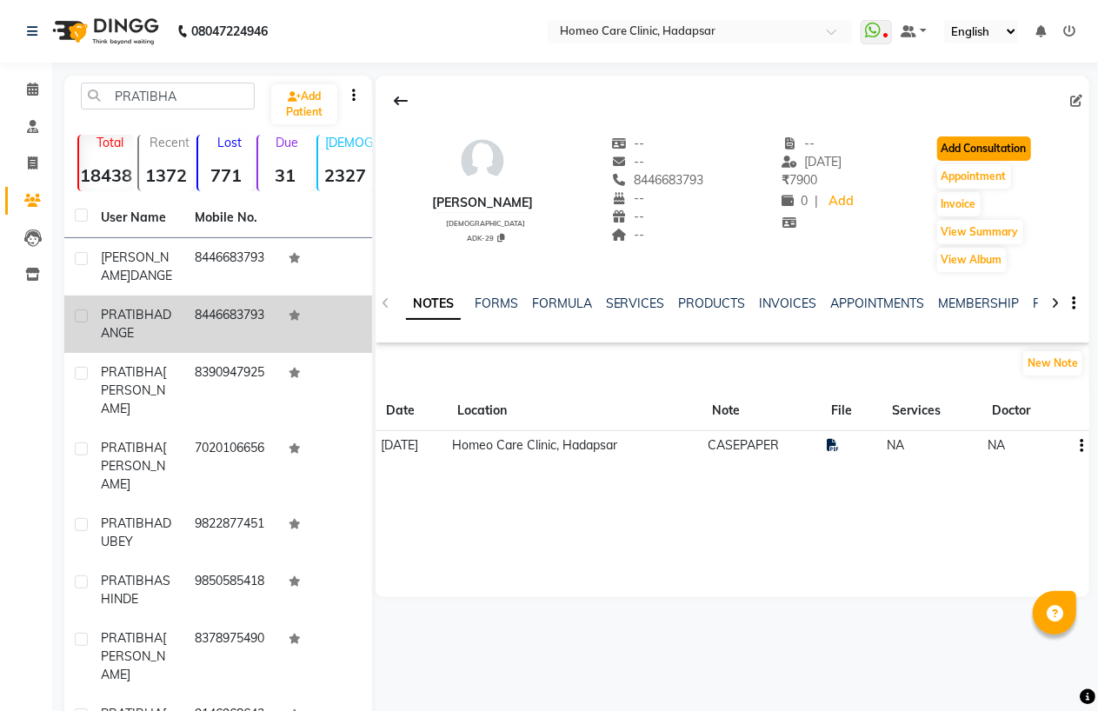
click at [963, 146] on button "Add Consultation" at bounding box center [984, 148] width 94 height 24
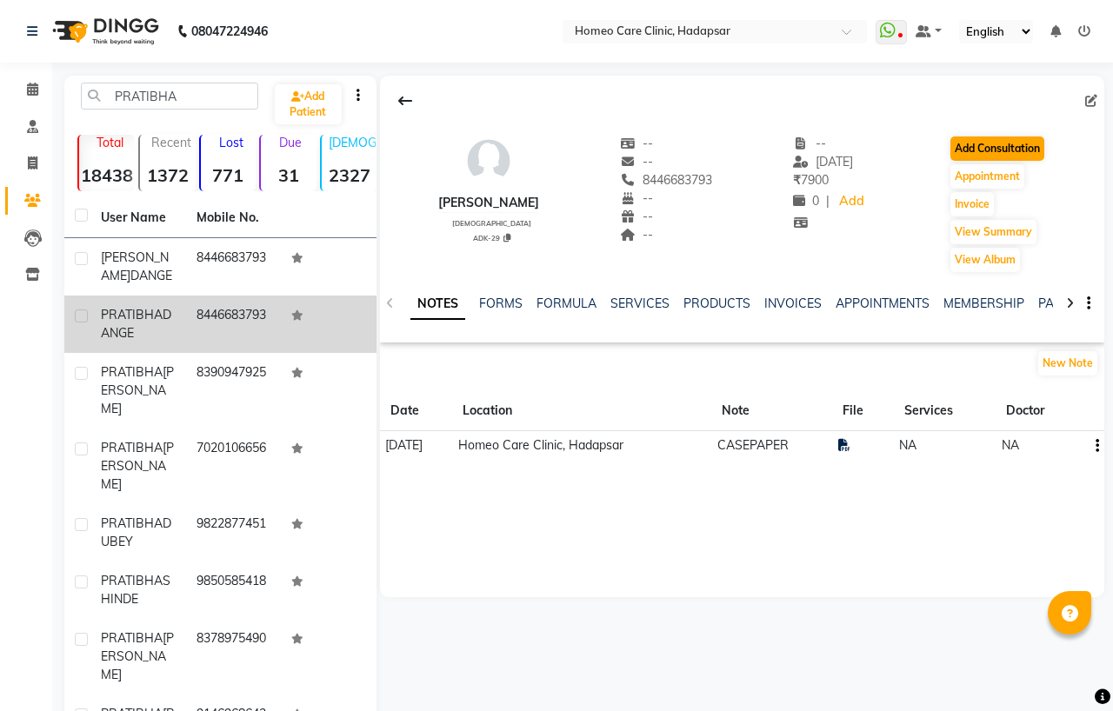
select select "[DEMOGRAPHIC_DATA]"
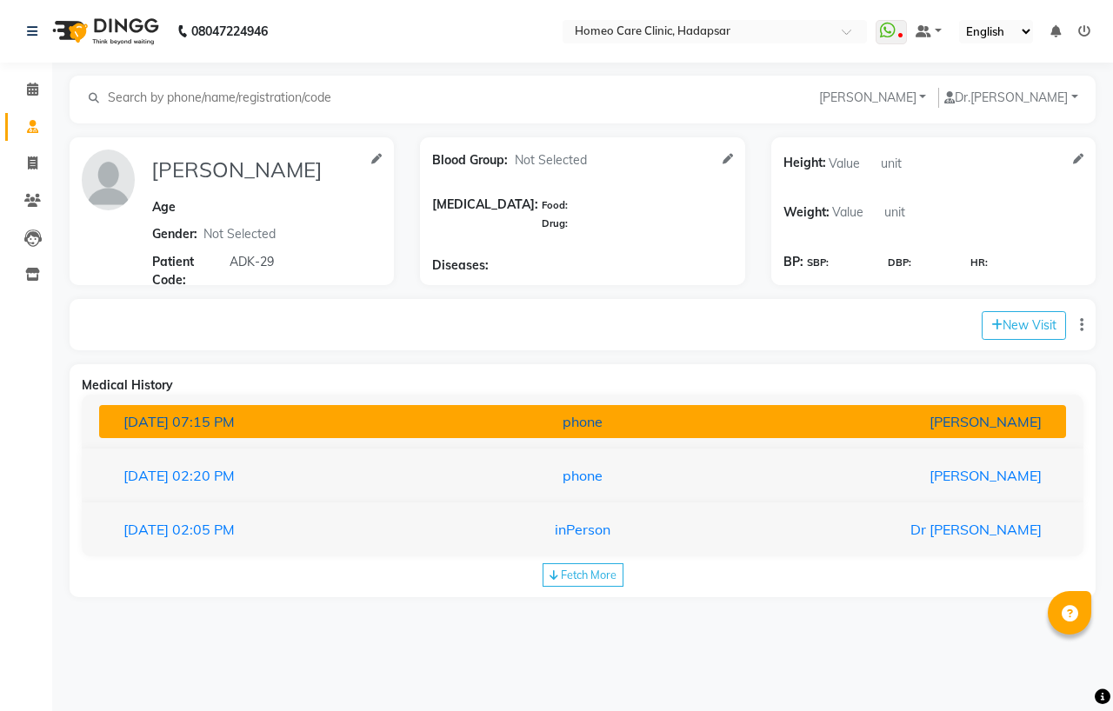
click at [971, 419] on div "[PERSON_NAME]" at bounding box center [897, 421] width 315 height 21
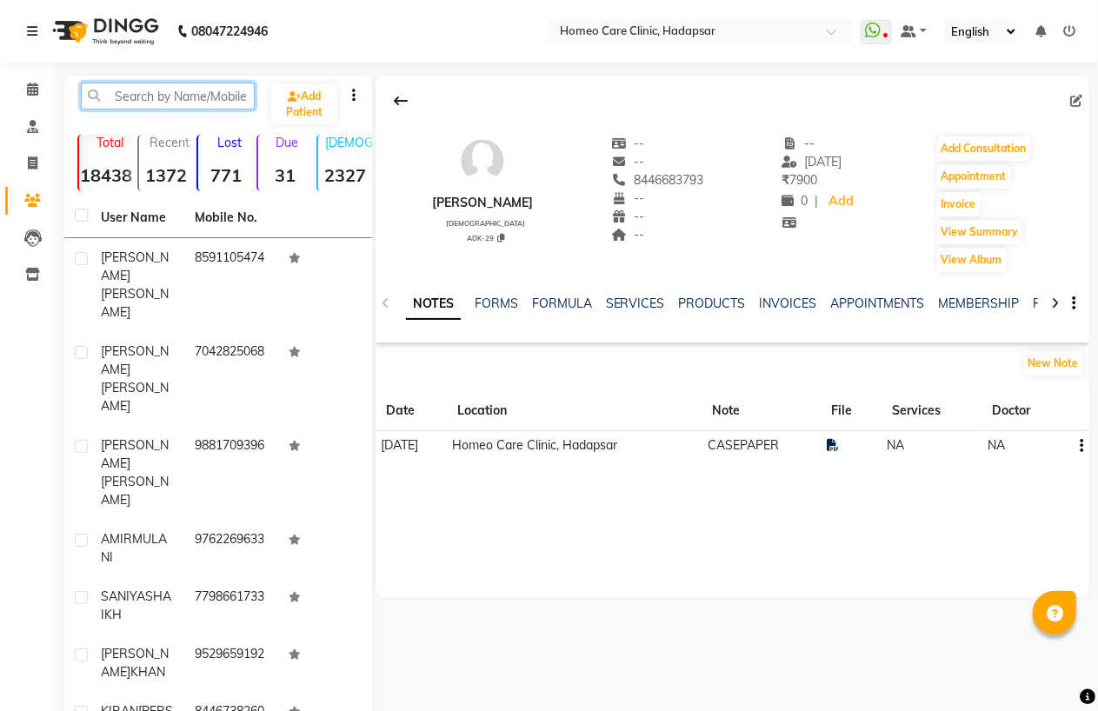
click at [136, 100] on input "text" at bounding box center [168, 96] width 174 height 27
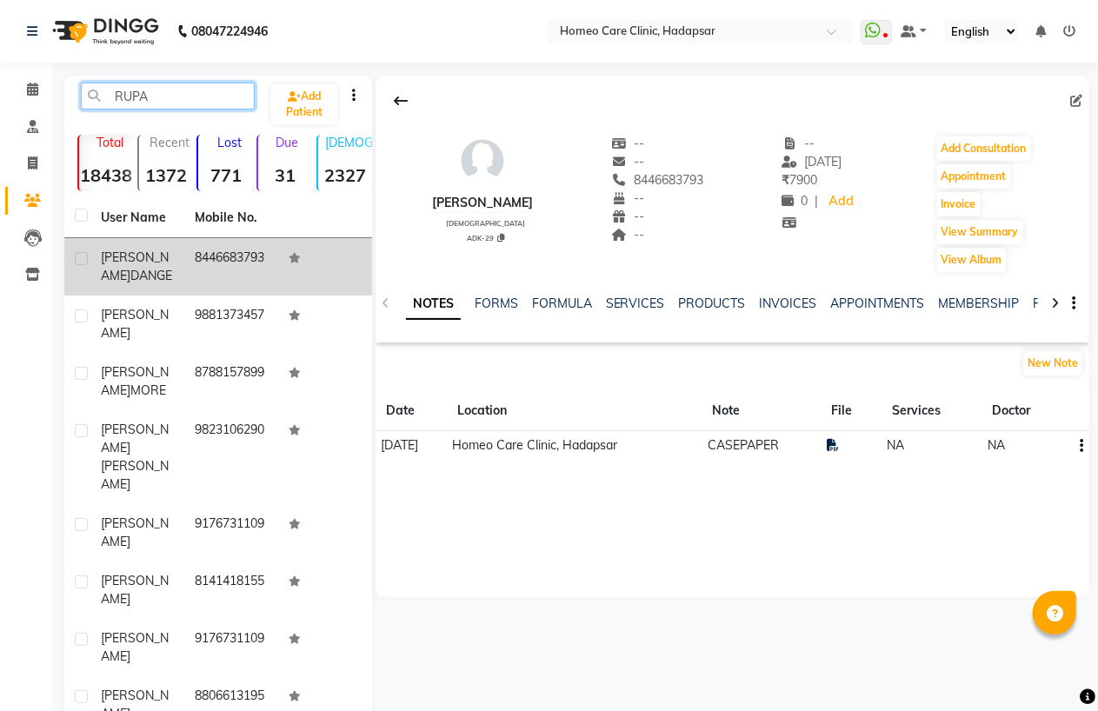
type input "RUPA"
click at [222, 276] on td "8446683793" at bounding box center [231, 266] width 94 height 57
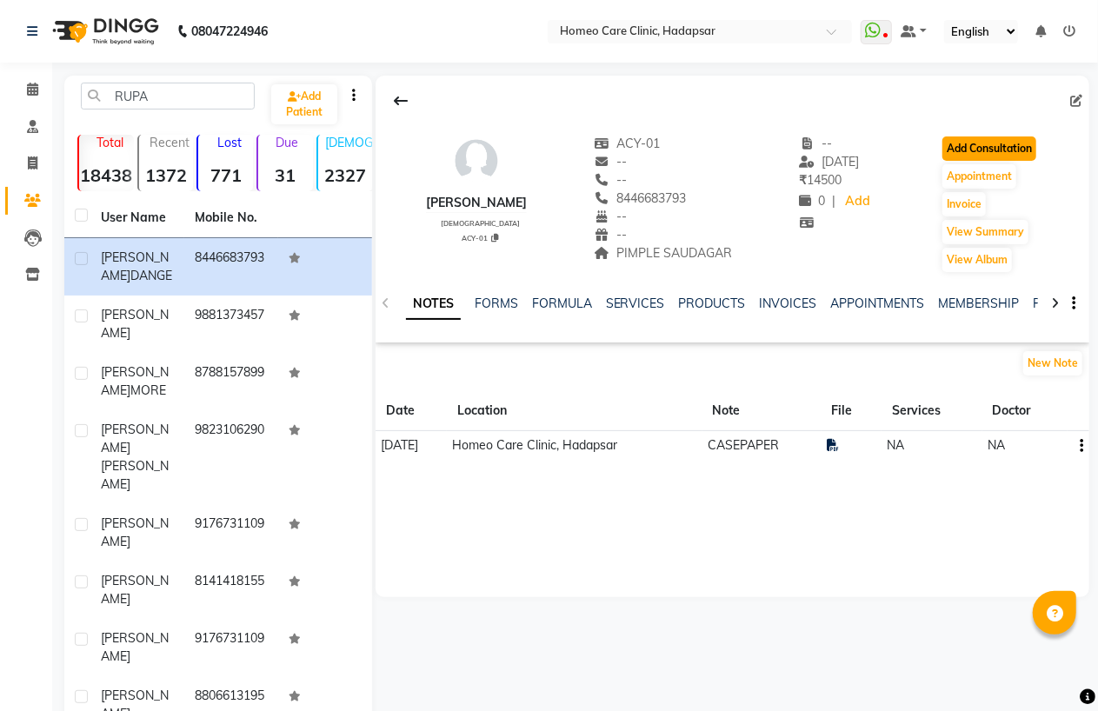
click at [988, 137] on button "Add Consultation" at bounding box center [989, 148] width 94 height 24
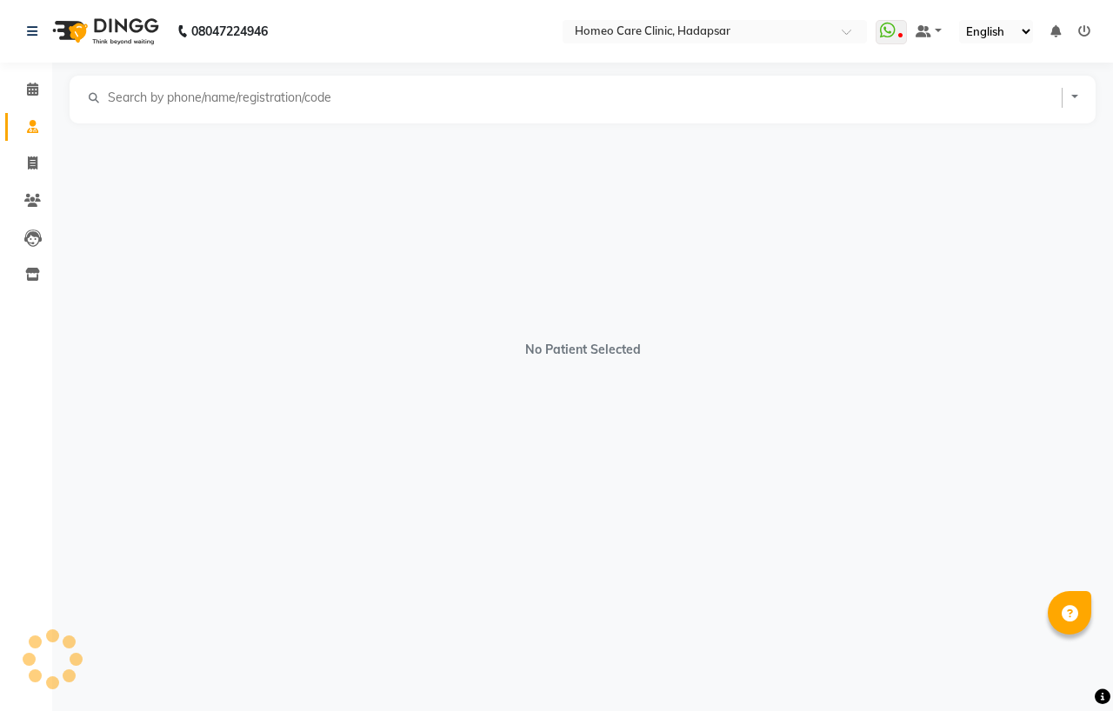
select select "[DEMOGRAPHIC_DATA]"
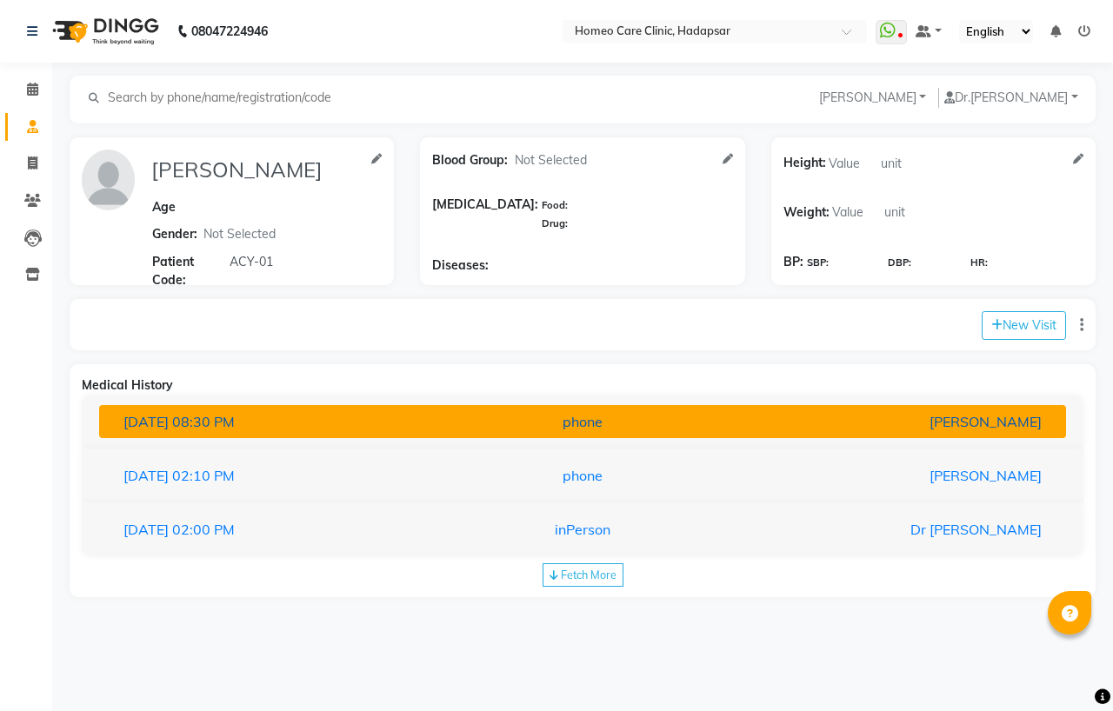
click at [820, 417] on div "[PERSON_NAME]" at bounding box center [897, 421] width 315 height 21
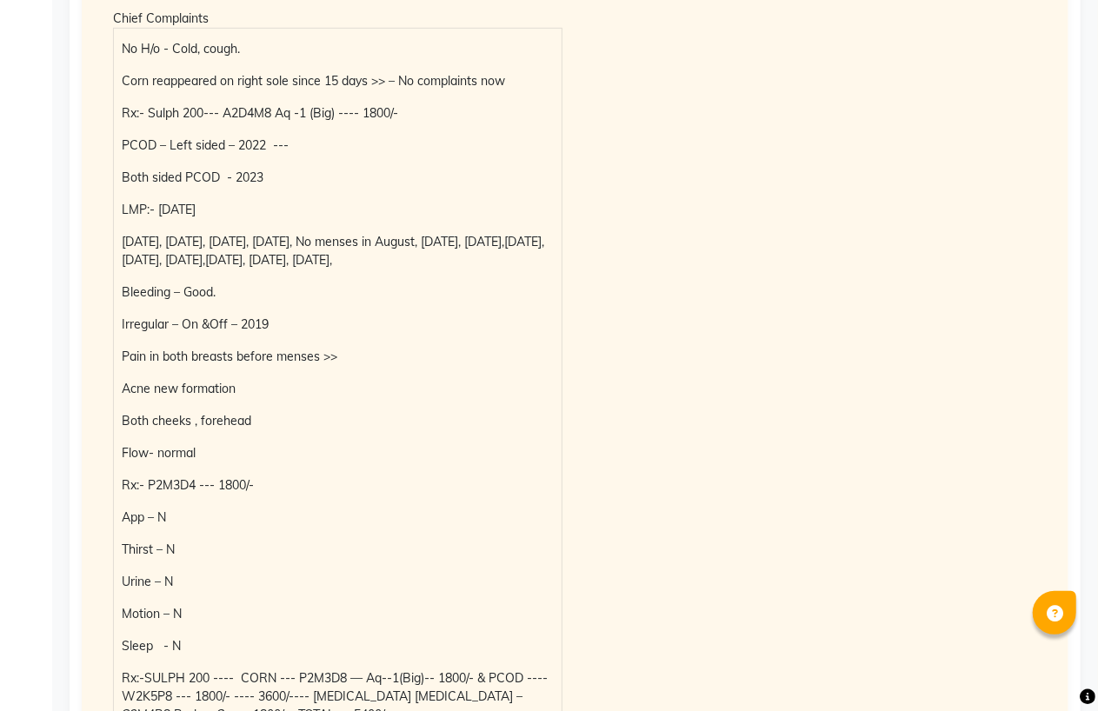
scroll to position [814, 0]
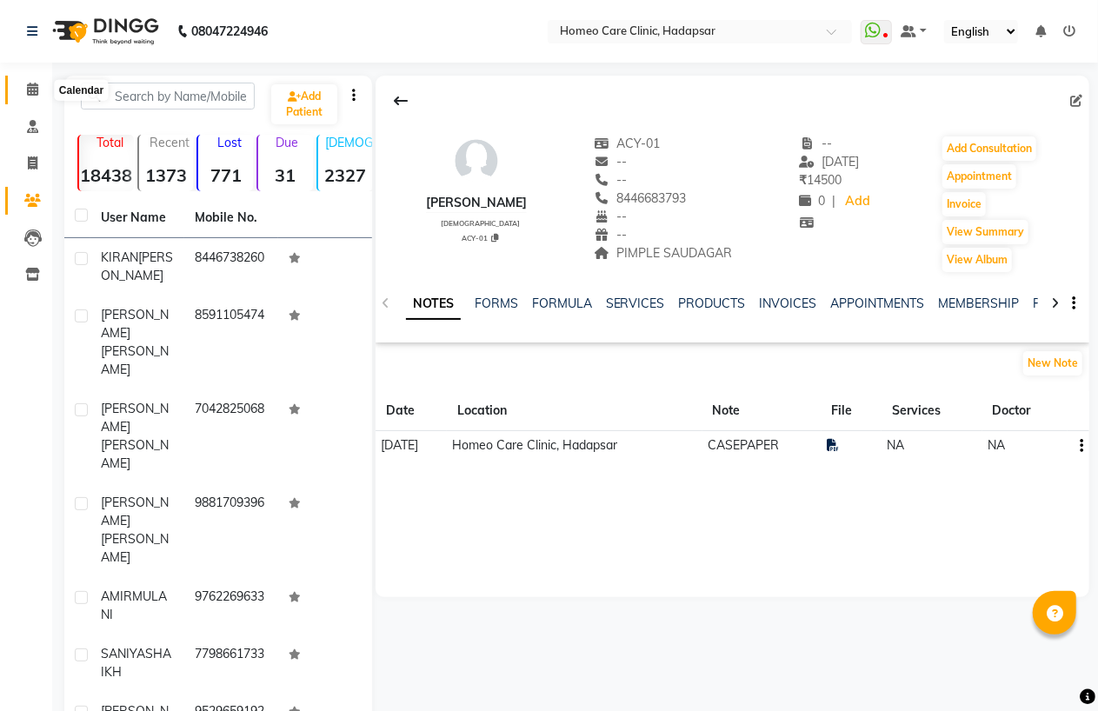
click at [33, 97] on span at bounding box center [32, 90] width 30 height 20
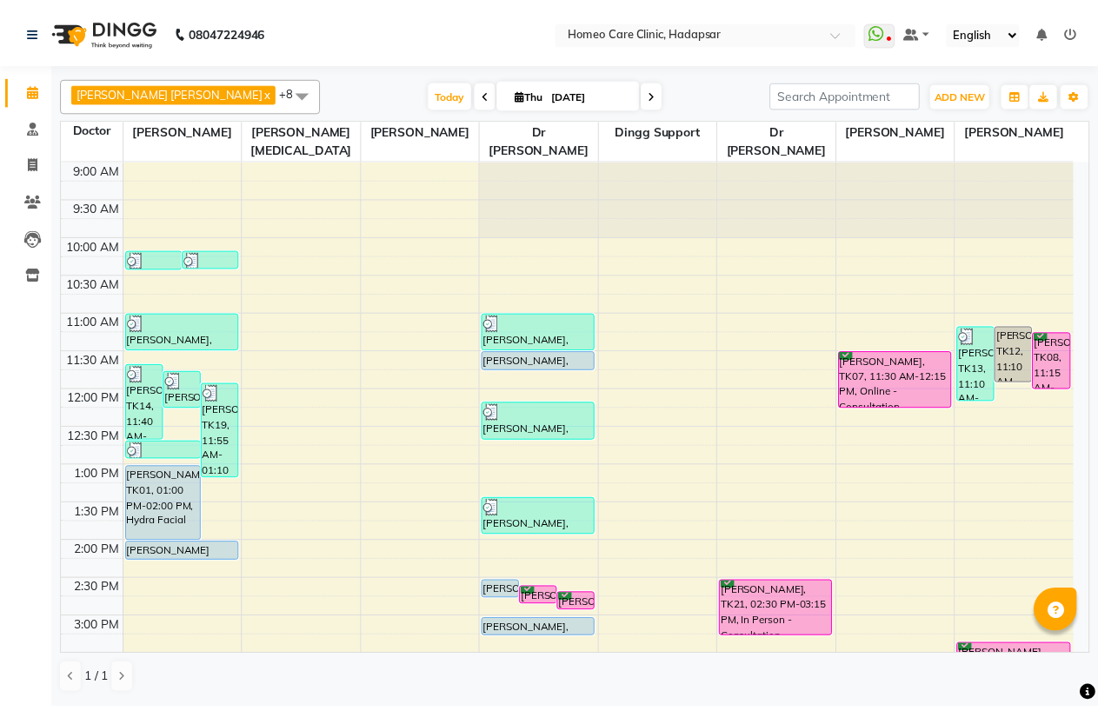
scroll to position [462, 0]
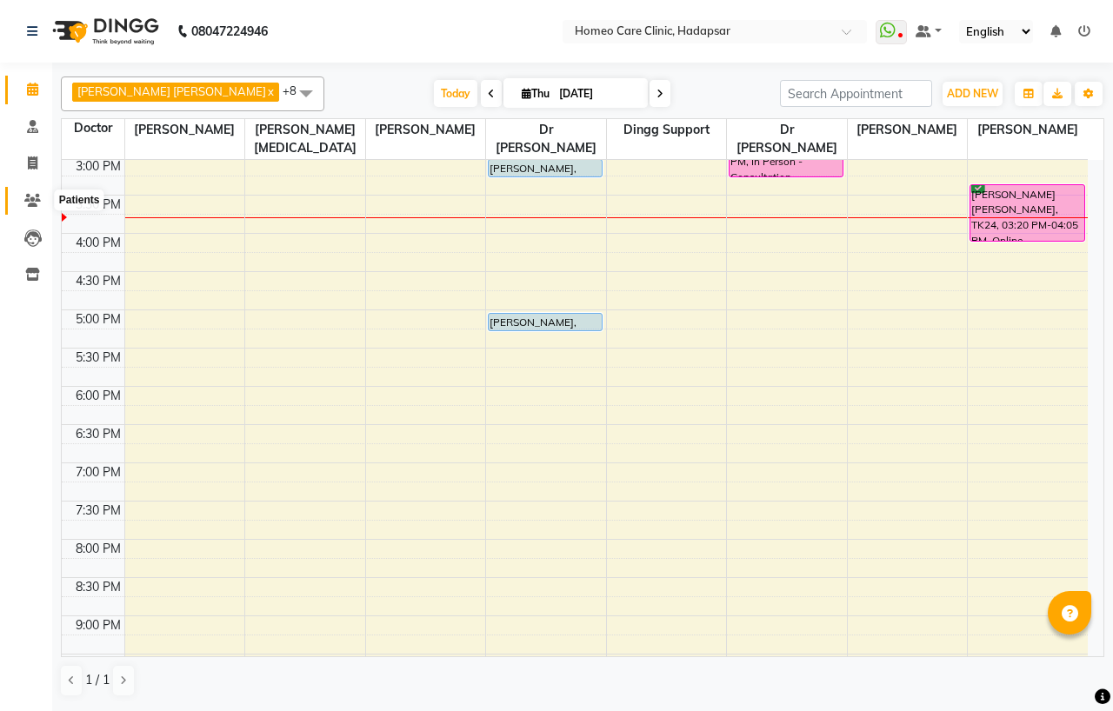
click at [37, 196] on icon at bounding box center [32, 200] width 17 height 13
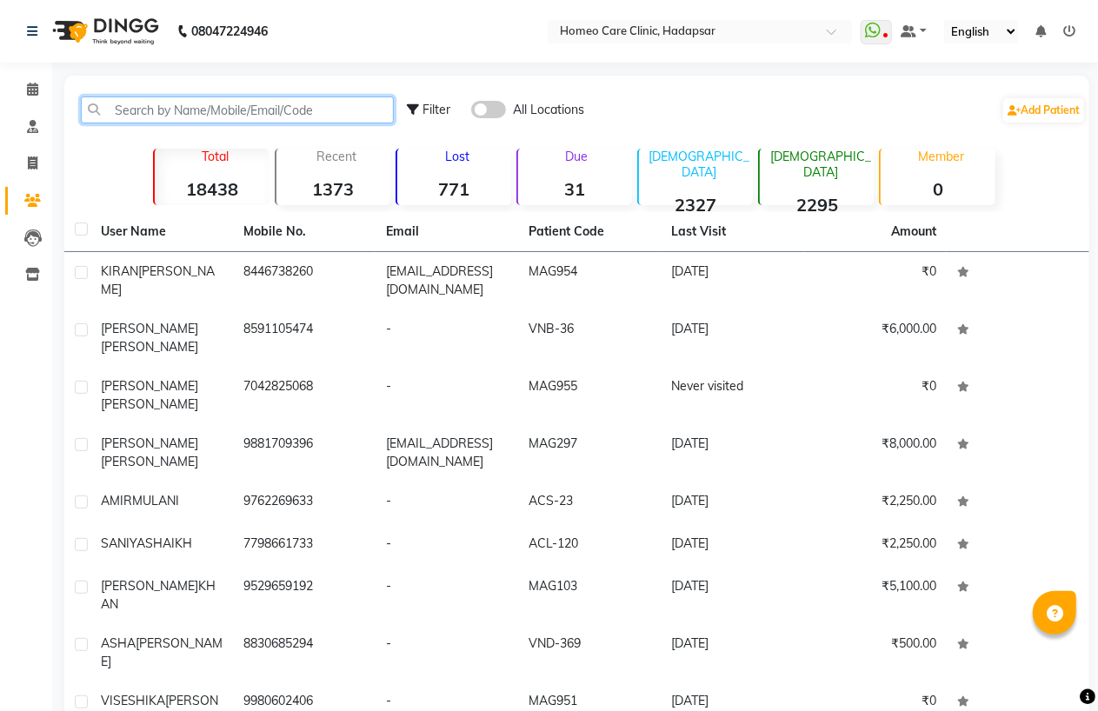
click at [254, 117] on input "text" at bounding box center [237, 109] width 313 height 27
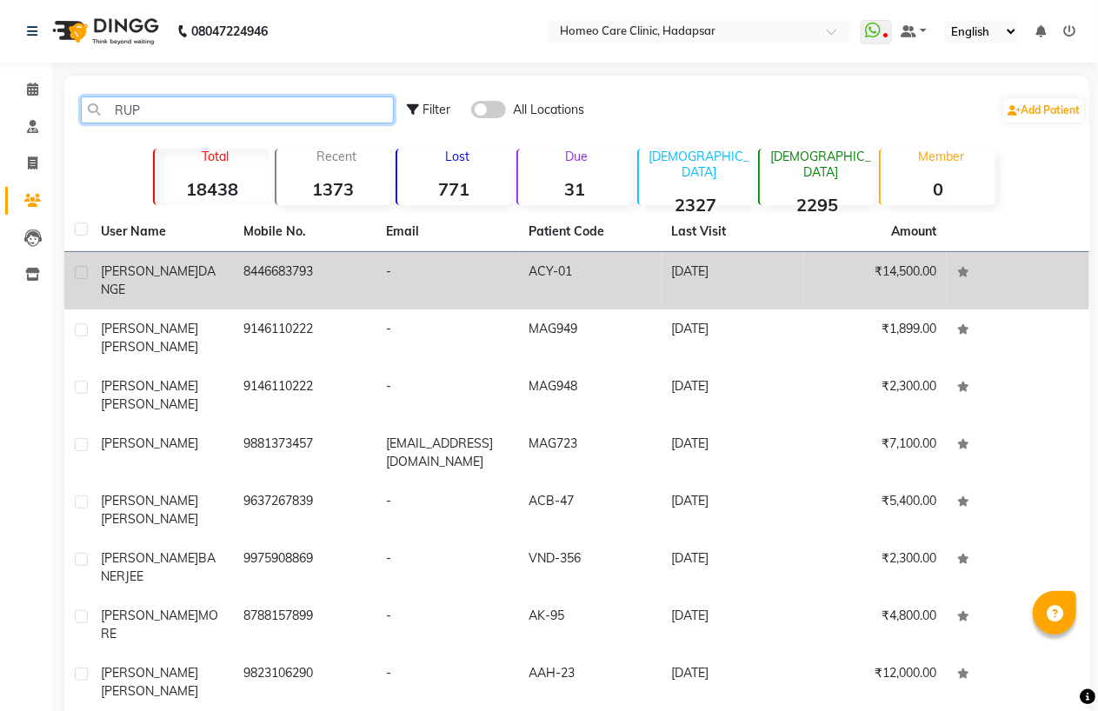
type input "RUP"
click at [252, 262] on td "8446683793" at bounding box center [304, 280] width 143 height 57
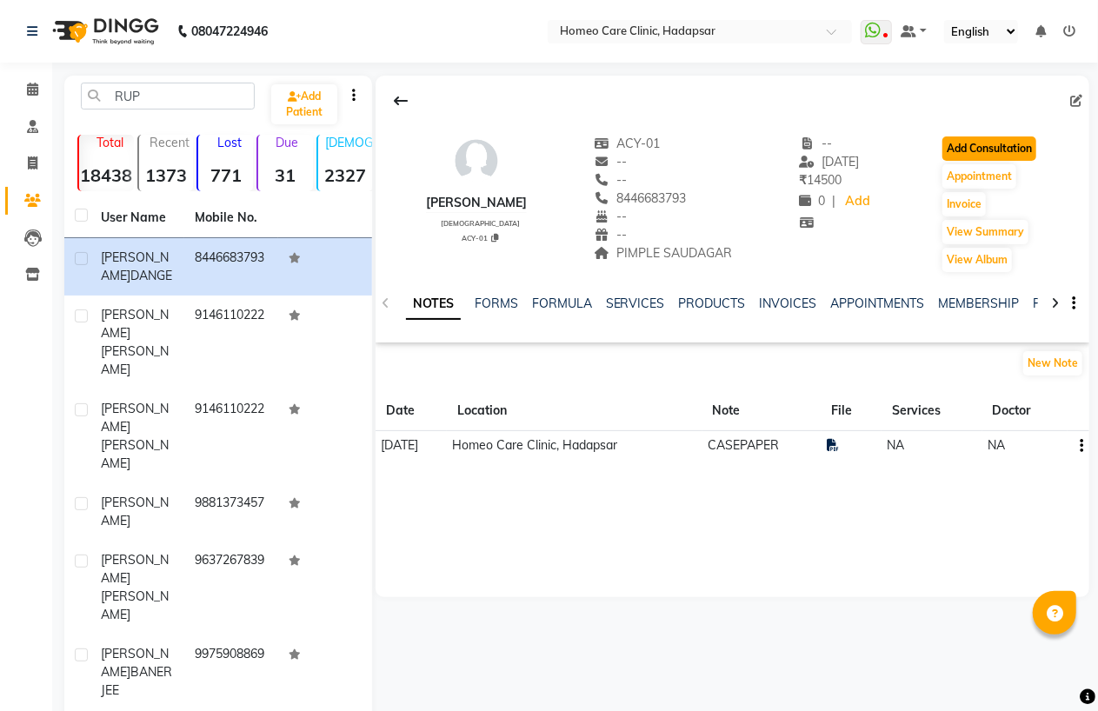
click at [996, 155] on button "Add Consultation" at bounding box center [989, 148] width 94 height 24
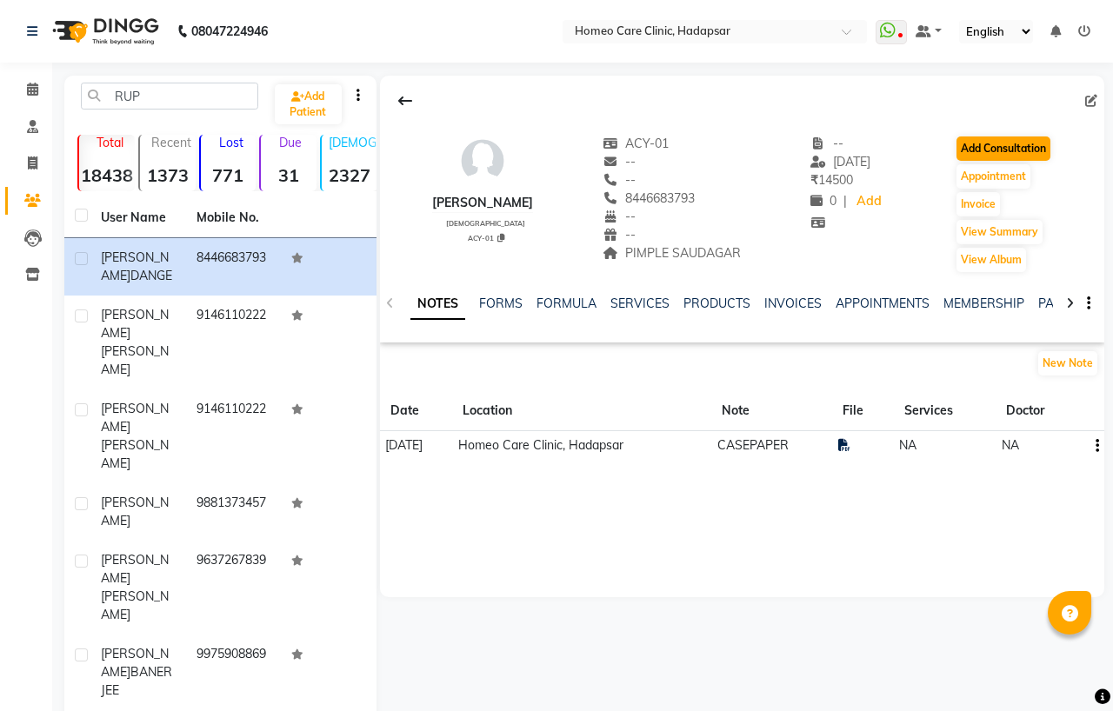
select select "[DEMOGRAPHIC_DATA]"
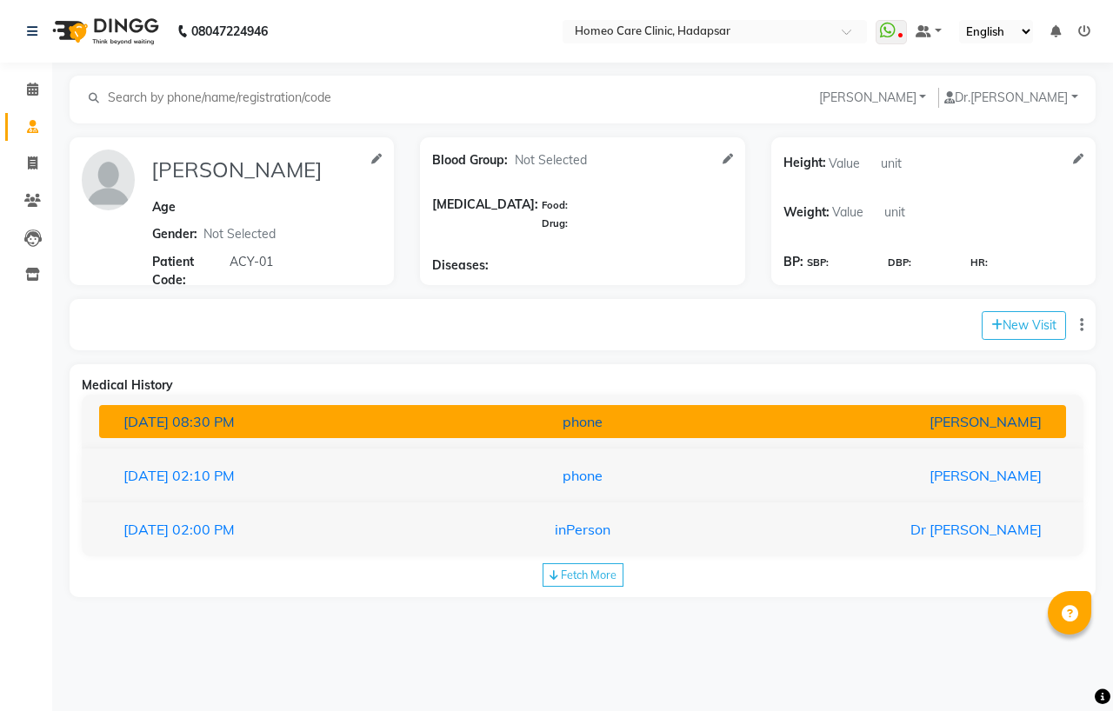
click at [235, 422] on span "08:30 PM" at bounding box center [203, 421] width 63 height 17
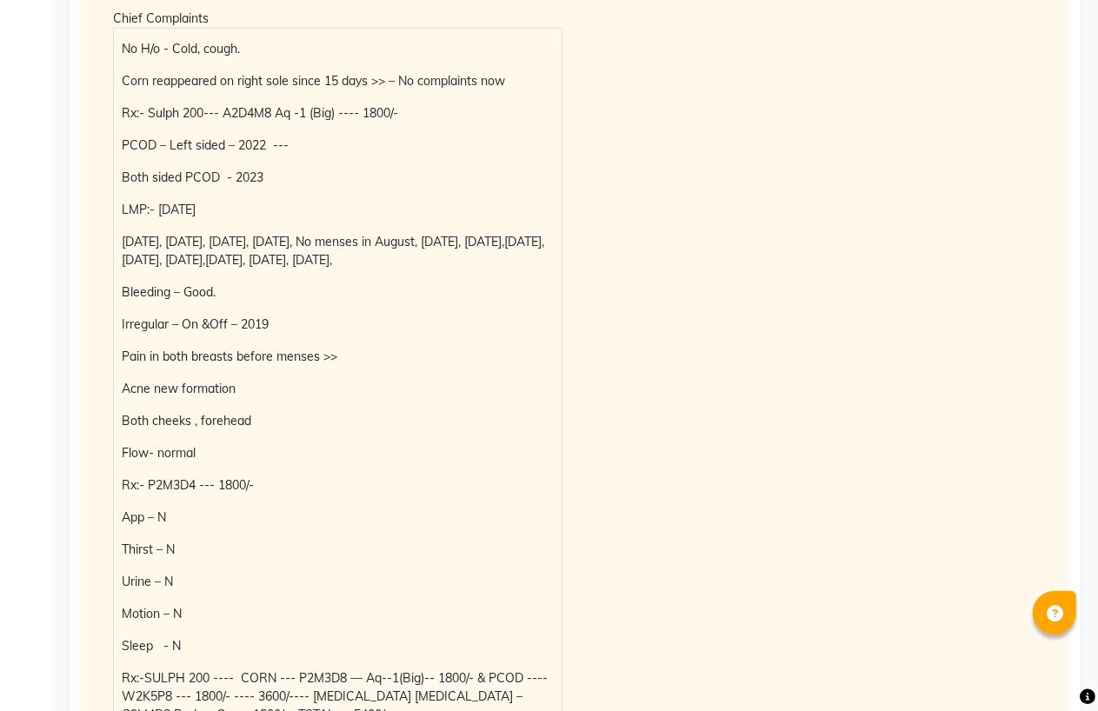
scroll to position [814, 0]
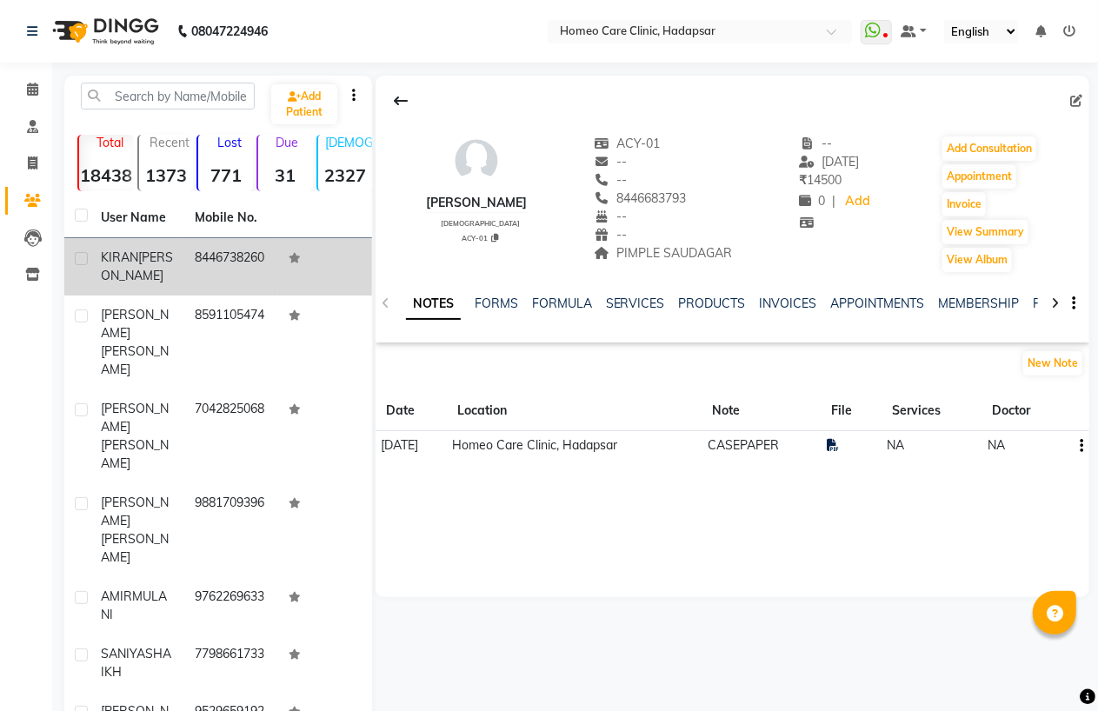
click at [146, 272] on div "KIRAN SIRSAT" at bounding box center [137, 267] width 73 height 37
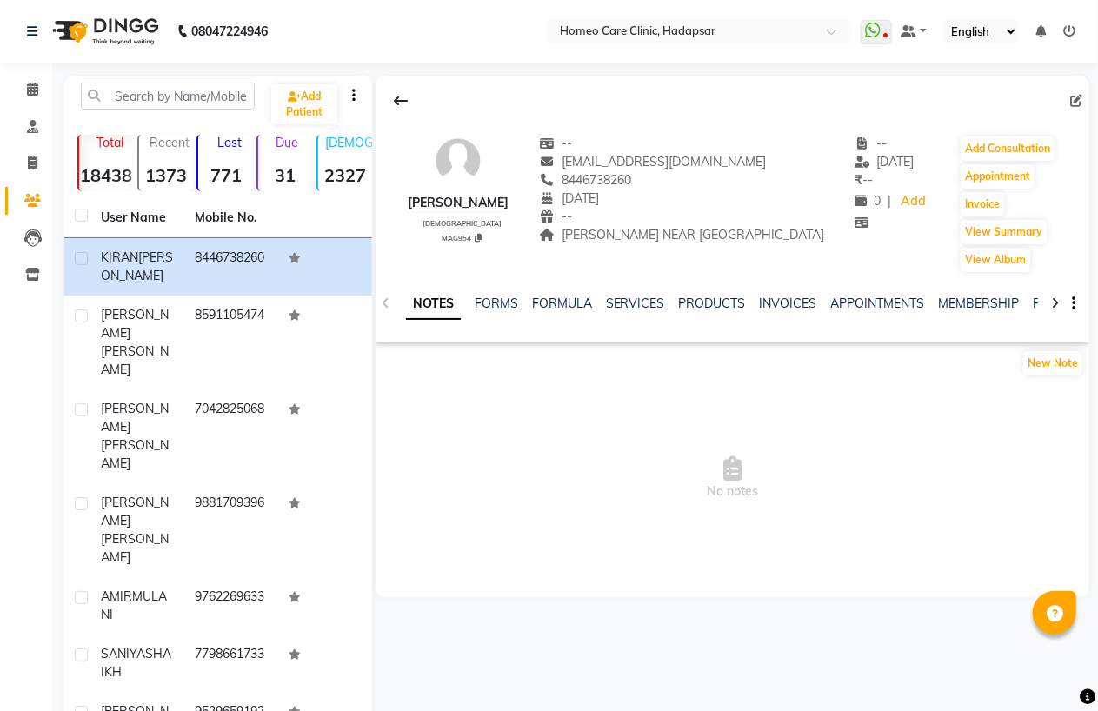
click at [1060, 301] on div at bounding box center [1055, 302] width 20 height 34
click at [484, 308] on link "FORMS" at bounding box center [482, 304] width 43 height 16
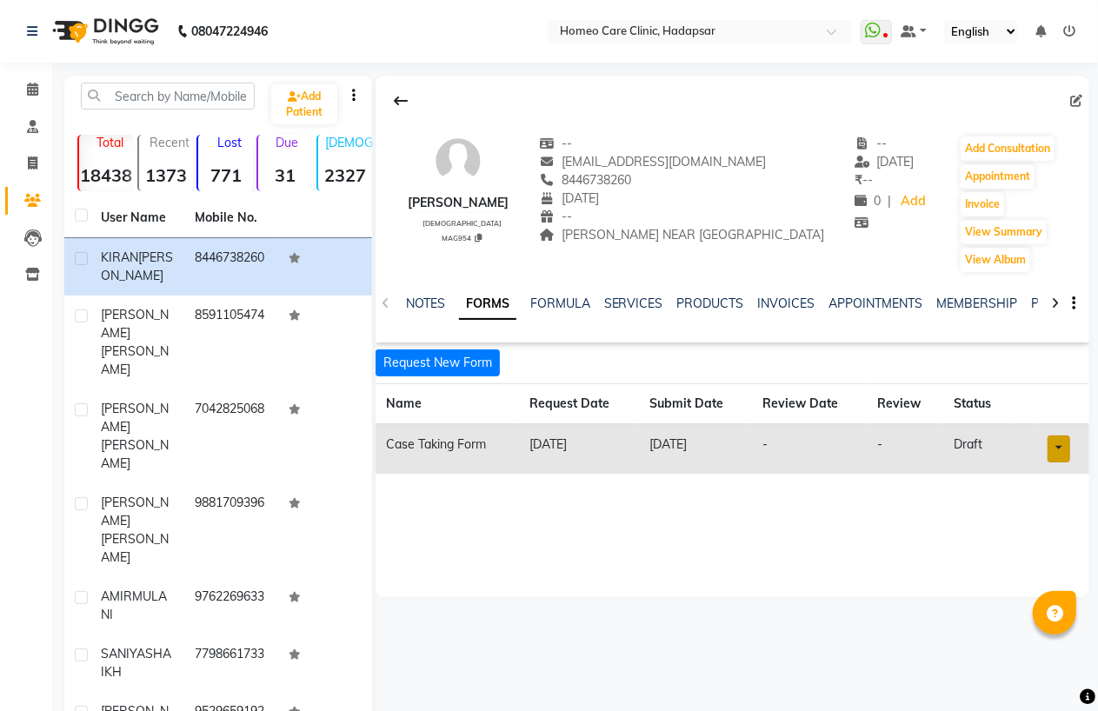
click at [1063, 448] on link at bounding box center [1058, 448] width 23 height 27
click at [1037, 518] on link "Open in staff mode" at bounding box center [1009, 514] width 164 height 28
click at [1022, 145] on button "Add Consultation" at bounding box center [1007, 148] width 94 height 24
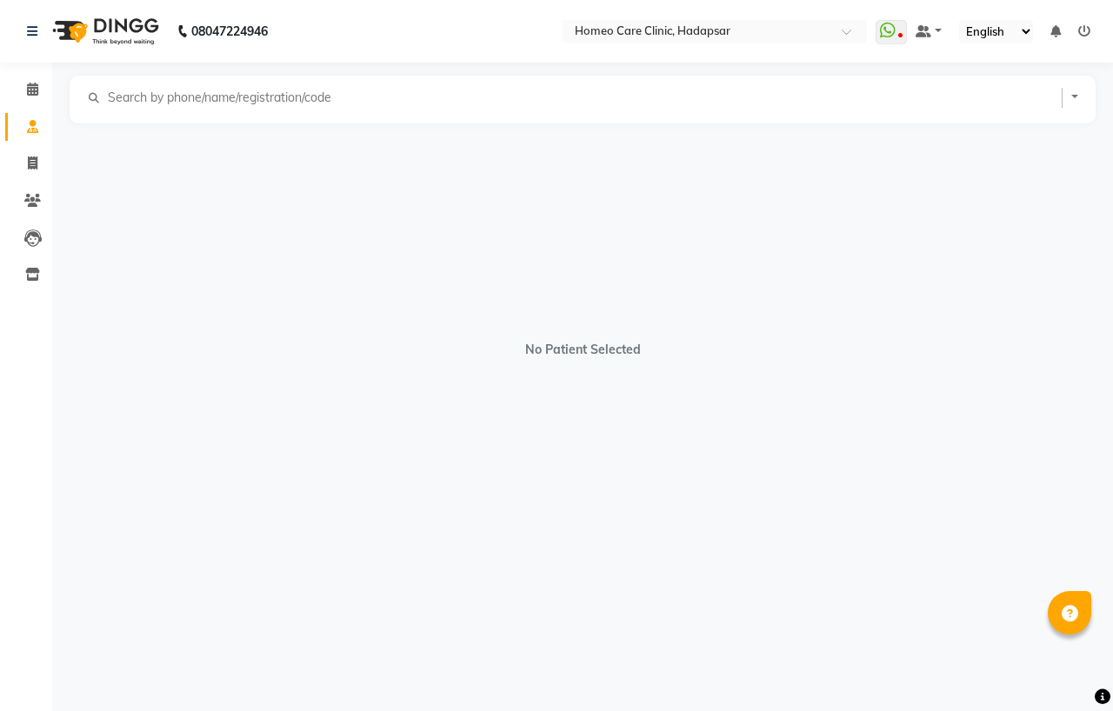
select select "[DEMOGRAPHIC_DATA]"
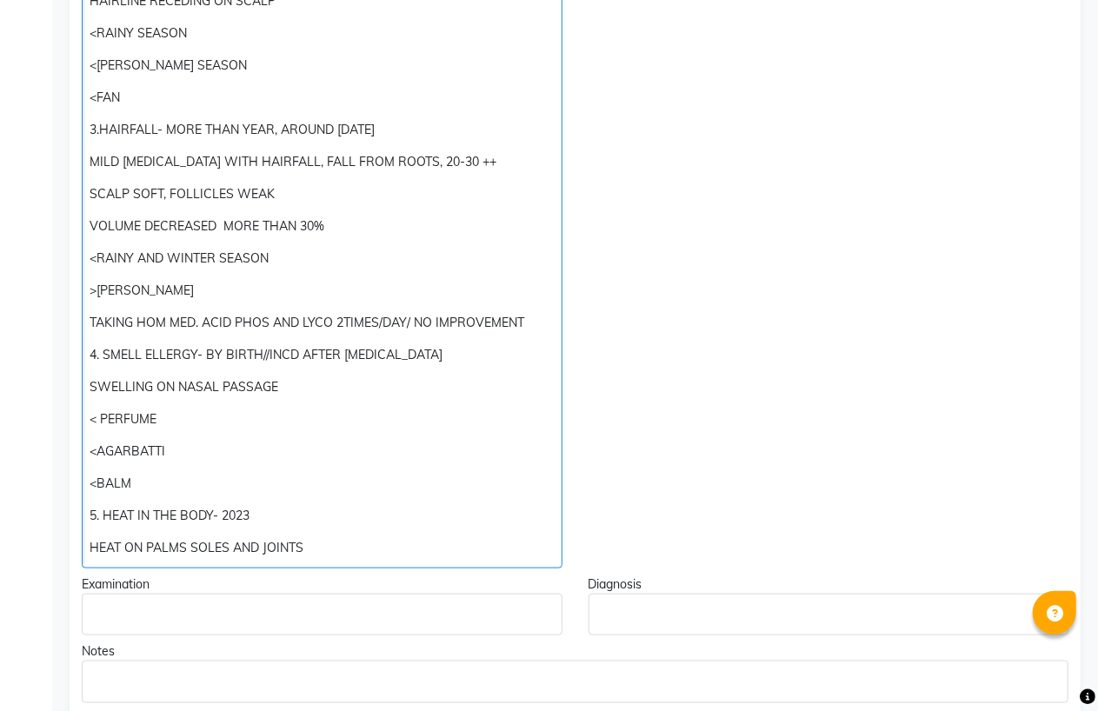
drag, startPoint x: 84, startPoint y: 419, endPoint x: 726, endPoint y: 741, distance: 717.9
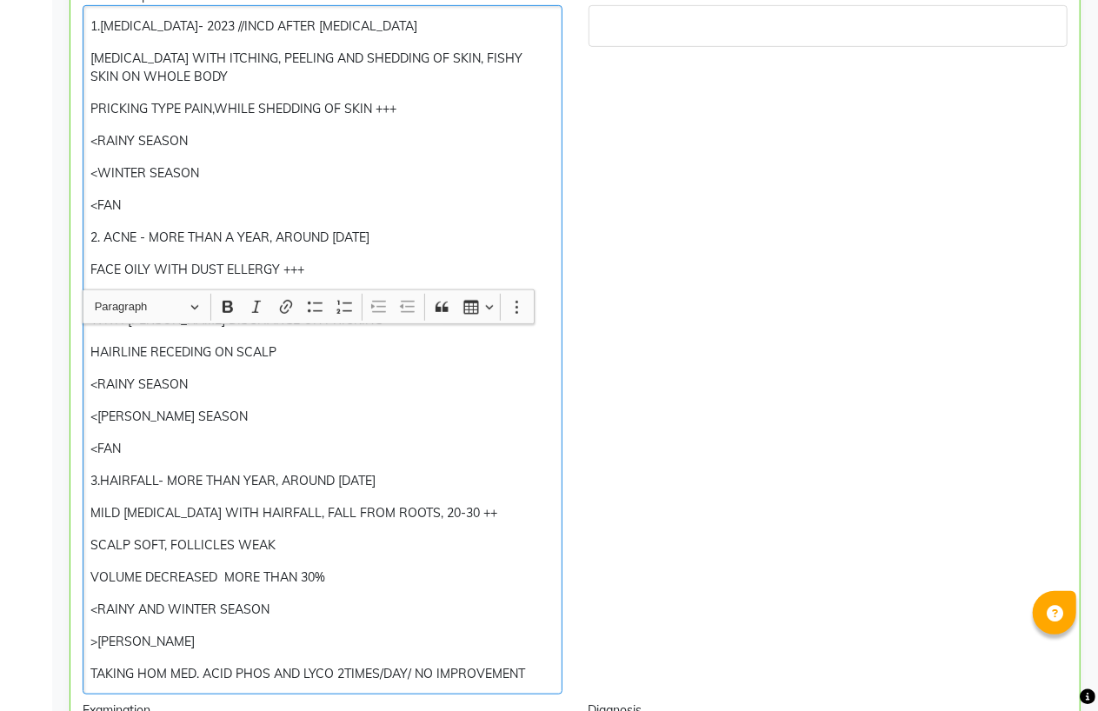
scroll to position [691, 0]
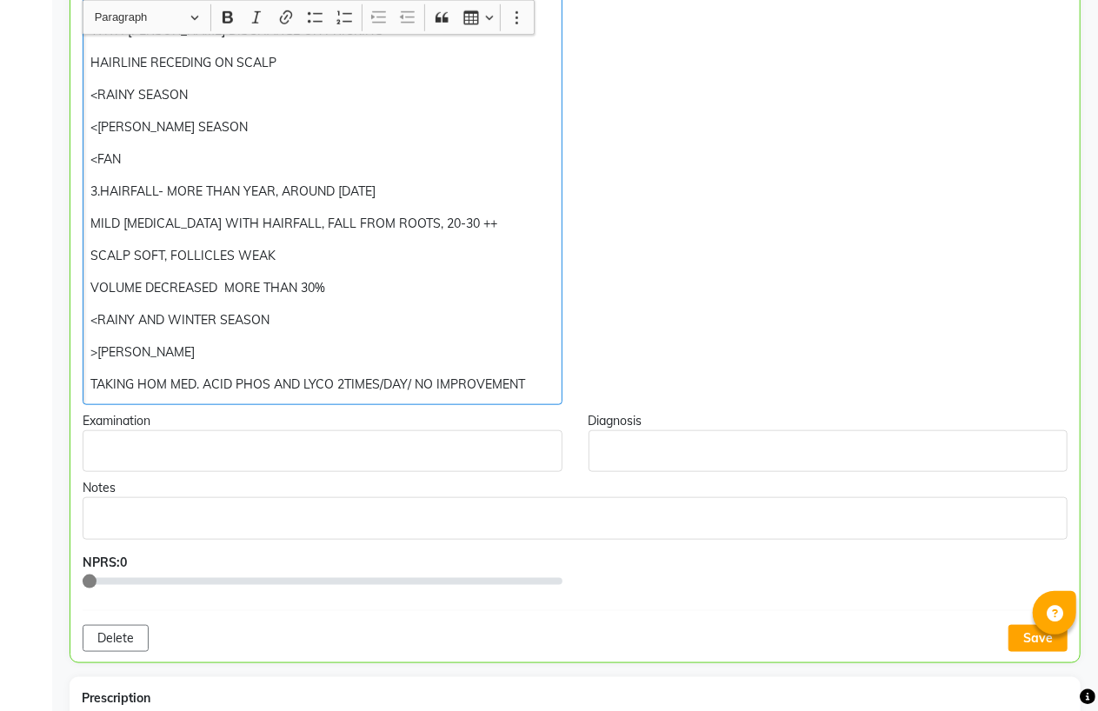
click at [545, 389] on p "TAKING HOM MED. ACID PHOS AND LYCO 2TIMES/DAY/ NO IMPROVEMENT" at bounding box center [321, 384] width 463 height 18
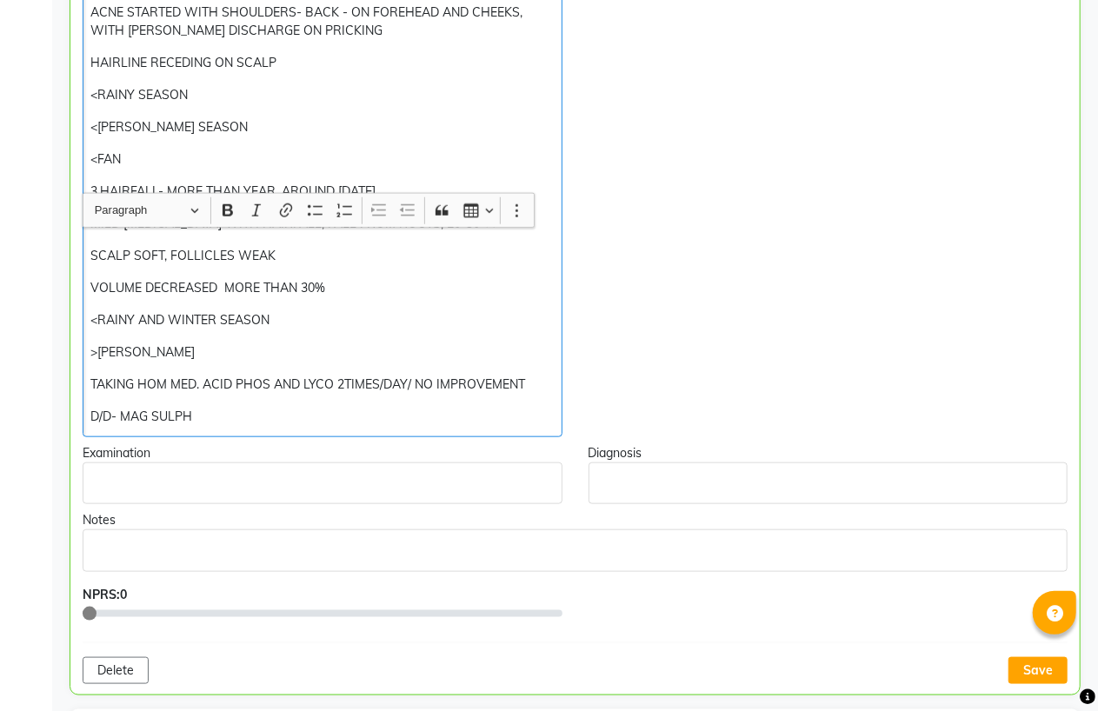
scroll to position [884, 0]
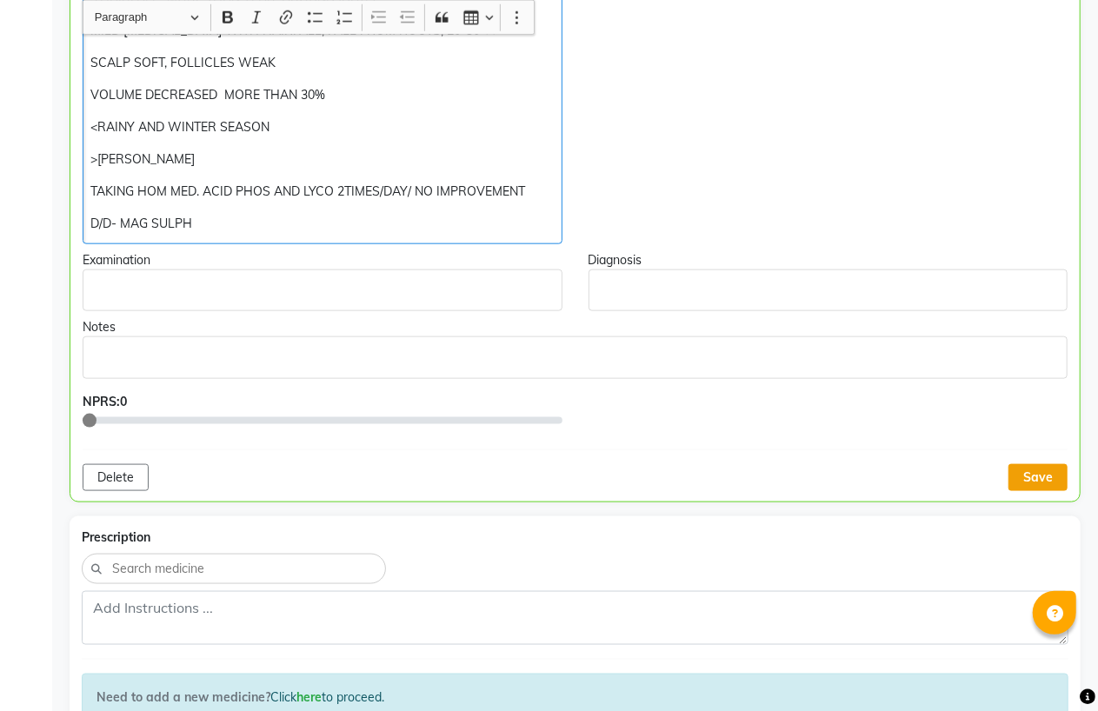
click at [1040, 478] on button "Save" at bounding box center [1037, 477] width 59 height 27
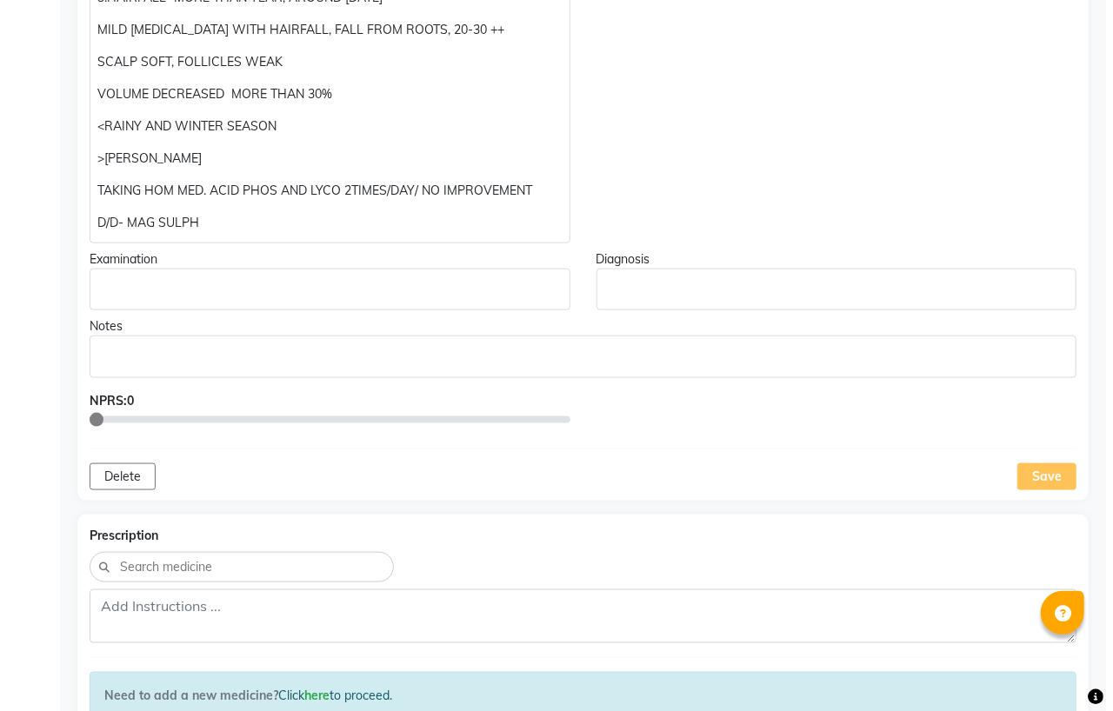
scroll to position [0, 0]
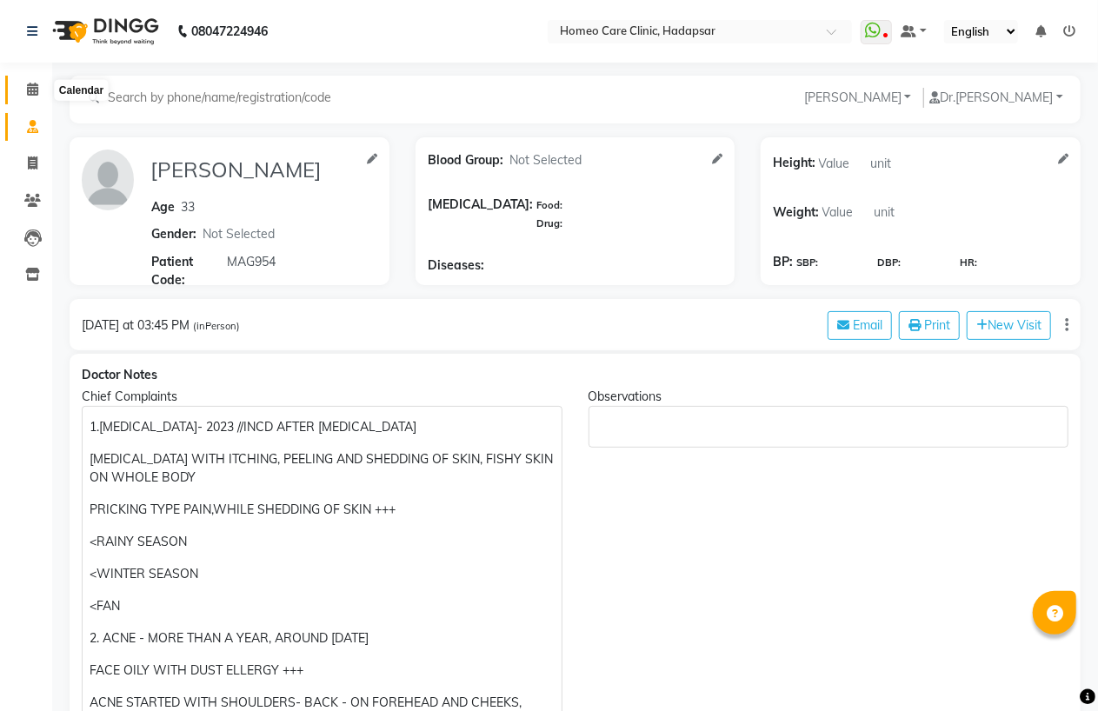
click at [29, 88] on icon at bounding box center [32, 89] width 11 height 13
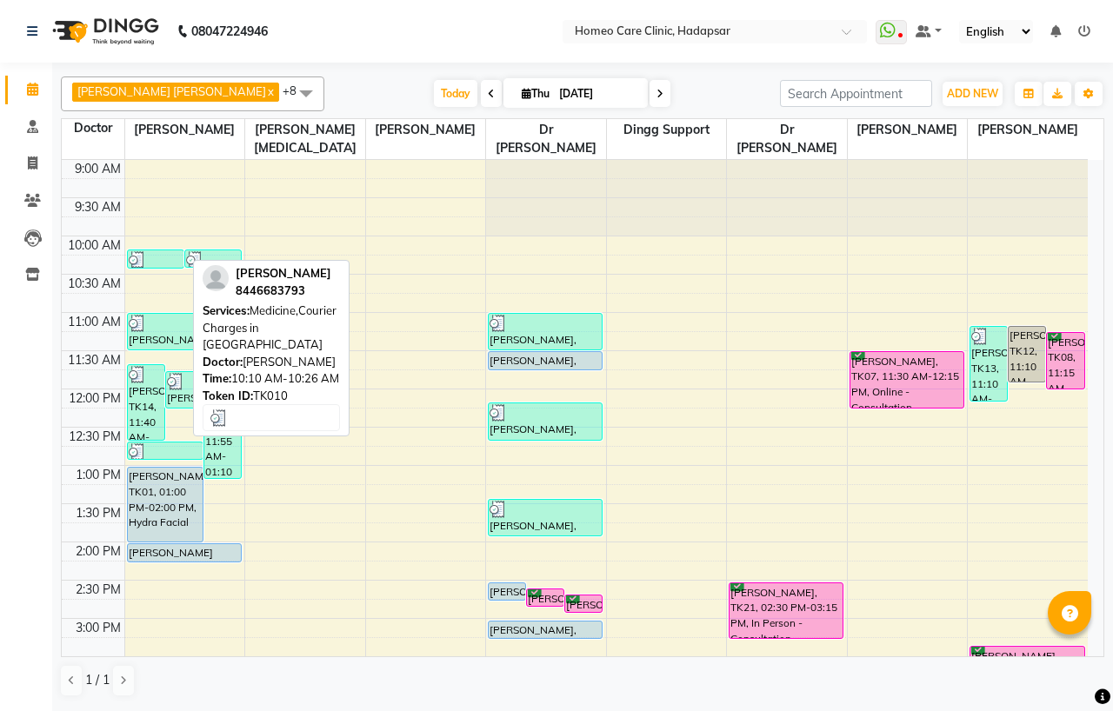
click at [150, 258] on div at bounding box center [156, 259] width 54 height 17
select select "3"
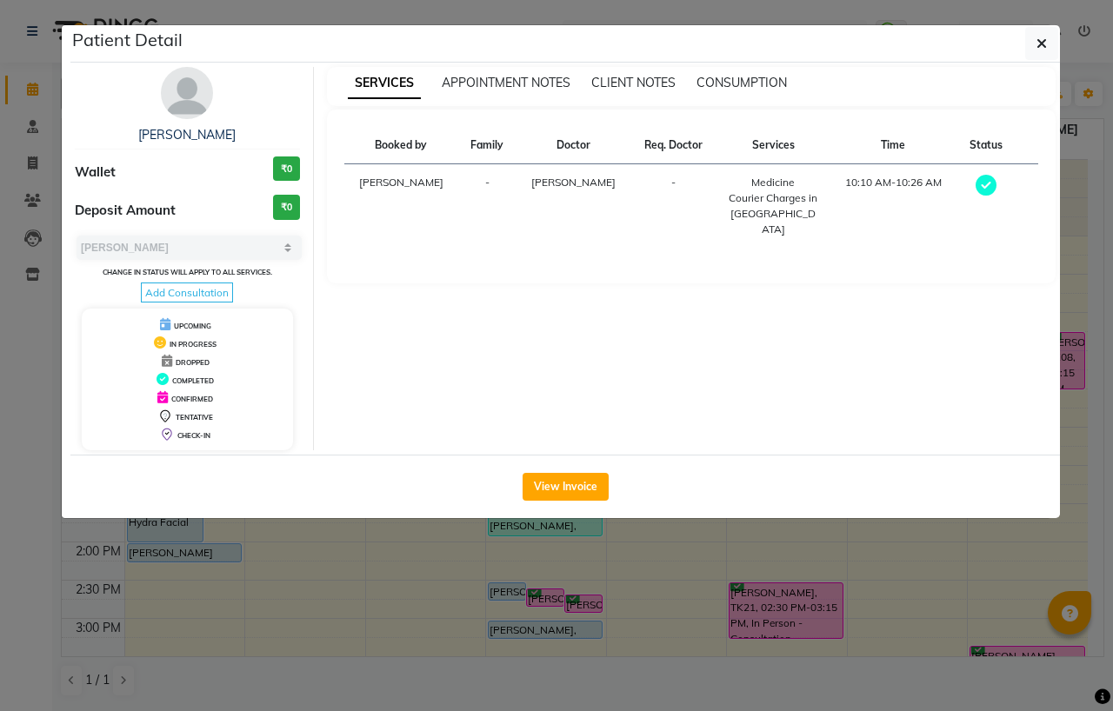
click at [176, 76] on img at bounding box center [187, 93] width 52 height 52
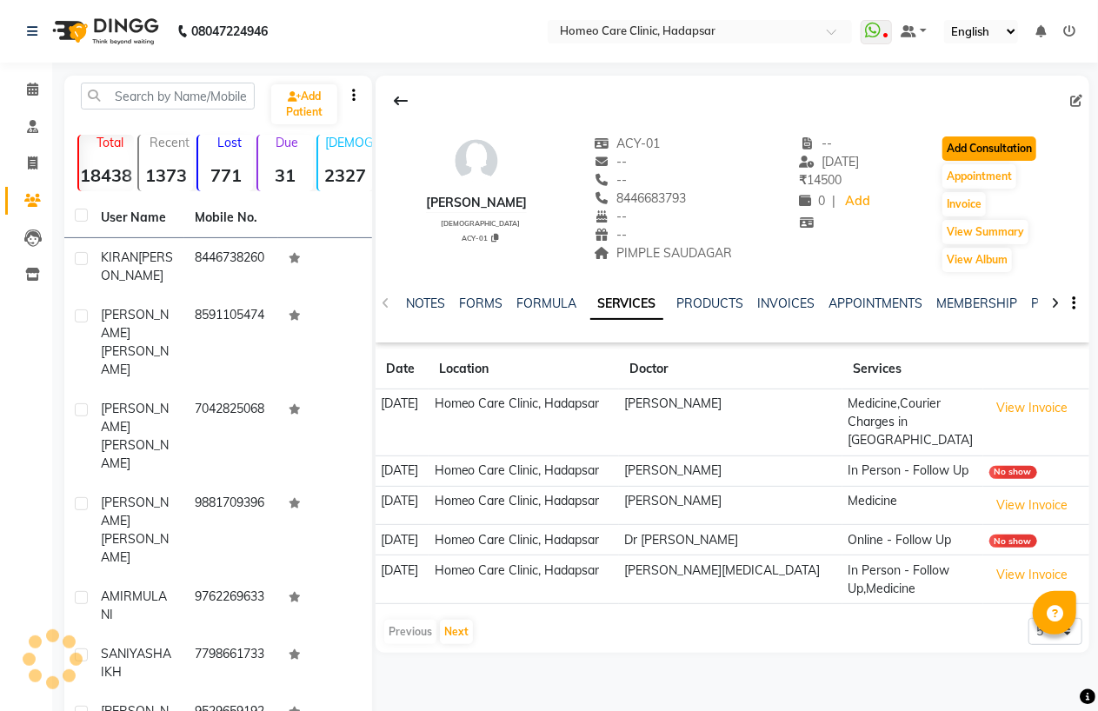
click at [1008, 146] on button "Add Consultation" at bounding box center [989, 148] width 94 height 24
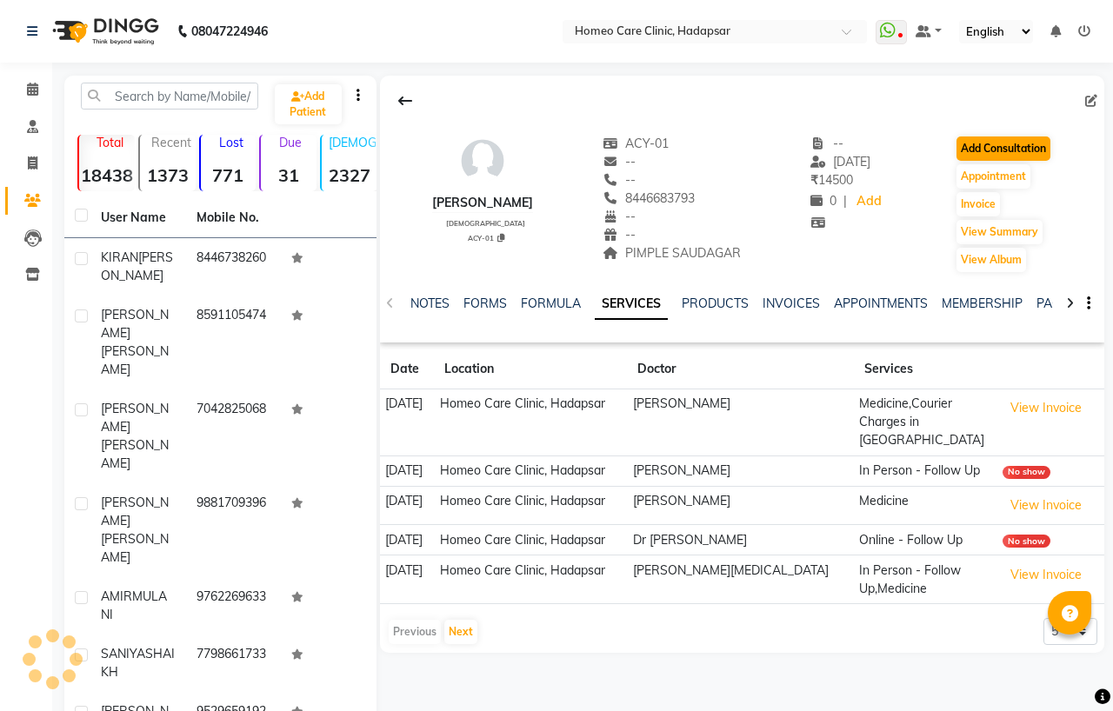
select select "[DEMOGRAPHIC_DATA]"
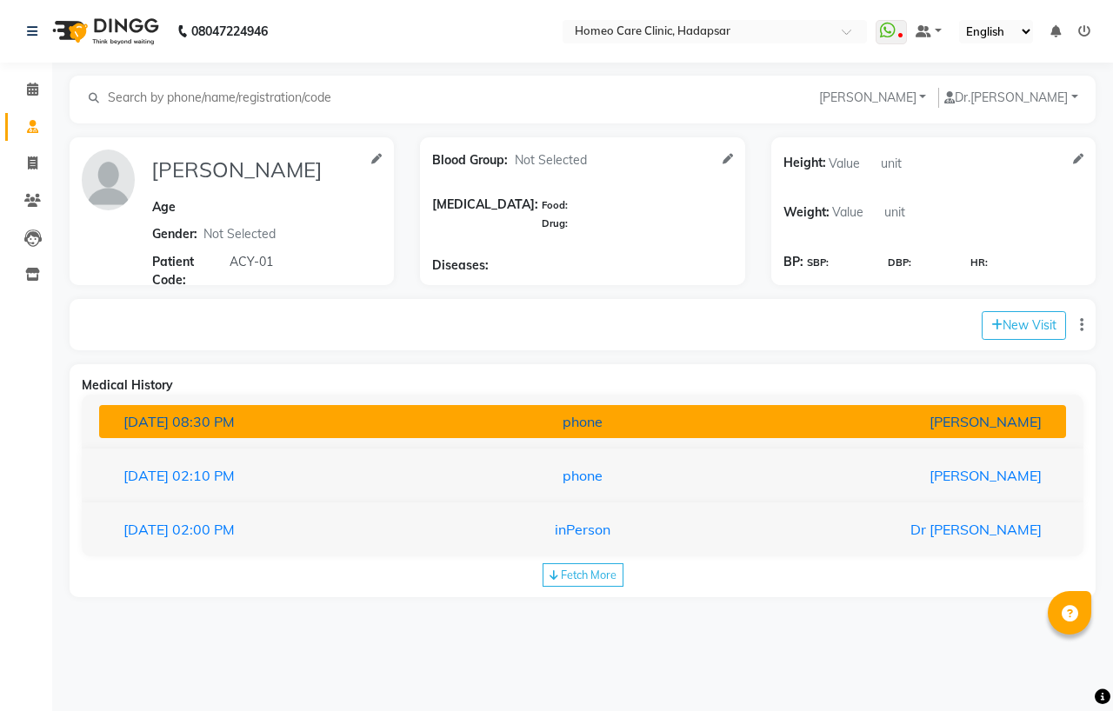
click at [280, 422] on div "02-09-2025 08:30 PM" at bounding box center [267, 421] width 315 height 21
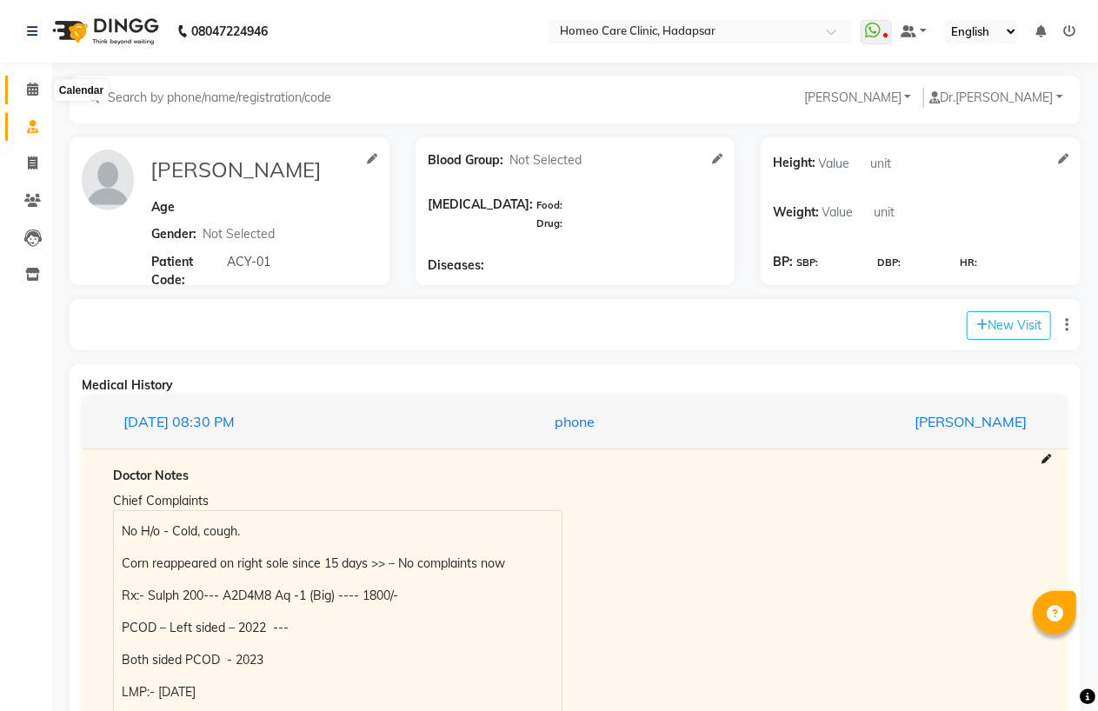
click at [27, 84] on icon at bounding box center [32, 89] width 11 height 13
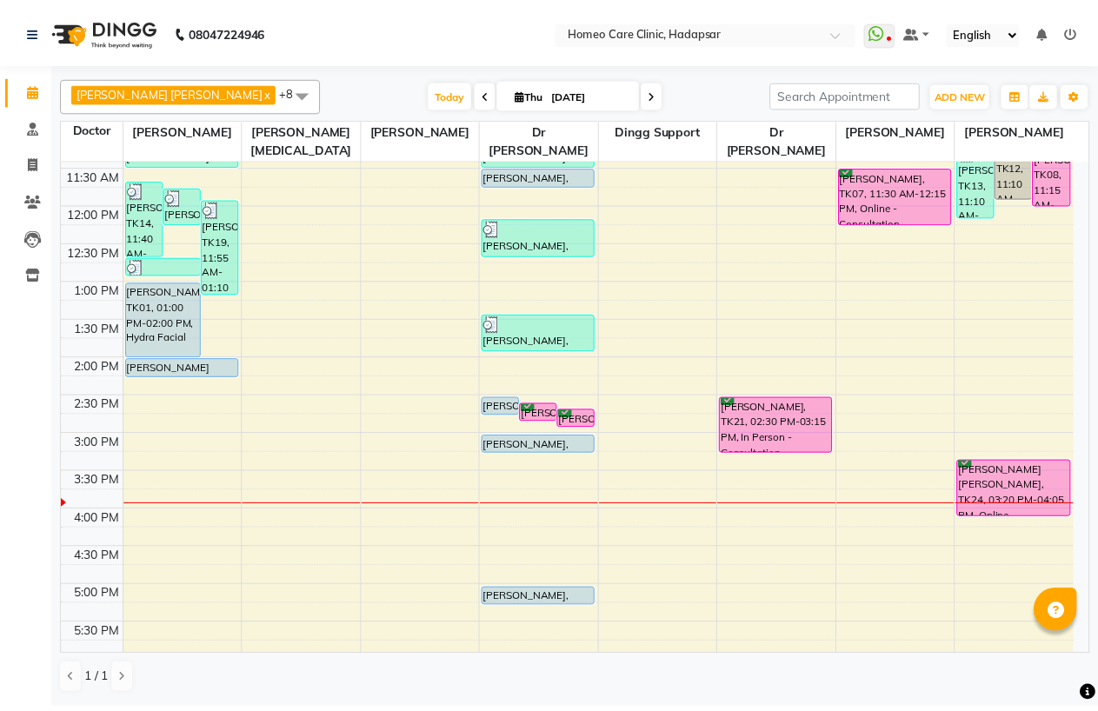
scroll to position [193, 0]
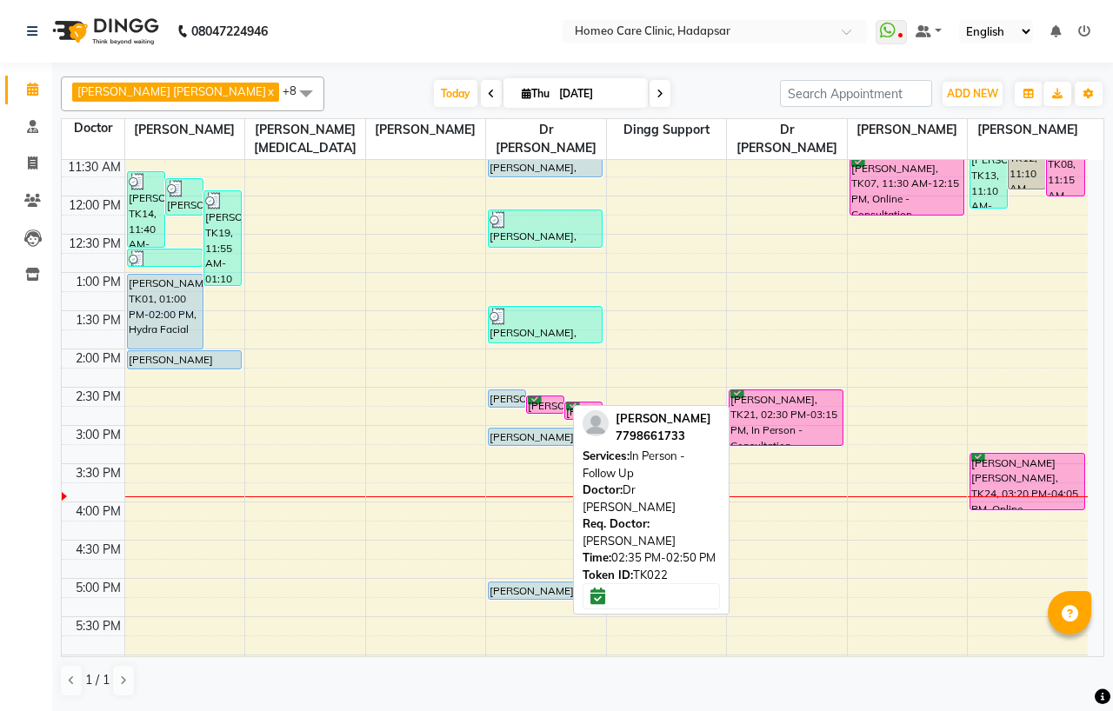
click at [546, 407] on div "SANIYA SHAIKH, TK22, 02:35 PM-02:50 PM, In Person - Follow Up" at bounding box center [545, 404] width 37 height 17
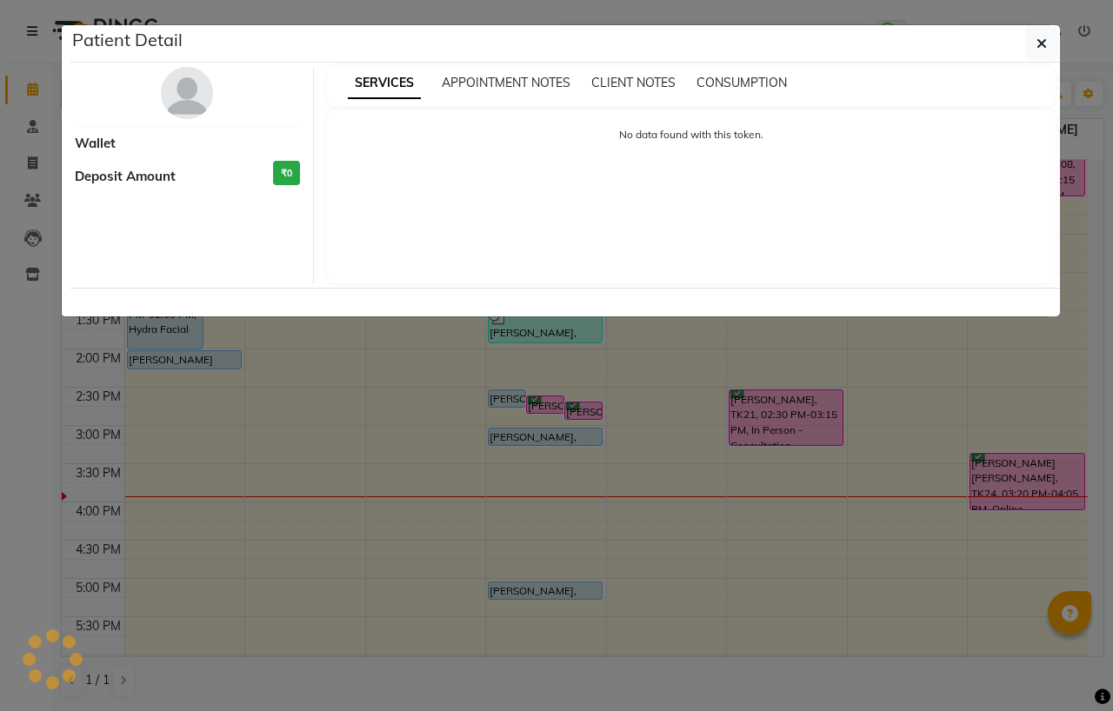
select select "6"
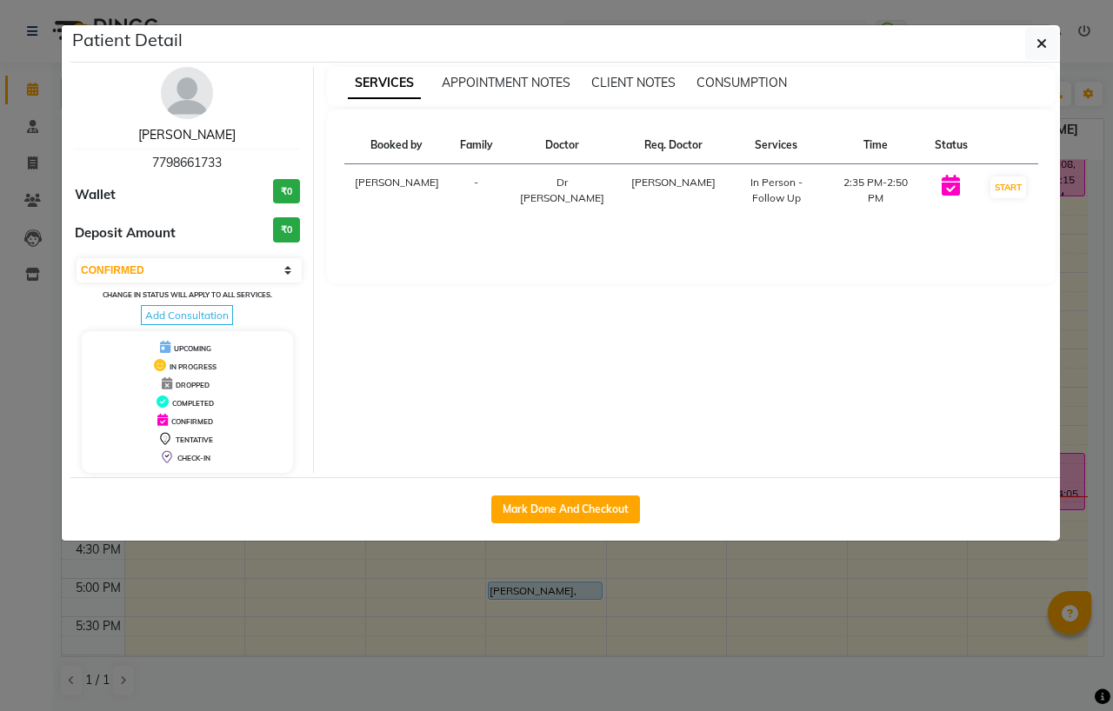
click at [165, 140] on link "SANIYA SHAIKH" at bounding box center [186, 135] width 97 height 16
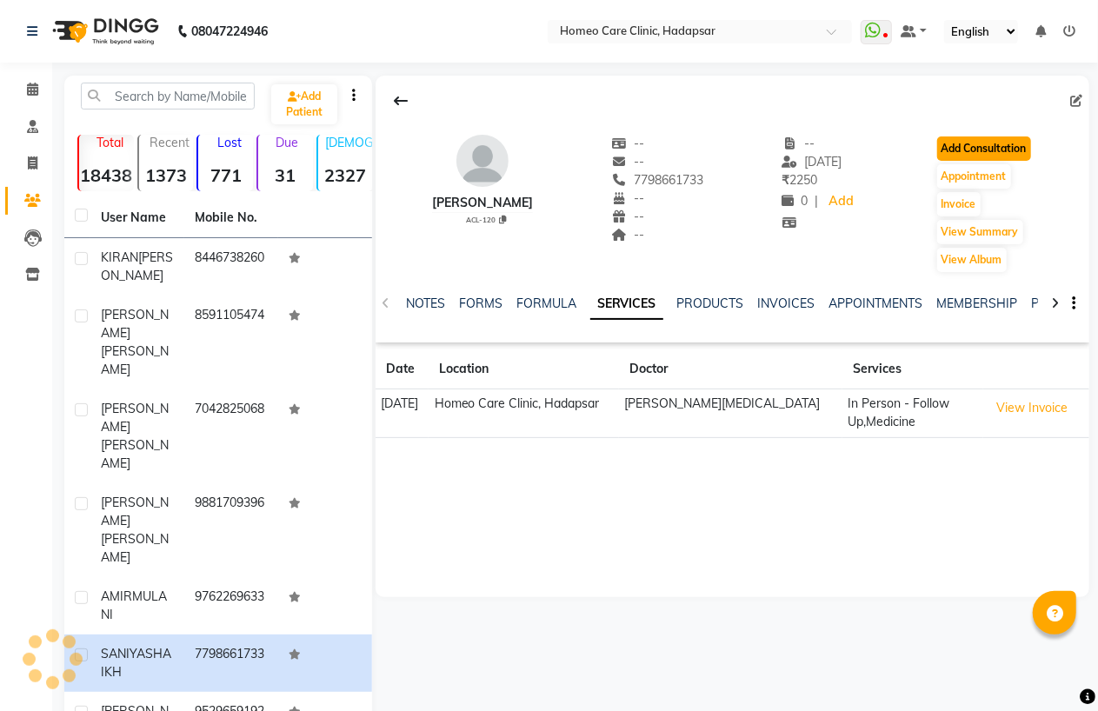
click at [1020, 150] on button "Add Consultation" at bounding box center [984, 148] width 94 height 24
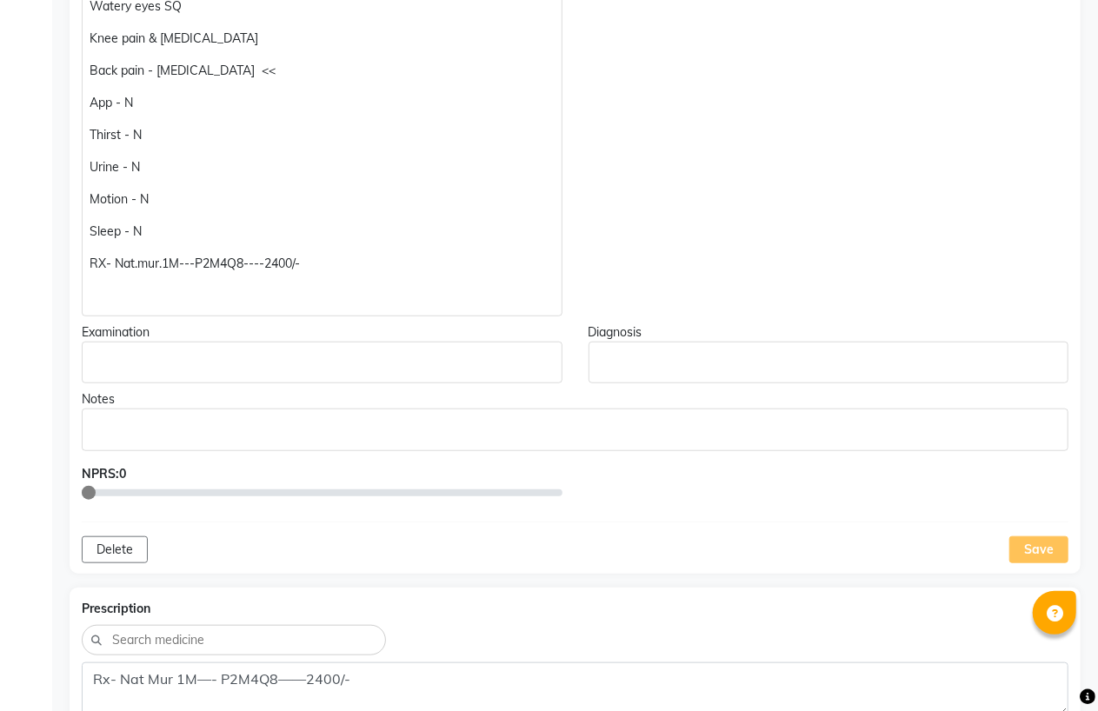
scroll to position [579, 0]
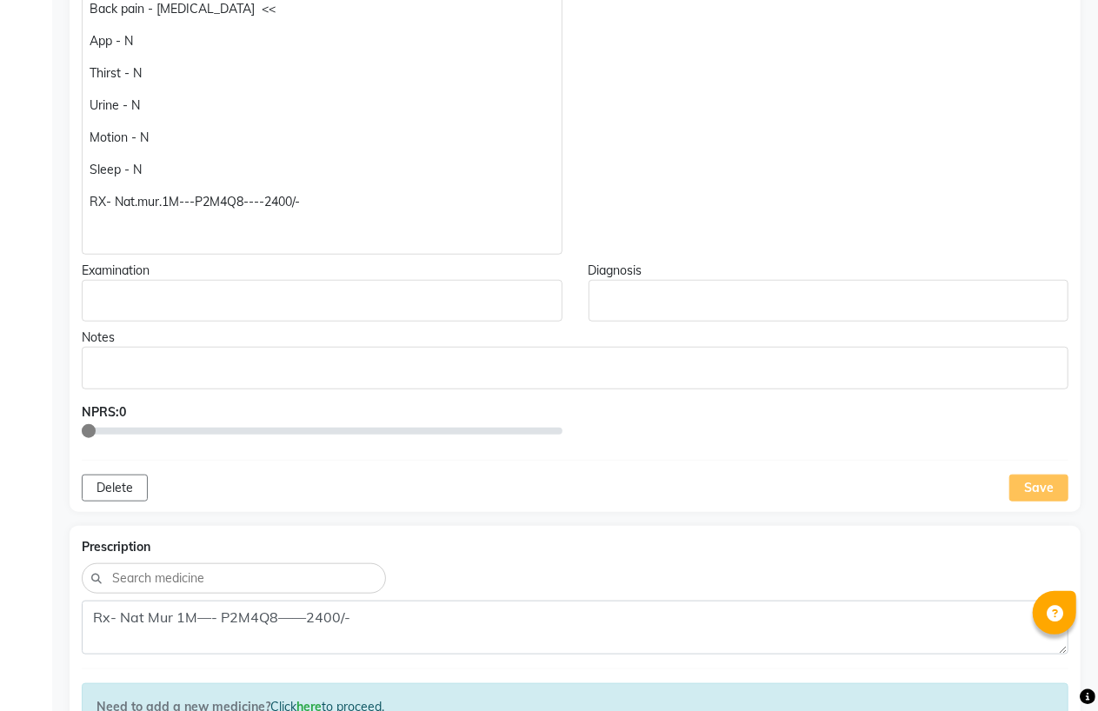
click at [284, 203] on p "RX- Nat.mur.1M---P2M4Q8----2400/-" at bounding box center [322, 202] width 464 height 18
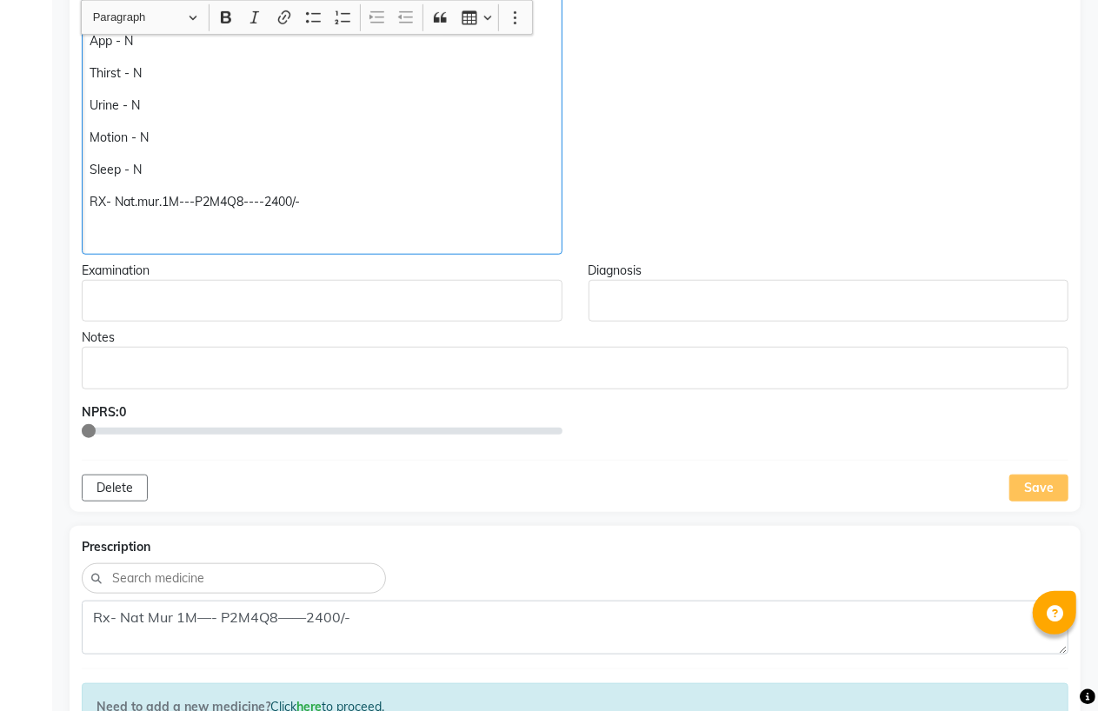
scroll to position [580, 0]
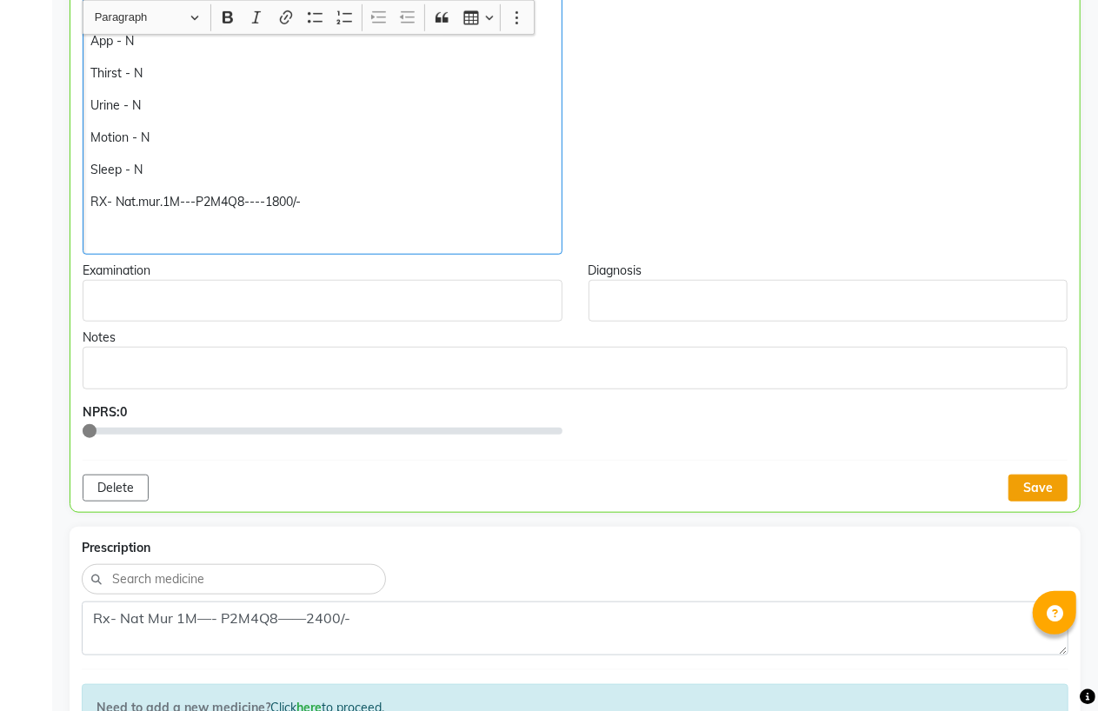
click at [1045, 483] on button "Save" at bounding box center [1037, 488] width 59 height 27
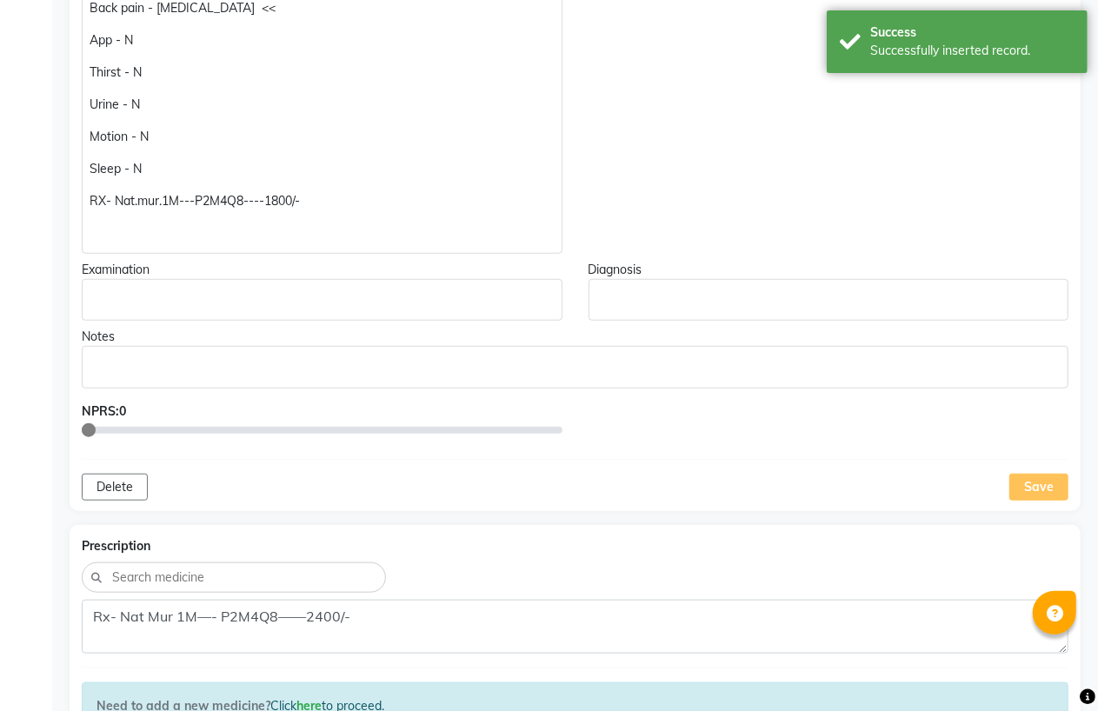
scroll to position [967, 0]
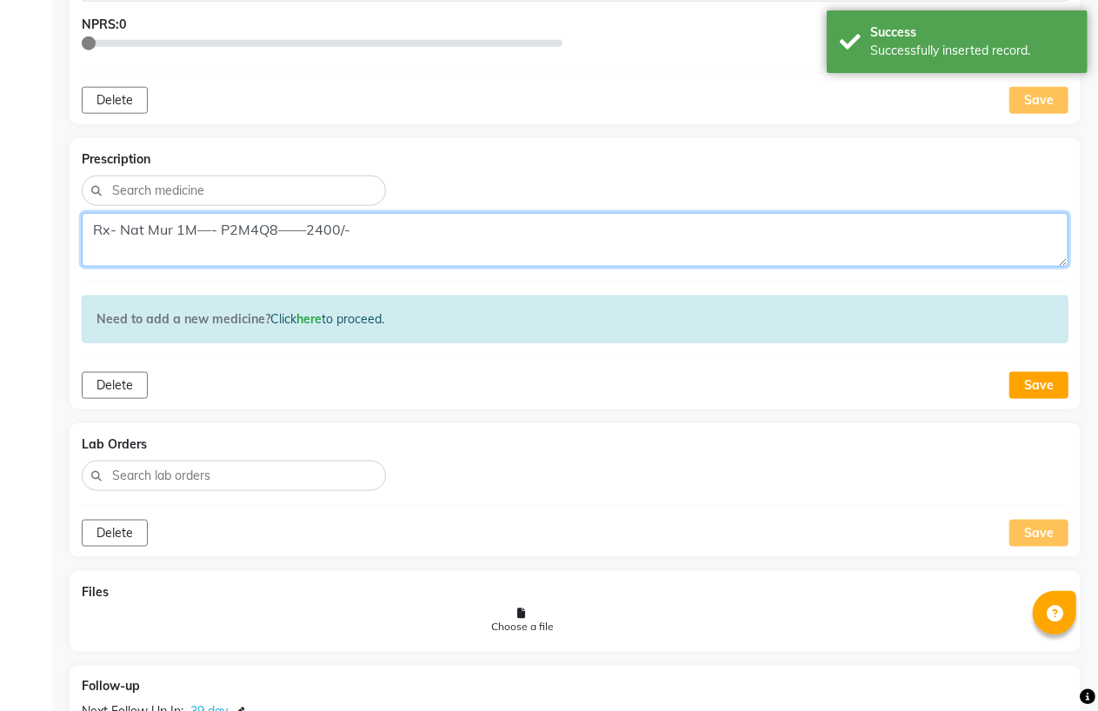
click at [322, 230] on textarea "Rx- Nat Mur 1M—- P2M4Q8——2400/-" at bounding box center [575, 240] width 986 height 54
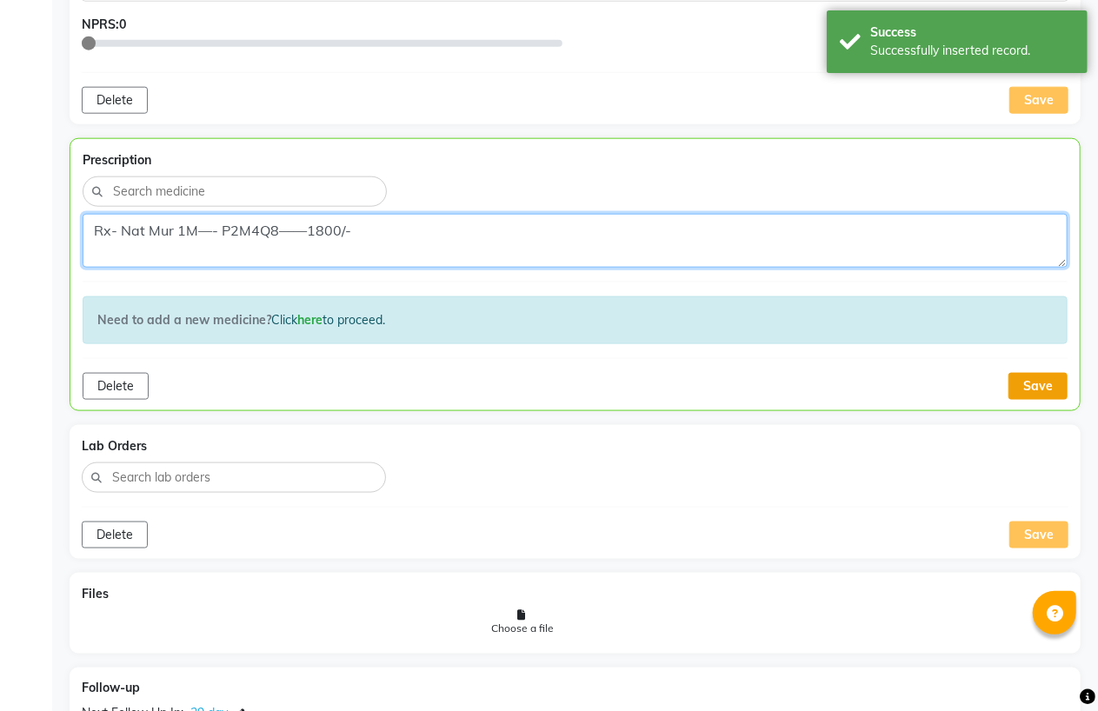
type textarea "Rx- Nat Mur 1M—- P2M4Q8——1800/-"
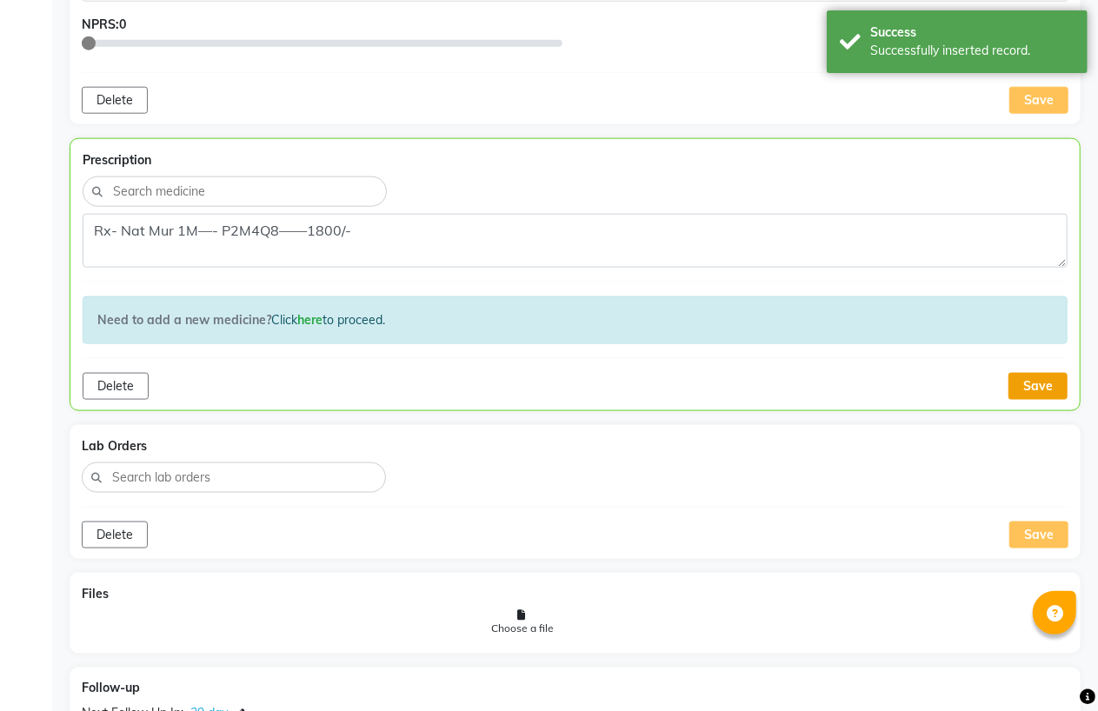
click at [1040, 391] on button "Save" at bounding box center [1037, 386] width 59 height 27
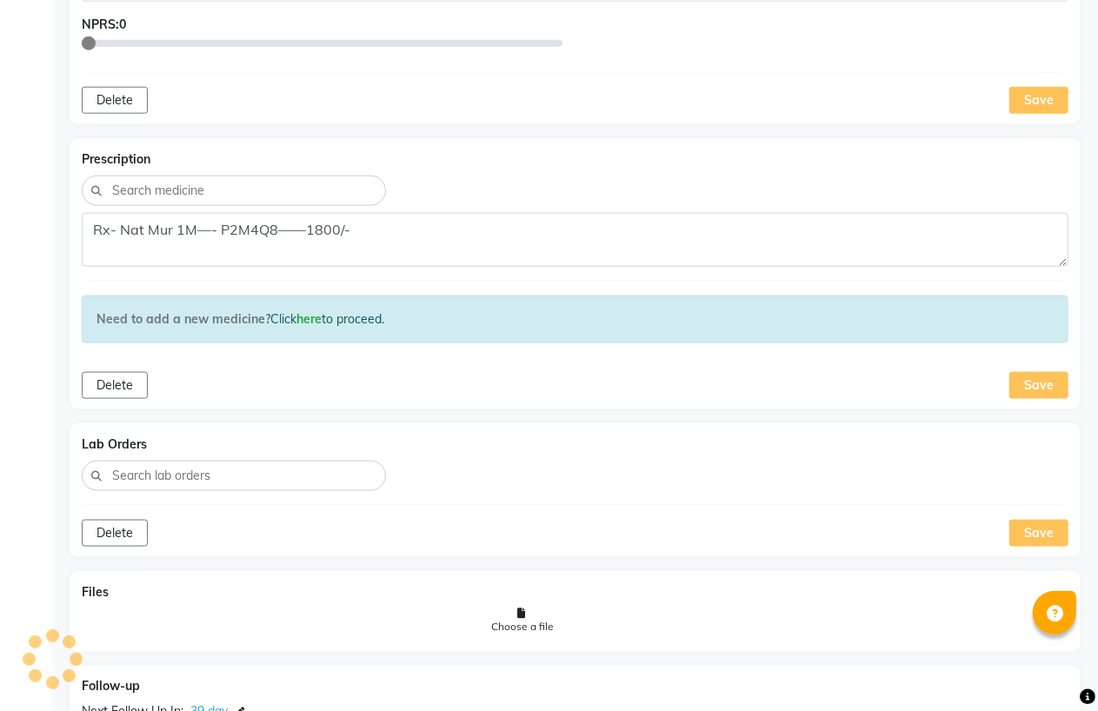
scroll to position [387, 0]
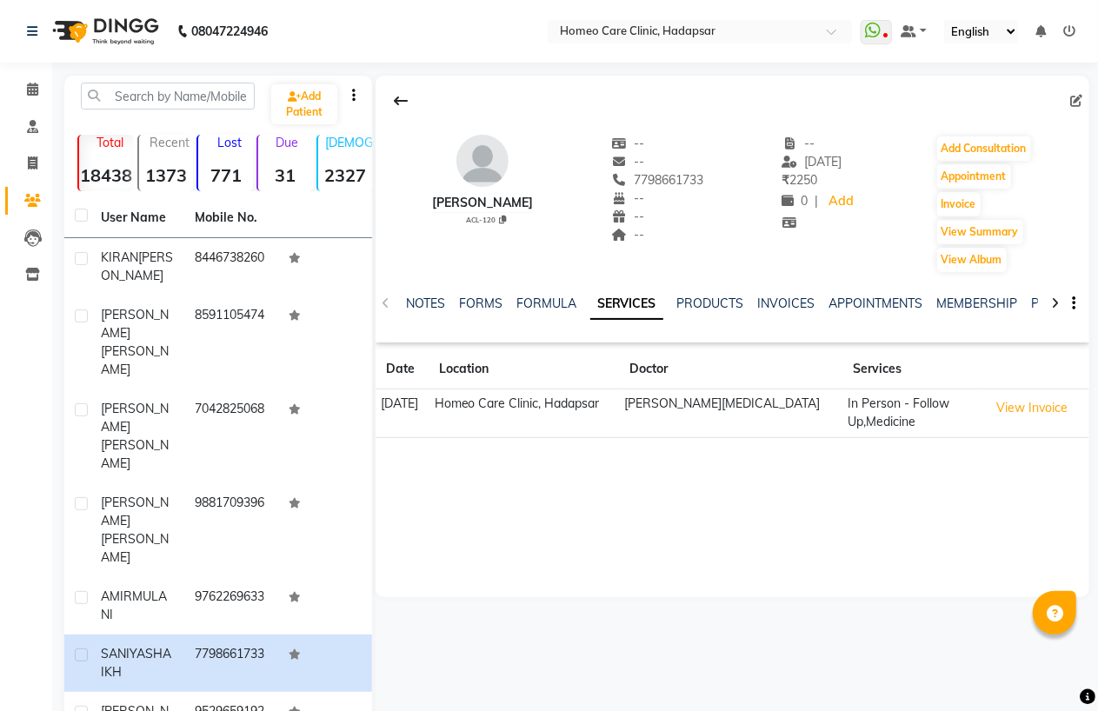
drag, startPoint x: 125, startPoint y: 516, endPoint x: 387, endPoint y: 419, distance: 279.1
click at [135, 588] on div "AMIR MULANI" at bounding box center [137, 606] width 73 height 37
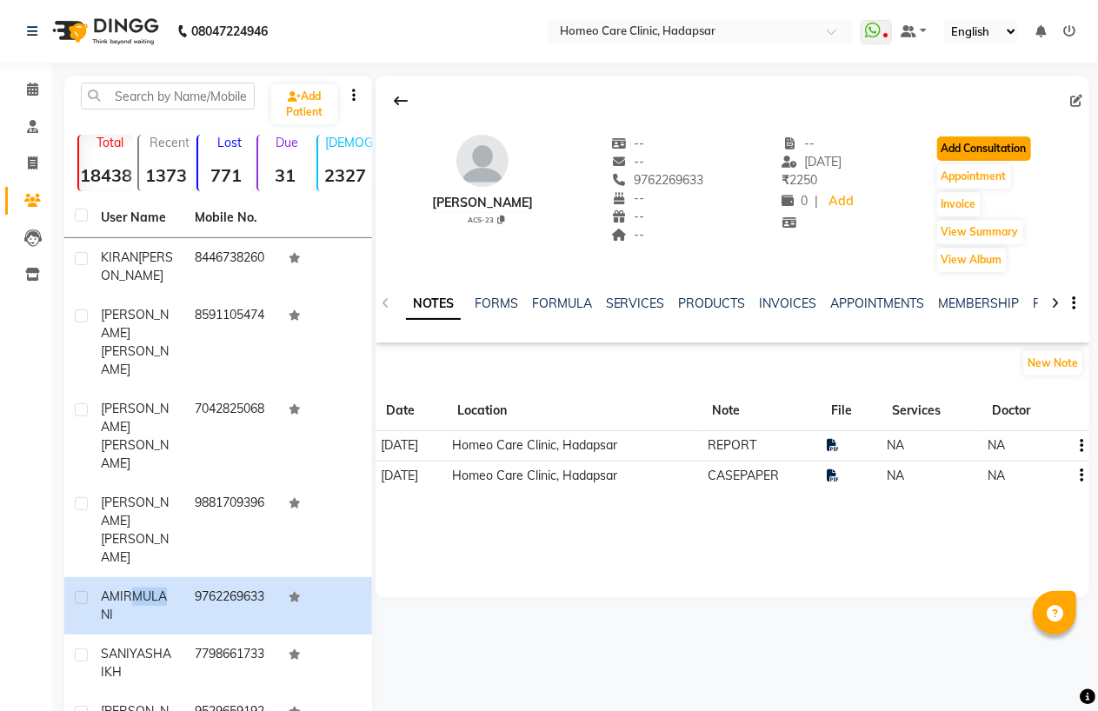
click at [979, 158] on button "Add Consultation" at bounding box center [984, 148] width 94 height 24
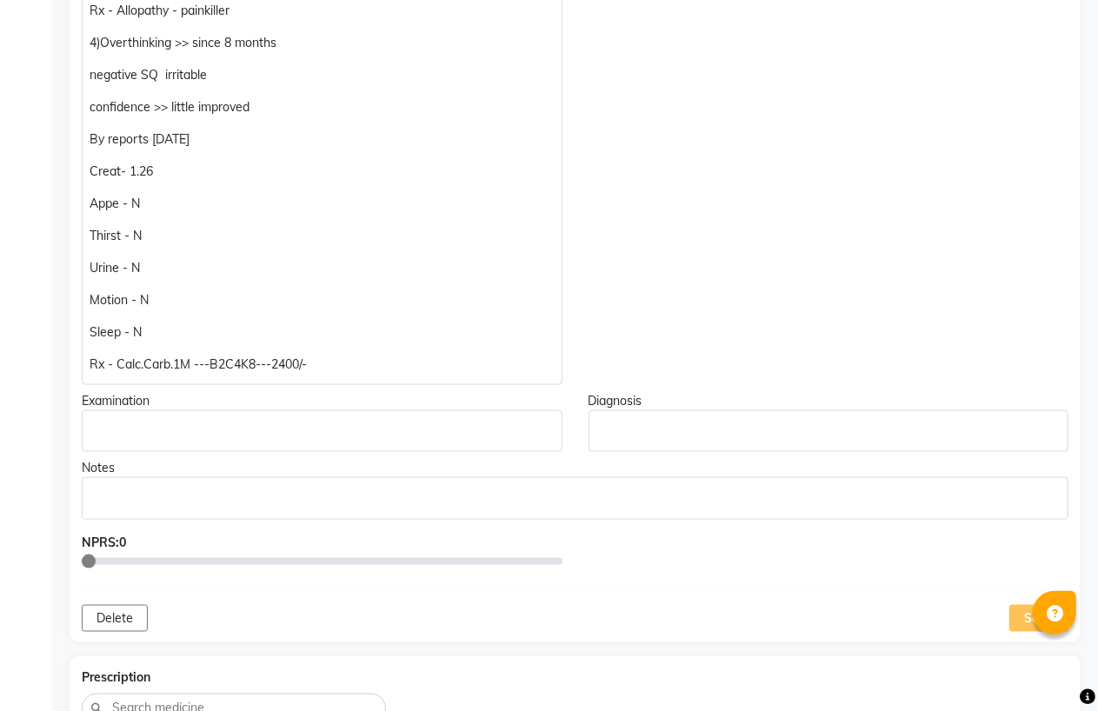
scroll to position [966, 0]
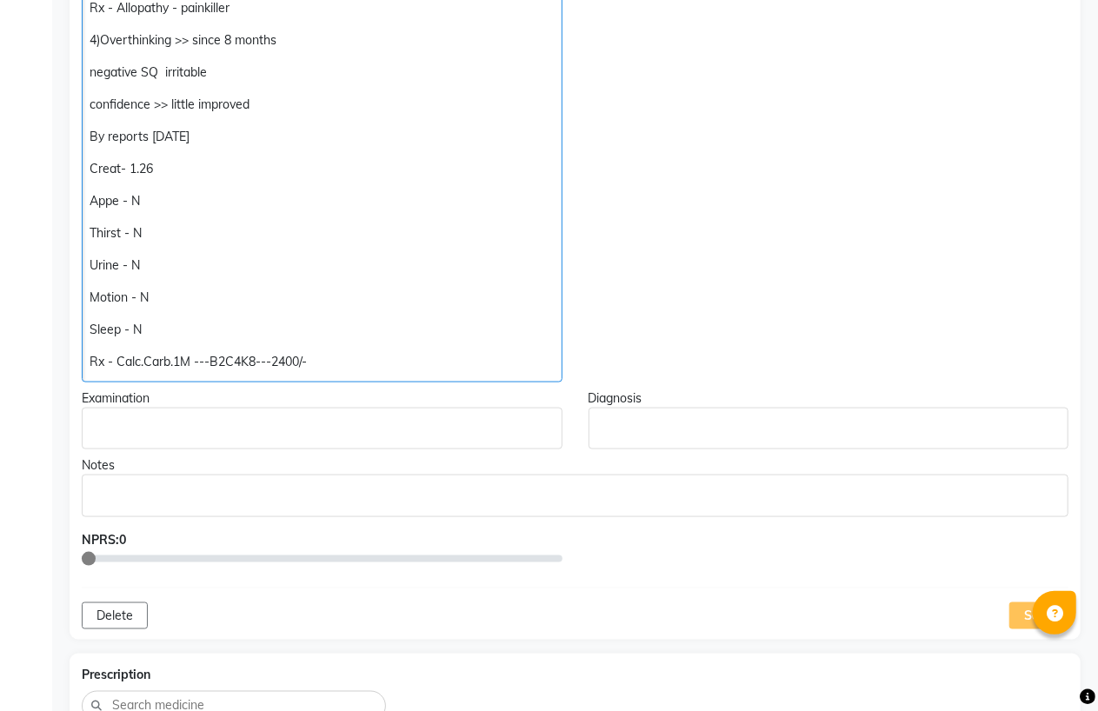
click at [288, 365] on p "Rx - Calc.Carb.1M ---B2C4K8---2400/-" at bounding box center [322, 362] width 464 height 18
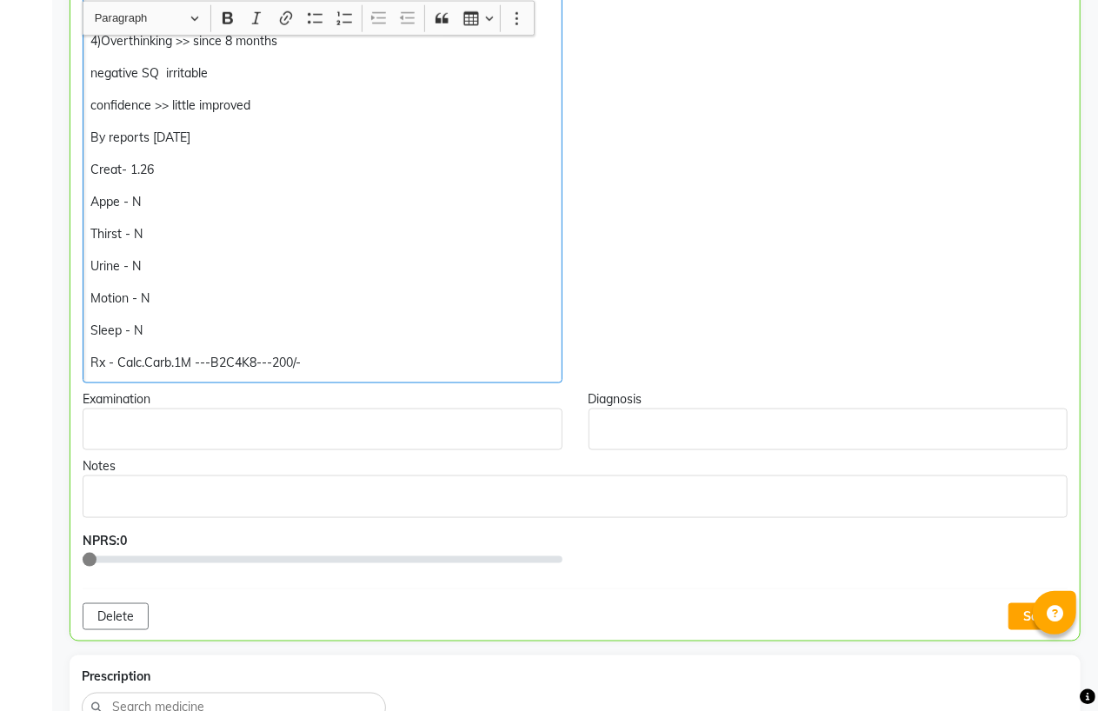
scroll to position [967, 0]
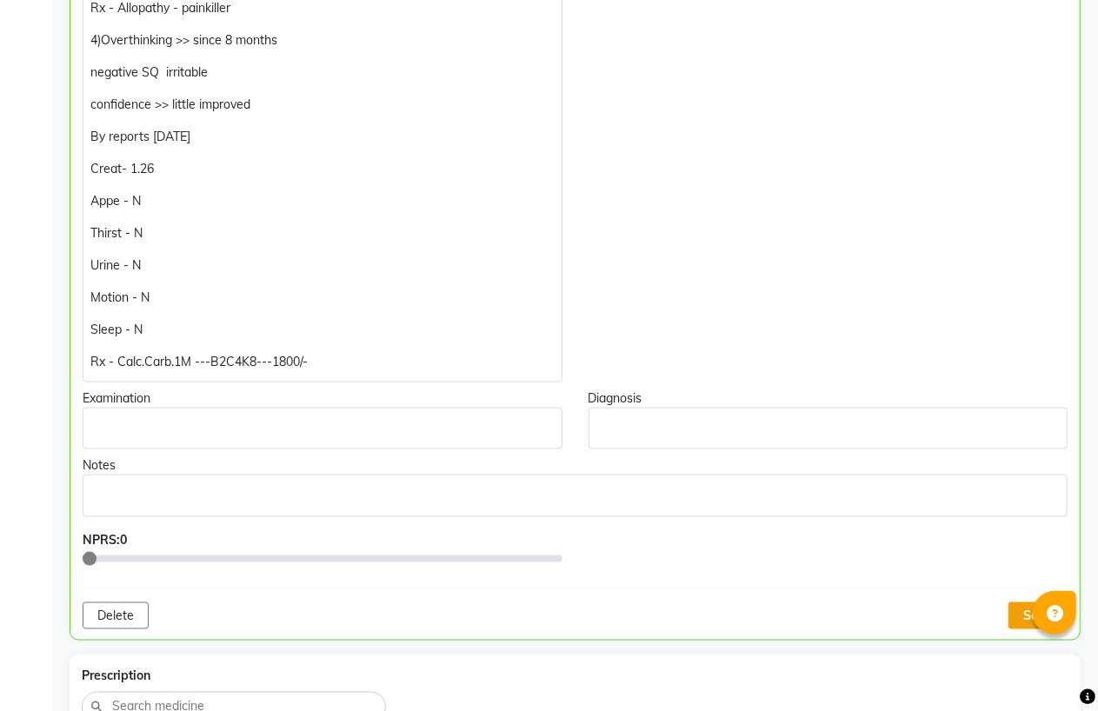
click at [1017, 607] on button "Save" at bounding box center [1037, 615] width 59 height 27
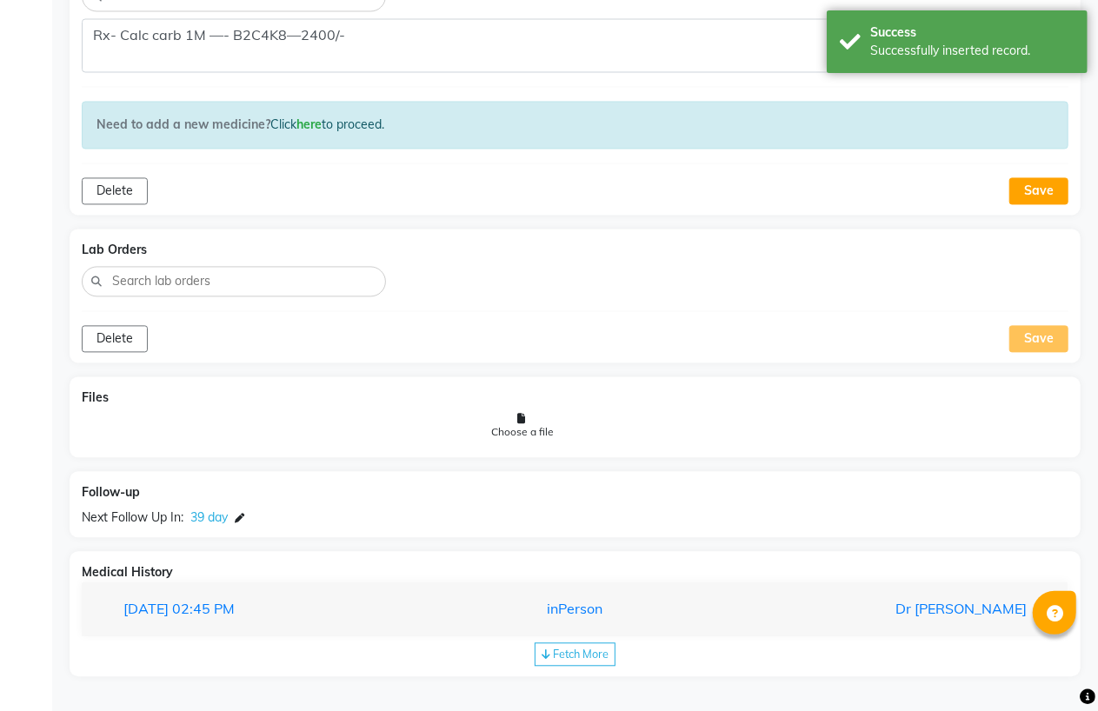
scroll to position [1483, 0]
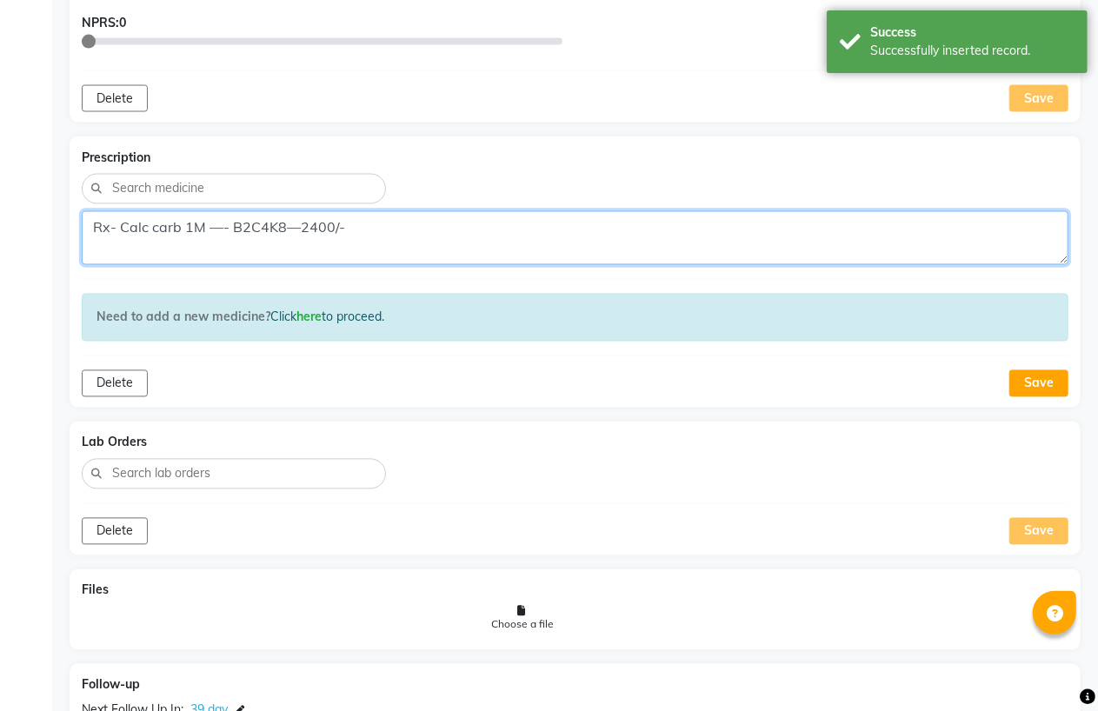
click at [311, 230] on textarea "Rx- Calc carb 1M —- B2C4K8—2400/-" at bounding box center [575, 238] width 986 height 54
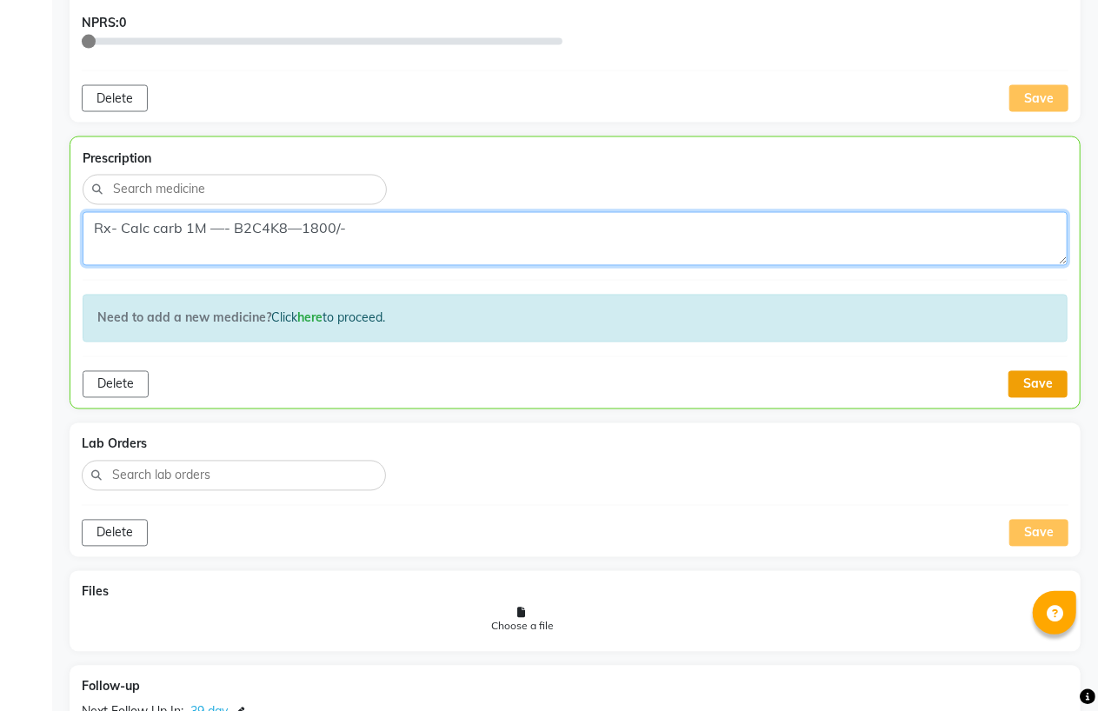
type textarea "Rx- Calc carb 1M —- B2C4K8—1800/-"
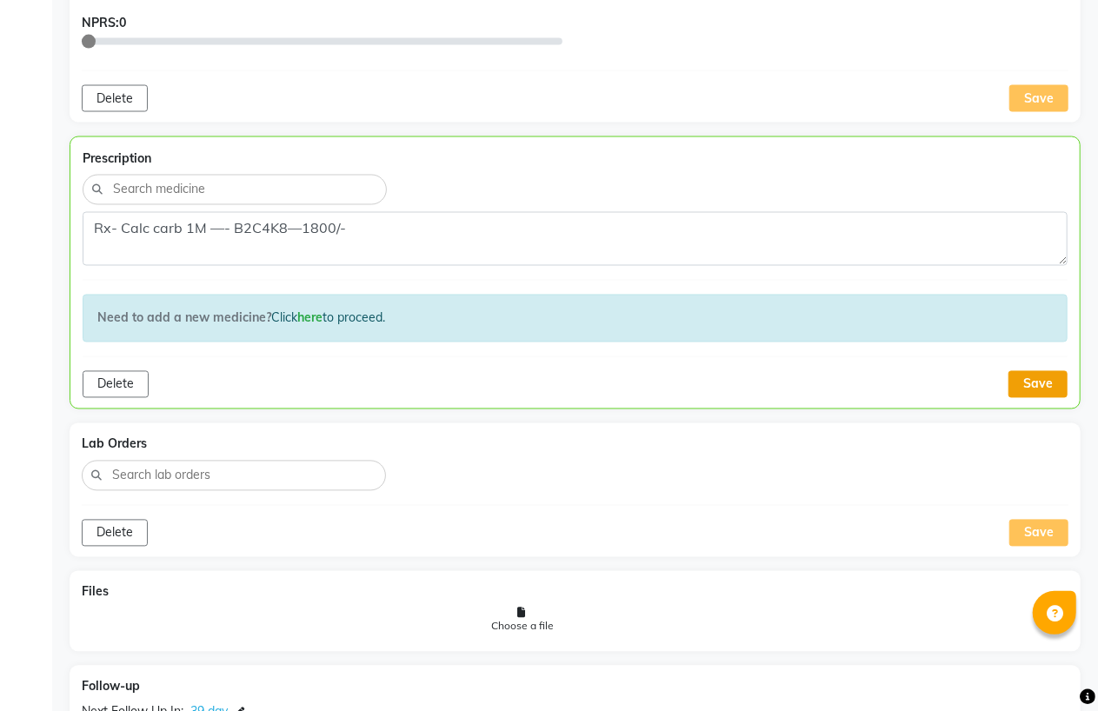
click at [1038, 382] on button "Save" at bounding box center [1037, 384] width 59 height 27
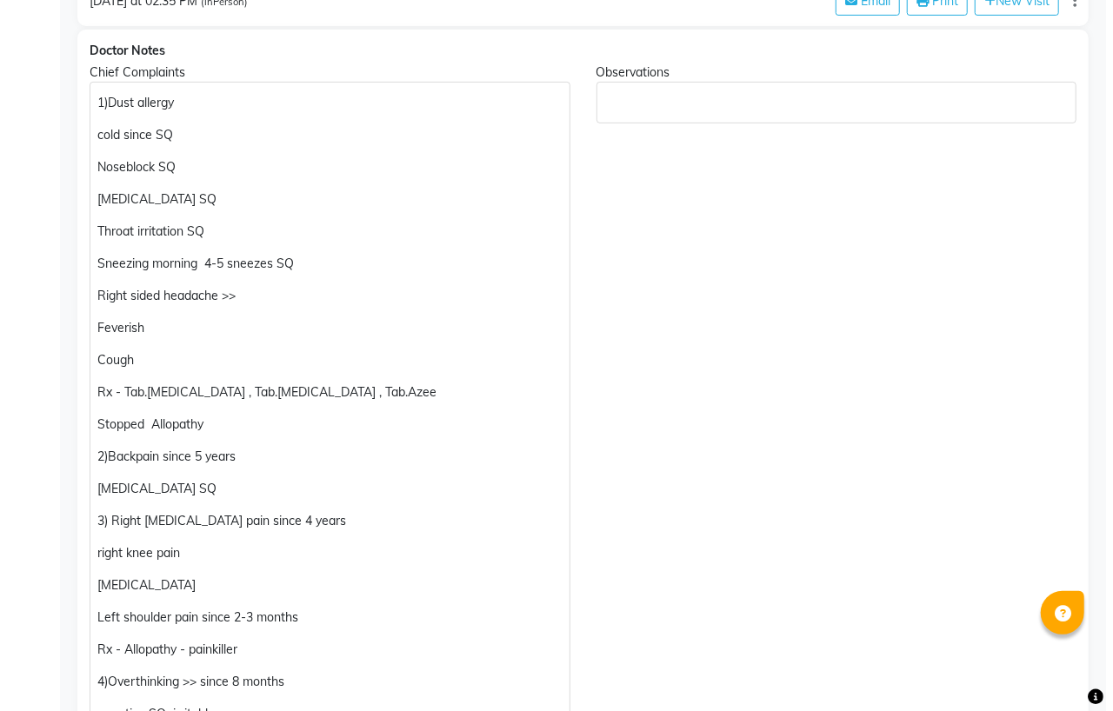
scroll to position [0, 0]
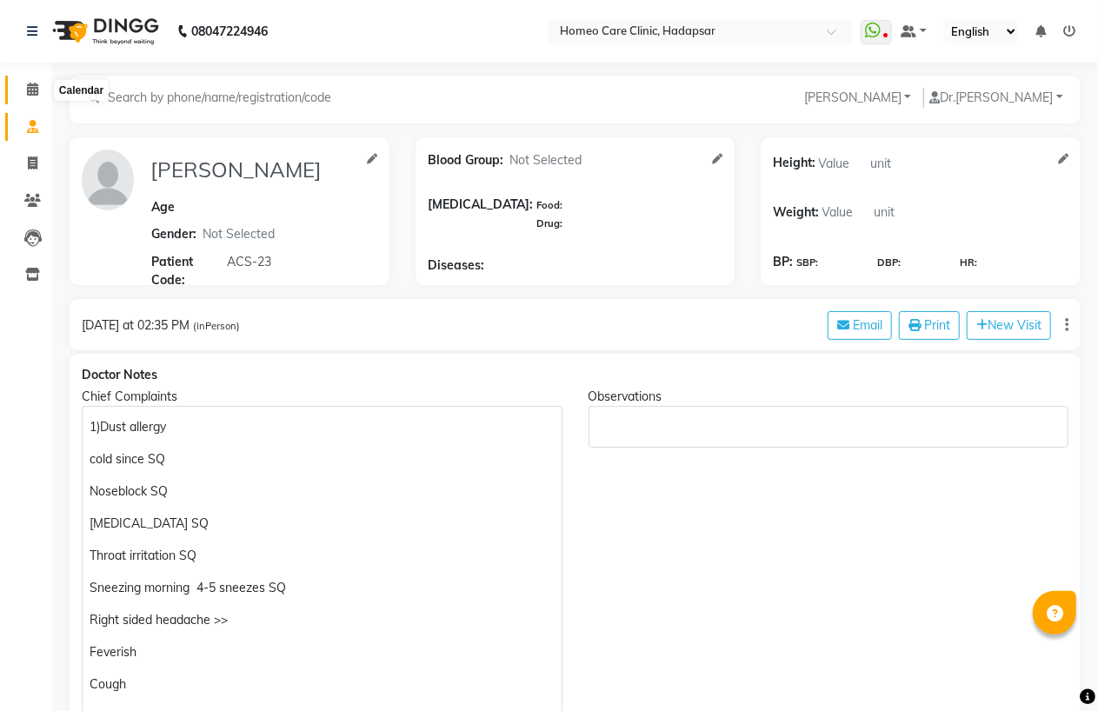
click at [30, 85] on icon at bounding box center [32, 89] width 11 height 13
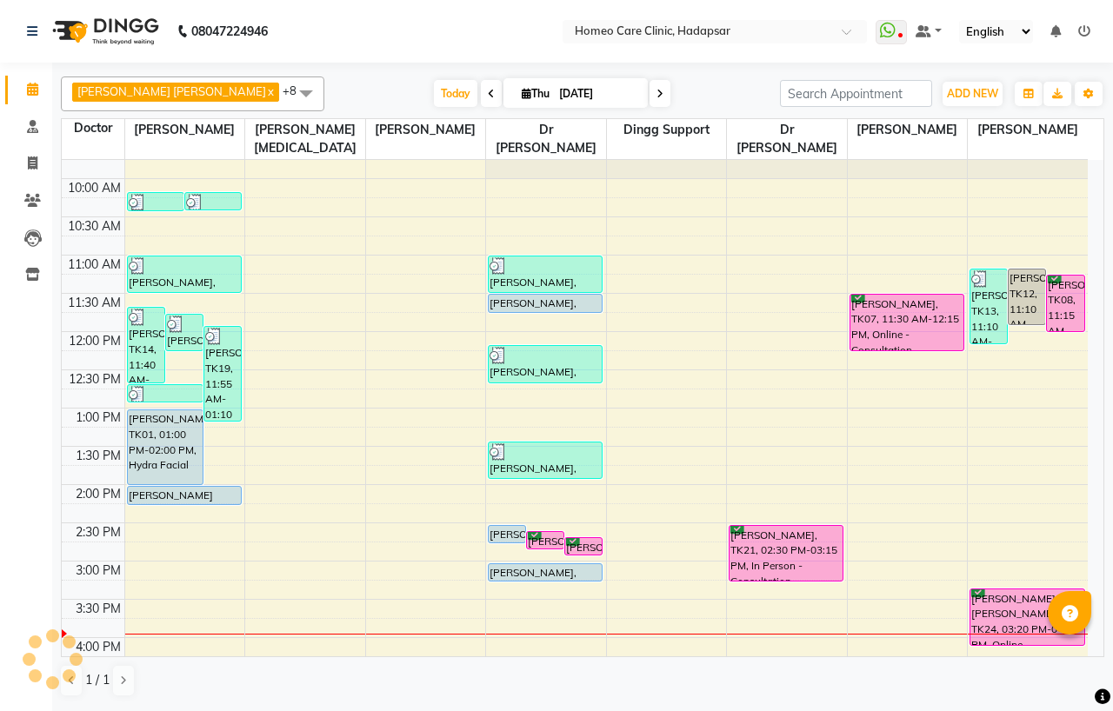
scroll to position [289, 0]
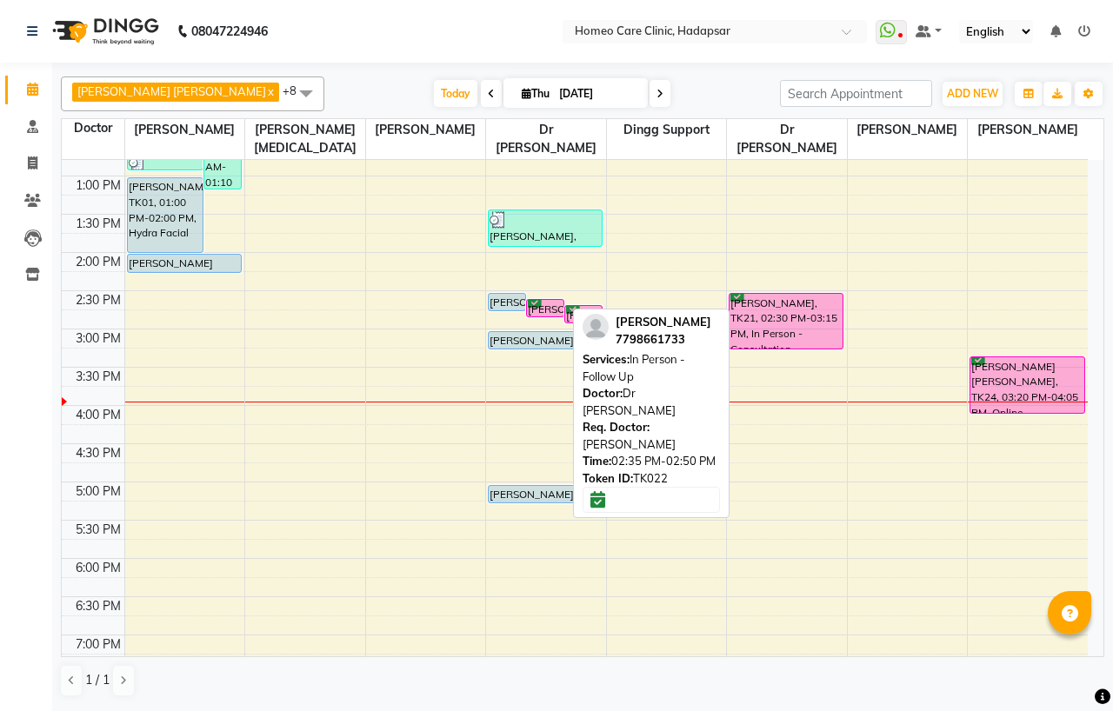
click at [546, 304] on div "SANIYA SHAIKH, TK22, 02:35 PM-02:50 PM, In Person - Follow Up" at bounding box center [545, 308] width 37 height 17
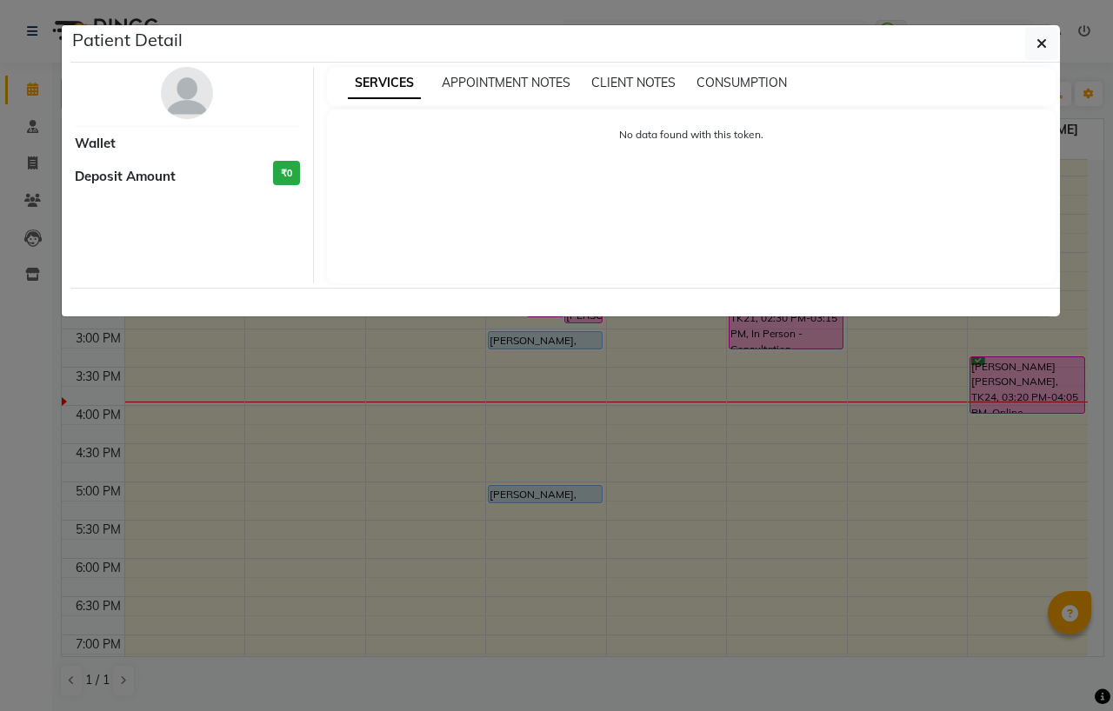
select select "6"
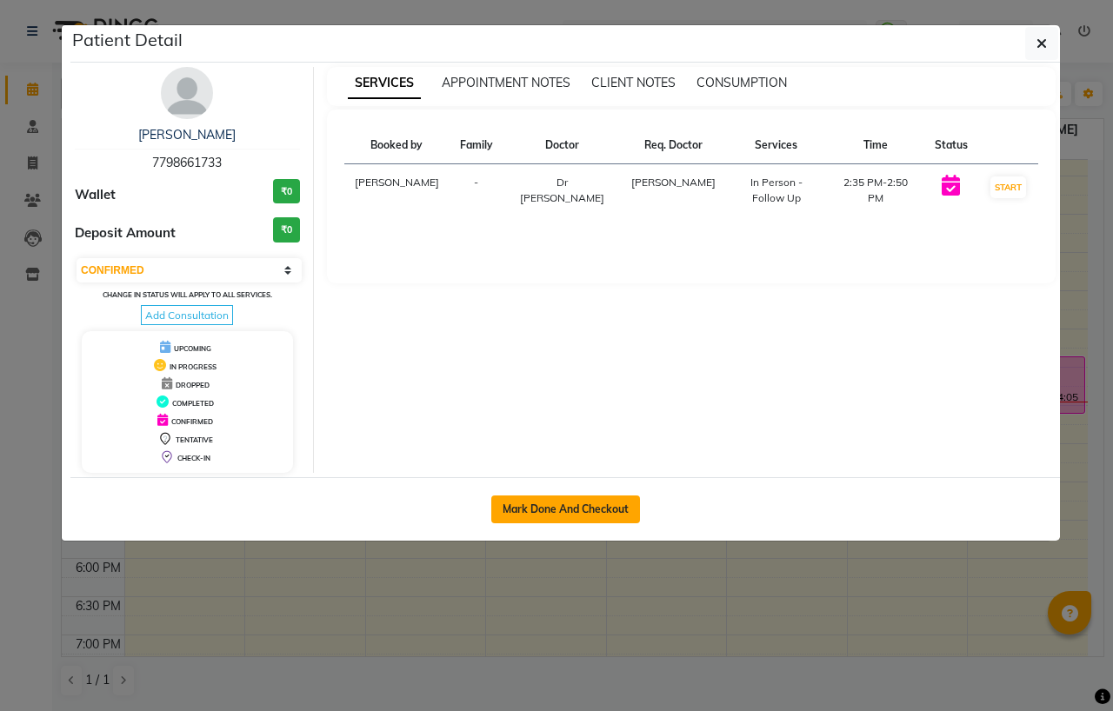
click at [595, 508] on button "Mark Done And Checkout" at bounding box center [565, 509] width 149 height 28
select select "7485"
select select "service"
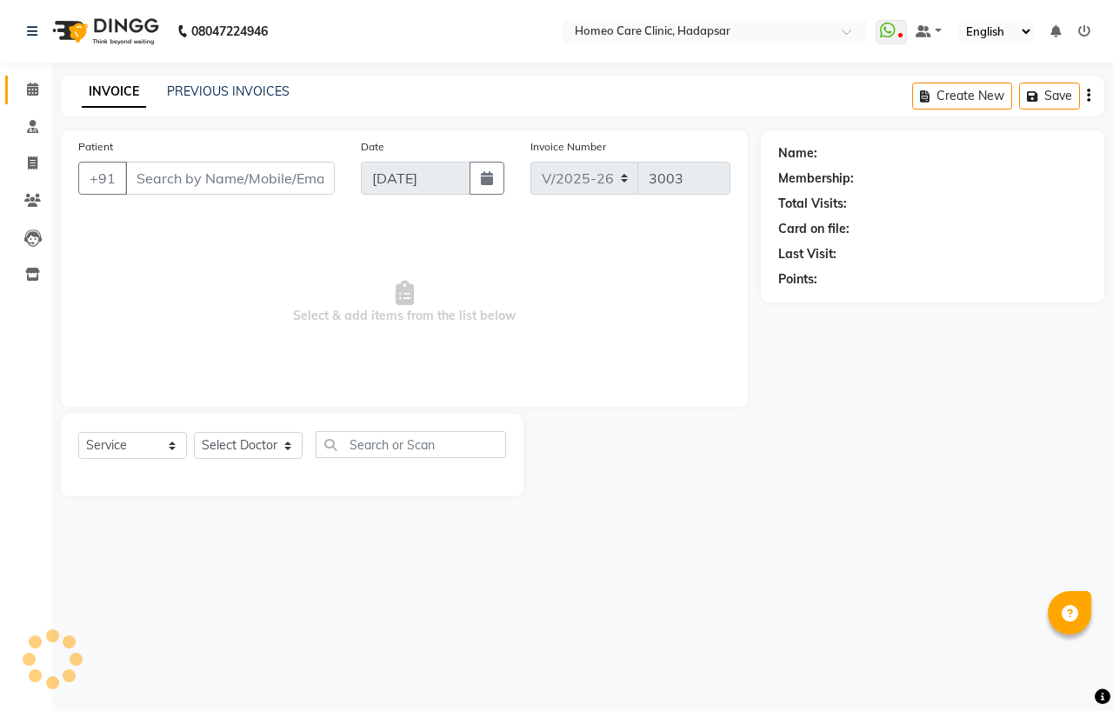
type input "7798661733"
select select "66337"
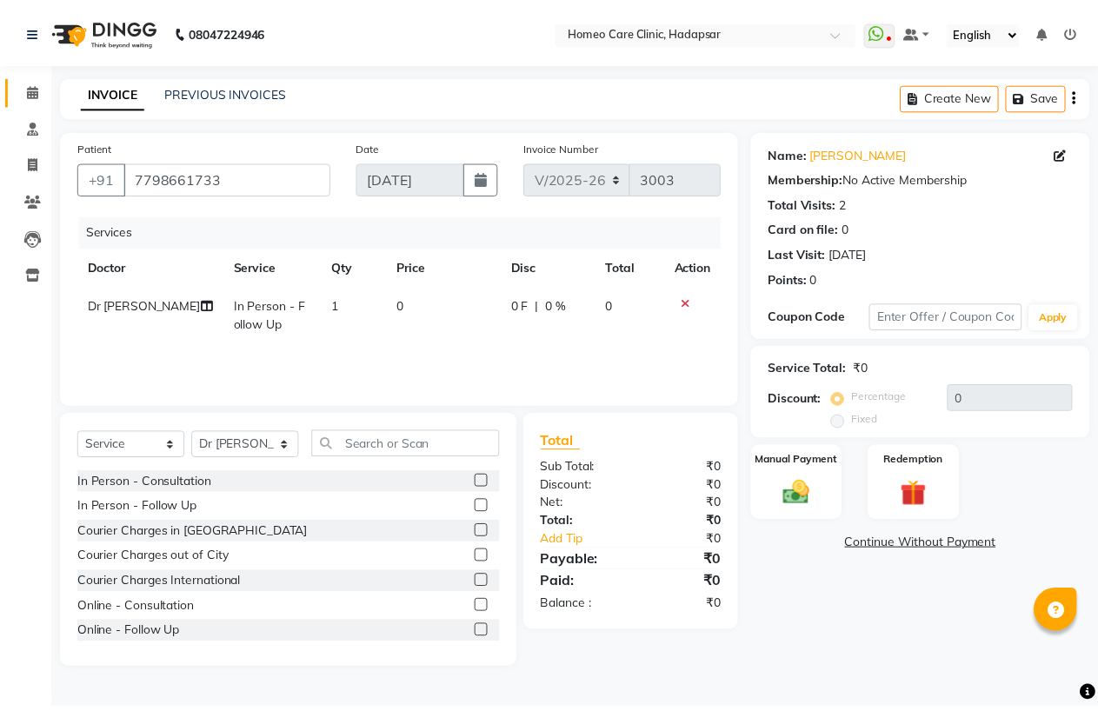
scroll to position [96, 0]
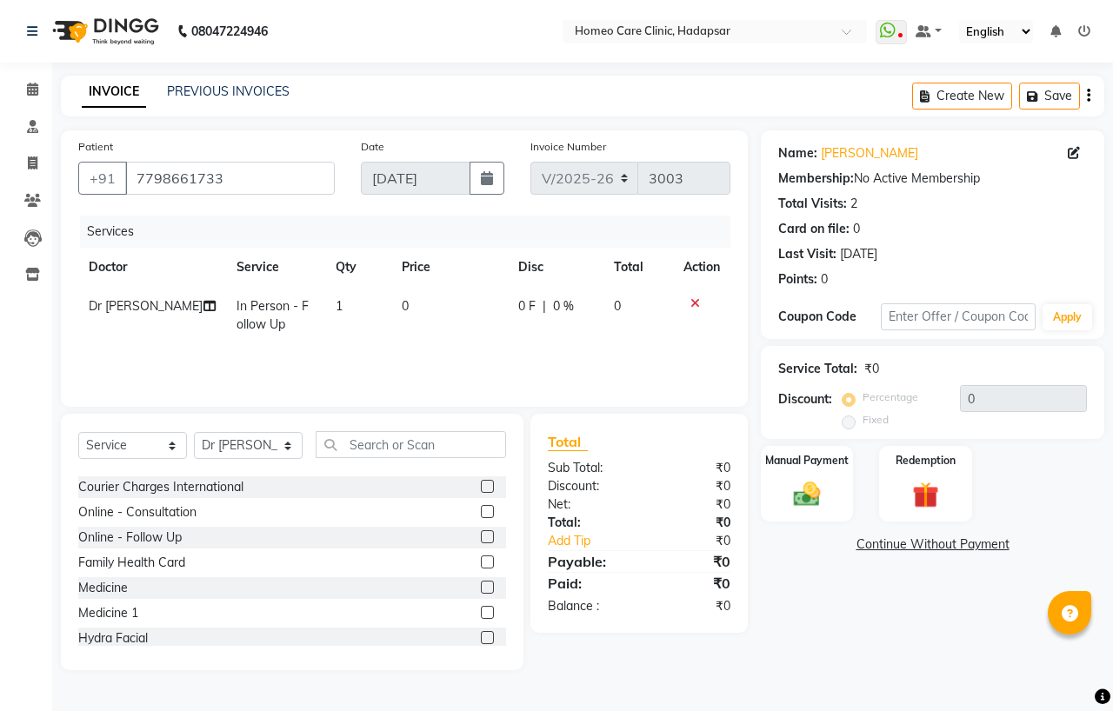
click at [481, 587] on label at bounding box center [487, 587] width 13 height 13
click at [481, 587] on input "checkbox" at bounding box center [486, 587] width 11 height 11
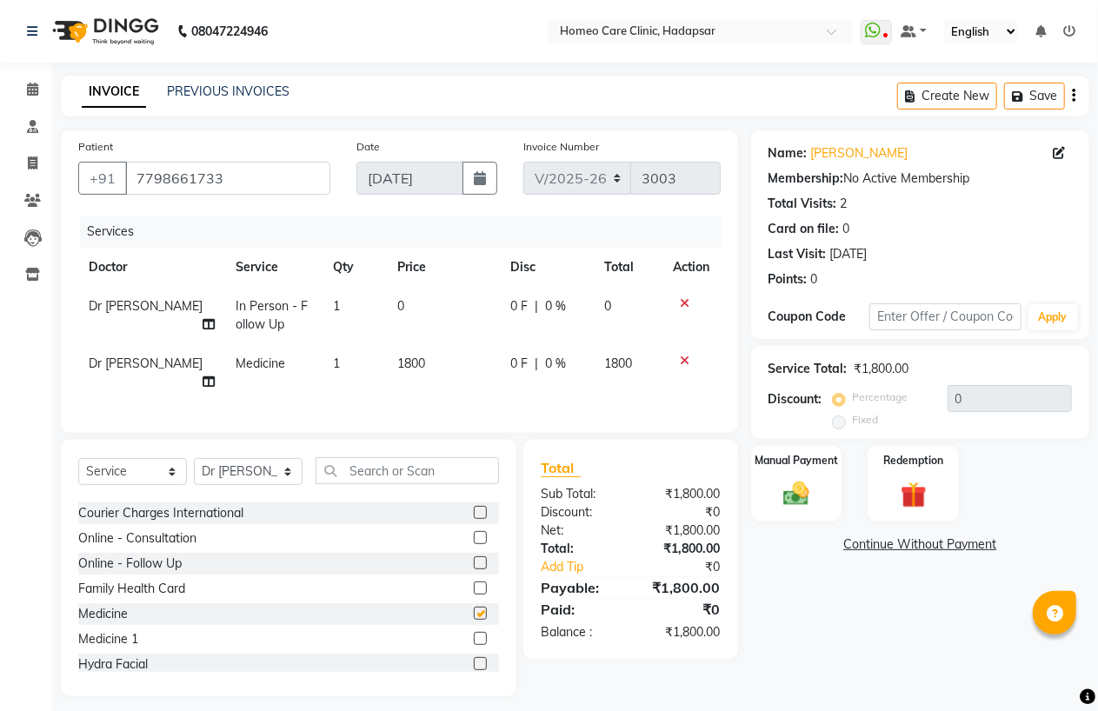
checkbox input "false"
click at [814, 487] on img at bounding box center [796, 493] width 44 height 31
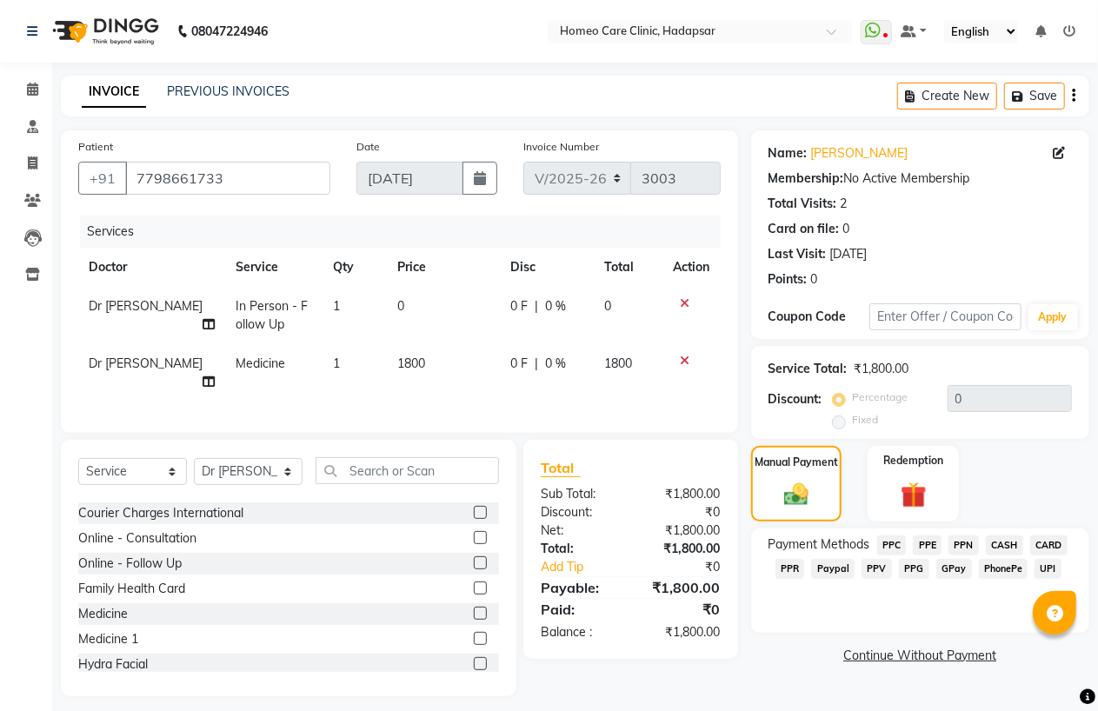
click at [1001, 576] on span "PhonePe" at bounding box center [1004, 569] width 50 height 20
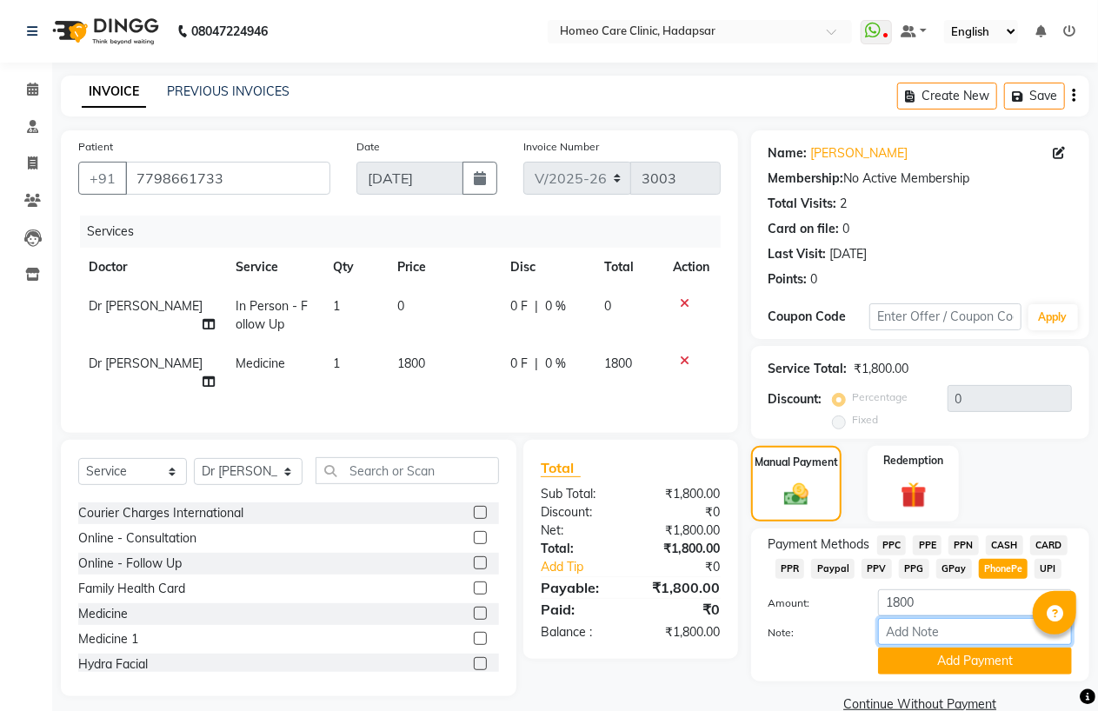
click at [918, 635] on input "Note:" at bounding box center [975, 631] width 194 height 27
type input "PPF"
click at [967, 669] on button "Add Payment" at bounding box center [975, 661] width 194 height 27
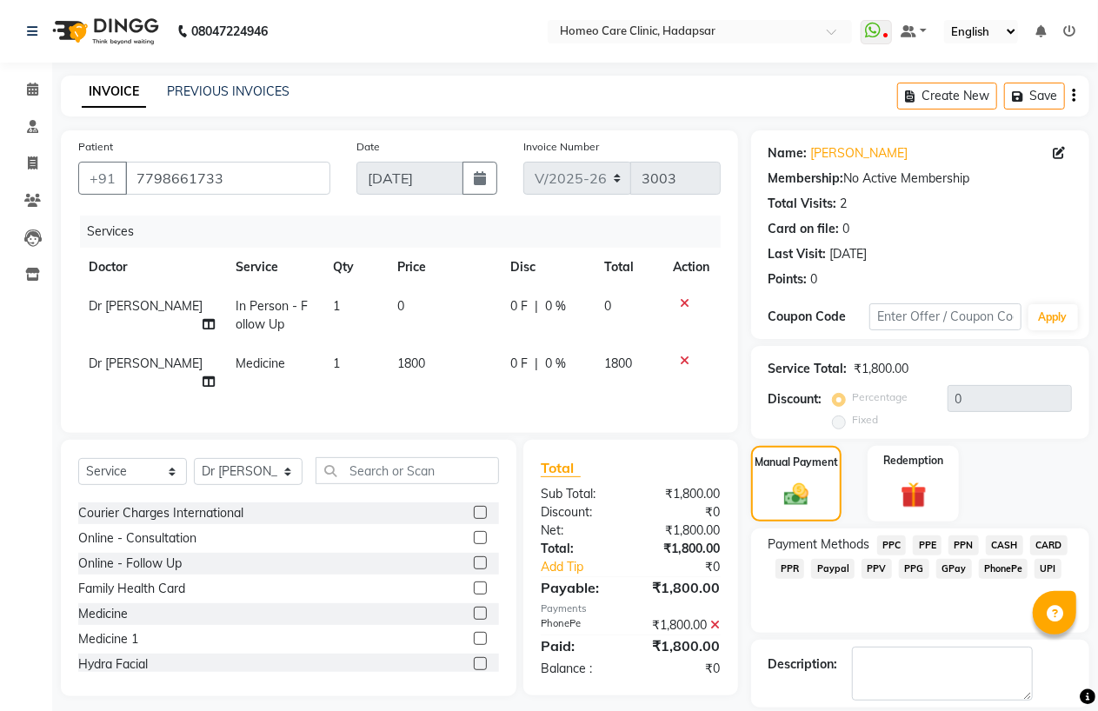
scroll to position [56, 0]
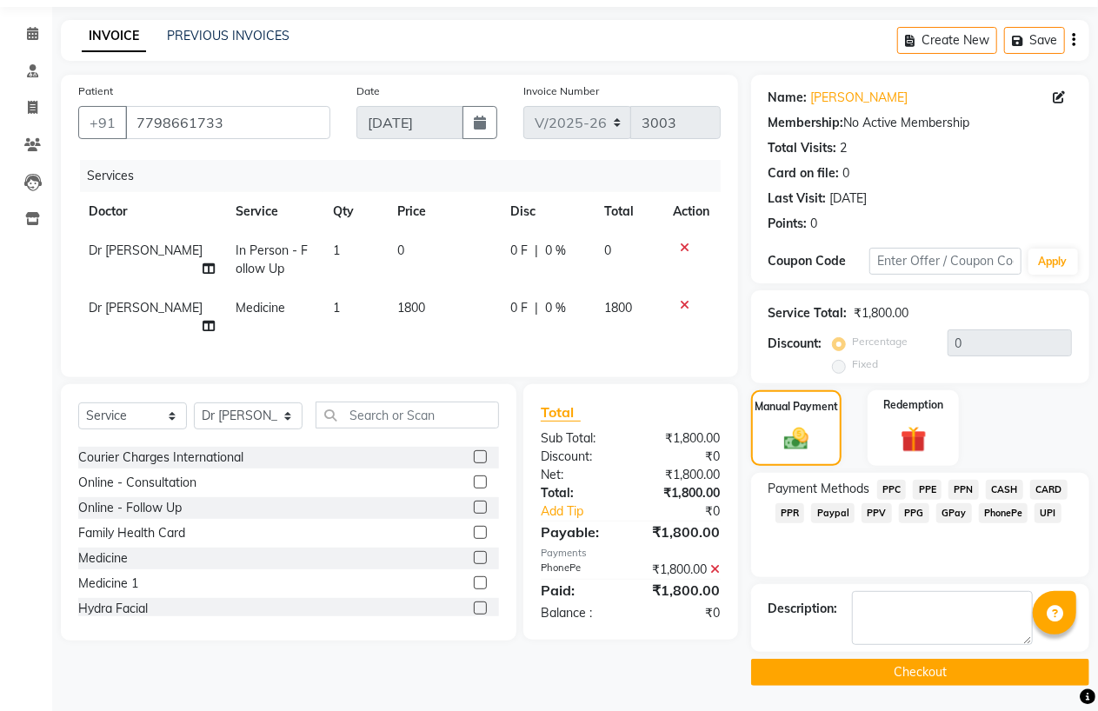
click at [953, 680] on button "Checkout" at bounding box center [920, 672] width 338 height 27
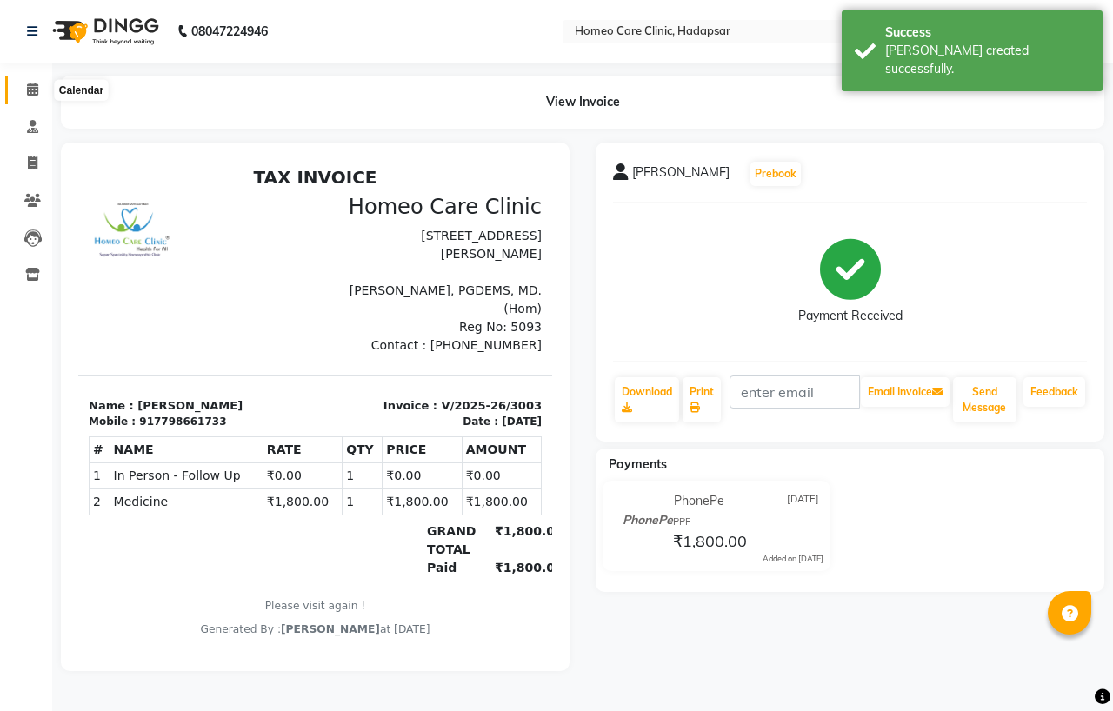
click at [37, 89] on icon at bounding box center [32, 89] width 11 height 13
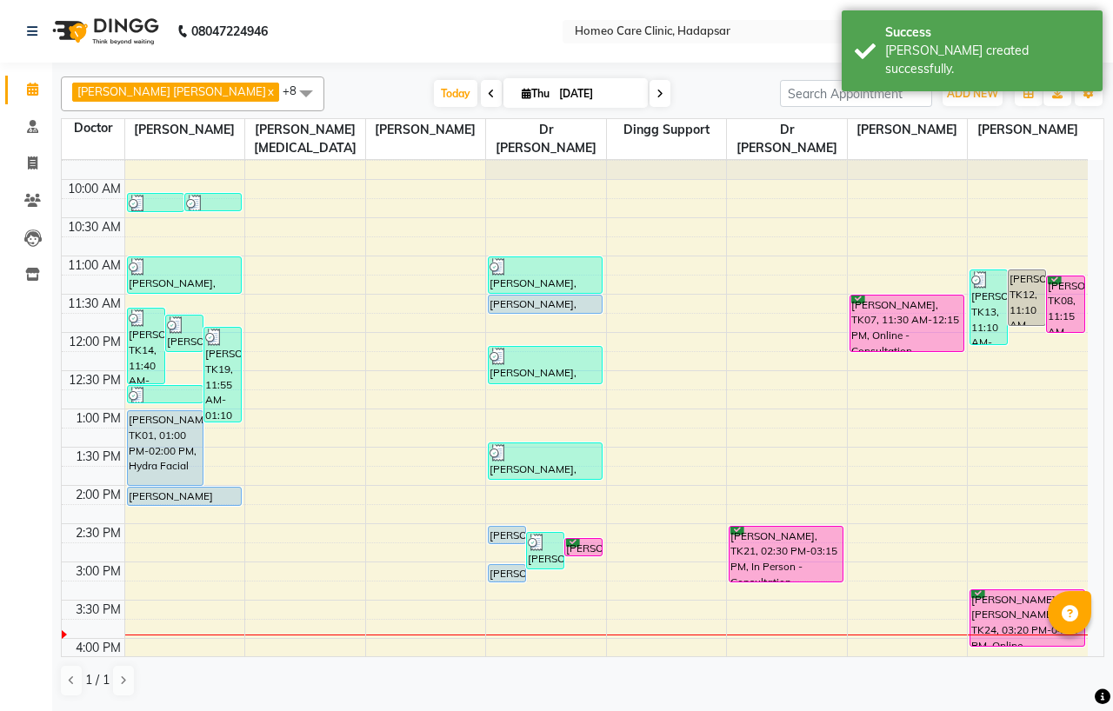
scroll to position [193, 0]
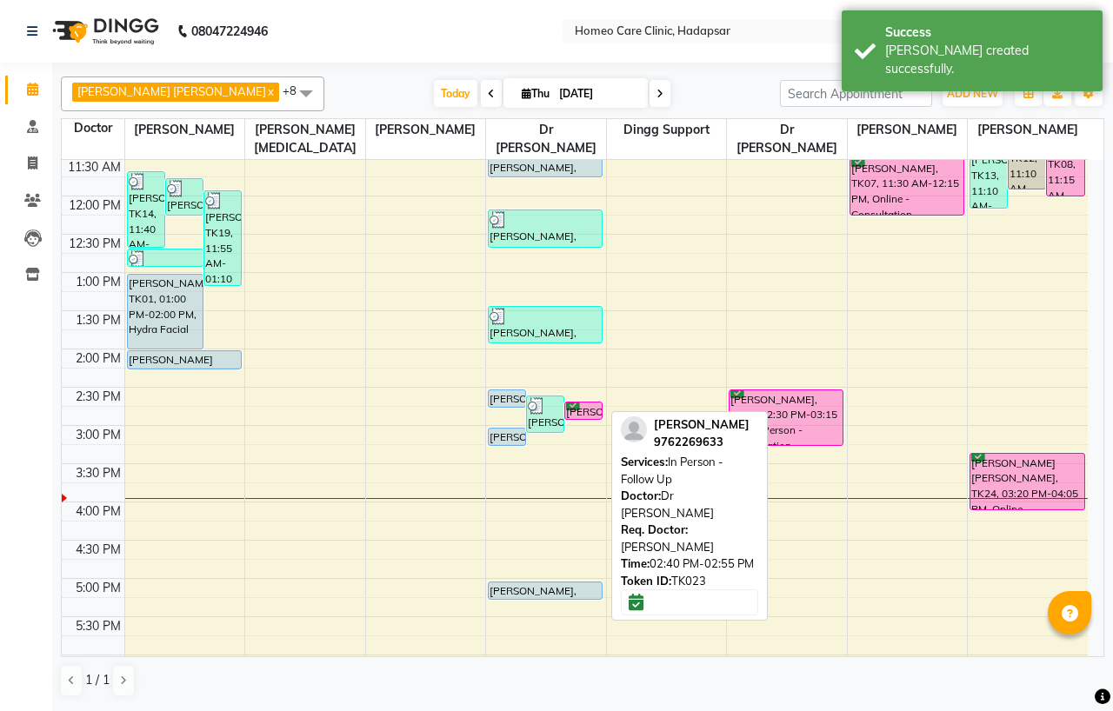
click at [593, 412] on div "AMIR MULANI, TK23, 02:40 PM-02:55 PM, In Person - Follow Up" at bounding box center [583, 410] width 37 height 17
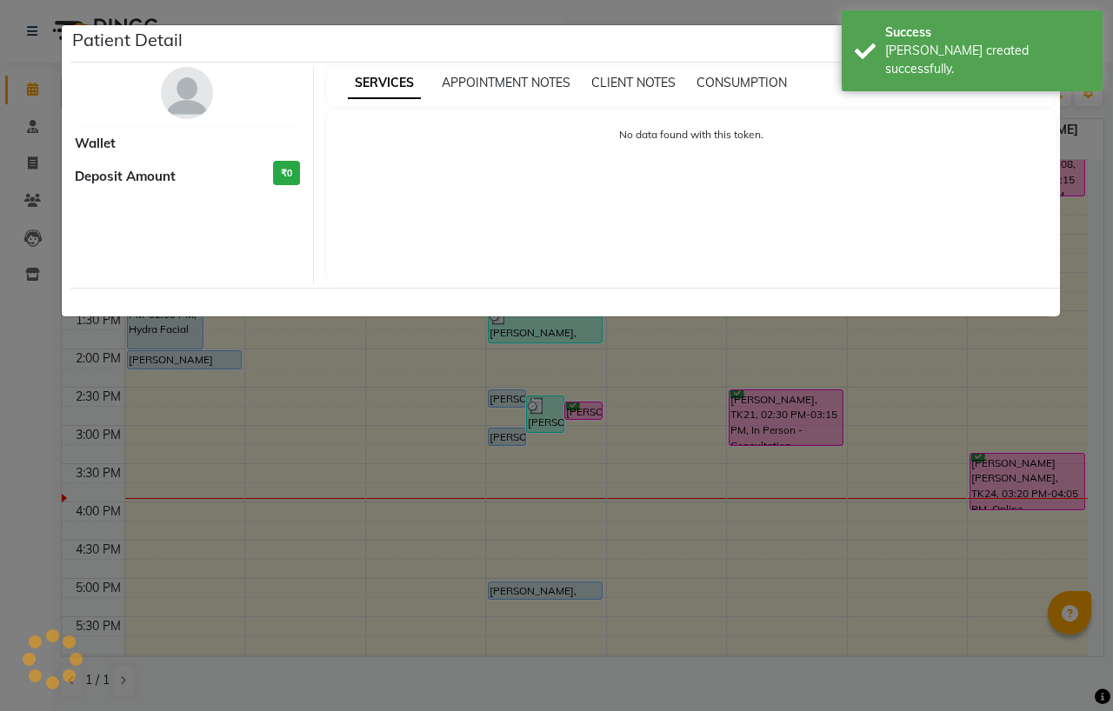
select select "6"
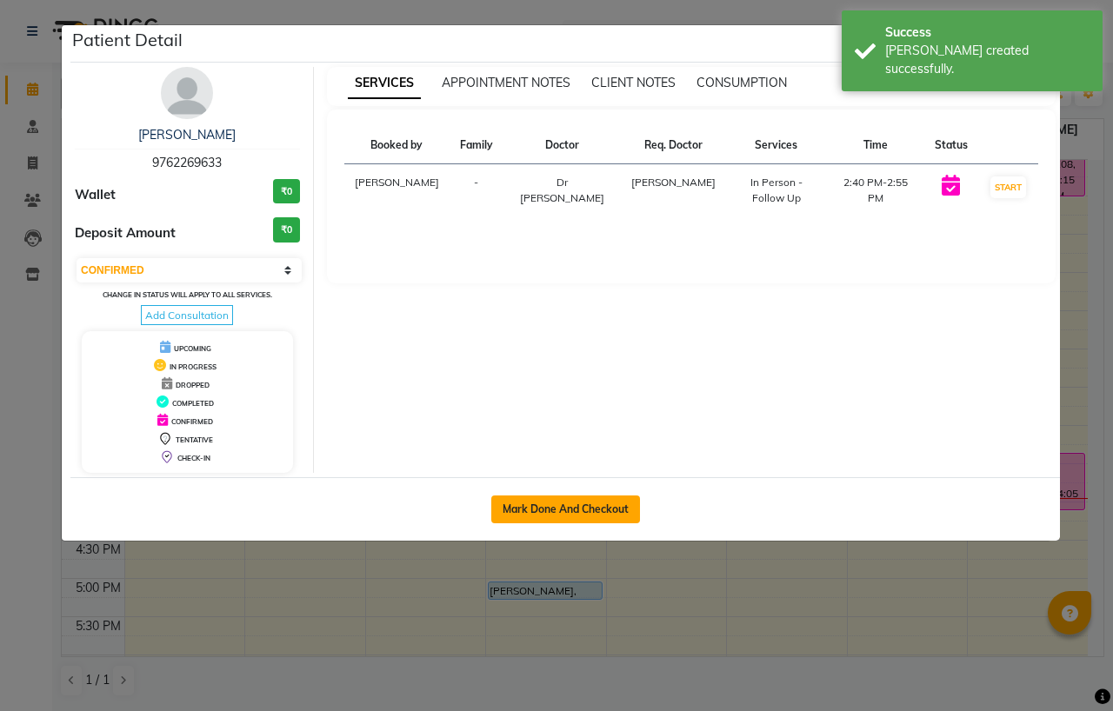
click at [580, 505] on button "Mark Done And Checkout" at bounding box center [565, 509] width 149 height 28
select select "service"
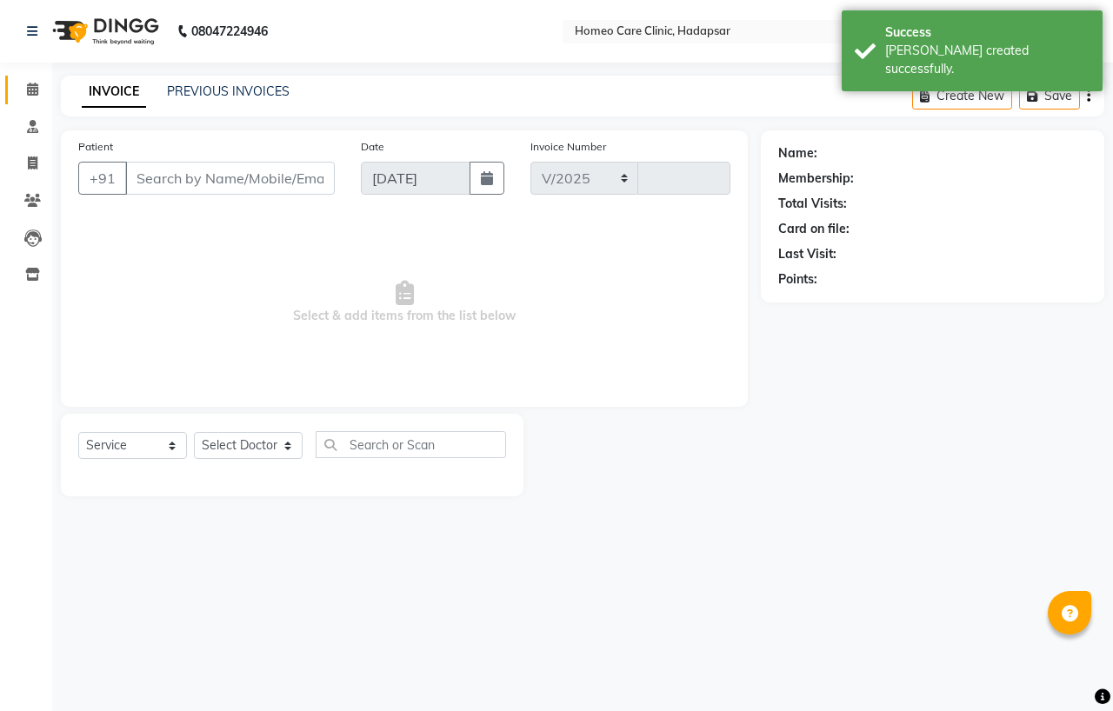
select select "7485"
type input "3004"
type input "9762269633"
select select "66337"
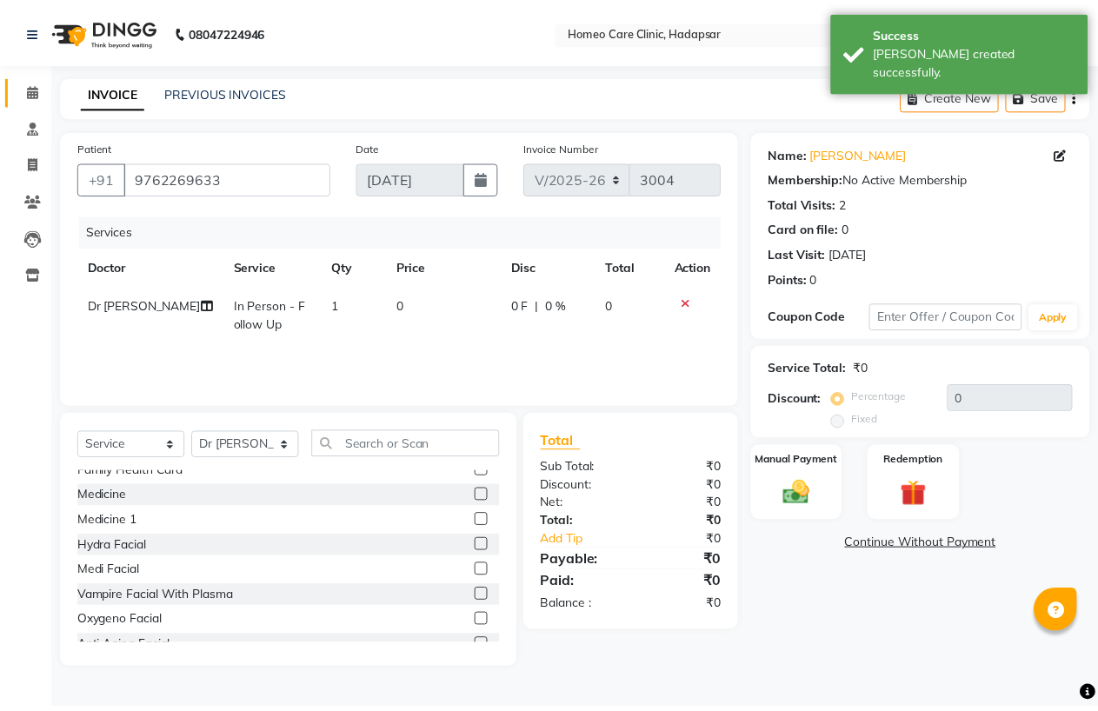
scroll to position [193, 0]
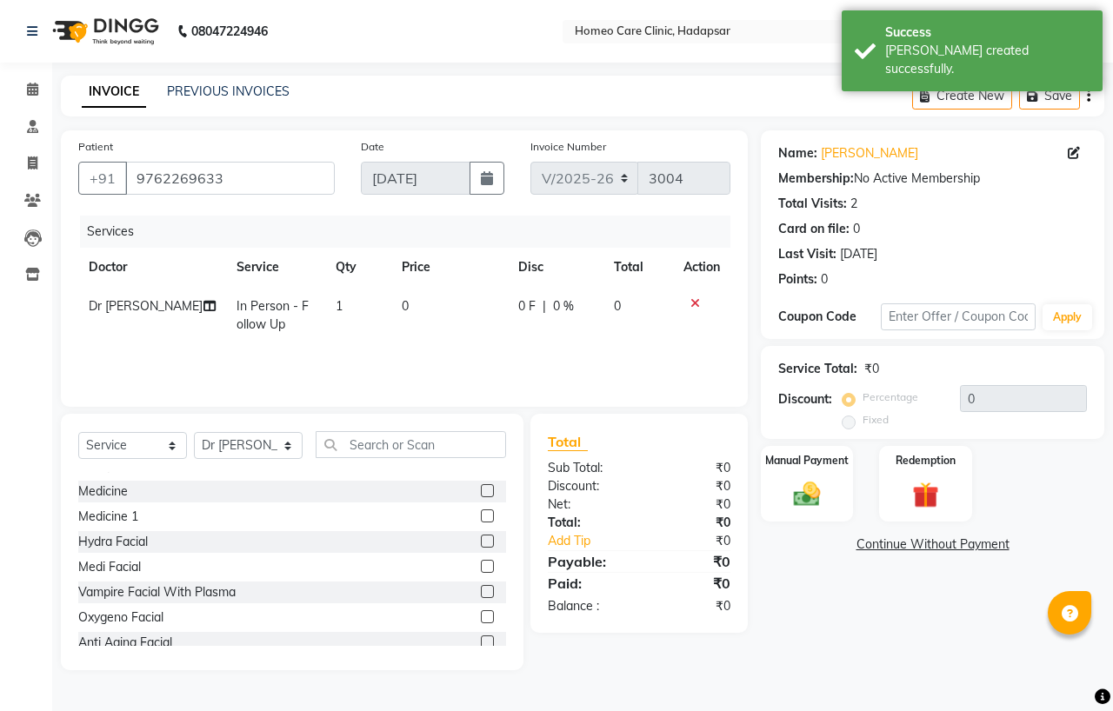
click at [481, 494] on label at bounding box center [487, 490] width 13 height 13
click at [481, 494] on input "checkbox" at bounding box center [486, 491] width 11 height 11
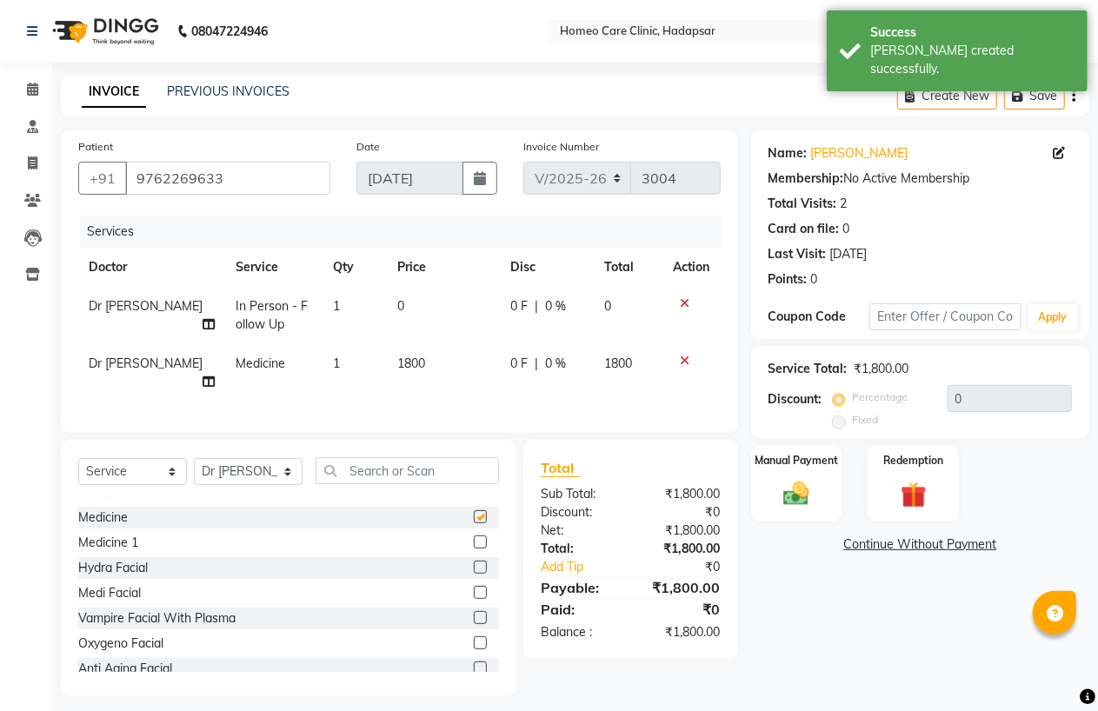
checkbox input "false"
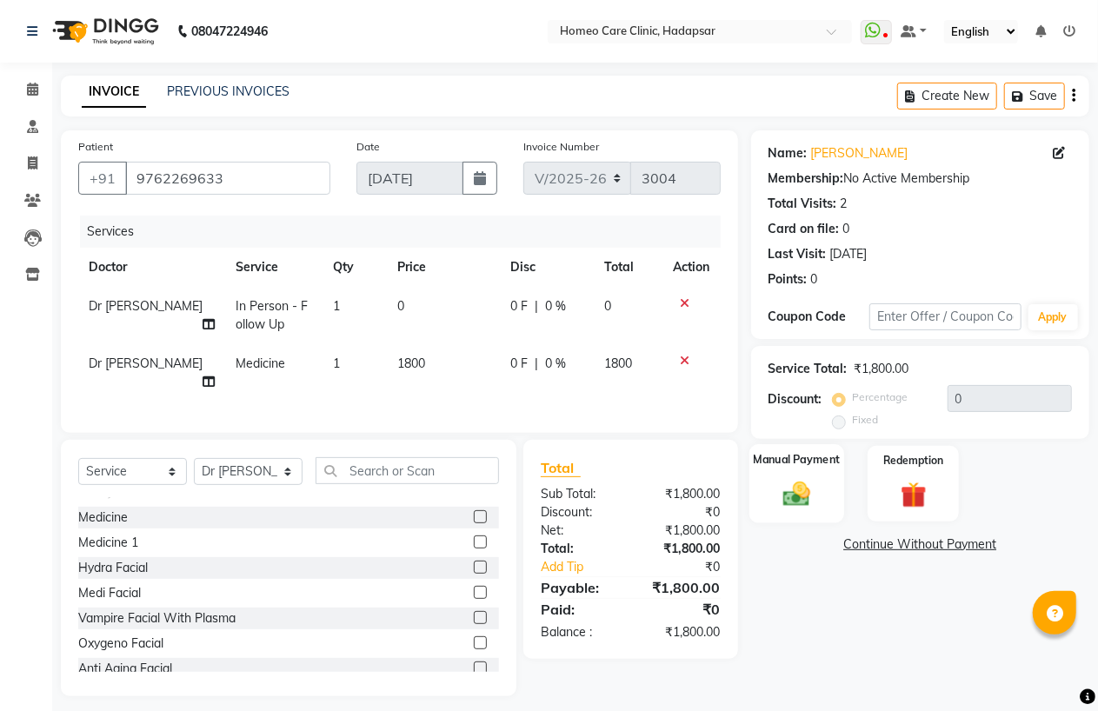
click at [807, 494] on img at bounding box center [796, 493] width 44 height 31
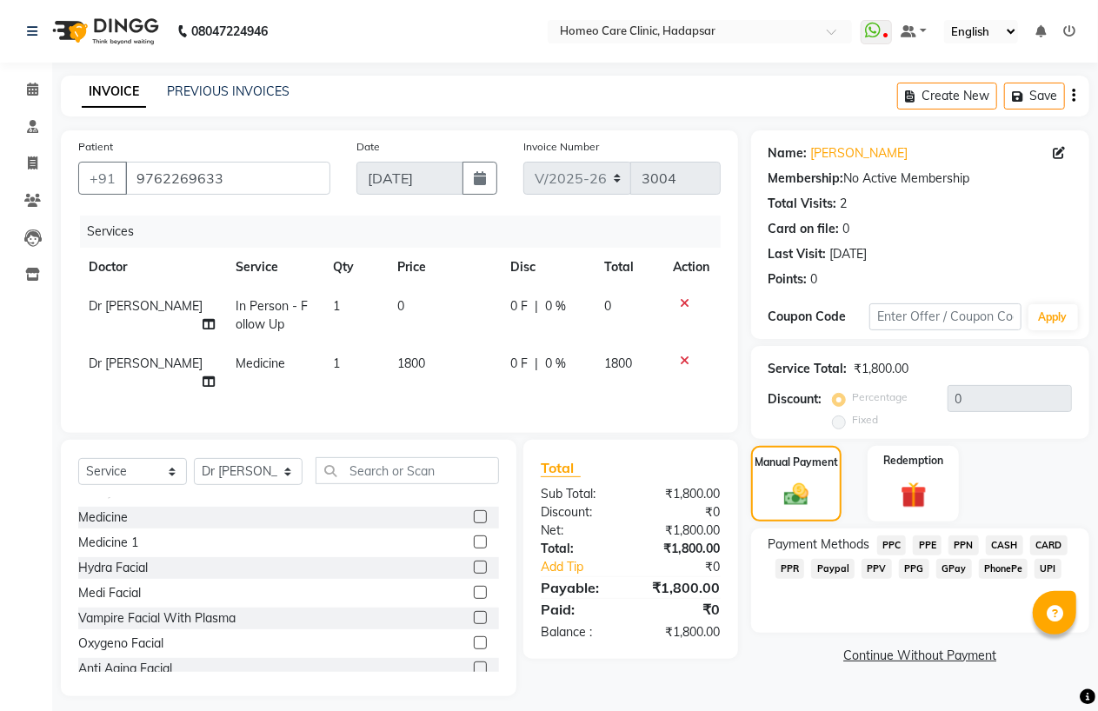
click at [1011, 569] on span "PhonePe" at bounding box center [1004, 569] width 50 height 20
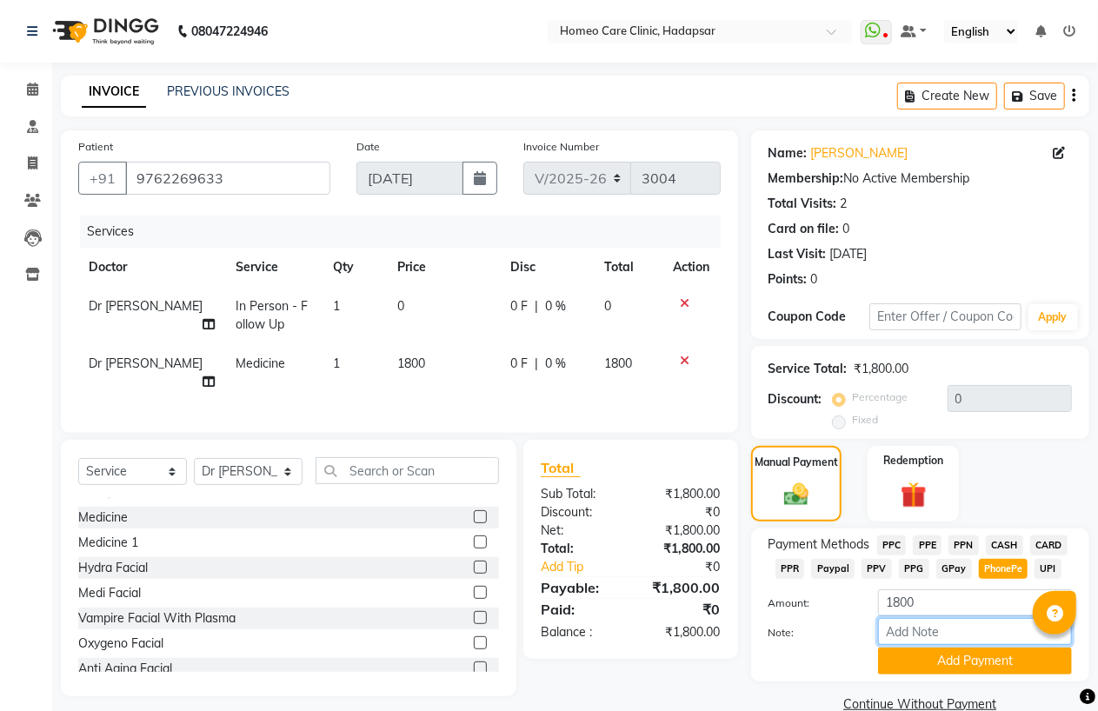
drag, startPoint x: 972, startPoint y: 631, endPoint x: 969, endPoint y: 620, distance: 11.6
click at [972, 631] on input "Note:" at bounding box center [975, 631] width 194 height 27
type input "PPF"
click at [983, 665] on button "Add Payment" at bounding box center [975, 661] width 194 height 27
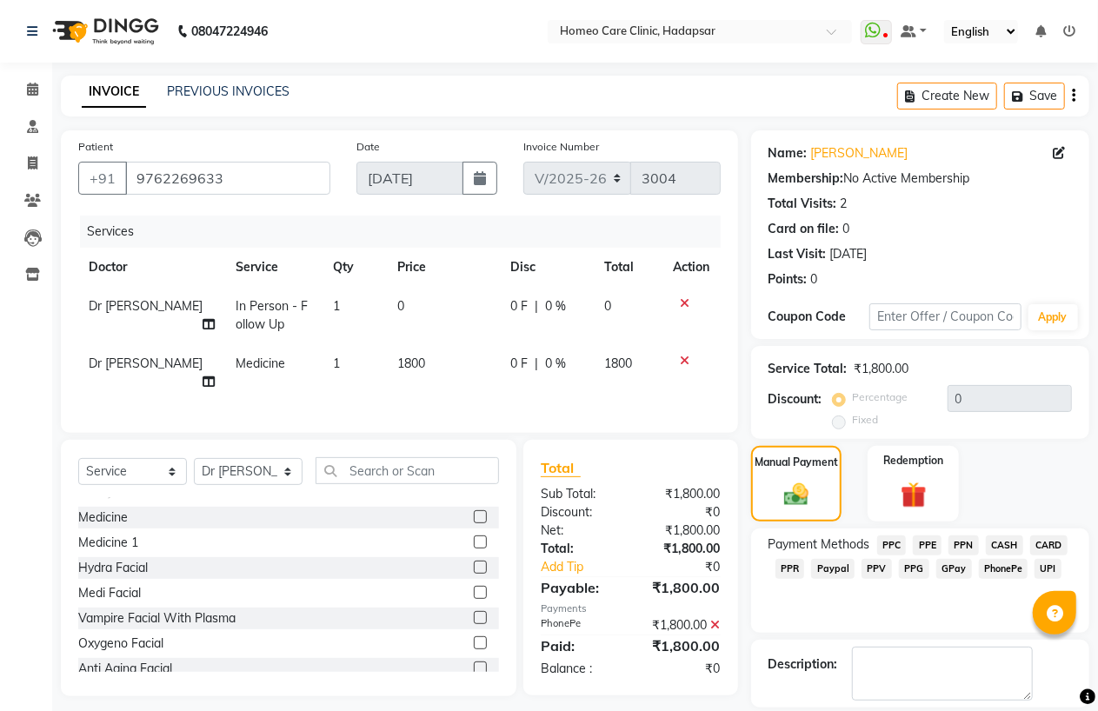
scroll to position [56, 0]
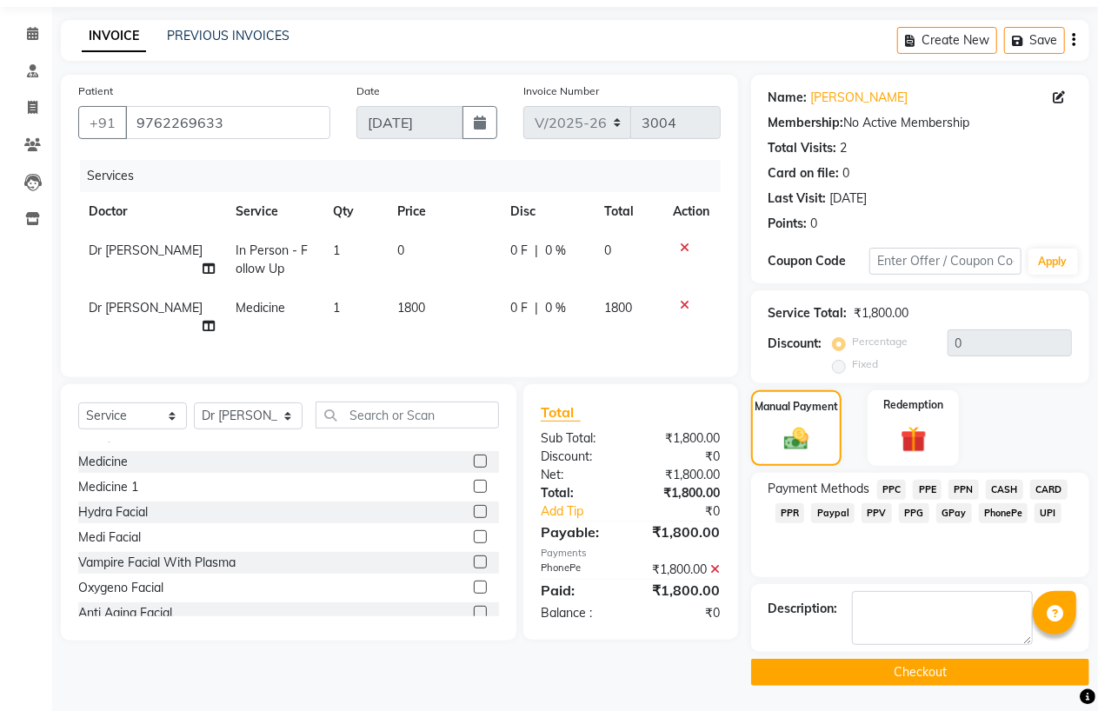
click at [967, 673] on button "Checkout" at bounding box center [920, 672] width 338 height 27
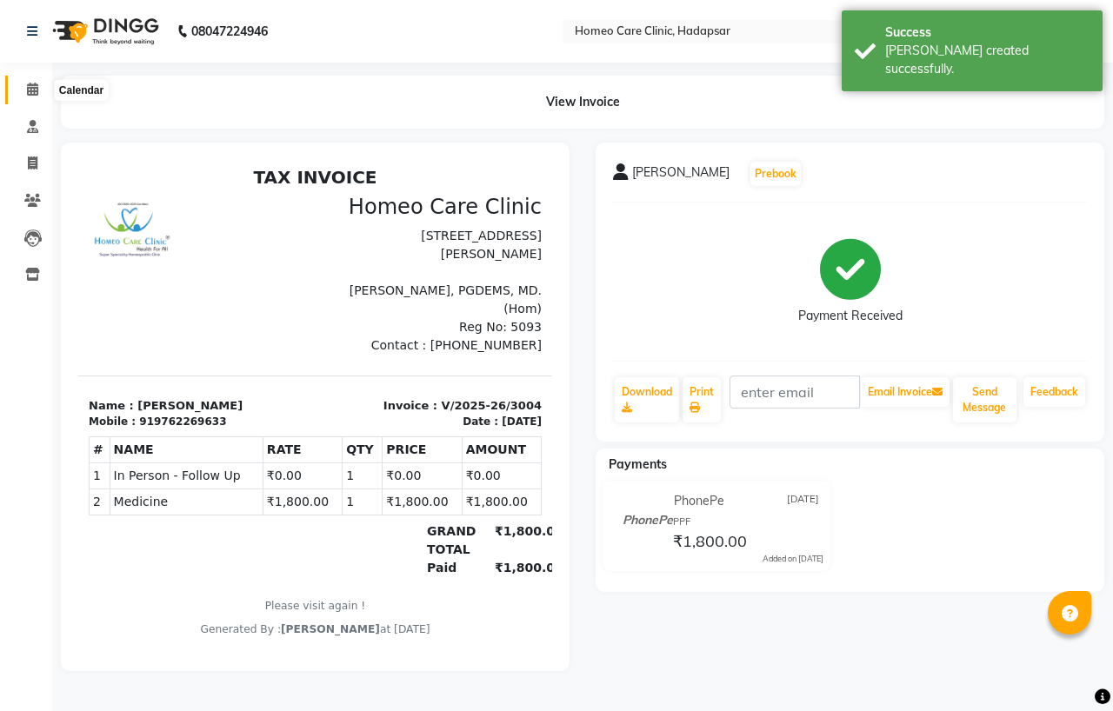
click at [30, 88] on icon at bounding box center [32, 89] width 11 height 13
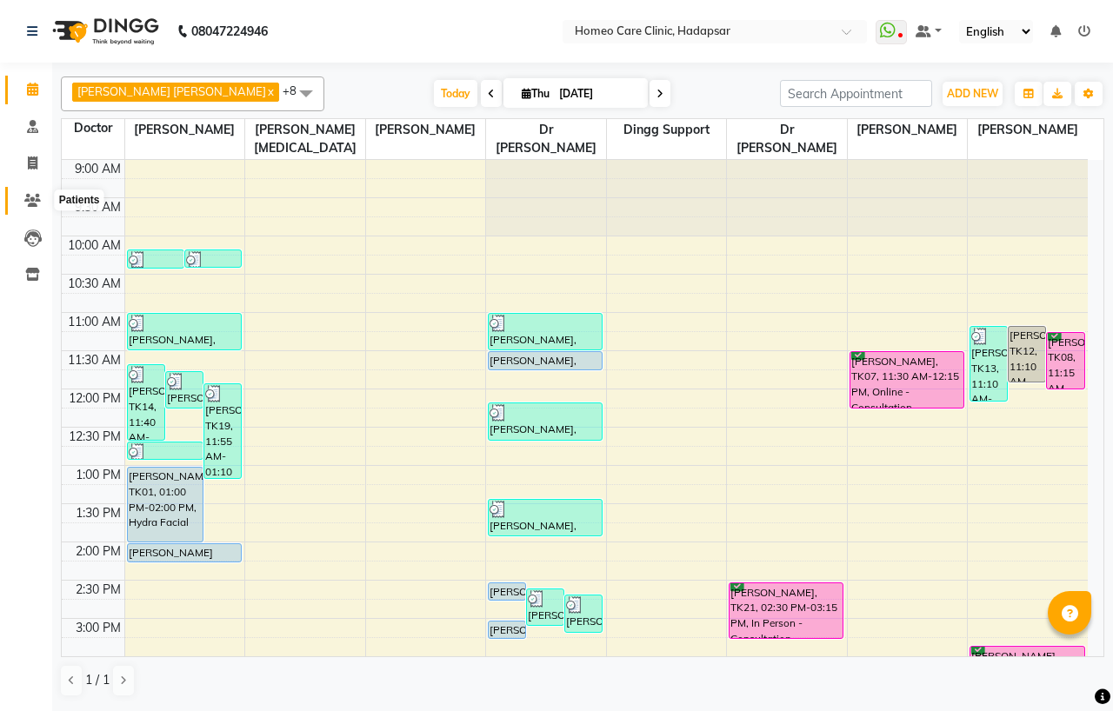
click at [31, 196] on icon at bounding box center [32, 200] width 17 height 13
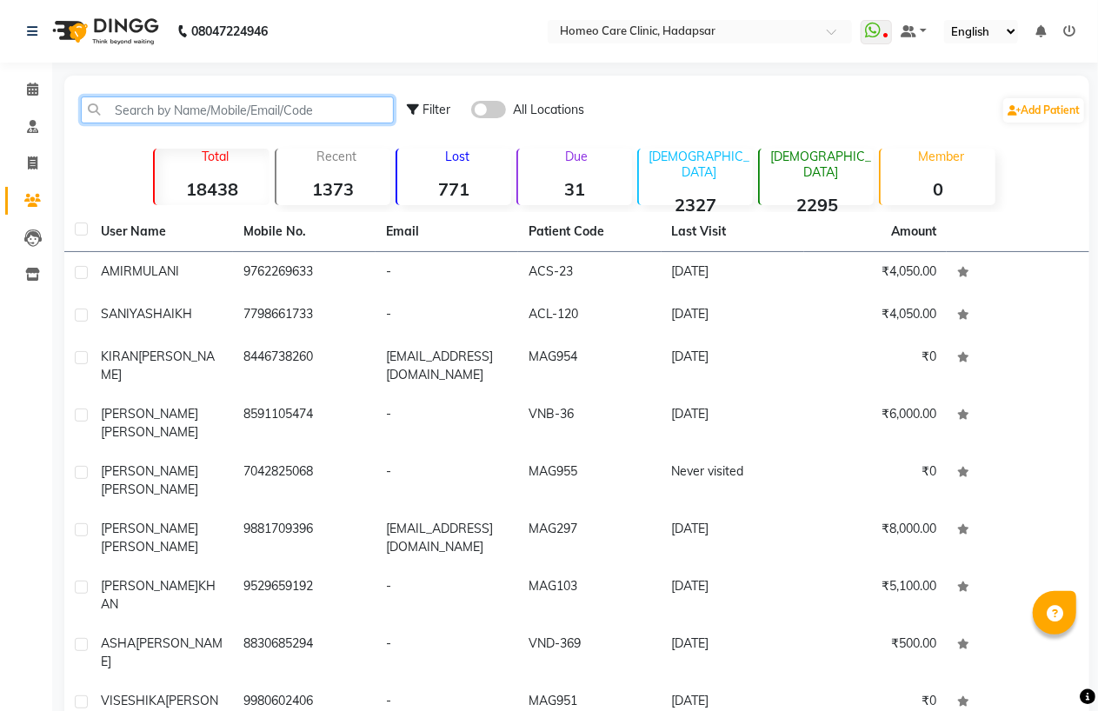
click at [237, 111] on input "text" at bounding box center [237, 109] width 313 height 27
click at [29, 87] on icon at bounding box center [32, 89] width 11 height 13
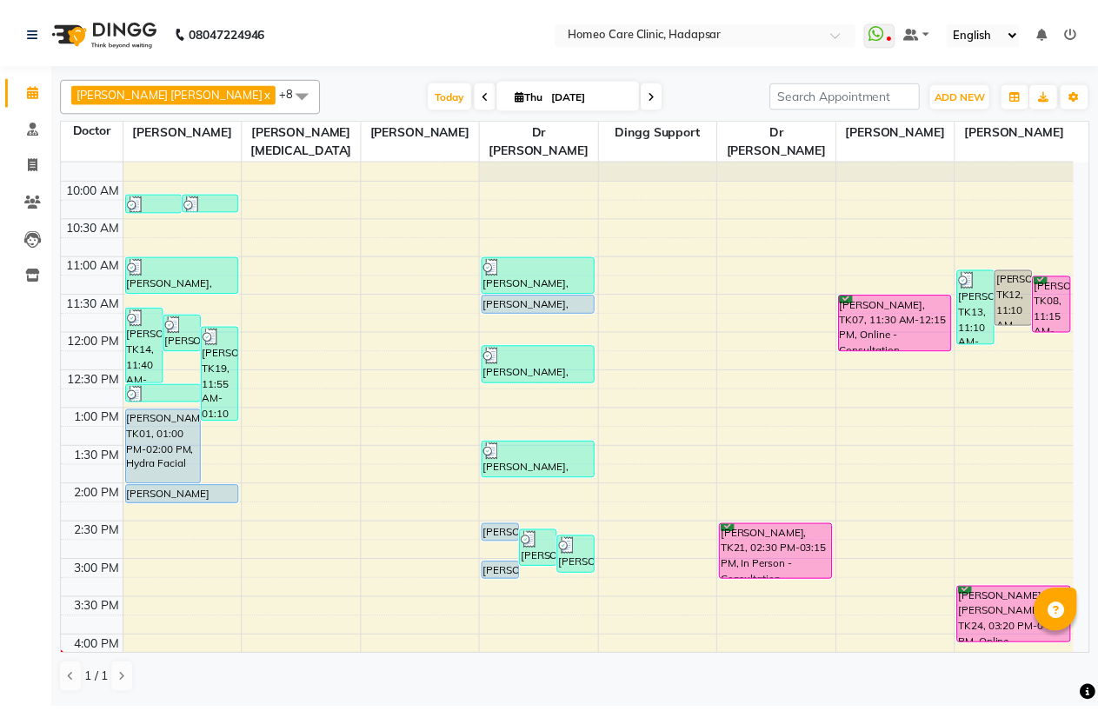
scroll to position [96, 0]
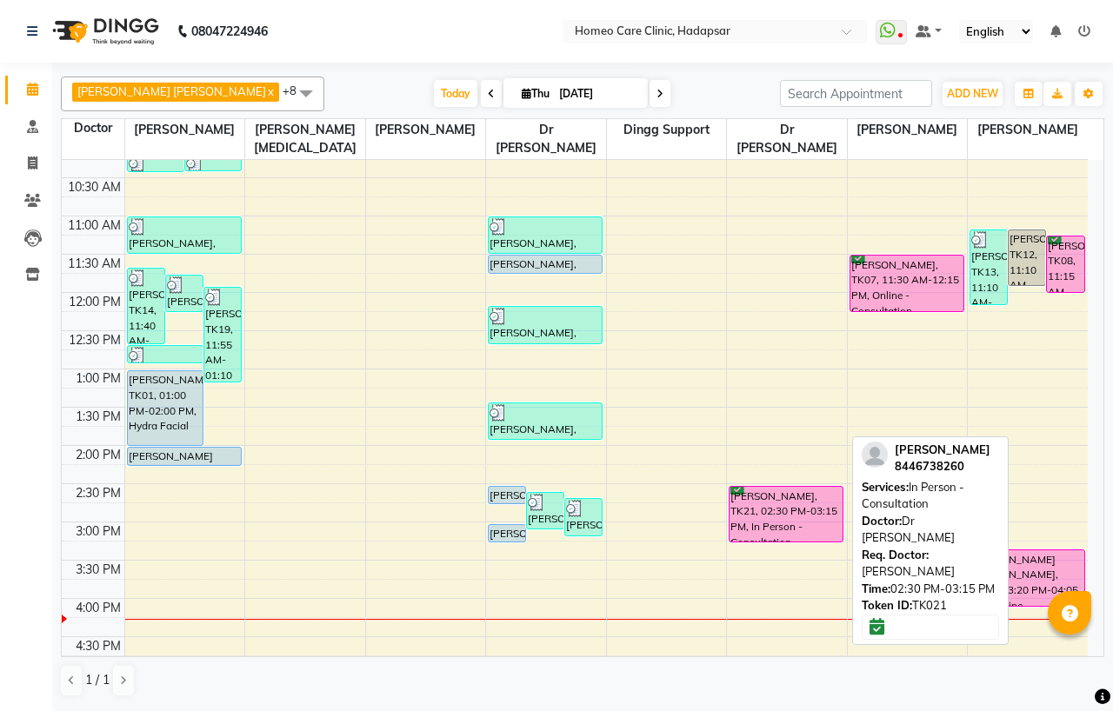
click at [794, 527] on div "[PERSON_NAME], TK21, 02:30 PM-03:15 PM, In Person - Consultation" at bounding box center [785, 514] width 113 height 55
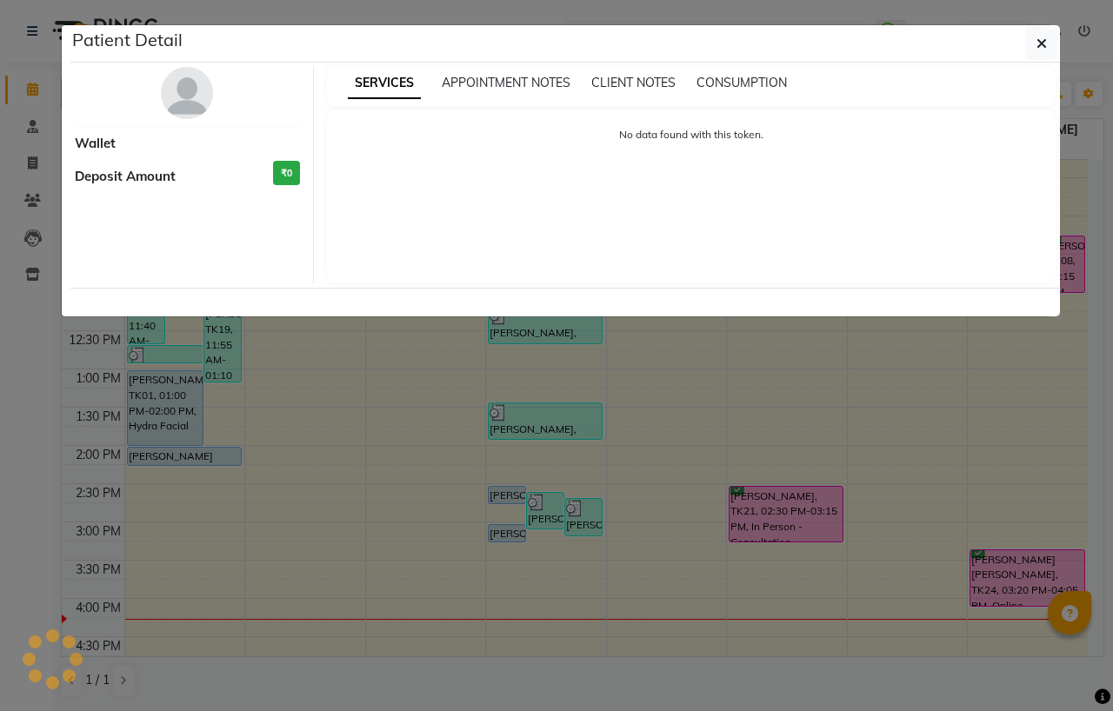
select select "6"
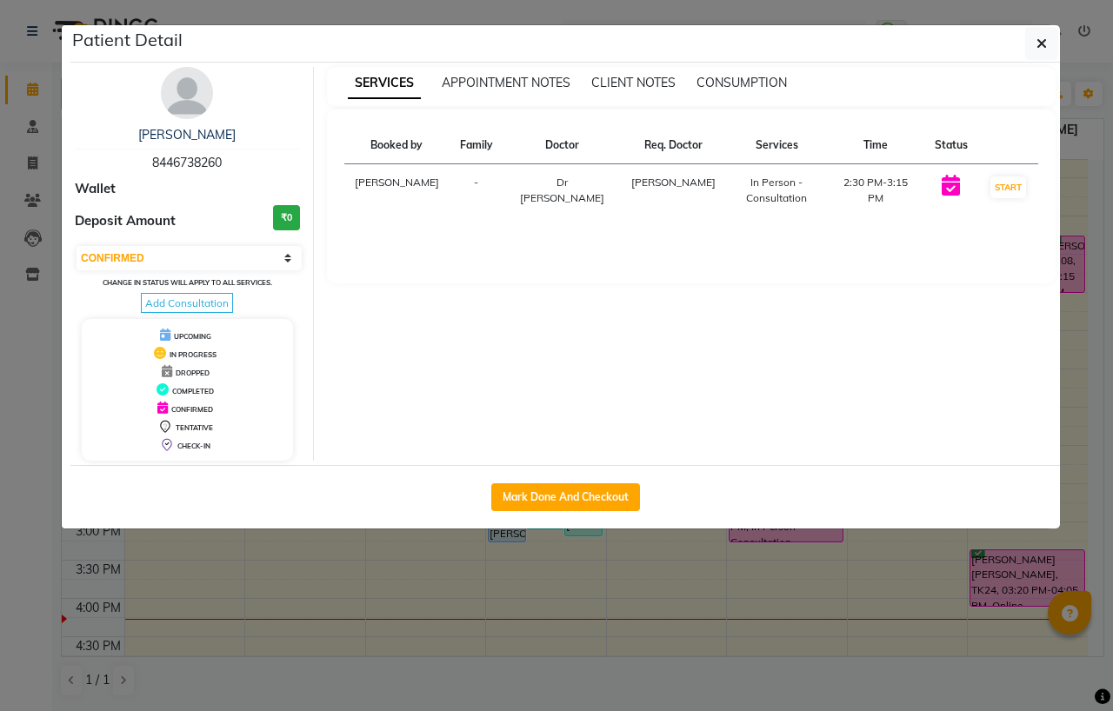
click at [176, 93] on img at bounding box center [187, 93] width 52 height 52
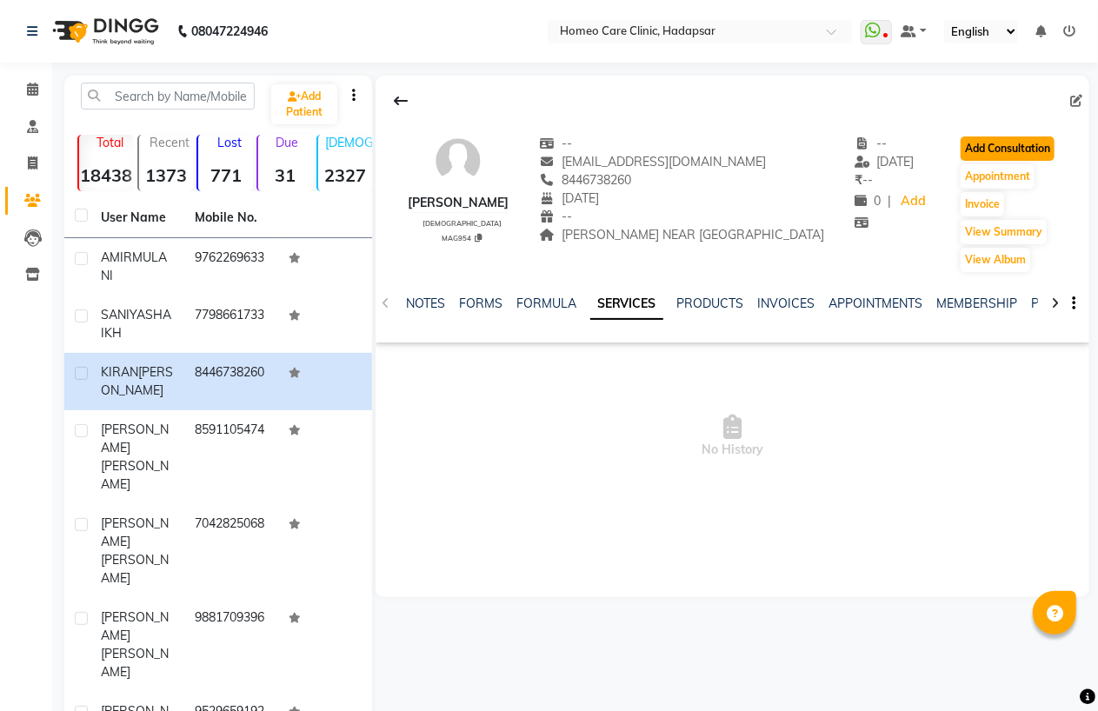
click at [993, 149] on button "Add Consultation" at bounding box center [1007, 148] width 94 height 24
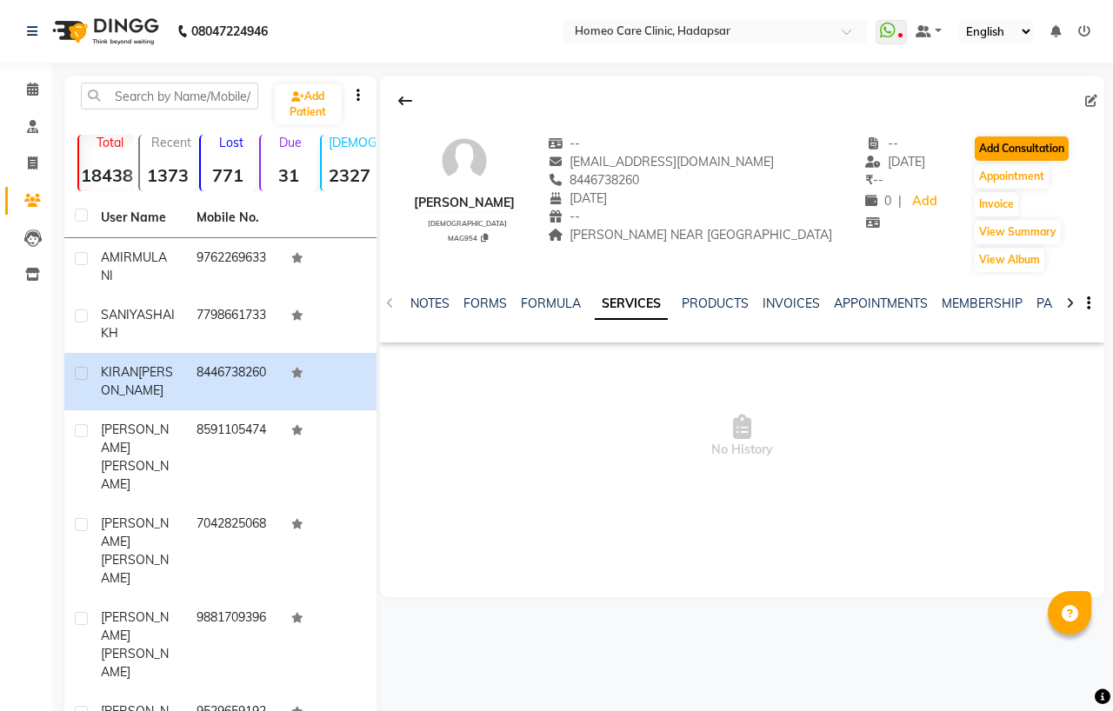
select select "[DEMOGRAPHIC_DATA]"
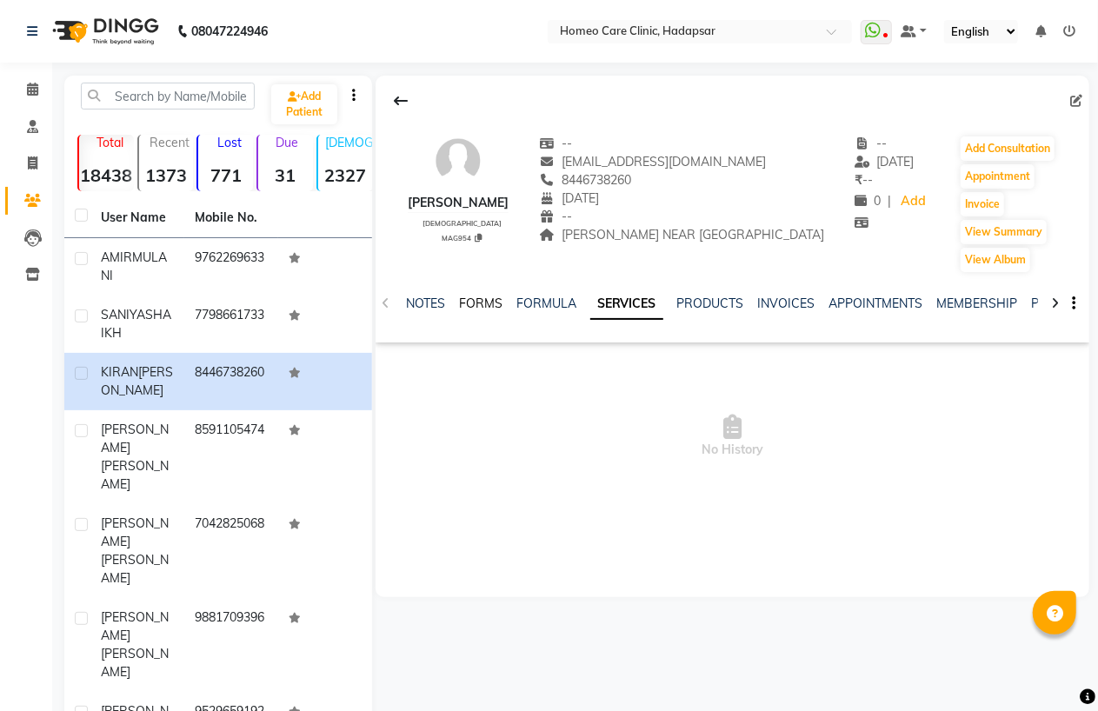
click at [476, 300] on link "FORMS" at bounding box center [480, 304] width 43 height 16
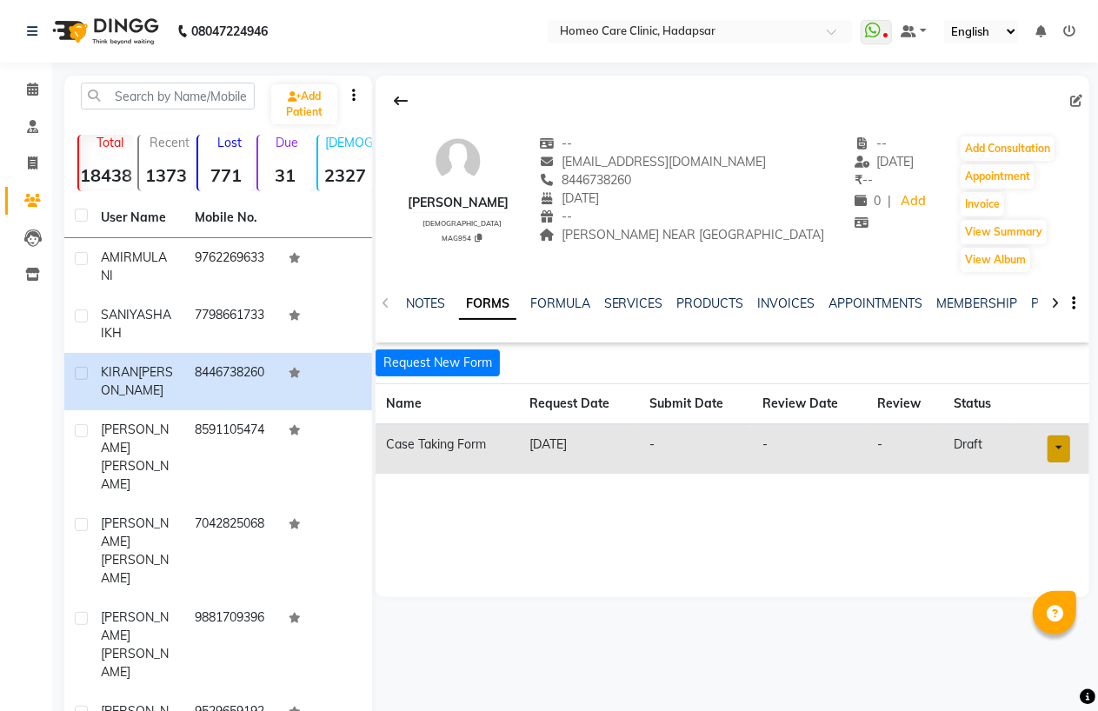
click at [1066, 448] on link at bounding box center [1058, 448] width 23 height 27
click at [997, 507] on link "Open in staff mode" at bounding box center [1009, 514] width 164 height 28
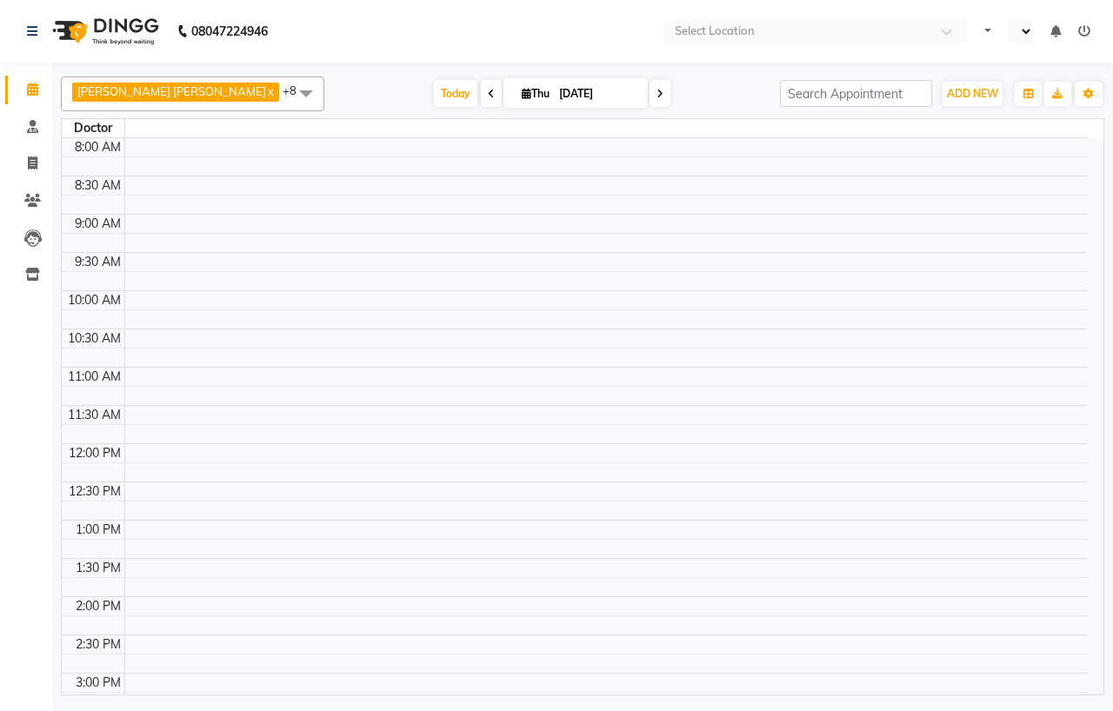
select select "en"
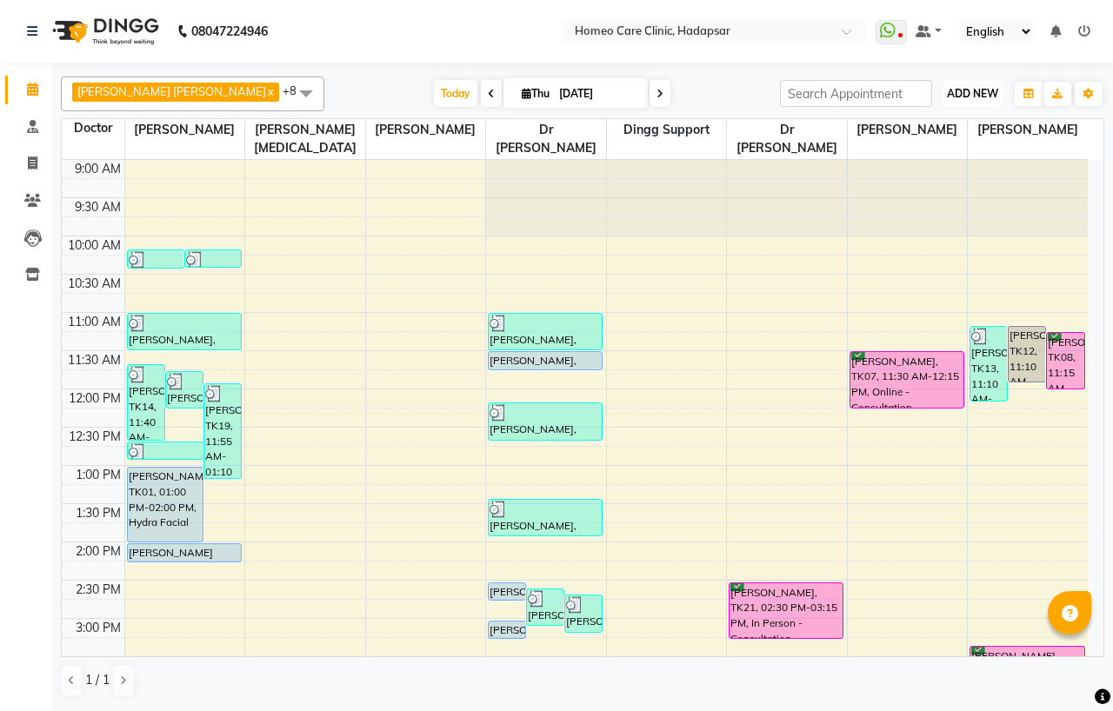
click at [974, 84] on button "ADD NEW Toggle Dropdown" at bounding box center [972, 94] width 60 height 24
click at [936, 128] on button "Add Appointment" at bounding box center [932, 127] width 137 height 23
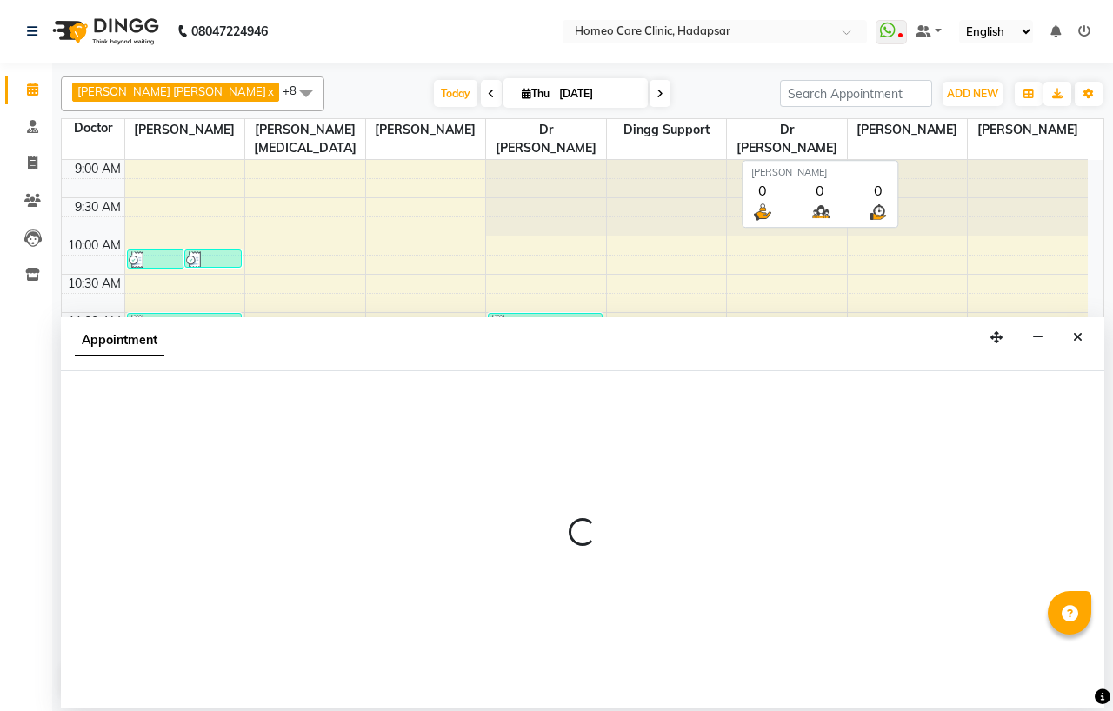
select select "600"
select select "tentative"
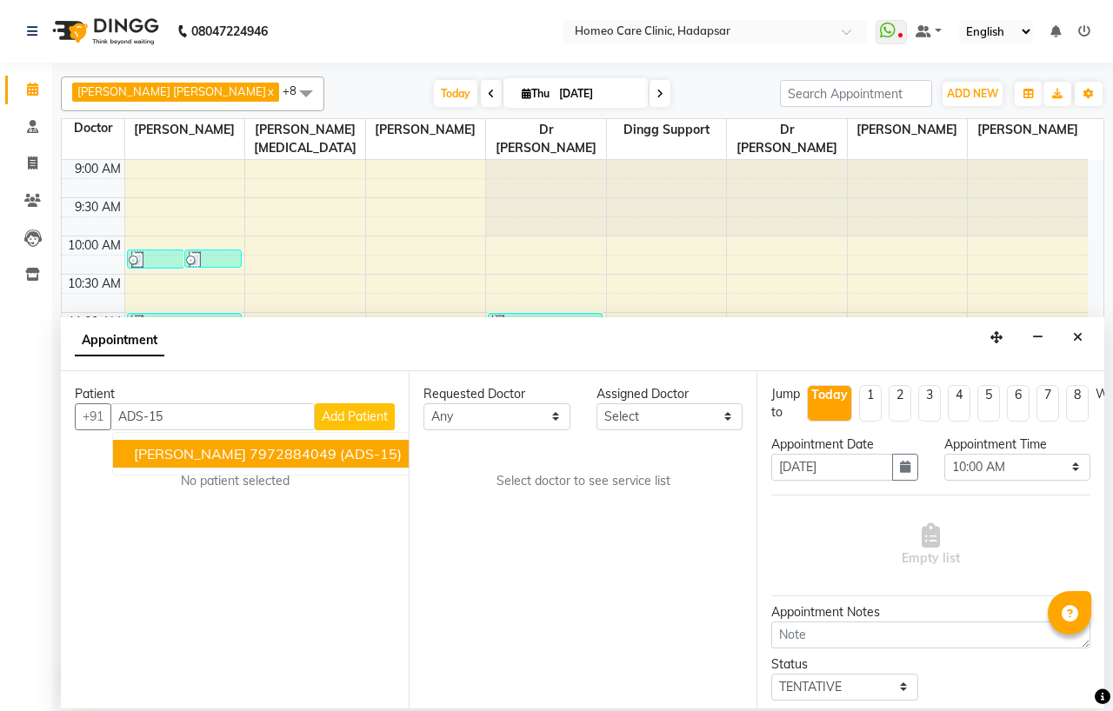
click at [298, 448] on ngb-highlight "7972884049" at bounding box center [292, 453] width 87 height 17
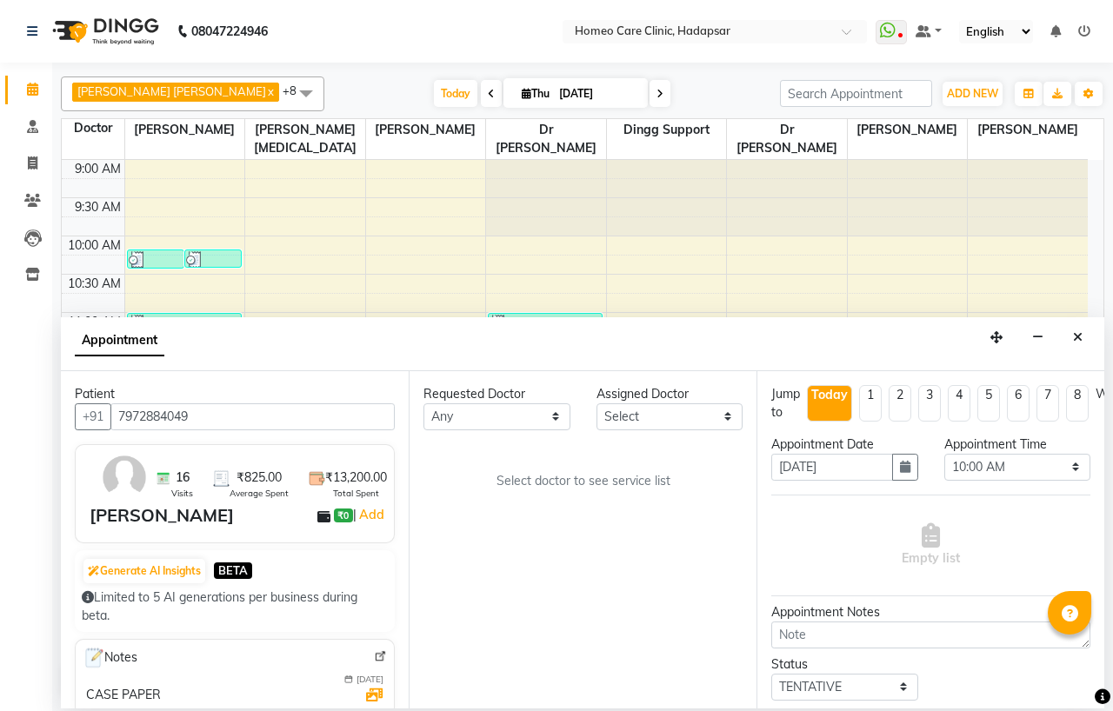
type input "7972884049"
click at [504, 422] on select "Any Dingg Support [PERSON_NAME] [PERSON_NAME] [PERSON_NAME] [PERSON_NAME] [PERS…" at bounding box center [496, 416] width 147 height 27
select select "65961"
click at [423, 403] on select "Any Dingg Support [PERSON_NAME] [PERSON_NAME] [PERSON_NAME] [PERSON_NAME] [PERS…" at bounding box center [496, 416] width 147 height 27
select select "65961"
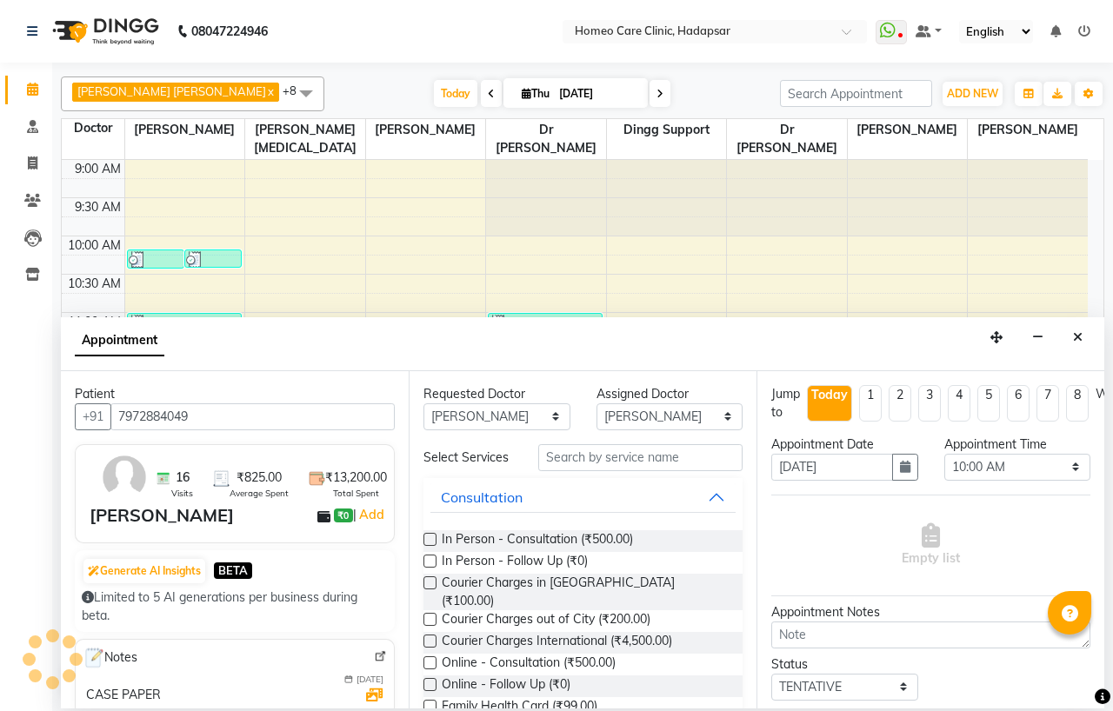
click at [428, 568] on label at bounding box center [429, 561] width 13 height 13
click at [428, 568] on input "checkbox" at bounding box center [428, 562] width 11 height 11
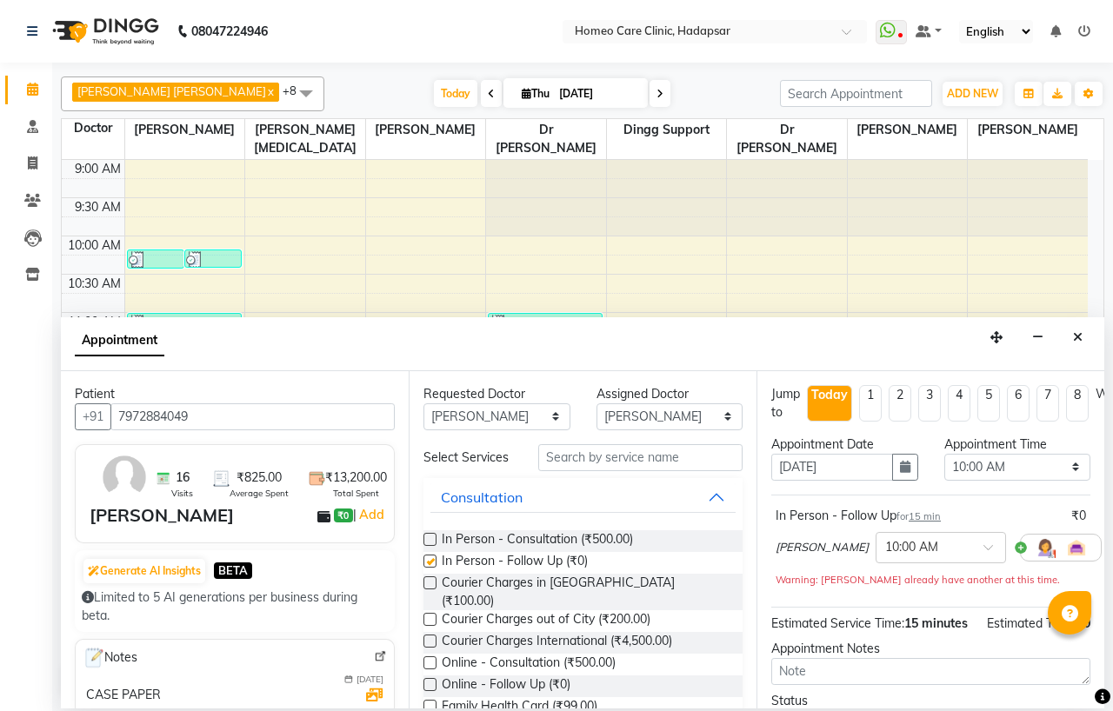
checkbox input "false"
click at [980, 464] on select "Select 10:00 AM 10:05 AM 10:10 AM 10:15 AM 10:20 AM 10:25 AM 10:30 AM 10:35 AM …" at bounding box center [1017, 467] width 147 height 27
select select "980"
click at [944, 454] on select "Select 10:00 AM 10:05 AM 10:10 AM 10:15 AM 10:20 AM 10:25 AM 10:30 AM 10:35 AM …" at bounding box center [1017, 467] width 147 height 27
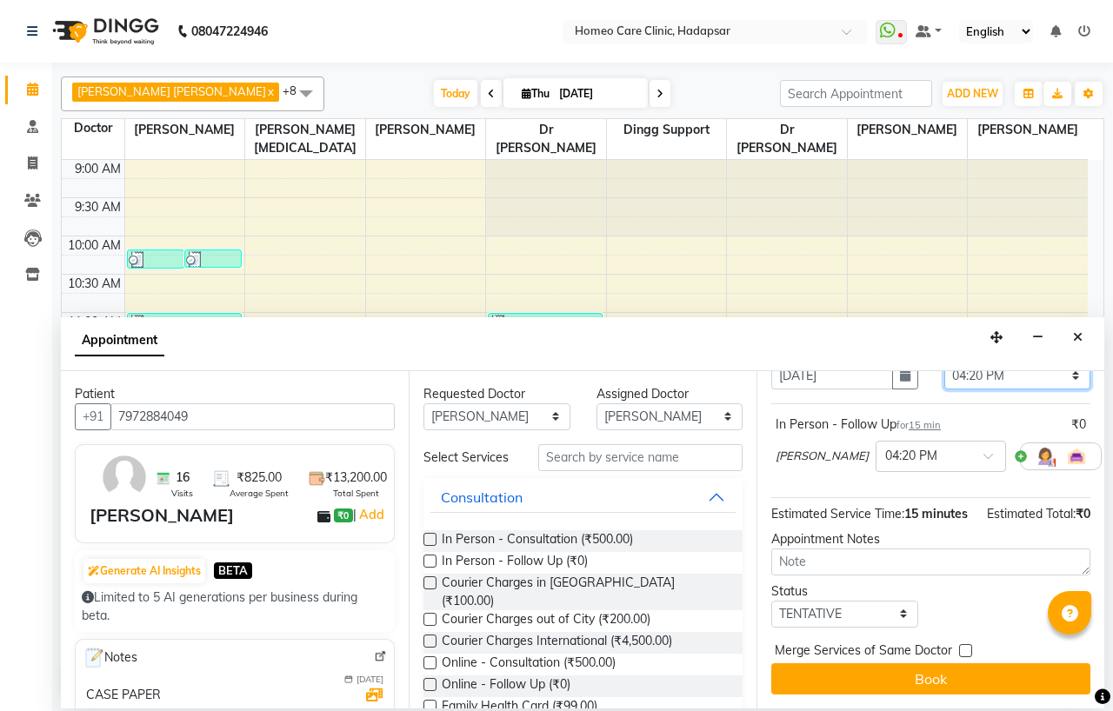
scroll to position [127, 0]
click at [826, 601] on select "Select TENTATIVE CONFIRM CHECK-IN UPCOMING" at bounding box center [844, 614] width 147 height 27
select select "confirm booking"
click at [771, 601] on select "Select TENTATIVE CONFIRM CHECK-IN UPCOMING" at bounding box center [844, 614] width 147 height 27
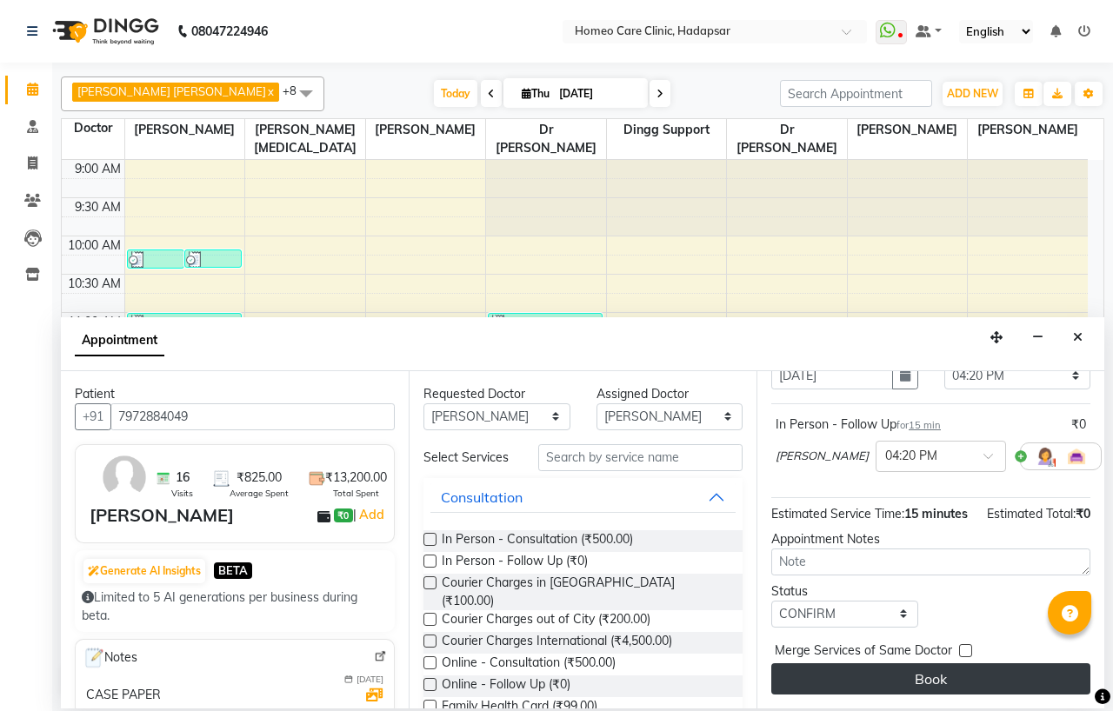
click at [881, 663] on button "Book" at bounding box center [930, 678] width 319 height 31
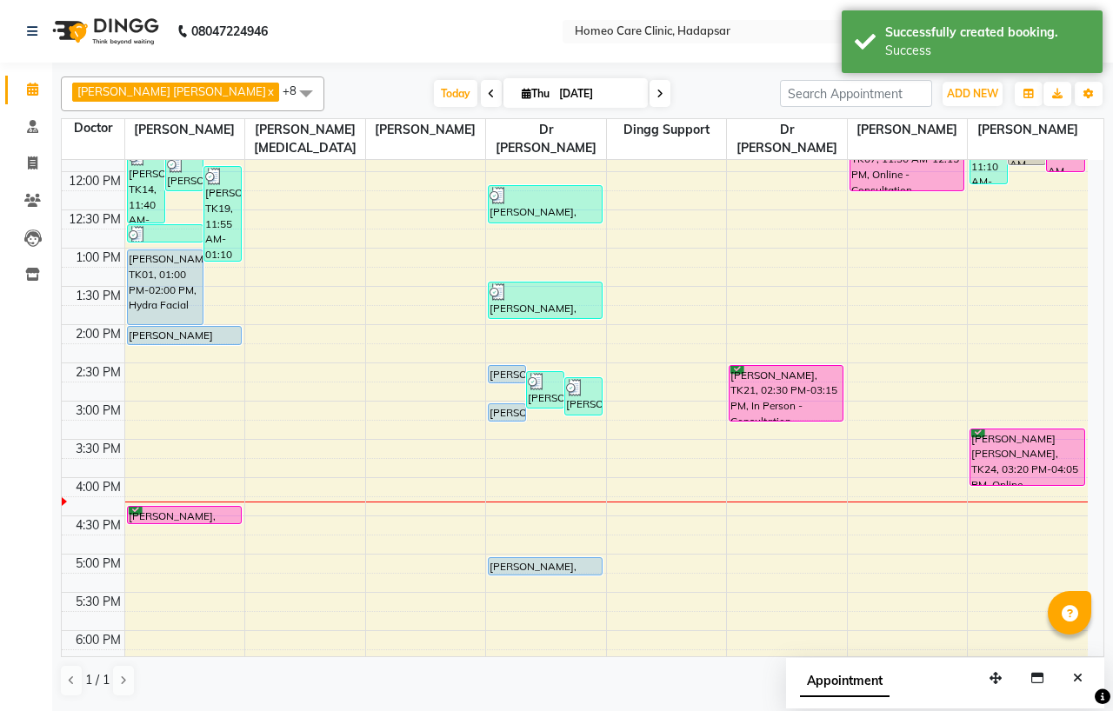
scroll to position [289, 0]
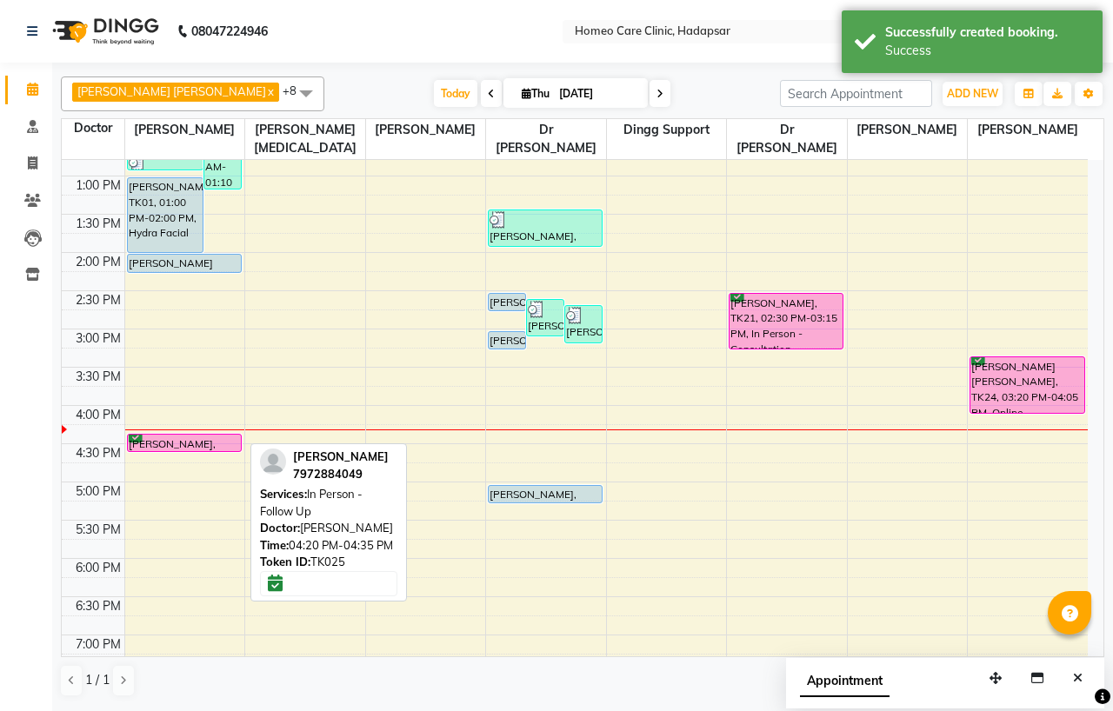
click at [223, 446] on div "[PERSON_NAME], TK25, 04:20 PM-04:35 PM, In Person - Follow Up" at bounding box center [184, 443] width 113 height 17
select select "6"
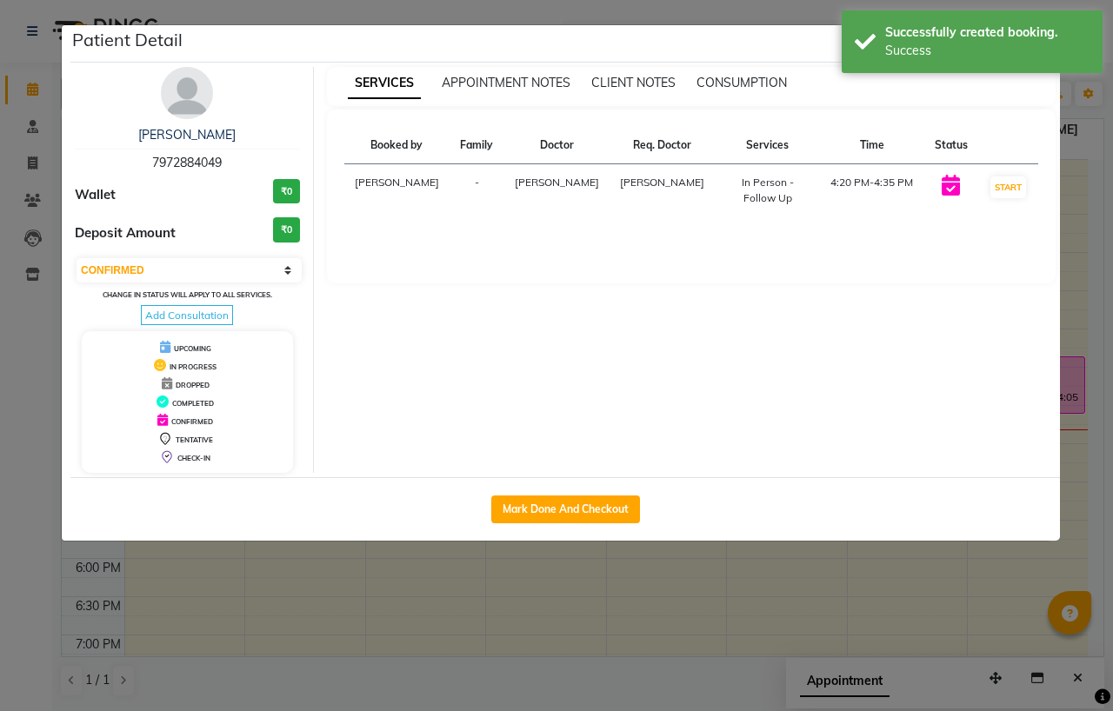
click at [169, 111] on img at bounding box center [187, 93] width 52 height 52
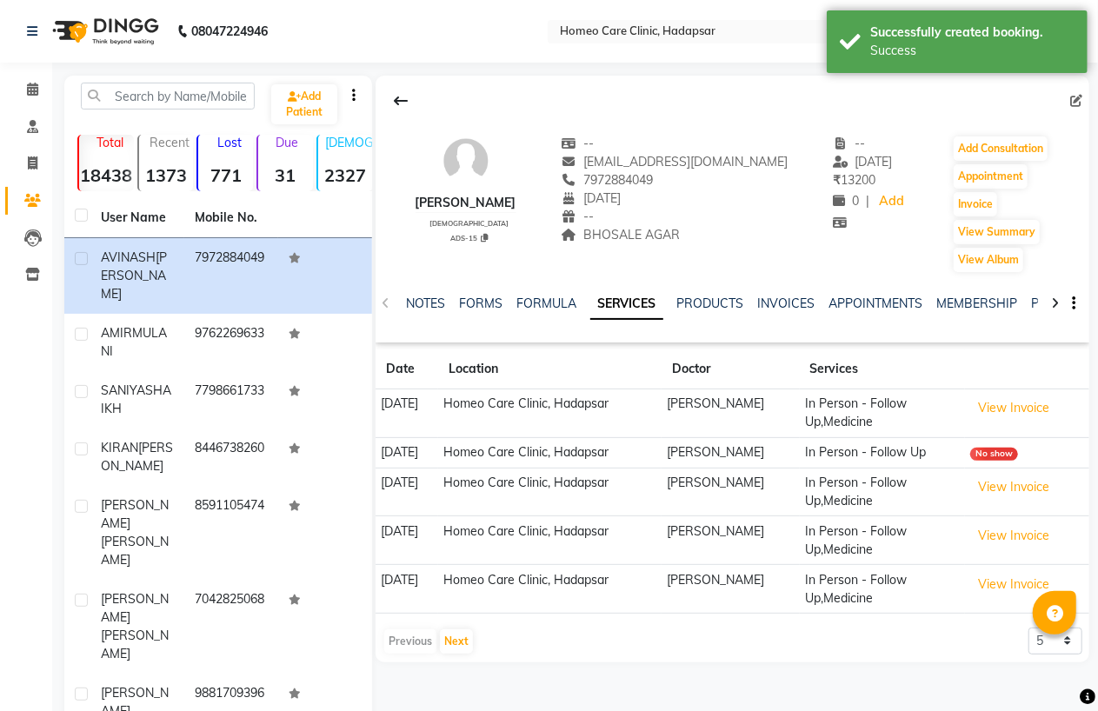
drag, startPoint x: 415, startPoint y: 203, endPoint x: 544, endPoint y: 204, distance: 128.6
click at [544, 204] on div "[PERSON_NAME] [DEMOGRAPHIC_DATA] ADS-15 -- [EMAIL_ADDRESS][DOMAIN_NAME] 7972884…" at bounding box center [732, 195] width 714 height 156
copy div "[PERSON_NAME]"
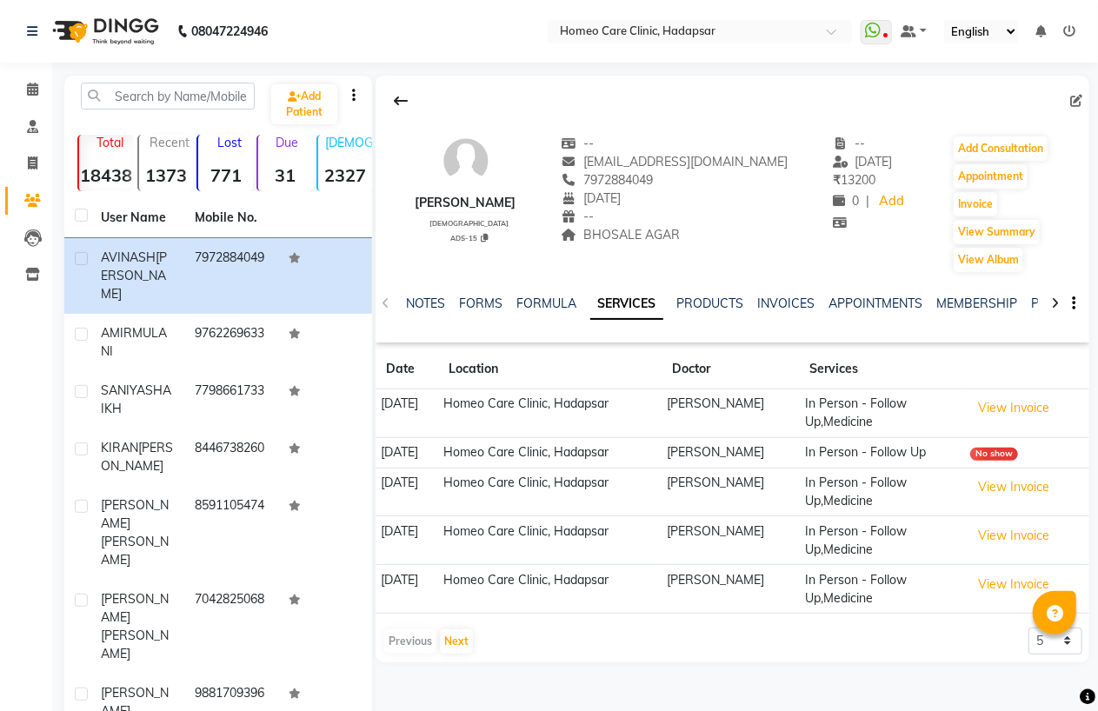
drag, startPoint x: 600, startPoint y: 184, endPoint x: 675, endPoint y: 188, distance: 75.7
click at [675, 188] on div "7972884049" at bounding box center [674, 180] width 227 height 18
copy span "7972884049"
click at [27, 83] on icon at bounding box center [32, 89] width 11 height 13
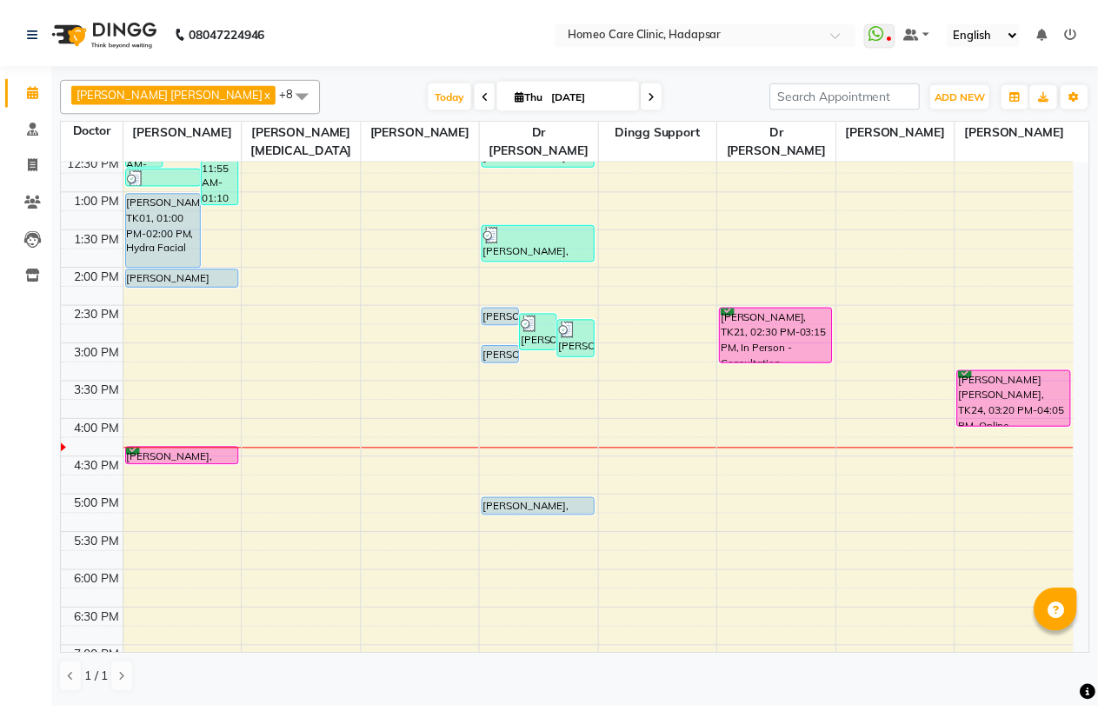
scroll to position [289, 0]
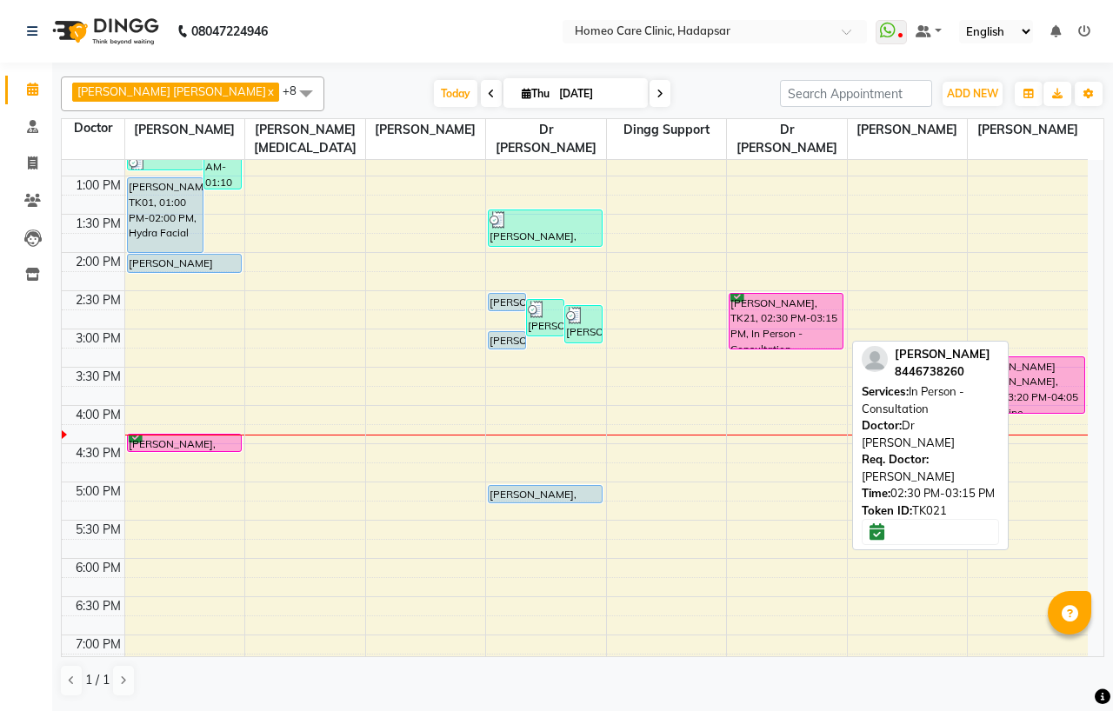
click at [785, 314] on div "[PERSON_NAME], TK21, 02:30 PM-03:15 PM, In Person - Consultation" at bounding box center [785, 321] width 113 height 55
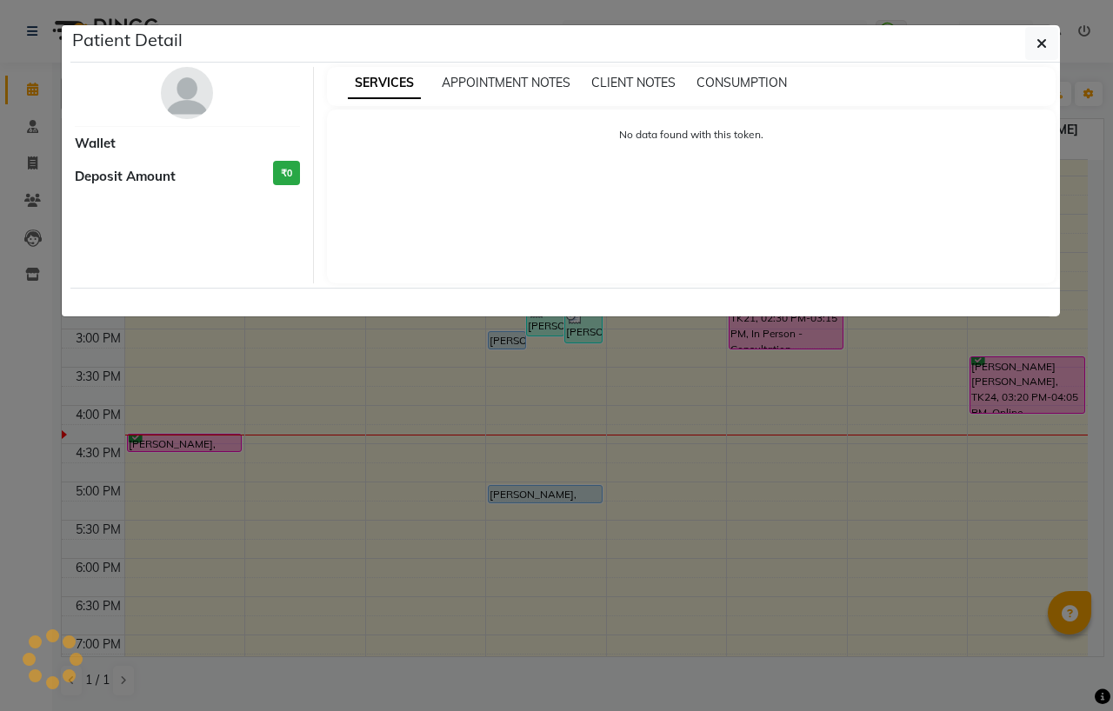
select select "6"
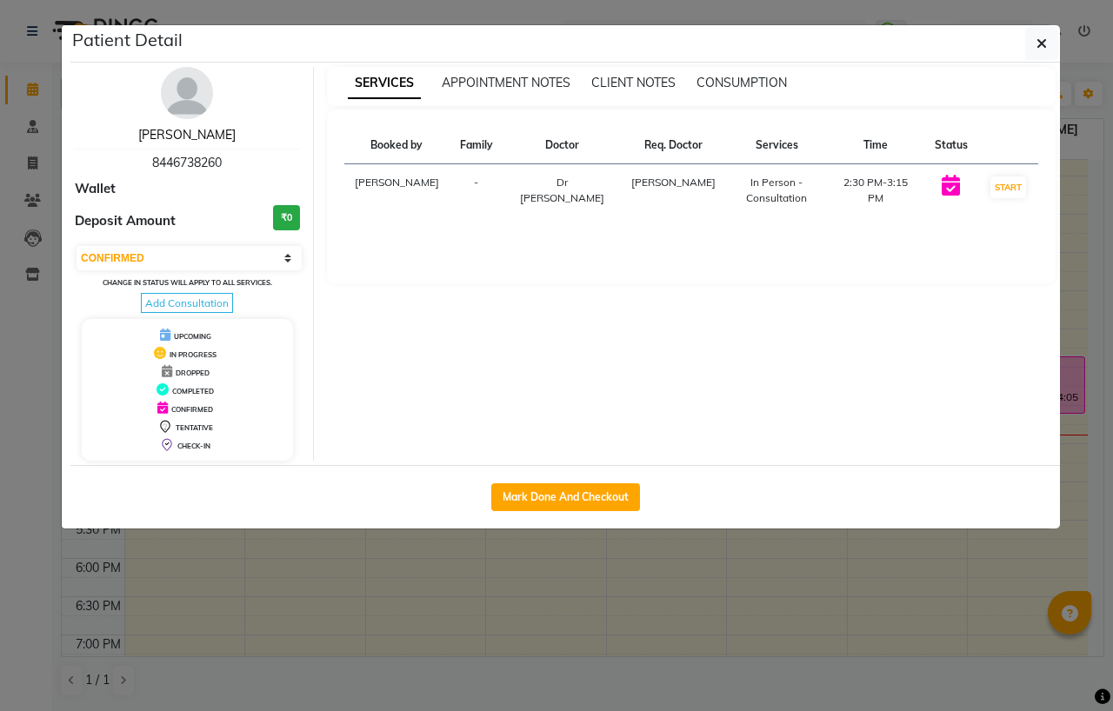
click at [206, 136] on link "[PERSON_NAME]" at bounding box center [186, 135] width 97 height 16
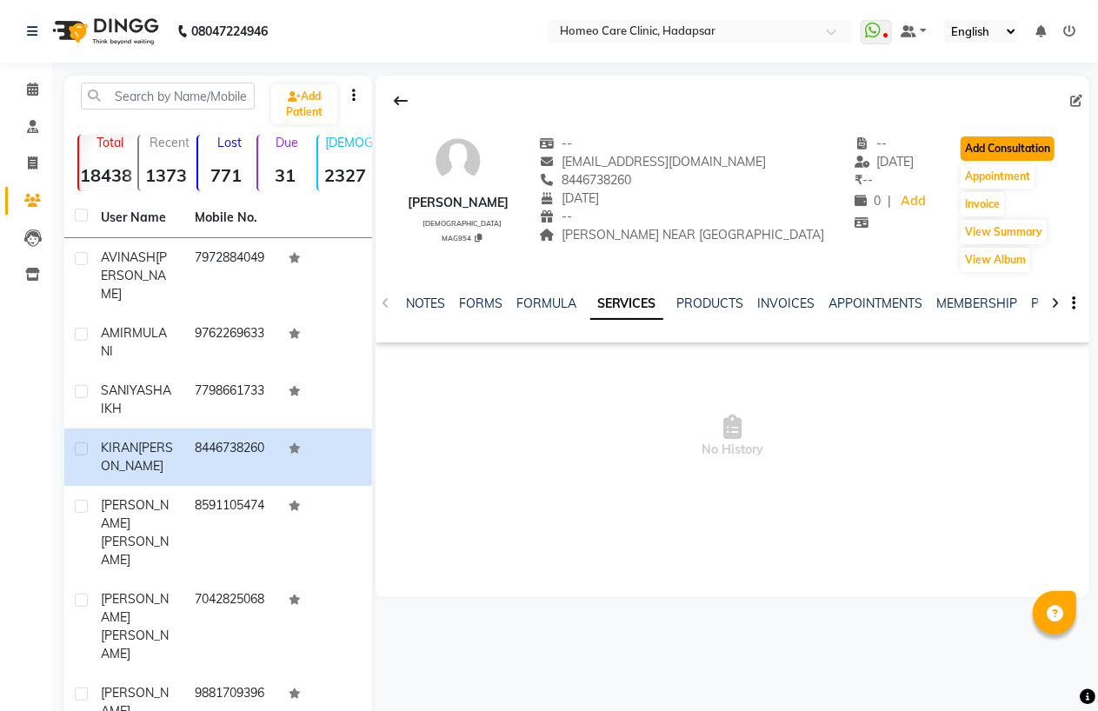
click at [993, 148] on button "Add Consultation" at bounding box center [1007, 148] width 94 height 24
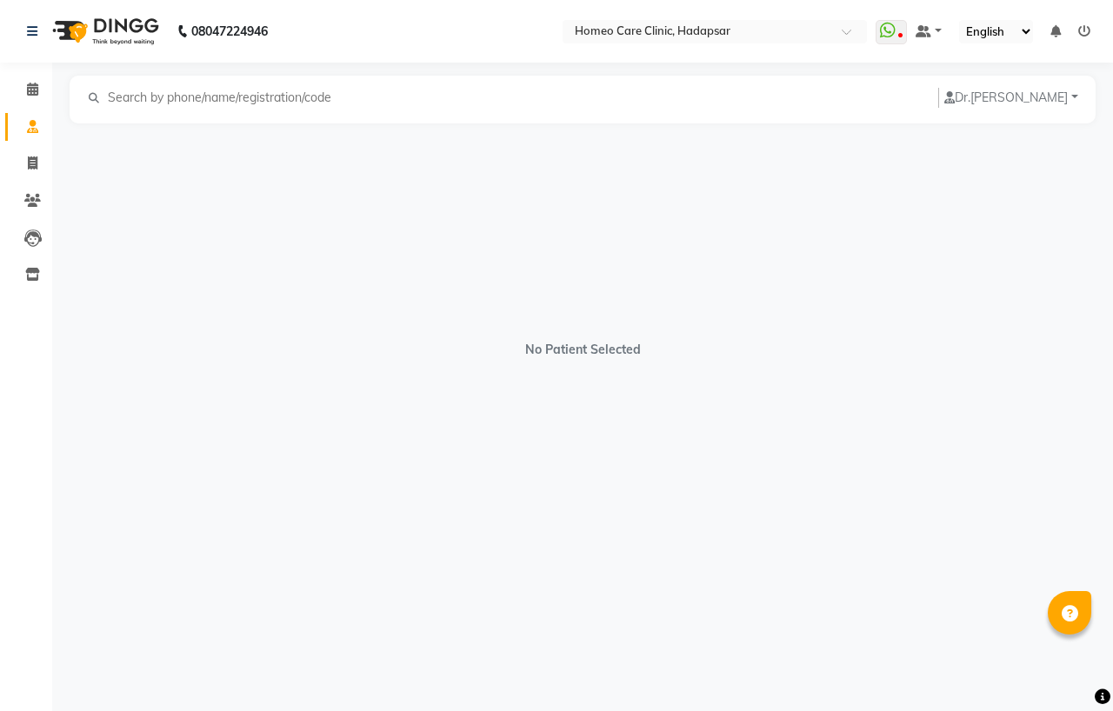
select select "[DEMOGRAPHIC_DATA]"
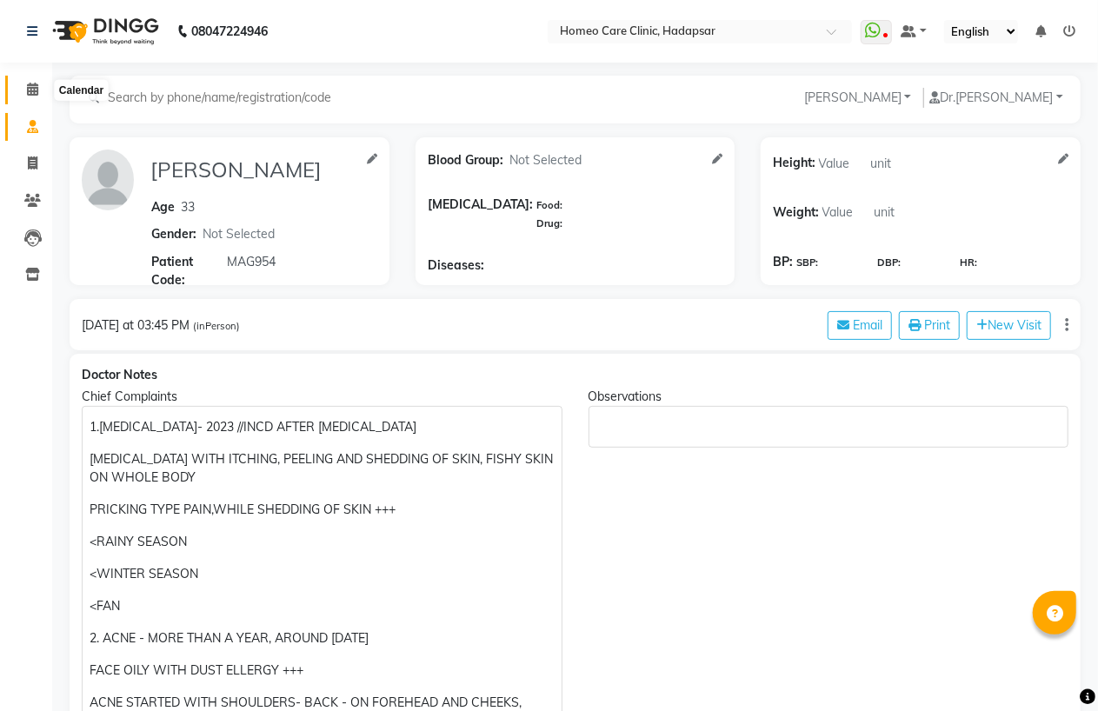
click at [32, 83] on span at bounding box center [32, 90] width 30 height 20
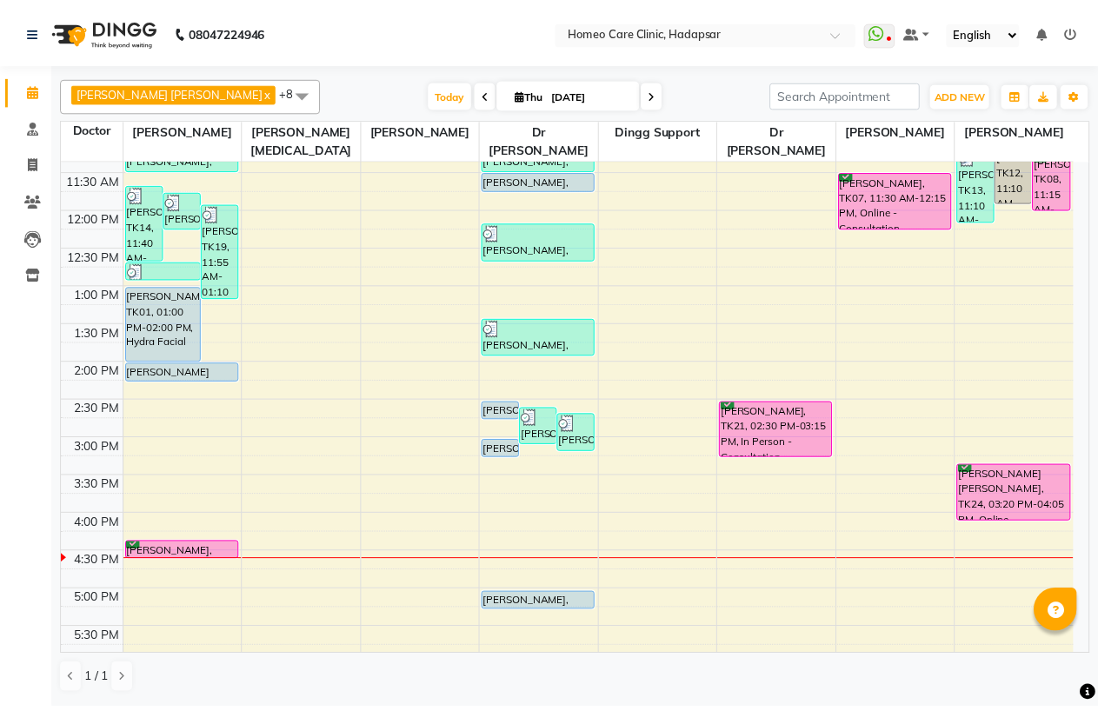
scroll to position [193, 0]
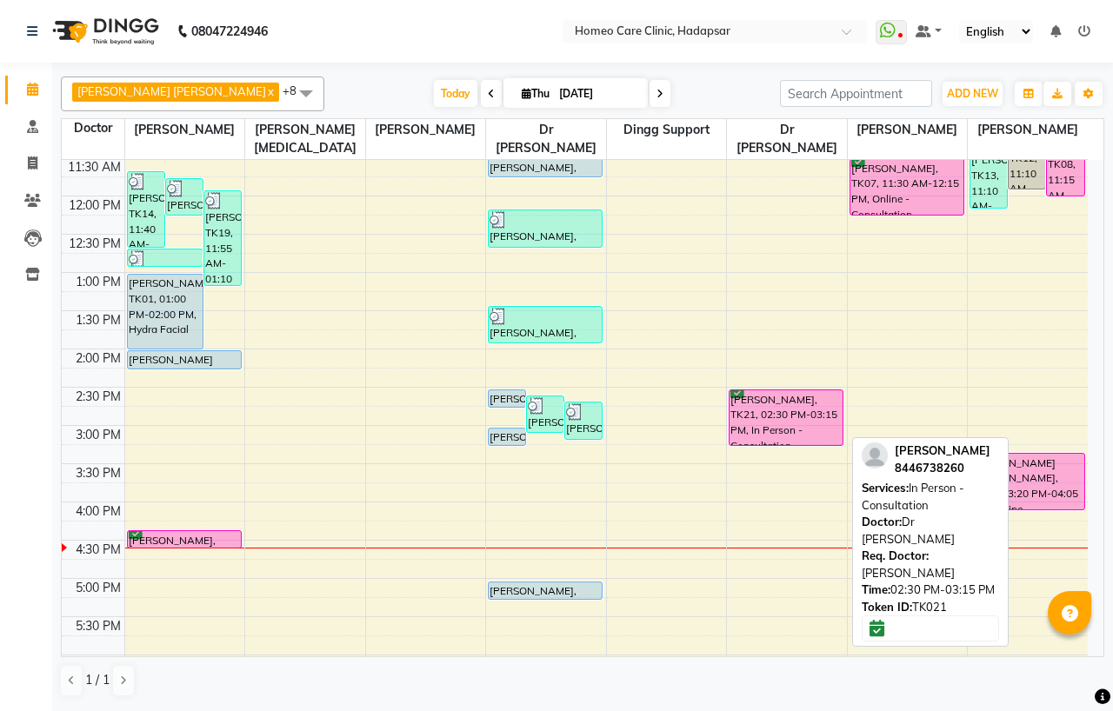
click at [780, 415] on div "[PERSON_NAME], TK21, 02:30 PM-03:15 PM, In Person - Consultation" at bounding box center [785, 417] width 113 height 55
select select "6"
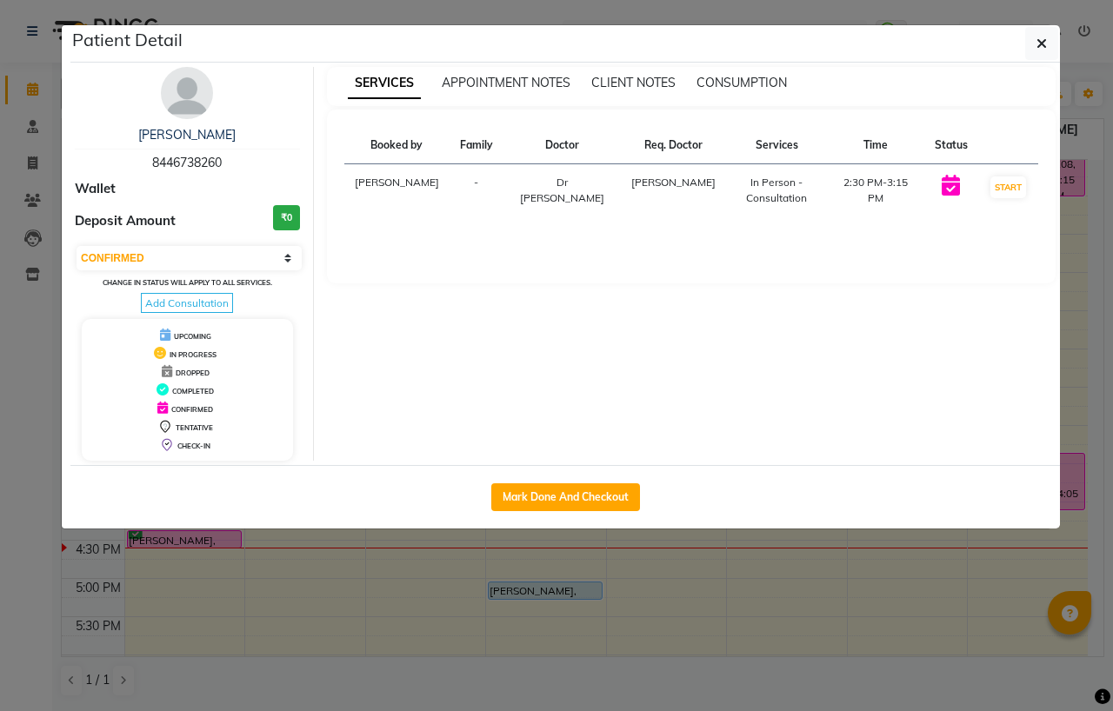
click at [177, 96] on img at bounding box center [187, 93] width 52 height 52
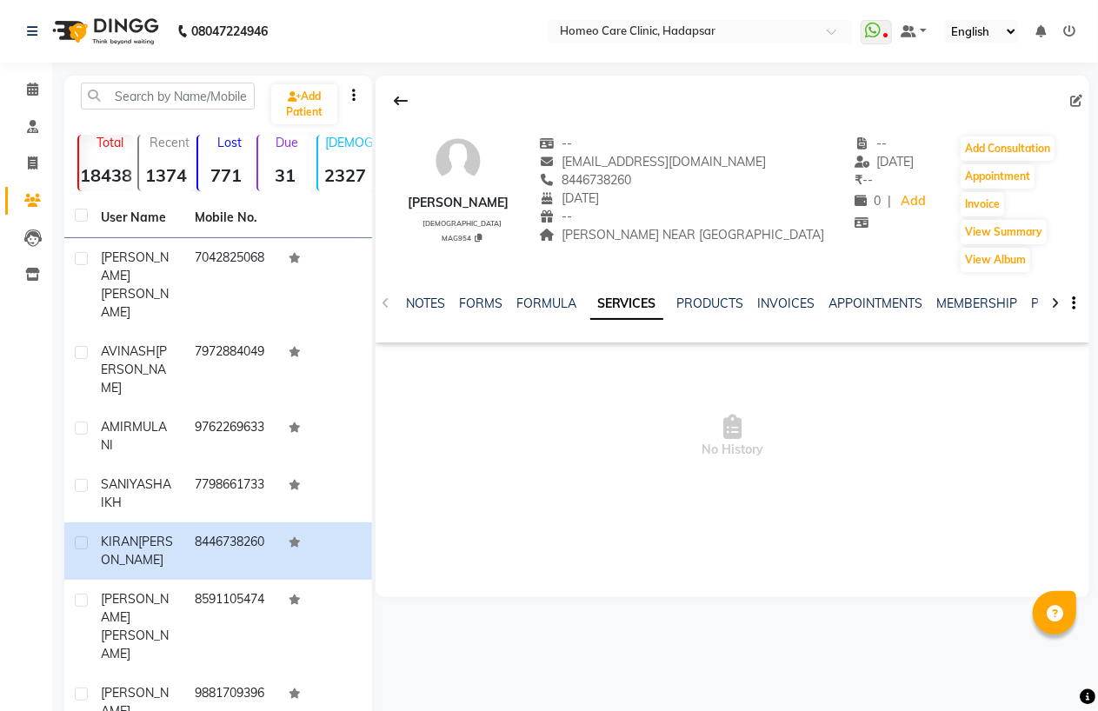
click at [970, 135] on div "Add Consultation" at bounding box center [1007, 149] width 97 height 28
click at [980, 140] on button "Add Consultation" at bounding box center [1007, 148] width 94 height 24
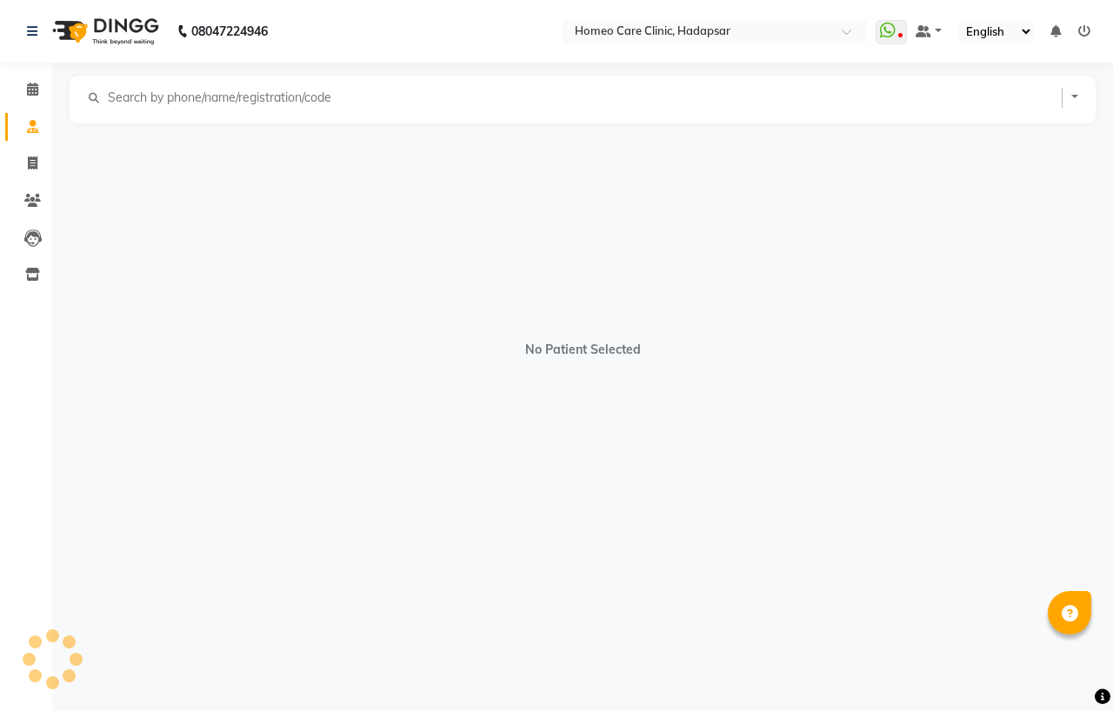
select select "[DEMOGRAPHIC_DATA]"
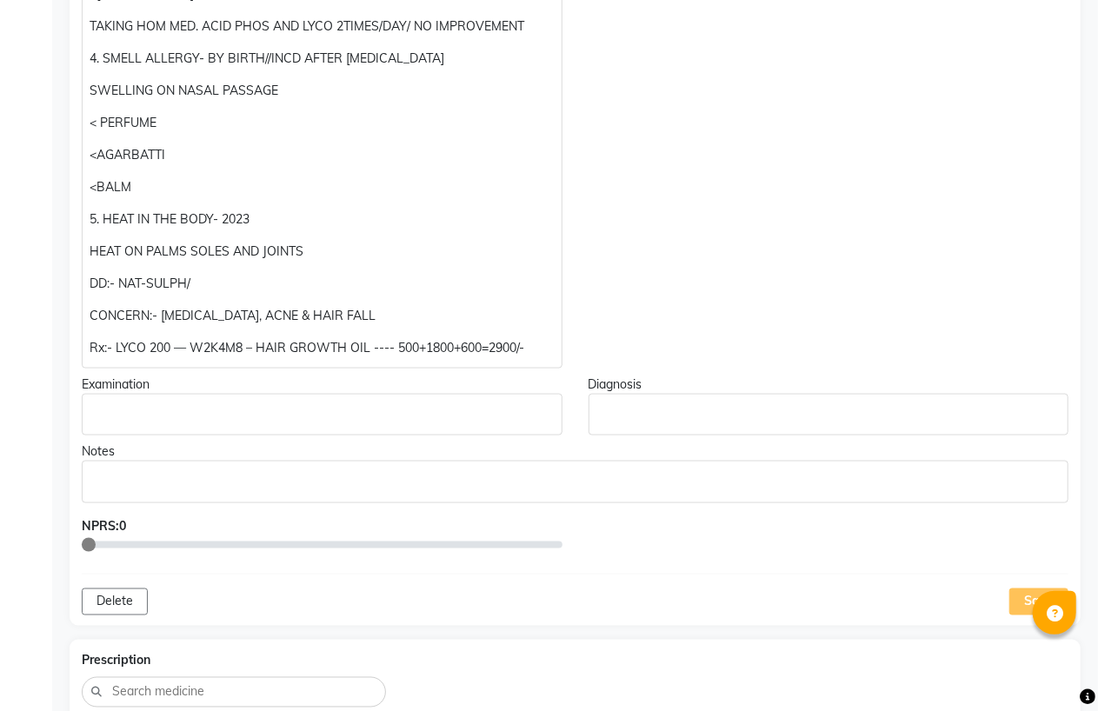
scroll to position [869, 0]
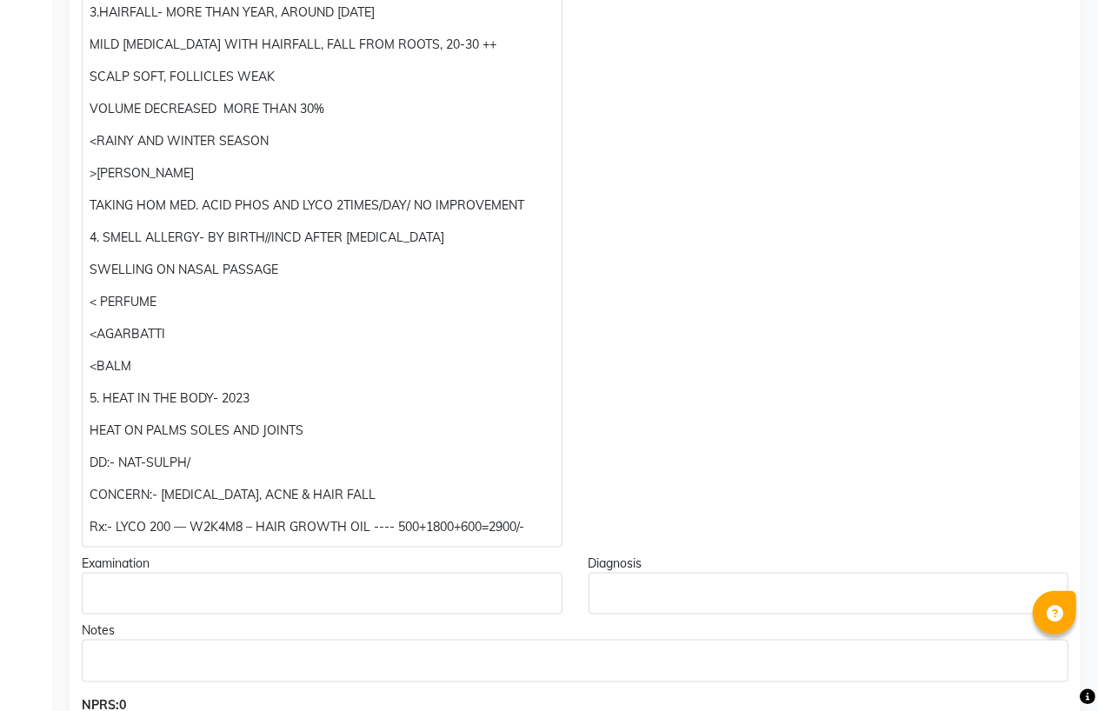
click at [369, 528] on p "Rx:- LYCO 200 — W2K4M8 – HAIR GROWTH OIL ---- 500+1800+600=2900/-" at bounding box center [322, 527] width 464 height 18
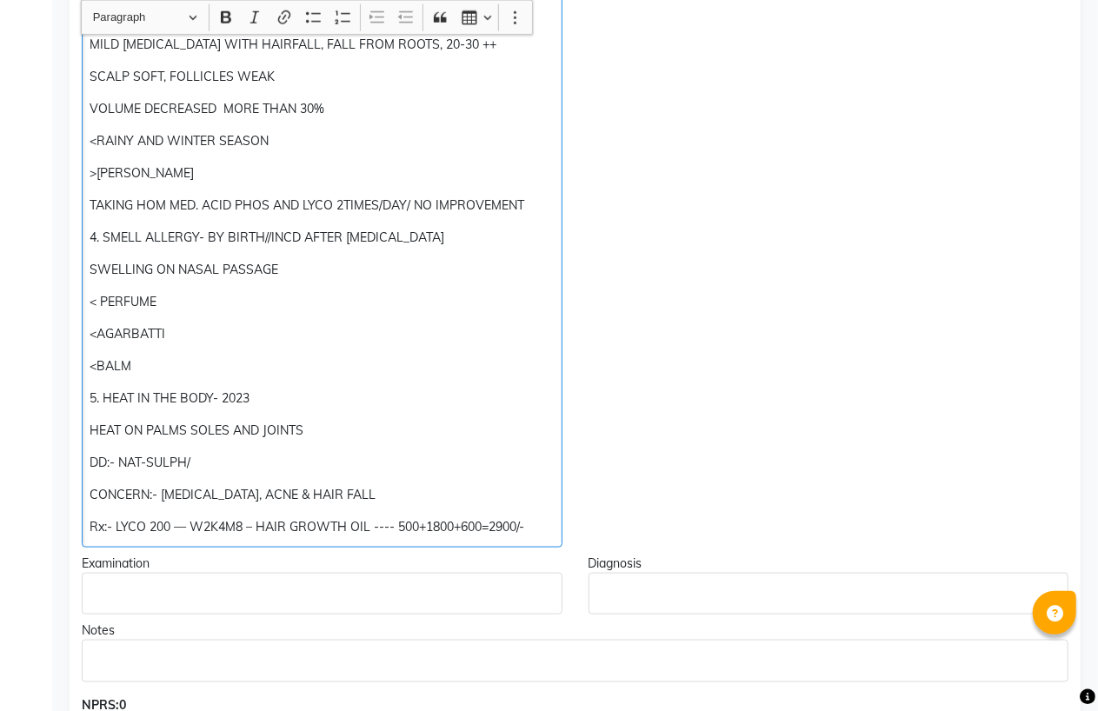
scroll to position [870, 0]
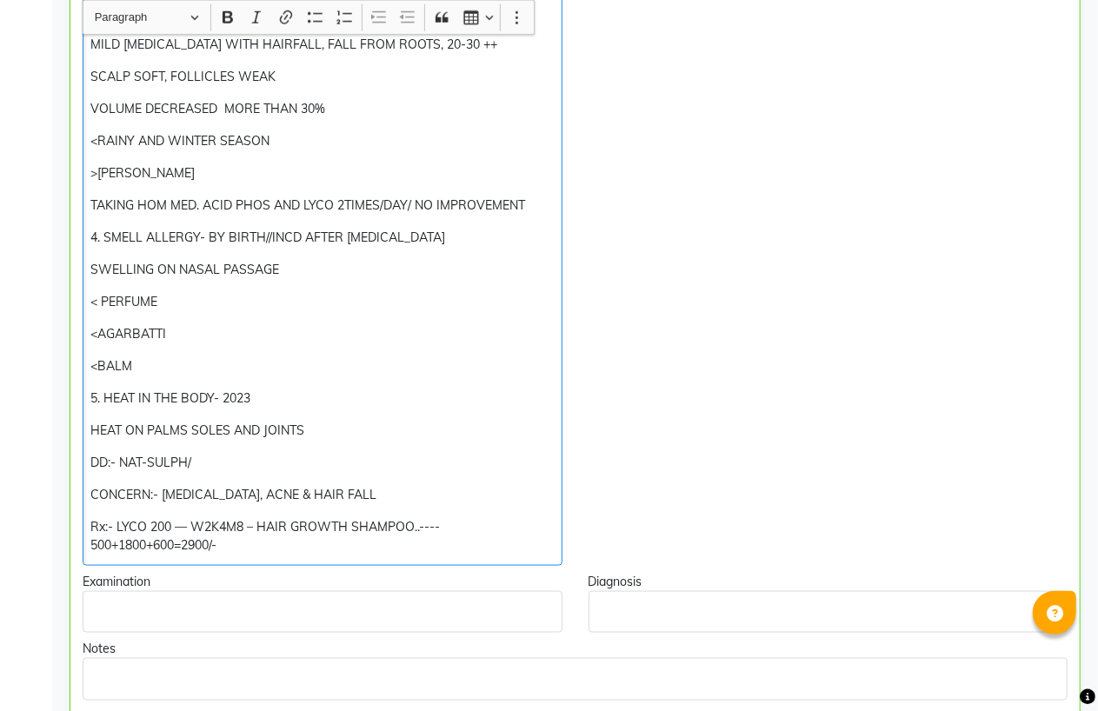
click at [177, 545] on p "Rx:- LYCO 200 — W2K4M8 – HAIR GROWTH SHAMPOO..---- 500+1800+600=2900/-" at bounding box center [321, 536] width 463 height 37
click at [455, 537] on p "Rx:- LYCO 200 — W2K4M8 – HAIR GROWTH SHAMPOO..---- 500+1800+400=2900/-" at bounding box center [321, 536] width 463 height 37
click at [446, 527] on p "Rx:- LYCO 200 — W2K4M8 – HAIR GROWTH SHAMPOO..---- 500+1800+400=2900/-" at bounding box center [321, 536] width 463 height 37
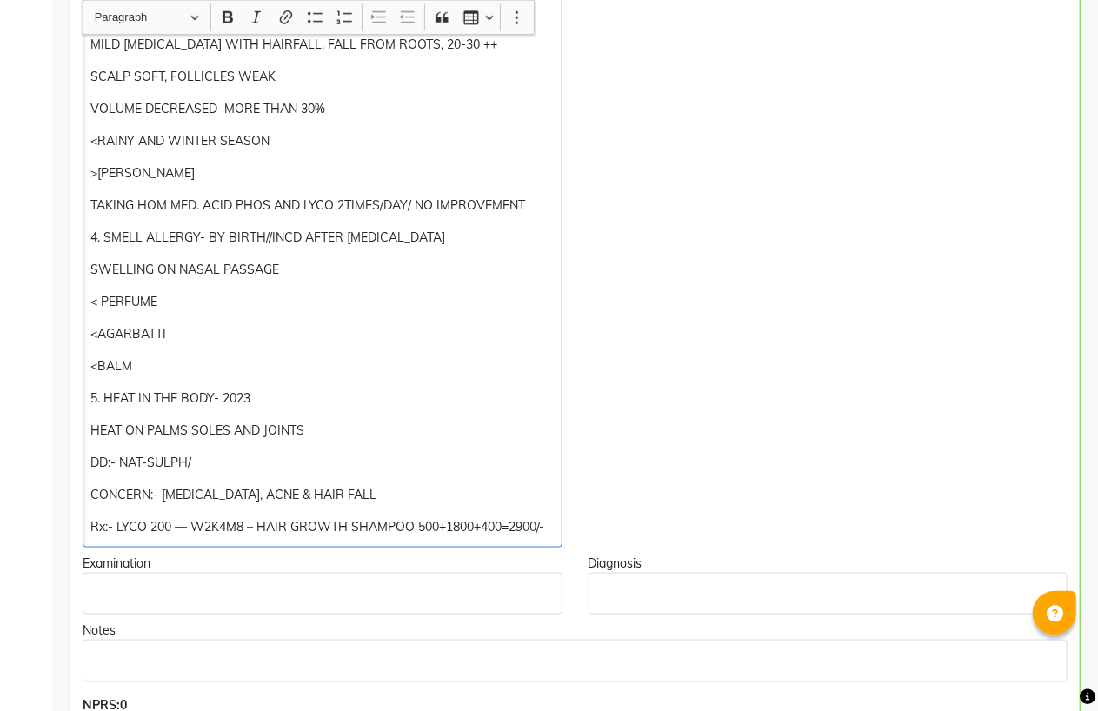
click at [548, 528] on p "Rx:- LYCO 200 — W2K4M8 – HAIR GROWTH SHAMPOO 500+1800+400=2900/-" at bounding box center [321, 527] width 463 height 18
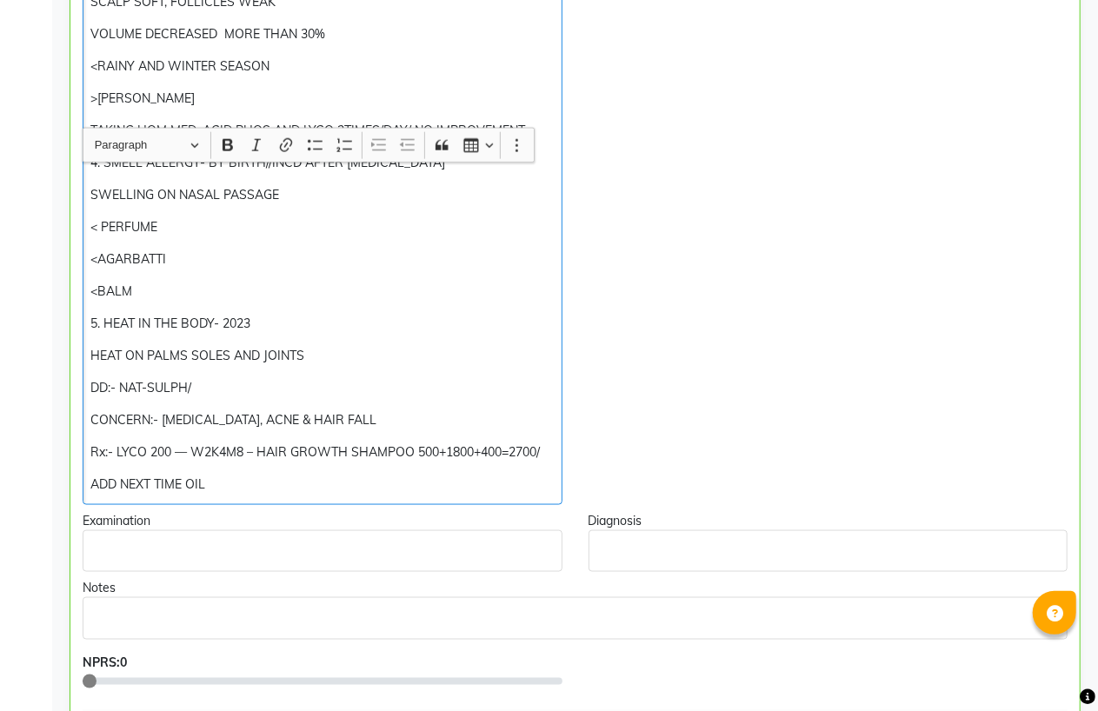
scroll to position [1159, 0]
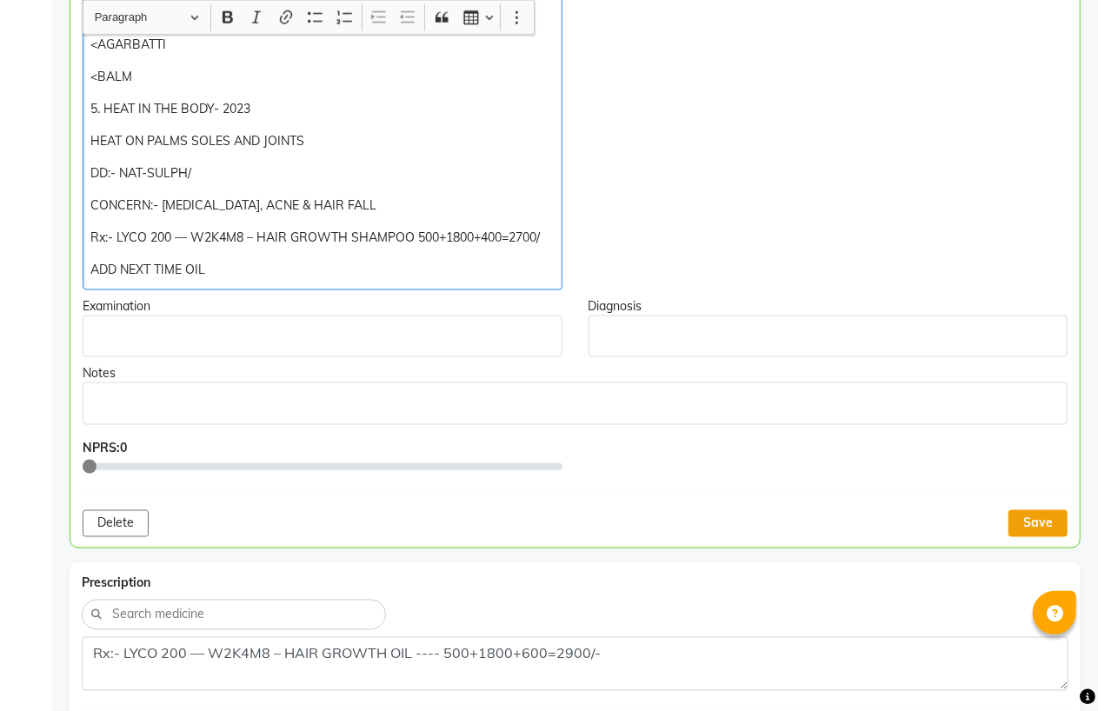
click at [1024, 519] on button "Save" at bounding box center [1037, 523] width 59 height 27
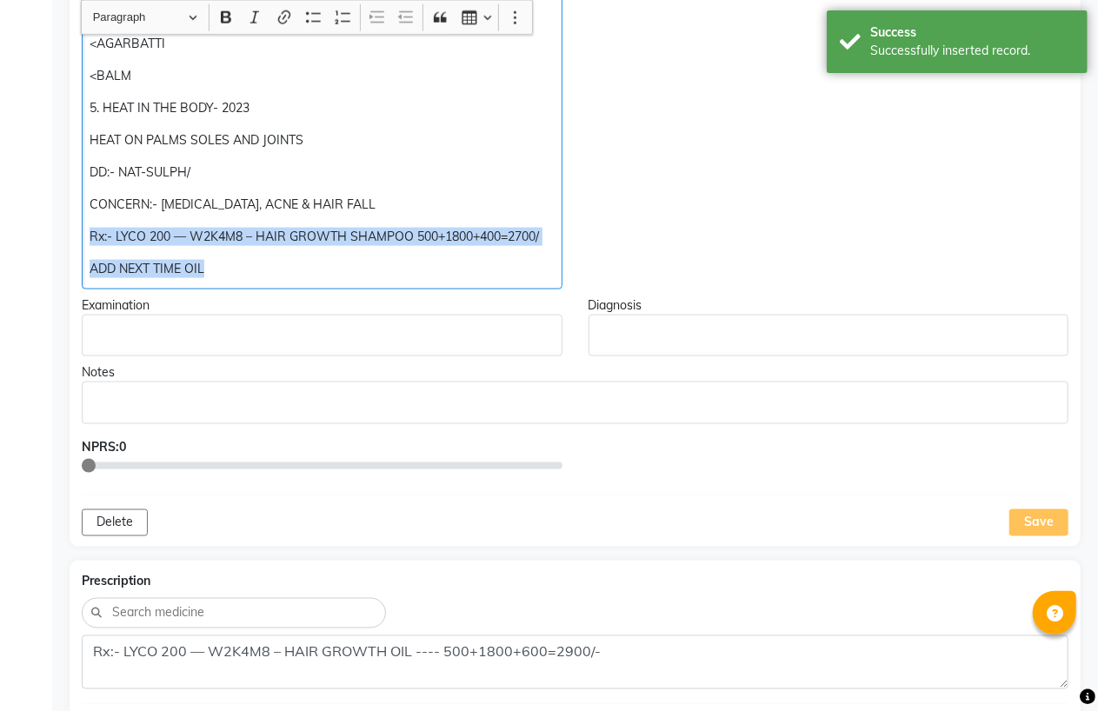
drag, startPoint x: 89, startPoint y: 236, endPoint x: 189, endPoint y: 271, distance: 106.6
copy div "Rx:- LYCO 200 — W2K4M8 – HAIR GROWTH SHAMPOO 500+1800+400=2700/ ADD NEXT TIME O…"
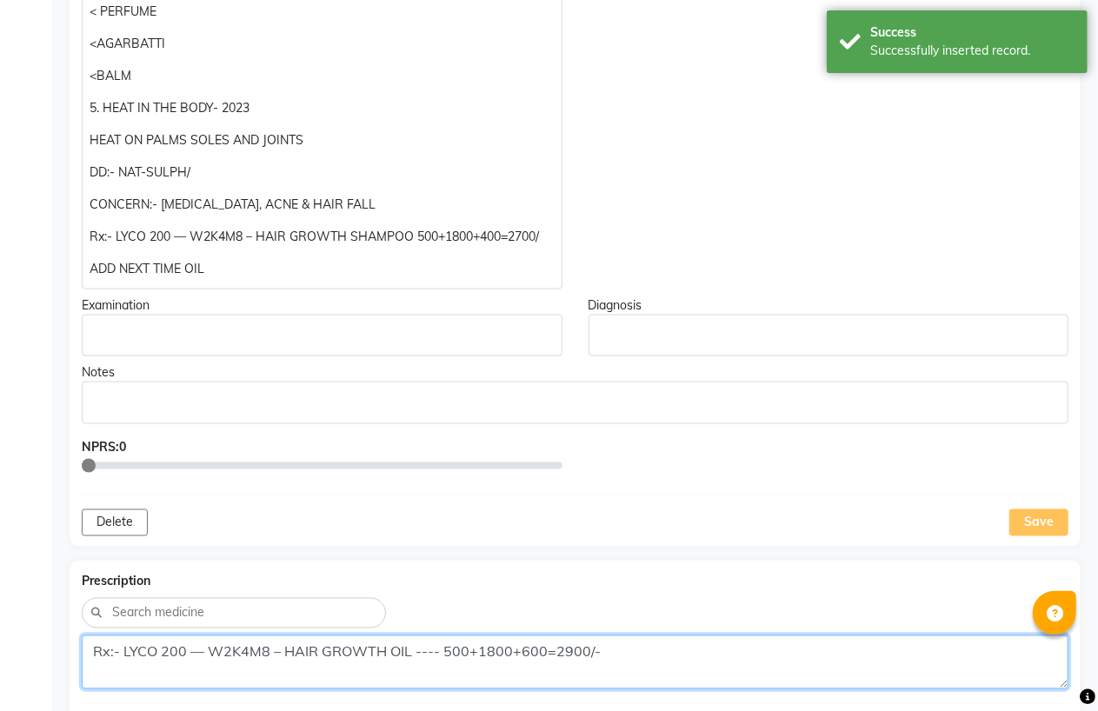
drag, startPoint x: 89, startPoint y: 646, endPoint x: 596, endPoint y: 624, distance: 508.1
click at [596, 624] on div "Prescription Rx:- LYCO 200 — W2K4M8 – HAIR GROWTH OIL ---- 500+1800+600=2900/- …" at bounding box center [575, 696] width 1011 height 271
paste textarea "SHAMPOO 500+1800+400=2700/ ADD NEXT TIME OIL"
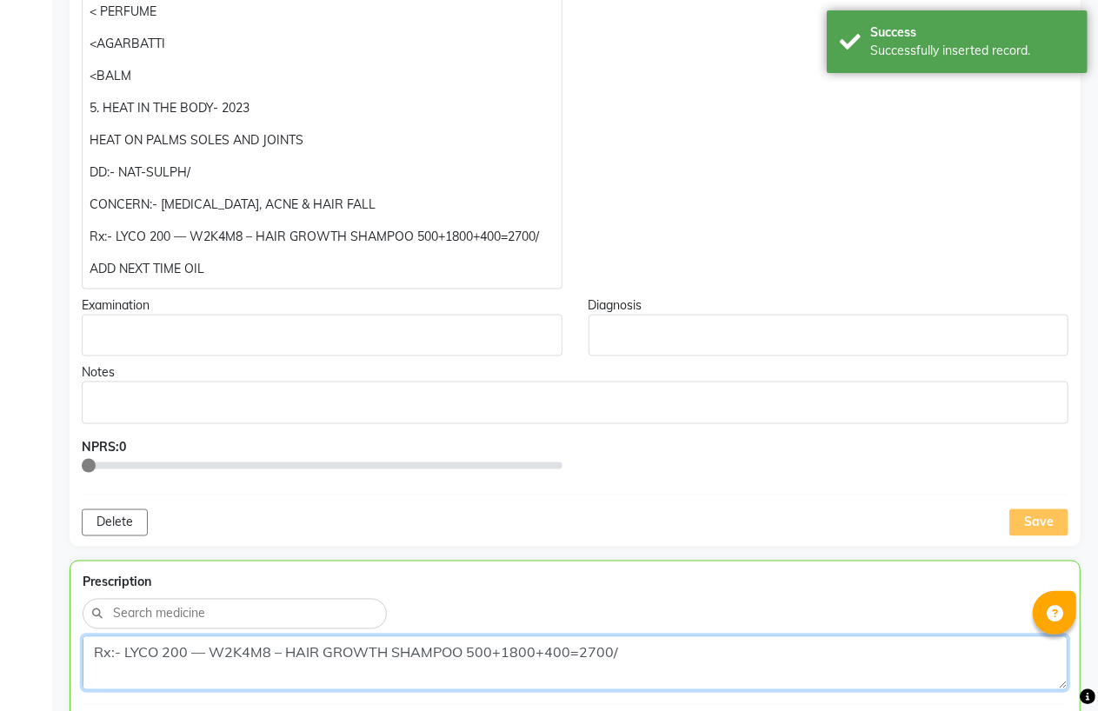
scroll to position [14, 0]
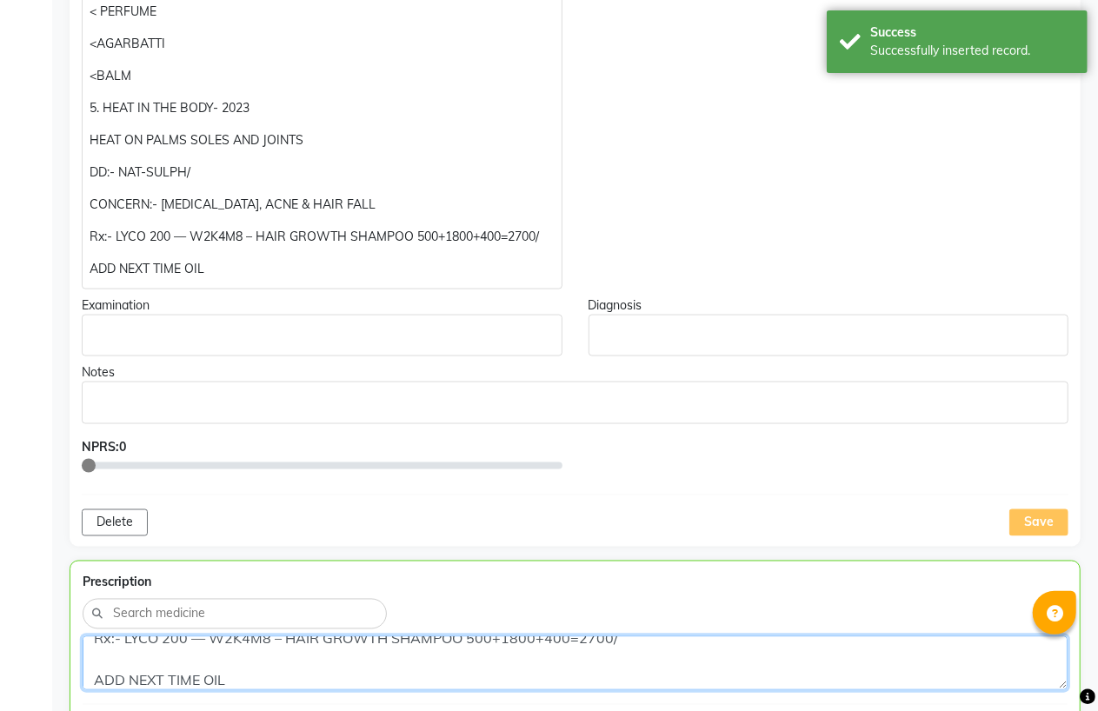
click at [89, 675] on textarea "Rx:- LYCO 200 — W2K4M8 – HAIR GROWTH SHAMPOO 500+1800+400=2700/ ADD NEXT TIME O…" at bounding box center [575, 663] width 985 height 54
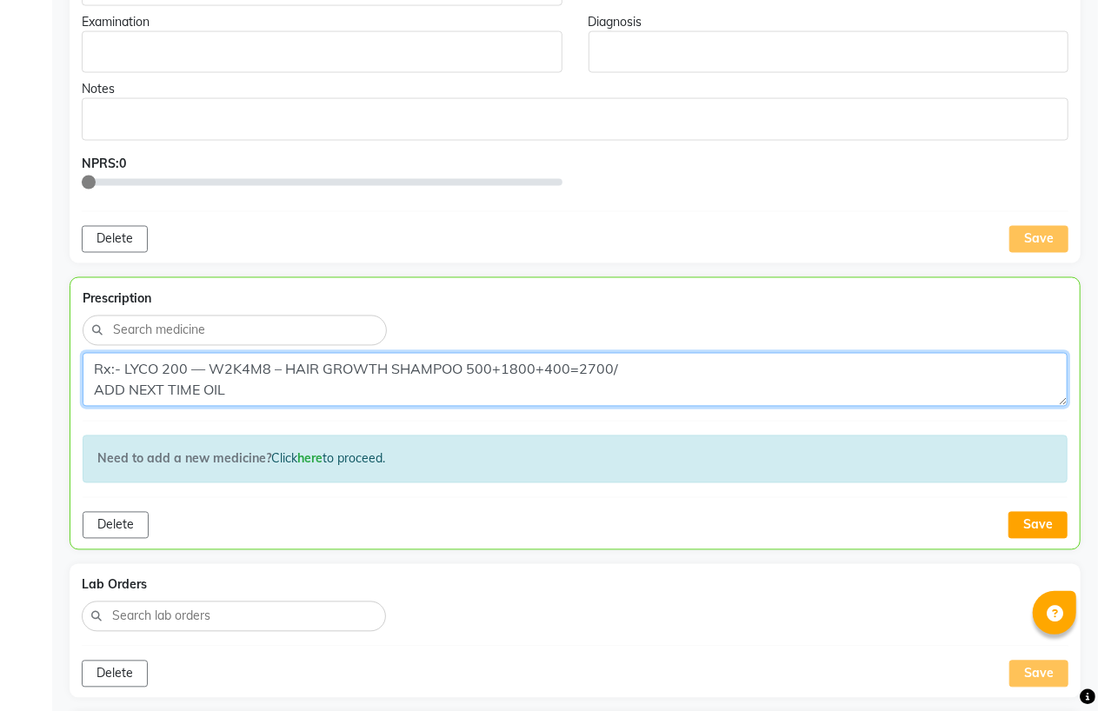
scroll to position [1545, 0]
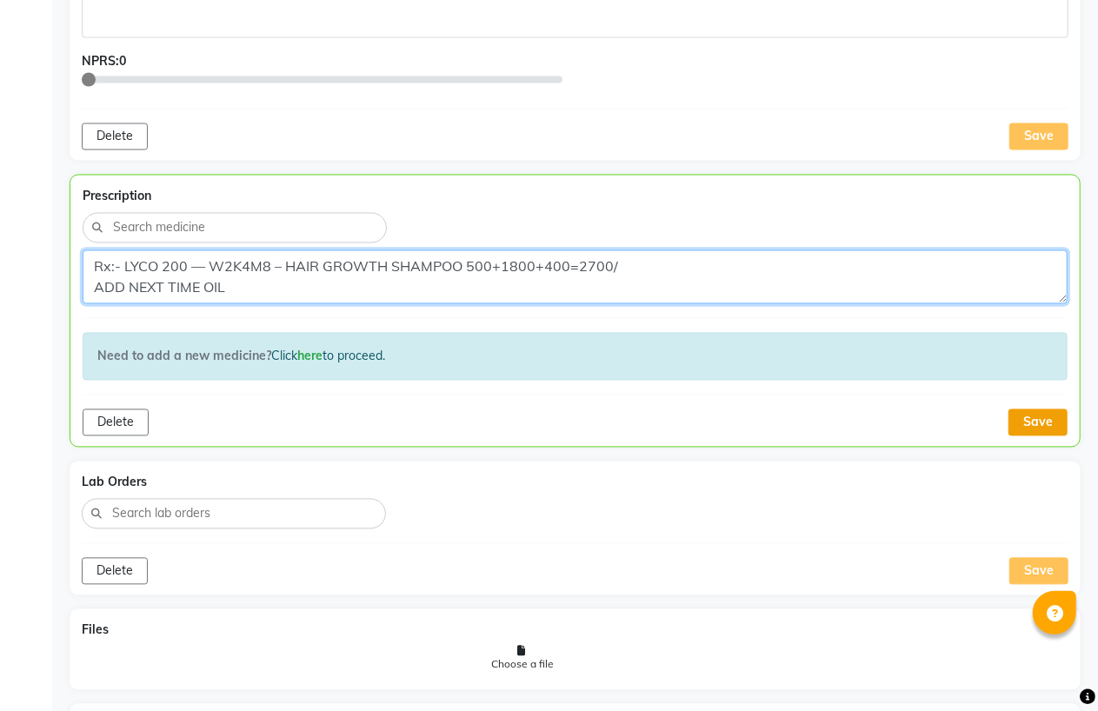
type textarea "Rx:- LYCO 200 — W2K4M8 – HAIR GROWTH SHAMPOO 500+1800+400=2700/ ADD NEXT TIME O…"
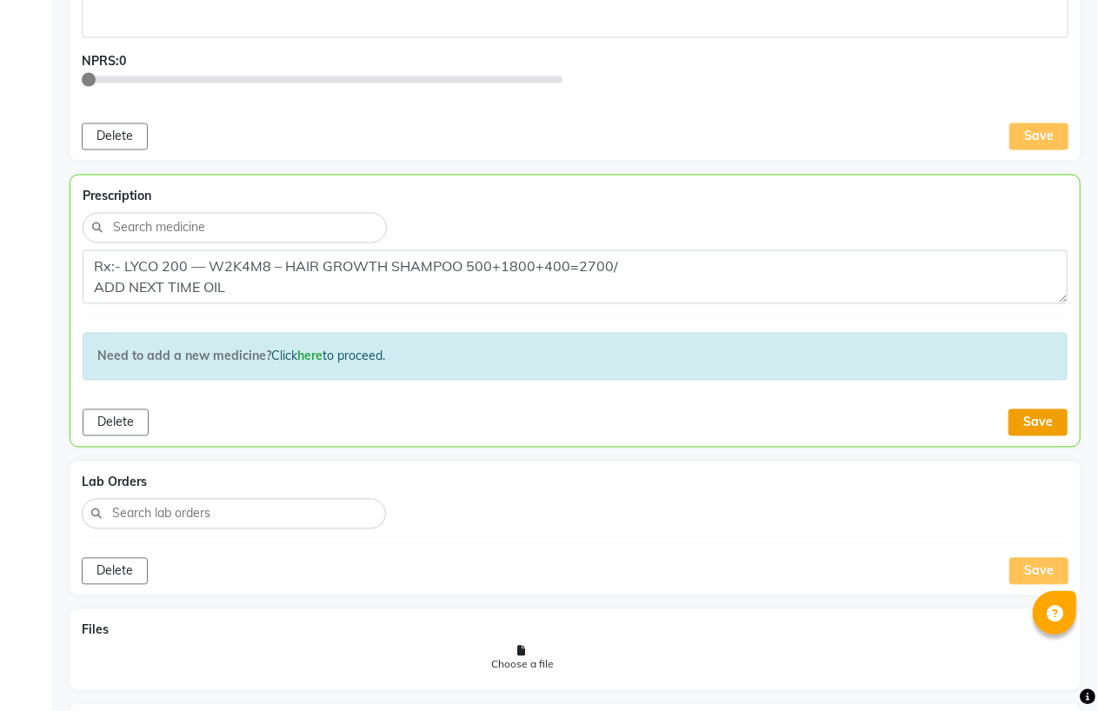
click at [1045, 420] on button "Save" at bounding box center [1037, 422] width 59 height 27
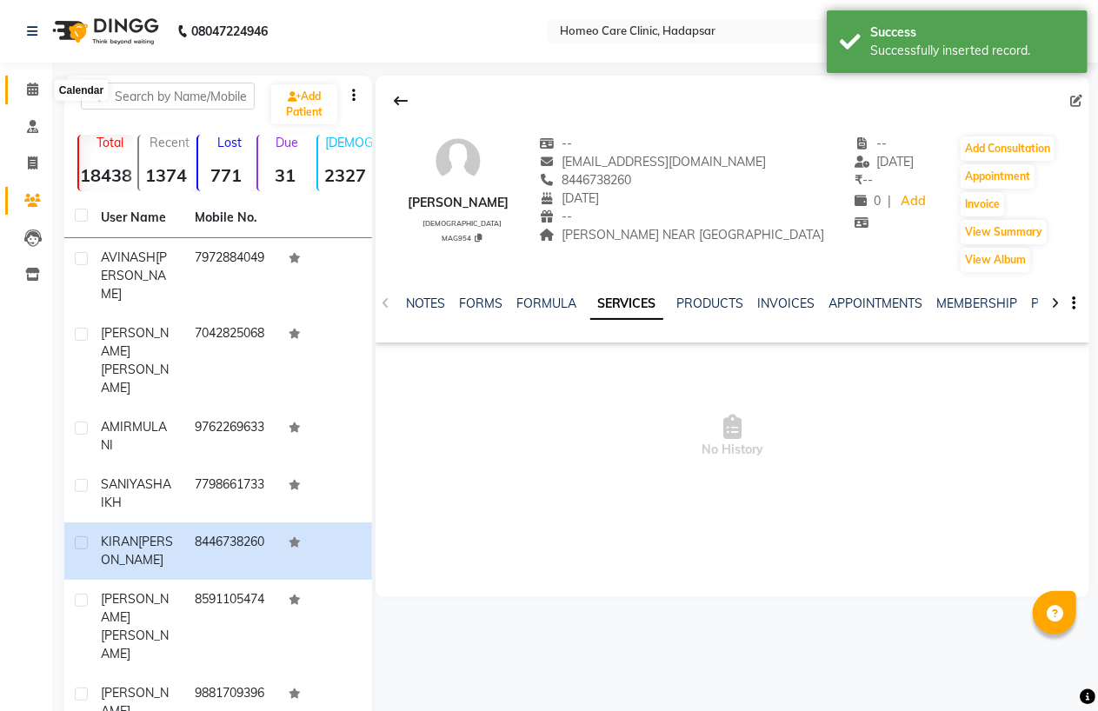
click at [36, 96] on icon at bounding box center [32, 89] width 11 height 13
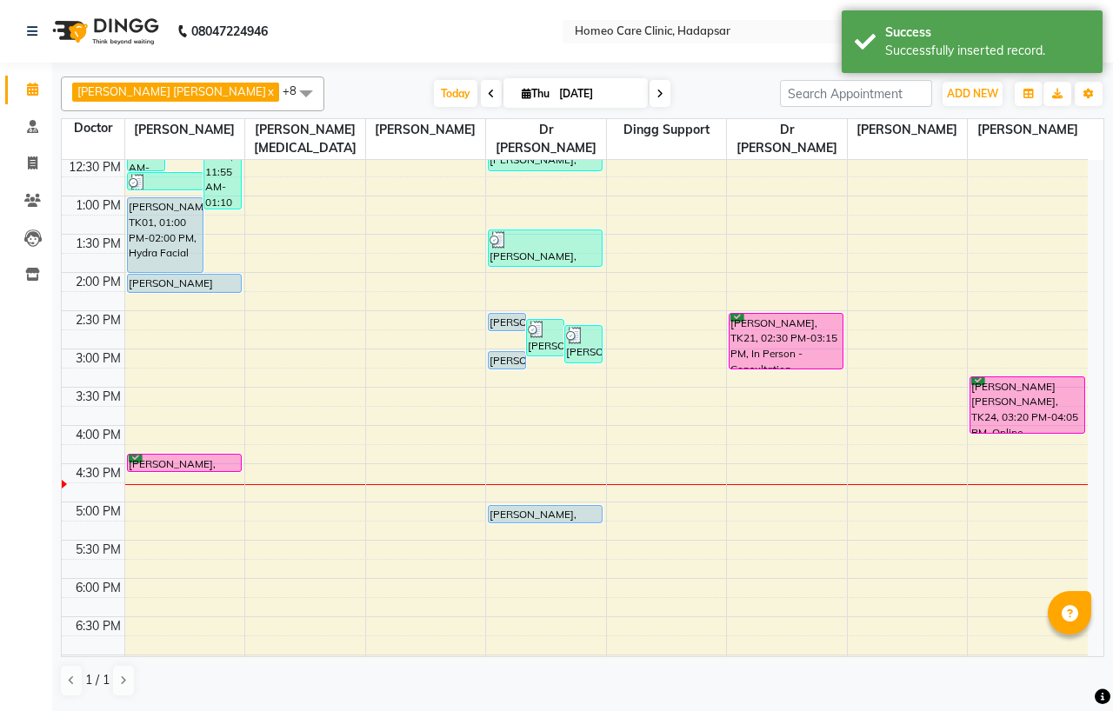
scroll to position [289, 0]
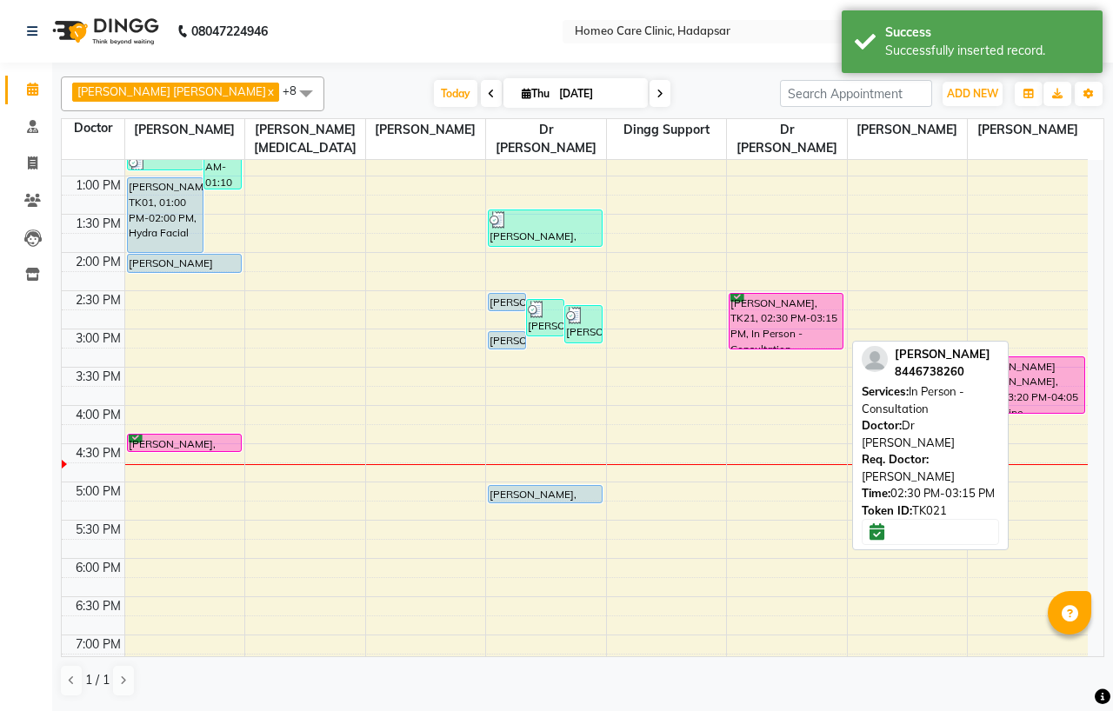
click at [807, 313] on div "[PERSON_NAME], TK21, 02:30 PM-03:15 PM, In Person - Consultation" at bounding box center [785, 321] width 113 height 55
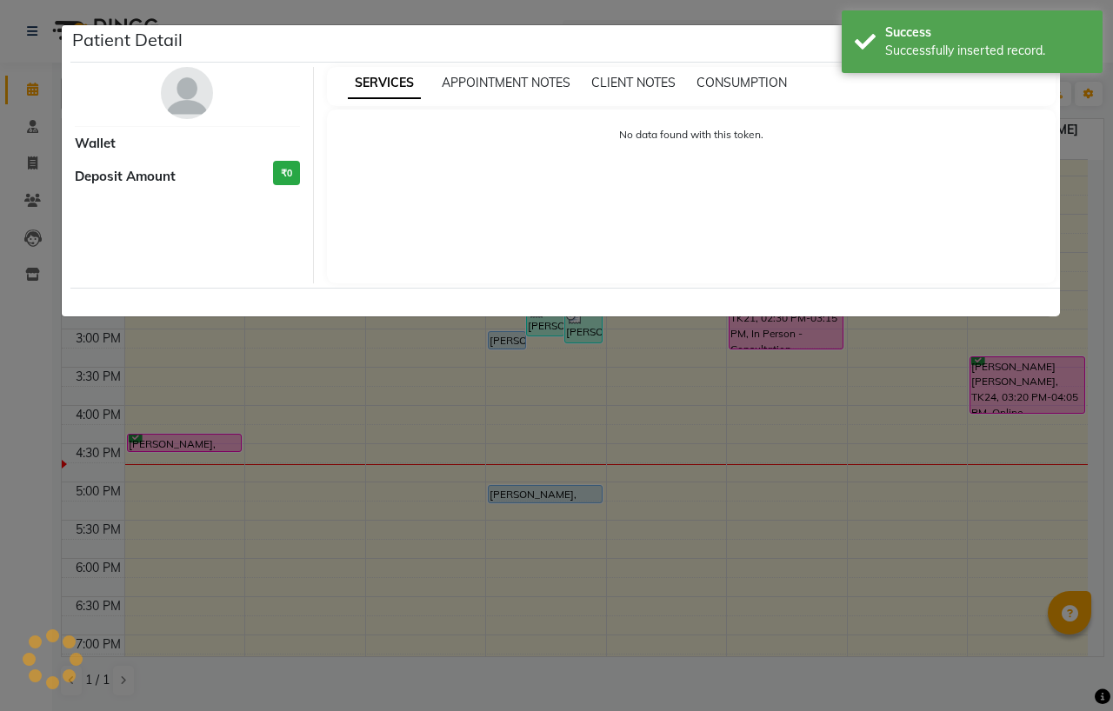
select select "6"
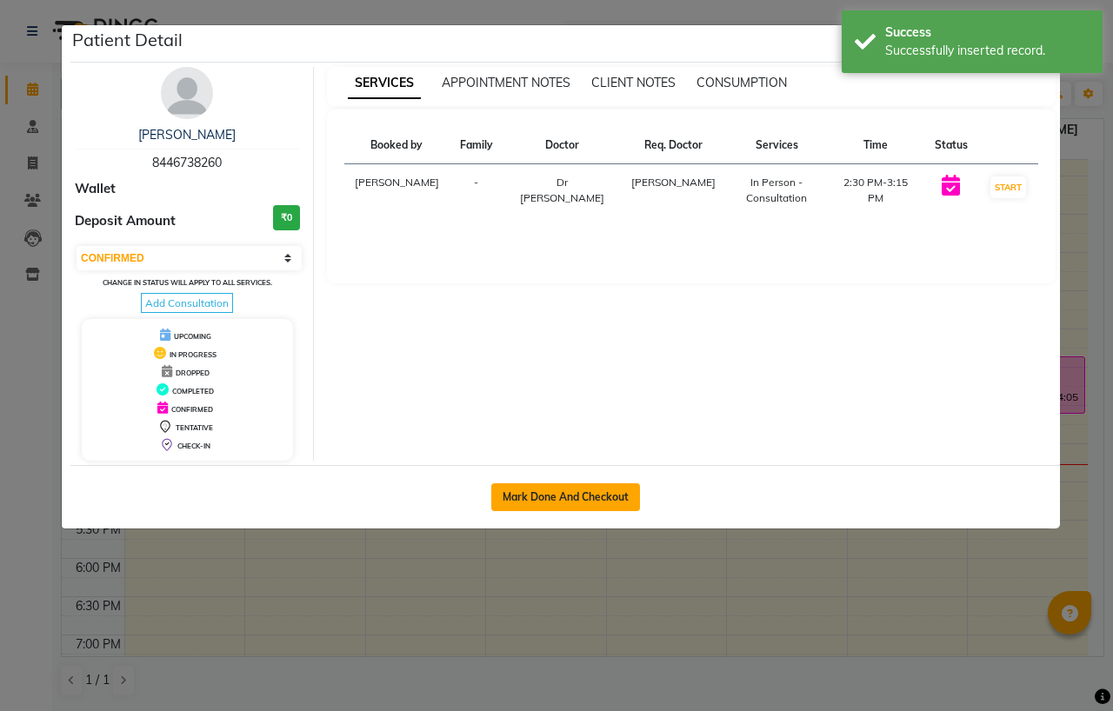
click at [591, 490] on button "Mark Done And Checkout" at bounding box center [565, 497] width 149 height 28
select select "service"
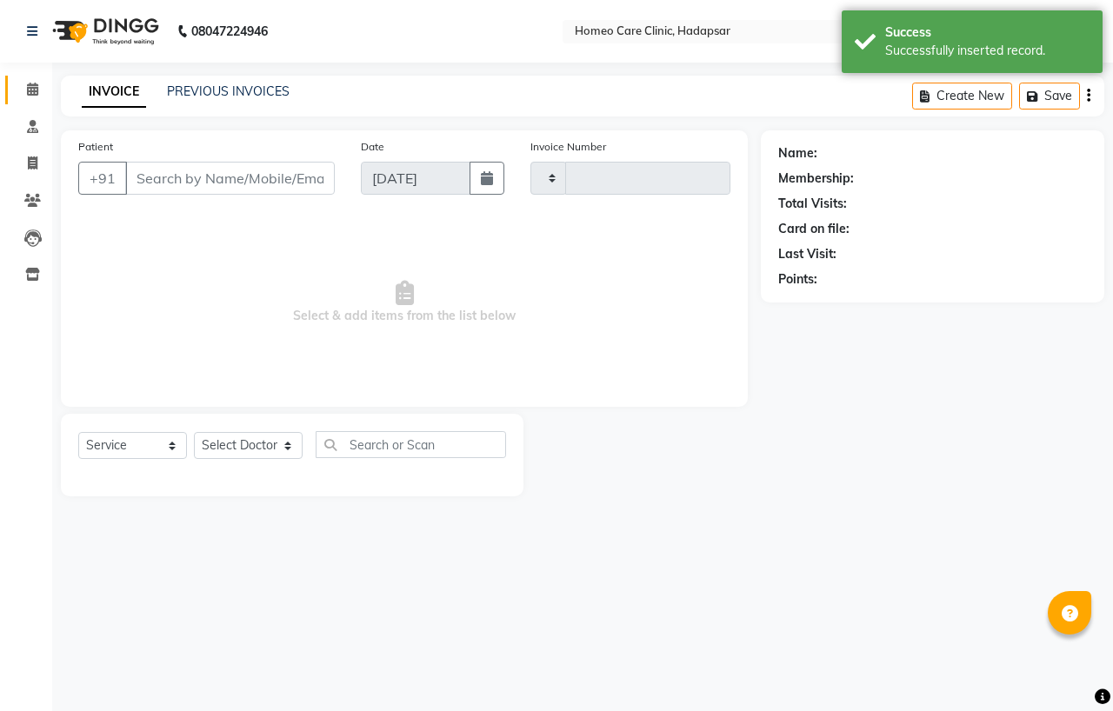
type input "3005"
select select "3"
select select "7485"
type input "8446738260"
select select "70881"
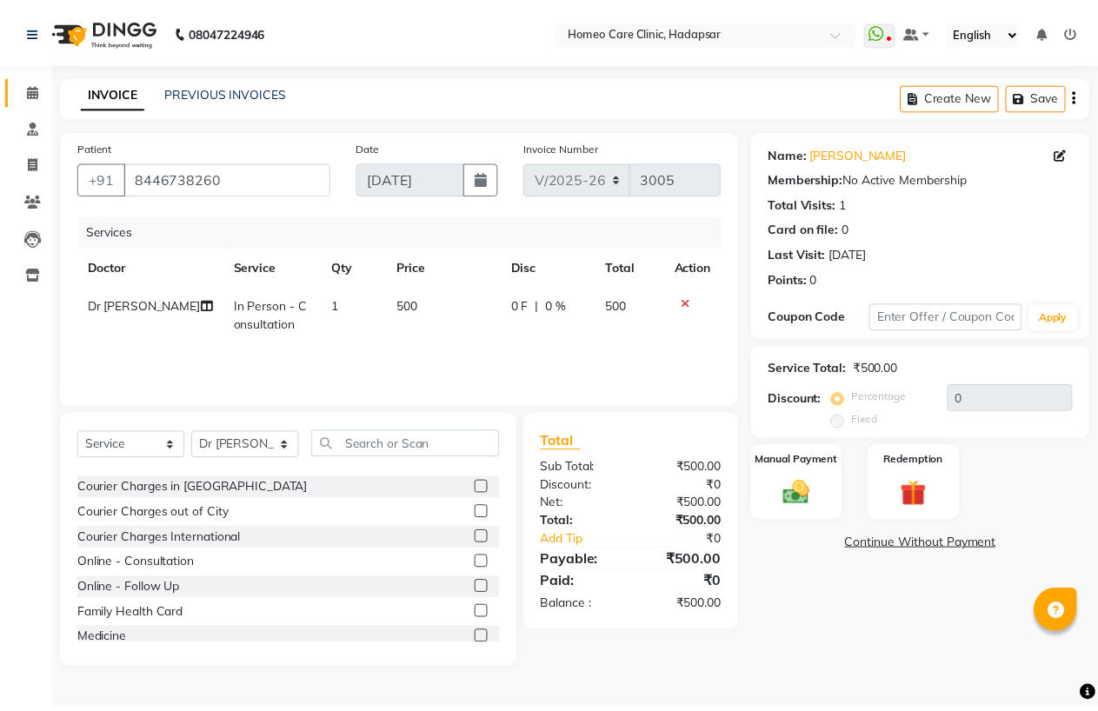
scroll to position [96, 0]
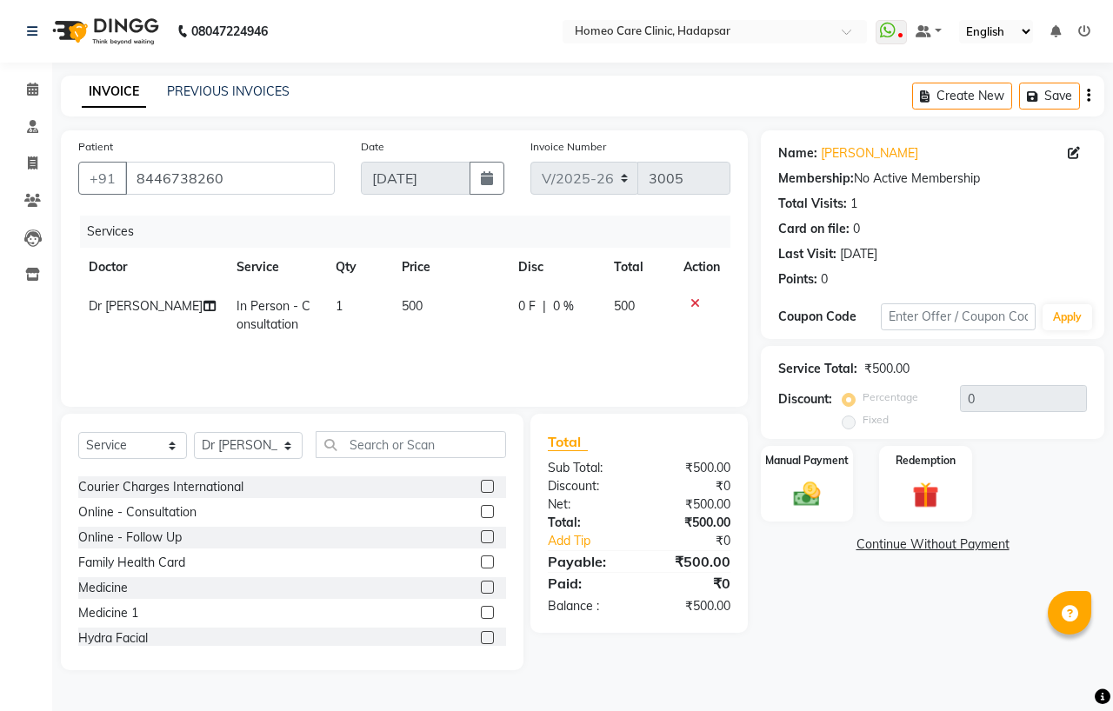
click at [481, 585] on label at bounding box center [487, 587] width 13 height 13
click at [481, 585] on input "checkbox" at bounding box center [486, 587] width 11 height 11
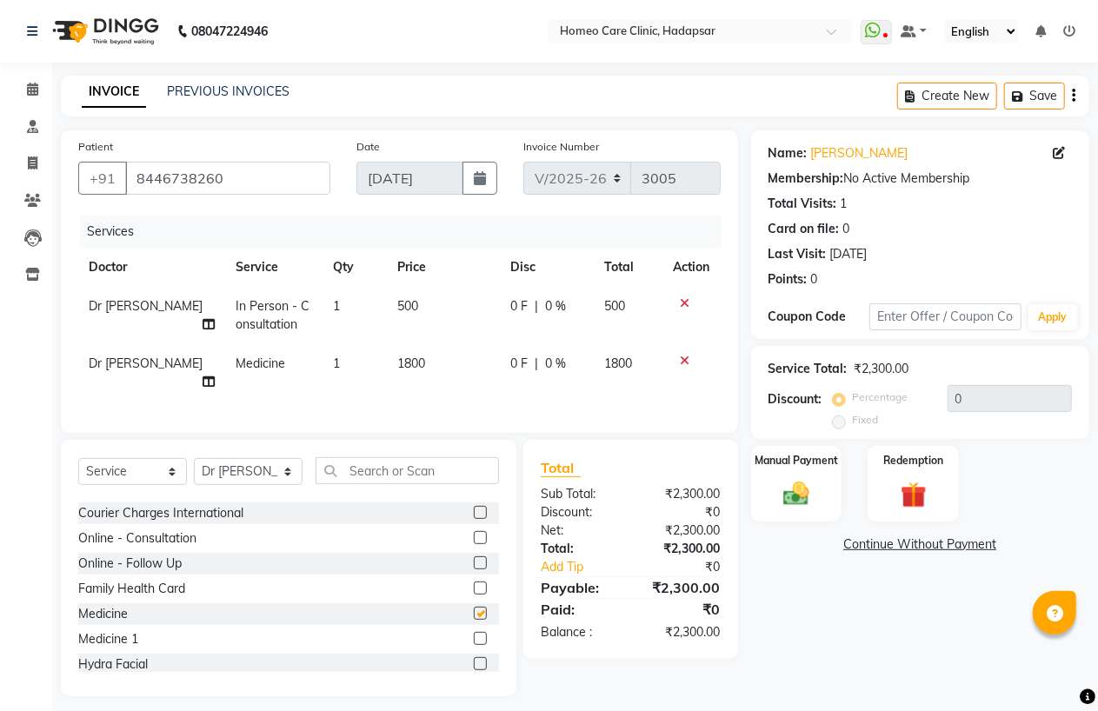
checkbox input "false"
click at [135, 479] on select "Select Service Product Membership Package Voucher Prepaid Gift Card" at bounding box center [132, 471] width 109 height 27
select select "product"
click at [78, 473] on select "Select Service Product Membership Package Voucher Prepaid Gift Card" at bounding box center [132, 471] width 109 height 27
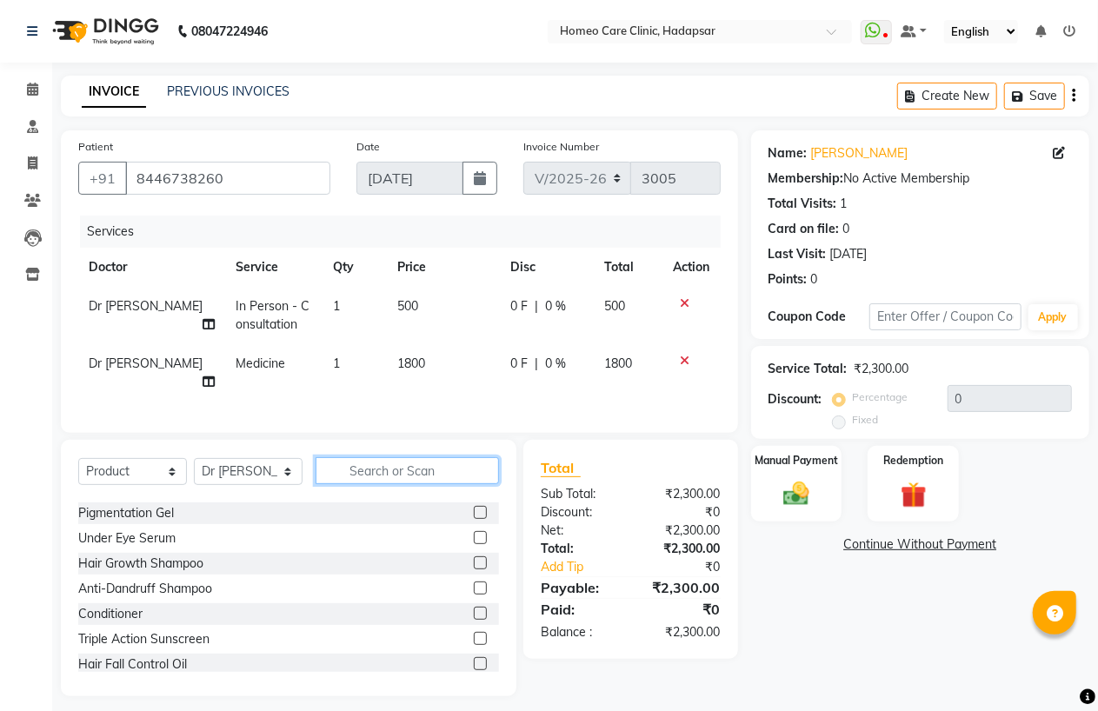
drag, startPoint x: 375, startPoint y: 480, endPoint x: 395, endPoint y: 461, distance: 28.3
click at [377, 474] on input "text" at bounding box center [407, 470] width 183 height 27
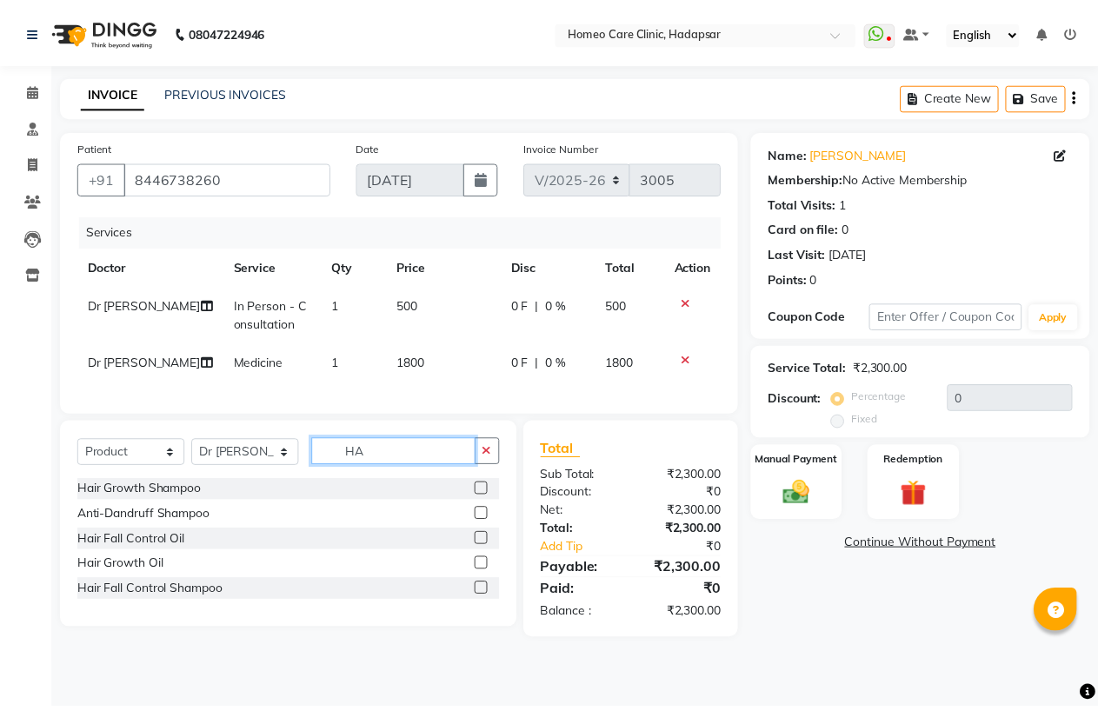
scroll to position [0, 0]
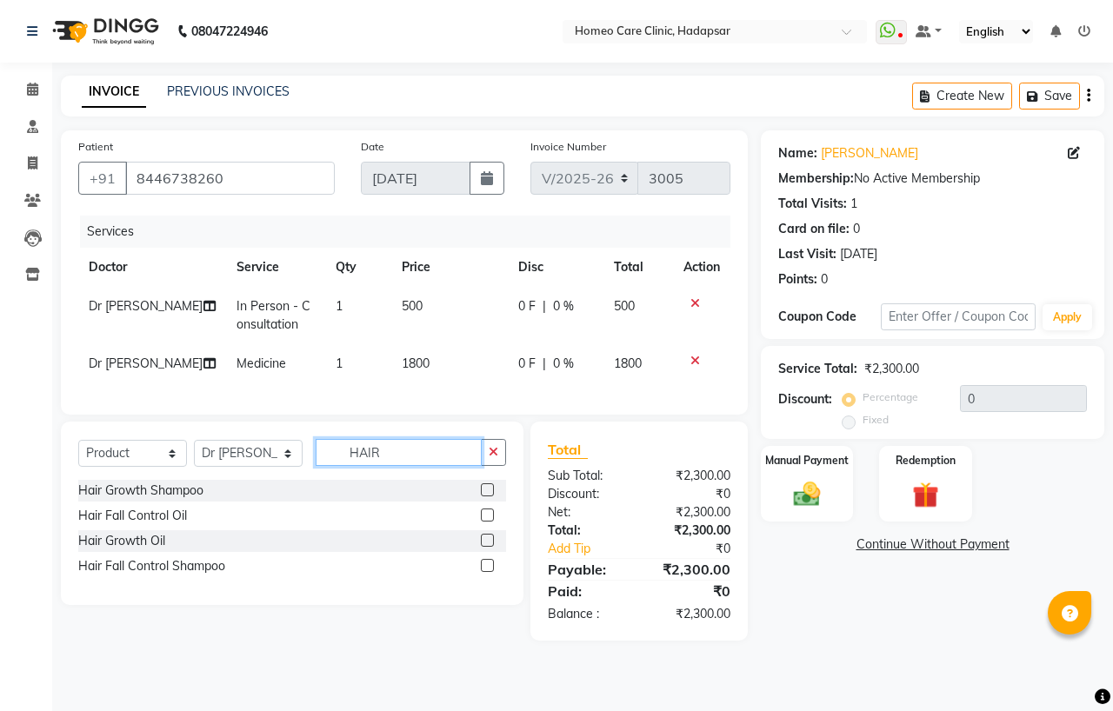
type input "HAIR"
click at [481, 496] on label at bounding box center [487, 489] width 13 height 13
click at [481, 496] on input "checkbox" at bounding box center [486, 490] width 11 height 11
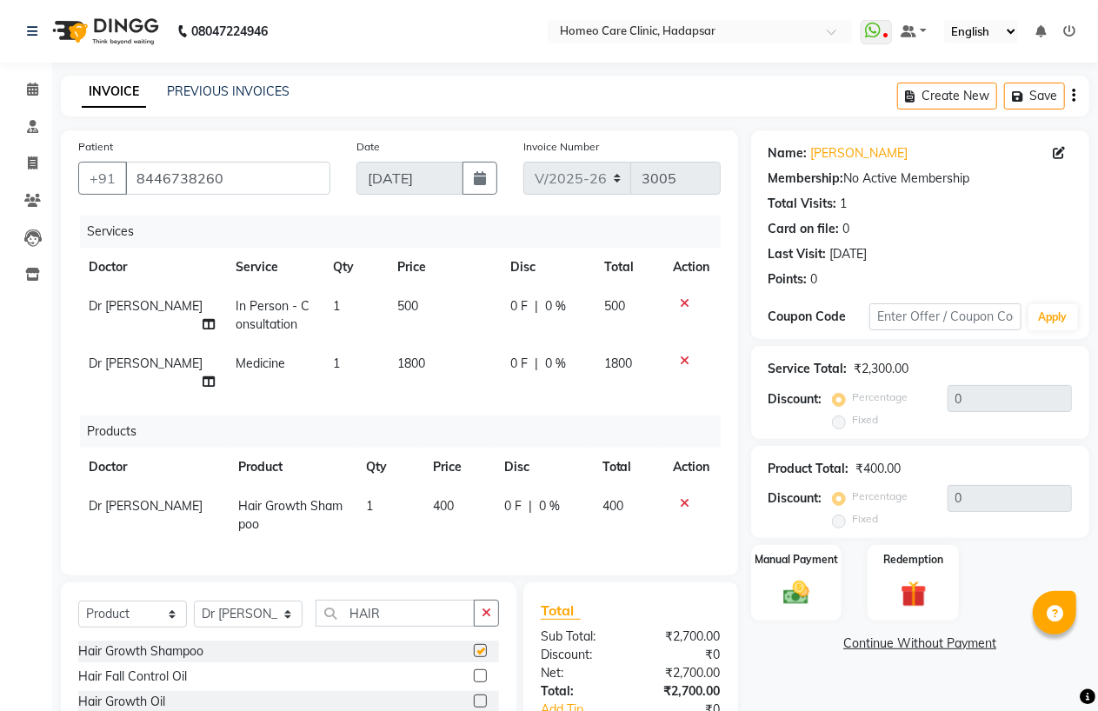
checkbox input "false"
click at [798, 595] on img at bounding box center [796, 593] width 44 height 31
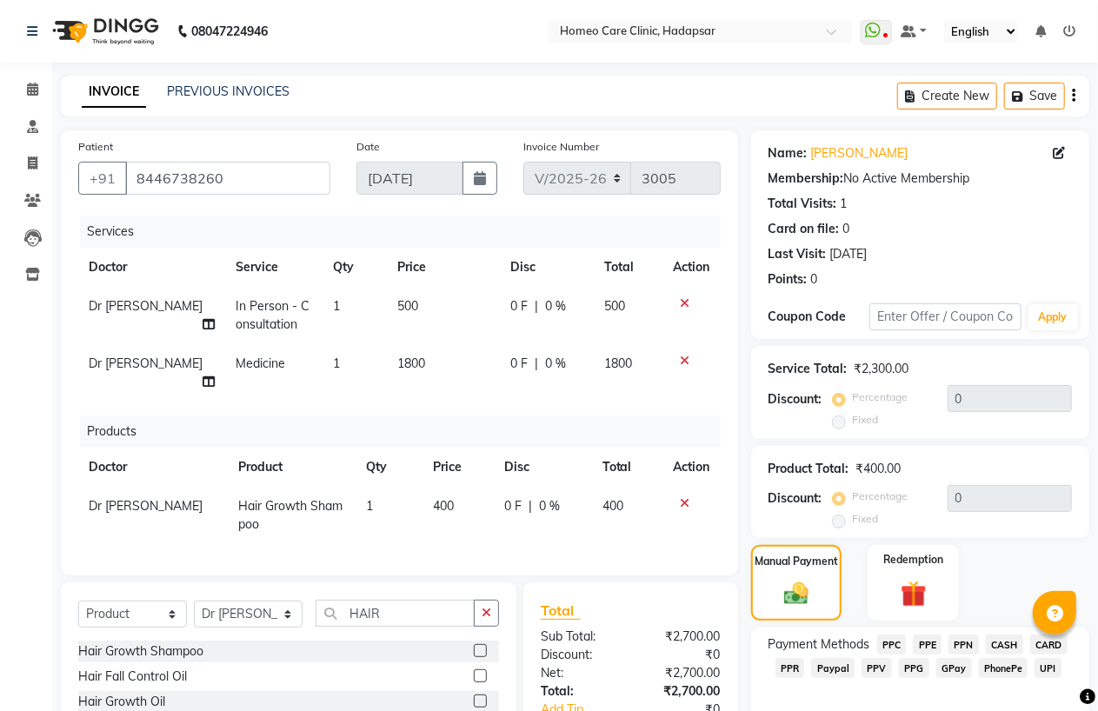
click at [989, 668] on span "PhonePe" at bounding box center [1004, 668] width 50 height 20
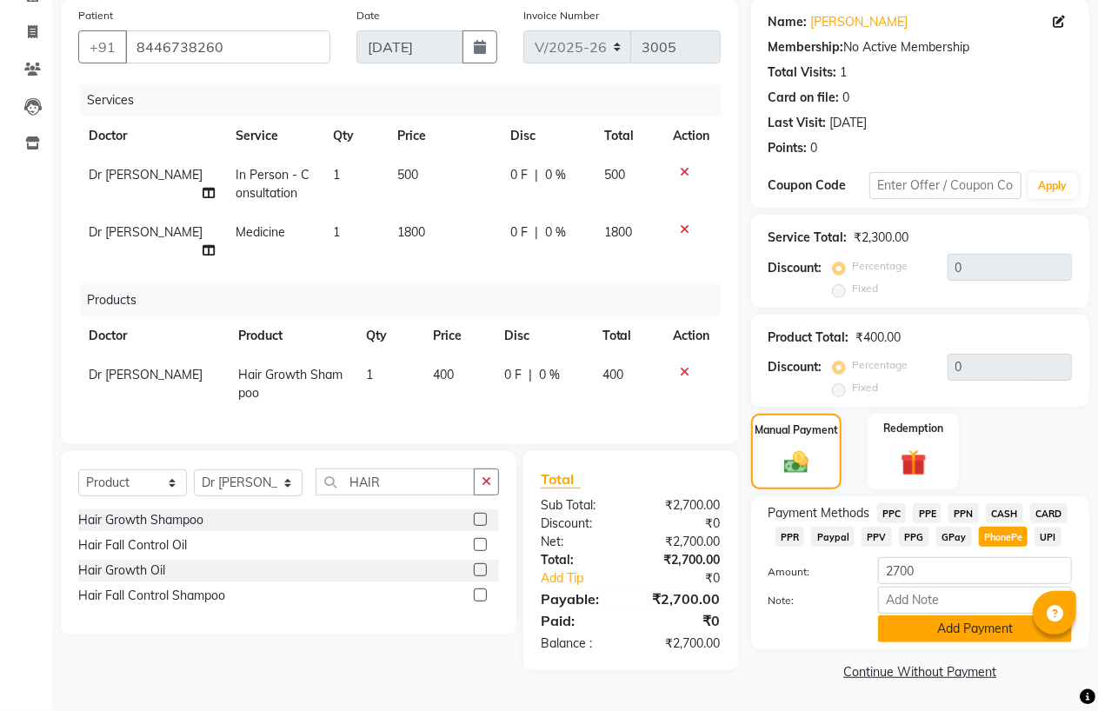
scroll to position [132, 0]
click at [949, 597] on input "Note:" at bounding box center [975, 600] width 194 height 27
type input "PPF"
click at [963, 631] on button "Add Payment" at bounding box center [975, 628] width 194 height 27
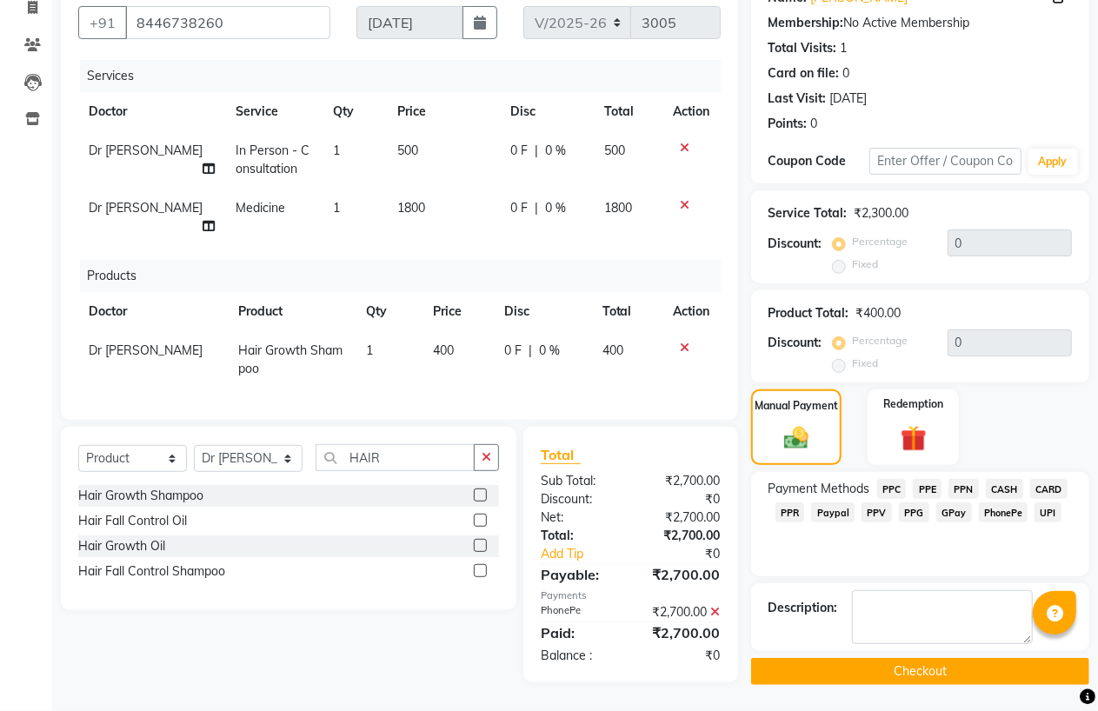
scroll to position [167, 0]
click at [940, 659] on button "Checkout" at bounding box center [920, 671] width 338 height 27
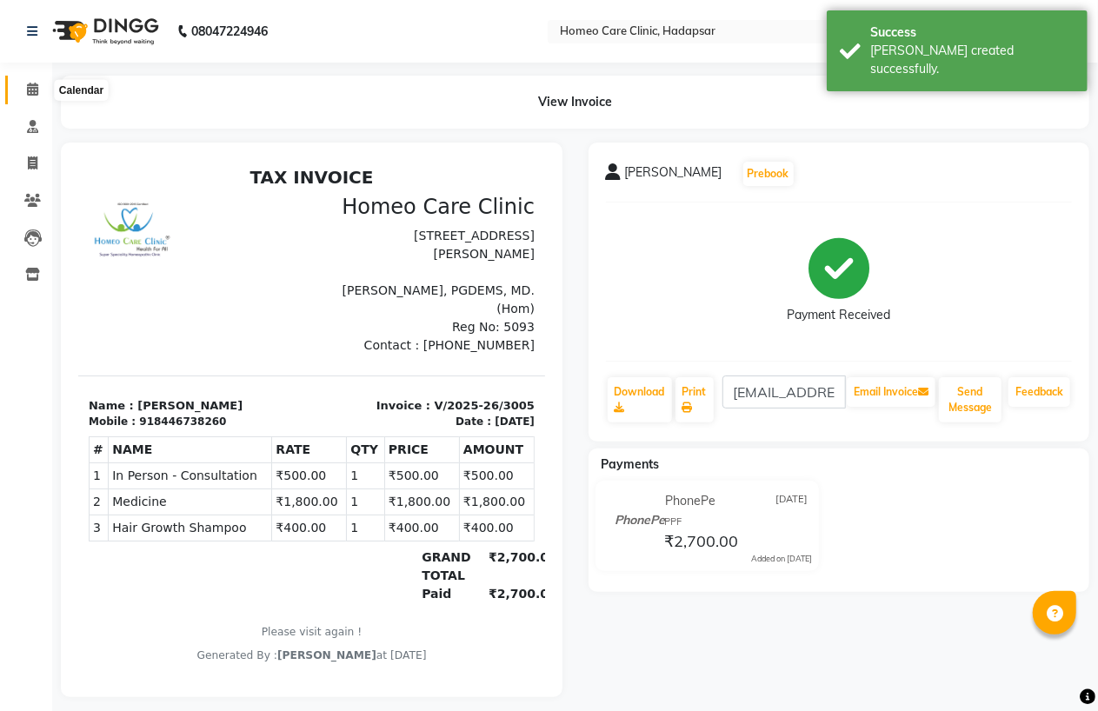
click at [30, 90] on icon at bounding box center [32, 89] width 11 height 13
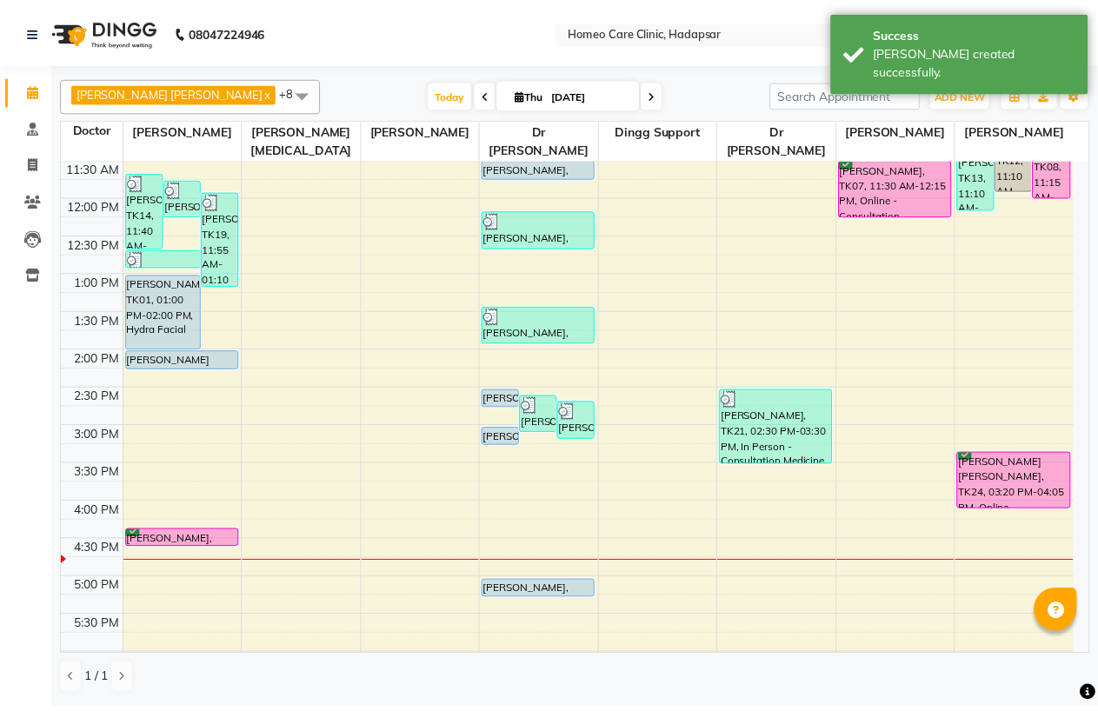
scroll to position [96, 0]
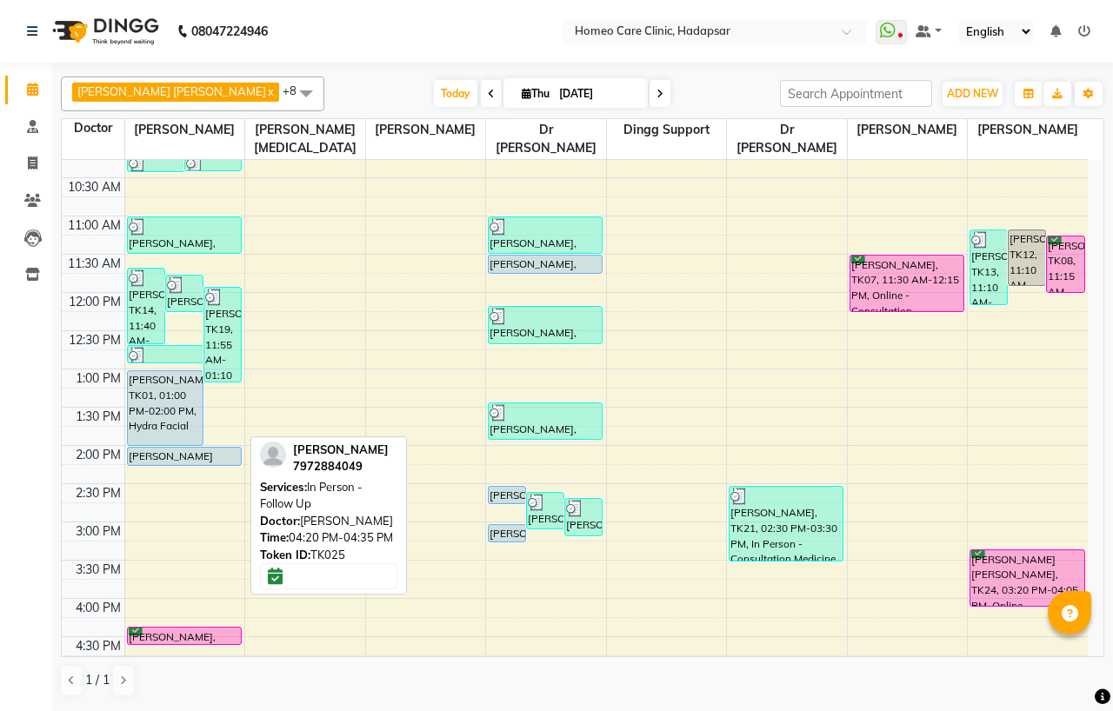
click at [214, 632] on div "[PERSON_NAME], TK25, 04:20 PM-04:35 PM, In Person - Follow Up" at bounding box center [184, 636] width 113 height 17
select select "6"
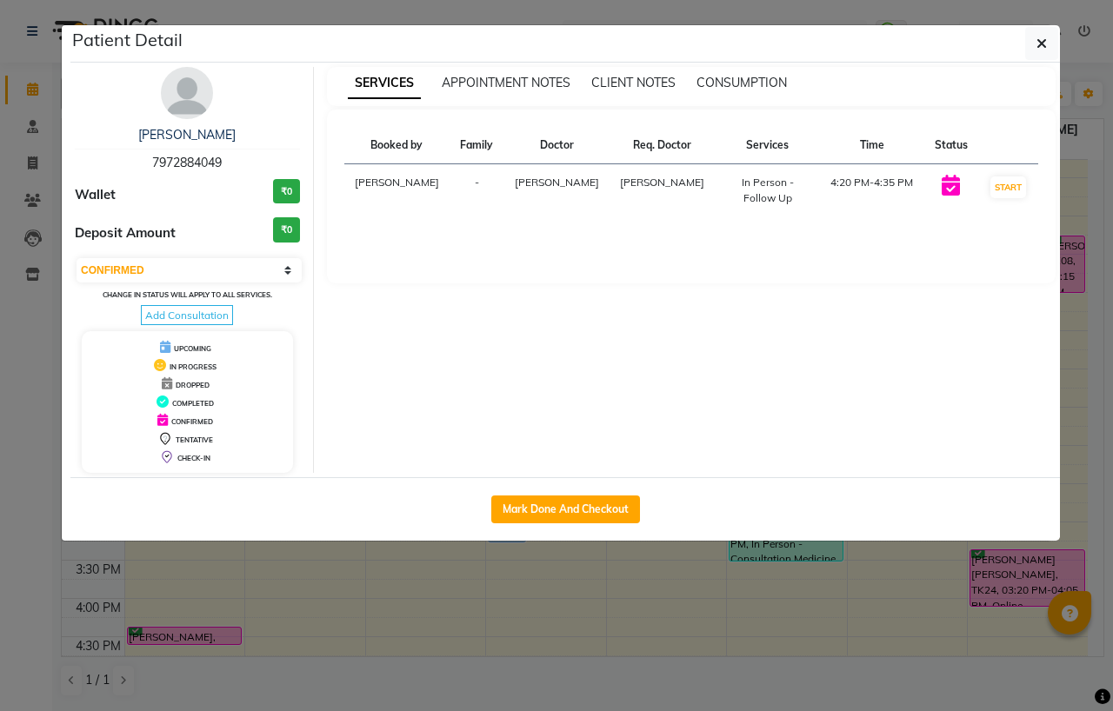
click at [195, 85] on img at bounding box center [187, 93] width 52 height 52
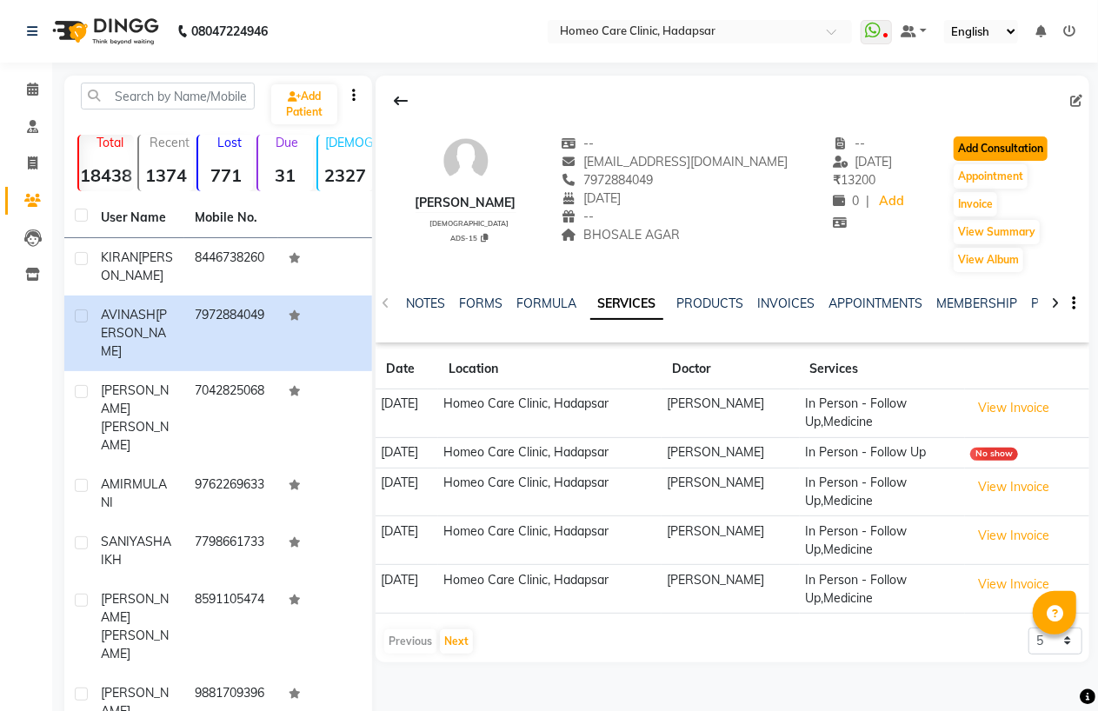
click at [1012, 150] on button "Add Consultation" at bounding box center [1000, 148] width 94 height 24
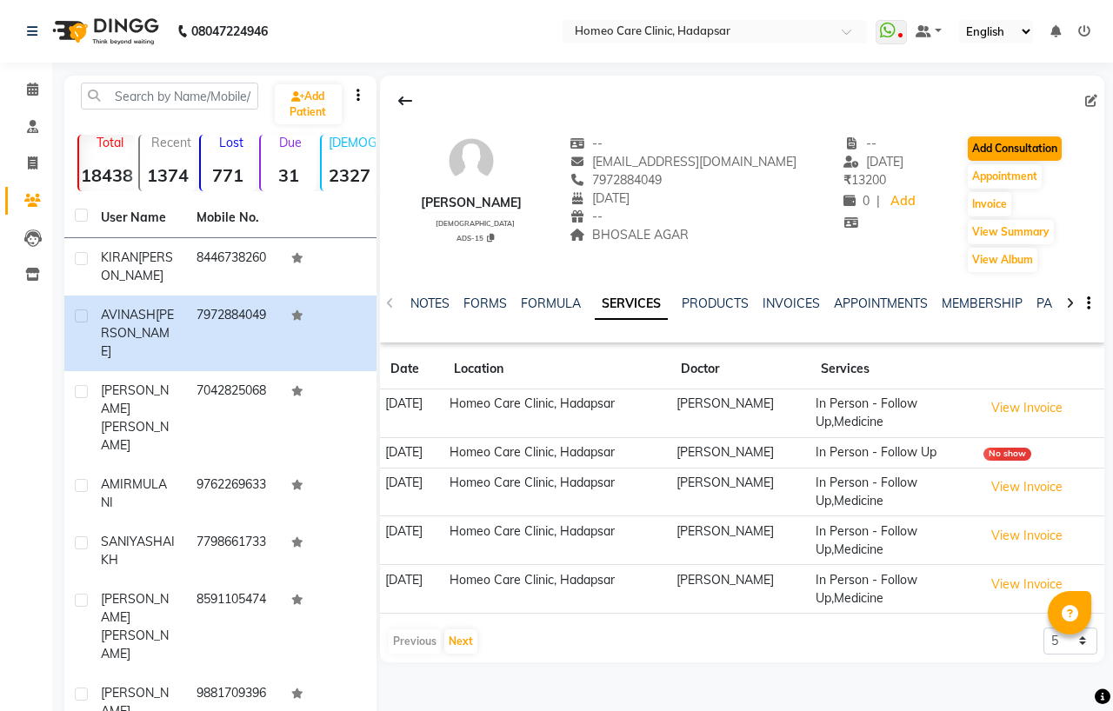
select select "[DEMOGRAPHIC_DATA]"
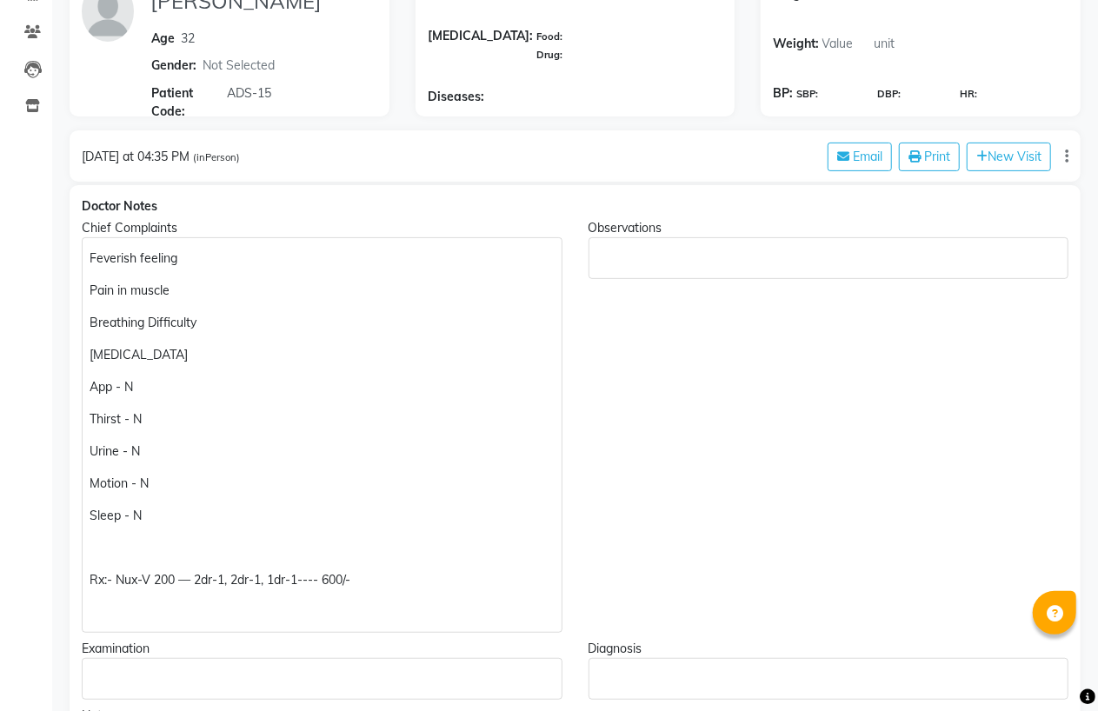
scroll to position [289, 0]
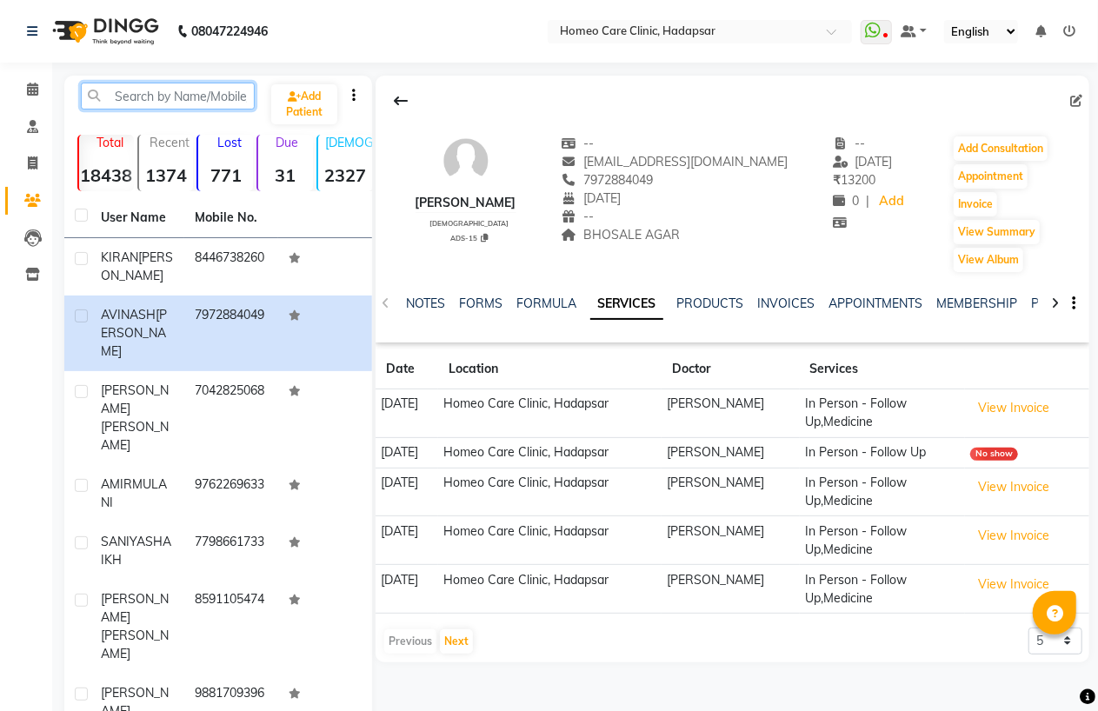
click at [211, 88] on input "text" at bounding box center [168, 96] width 174 height 27
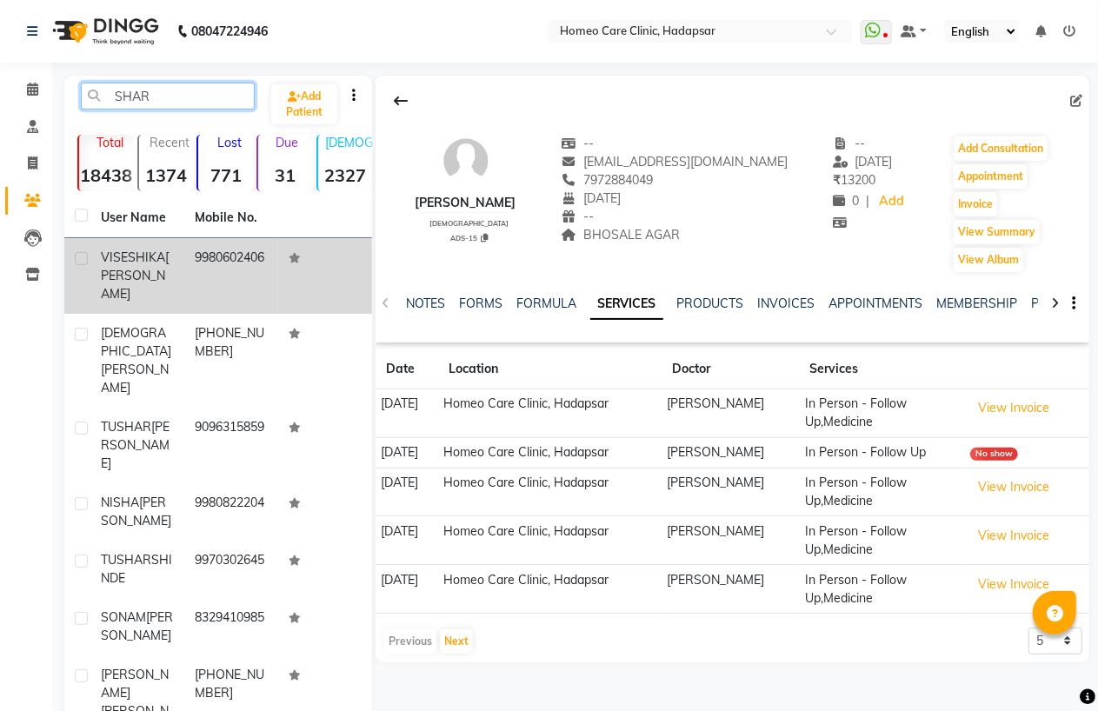
type input "SHAR"
click at [242, 288] on td "9980602406" at bounding box center [231, 276] width 94 height 76
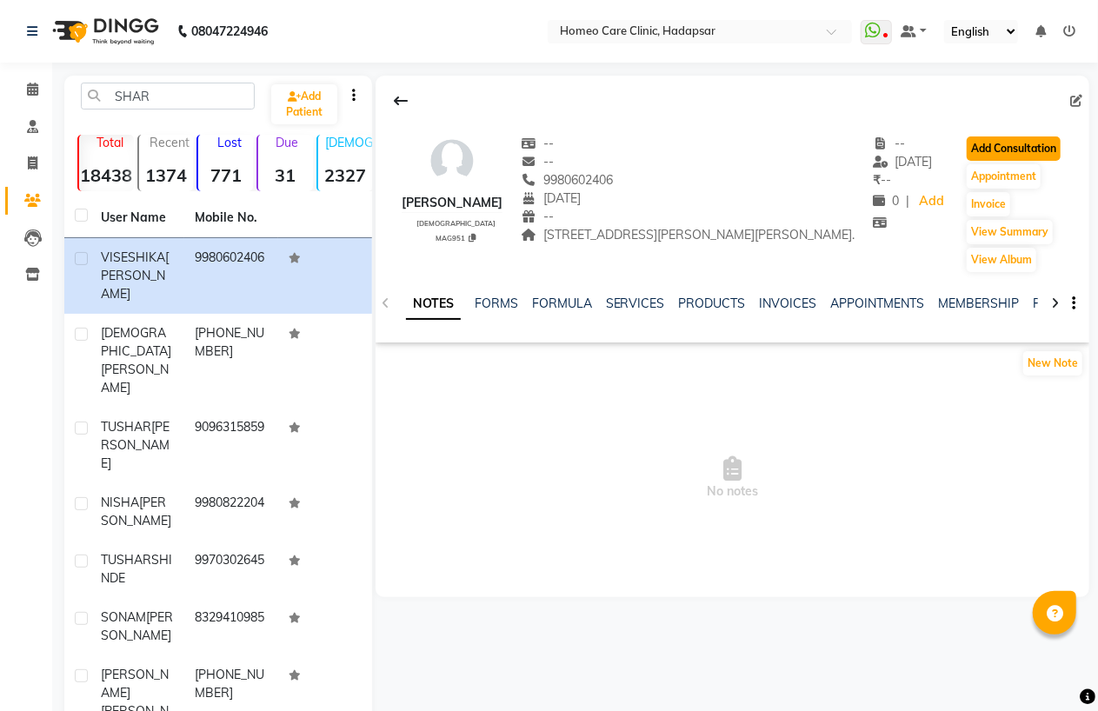
click at [1056, 161] on button "Add Consultation" at bounding box center [1014, 148] width 94 height 24
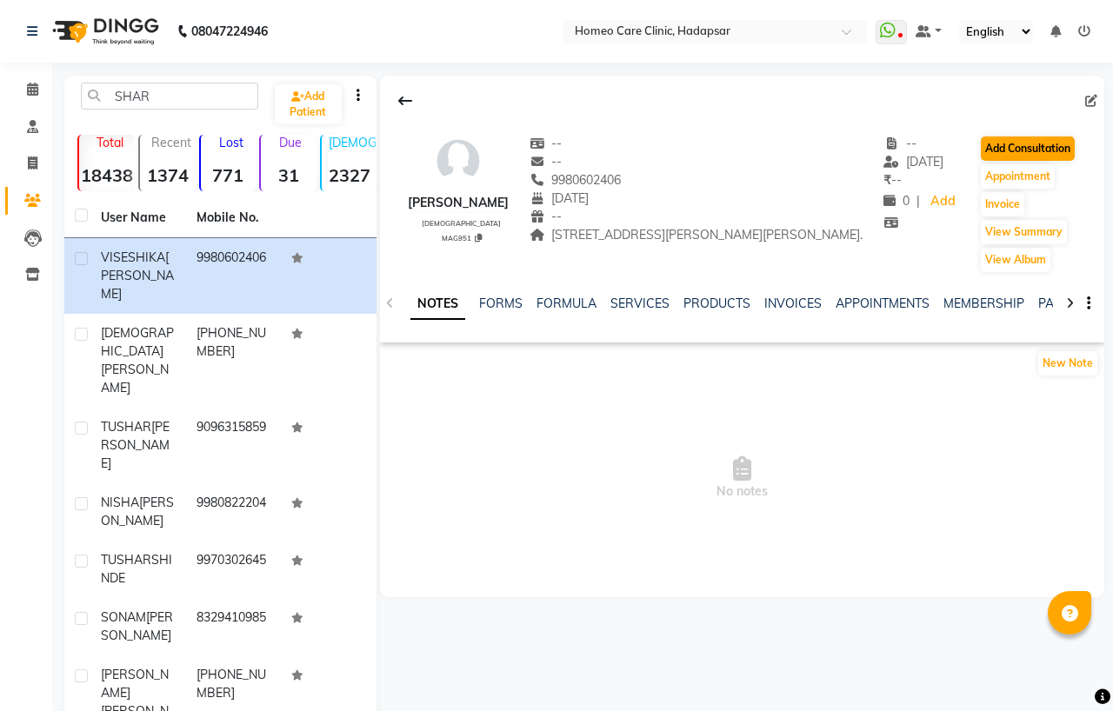
select select "[DEMOGRAPHIC_DATA]"
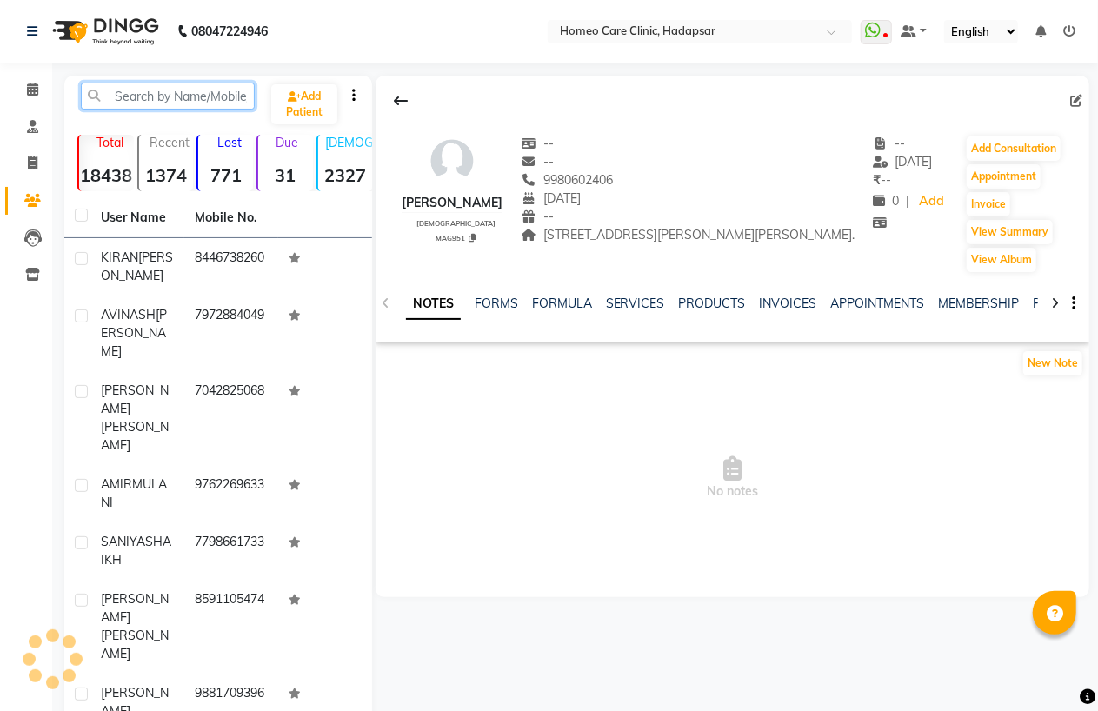
click at [158, 91] on input "text" at bounding box center [168, 96] width 174 height 27
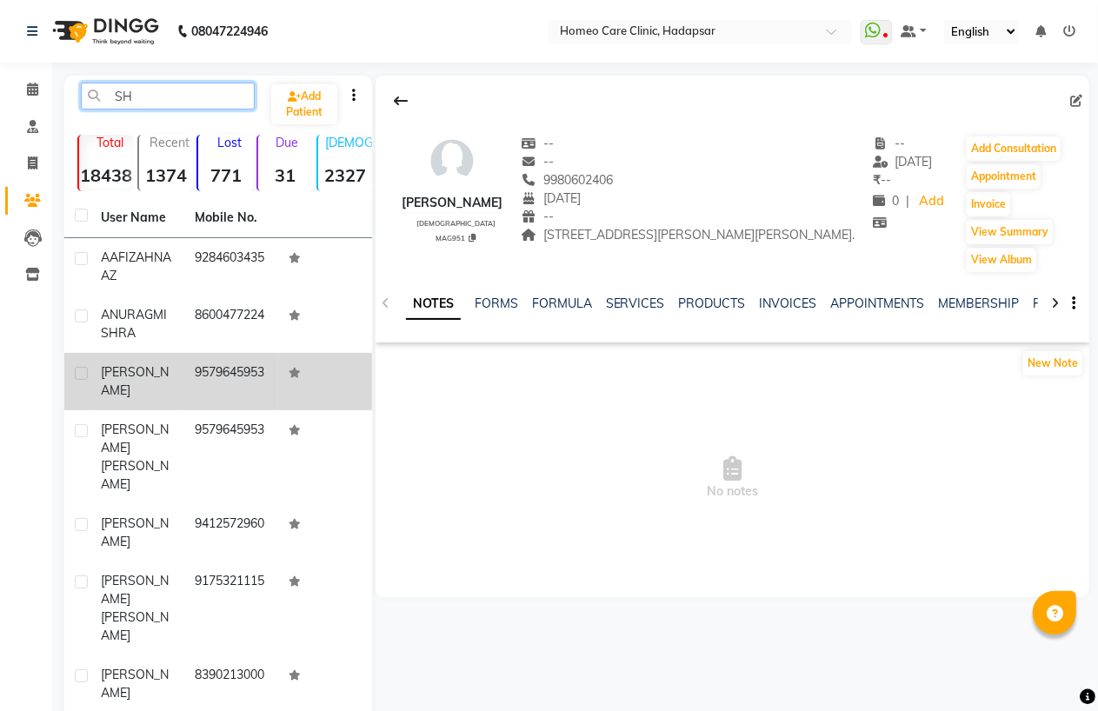
type input "S"
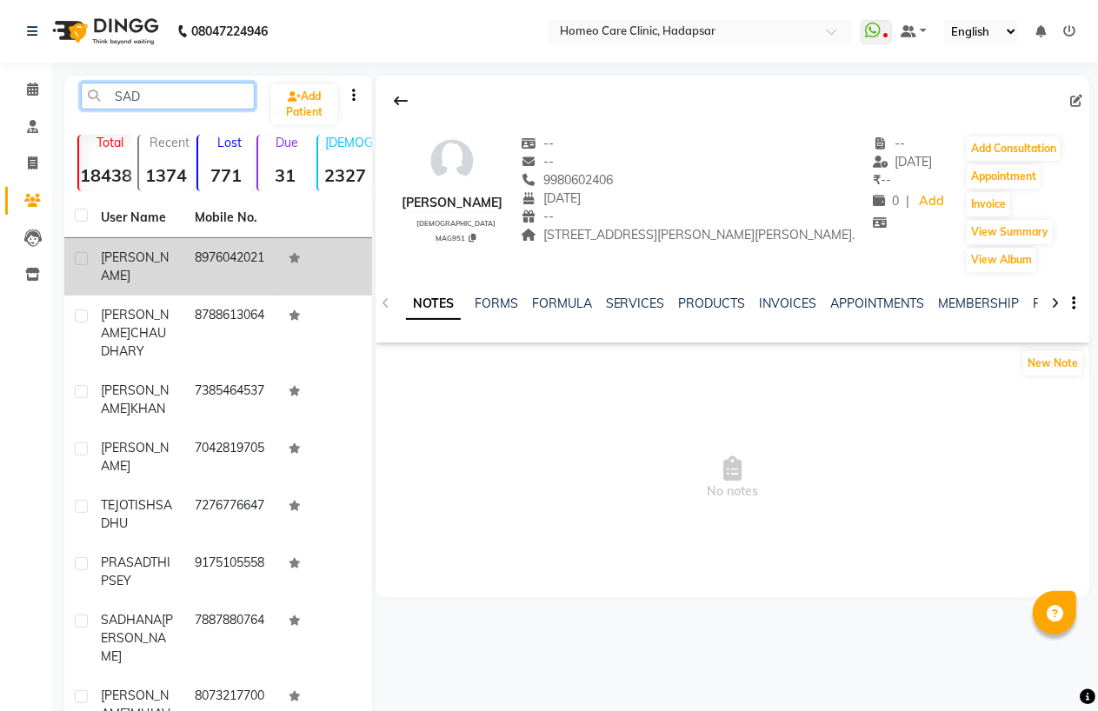
type input "SAD"
click at [172, 267] on div "[PERSON_NAME]" at bounding box center [137, 267] width 73 height 37
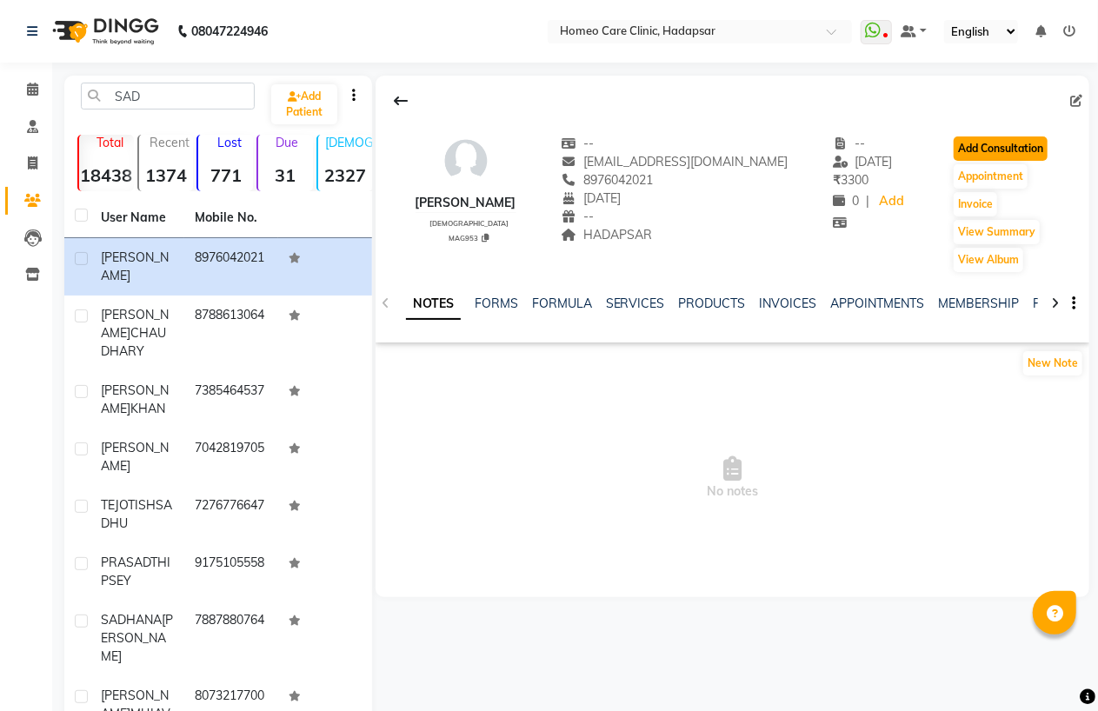
click at [975, 149] on button "Add Consultation" at bounding box center [1000, 148] width 94 height 24
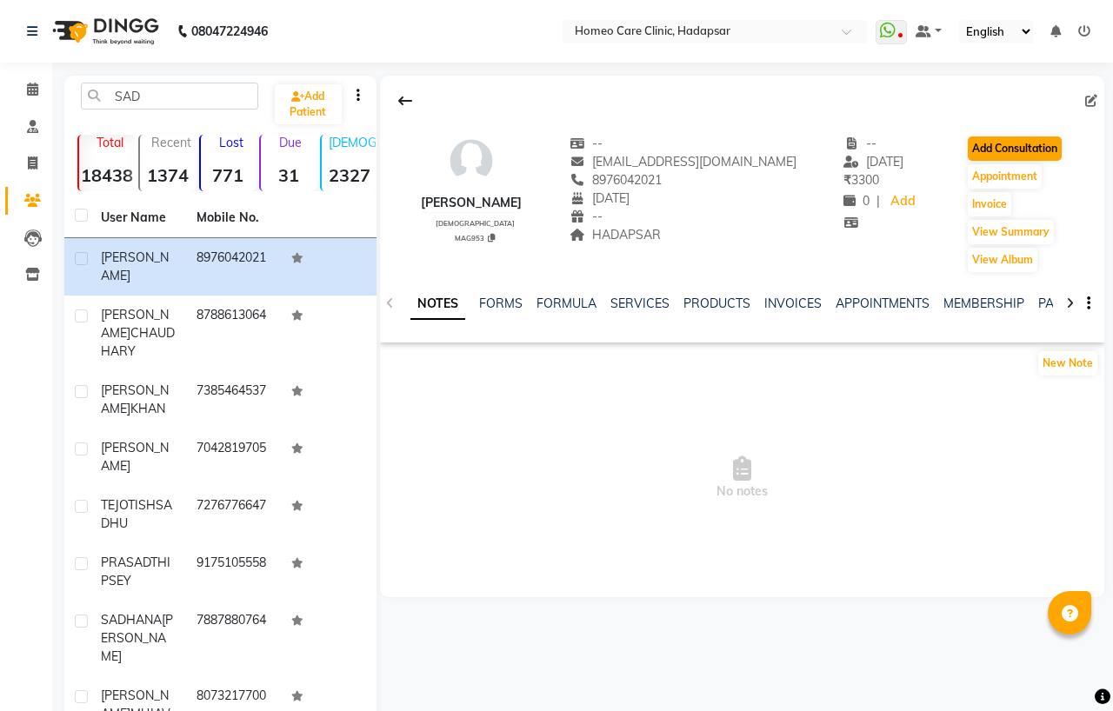
select select "[DEMOGRAPHIC_DATA]"
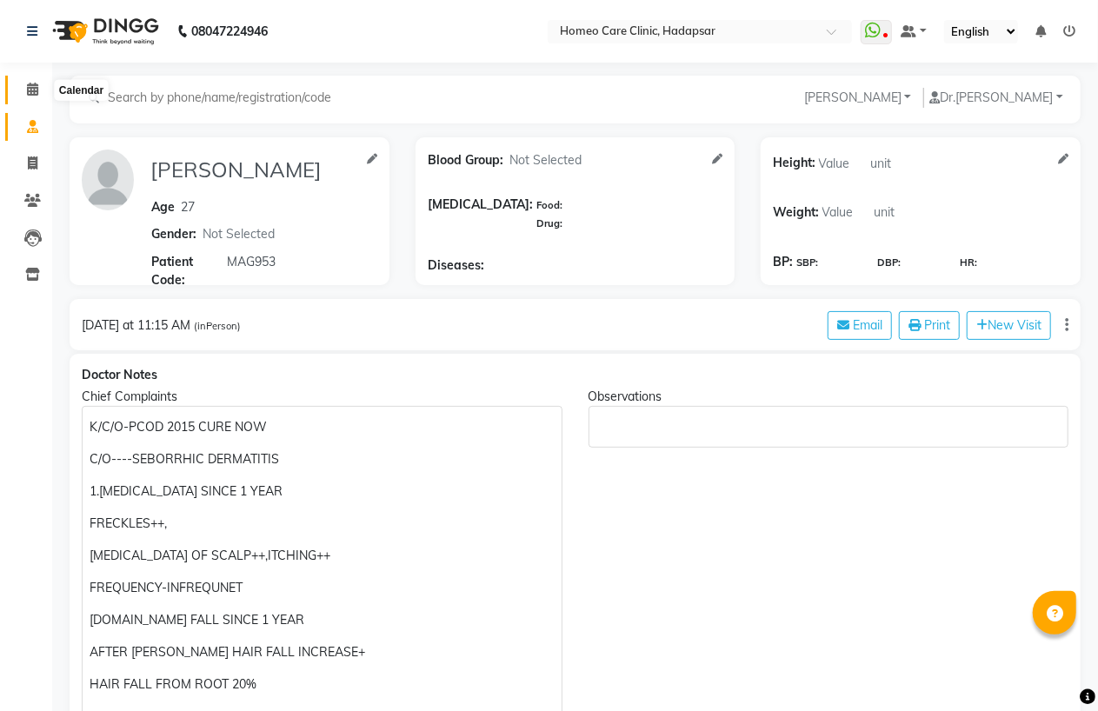
click at [27, 85] on icon at bounding box center [32, 89] width 11 height 13
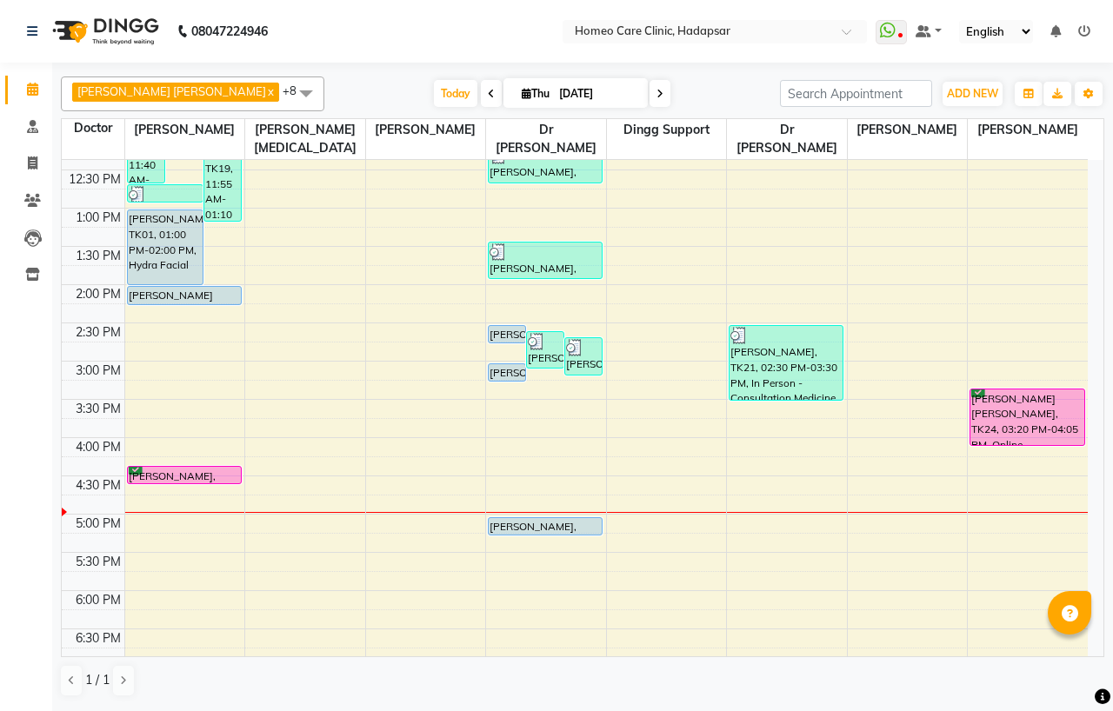
scroll to position [386, 0]
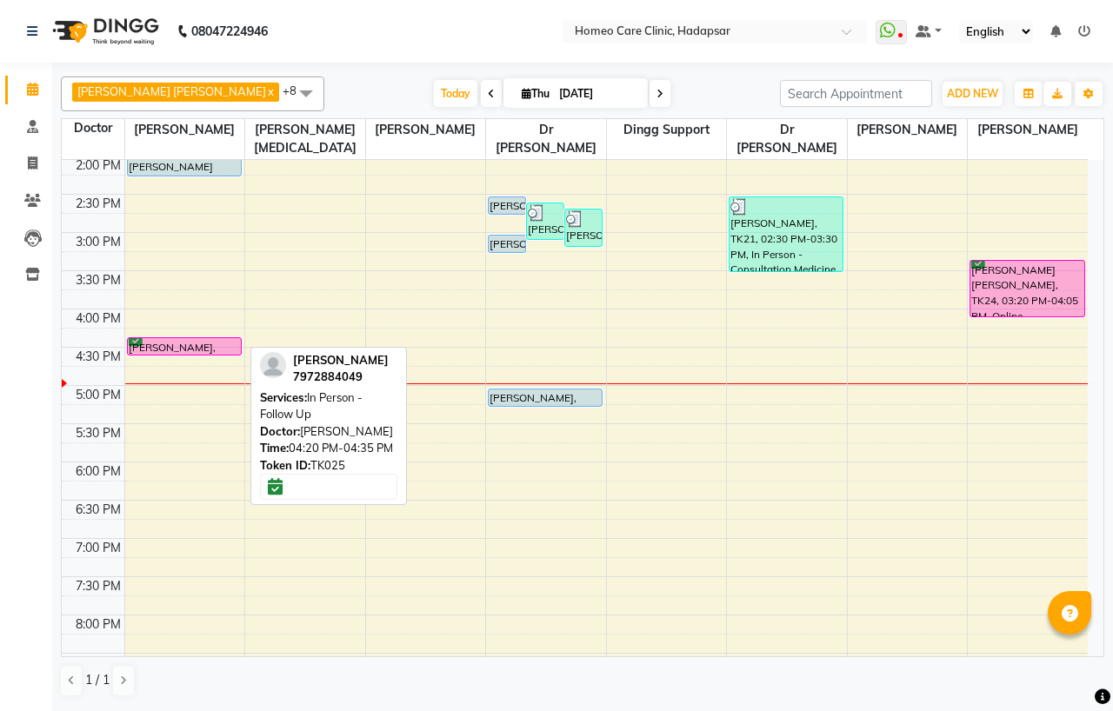
click at [198, 349] on div "[PERSON_NAME], TK25, 04:20 PM-04:35 PM, In Person - Follow Up" at bounding box center [184, 346] width 113 height 17
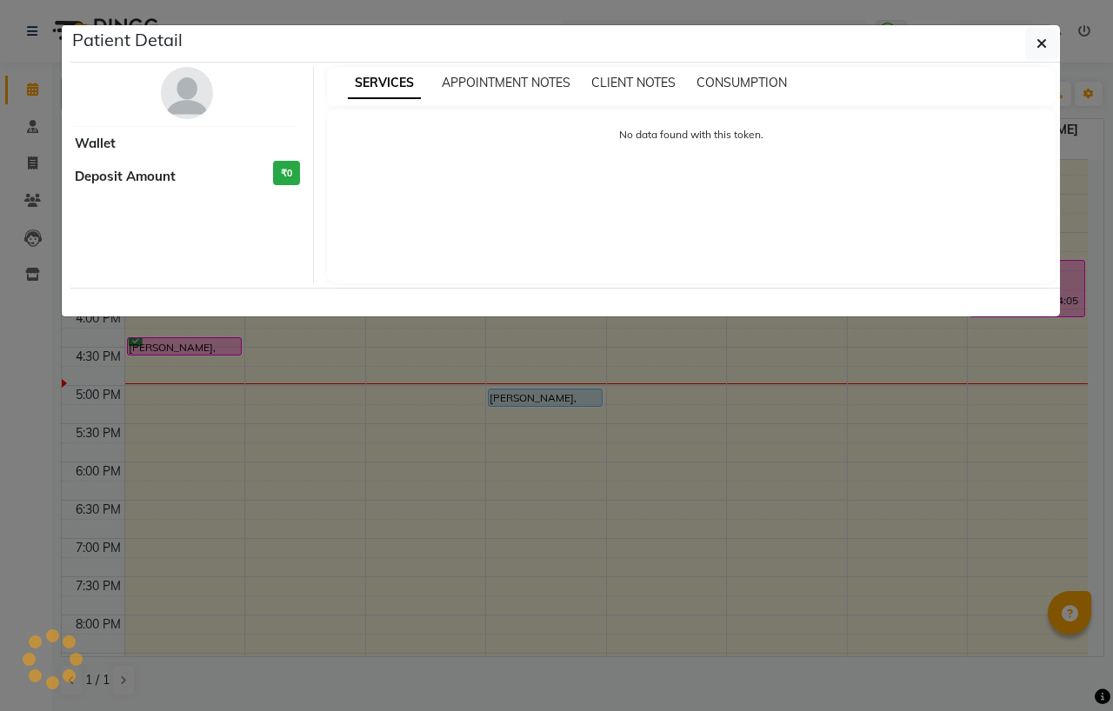
select select "6"
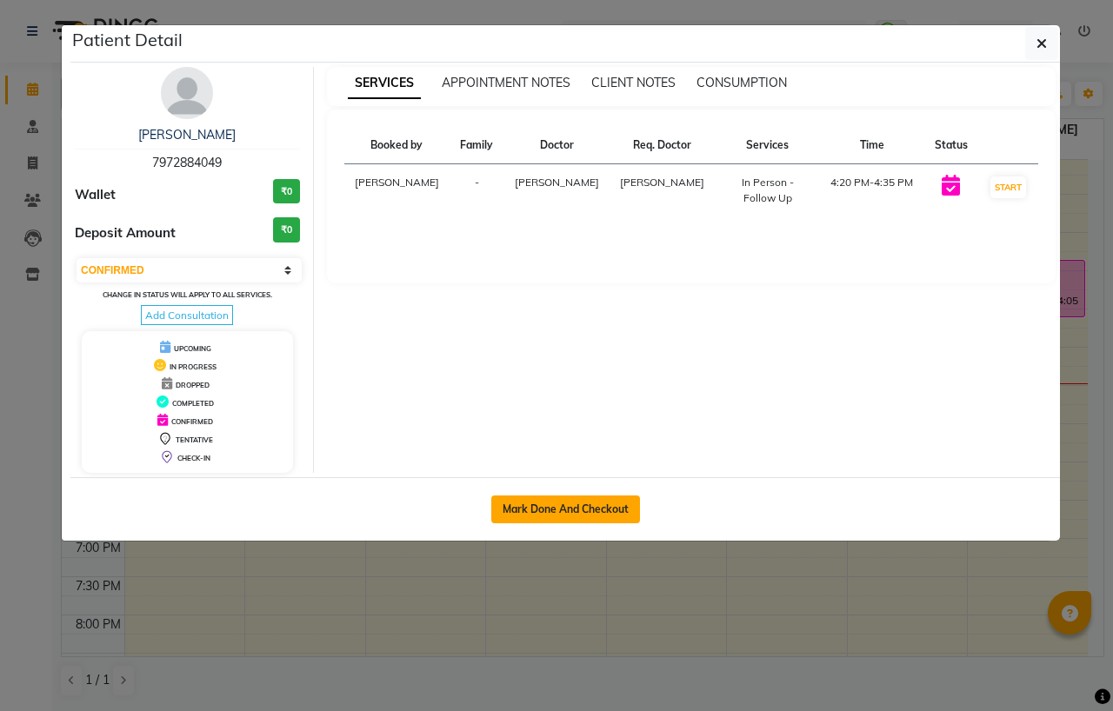
click at [571, 516] on button "Mark Done And Checkout" at bounding box center [565, 509] width 149 height 28
select select "service"
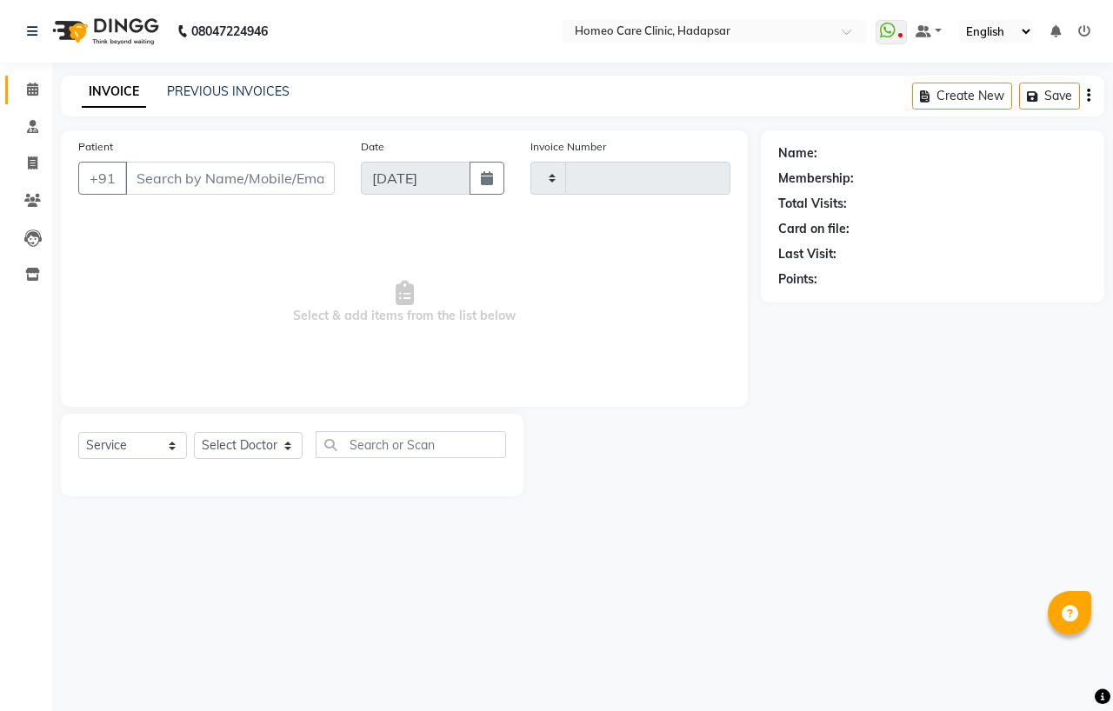
type input "3006"
select select "7485"
type input "7972884049"
select select "65961"
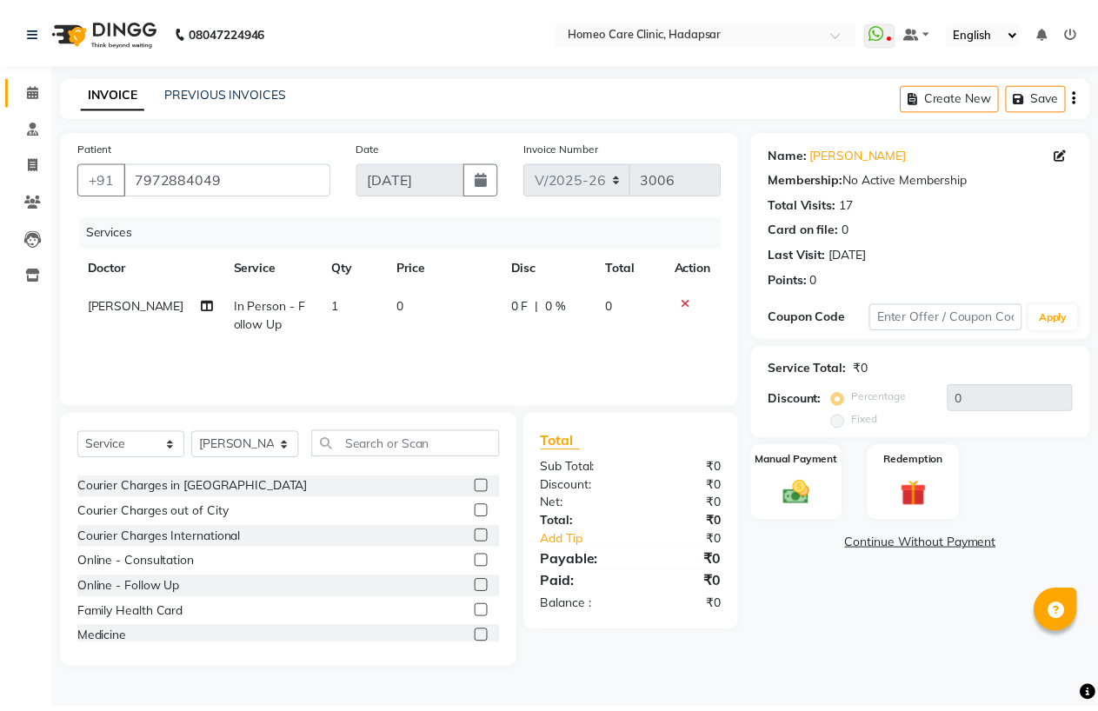
scroll to position [96, 0]
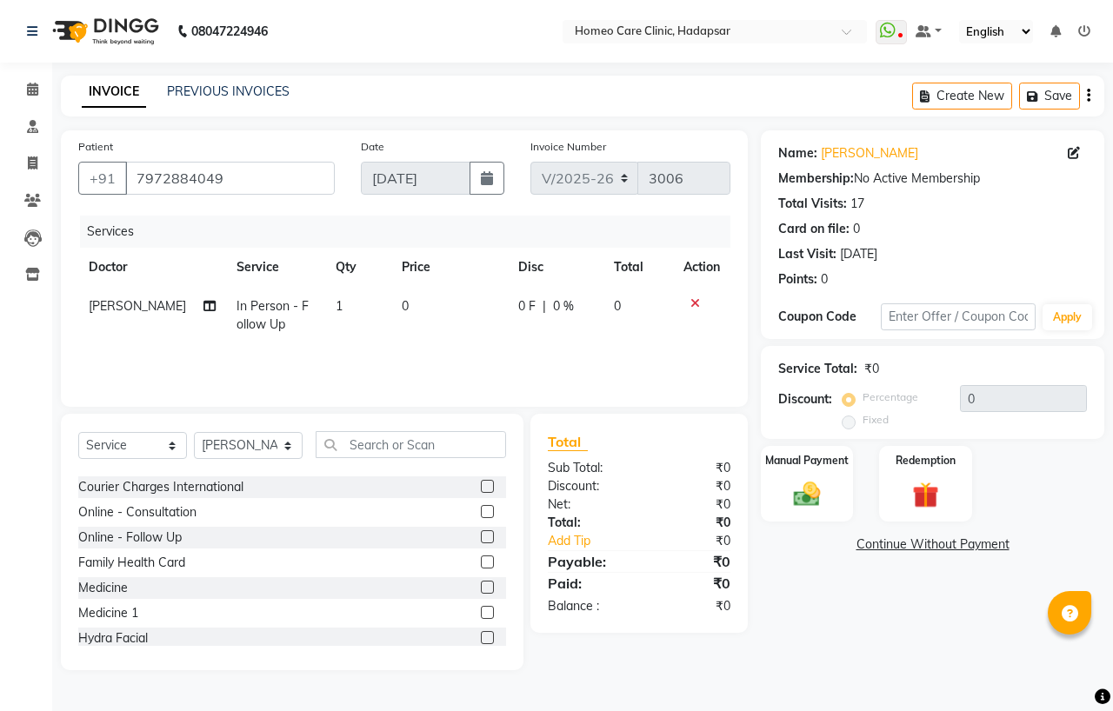
click at [481, 588] on label at bounding box center [487, 587] width 13 height 13
click at [481, 588] on input "checkbox" at bounding box center [486, 587] width 11 height 11
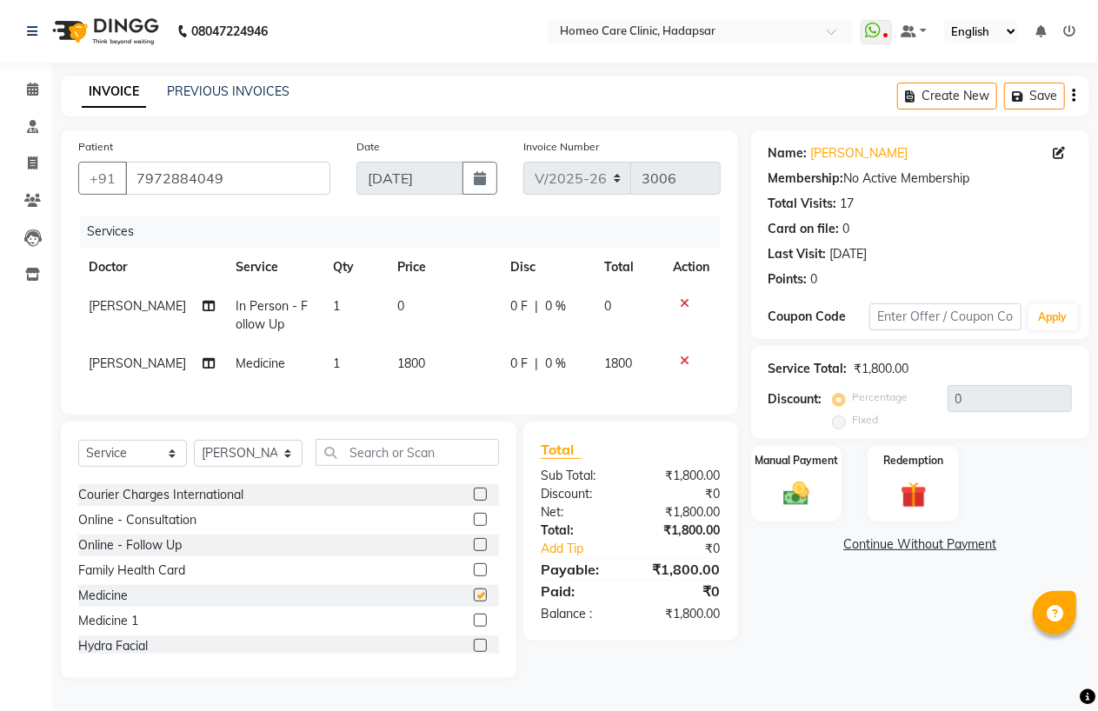
checkbox input "false"
click at [402, 363] on span "1800" at bounding box center [411, 363] width 28 height 16
select select "65961"
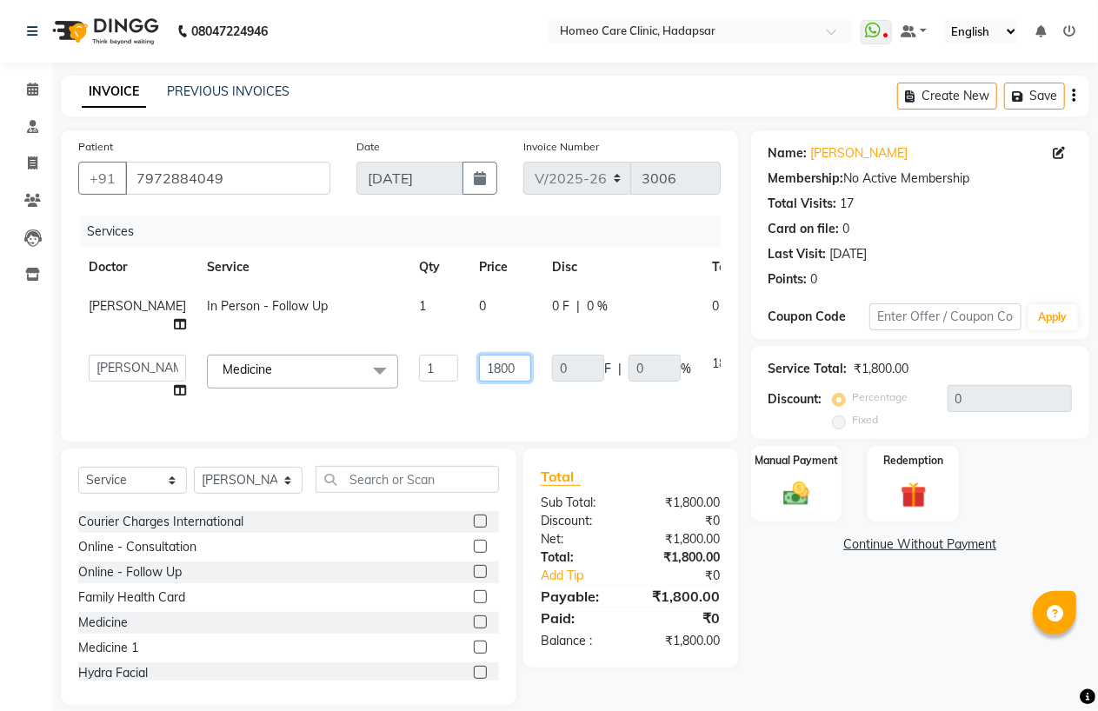
click at [479, 382] on input "1800" at bounding box center [505, 368] width 52 height 27
type input "600"
click at [829, 620] on div "Name: [PERSON_NAME] Membership: No Active Membership Total Visits: 17 Card on f…" at bounding box center [926, 417] width 351 height 575
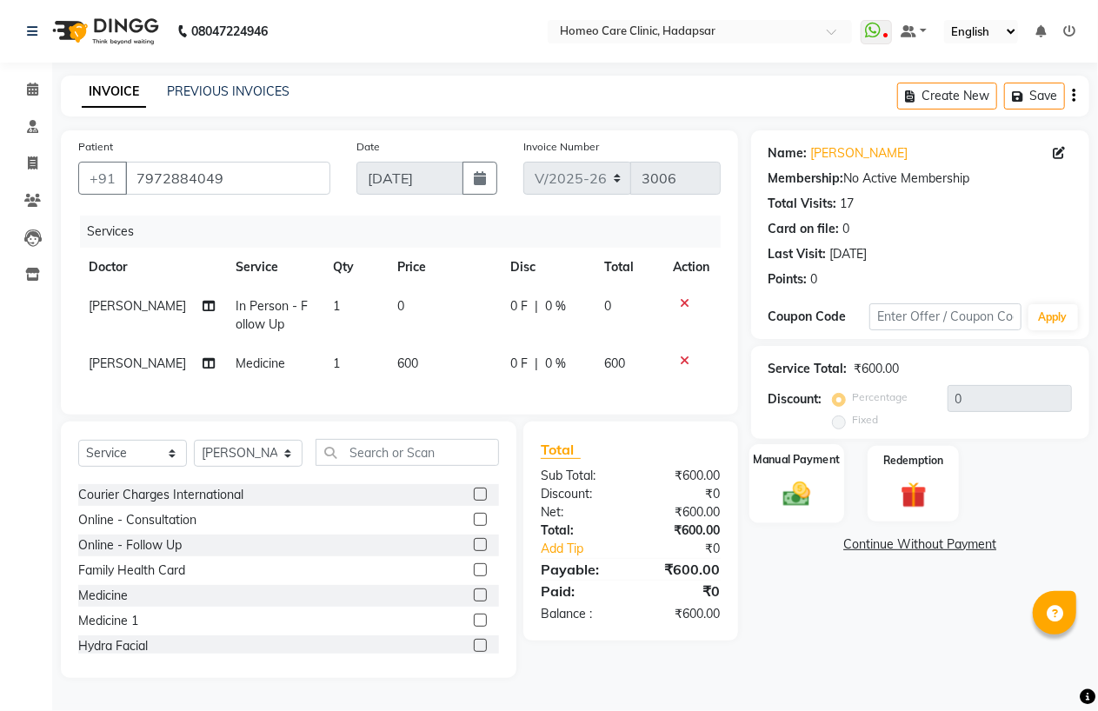
click at [794, 501] on img at bounding box center [796, 493] width 44 height 31
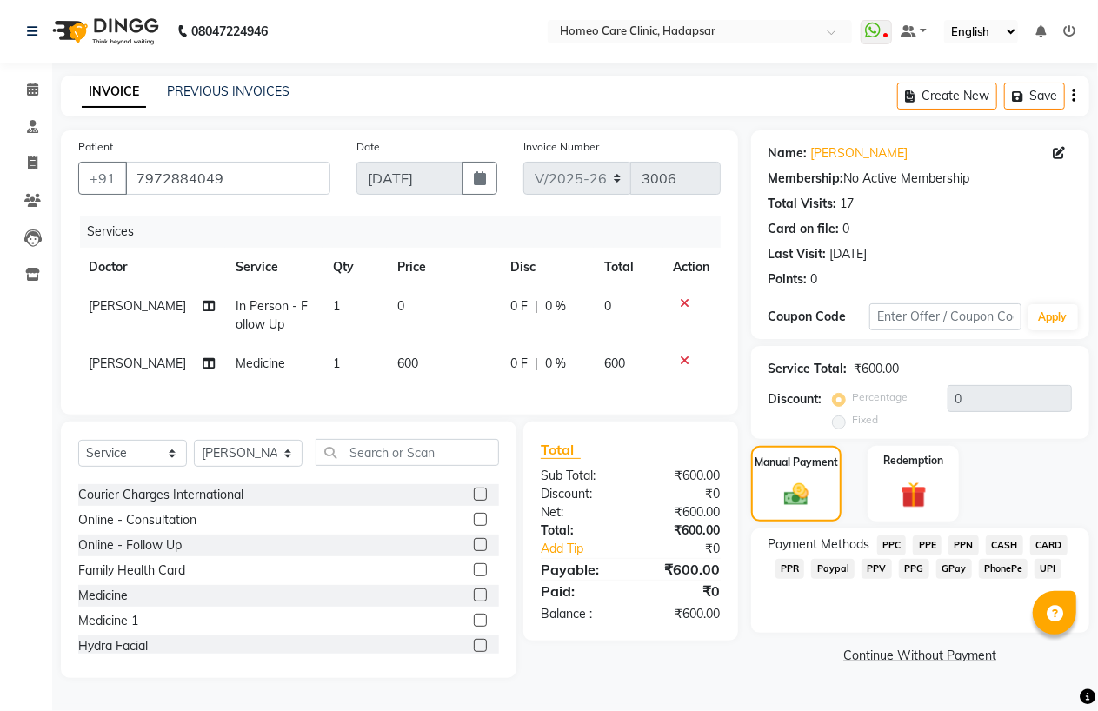
click at [1005, 559] on div "PhonePe" at bounding box center [1000, 570] width 56 height 23
click at [1002, 569] on span "PhonePe" at bounding box center [1004, 569] width 50 height 20
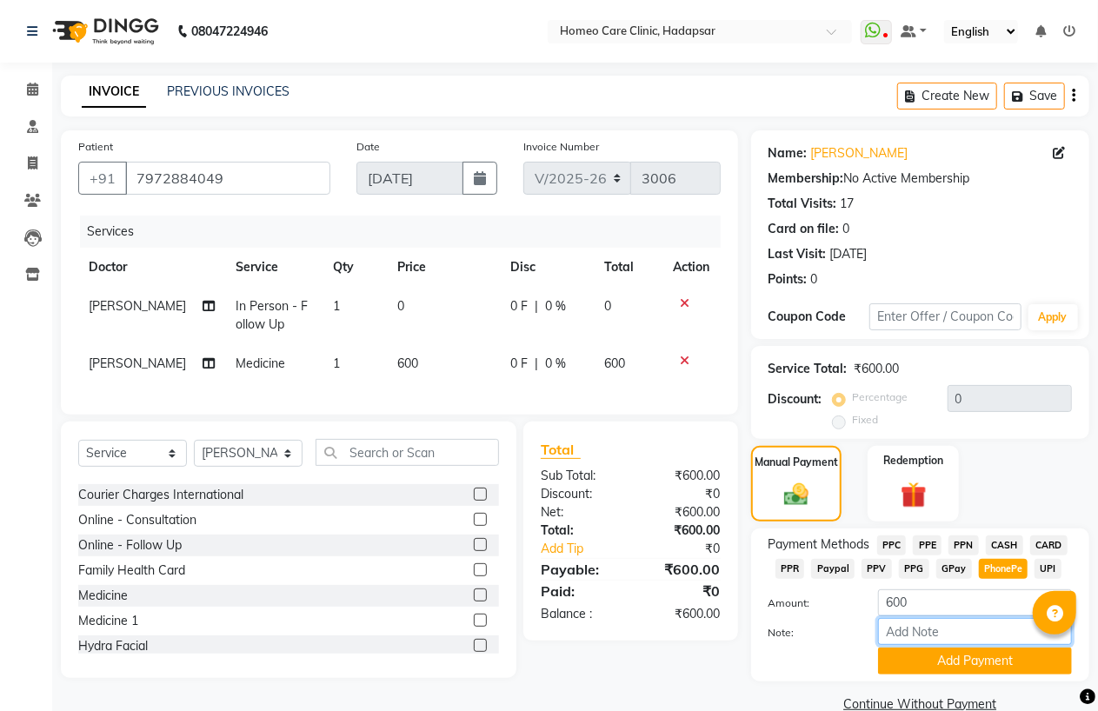
click at [945, 626] on input "Note:" at bounding box center [975, 631] width 194 height 27
type input "PPF"
click at [944, 661] on button "Add Payment" at bounding box center [975, 661] width 194 height 27
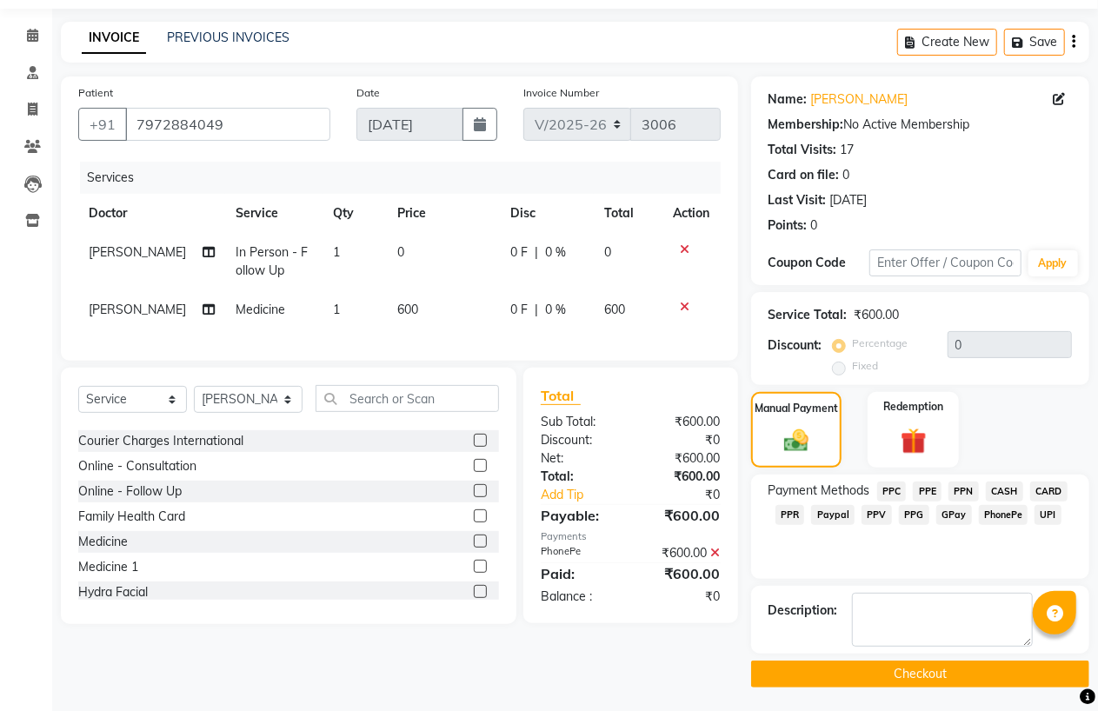
scroll to position [56, 0]
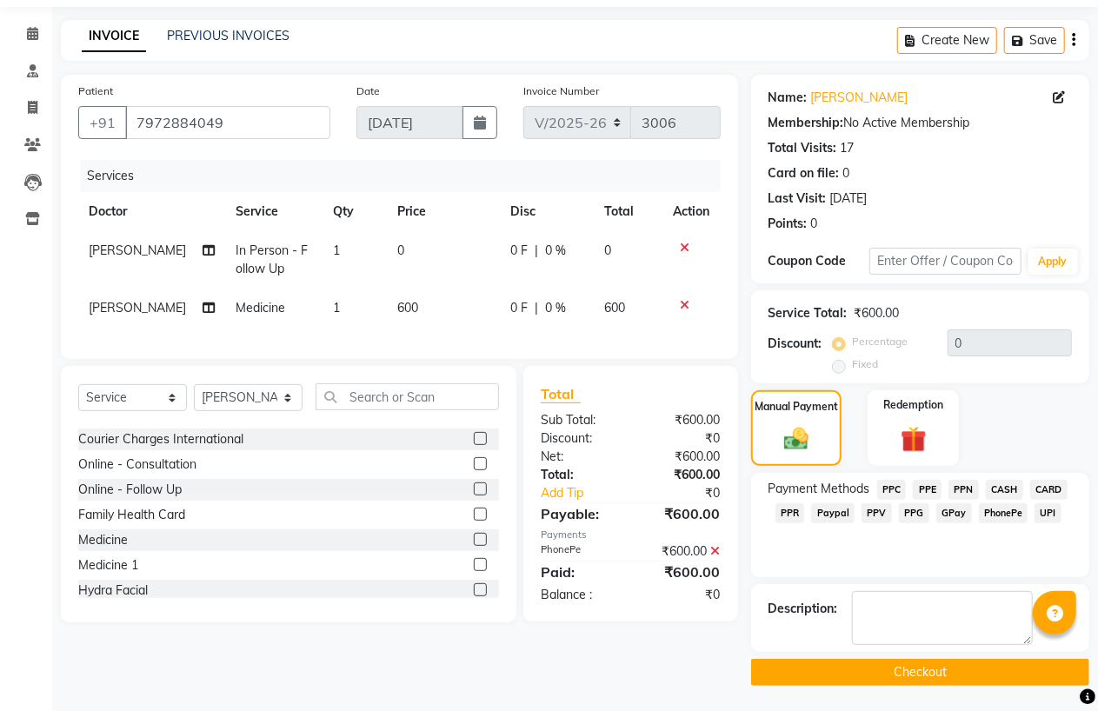
click at [936, 674] on button "Checkout" at bounding box center [920, 672] width 338 height 27
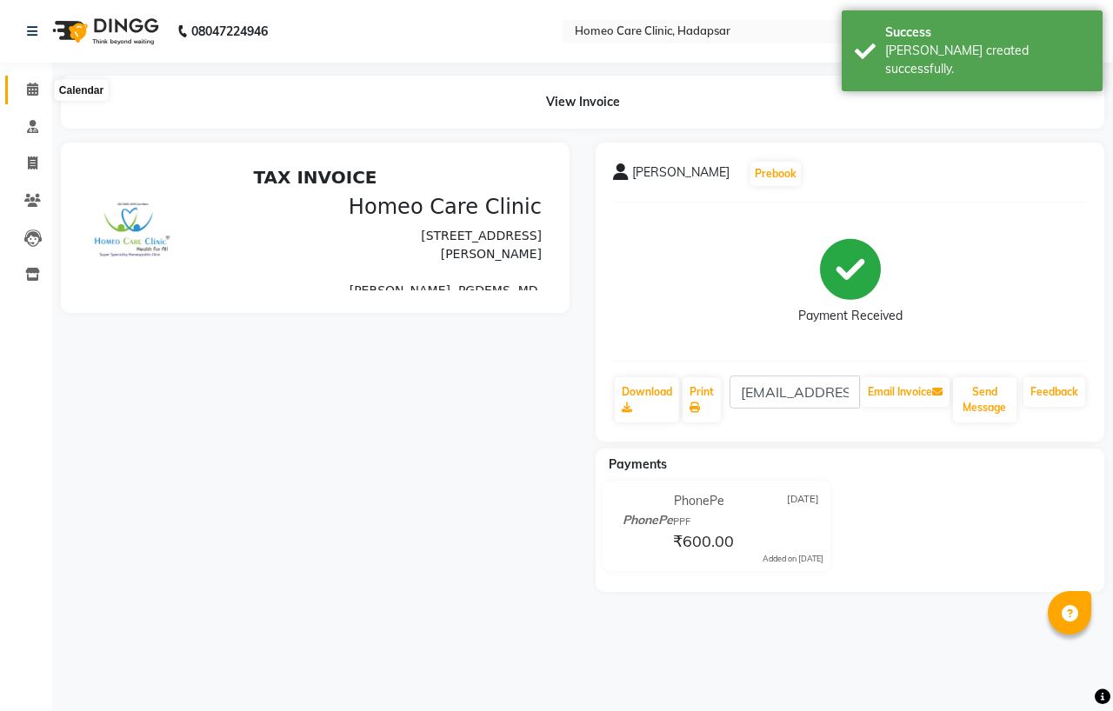
click at [36, 85] on icon at bounding box center [32, 89] width 11 height 13
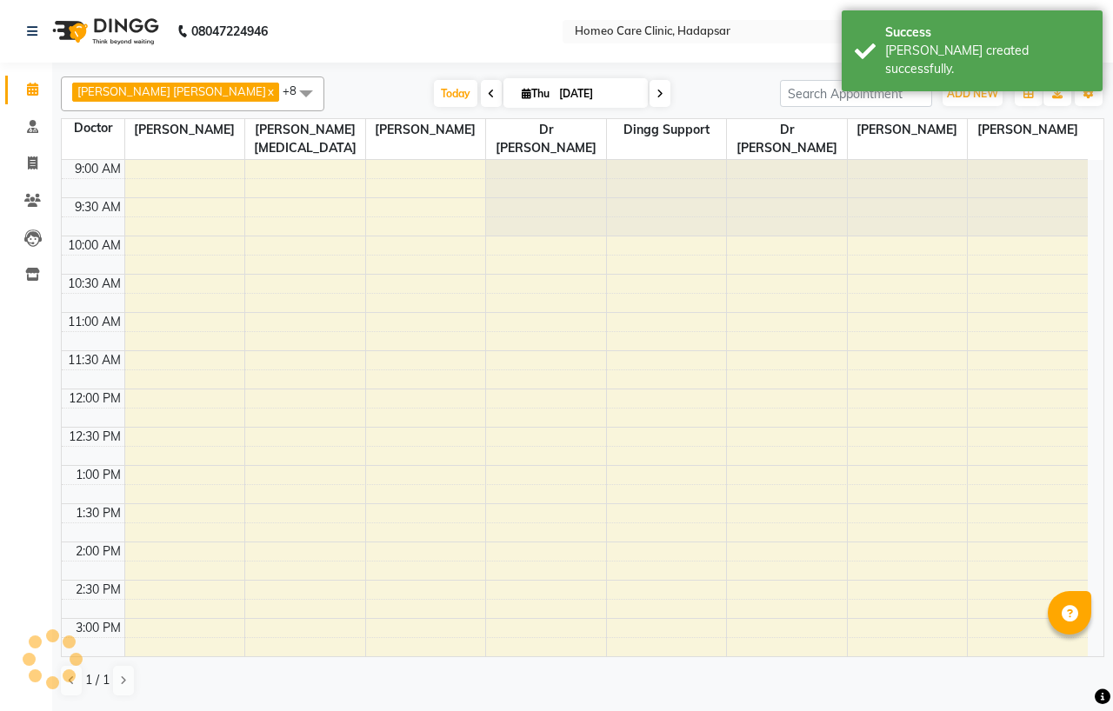
scroll to position [539, 0]
